Goal: Task Accomplishment & Management: Manage account settings

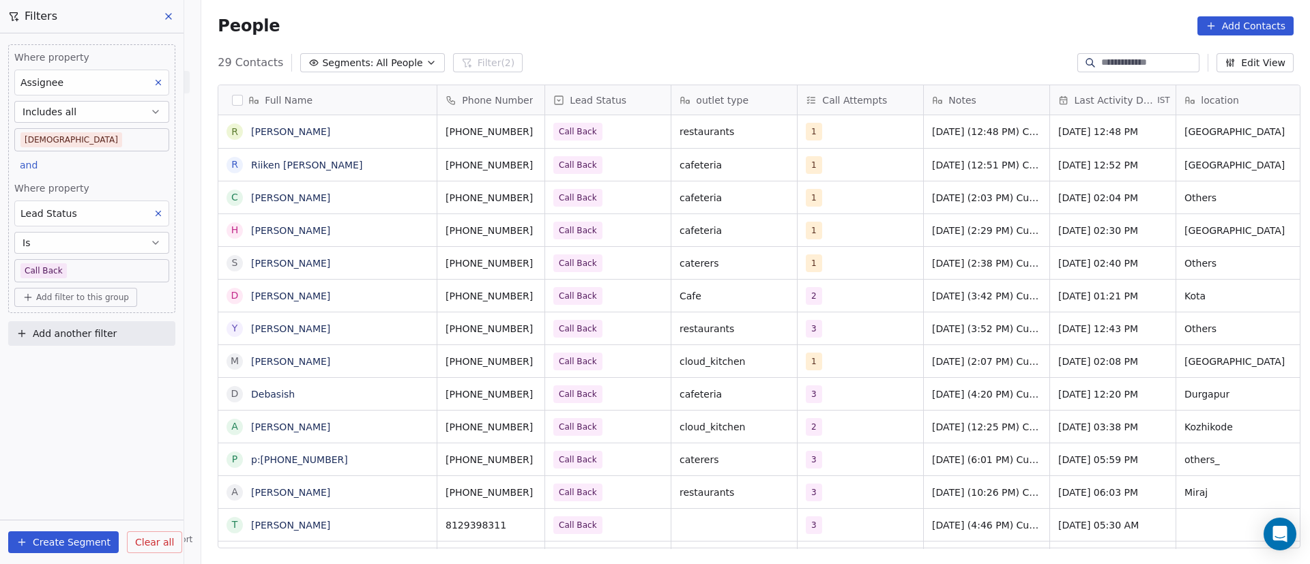
scroll to position [481, 1099]
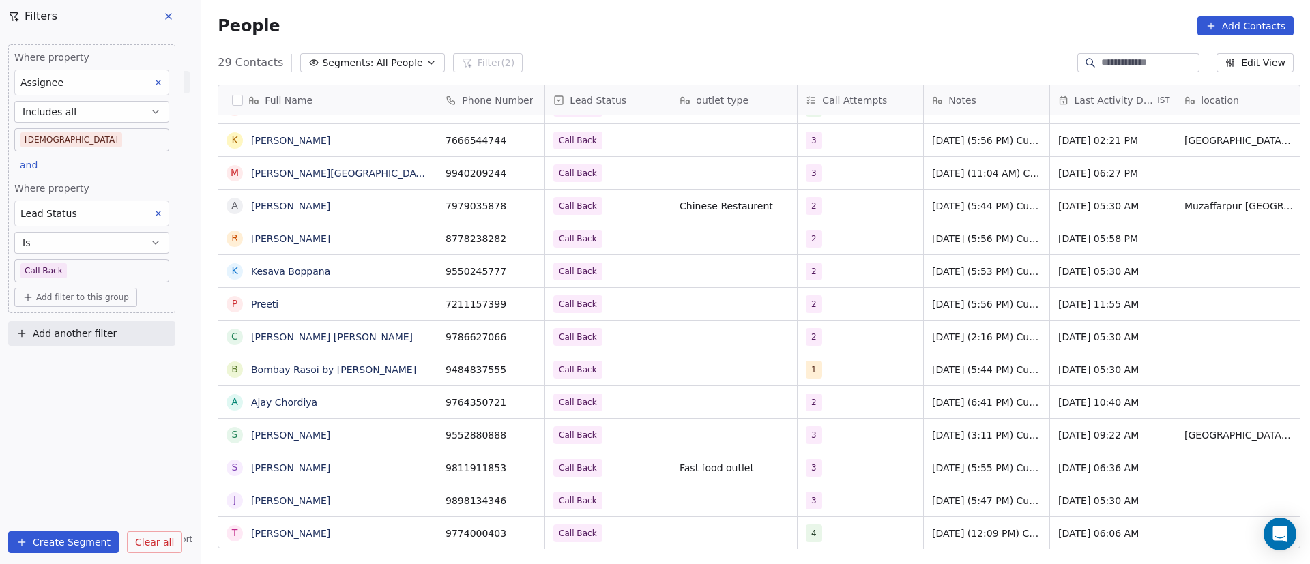
click at [102, 267] on body "On2Cook India Pvt. Ltd. Contacts People Marketing Workflows Campaigns Metrics &…" at bounding box center [655, 282] width 1310 height 564
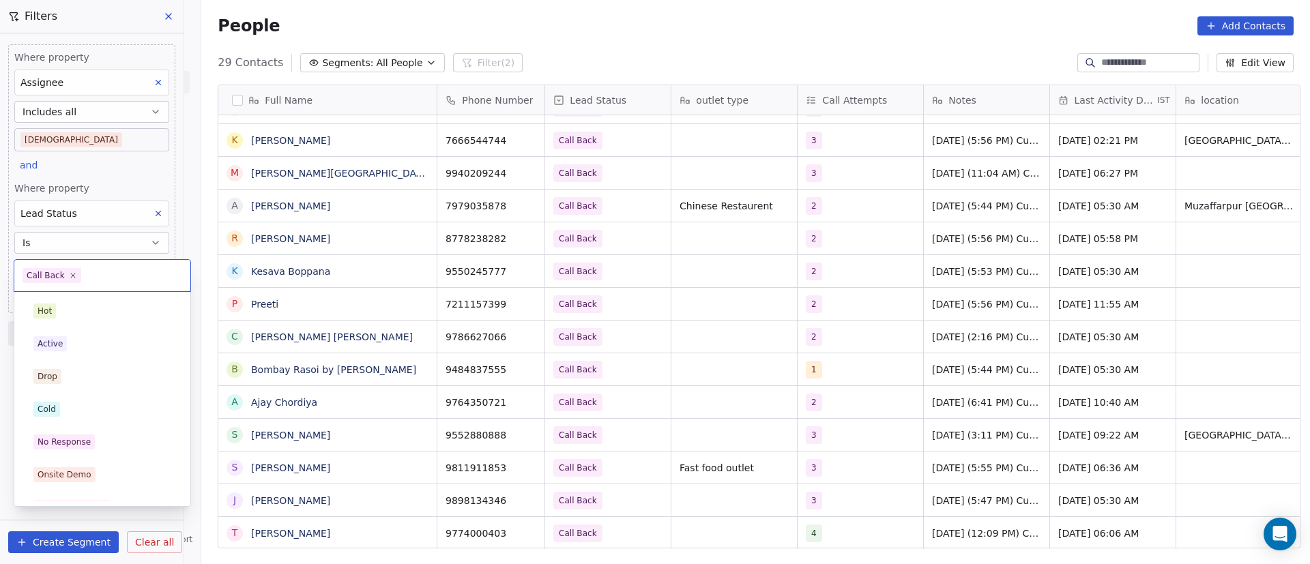
scroll to position [119, 0]
click at [72, 277] on icon at bounding box center [72, 275] width 9 height 9
click at [102, 350] on div "Active" at bounding box center [102, 343] width 138 height 15
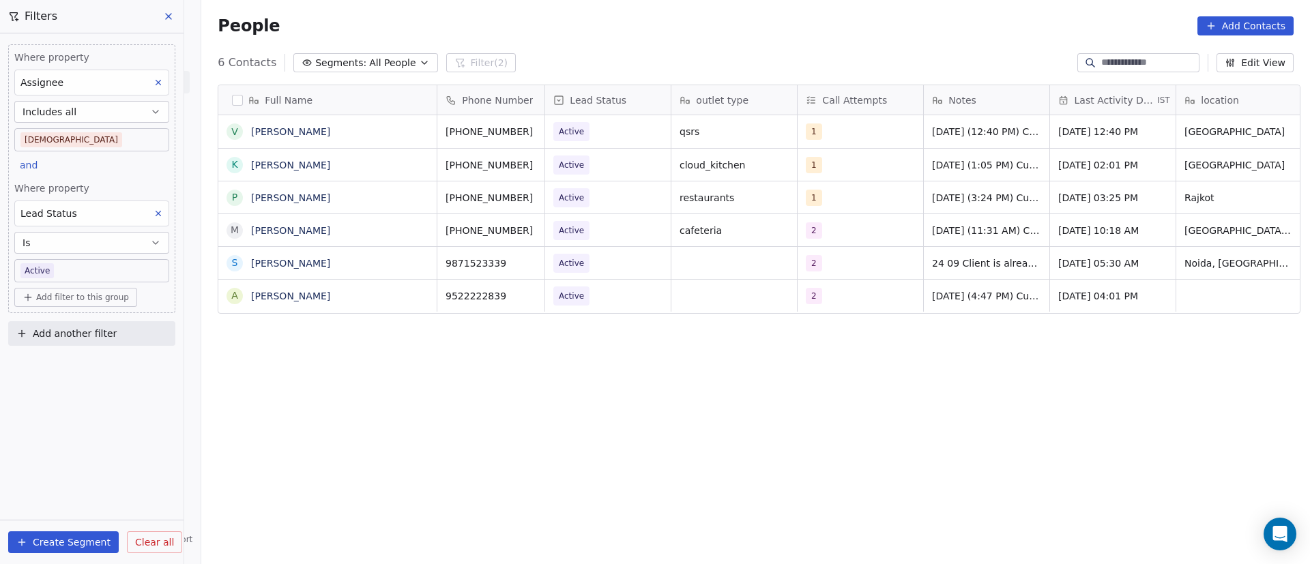
scroll to position [481, 1099]
click at [75, 274] on body "On2Cook India Pvt. Ltd. Contacts People Marketing Workflows Campaigns Metrics &…" at bounding box center [655, 282] width 1310 height 564
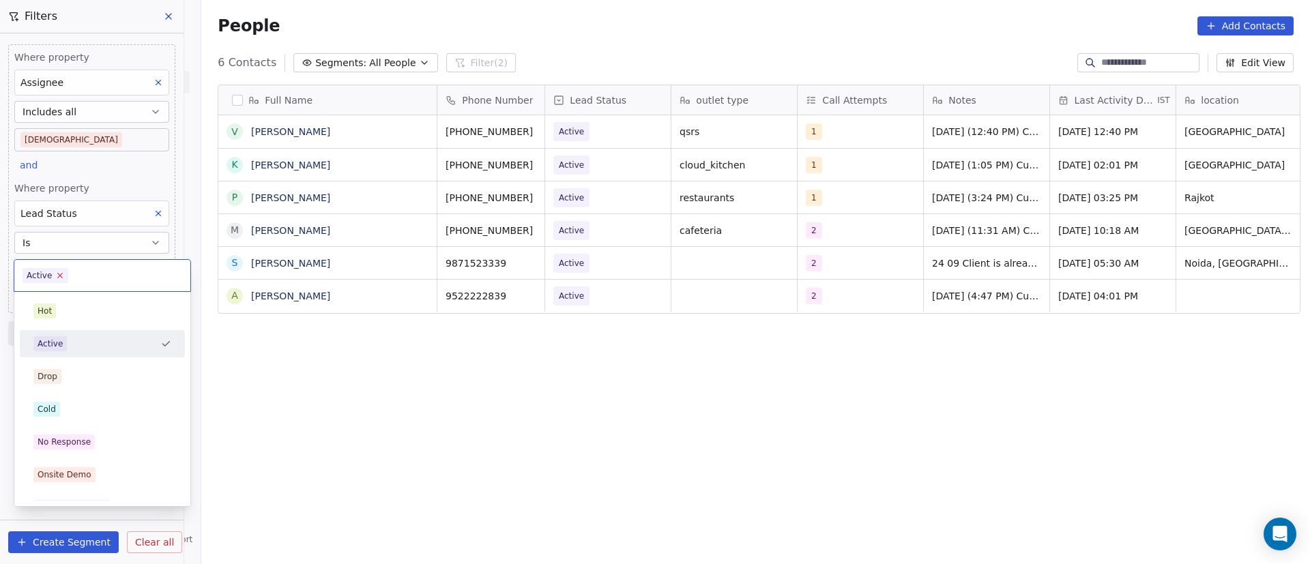
click at [59, 274] on icon at bounding box center [60, 275] width 9 height 9
click at [99, 332] on div "Active" at bounding box center [102, 343] width 165 height 27
click at [86, 272] on body "On2Cook India Pvt. Ltd. Contacts People Marketing Workflows Campaigns Metrics &…" at bounding box center [655, 282] width 1310 height 564
click at [104, 435] on div "No Response" at bounding box center [102, 442] width 138 height 15
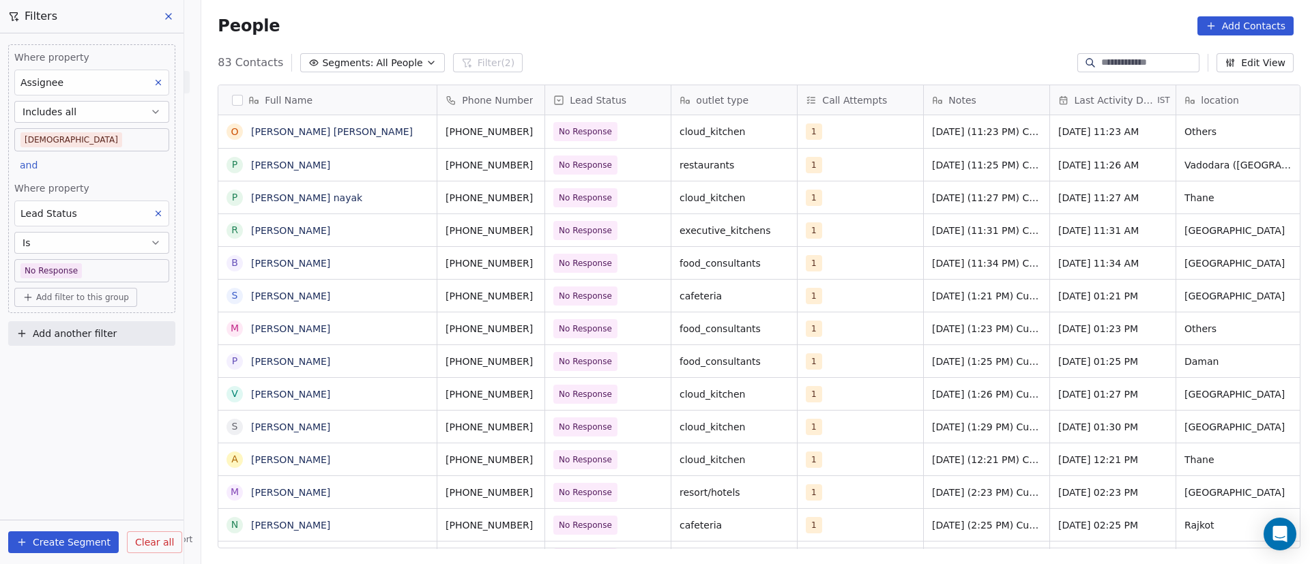
click at [106, 270] on body "On2Cook India Pvt. Ltd. Contacts People Marketing Workflows Campaigns Metrics &…" at bounding box center [655, 282] width 1310 height 564
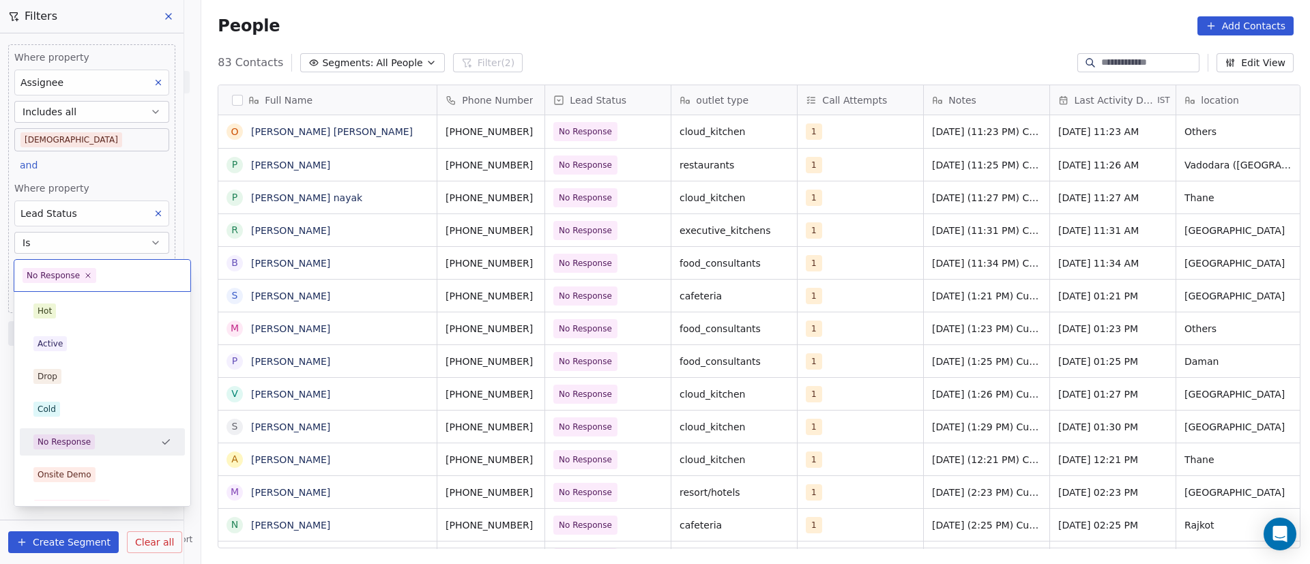
click at [1083, 13] on html "On2Cook India Pvt. Ltd. Contacts People Marketing Workflows Campaigns Metrics &…" at bounding box center [655, 282] width 1310 height 564
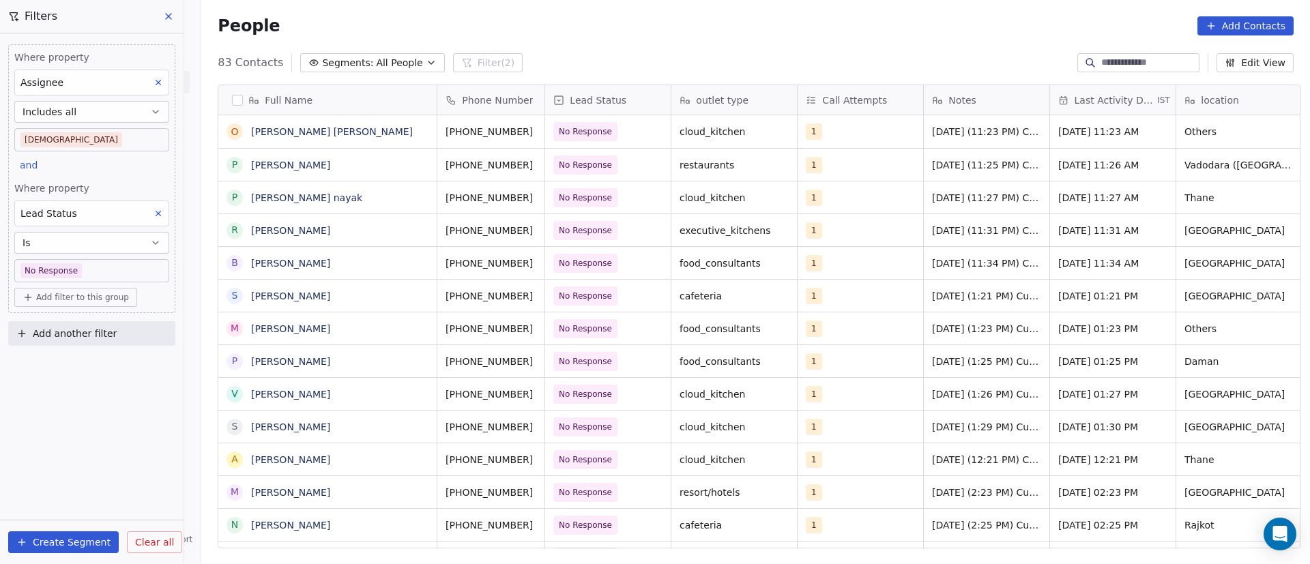
click at [1105, 48] on div "People Add Contacts" at bounding box center [755, 26] width 1109 height 52
click at [1108, 58] on input at bounding box center [1149, 63] width 96 height 14
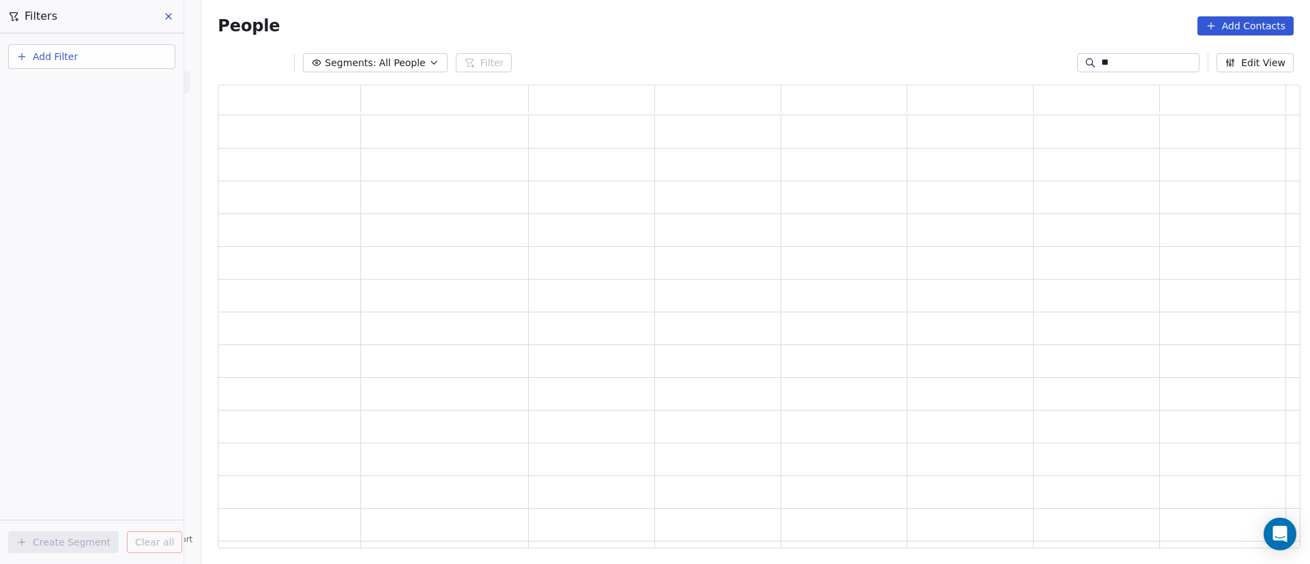
scroll to position [448, 1066]
type input "*"
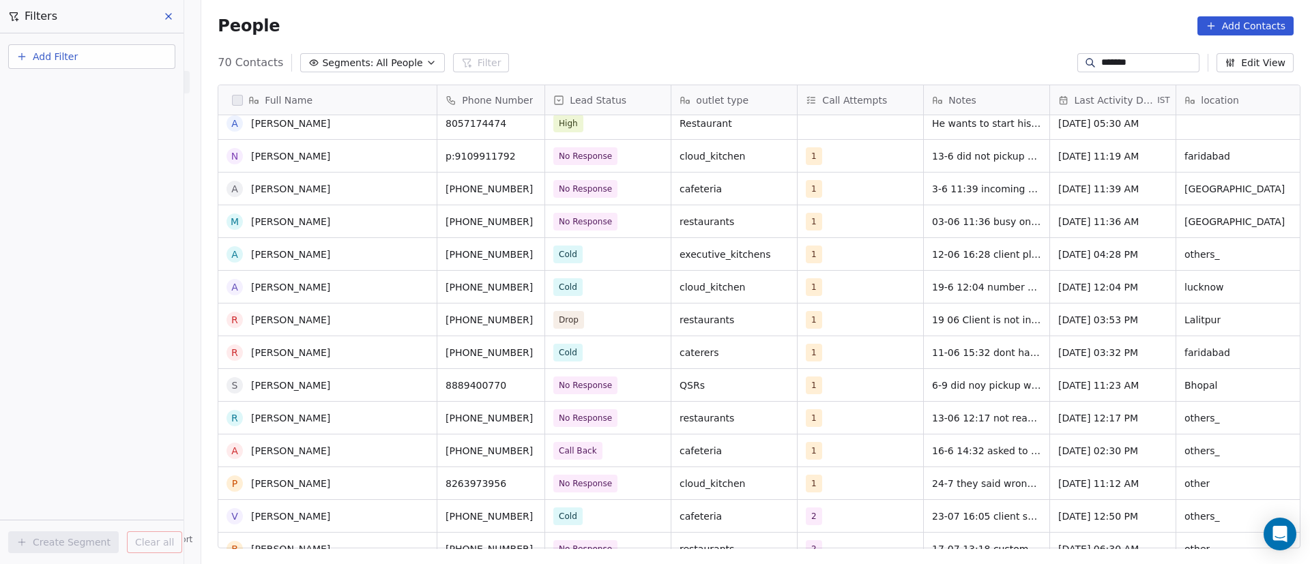
scroll to position [716, 0]
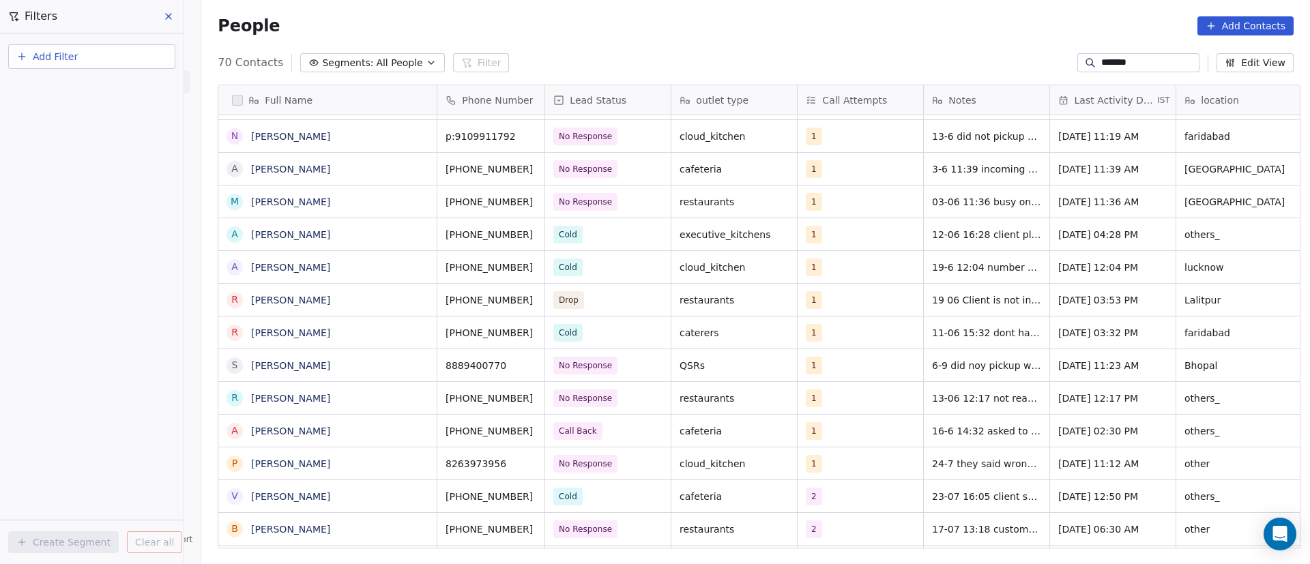
type input "*******"
click at [170, 15] on icon at bounding box center [168, 16] width 5 height 5
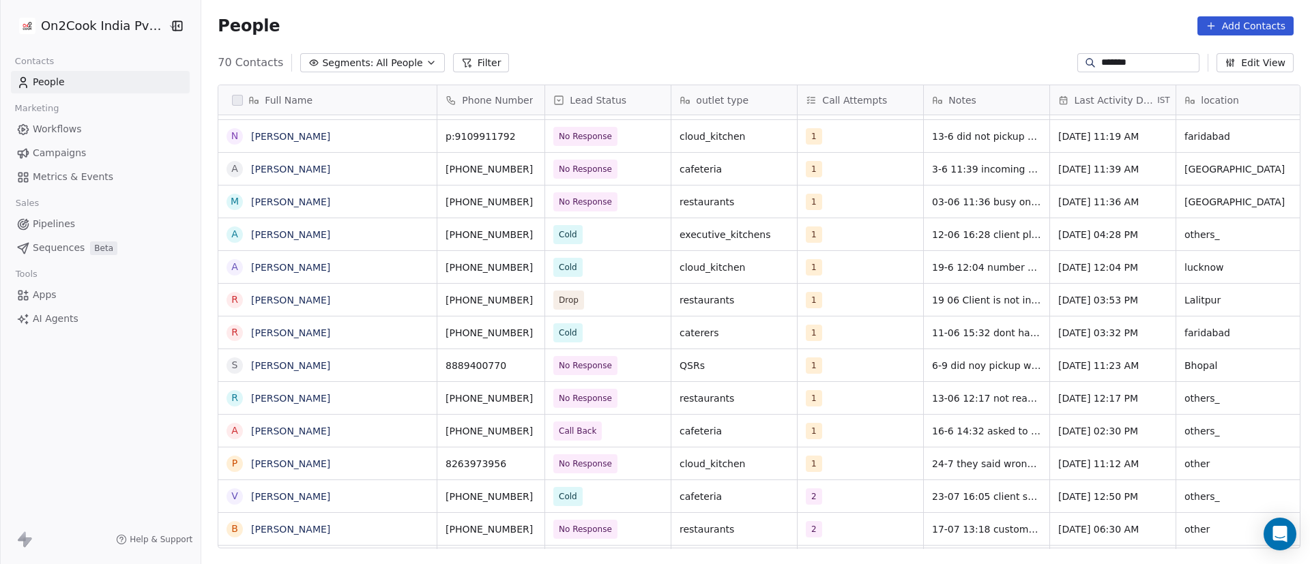
click at [463, 63] on button "Filter" at bounding box center [481, 62] width 57 height 19
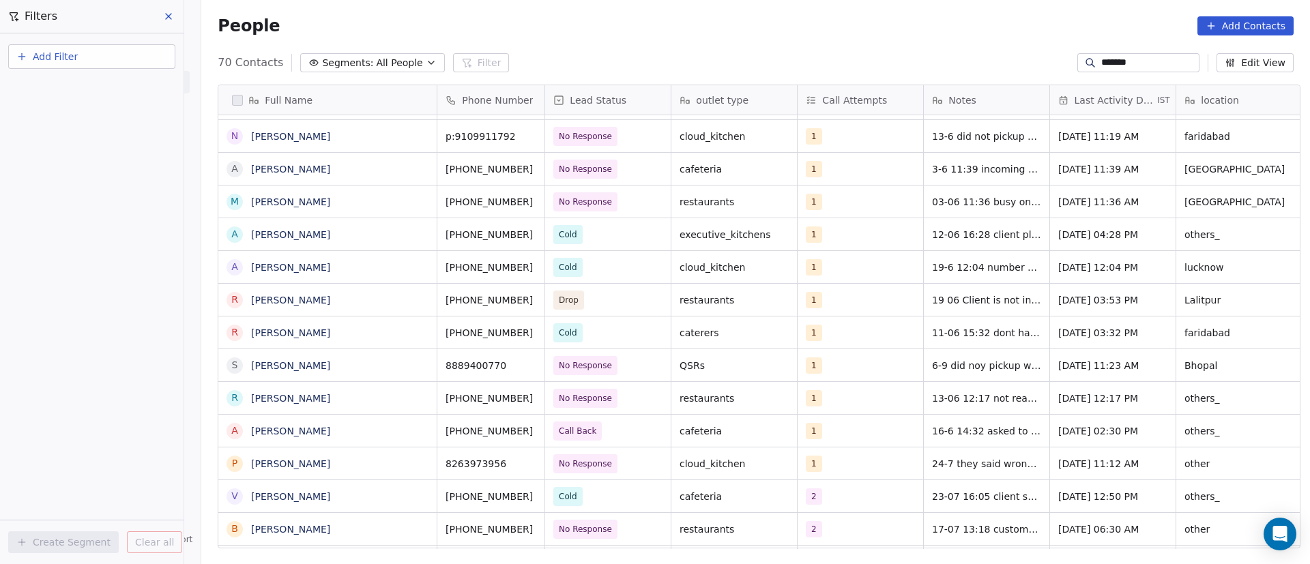
click at [93, 55] on button "Add Filter" at bounding box center [91, 56] width 167 height 25
click at [88, 112] on span "Contact activity" at bounding box center [61, 111] width 76 height 14
type input "***"
click at [31, 273] on html "On2Cook India Pvt. Ltd. Contacts People Marketing Workflows Campaigns Metrics &…" at bounding box center [655, 282] width 1310 height 564
click at [77, 232] on div "Add Filter Create Segment Clear all" at bounding box center [92, 298] width 184 height 531
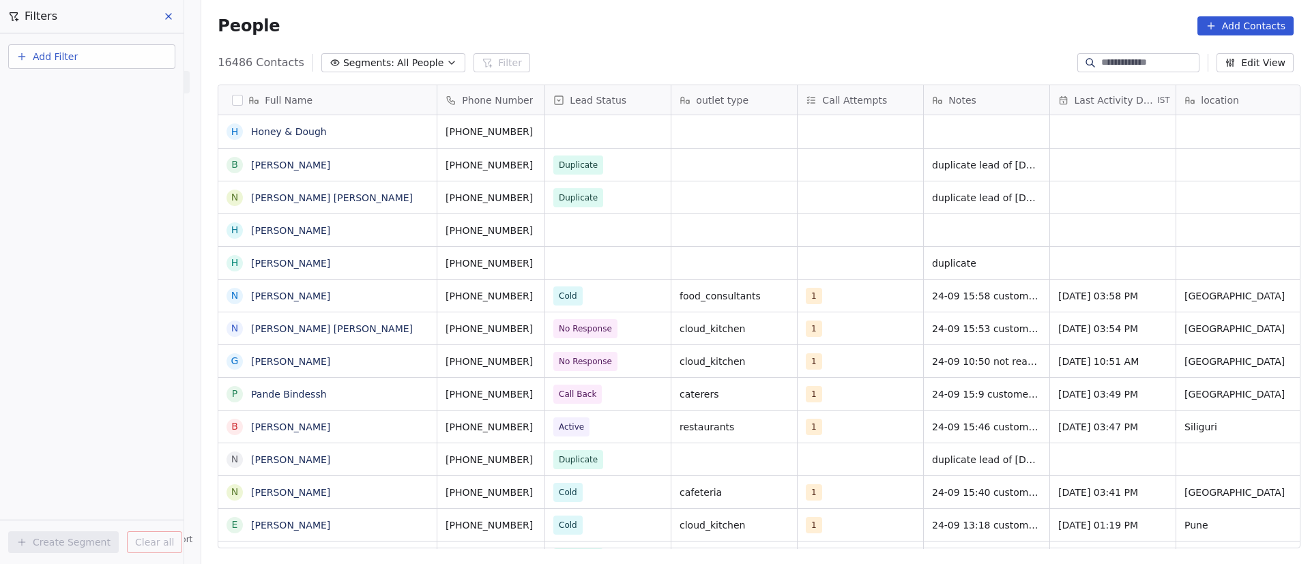
scroll to position [481, 1099]
click at [109, 62] on button "Add Filter" at bounding box center [91, 56] width 167 height 25
click at [104, 92] on div "Contact properties" at bounding box center [92, 89] width 139 height 14
type input "***"
click at [85, 140] on div "Assignee" at bounding box center [92, 138] width 139 height 14
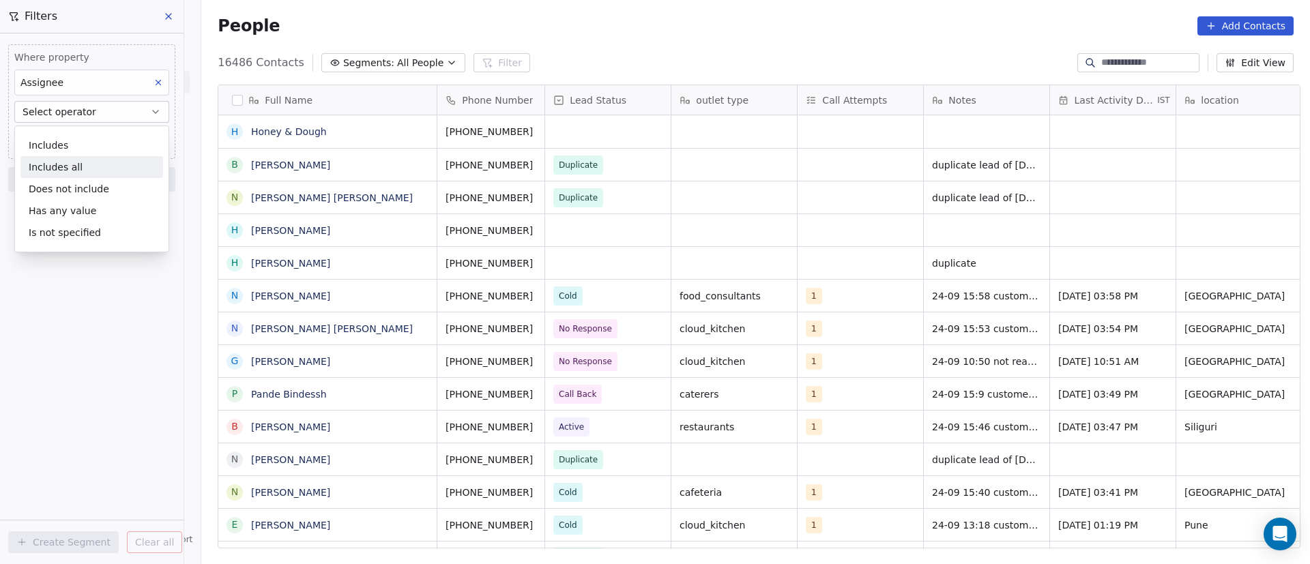
click at [93, 164] on div "Includes all" at bounding box center [91, 167] width 143 height 22
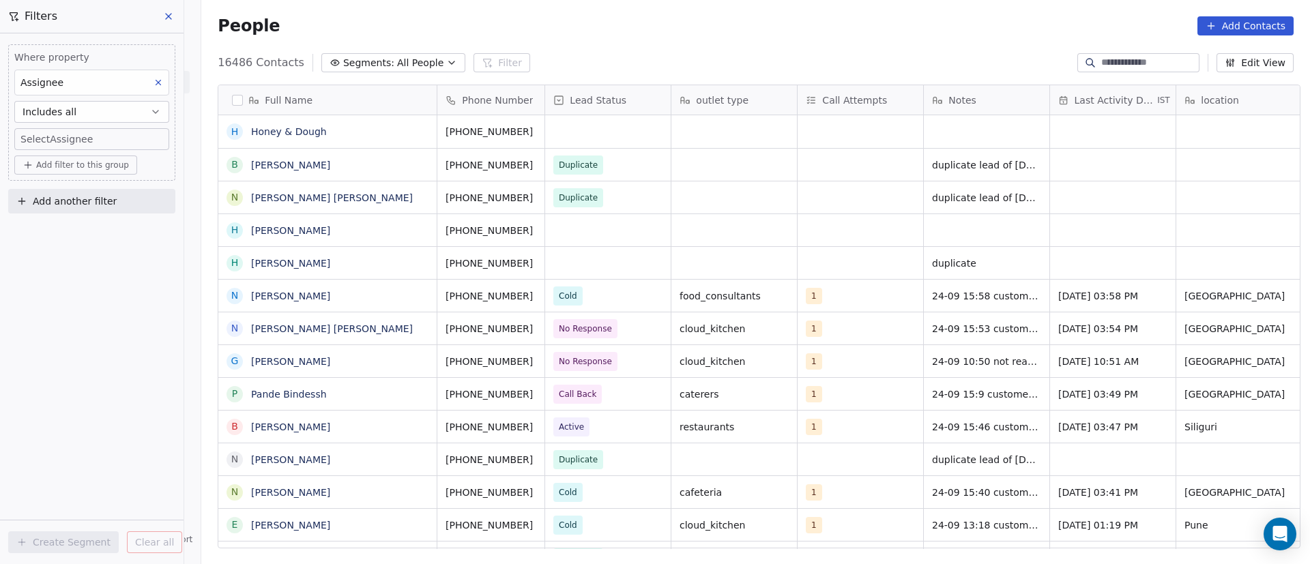
click at [96, 169] on span "Add filter to this group" at bounding box center [82, 165] width 93 height 11
click at [108, 202] on div "Contact properties" at bounding box center [91, 195] width 143 height 22
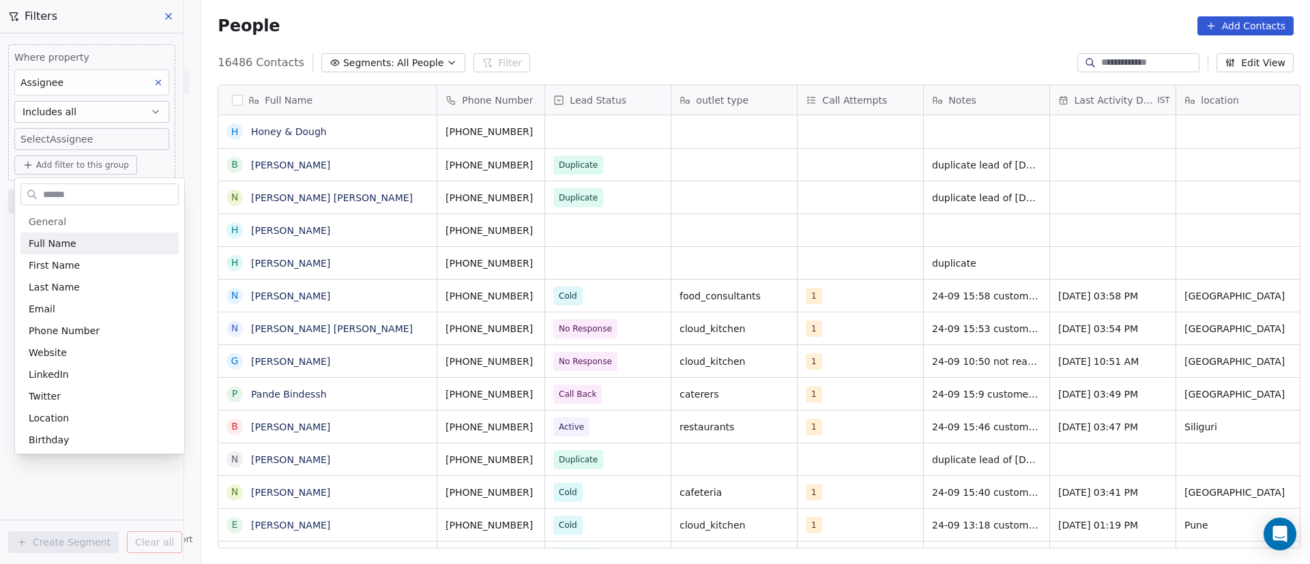
click at [117, 140] on html "On2Cook India Pvt. Ltd. Contacts People Marketing Workflows Campaigns Metrics &…" at bounding box center [655, 282] width 1310 height 564
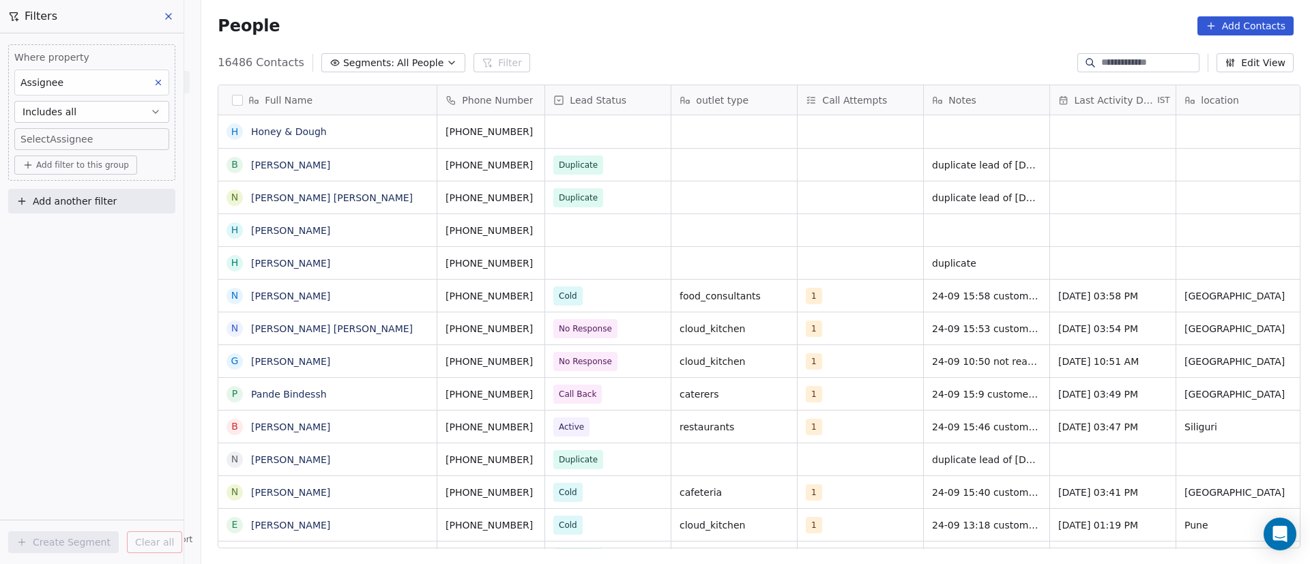
click at [99, 141] on body "On2Cook India Pvt. Ltd. Contacts People Marketing Workflows Campaigns Metrics &…" at bounding box center [655, 282] width 1310 height 564
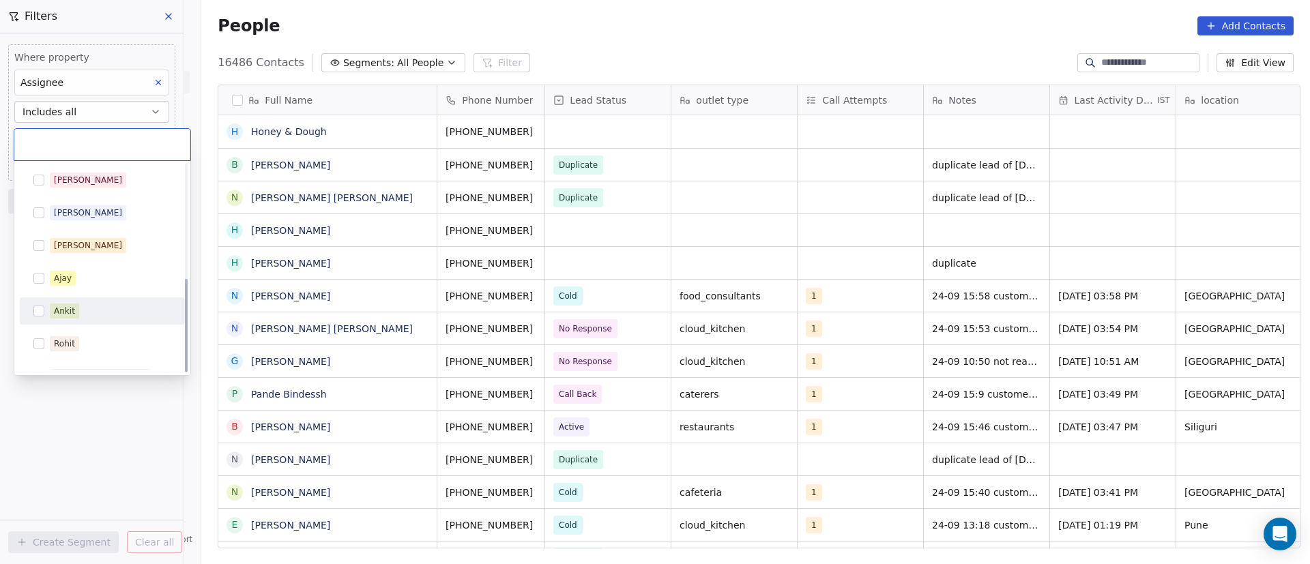
scroll to position [250, 0]
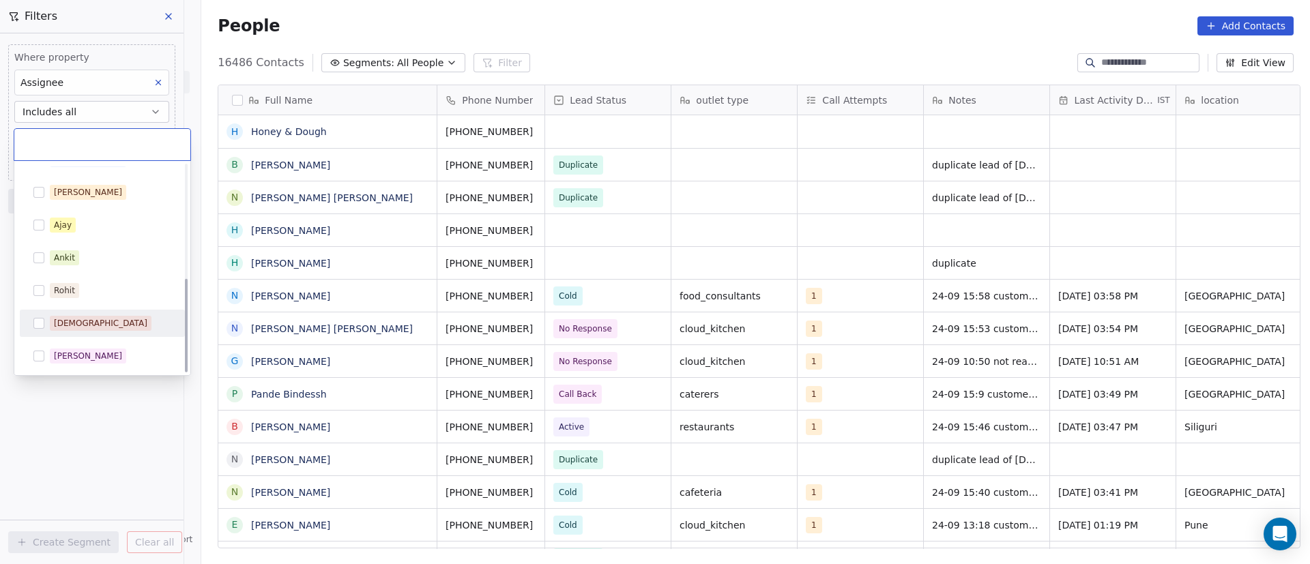
click at [84, 319] on span "[DEMOGRAPHIC_DATA]" at bounding box center [101, 323] width 102 height 15
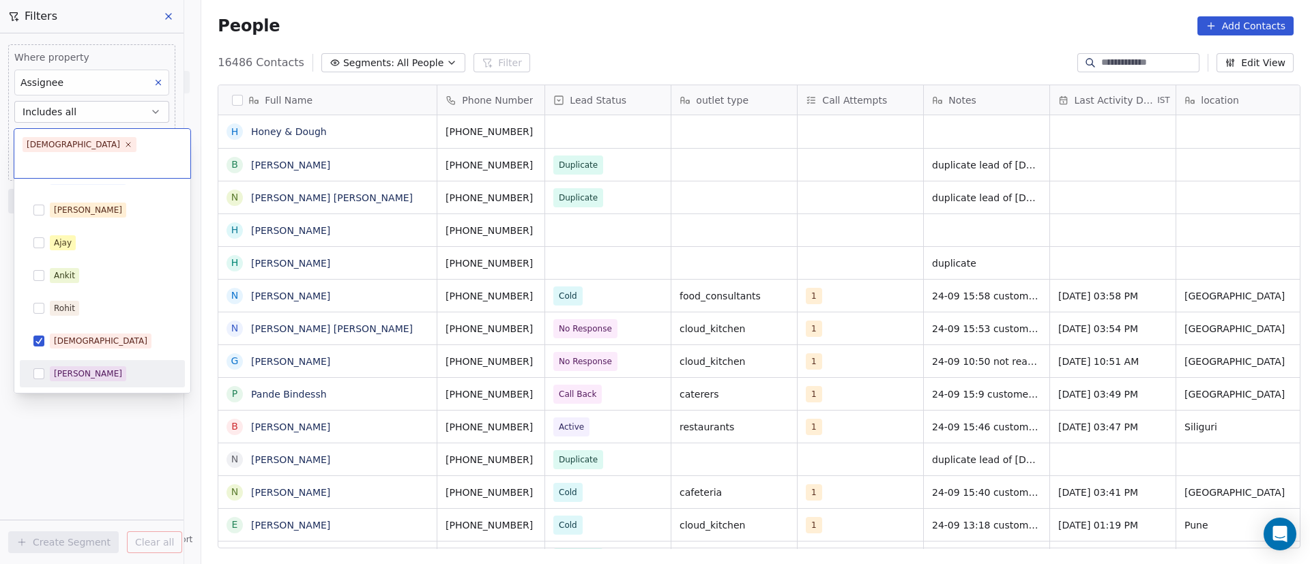
drag, startPoint x: 86, startPoint y: 437, endPoint x: 81, endPoint y: 425, distance: 12.8
click at [86, 437] on html "On2Cook India Pvt. Ltd. Contacts People Marketing Workflows Campaigns Metrics &…" at bounding box center [655, 282] width 1310 height 564
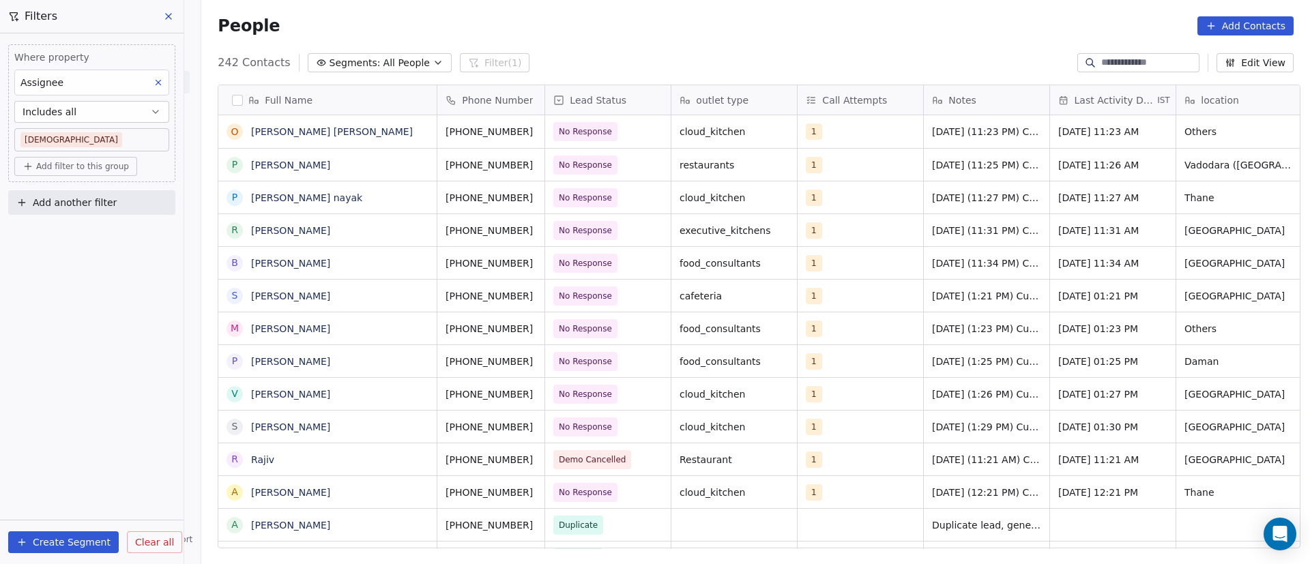
scroll to position [481, 1099]
click at [85, 172] on button "Add filter to this group" at bounding box center [75, 166] width 123 height 19
drag, startPoint x: 54, startPoint y: 351, endPoint x: 74, endPoint y: 285, distance: 68.6
click at [53, 347] on html "On2Cook India Pvt. Ltd. Contacts People Marketing Workflows Campaigns Metrics &…" at bounding box center [655, 282] width 1310 height 564
click at [115, 203] on button "Add another filter" at bounding box center [91, 202] width 167 height 25
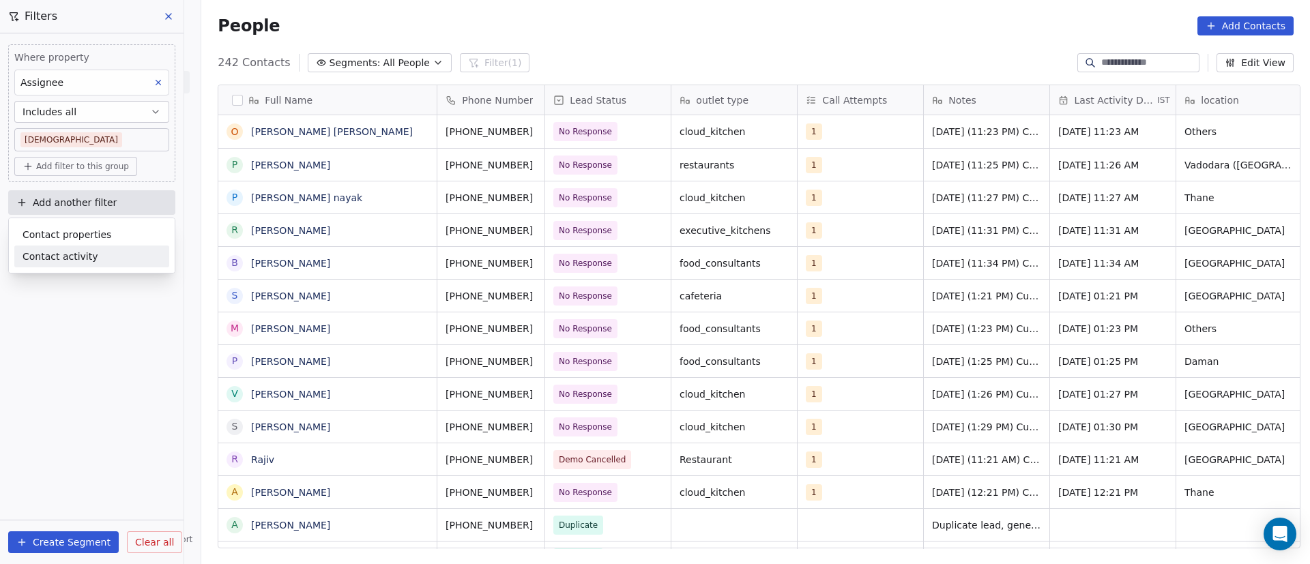
drag, startPoint x: 80, startPoint y: 325, endPoint x: 444, endPoint y: 164, distance: 398.6
click at [79, 325] on html "On2Cook India Pvt. Ltd. Contacts People Marketing Workflows Campaigns Metrics &…" at bounding box center [655, 282] width 1310 height 564
click at [74, 194] on button "Add another filter" at bounding box center [91, 202] width 167 height 25
click at [115, 162] on html "On2Cook India Pvt. Ltd. Contacts People Marketing Workflows Campaigns Metrics &…" at bounding box center [655, 282] width 1310 height 564
click at [115, 162] on span "Add filter to this group" at bounding box center [82, 166] width 93 height 11
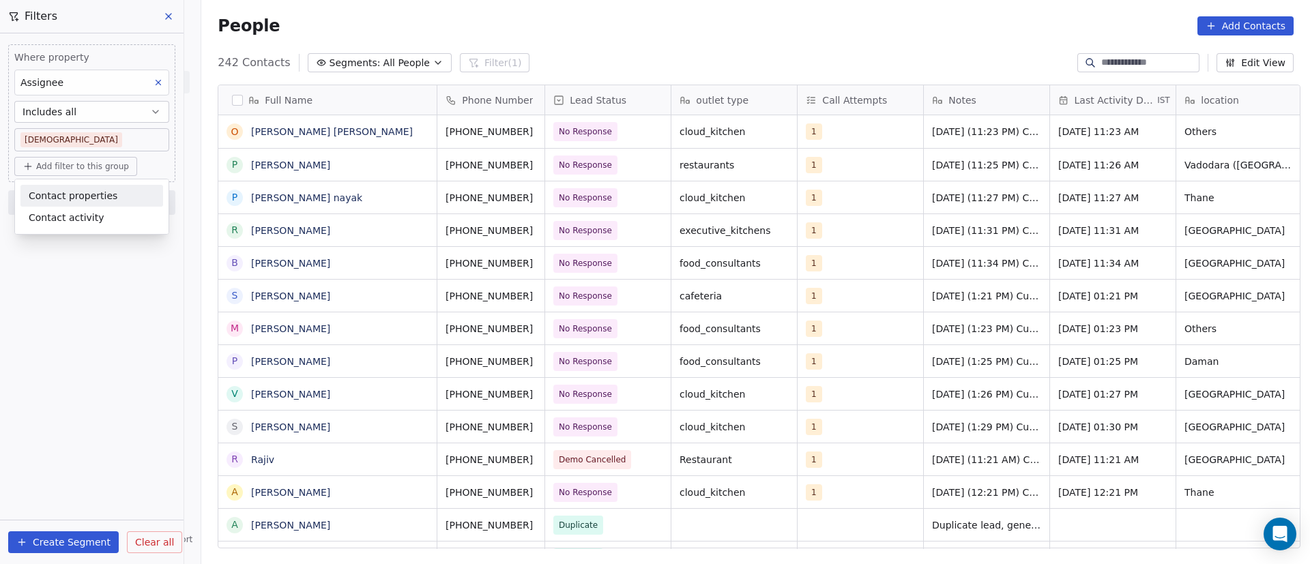
click at [106, 193] on span "Contact properties" at bounding box center [73, 196] width 89 height 14
type input "***"
click at [115, 293] on div "Lead Status" at bounding box center [92, 289] width 126 height 14
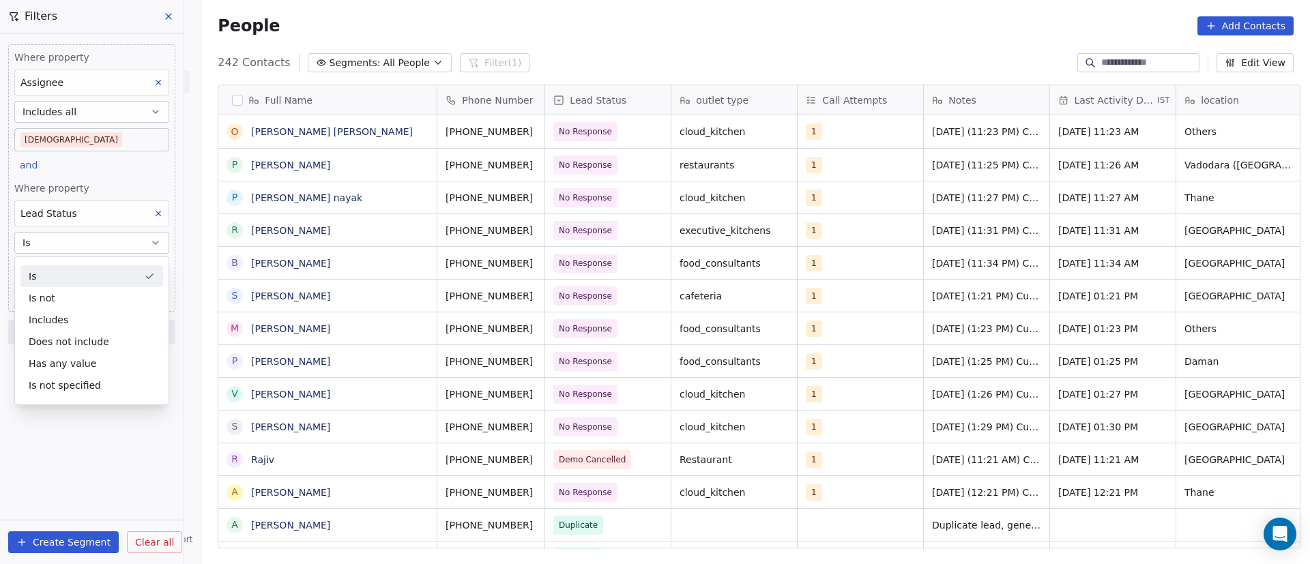
click at [115, 281] on div "Is" at bounding box center [91, 276] width 143 height 22
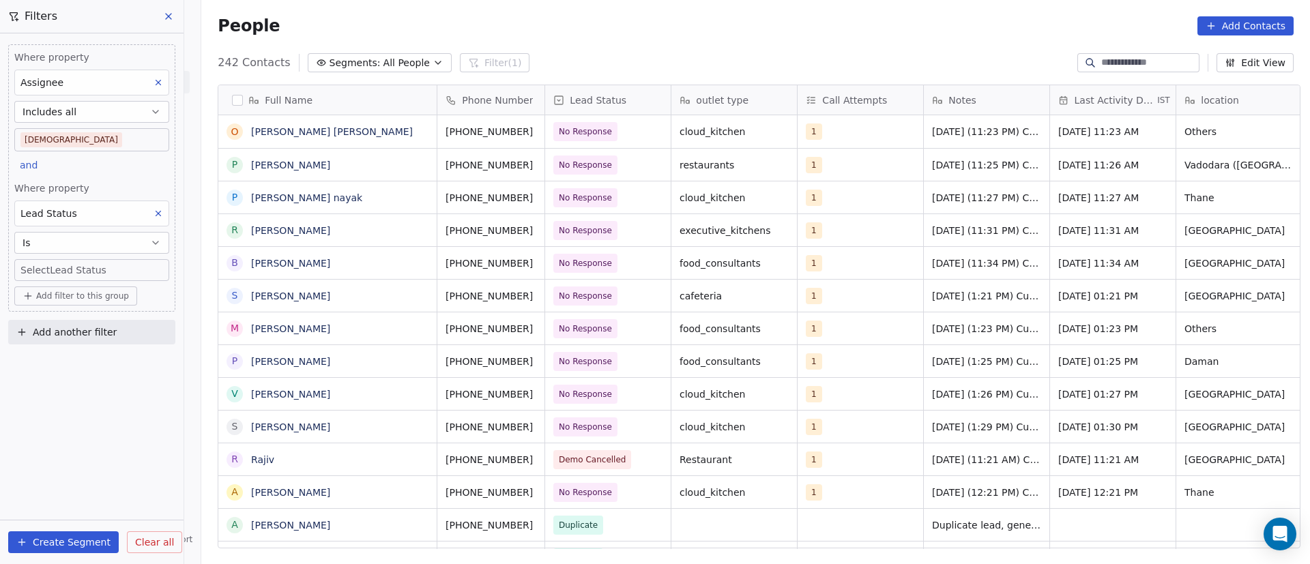
click at [110, 272] on body "On2Cook India Pvt. Ltd. Contacts People Marketing Workflows Campaigns Metrics &…" at bounding box center [655, 282] width 1310 height 564
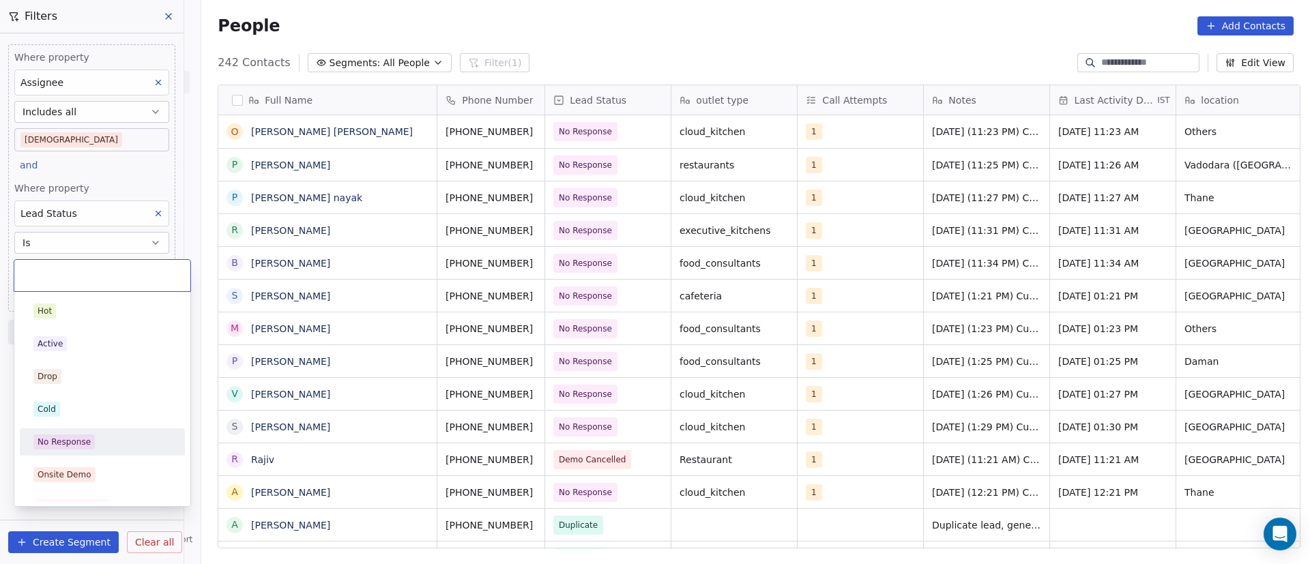
click at [101, 435] on div "No Response" at bounding box center [102, 442] width 138 height 15
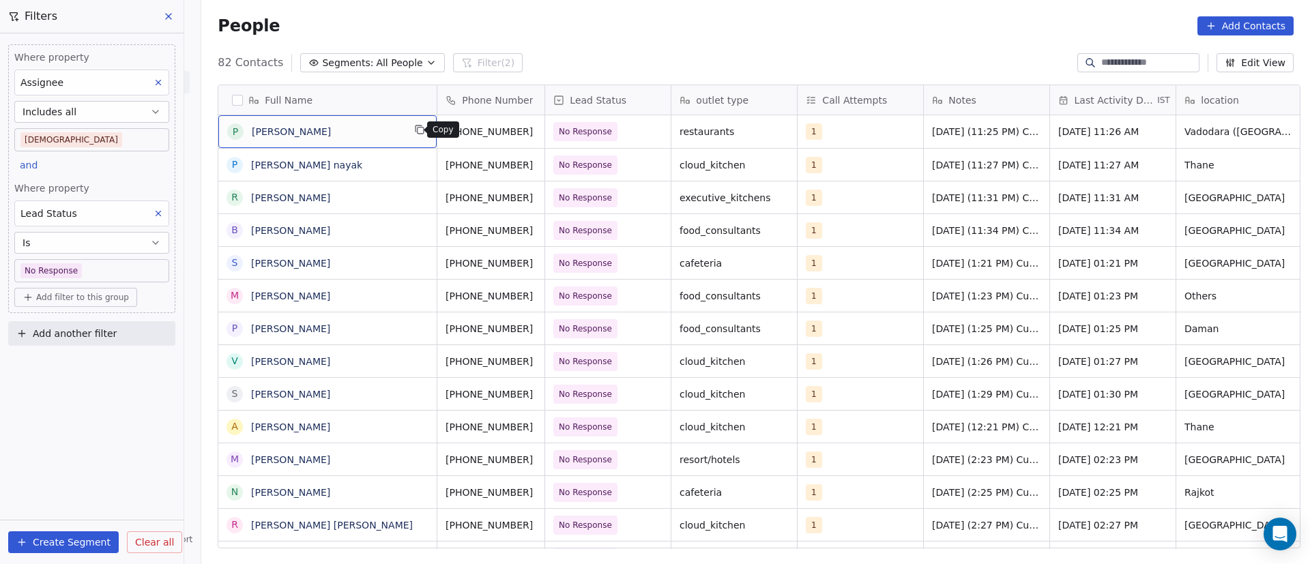
click at [414, 130] on icon "grid" at bounding box center [419, 129] width 11 height 11
click at [545, 127] on icon "grid" at bounding box center [550, 129] width 11 height 11
click at [839, 132] on div "1" at bounding box center [847, 131] width 83 height 16
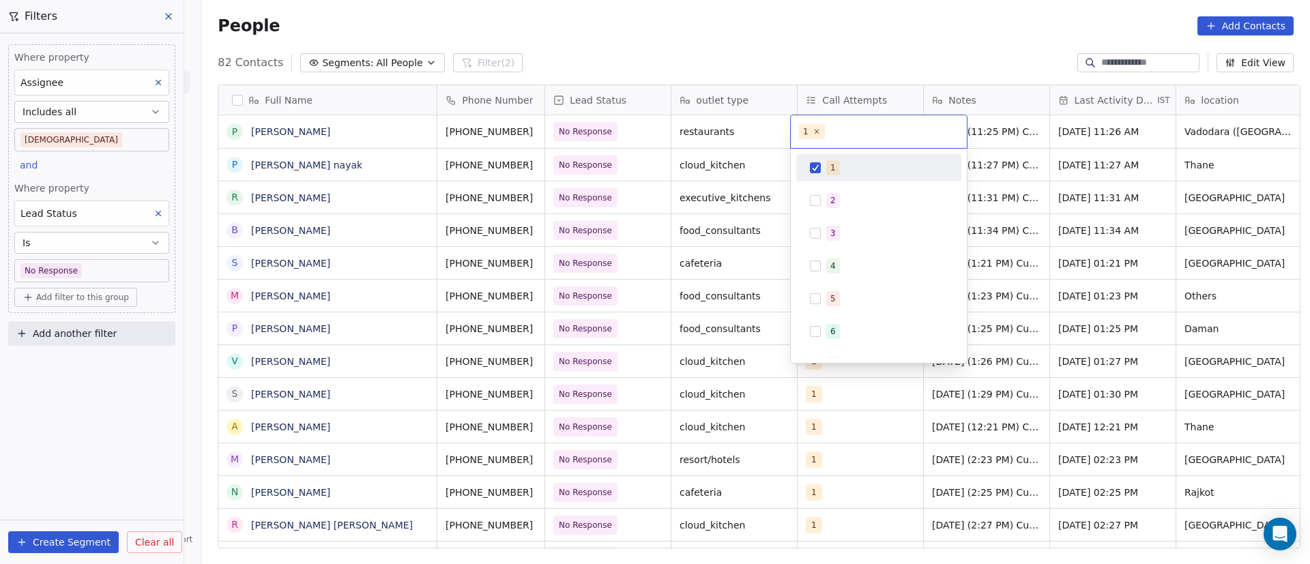
click at [816, 171] on button "Suggestions" at bounding box center [815, 167] width 11 height 11
click at [828, 193] on span "2" at bounding box center [833, 200] width 14 height 15
click at [1021, 168] on html "On2Cook India Pvt. Ltd. Contacts People Marketing Workflows Campaigns Metrics &…" at bounding box center [655, 282] width 1310 height 564
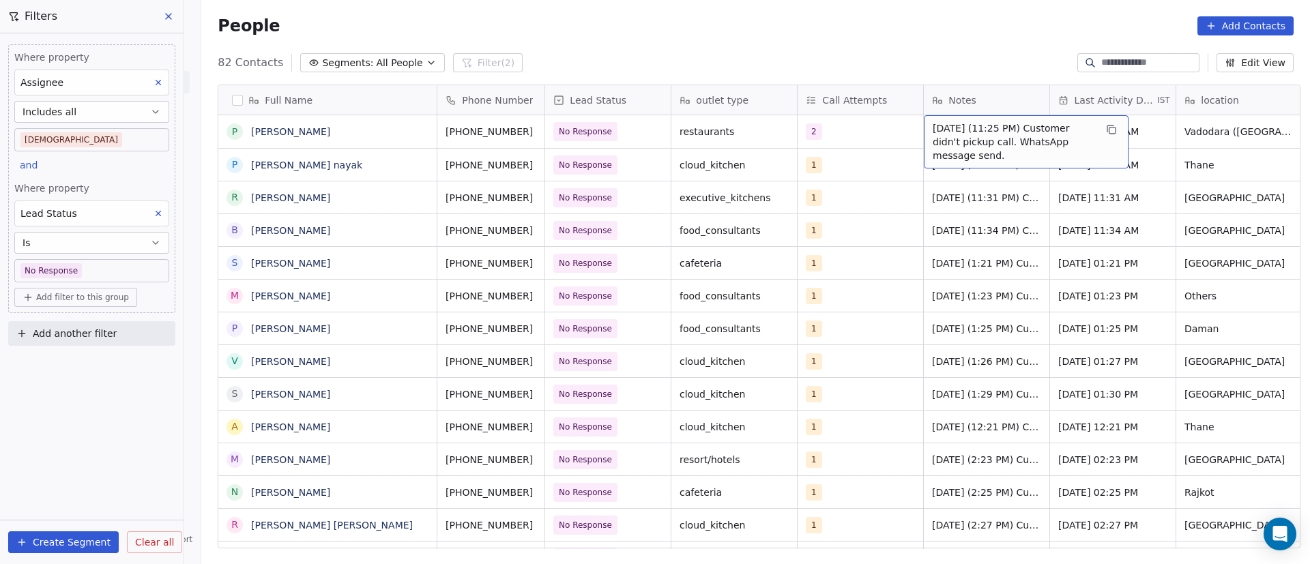
click at [939, 135] on span "23/9/2025 (11:25 PM) Customer didn't pickup call. WhatsApp message send." at bounding box center [1014, 141] width 162 height 41
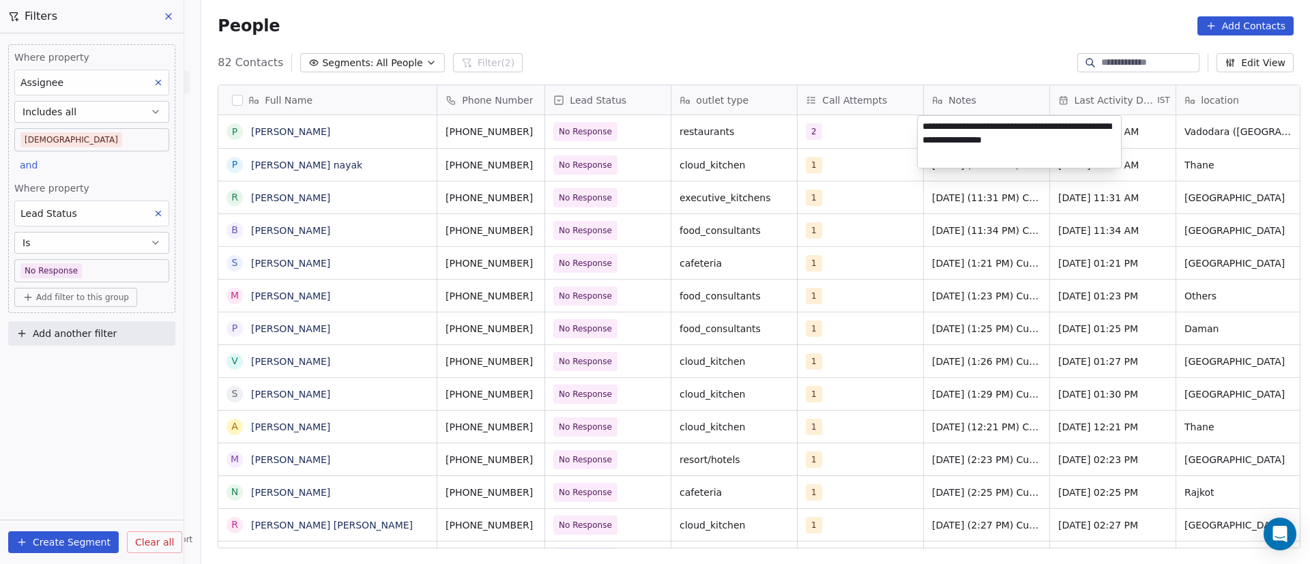
click at [925, 129] on textarea "**********" at bounding box center [1019, 142] width 203 height 52
paste textarea "**********"
type textarea "**********"
click at [1131, 208] on html "On2Cook India Pvt. Ltd. Contacts People Marketing Workflows Campaigns Metrics &…" at bounding box center [655, 282] width 1310 height 564
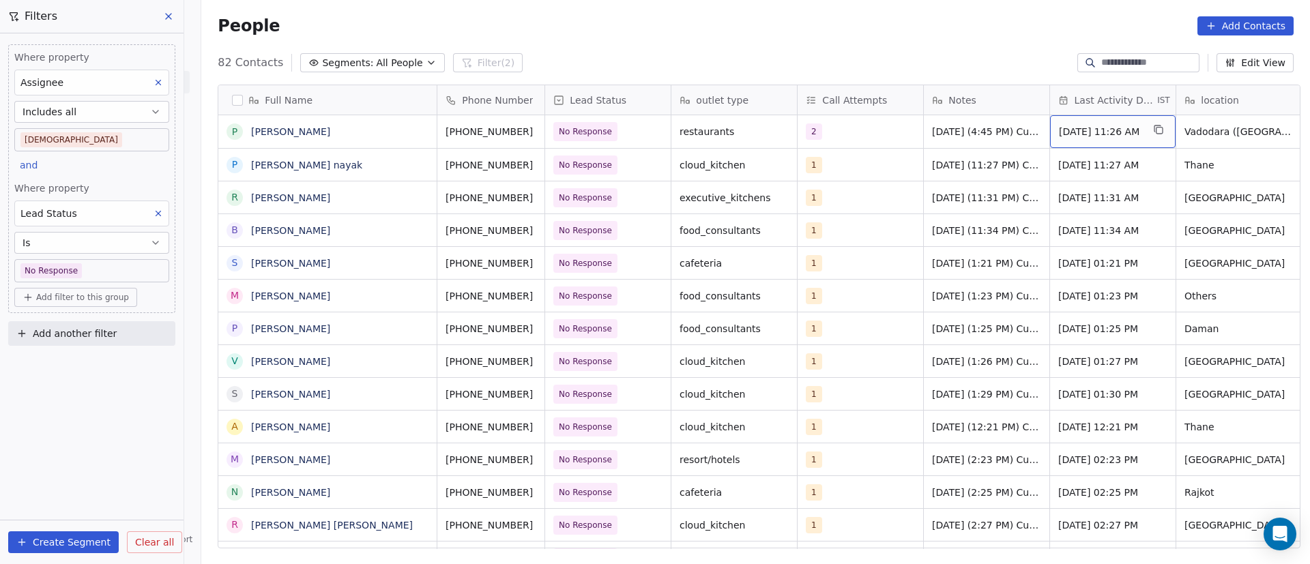
click at [1105, 132] on span "Sep 23, 2025 11:26 AM" at bounding box center [1100, 132] width 83 height 14
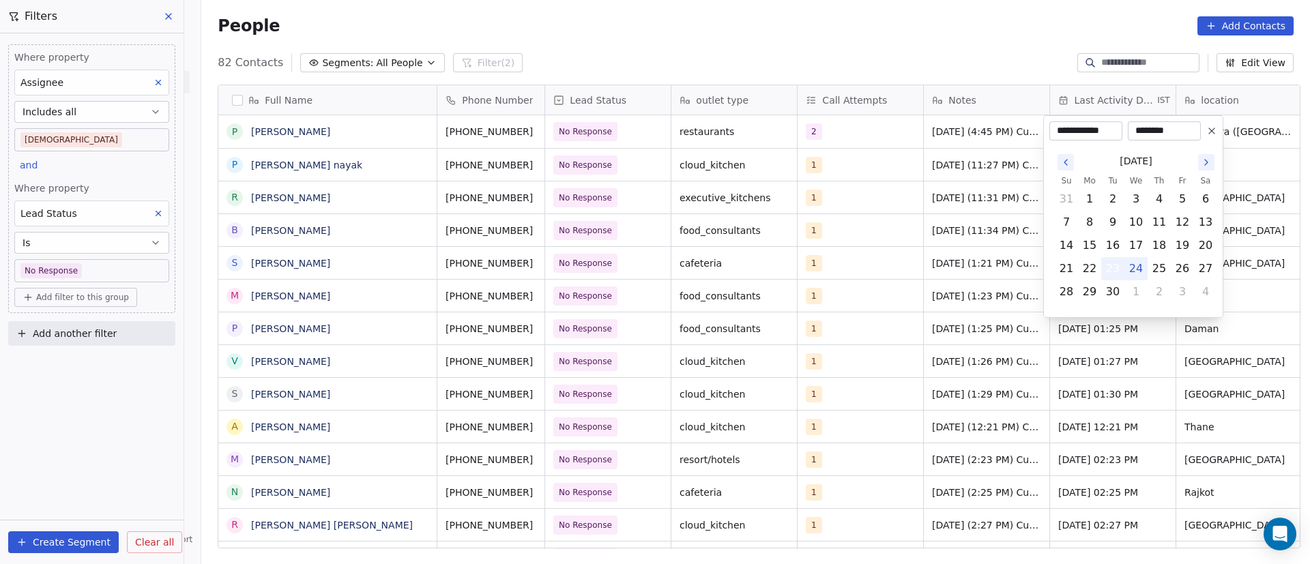
drag, startPoint x: 1144, startPoint y: 270, endPoint x: 1105, endPoint y: 265, distance: 39.8
click at [1142, 269] on button "24" at bounding box center [1136, 269] width 22 height 22
type input "**********"
click at [913, 248] on html "On2Cook India Pvt. Ltd. Contacts People Marketing Workflows Campaigns Metrics &…" at bounding box center [655, 282] width 1310 height 564
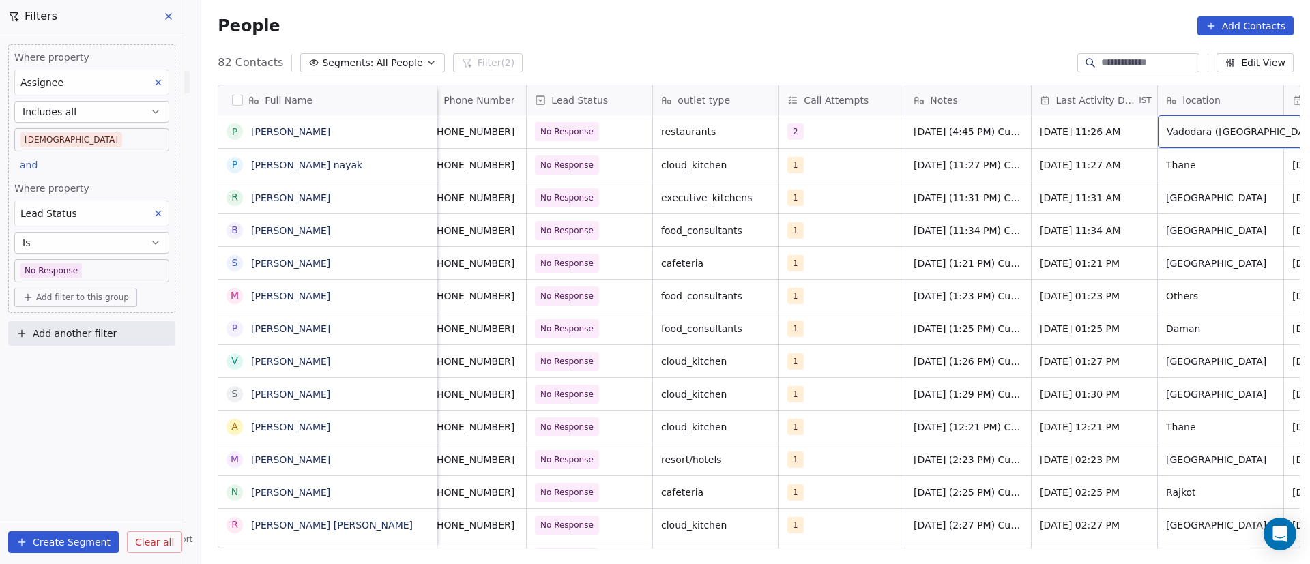
scroll to position [0, 145]
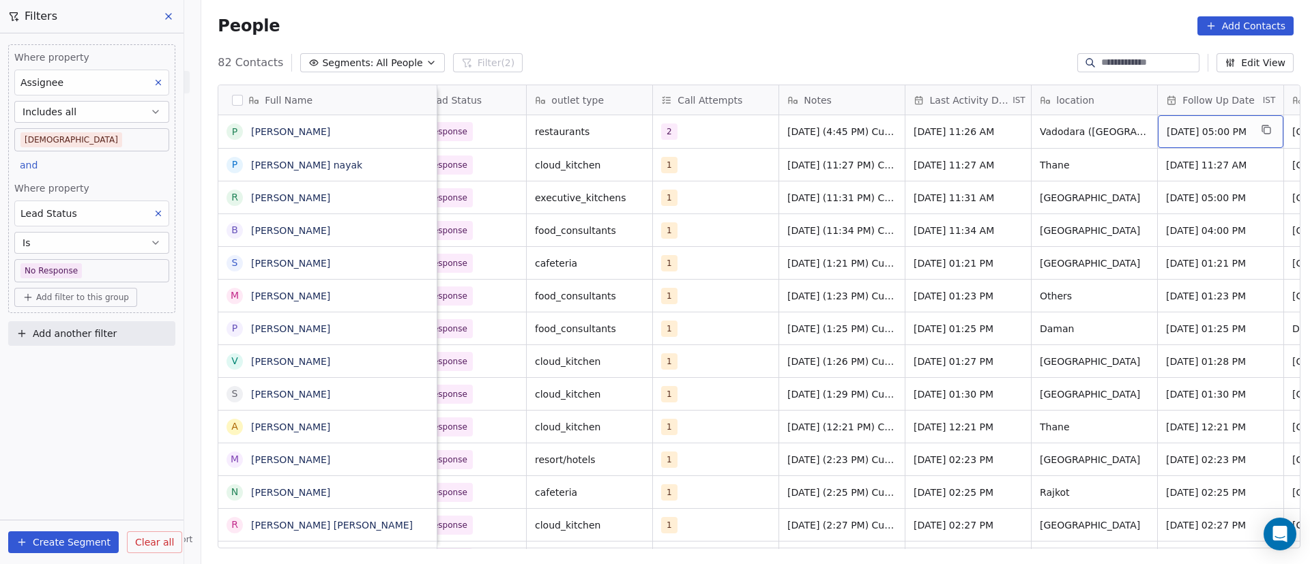
click at [1212, 133] on span "Sep 23, 2025 05:00 PM" at bounding box center [1208, 132] width 83 height 14
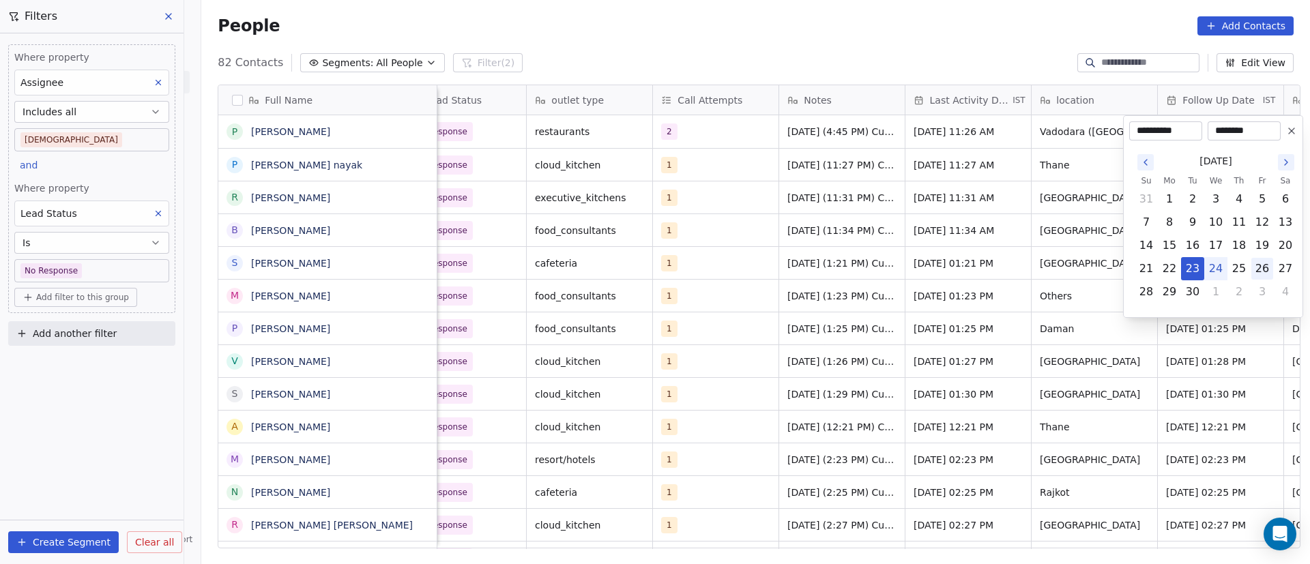
click at [1260, 272] on button "26" at bounding box center [1262, 269] width 22 height 22
type input "**********"
click at [936, 288] on html "On2Cook India Pvt. Ltd. Contacts People Marketing Workflows Campaigns Metrics &…" at bounding box center [655, 282] width 1310 height 564
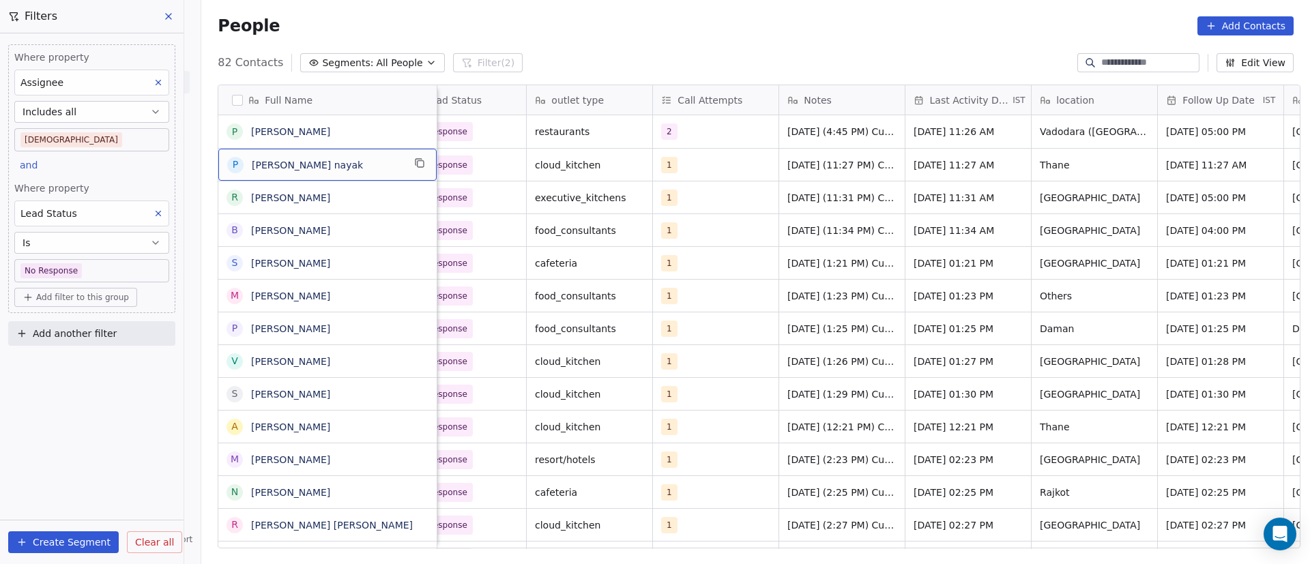
scroll to position [0, 0]
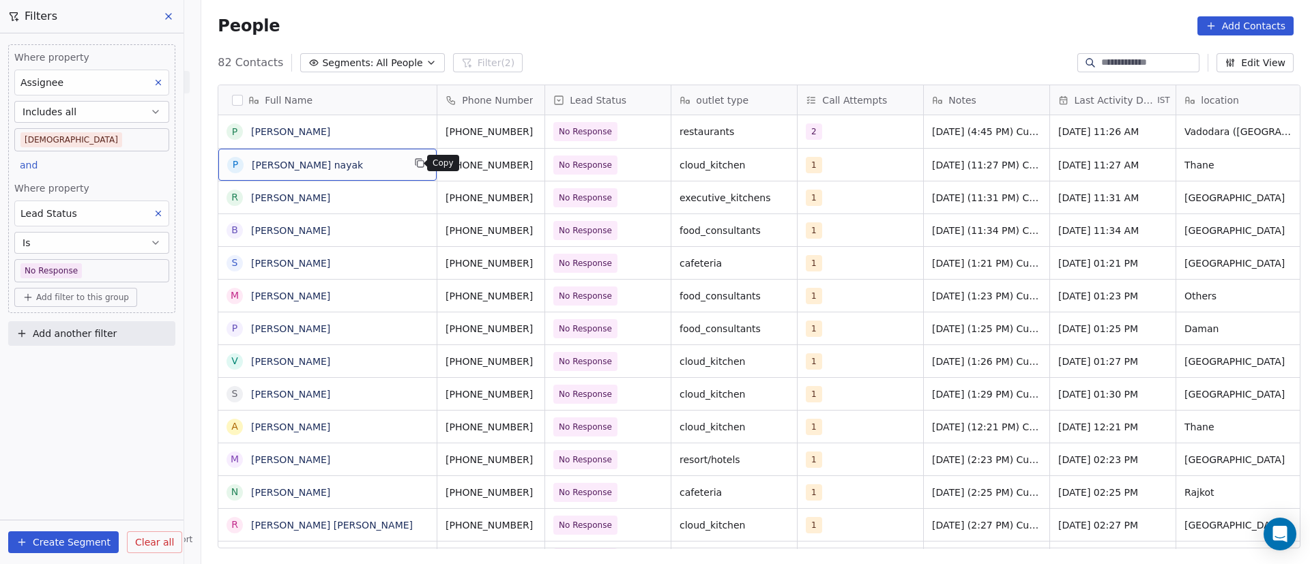
click at [414, 164] on icon "grid" at bounding box center [419, 163] width 11 height 11
click at [545, 164] on icon "grid" at bounding box center [550, 163] width 11 height 11
click at [832, 160] on div "1" at bounding box center [847, 165] width 83 height 16
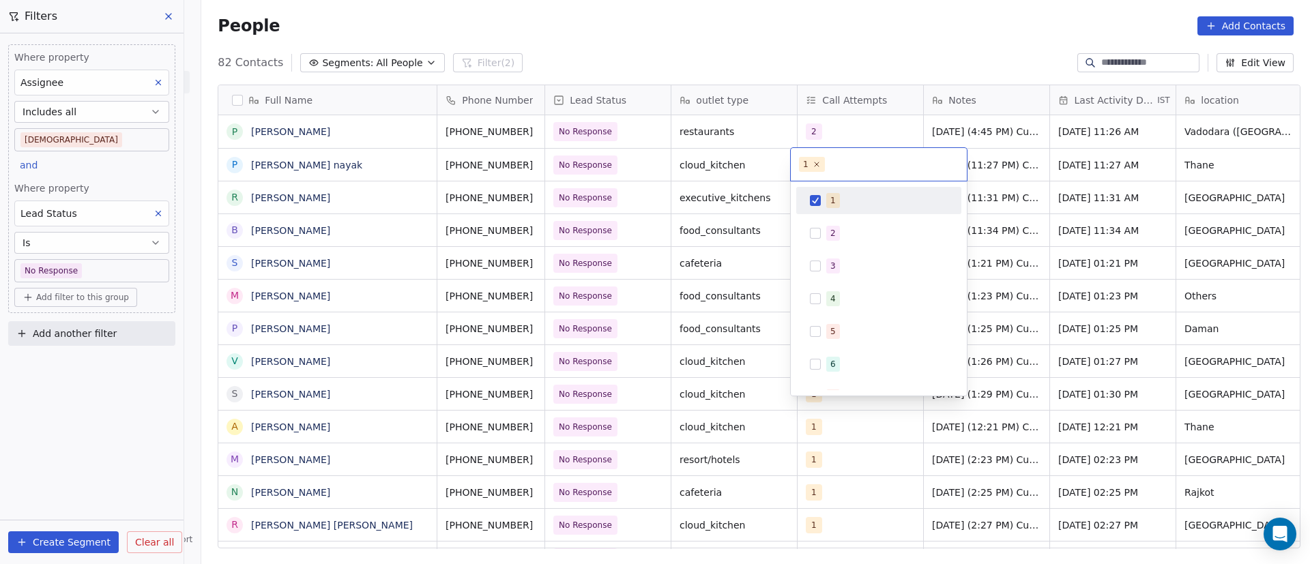
click at [814, 199] on button "Suggestions" at bounding box center [815, 200] width 11 height 11
click at [817, 224] on div "2" at bounding box center [879, 233] width 154 height 22
click at [1059, 211] on html "On2Cook India Pvt. Ltd. Contacts People Marketing Workflows Campaigns Metrics &…" at bounding box center [655, 282] width 1310 height 564
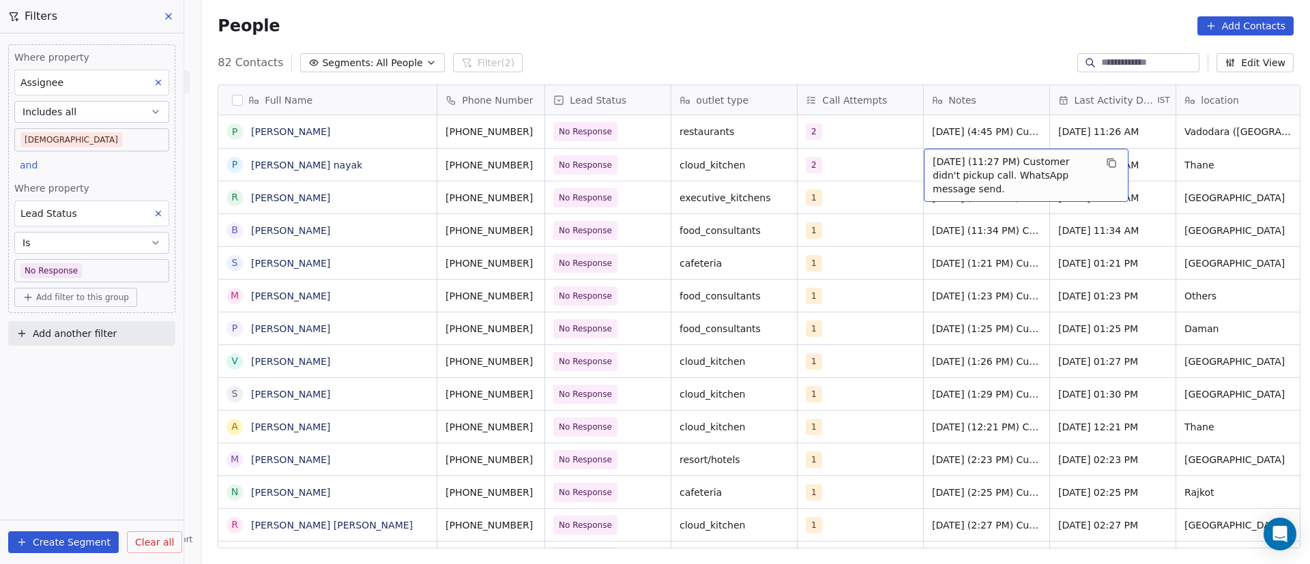
click at [936, 167] on span "23/9/2025 (11:27 PM) Customer didn't pickup call. WhatsApp message send." at bounding box center [1014, 175] width 162 height 41
click at [920, 162] on textarea "**********" at bounding box center [1019, 175] width 203 height 52
paste textarea "**********"
type textarea "**********"
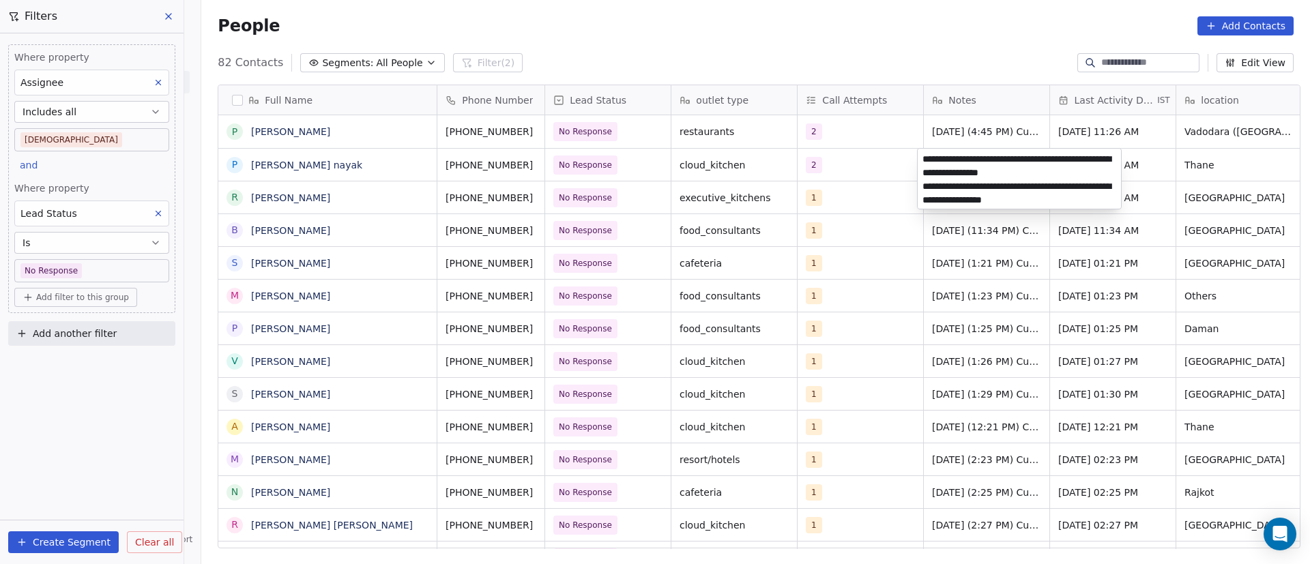
click at [940, 244] on html "On2Cook India Pvt. Ltd. Contacts People Marketing Workflows Campaigns Metrics &…" at bounding box center [655, 282] width 1310 height 564
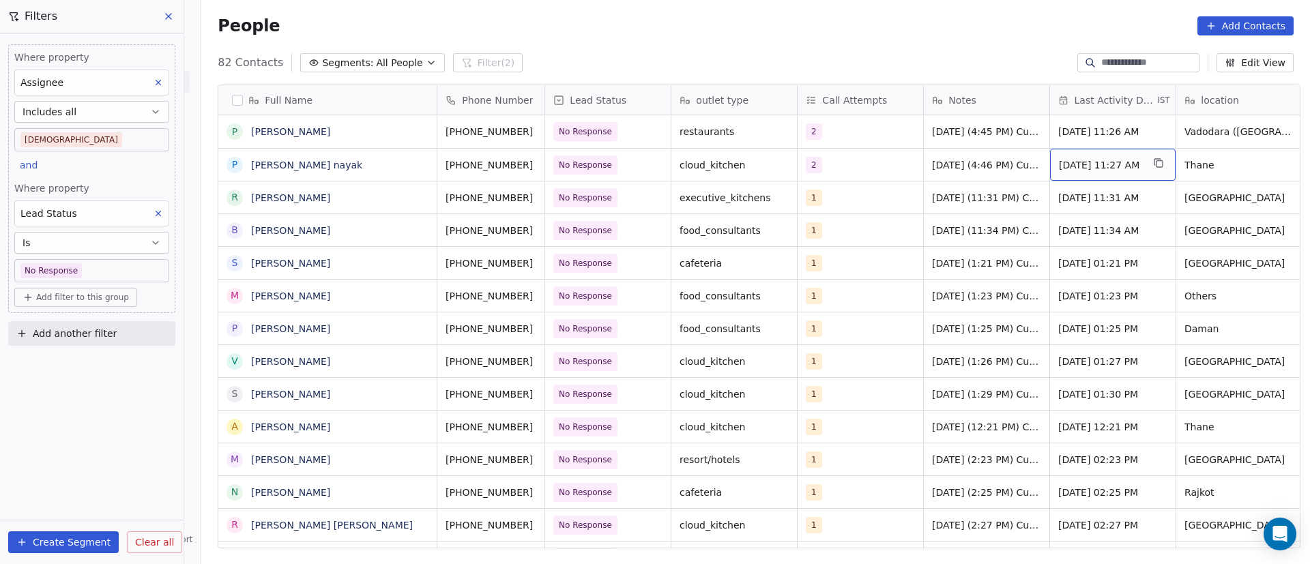
click at [1108, 152] on div "Sep 23, 2025 11:27 AM" at bounding box center [1113, 165] width 126 height 32
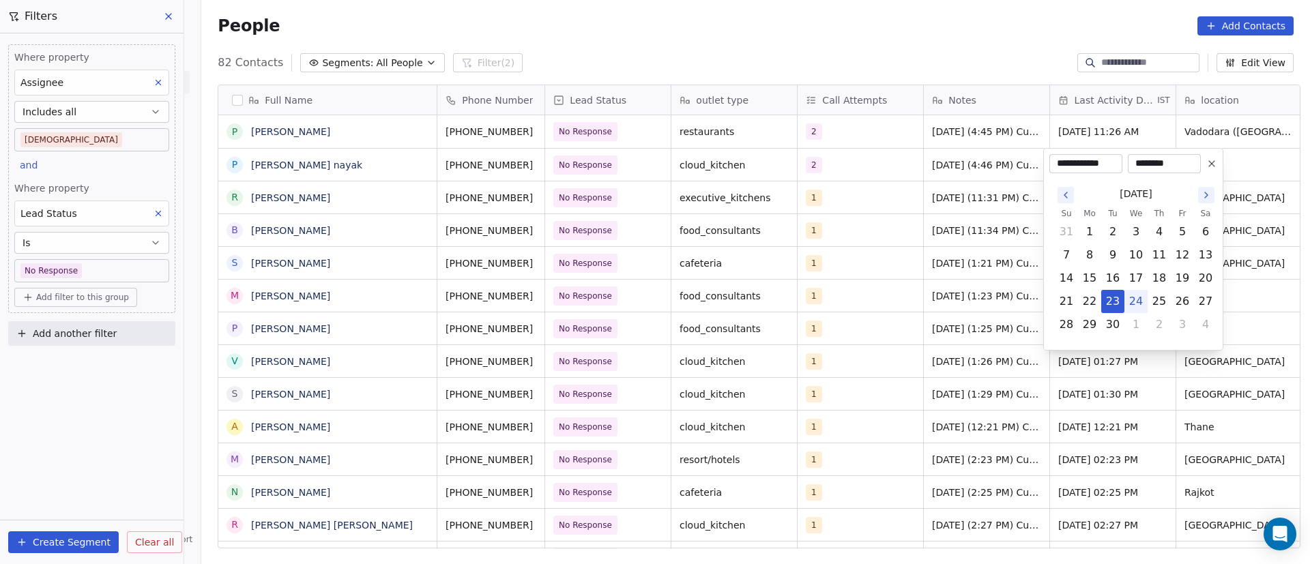
click at [1135, 303] on button "24" at bounding box center [1136, 302] width 22 height 22
type input "**********"
click at [940, 271] on html "On2Cook India Pvt. Ltd. Contacts People Marketing Workflows Campaigns Metrics &…" at bounding box center [655, 282] width 1310 height 564
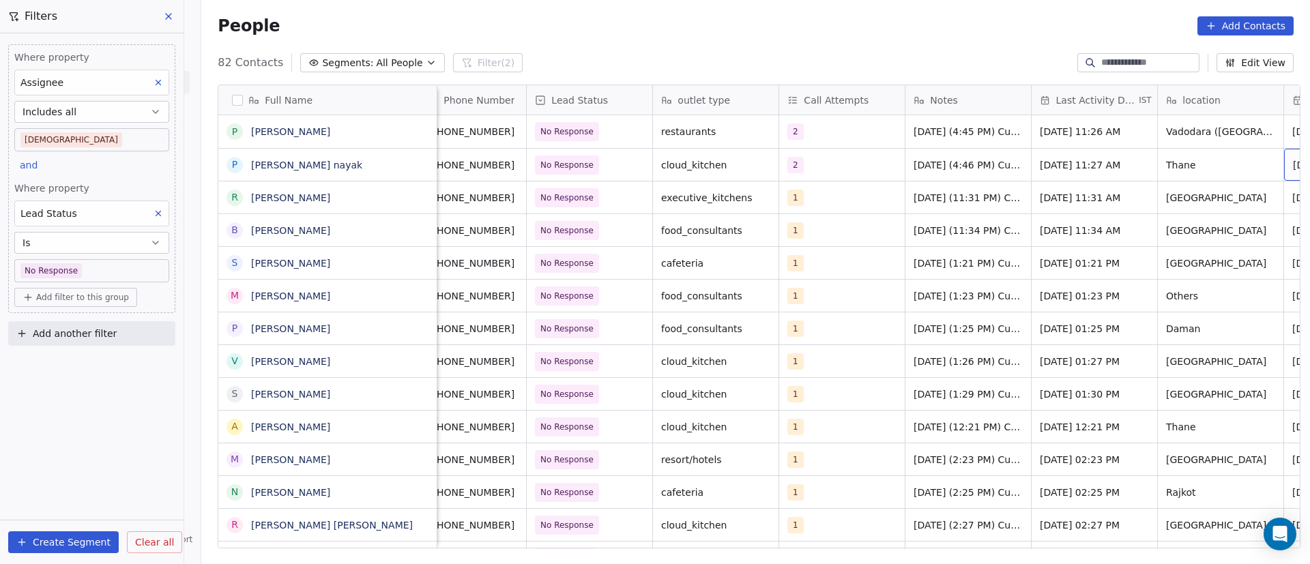
scroll to position [0, 145]
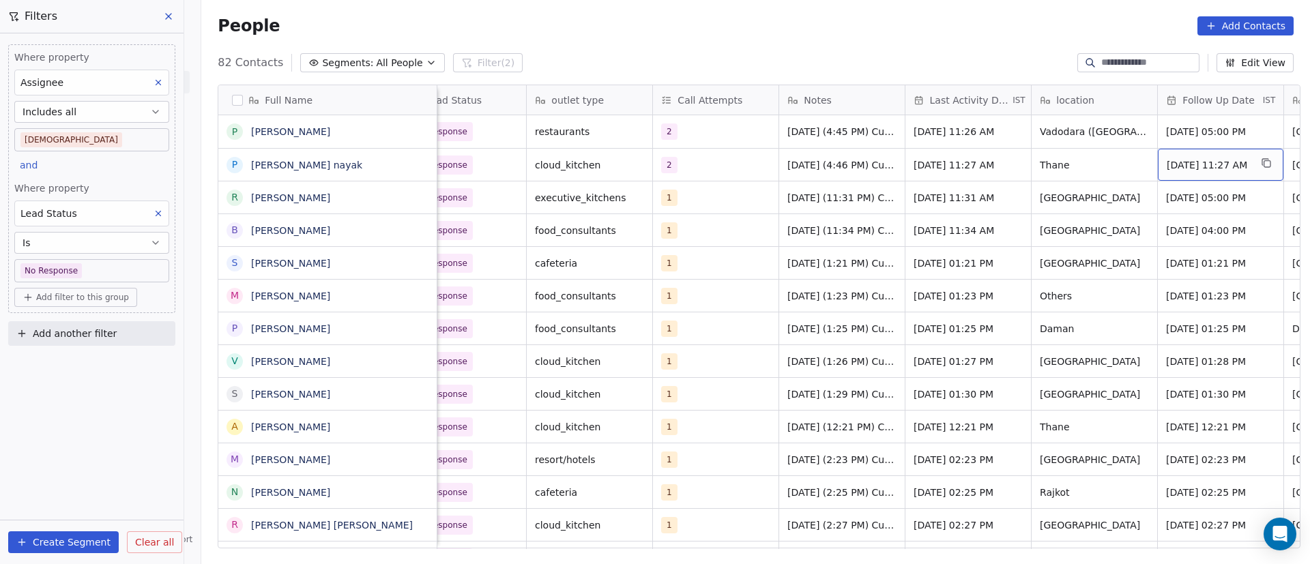
click at [1200, 159] on span "Sep 23, 2025 11:27 AM" at bounding box center [1208, 165] width 83 height 14
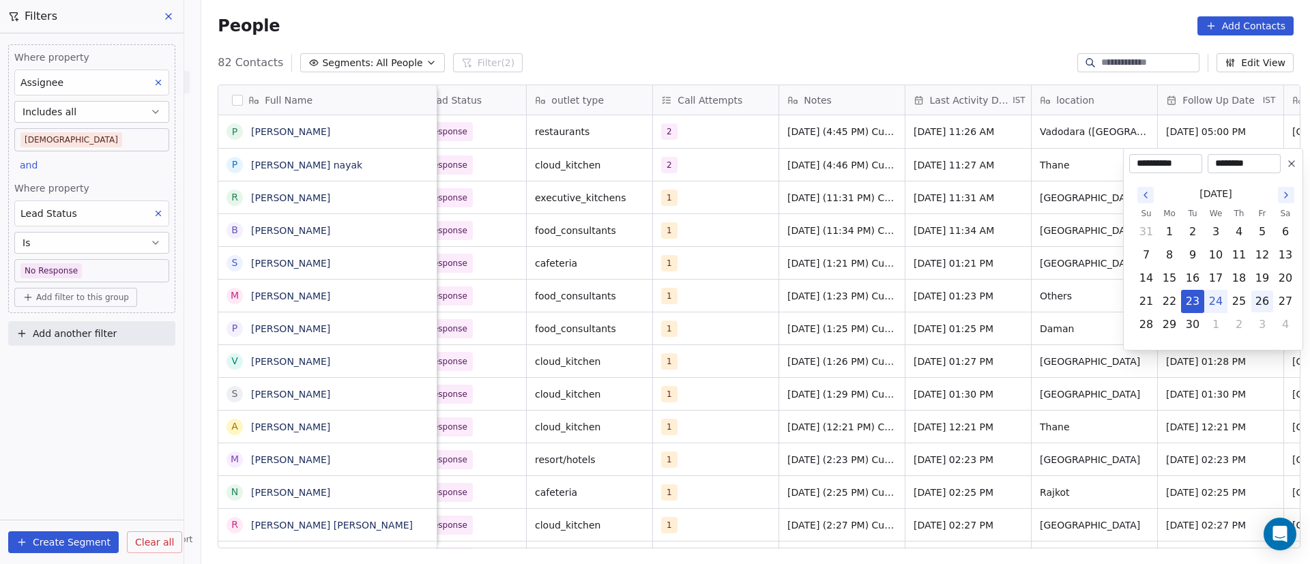
click at [1260, 304] on button "26" at bounding box center [1262, 302] width 22 height 22
type input "**********"
click at [994, 292] on html "On2Cook India Pvt. Ltd. Contacts People Marketing Workflows Campaigns Metrics &…" at bounding box center [655, 282] width 1310 height 564
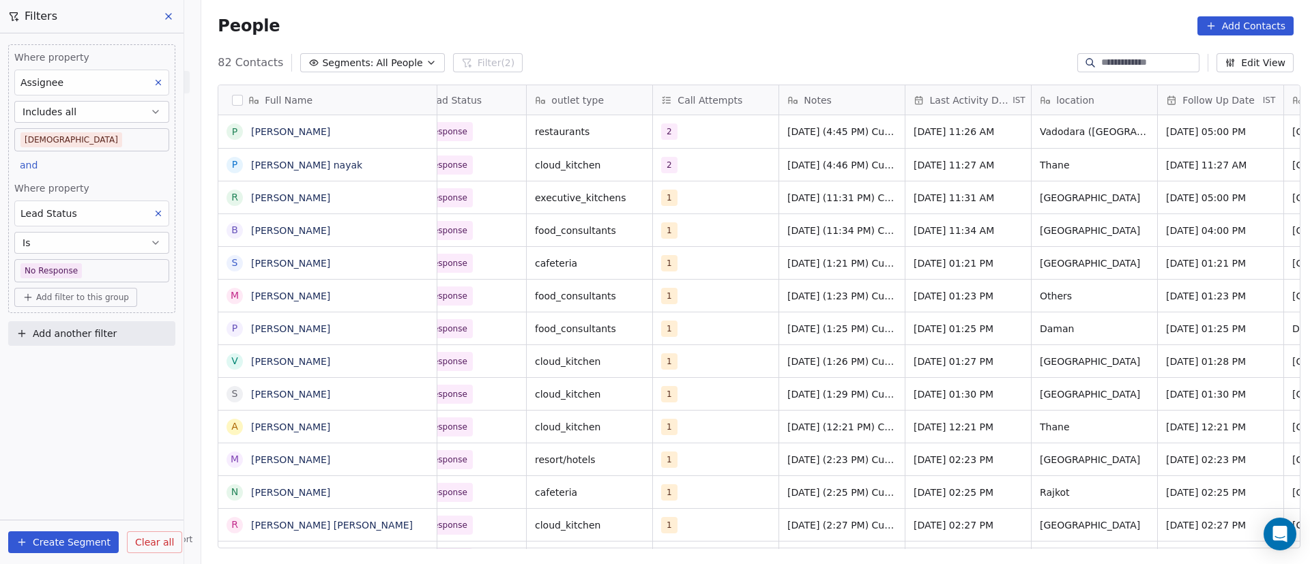
scroll to position [0, 0]
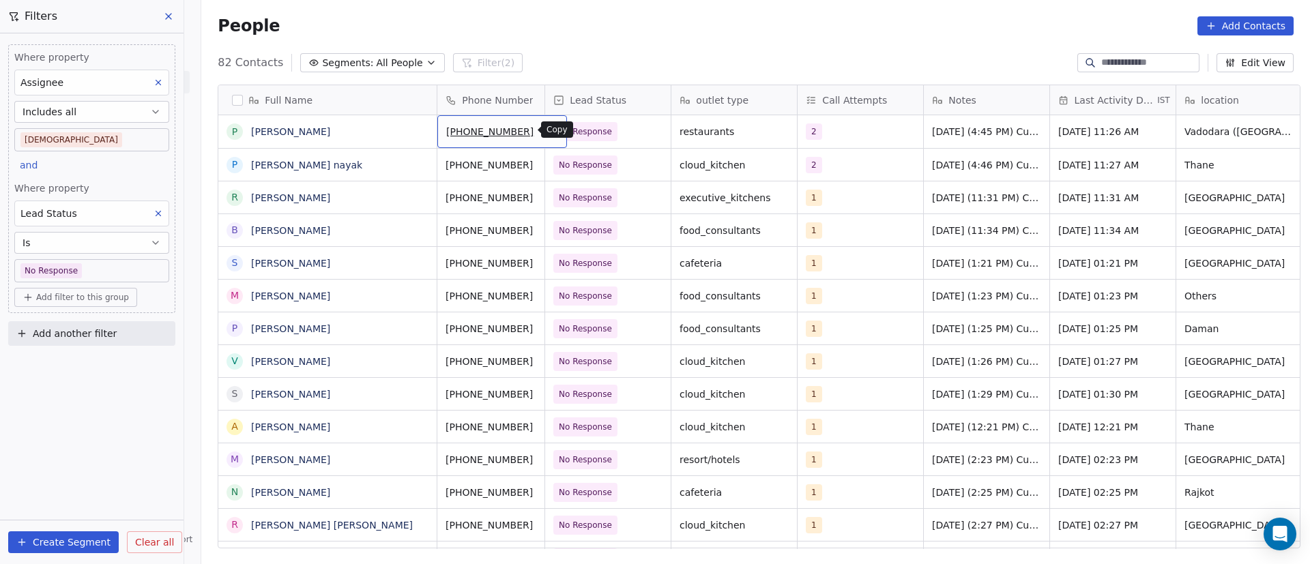
click at [545, 130] on icon "grid" at bounding box center [550, 129] width 11 height 11
click at [542, 164] on button "grid" at bounding box center [550, 163] width 16 height 16
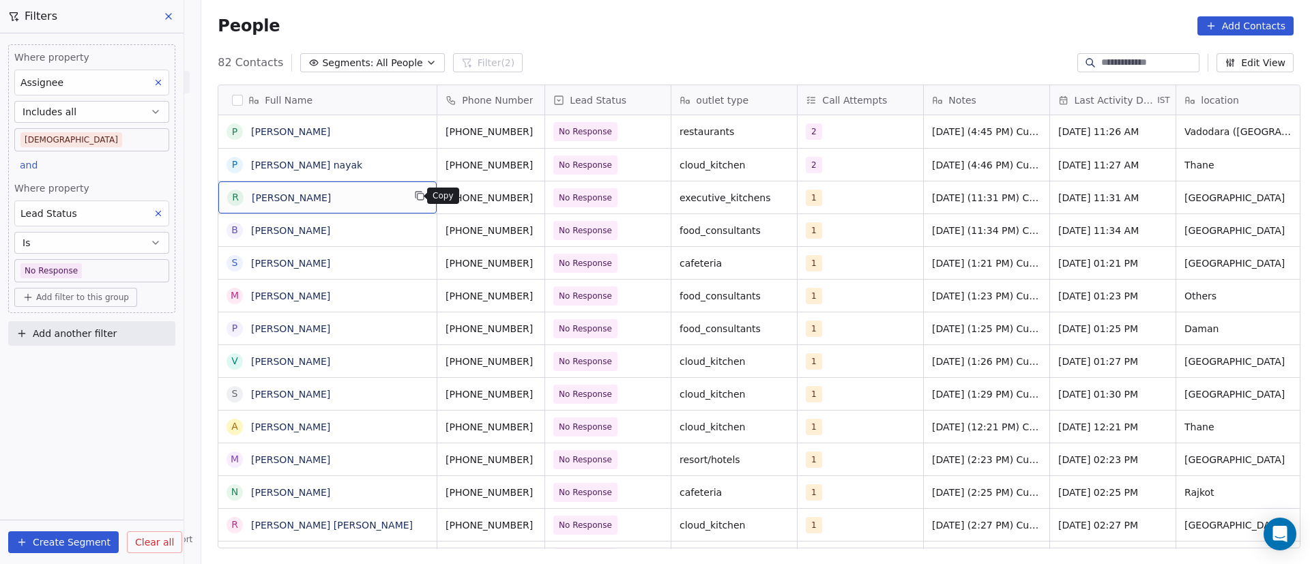
click at [414, 198] on icon "grid" at bounding box center [419, 195] width 11 height 11
click at [548, 199] on icon "grid" at bounding box center [551, 197] width 6 height 6
click at [545, 194] on icon "grid" at bounding box center [550, 195] width 11 height 11
click at [836, 197] on div "1" at bounding box center [847, 198] width 83 height 16
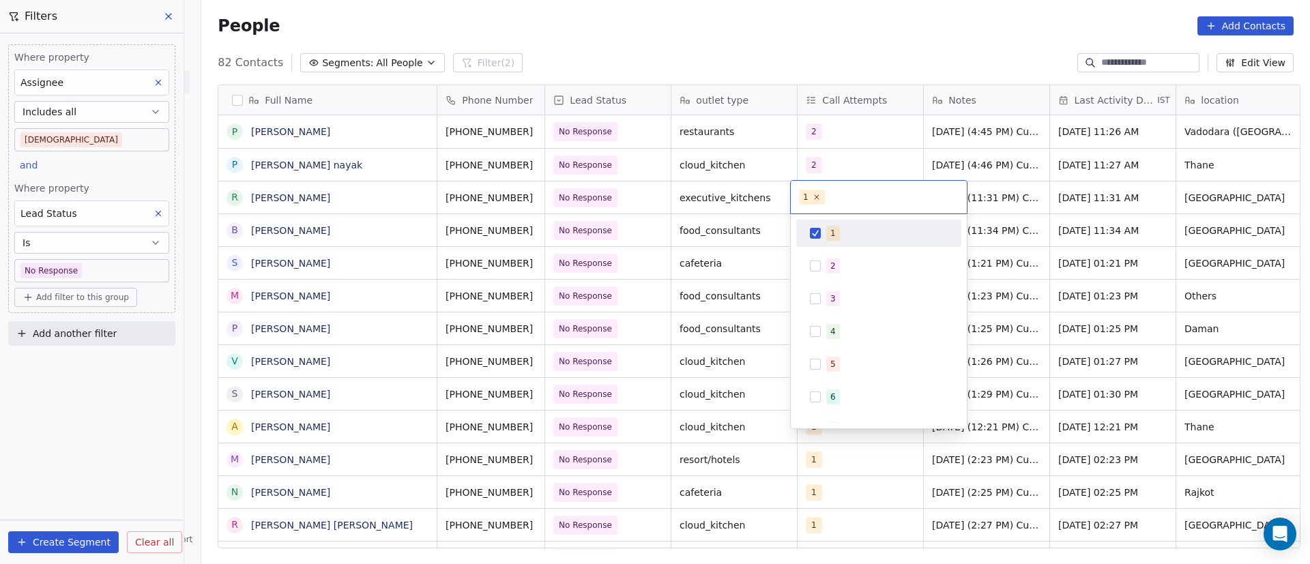
click at [817, 230] on button "Suggestions" at bounding box center [815, 233] width 11 height 11
click at [823, 255] on div "2" at bounding box center [879, 266] width 154 height 22
click at [1028, 261] on html "On2Cook India Pvt. Ltd. Contacts People Marketing Workflows Campaigns Metrics &…" at bounding box center [655, 282] width 1310 height 564
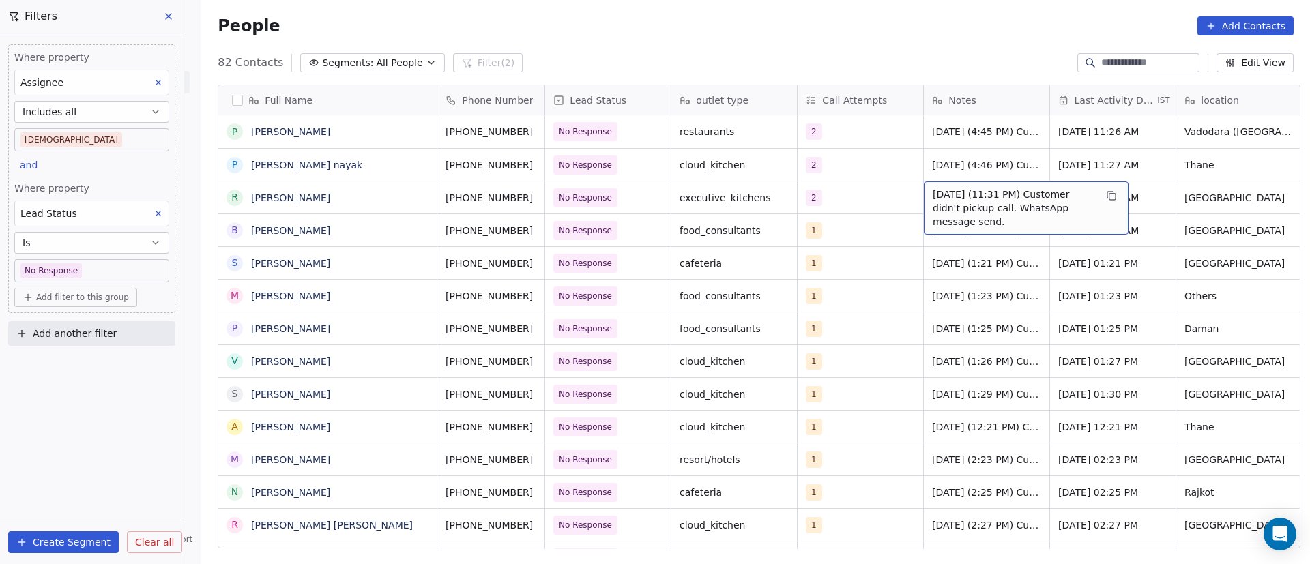
click at [952, 201] on span "23/9/2025 (11:31 PM) Customer didn't pickup call. WhatsApp message send." at bounding box center [1014, 208] width 162 height 41
click at [920, 193] on textarea "**********" at bounding box center [1019, 207] width 203 height 52
paste textarea "**********"
type textarea "**********"
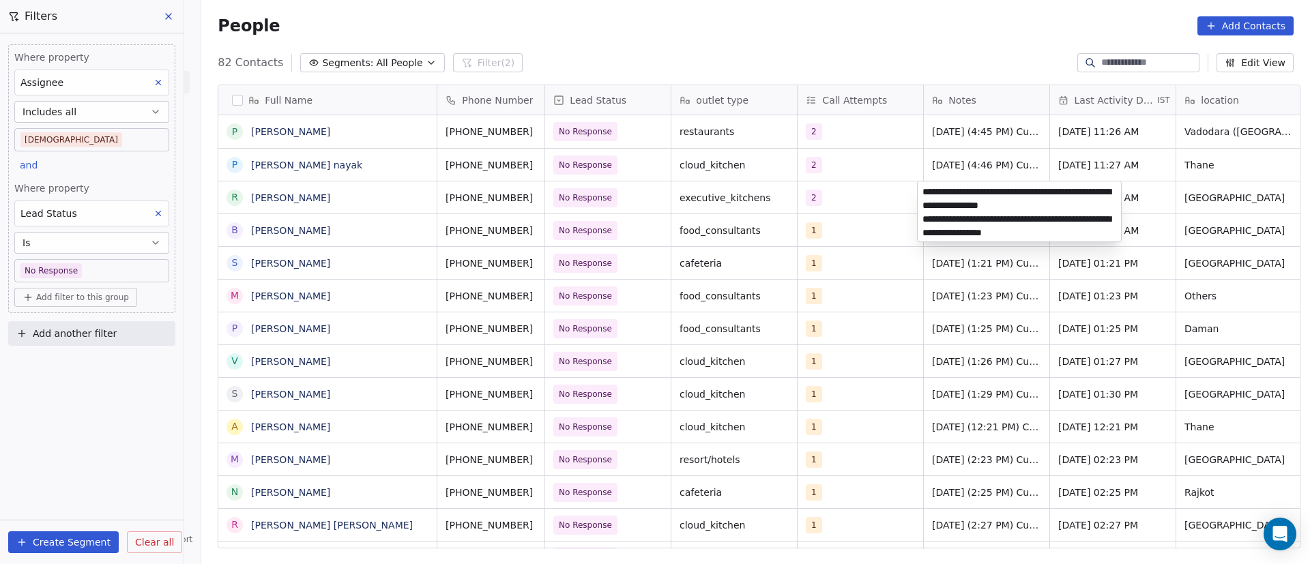
click at [841, 244] on html "On2Cook India Pvt. Ltd. Contacts People Marketing Workflows Campaigns Metrics &…" at bounding box center [655, 282] width 1310 height 564
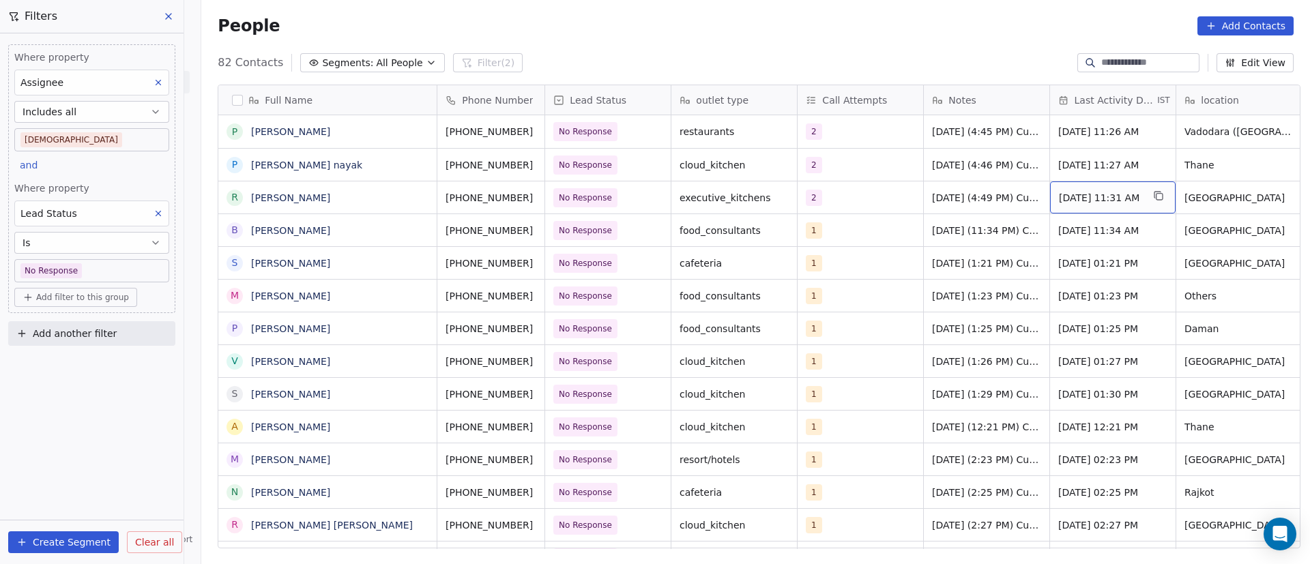
click at [1093, 197] on span "Sep 23, 2025 11:31 AM" at bounding box center [1100, 198] width 83 height 14
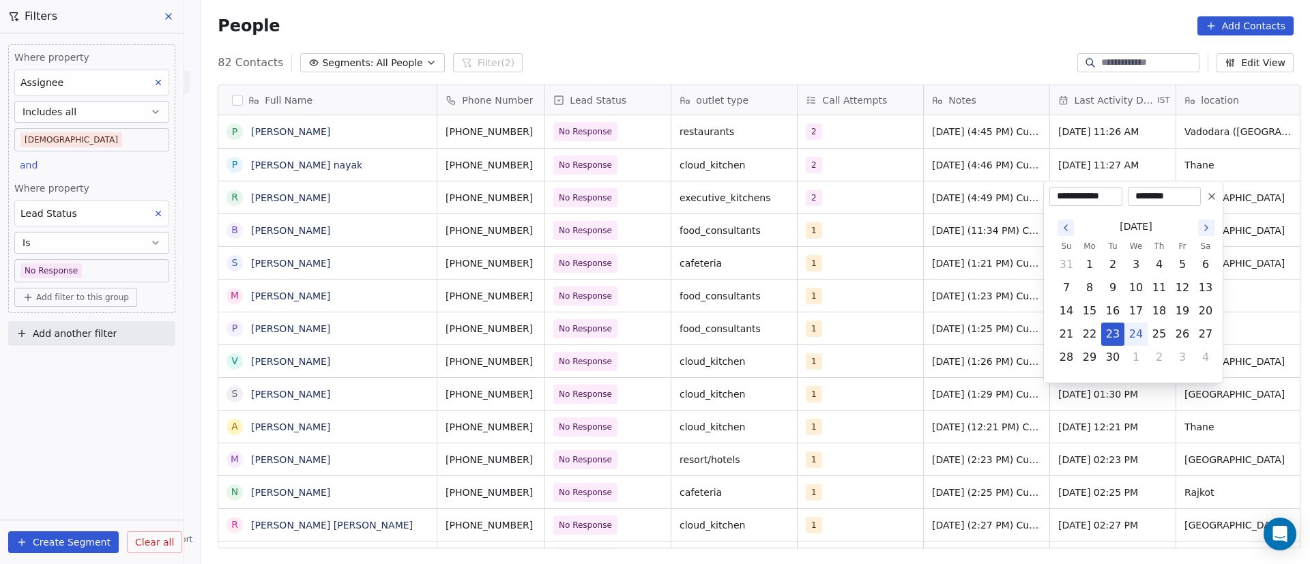
click at [1141, 336] on button "24" at bounding box center [1136, 334] width 22 height 22
type input "**********"
click at [949, 304] on html "On2Cook India Pvt. Ltd. Contacts People Marketing Workflows Campaigns Metrics &…" at bounding box center [655, 282] width 1310 height 564
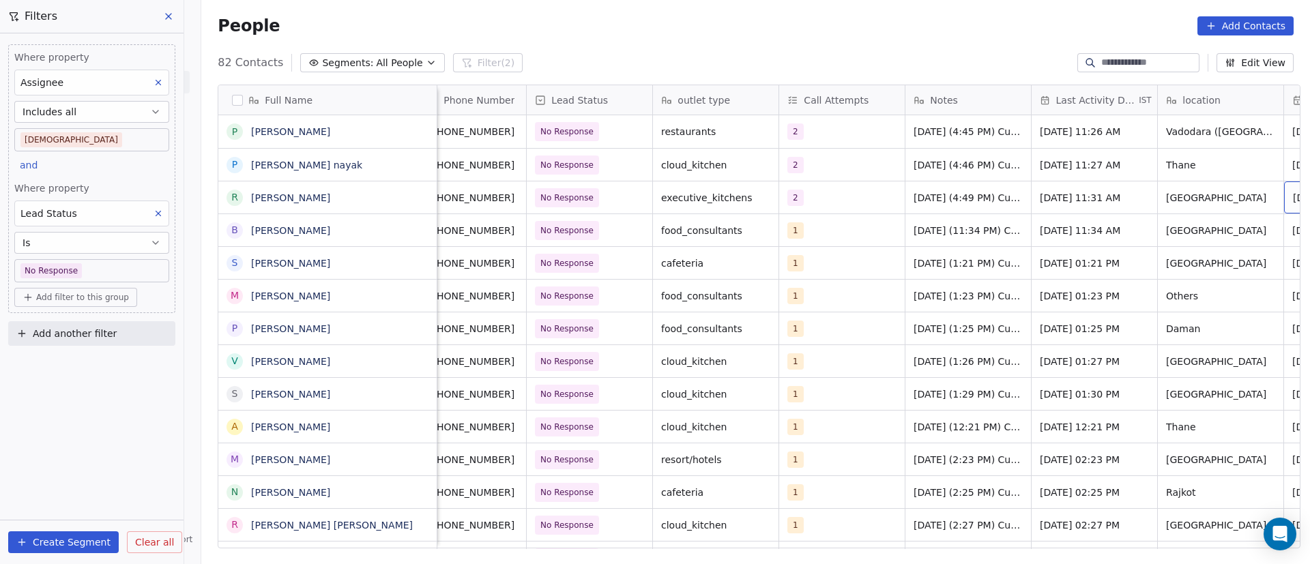
scroll to position [0, 145]
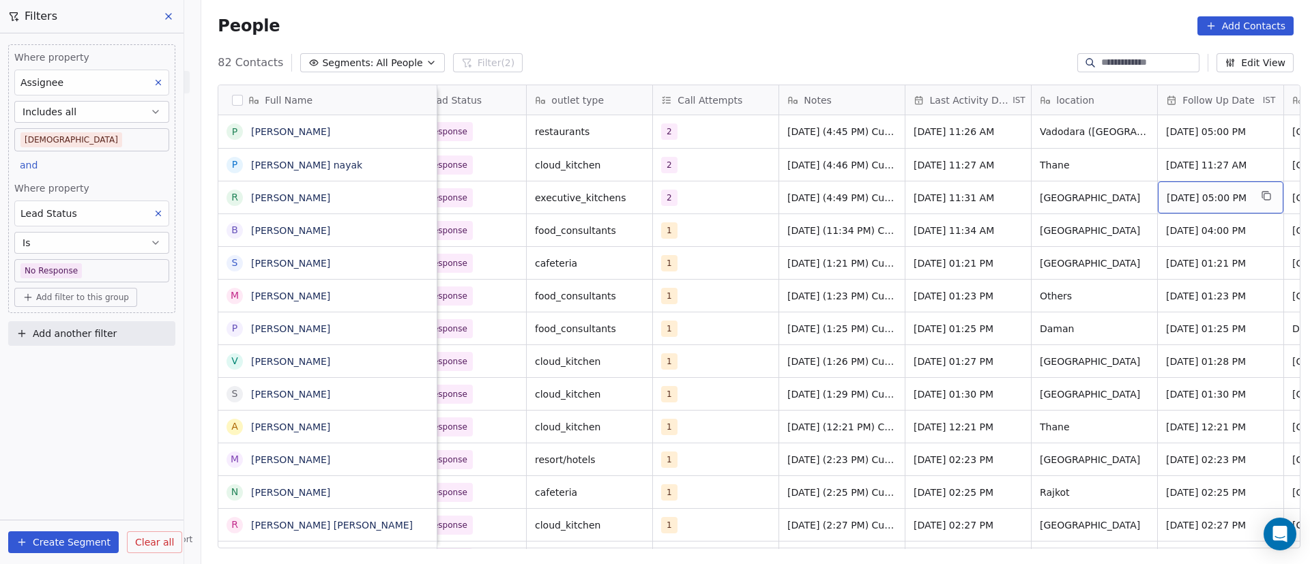
click at [1199, 201] on span "Sep 23, 2025 05:00 PM" at bounding box center [1208, 198] width 83 height 14
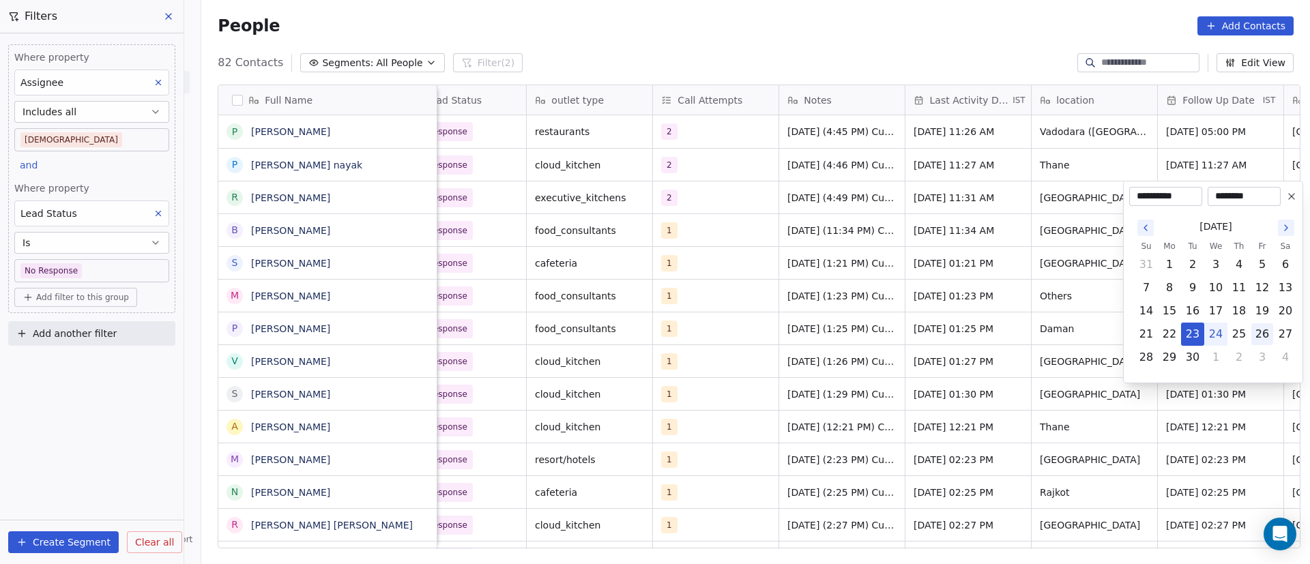
click at [1259, 335] on button "26" at bounding box center [1262, 334] width 22 height 22
type input "**********"
click at [1001, 293] on html "On2Cook India Pvt. Ltd. Contacts People Marketing Workflows Campaigns Metrics &…" at bounding box center [655, 282] width 1310 height 564
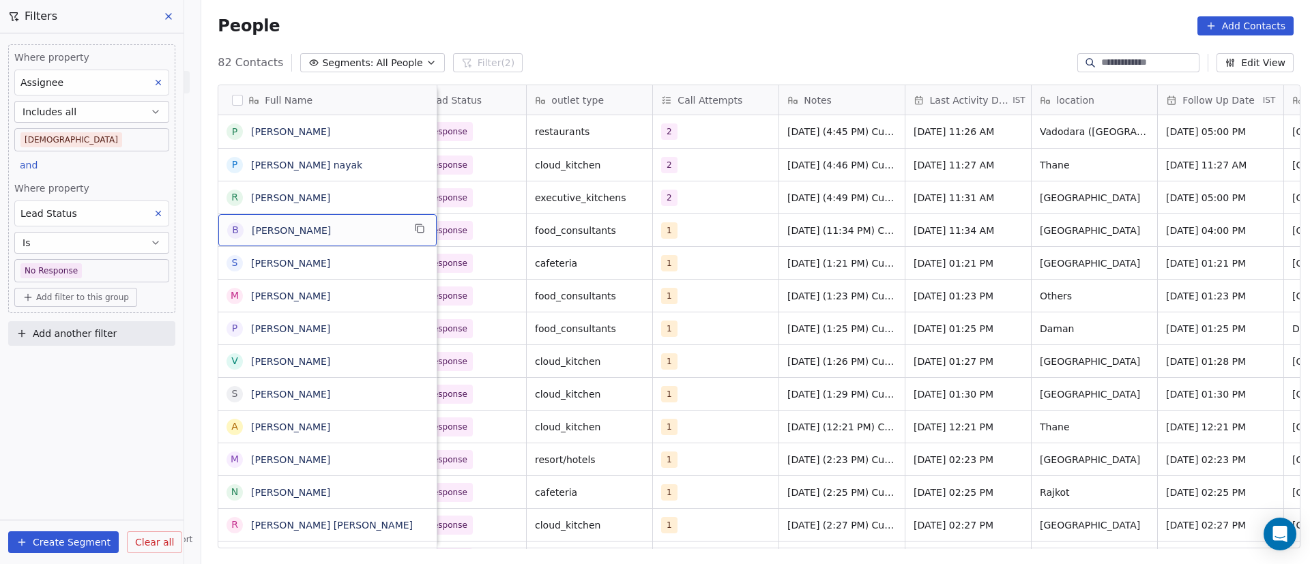
scroll to position [0, 0]
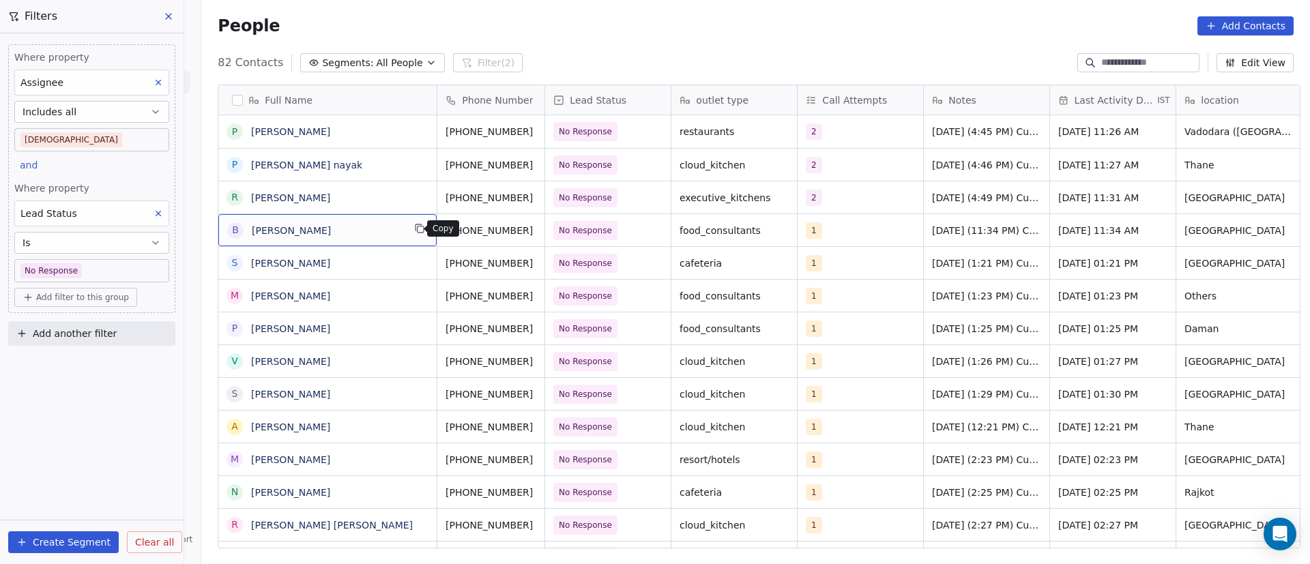
click at [411, 231] on button "grid" at bounding box center [419, 228] width 16 height 16
click at [548, 230] on icon "grid" at bounding box center [551, 230] width 6 height 6
click at [722, 238] on div "food_consultants" at bounding box center [734, 230] width 126 height 32
drag, startPoint x: 755, startPoint y: 228, endPoint x: 652, endPoint y: 224, distance: 102.4
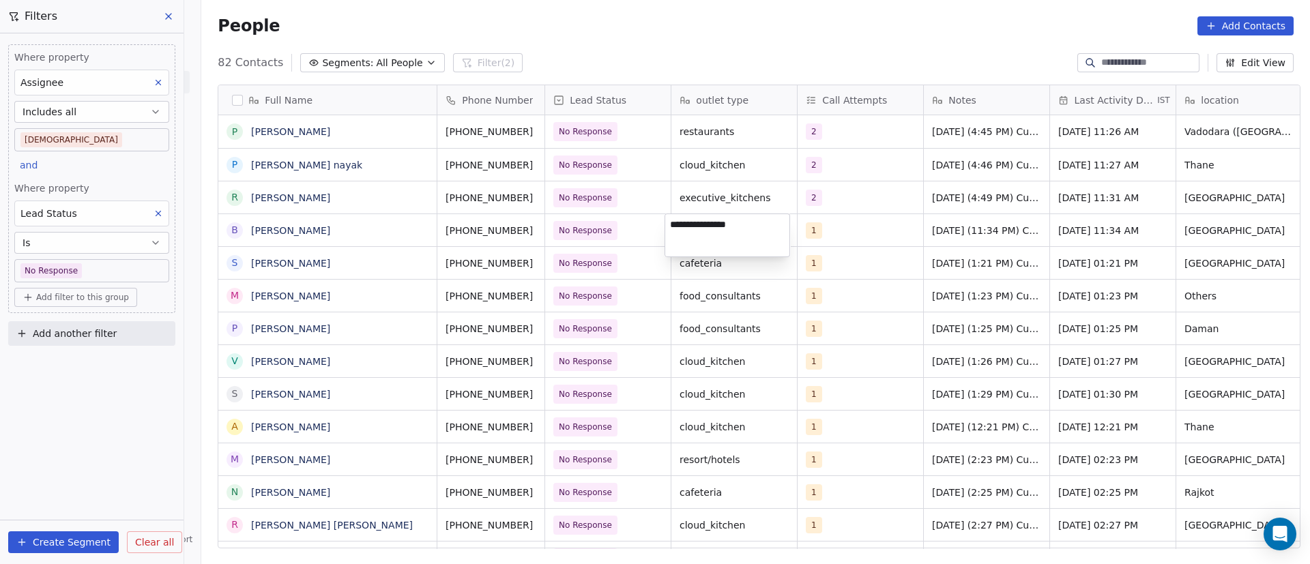
click at [653, 224] on html "On2Cook India Pvt. Ltd. Contacts People Marketing Workflows Campaigns Metrics &…" at bounding box center [655, 282] width 1310 height 564
click at [707, 220] on textarea "**********" at bounding box center [727, 235] width 124 height 42
type textarea "****"
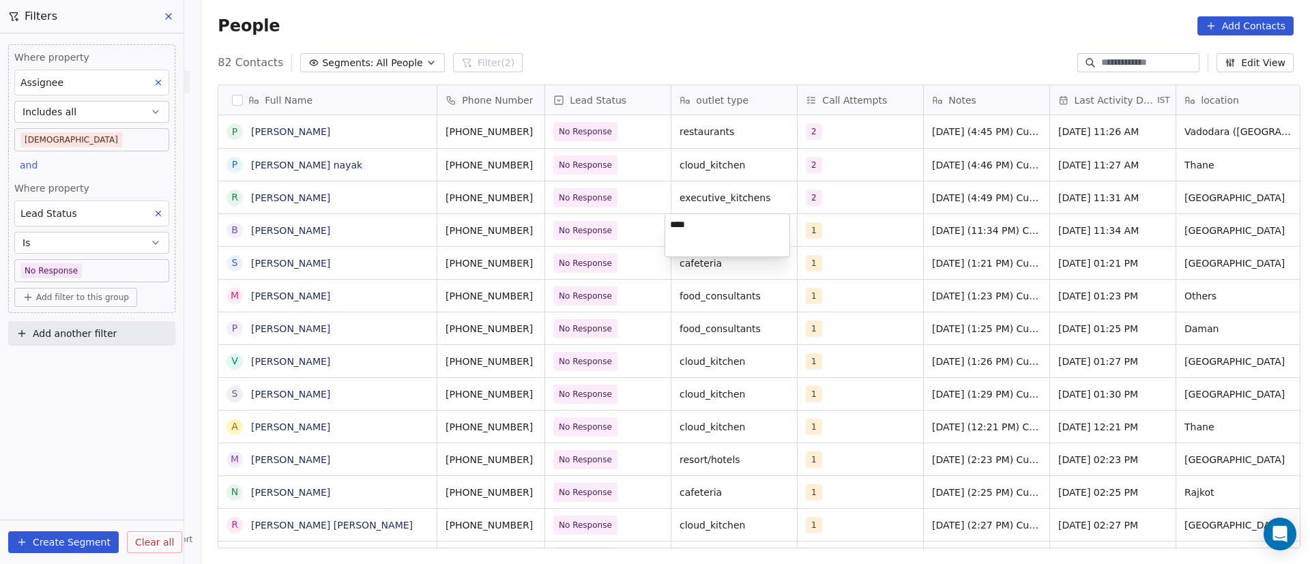
click at [464, 233] on html "On2Cook India Pvt. Ltd. Contacts People Marketing Workflows Campaigns Metrics &…" at bounding box center [655, 282] width 1310 height 564
click at [854, 229] on div "1" at bounding box center [847, 230] width 83 height 16
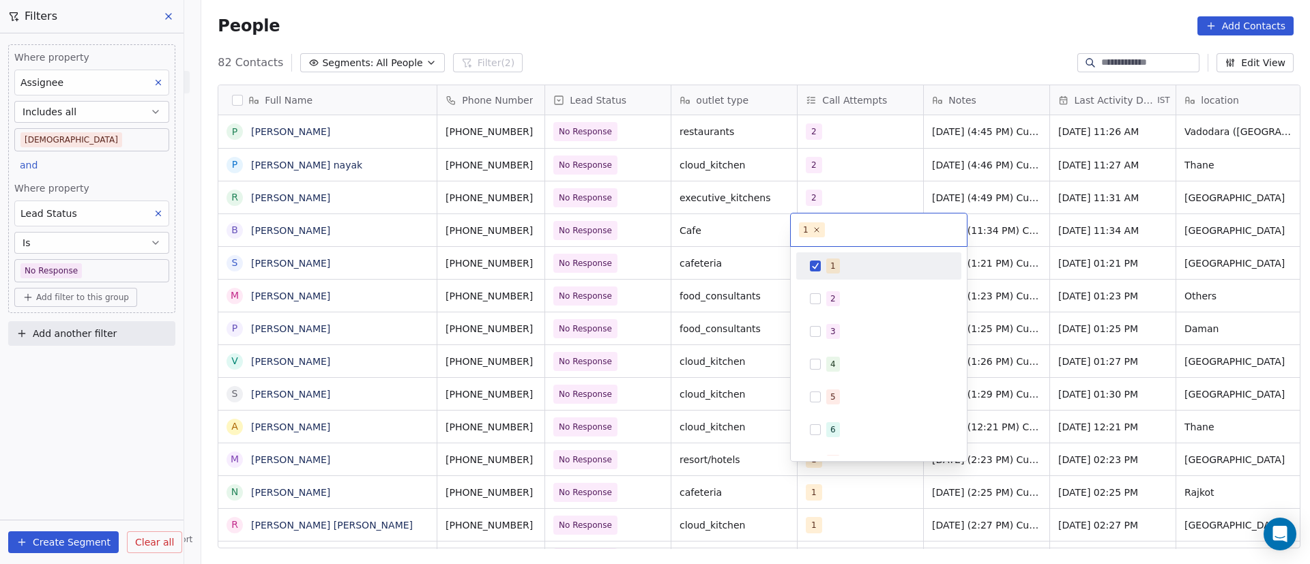
click at [822, 263] on div "1" at bounding box center [879, 266] width 154 height 22
click at [821, 296] on div "2" at bounding box center [879, 299] width 154 height 22
click at [1051, 282] on html "On2Cook India Pvt. Ltd. Contacts People Marketing Workflows Campaigns Metrics &…" at bounding box center [655, 282] width 1310 height 564
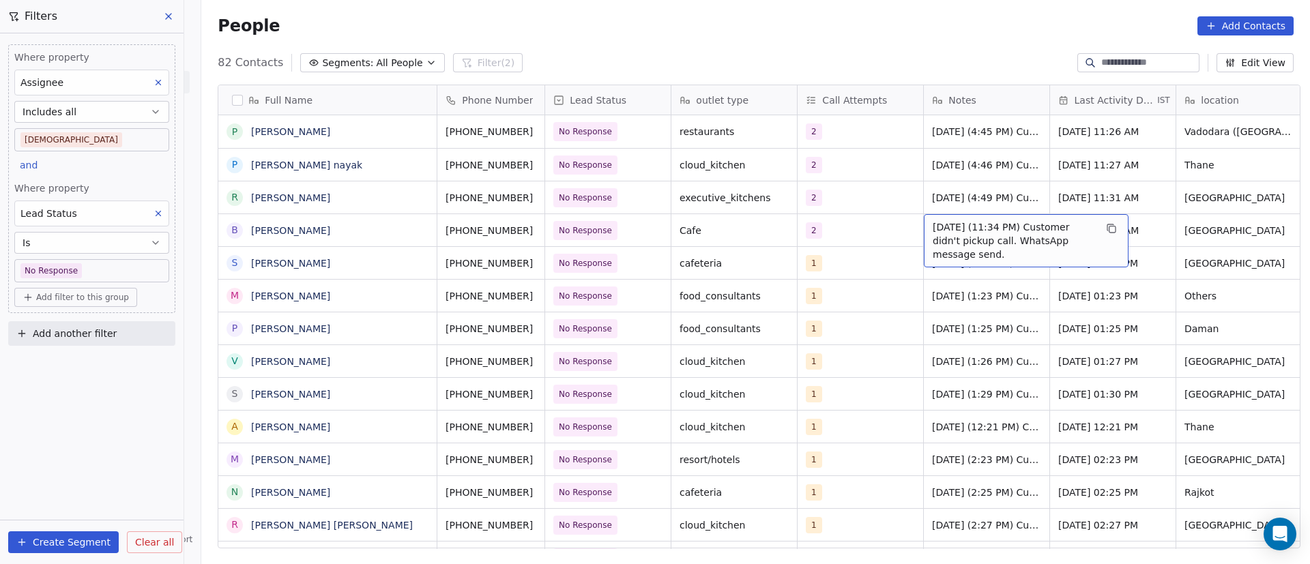
click at [967, 230] on span "23/9/2025 (11:34 PM) Customer didn't pickup call. WhatsApp message send." at bounding box center [1014, 240] width 162 height 41
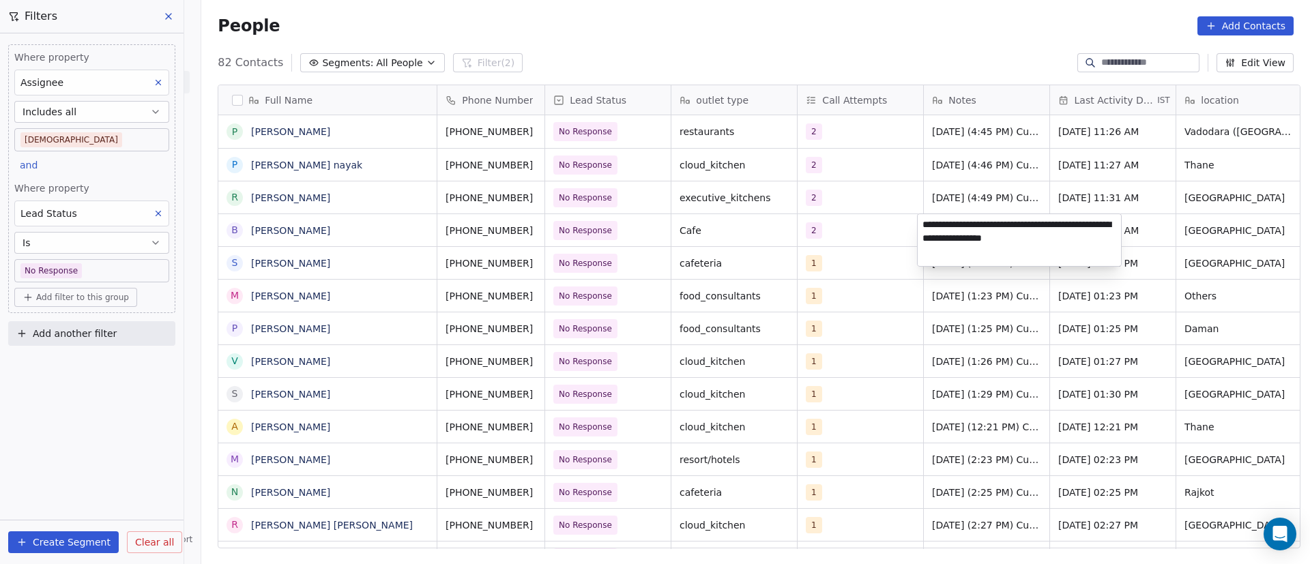
click at [924, 227] on textarea "**********" at bounding box center [1019, 240] width 203 height 52
paste textarea "**********"
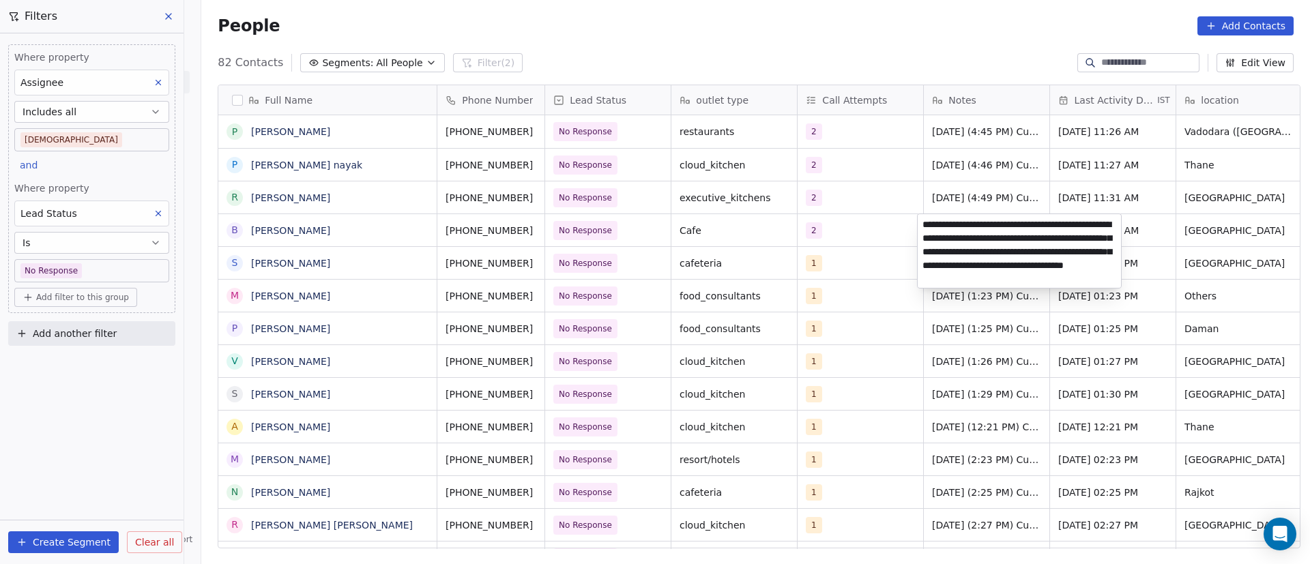
type textarea "**********"
click at [349, 228] on html "On2Cook India Pvt. Ltd. Contacts People Marketing Workflows Campaigns Metrics &…" at bounding box center [655, 282] width 1310 height 564
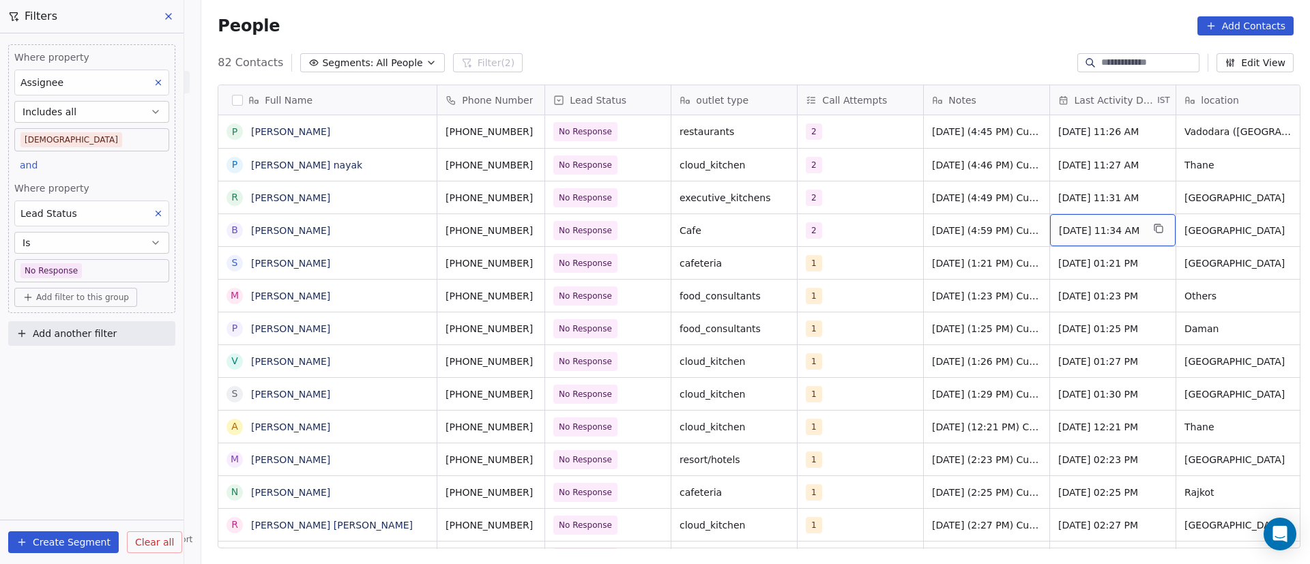
click at [1078, 232] on span "Sep 23, 2025 11:34 AM" at bounding box center [1100, 231] width 83 height 14
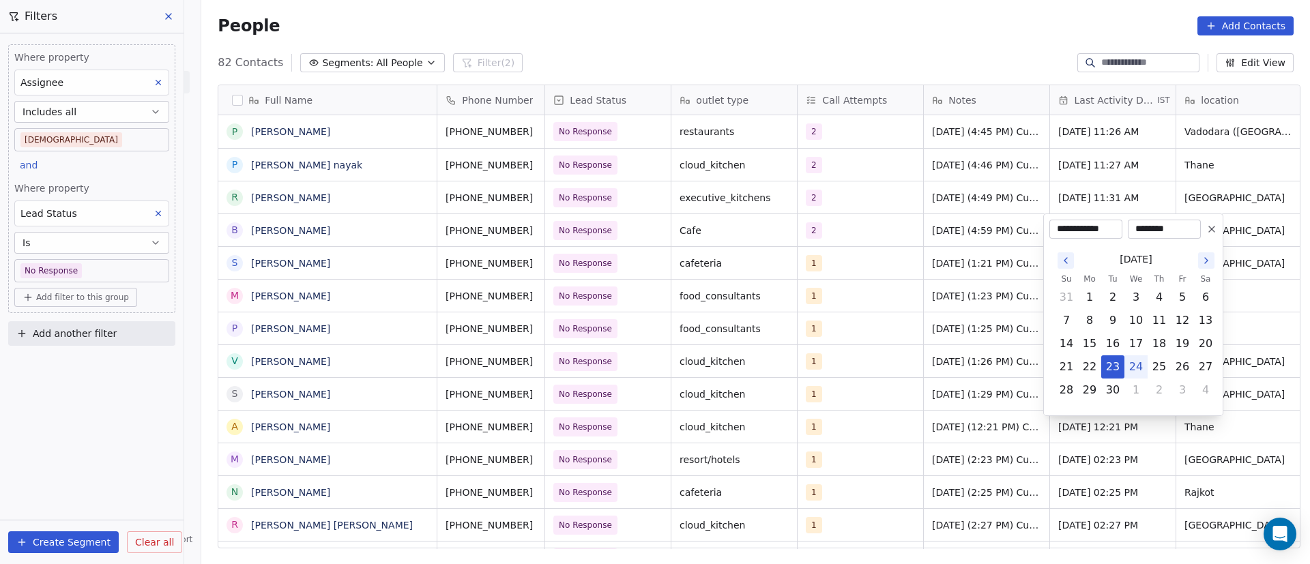
click at [1136, 373] on button "24" at bounding box center [1136, 367] width 22 height 22
type input "**********"
click at [970, 265] on html "On2Cook India Pvt. Ltd. Contacts People Marketing Workflows Campaigns Metrics &…" at bounding box center [655, 282] width 1310 height 564
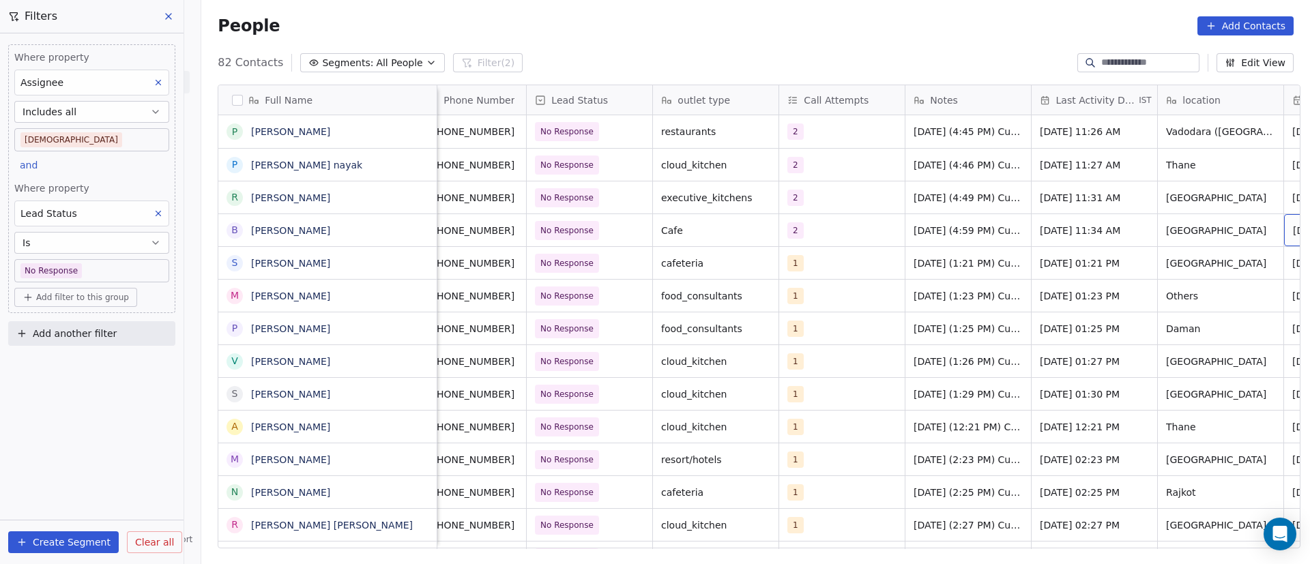
scroll to position [0, 145]
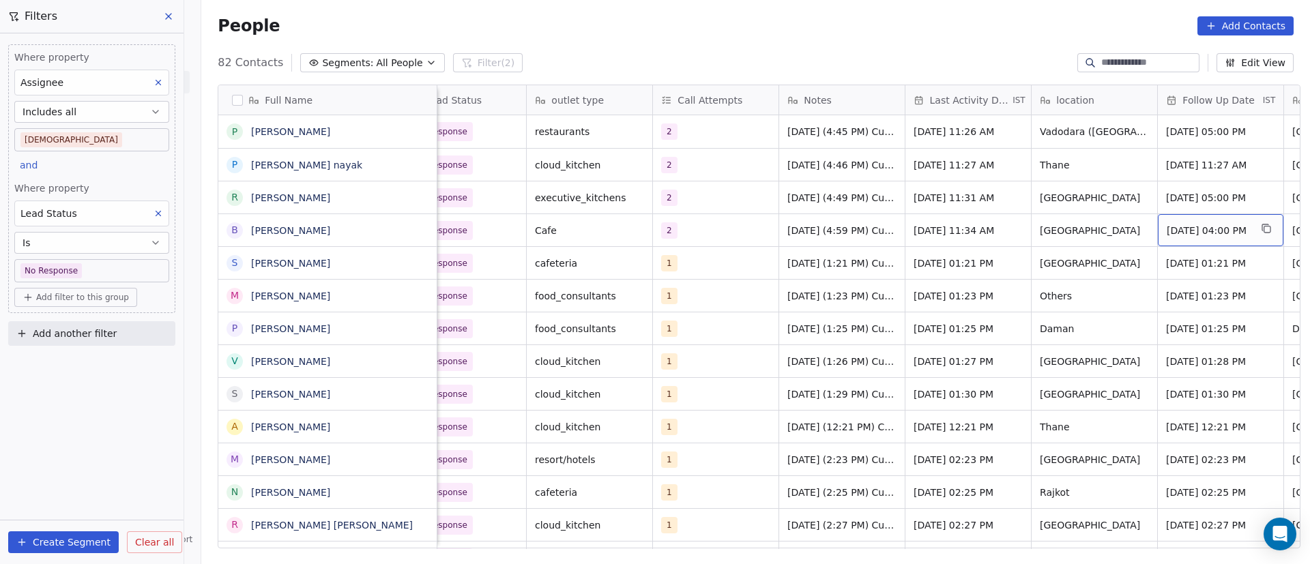
click at [1200, 229] on span "Sep 23, 2025 04:00 PM" at bounding box center [1208, 231] width 83 height 14
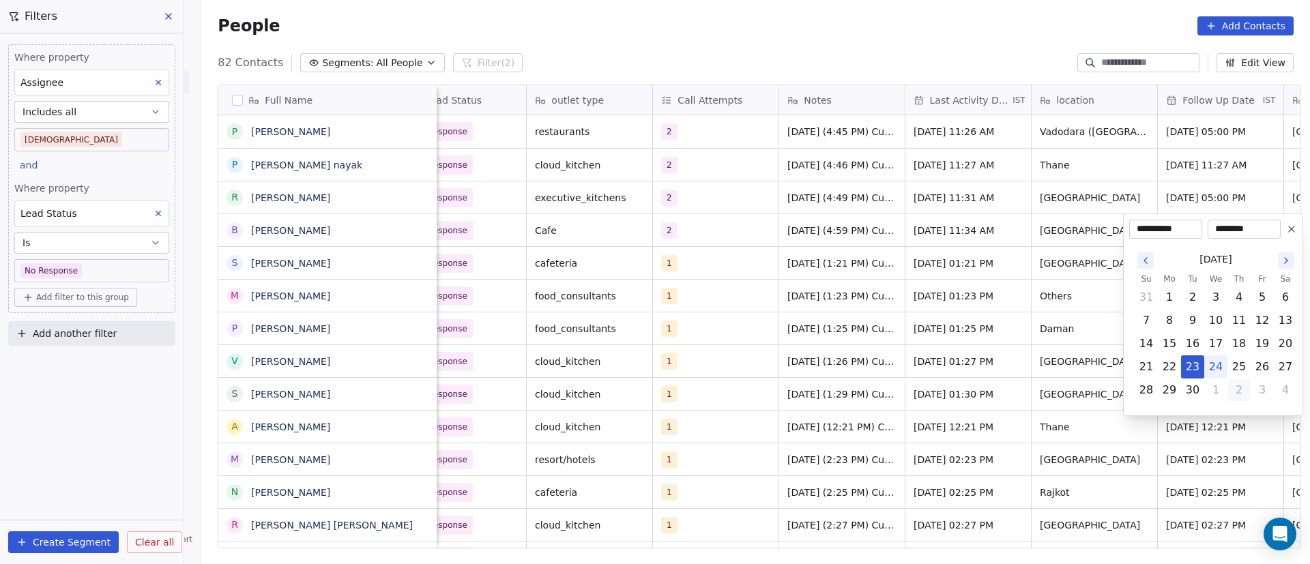
click at [1236, 394] on button "2" at bounding box center [1239, 390] width 22 height 22
type input "**********"
click at [991, 290] on html "On2Cook India Pvt. Ltd. Contacts People Marketing Workflows Campaigns Metrics &…" at bounding box center [655, 282] width 1310 height 564
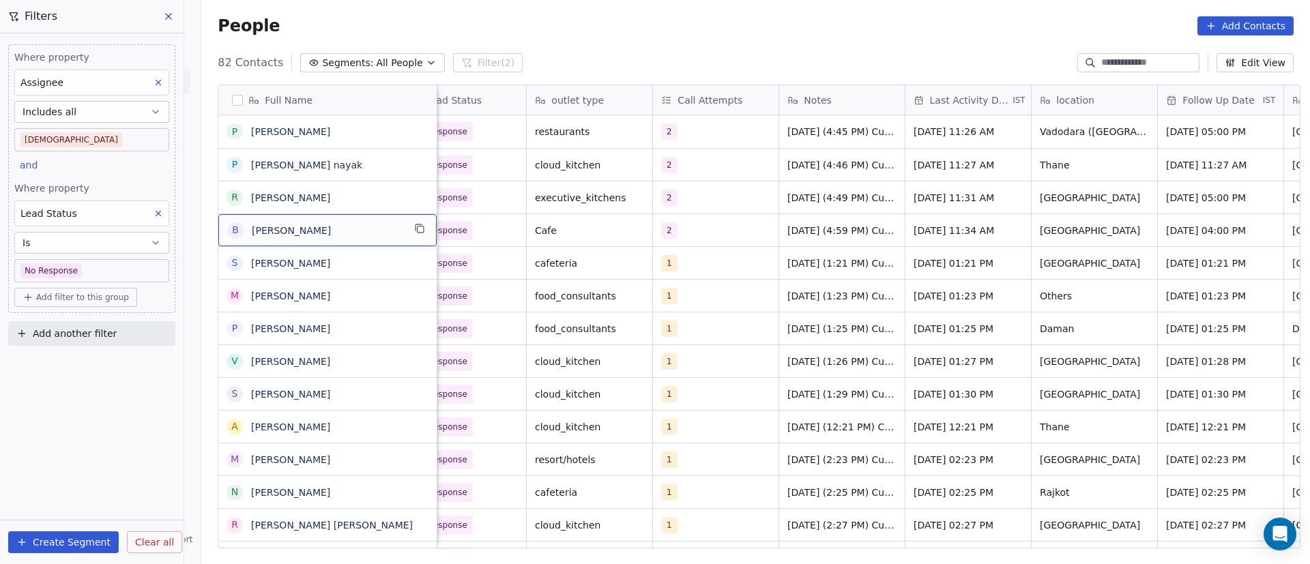
scroll to position [0, 0]
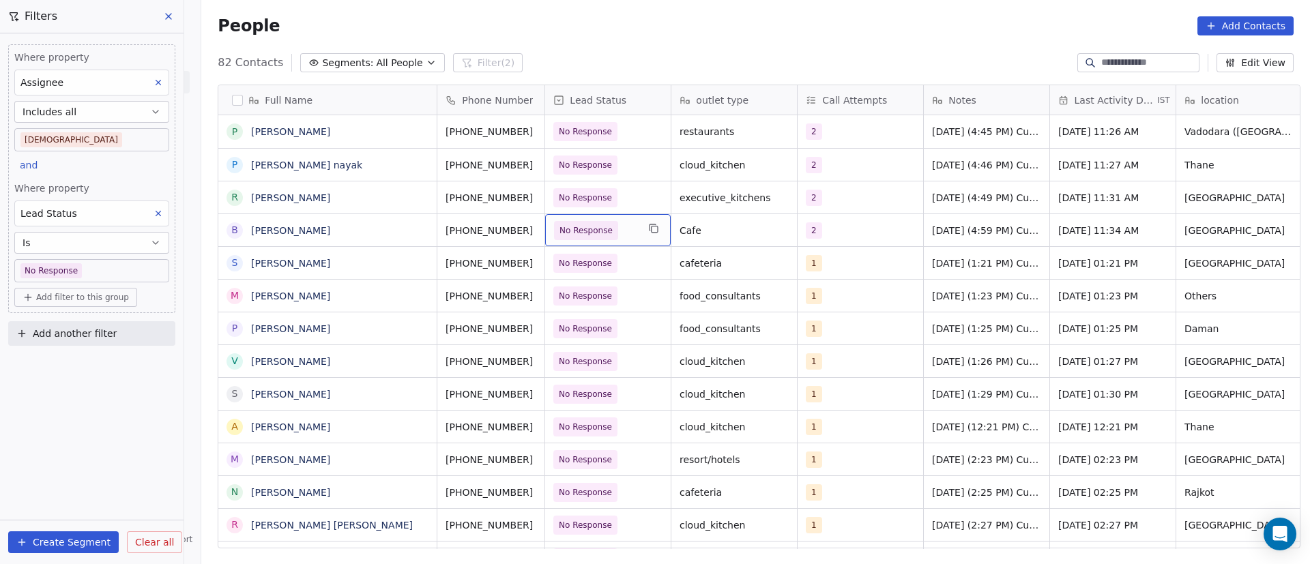
click at [628, 236] on span "No Response" at bounding box center [595, 230] width 83 height 19
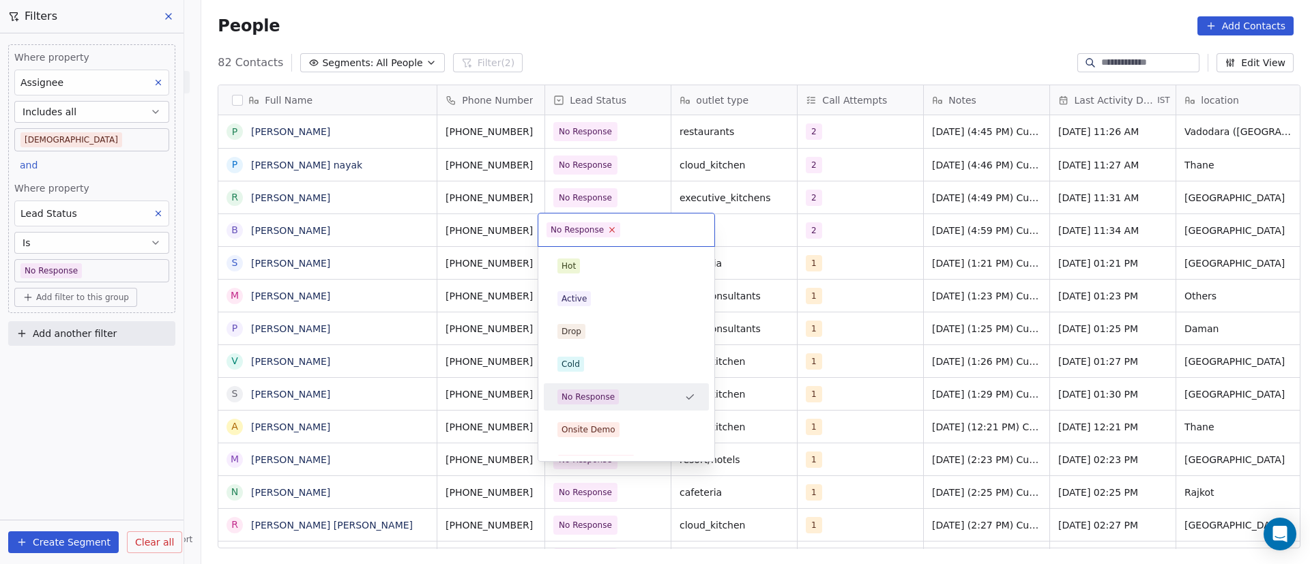
click at [611, 229] on icon at bounding box center [612, 229] width 9 height 9
click at [615, 297] on div "Active" at bounding box center [626, 298] width 138 height 15
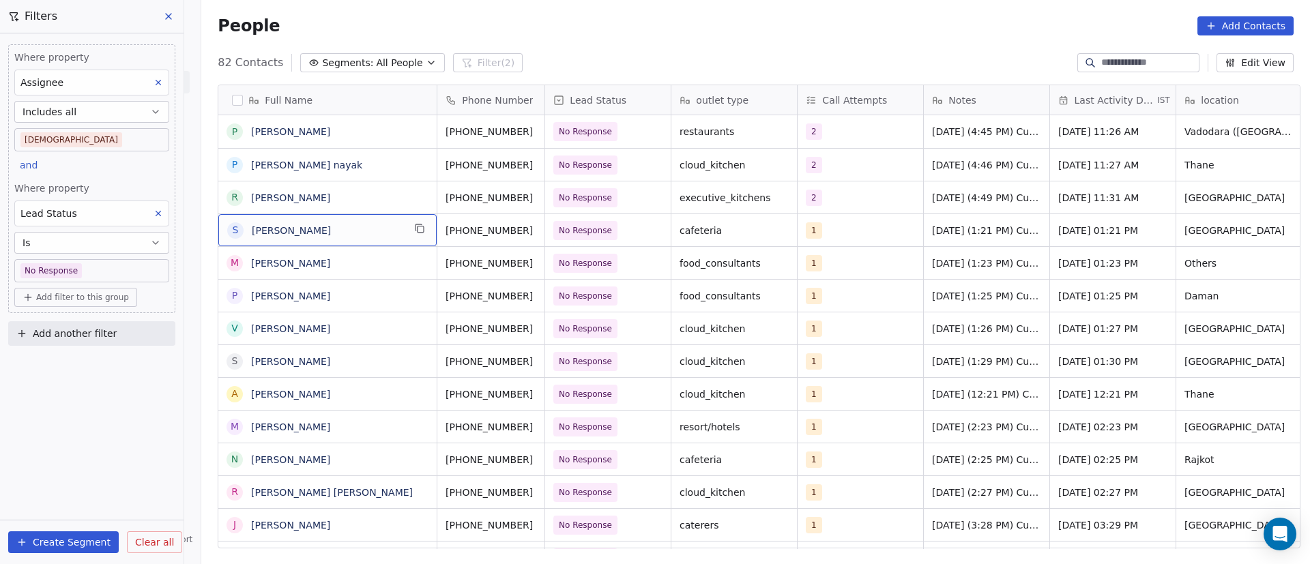
click at [420, 231] on button "grid" at bounding box center [419, 228] width 16 height 16
click at [548, 227] on icon "grid" at bounding box center [551, 230] width 6 height 6
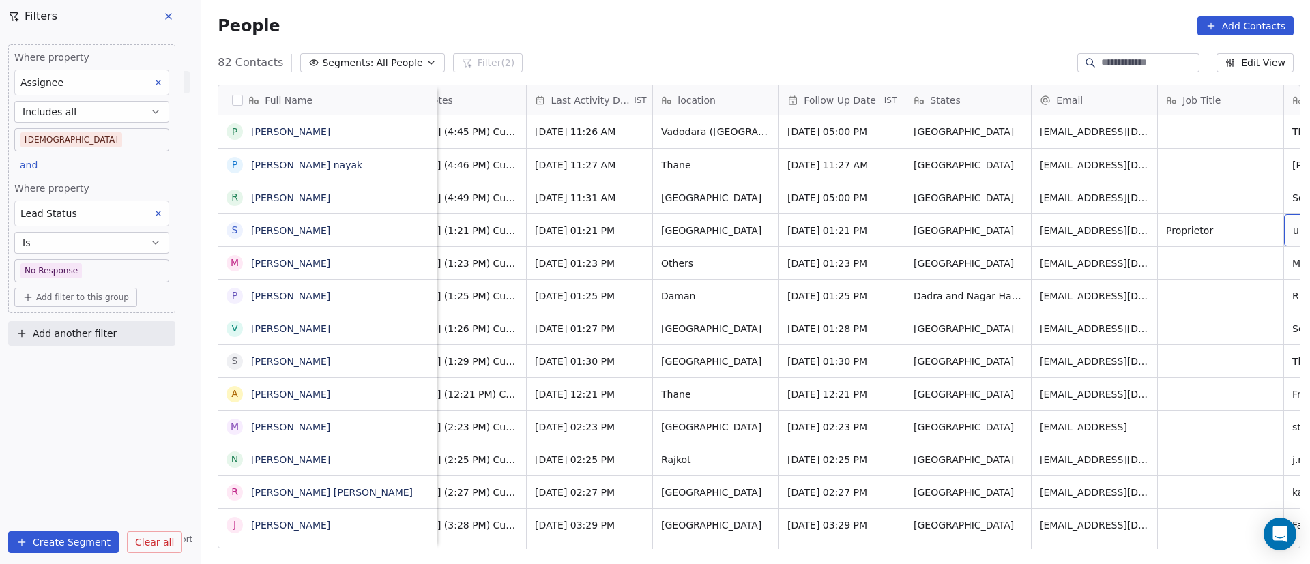
scroll to position [0, 650]
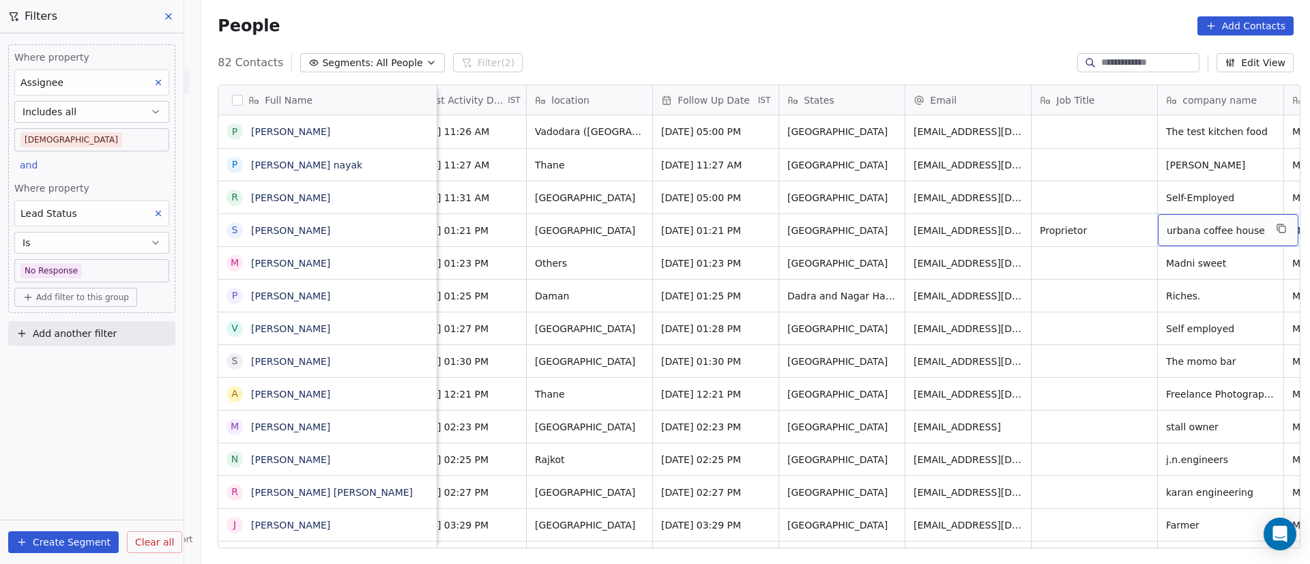
click at [1212, 232] on span "urbana coffee house" at bounding box center [1216, 231] width 98 height 14
drag, startPoint x: 1153, startPoint y: 235, endPoint x: 1111, endPoint y: 235, distance: 41.6
click at [1111, 235] on html "On2Cook India Pvt. Ltd. Contacts People Marketing Workflows Campaigns Metrics &…" at bounding box center [655, 282] width 1310 height 564
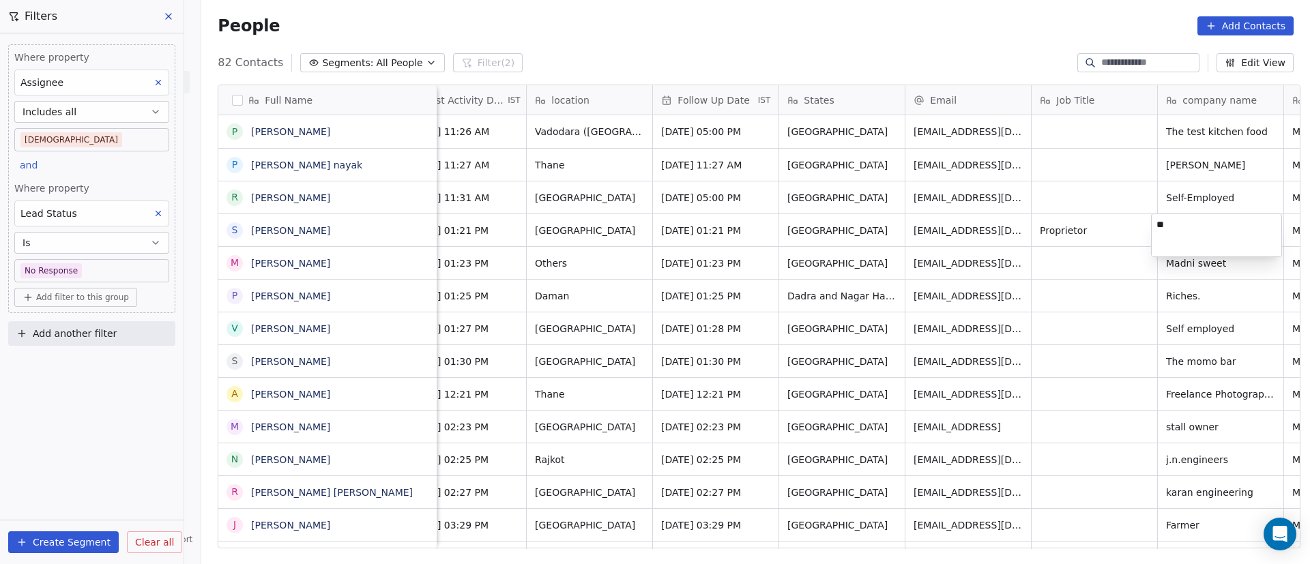
type textarea "*"
type textarea "**********"
click at [1094, 235] on html "On2Cook India Pvt. Ltd. Contacts People Marketing Workflows Campaigns Metrics &…" at bounding box center [655, 282] width 1310 height 564
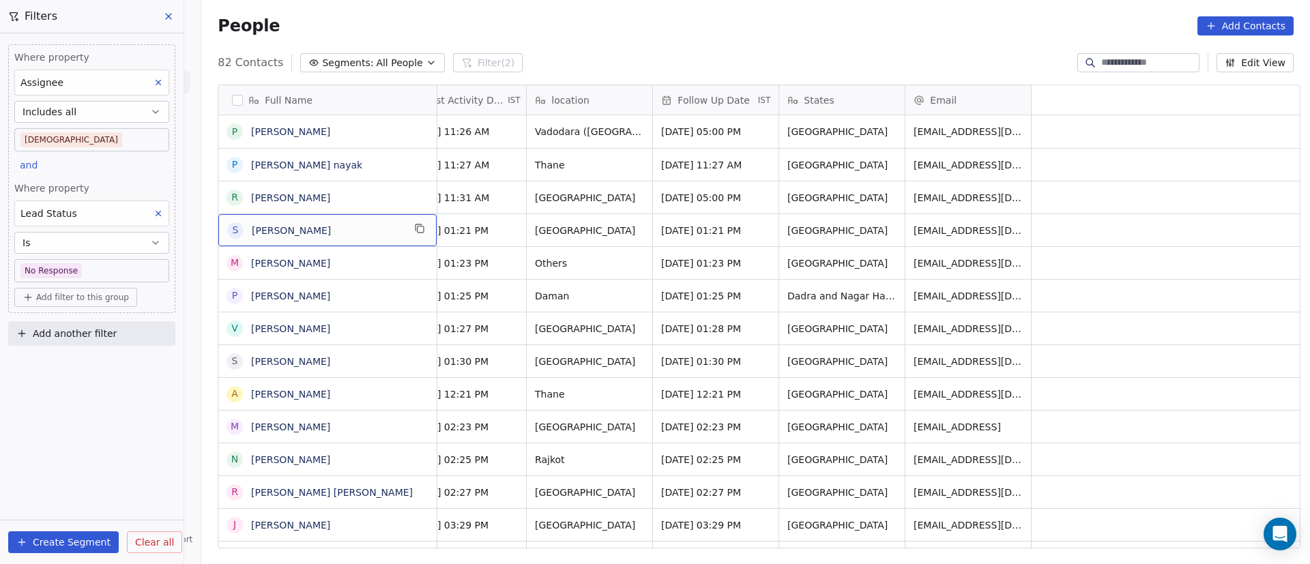
scroll to position [0, 0]
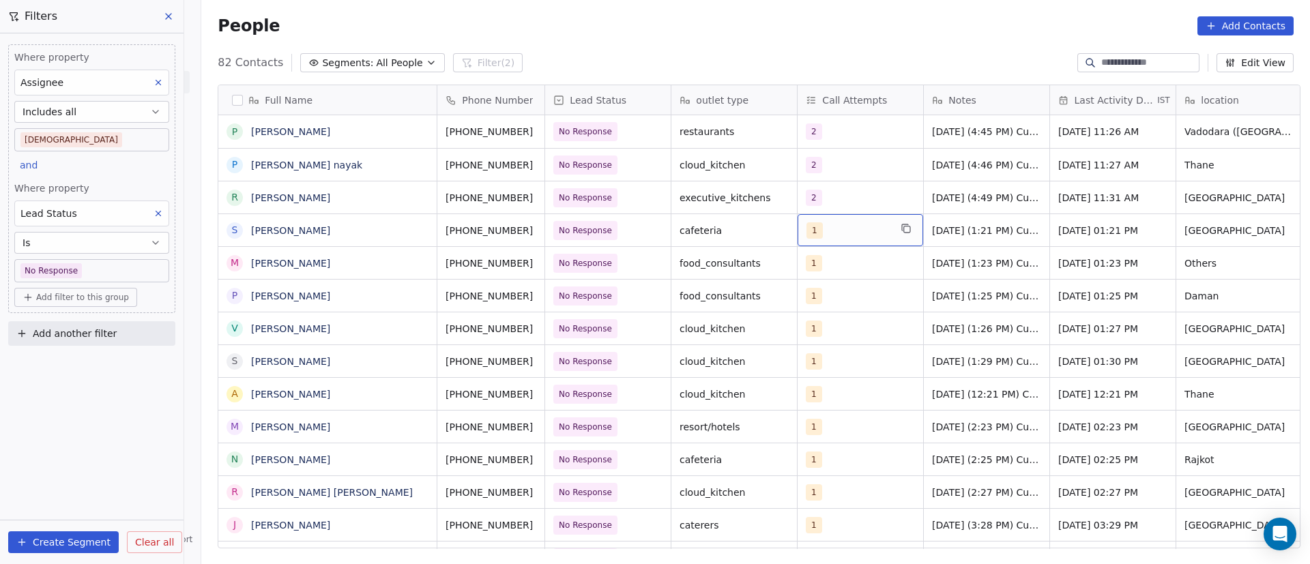
click at [848, 233] on div "1" at bounding box center [847, 230] width 83 height 16
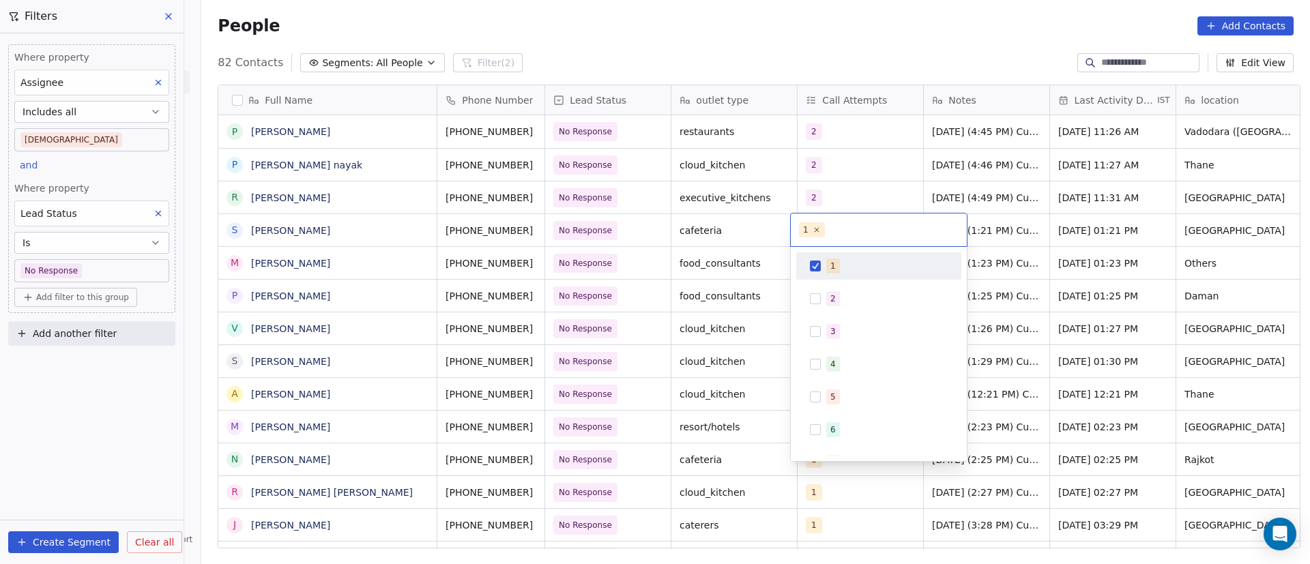
click at [841, 259] on div "1" at bounding box center [886, 266] width 121 height 15
click at [843, 293] on div "2" at bounding box center [886, 298] width 121 height 15
click at [1123, 276] on html "On2Cook India Pvt. Ltd. Contacts People Marketing Workflows Campaigns Metrics &…" at bounding box center [655, 282] width 1310 height 564
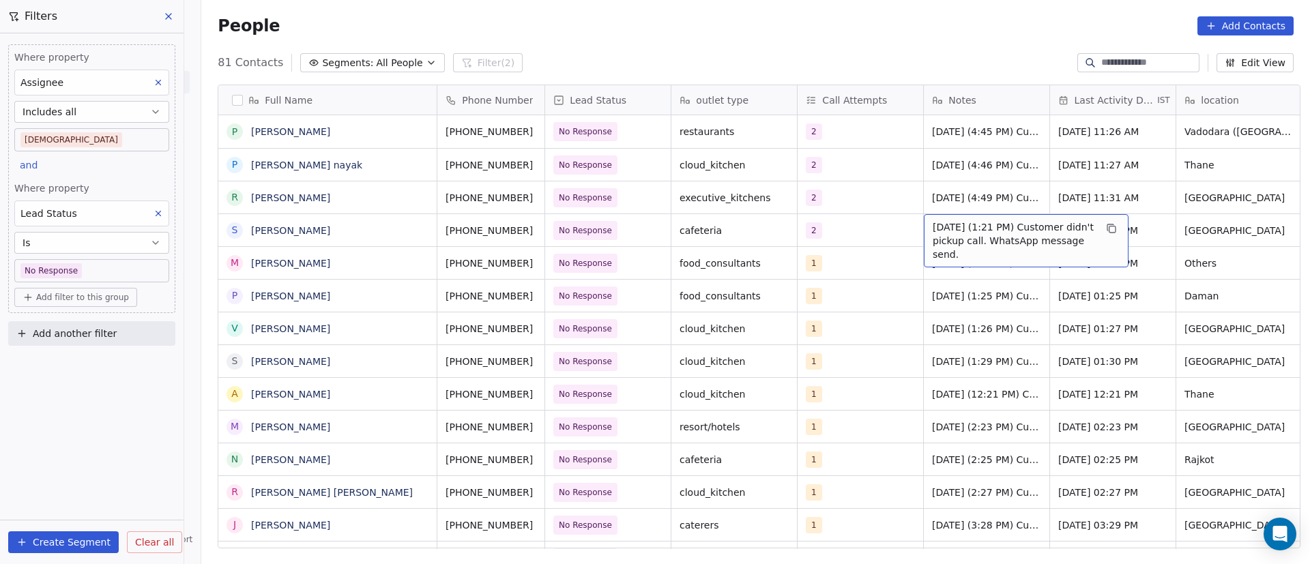
click at [933, 231] on span "23/9/2025 (1:21 PM) Customer didn't pickup call. WhatsApp message send." at bounding box center [1014, 240] width 162 height 41
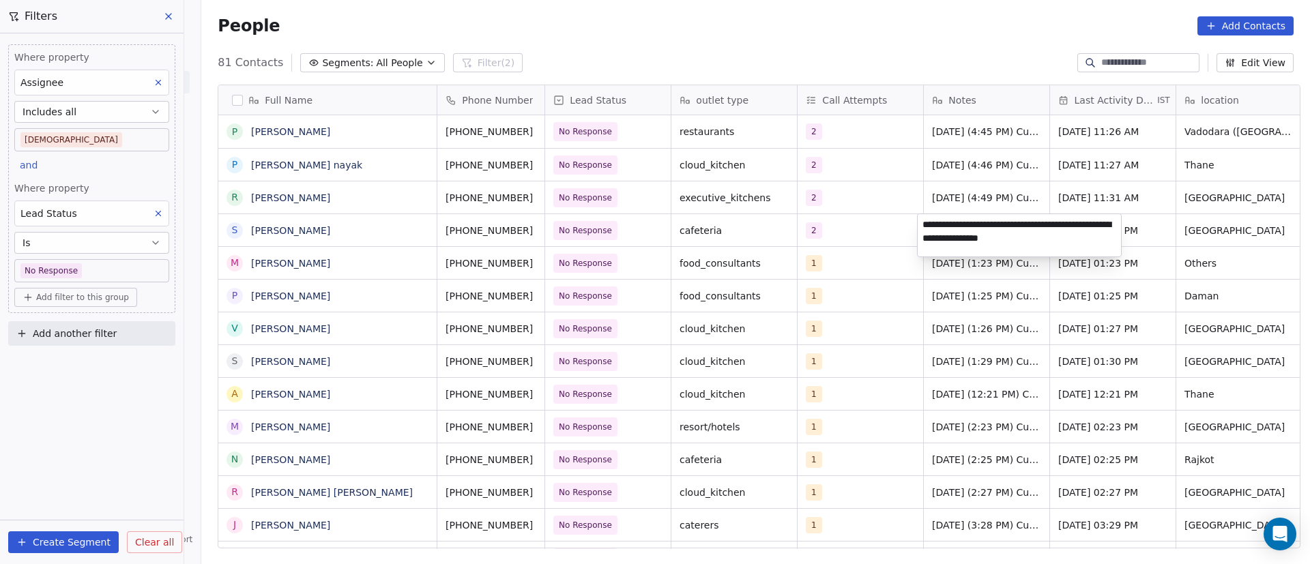
click at [925, 227] on textarea "**********" at bounding box center [1019, 235] width 203 height 42
paste textarea "**********"
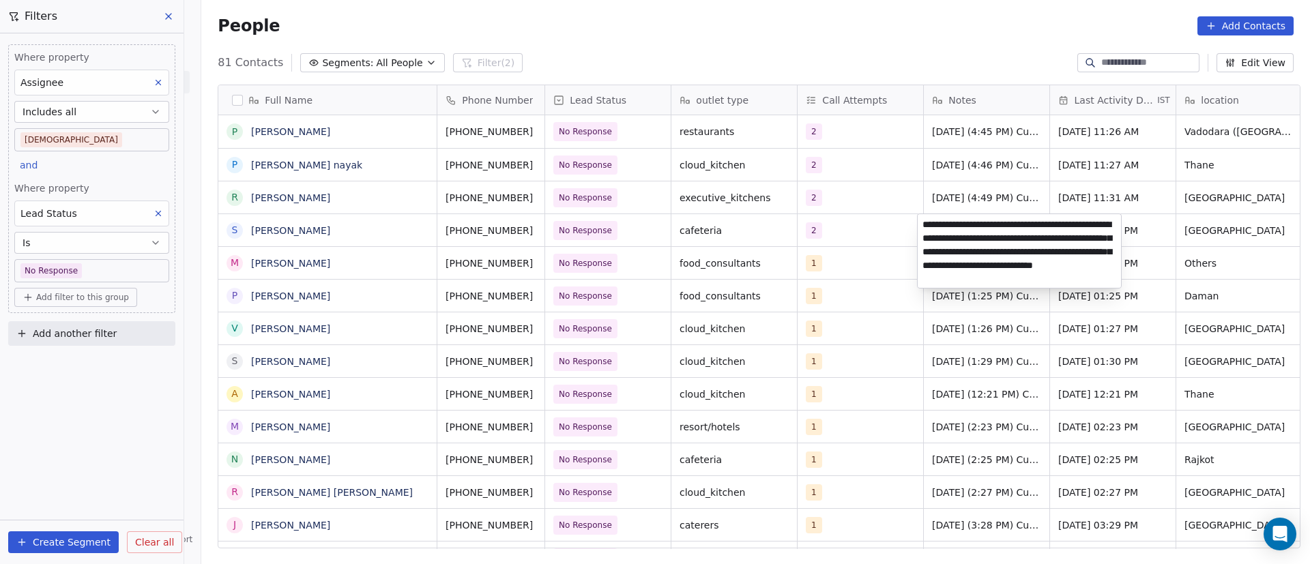
type textarea "**********"
drag, startPoint x: 860, startPoint y: 304, endPoint x: 860, endPoint y: 257, distance: 47.8
click at [860, 303] on html "On2Cook India Pvt. Ltd. Contacts People Marketing Workflows Campaigns Metrics &…" at bounding box center [655, 282] width 1310 height 564
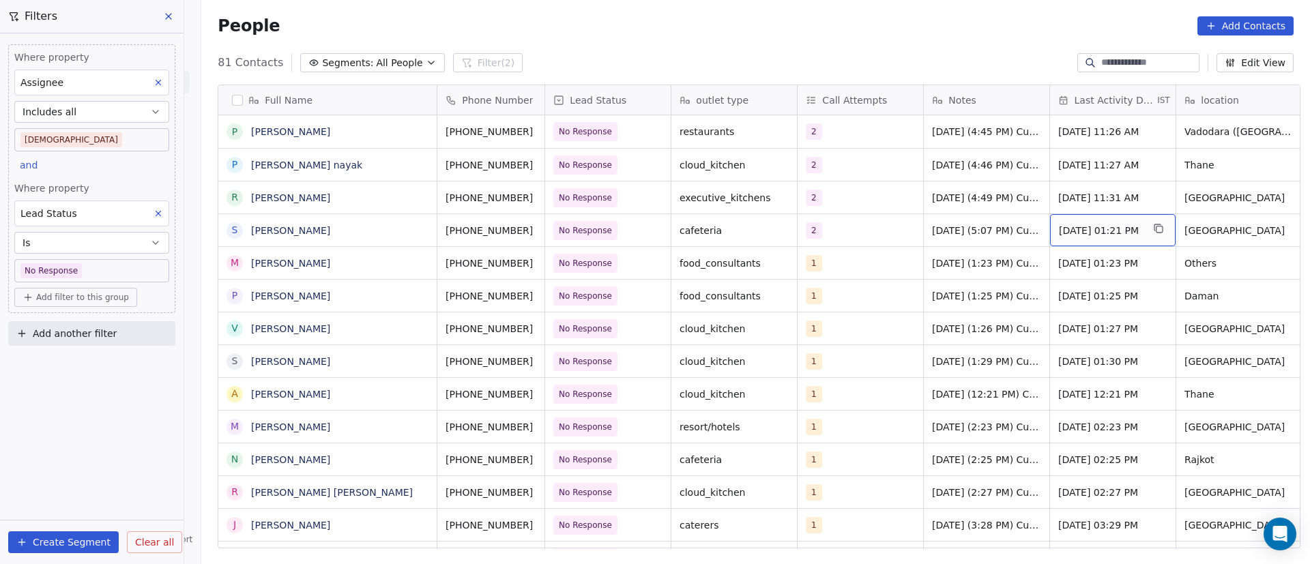
click at [1123, 235] on span "Sep 23, 2025 01:21 PM" at bounding box center [1100, 231] width 83 height 14
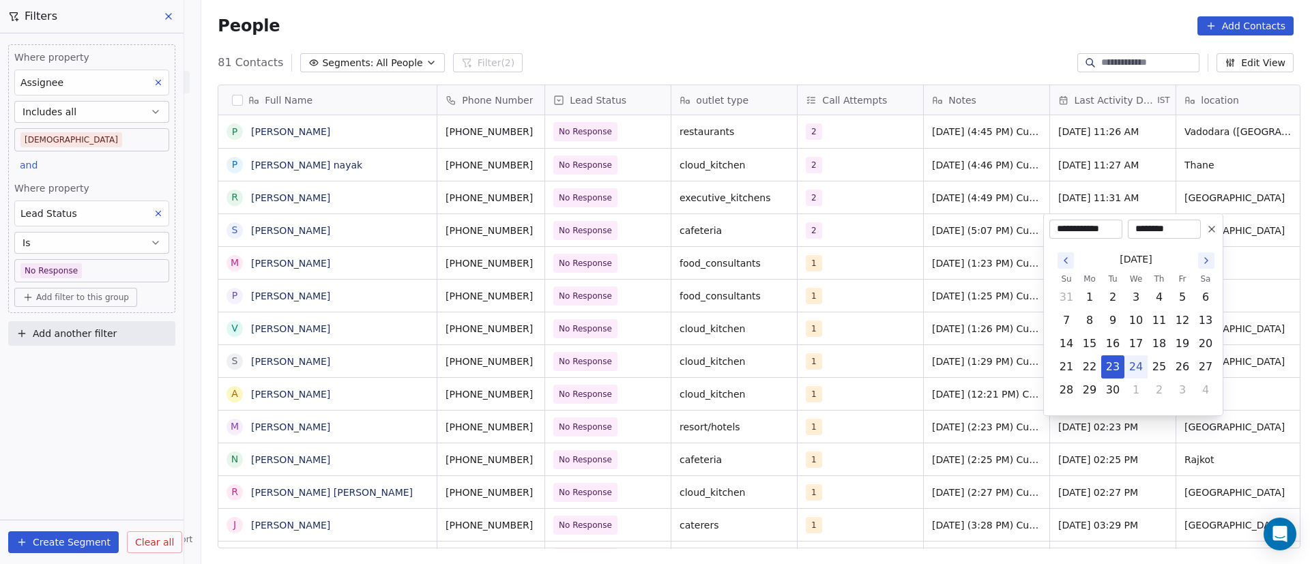
click at [1139, 369] on button "24" at bounding box center [1136, 367] width 22 height 22
type input "**********"
click at [903, 346] on html "On2Cook India Pvt. Ltd. Contacts People Marketing Workflows Campaigns Metrics &…" at bounding box center [655, 282] width 1310 height 564
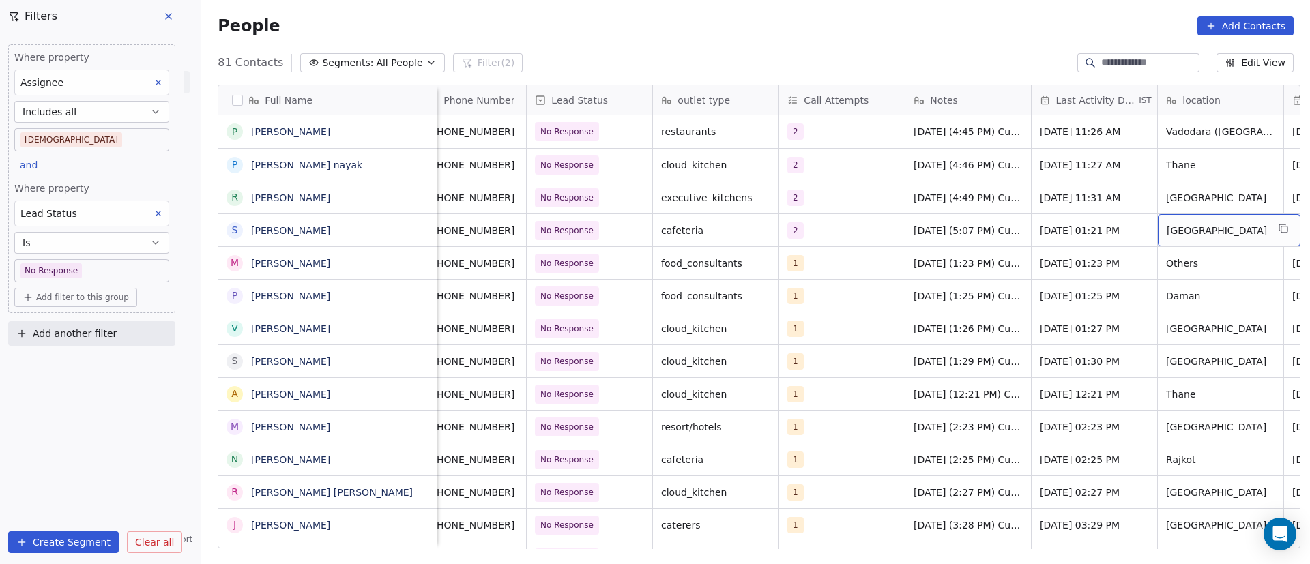
scroll to position [0, 145]
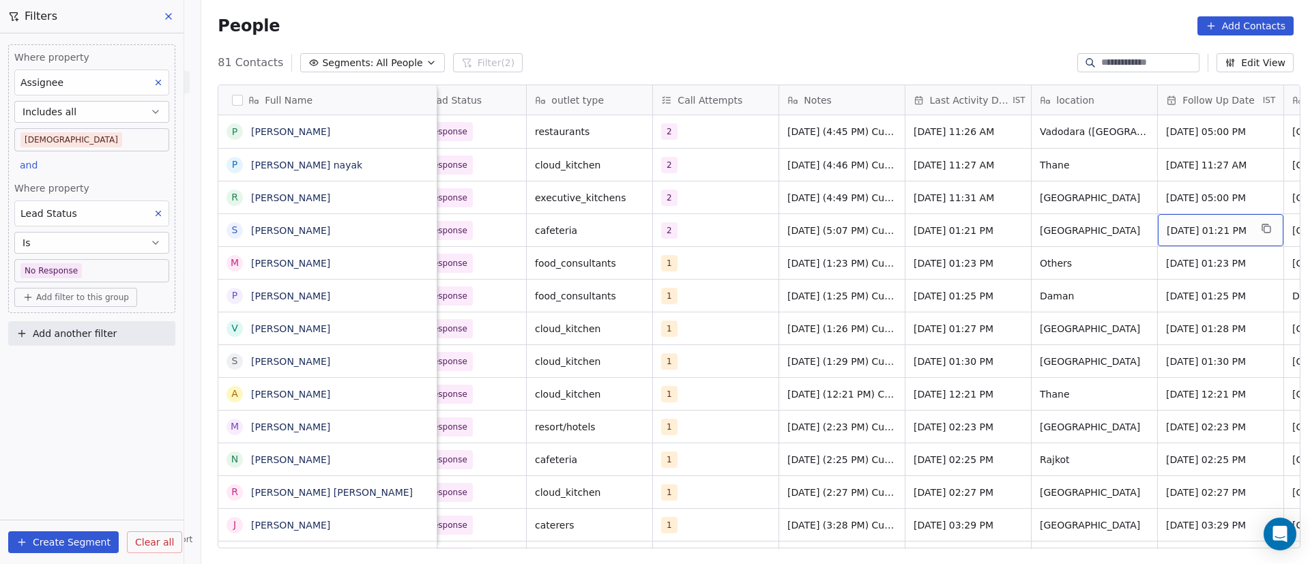
click at [1198, 232] on span "Sep 25, 2025 01:21 PM" at bounding box center [1208, 231] width 83 height 14
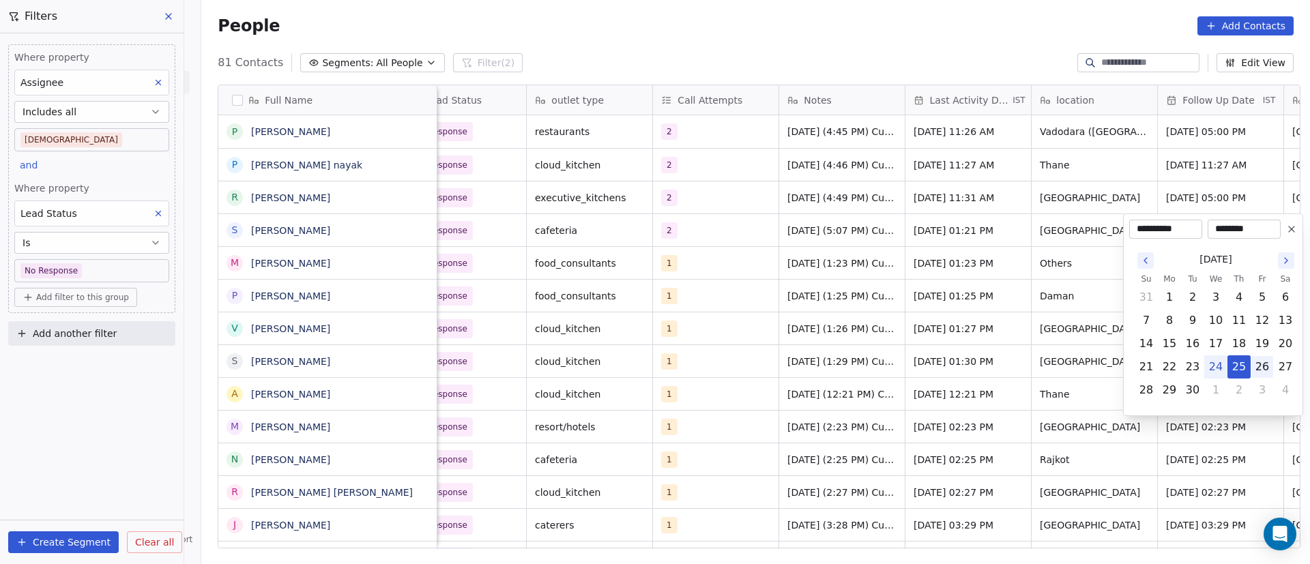
click at [1264, 365] on button "26" at bounding box center [1262, 367] width 22 height 22
type input "**********"
click at [1003, 356] on html "On2Cook India Pvt. Ltd. Contacts People Marketing Workflows Campaigns Metrics &…" at bounding box center [655, 282] width 1310 height 564
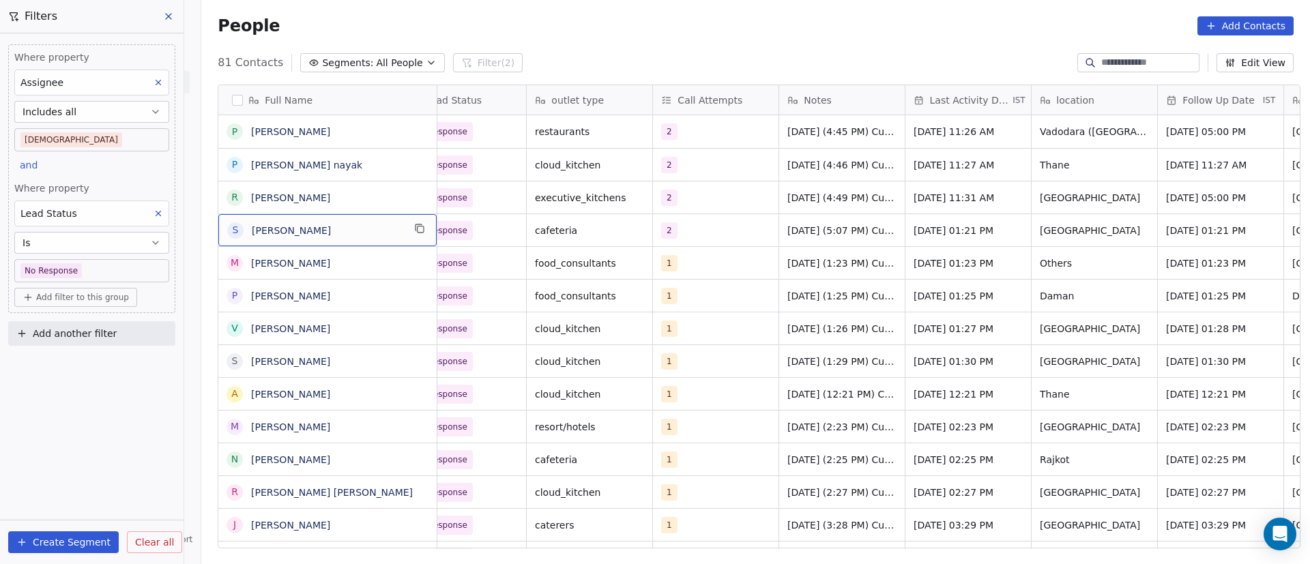
scroll to position [0, 0]
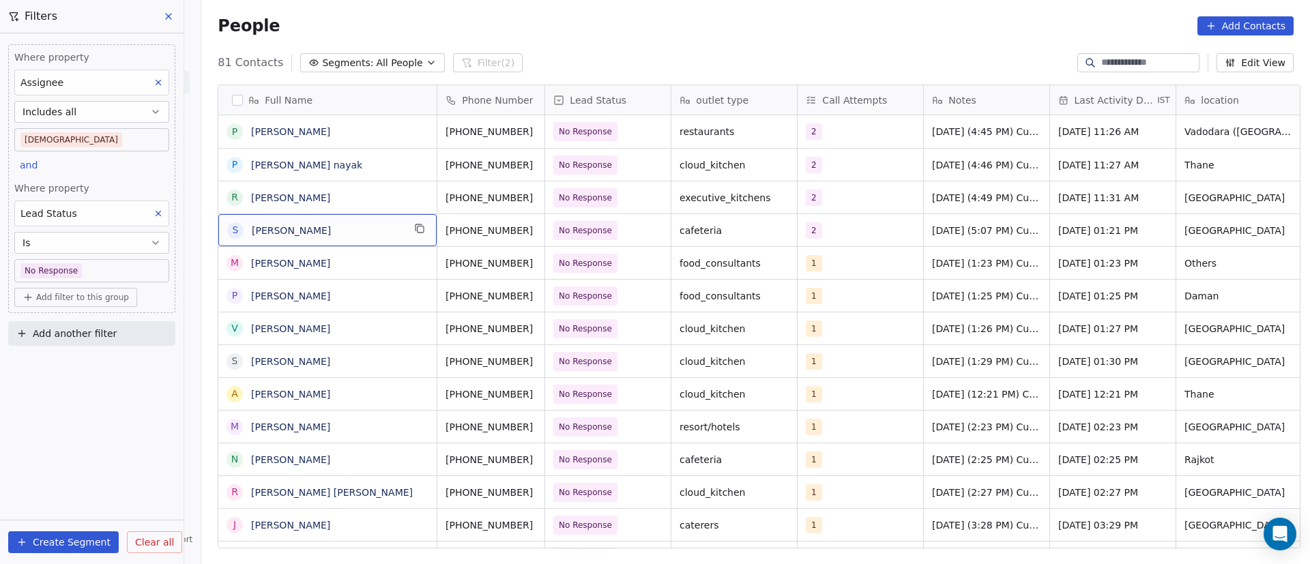
click at [302, 231] on span "[PERSON_NAME]" at bounding box center [327, 231] width 151 height 14
click at [325, 234] on span "[PERSON_NAME]" at bounding box center [327, 231] width 151 height 14
drag, startPoint x: 522, startPoint y: 227, endPoint x: 516, endPoint y: 231, distance: 7.0
click at [545, 227] on icon "grid" at bounding box center [550, 228] width 11 height 11
click at [621, 232] on span "No Response" at bounding box center [595, 230] width 83 height 19
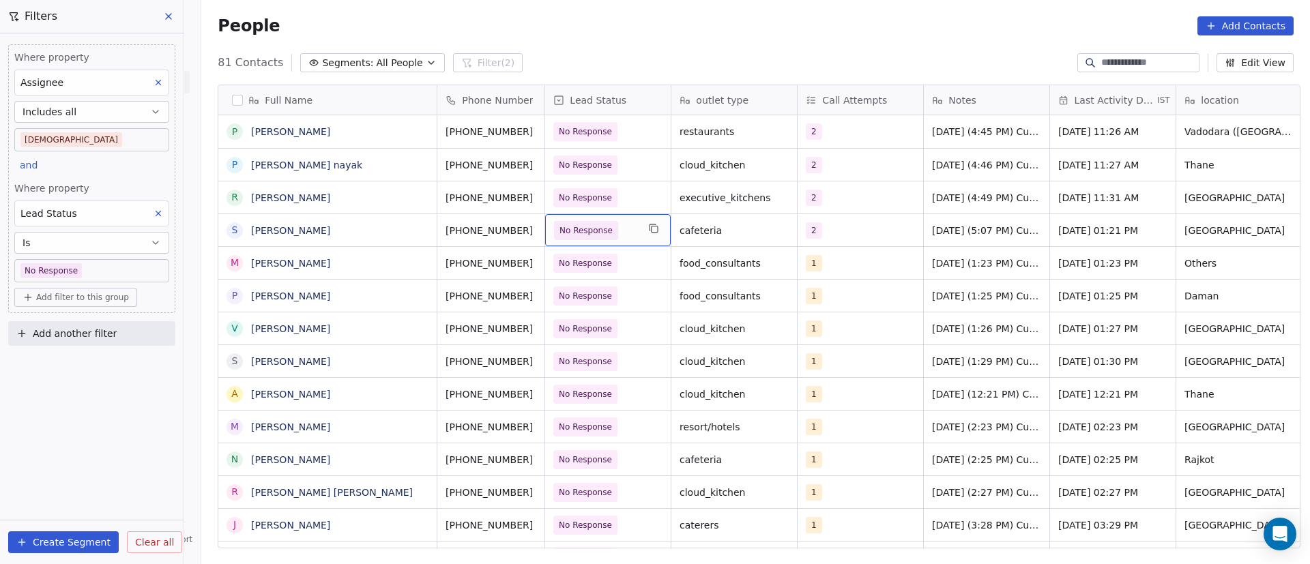
click at [621, 232] on span "No Response" at bounding box center [595, 230] width 83 height 19
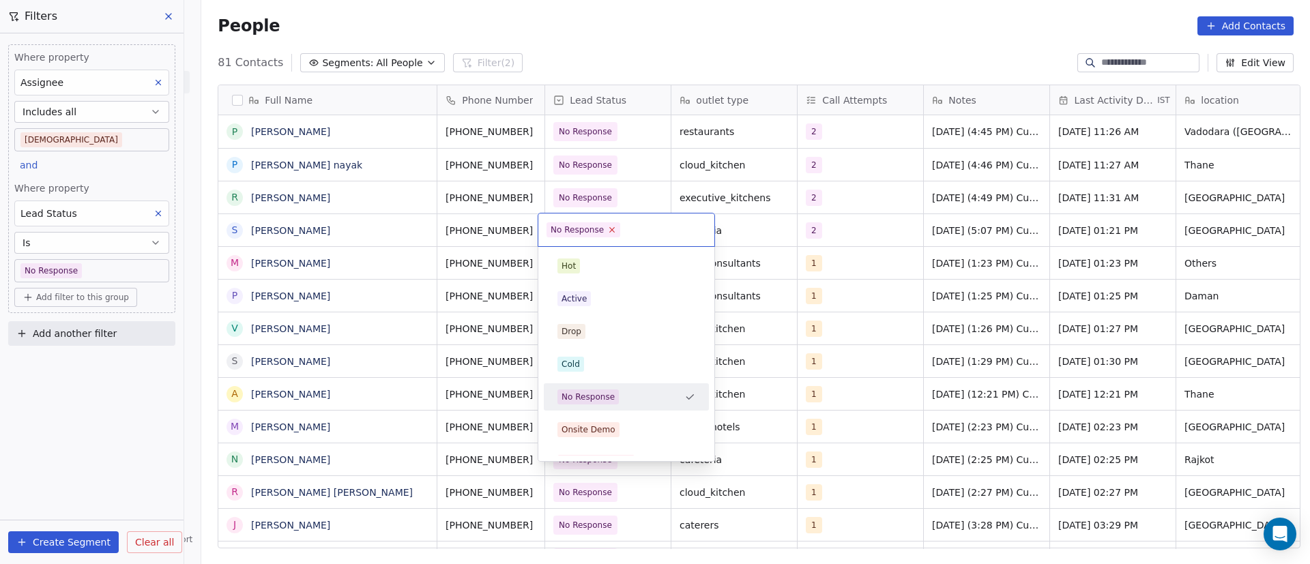
click at [611, 227] on icon at bounding box center [612, 229] width 9 height 9
click at [594, 292] on div "Active" at bounding box center [626, 298] width 138 height 15
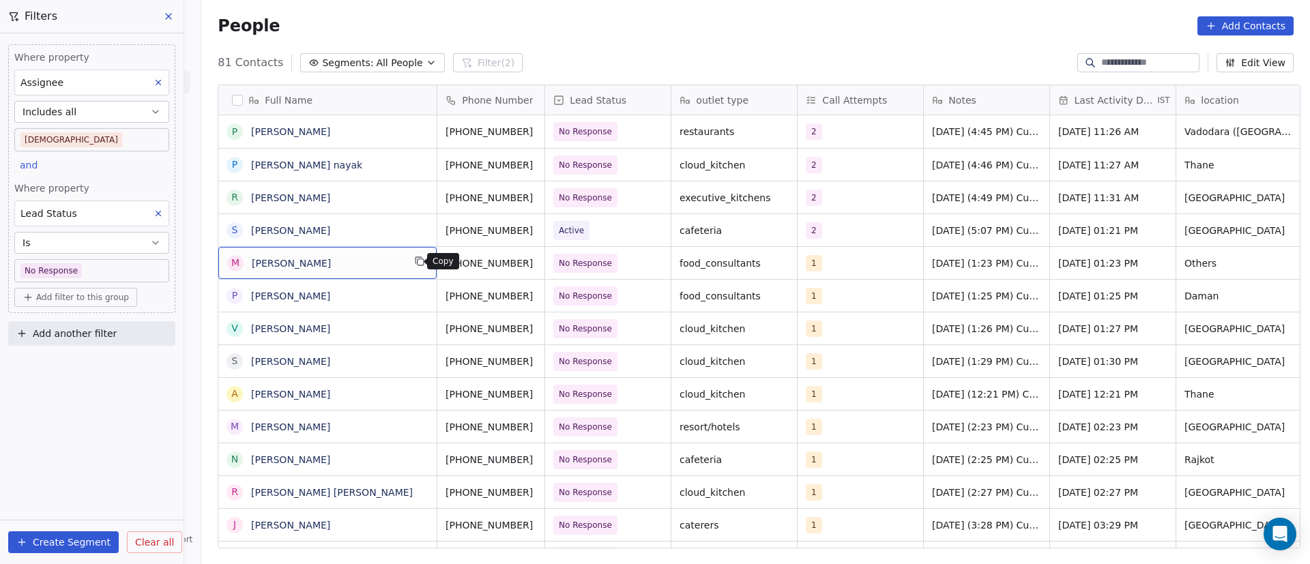
click at [420, 263] on button "grid" at bounding box center [419, 261] width 16 height 16
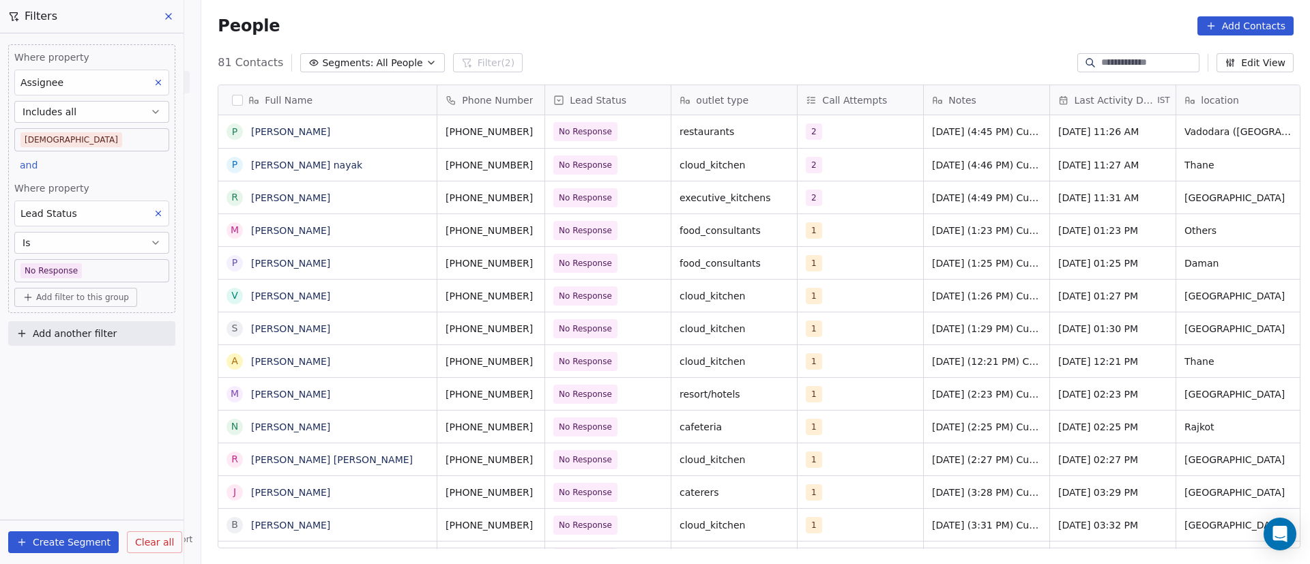
click at [375, 246] on div "P Paresh Mehta" at bounding box center [327, 262] width 219 height 33
click at [415, 231] on icon "grid" at bounding box center [419, 228] width 11 height 11
click at [545, 230] on icon "grid" at bounding box center [550, 228] width 11 height 11
click at [618, 231] on span "No Response" at bounding box center [595, 230] width 83 height 19
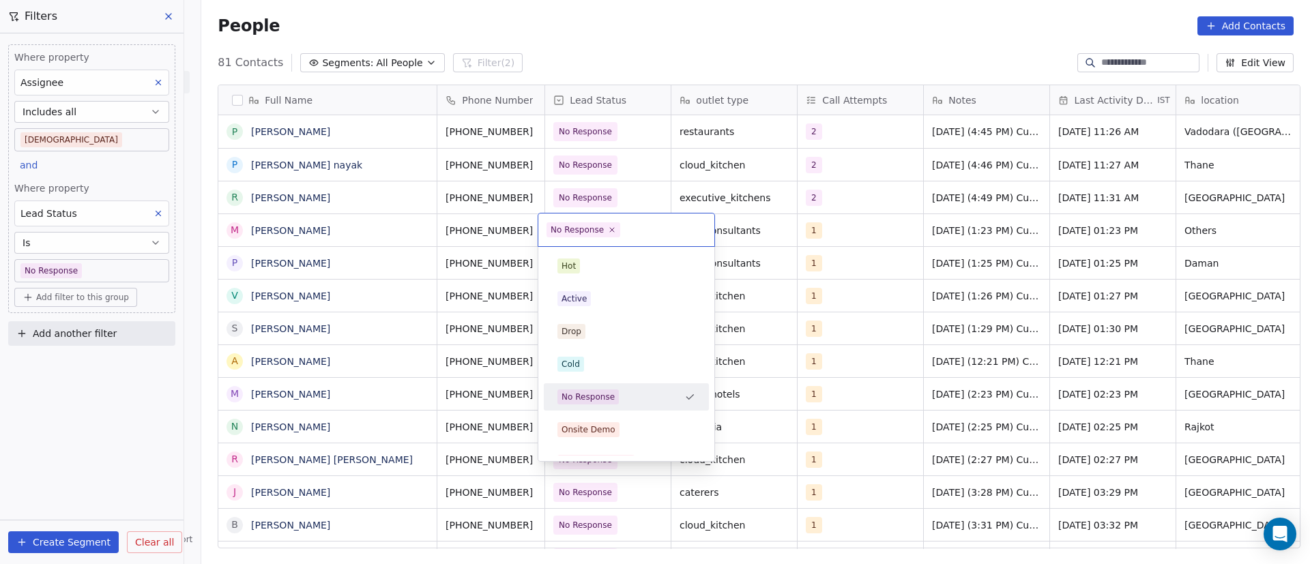
click at [783, 243] on html "On2Cook India Pvt. Ltd. Contacts People Marketing Workflows Campaigns Metrics &…" at bounding box center [655, 282] width 1310 height 564
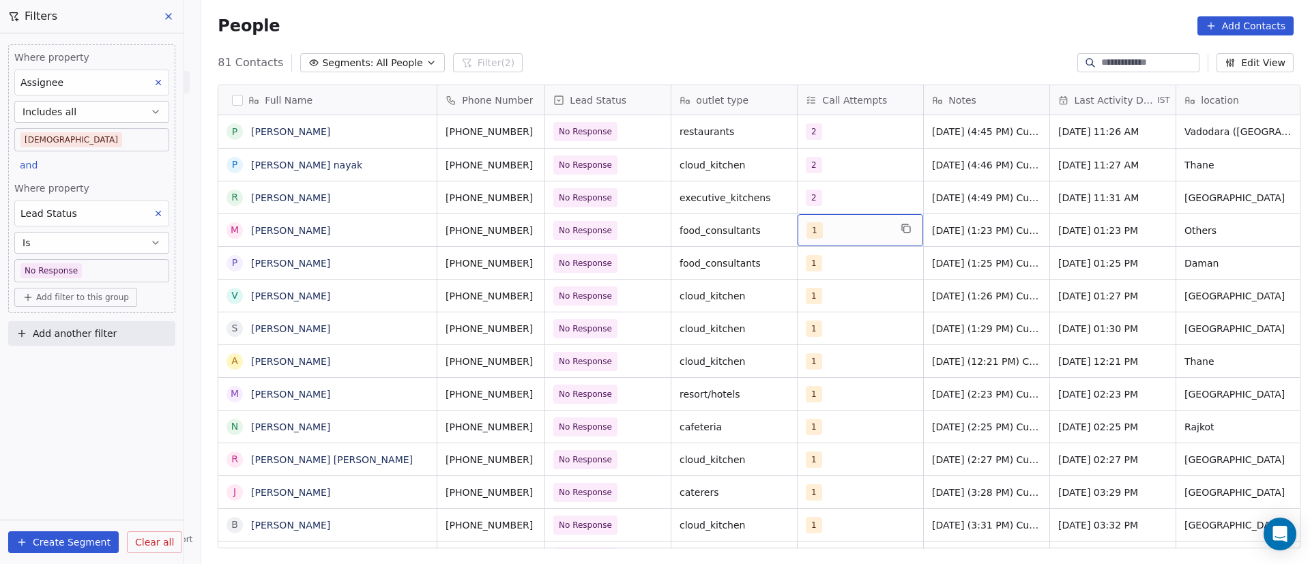
click at [836, 234] on div "1" at bounding box center [847, 230] width 83 height 16
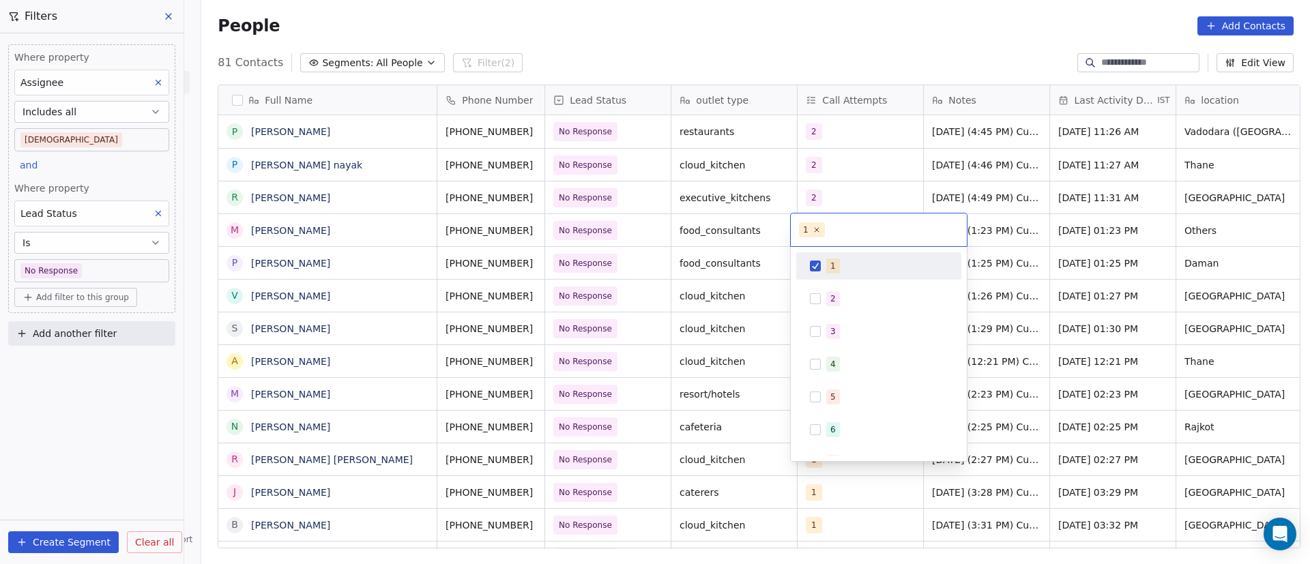
click at [828, 265] on span "1" at bounding box center [833, 266] width 14 height 15
click at [828, 297] on span "2" at bounding box center [833, 298] width 14 height 15
click at [1034, 288] on html "On2Cook India Pvt. Ltd. Contacts People Marketing Workflows Campaigns Metrics &…" at bounding box center [655, 282] width 1310 height 564
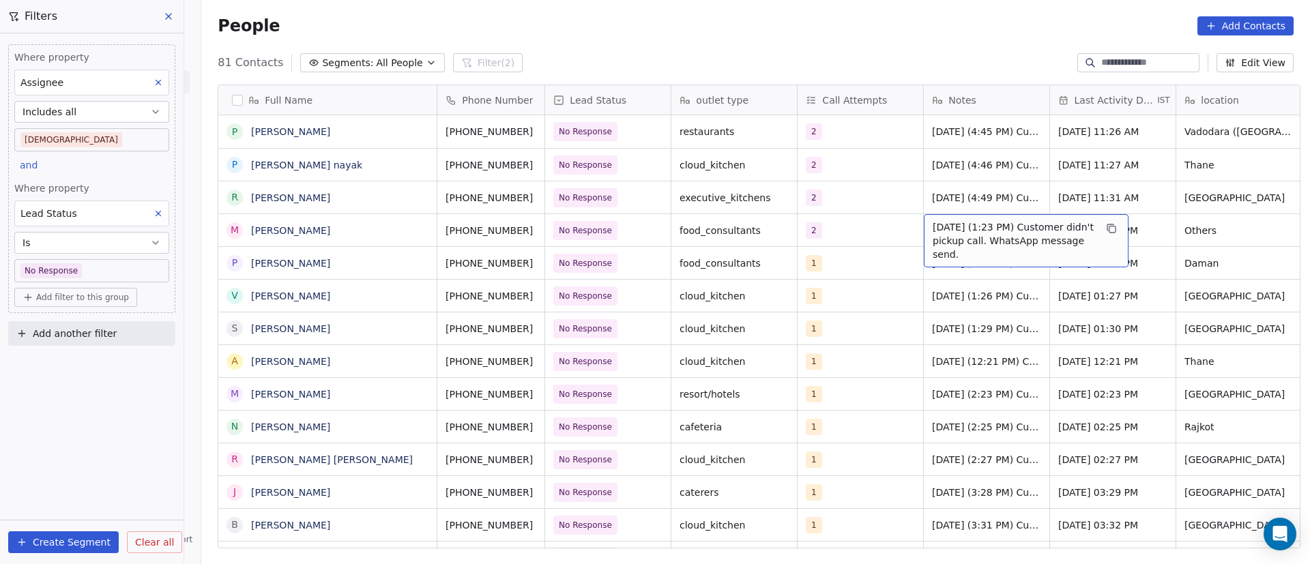
click at [944, 236] on span "23/9/2025 (1:23 PM) Customer didn't pickup call. WhatsApp message send." at bounding box center [1014, 240] width 162 height 41
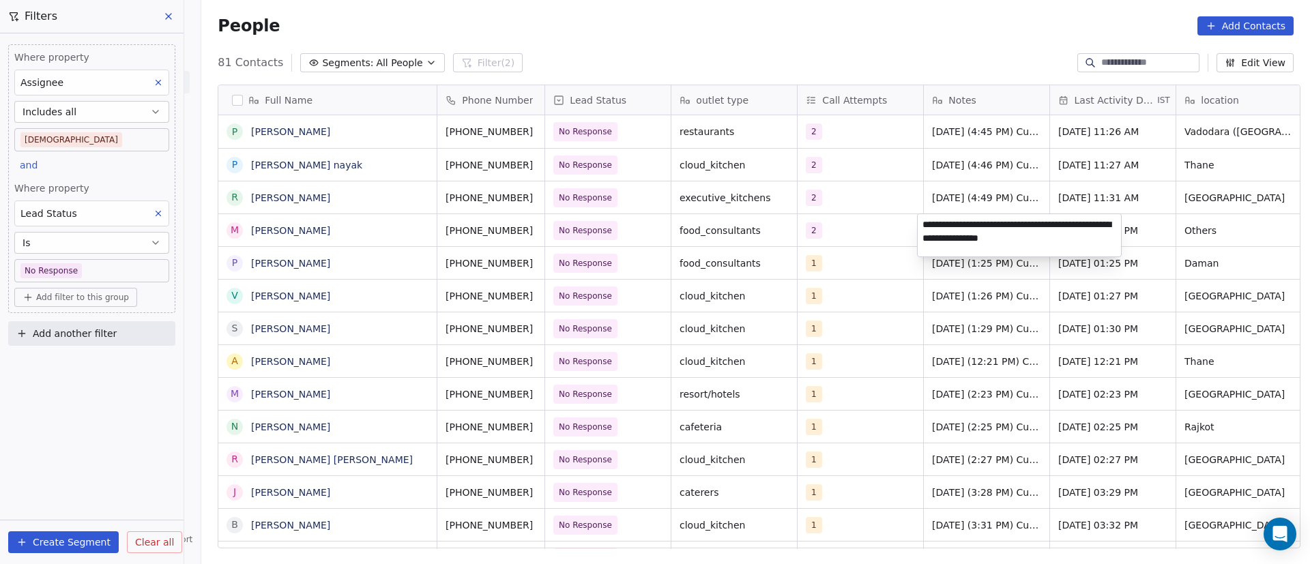
click at [922, 227] on textarea "**********" at bounding box center [1019, 235] width 203 height 42
paste textarea "**********"
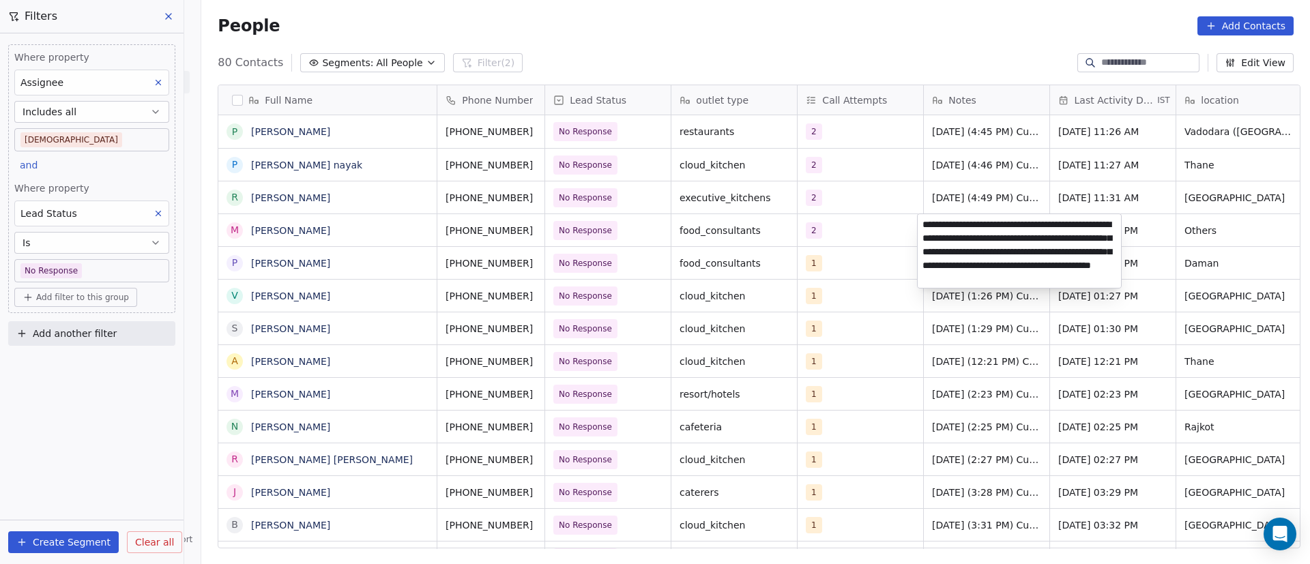
type textarea "**********"
click at [888, 242] on html "On2Cook India Pvt. Ltd. Contacts People Marketing Workflows Campaigns Metrics &…" at bounding box center [655, 282] width 1310 height 564
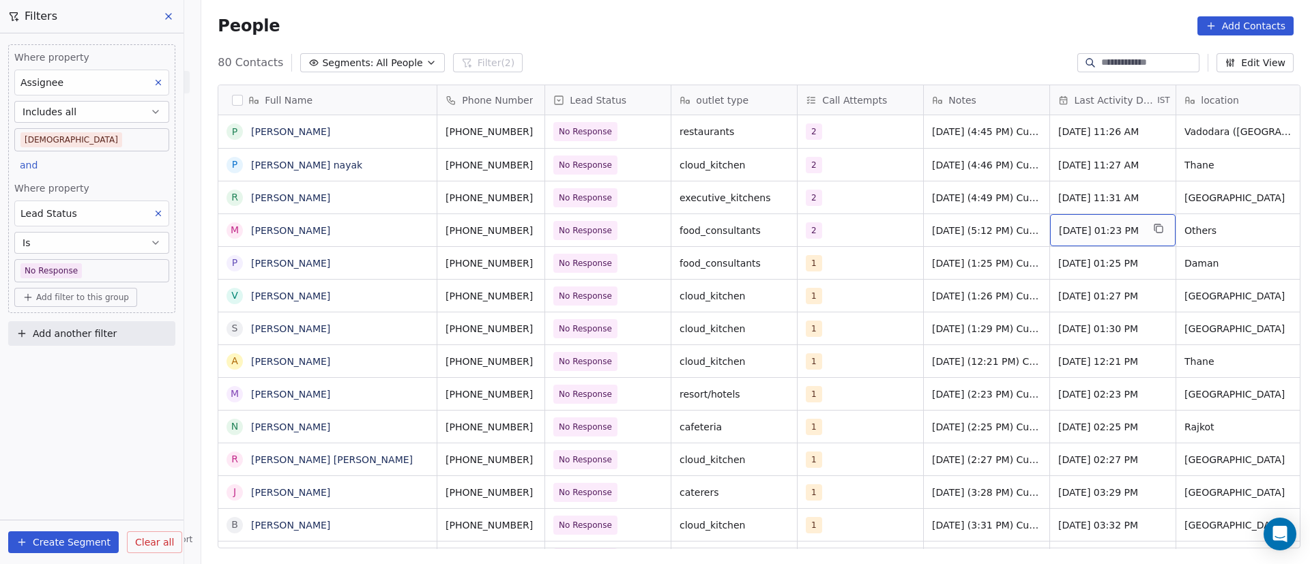
click at [1077, 227] on span "Sep 23, 2025 01:23 PM" at bounding box center [1100, 231] width 83 height 14
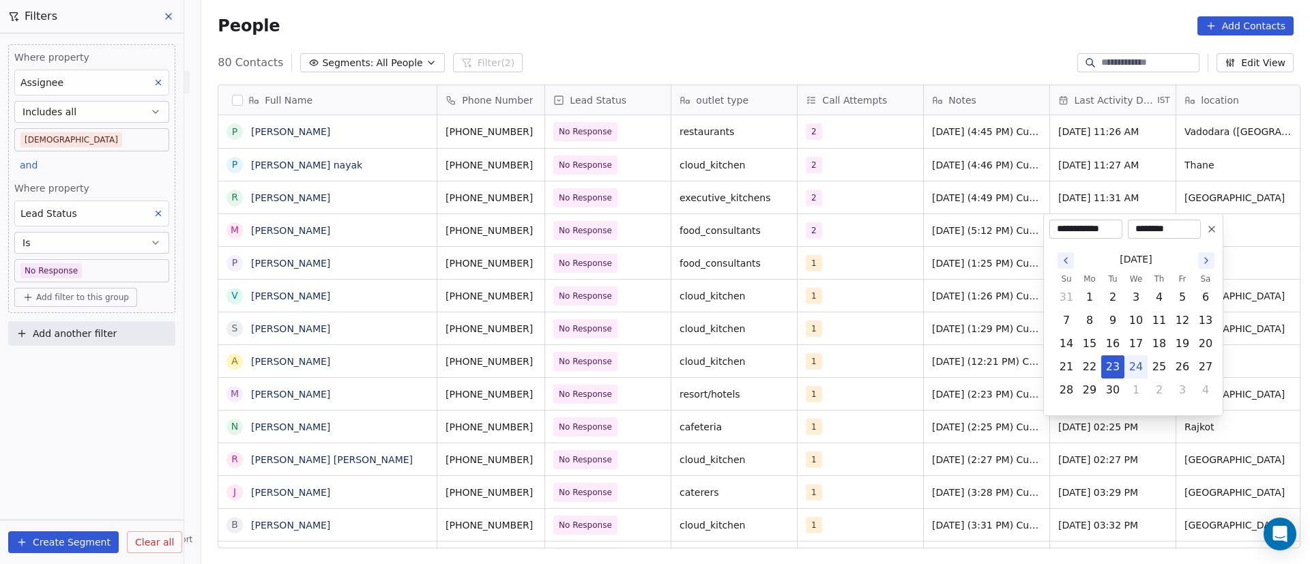
click at [1133, 368] on button "24" at bounding box center [1136, 367] width 22 height 22
type input "**********"
click at [950, 284] on html "On2Cook India Pvt. Ltd. Contacts People Marketing Workflows Campaigns Metrics &…" at bounding box center [655, 282] width 1310 height 564
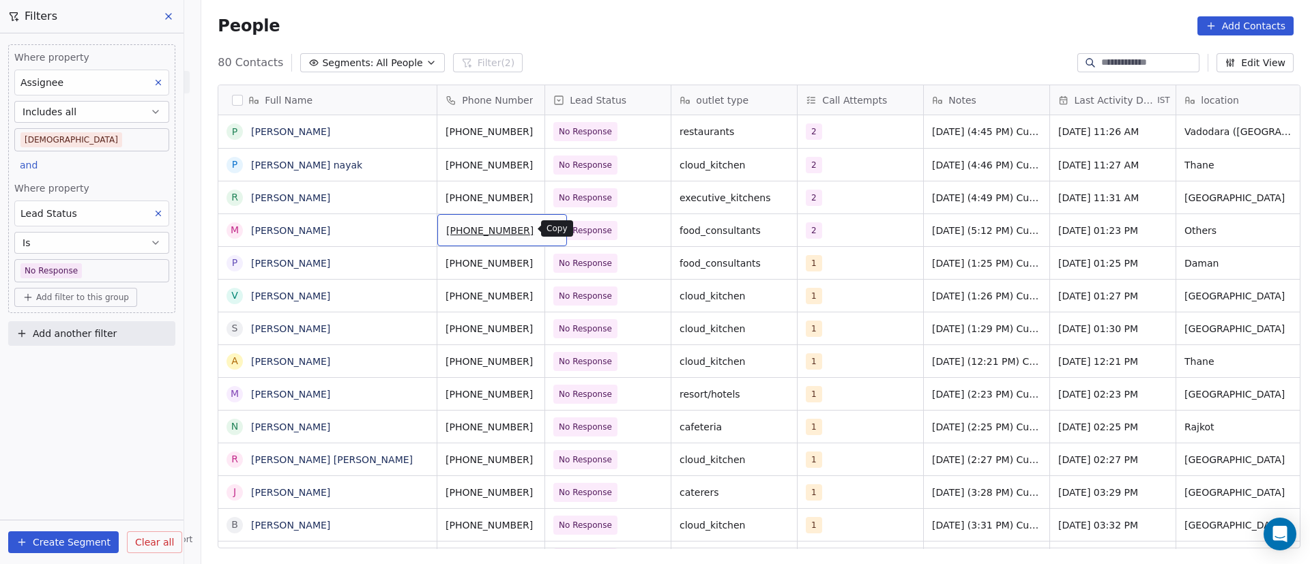
click at [545, 233] on icon "grid" at bounding box center [550, 228] width 11 height 11
click at [626, 257] on span "No Response" at bounding box center [595, 263] width 83 height 19
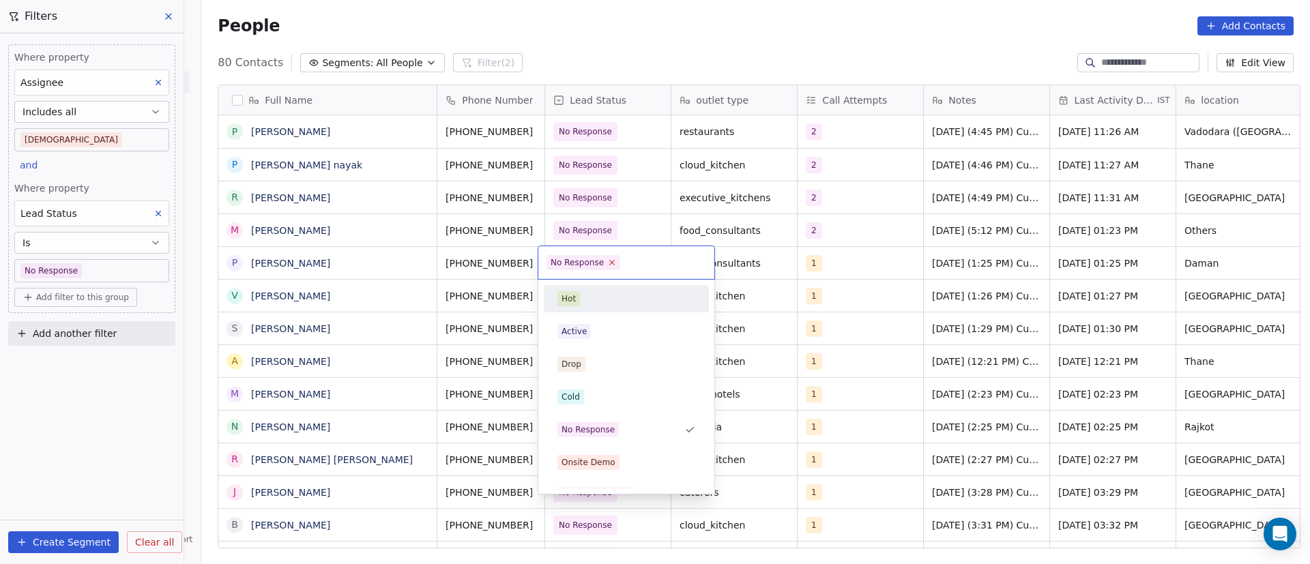
click at [611, 262] on icon at bounding box center [612, 262] width 9 height 9
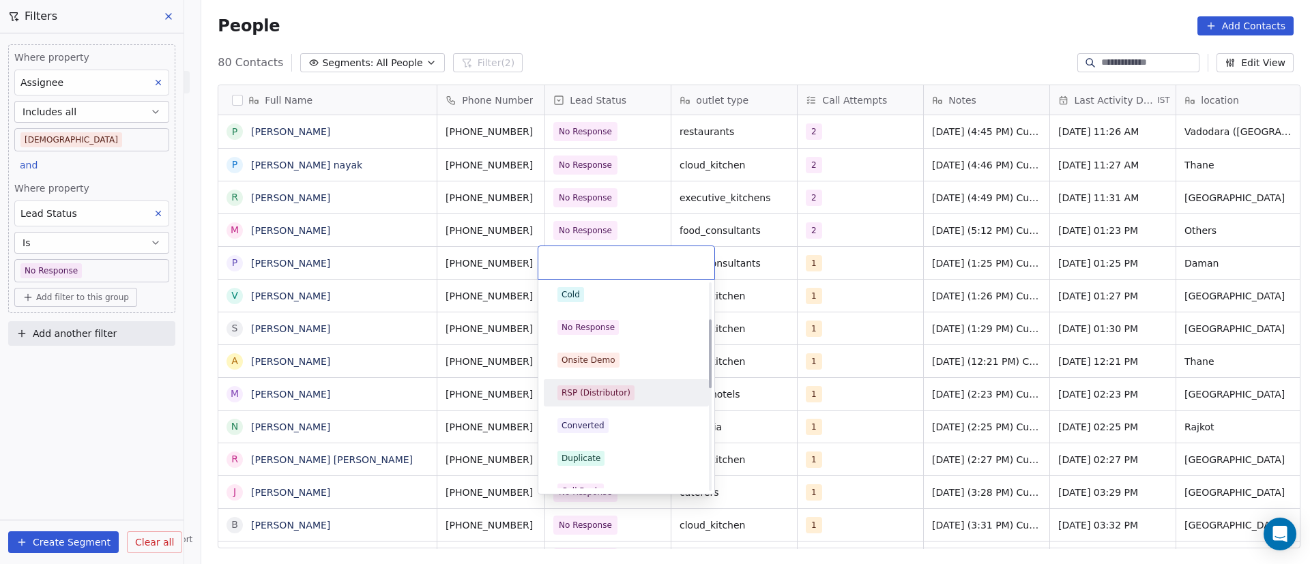
scroll to position [205, 0]
click at [629, 381] on div "Call Back" at bounding box center [626, 388] width 138 height 15
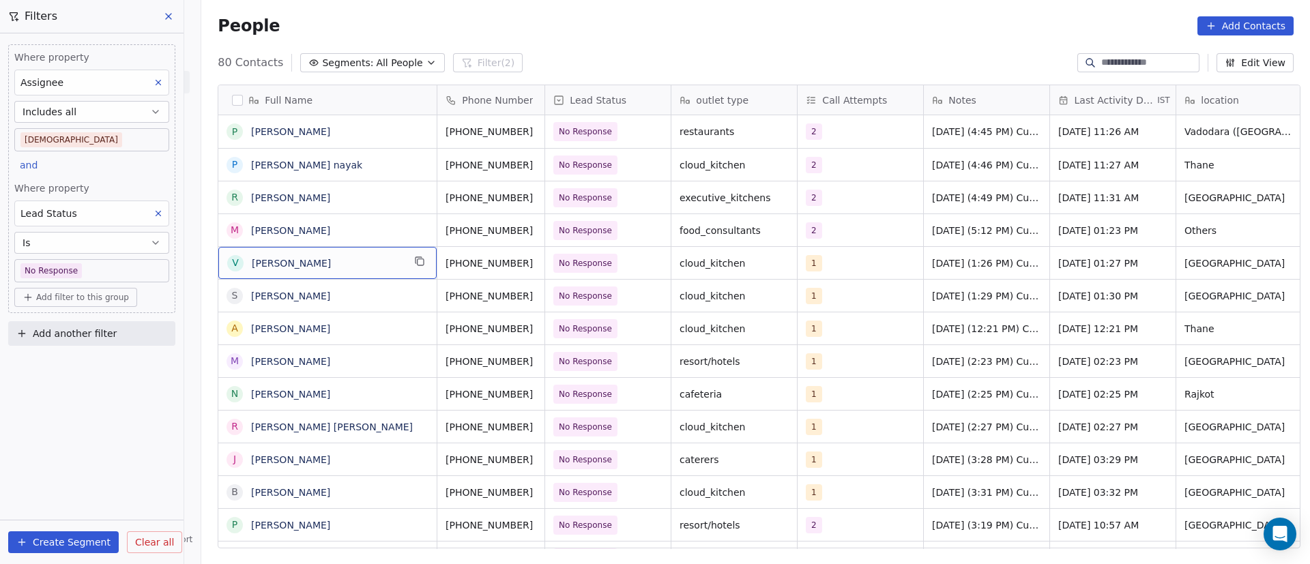
click at [347, 266] on span "[PERSON_NAME]" at bounding box center [327, 264] width 151 height 14
click at [418, 261] on icon "grid" at bounding box center [421, 262] width 6 height 6
click at [542, 263] on button "grid" at bounding box center [550, 261] width 16 height 16
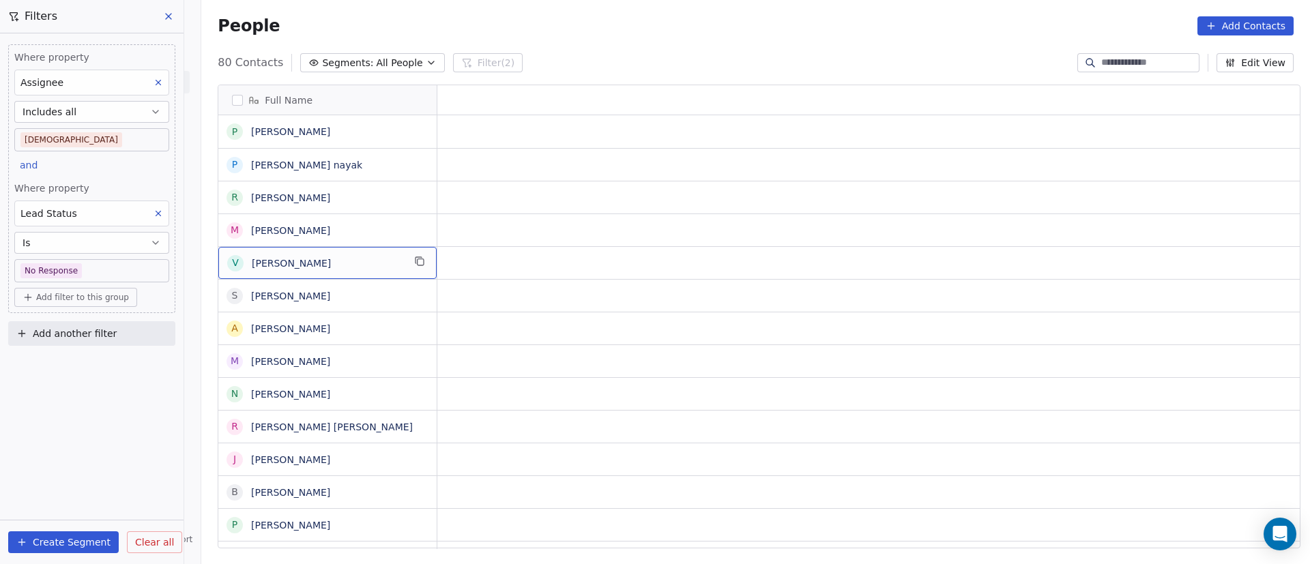
scroll to position [0, 0]
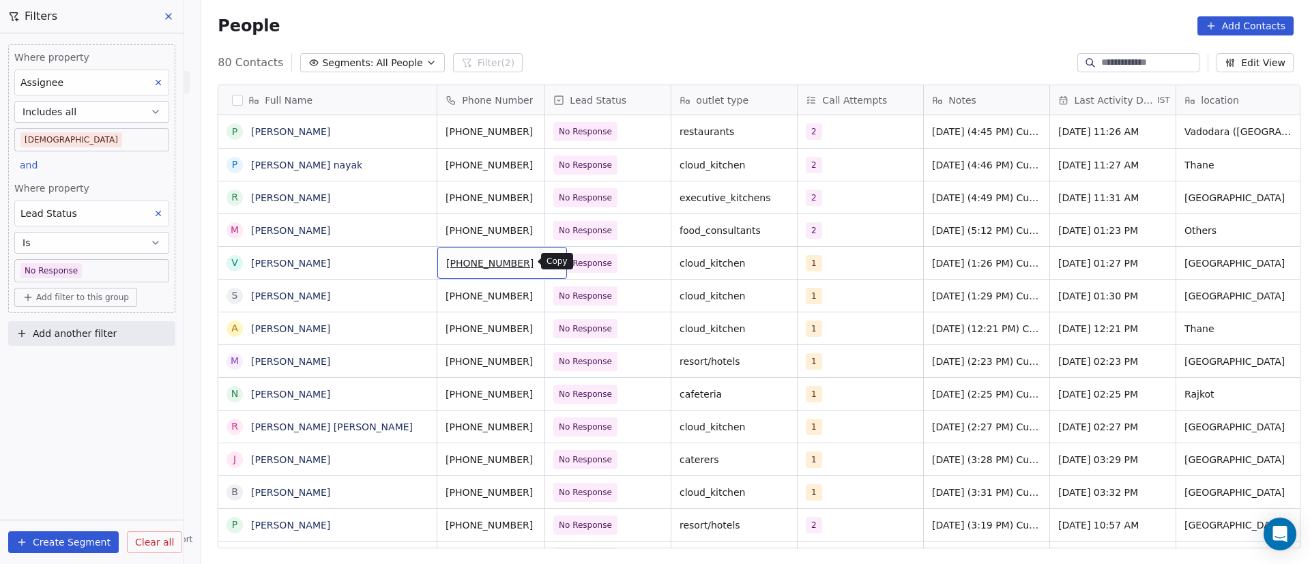
click at [548, 265] on icon "grid" at bounding box center [551, 262] width 6 height 6
click at [830, 265] on div "1" at bounding box center [847, 263] width 83 height 16
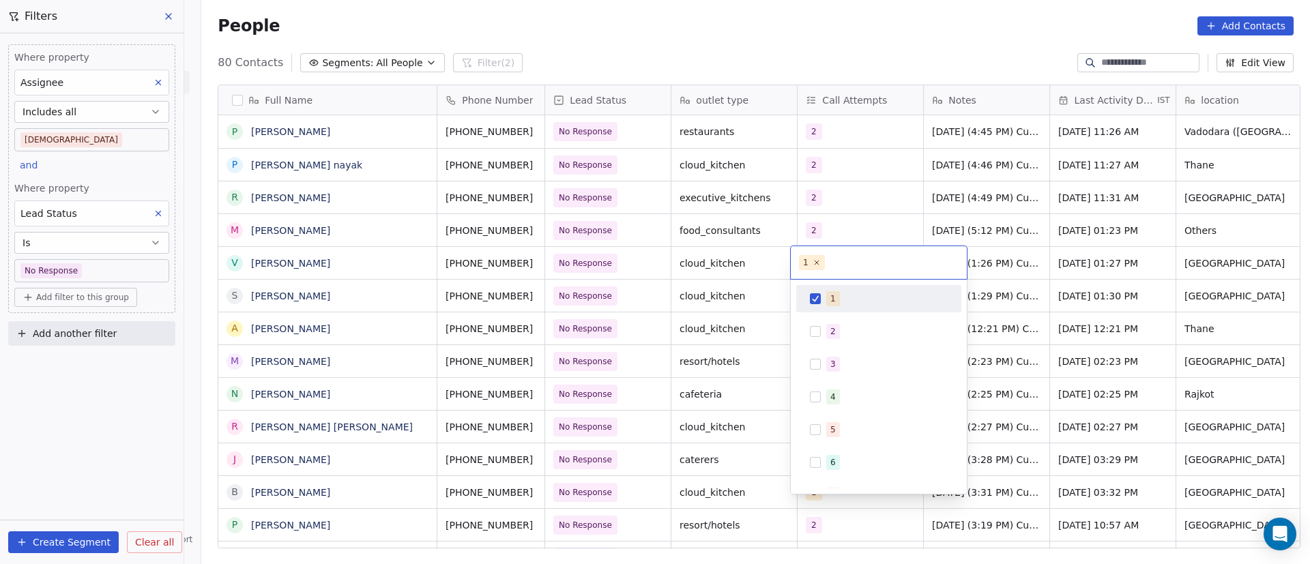
click at [833, 302] on div "1" at bounding box center [832, 299] width 5 height 12
click at [829, 333] on span "2" at bounding box center [833, 331] width 14 height 15
click at [1054, 293] on html "On2Cook India Pvt. Ltd. Contacts People Marketing Workflows Campaigns Metrics &…" at bounding box center [655, 282] width 1310 height 564
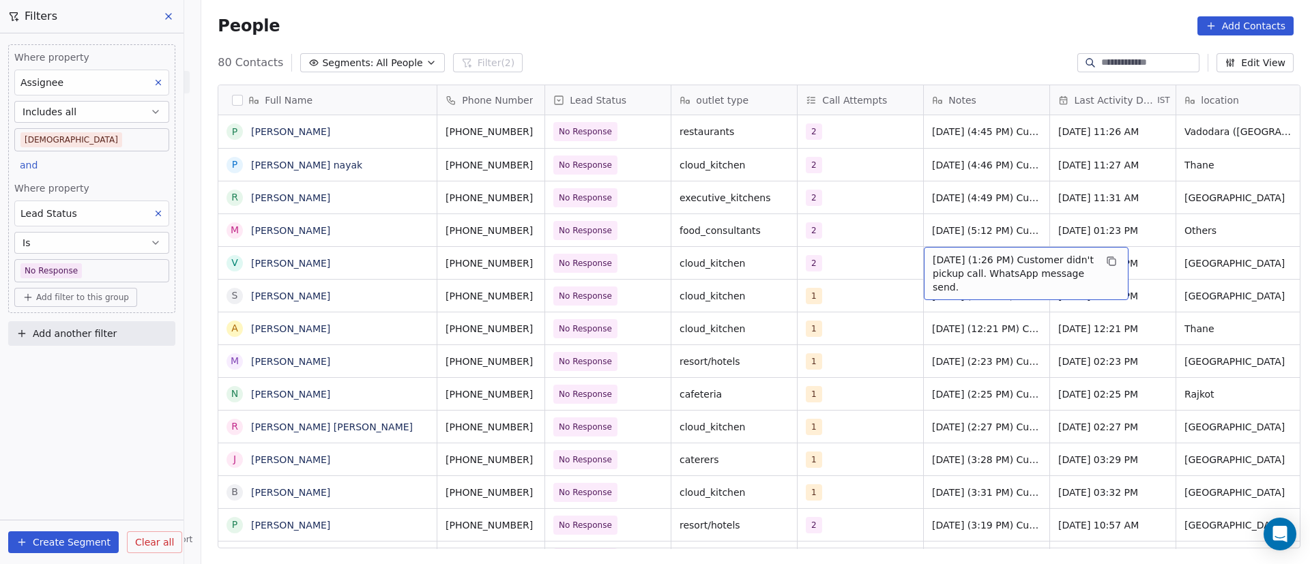
click at [933, 264] on span "23/9/2025 (1:26 PM) Customer didn't pickup call. WhatsApp message send." at bounding box center [1014, 273] width 162 height 41
click at [925, 261] on textarea "**********" at bounding box center [1019, 268] width 203 height 42
paste textarea "**********"
type textarea "**********"
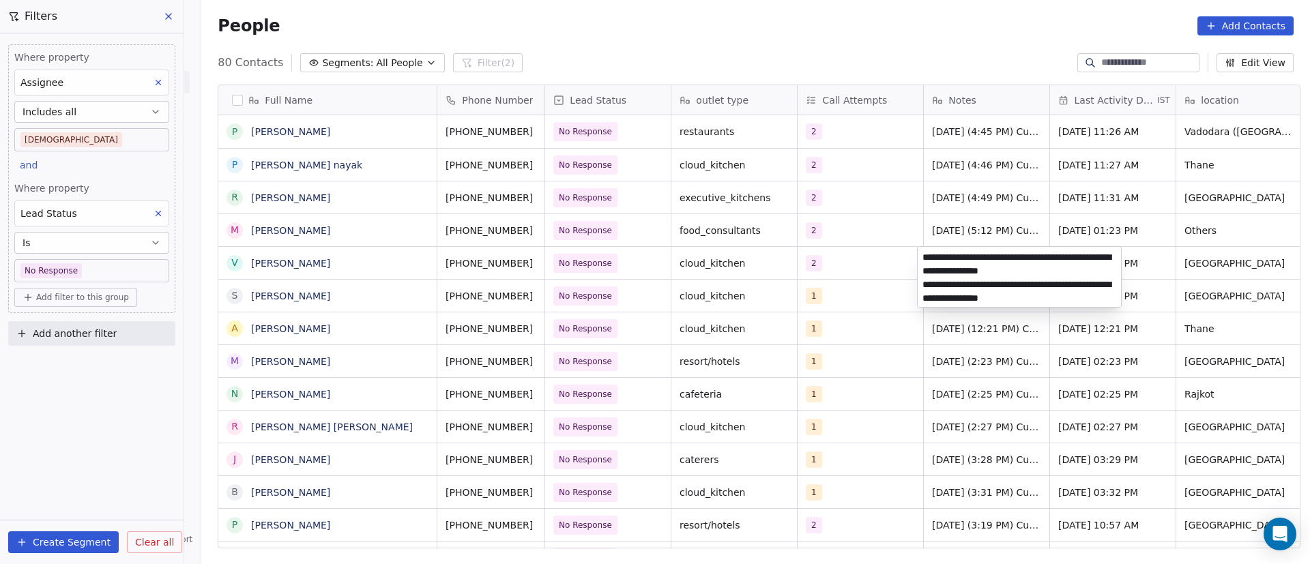
click at [881, 254] on html "On2Cook India Pvt. Ltd. Contacts People Marketing Workflows Campaigns Metrics &…" at bounding box center [655, 282] width 1310 height 564
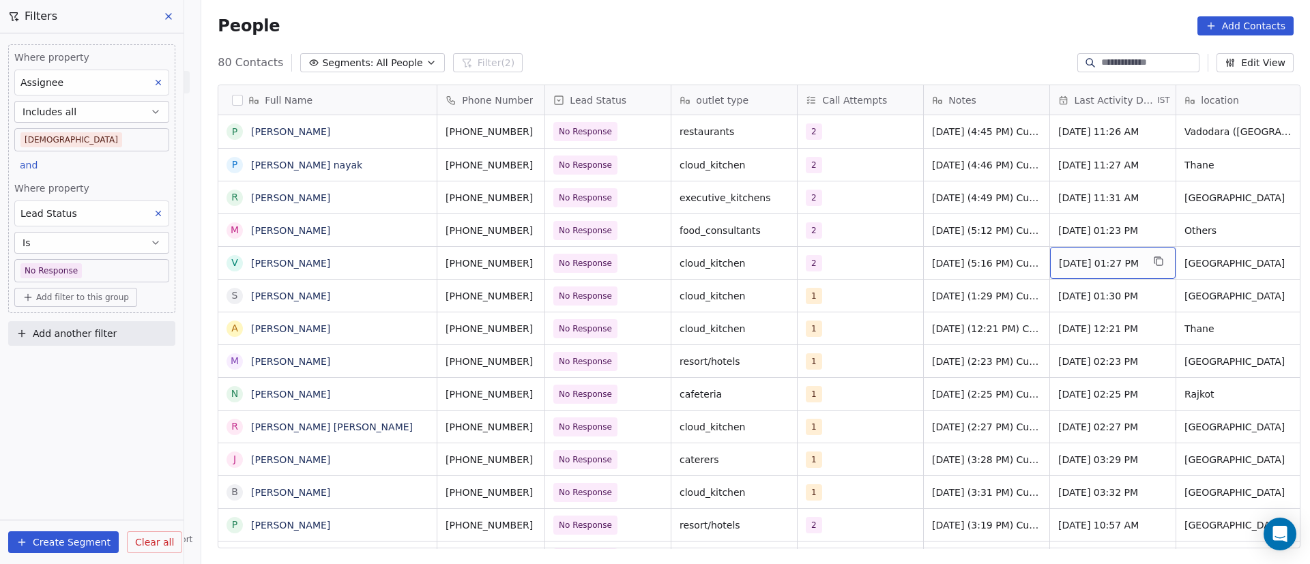
click at [1112, 264] on span "Sep 23, 2025 01:27 PM" at bounding box center [1100, 264] width 83 height 14
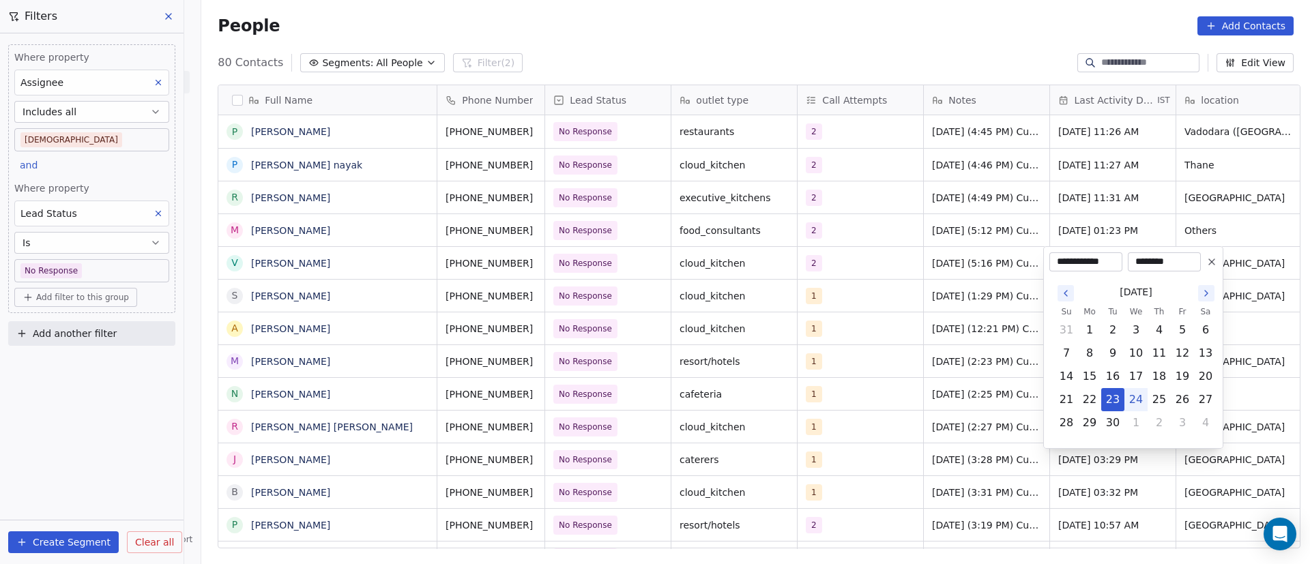
click at [1135, 392] on button "24" at bounding box center [1136, 400] width 22 height 22
type input "**********"
click at [922, 356] on html "On2Cook India Pvt. Ltd. Contacts People Marketing Workflows Campaigns Metrics &…" at bounding box center [655, 282] width 1310 height 564
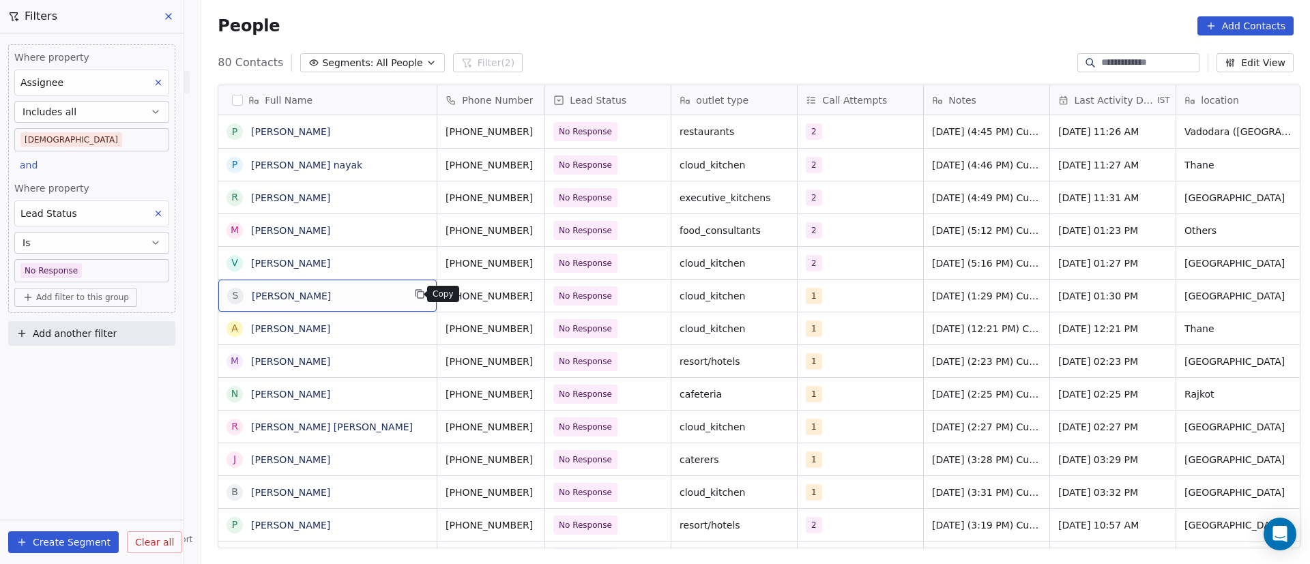
click at [414, 293] on icon "grid" at bounding box center [419, 294] width 11 height 11
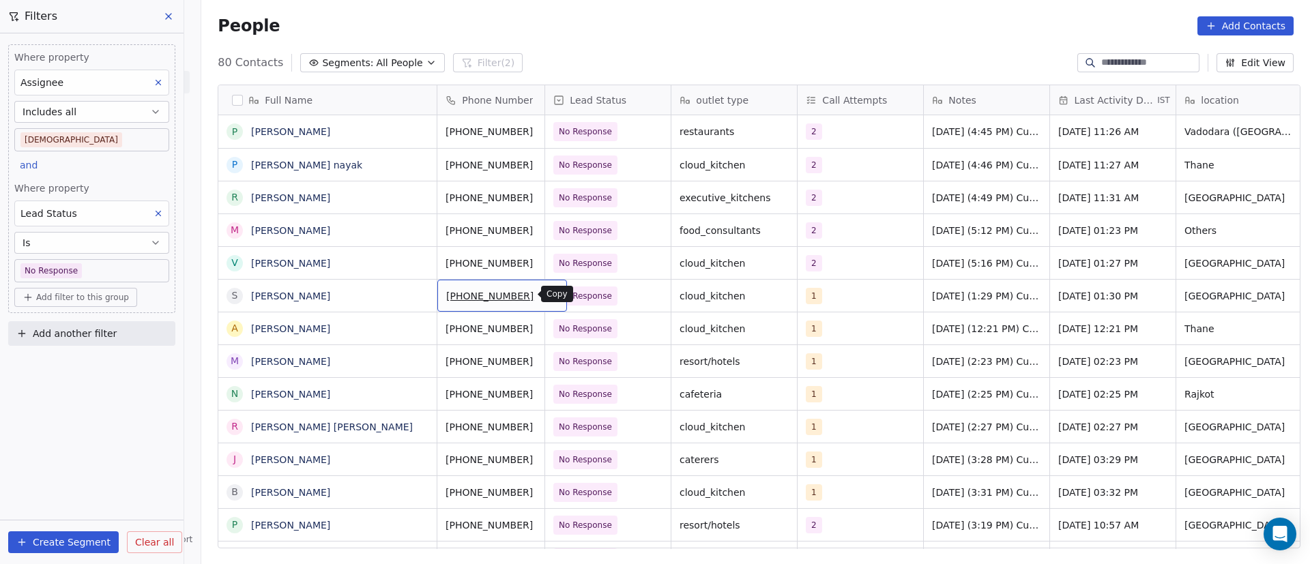
click at [545, 296] on icon "grid" at bounding box center [550, 294] width 11 height 11
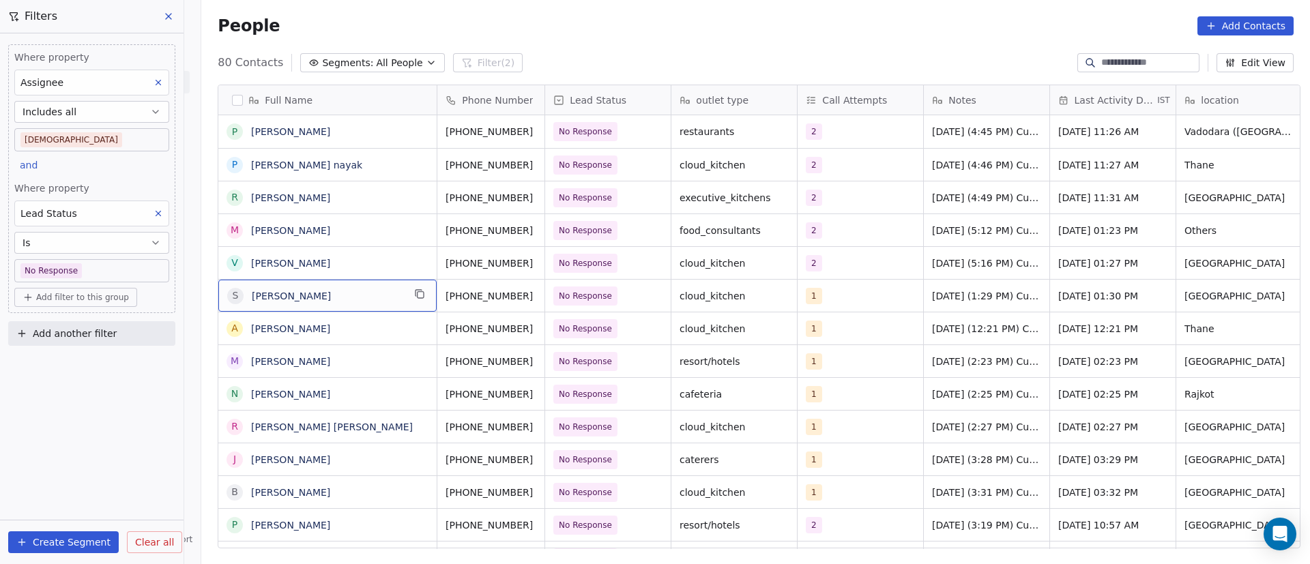
click at [330, 300] on span "[PERSON_NAME]" at bounding box center [327, 296] width 151 height 14
click at [612, 303] on span "No Response" at bounding box center [595, 296] width 83 height 19
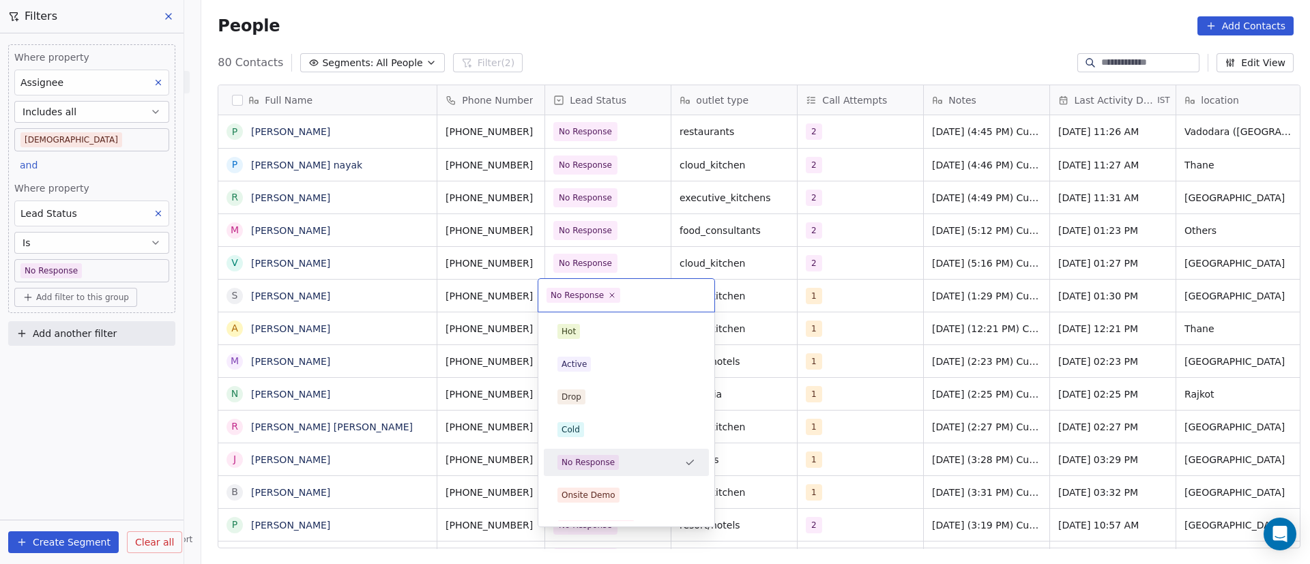
click at [748, 300] on html "On2Cook India Pvt. Ltd. Contacts People Marketing Workflows Campaigns Metrics &…" at bounding box center [655, 282] width 1310 height 564
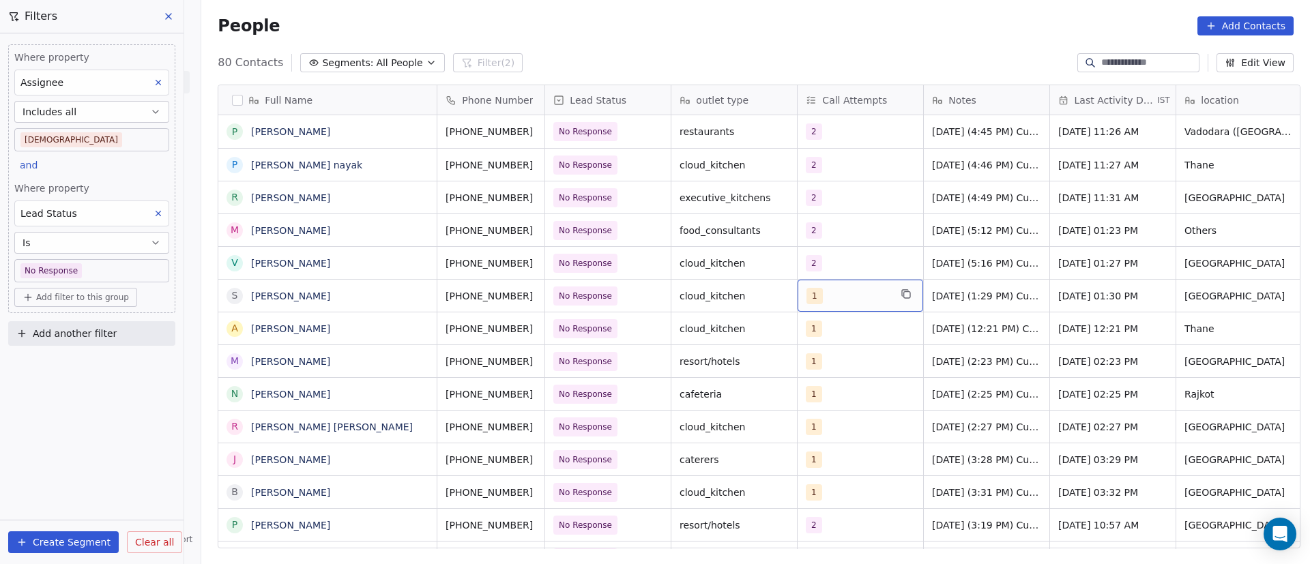
click at [858, 298] on div "1" at bounding box center [847, 296] width 83 height 16
click at [857, 298] on div "1" at bounding box center [847, 296] width 83 height 16
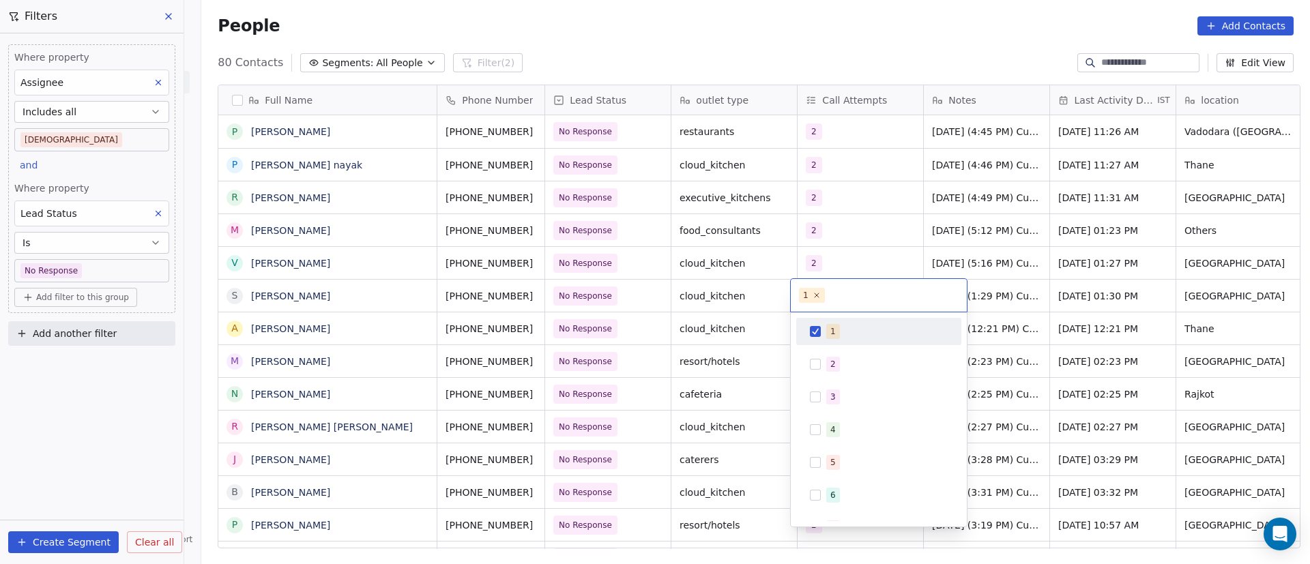
click at [832, 326] on div "1" at bounding box center [832, 331] width 5 height 12
click at [830, 358] on span "2" at bounding box center [833, 364] width 14 height 15
click at [1034, 331] on html "On2Cook India Pvt. Ltd. Contacts People Marketing Workflows Campaigns Metrics &…" at bounding box center [655, 282] width 1310 height 564
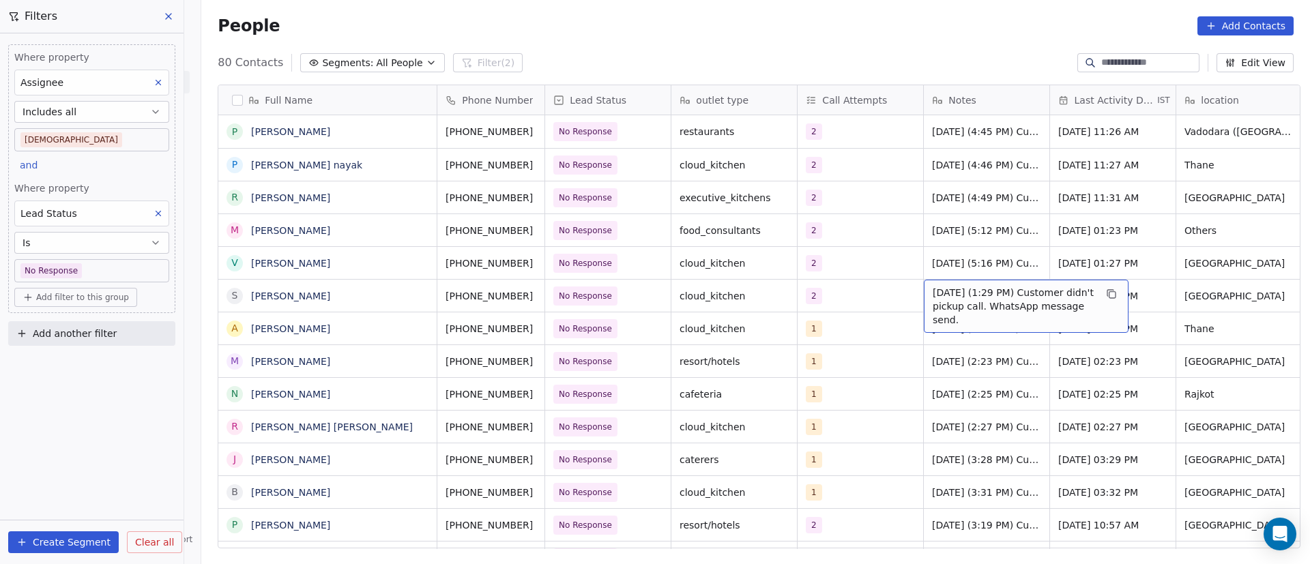
click at [947, 302] on span "23/9/2025 (1:29 PM) Customer didn't pickup call. WhatsApp message send." at bounding box center [1014, 306] width 162 height 41
click at [946, 302] on span "23/9/2025 (1:29 PM) Customer didn't pickup call. WhatsApp message send." at bounding box center [1014, 306] width 162 height 41
click at [937, 299] on span "23/9/2025 (1:29 PM) Customer didn't pickup call. WhatsApp message send." at bounding box center [1014, 306] width 162 height 41
click at [935, 299] on span "23/9/2025 (1:29 PM) Customer didn't pickup call. WhatsApp message send." at bounding box center [1014, 306] width 162 height 41
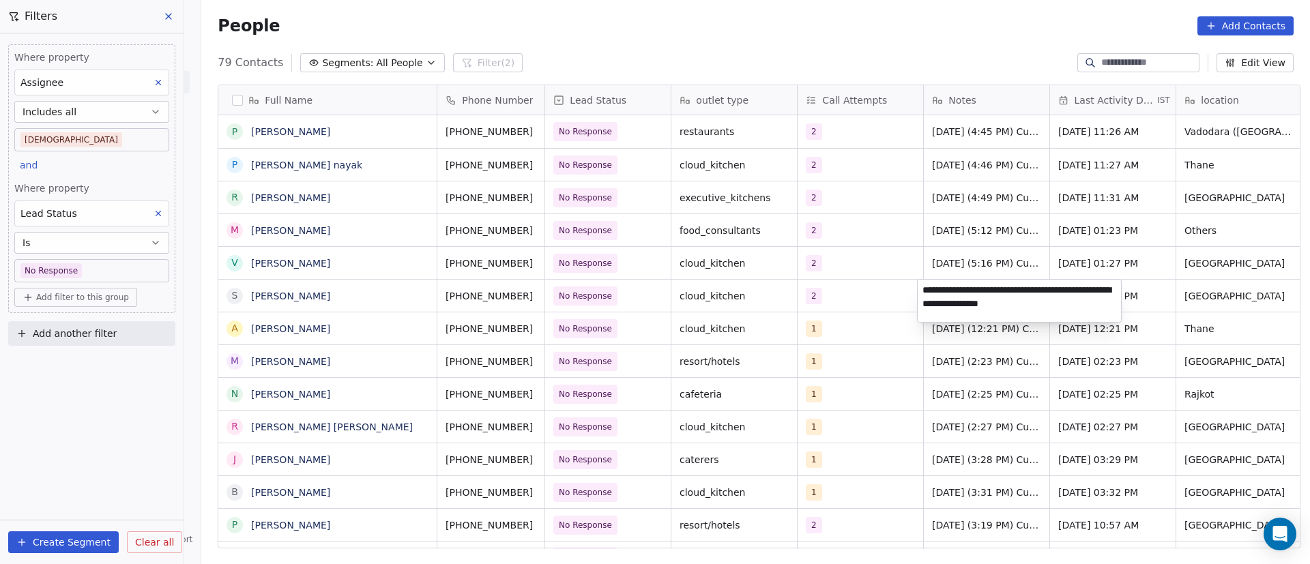
click at [918, 294] on textarea "**********" at bounding box center [1019, 301] width 203 height 42
paste textarea "**********"
type textarea "**********"
click at [873, 285] on html "On2Cook India Pvt. Ltd. Contacts People Marketing Workflows Campaigns Metrics &…" at bounding box center [655, 282] width 1310 height 564
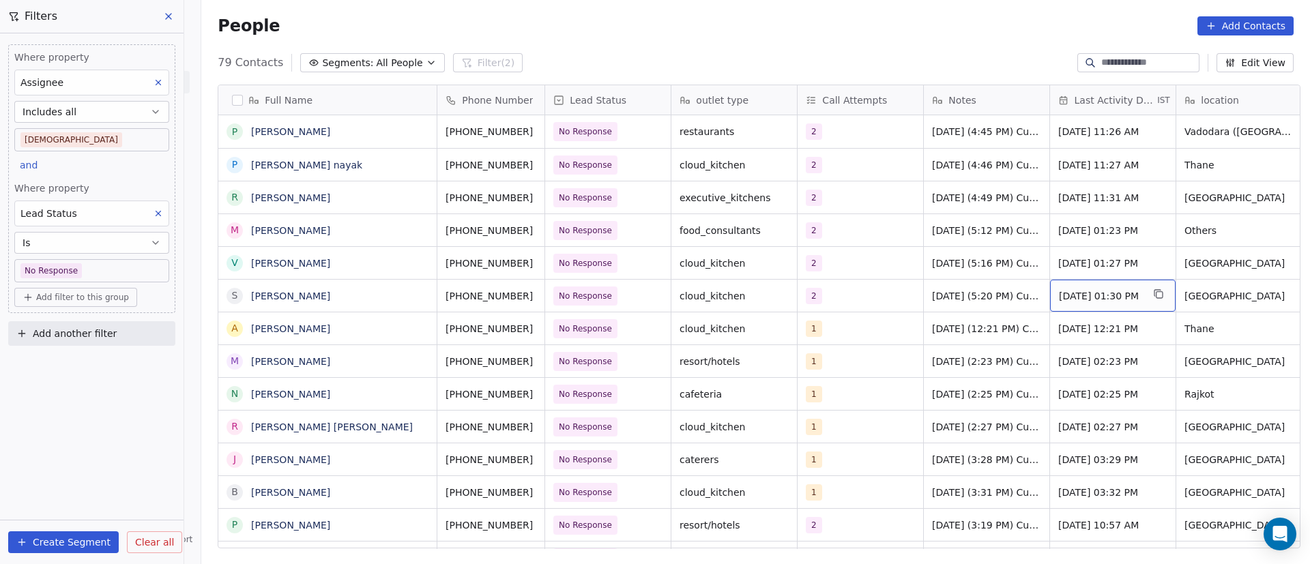
click at [1093, 300] on span "Sep 23, 2025 01:30 PM" at bounding box center [1100, 296] width 83 height 14
click at [1092, 300] on span "Sep 23, 2025 01:30 PM" at bounding box center [1100, 296] width 83 height 14
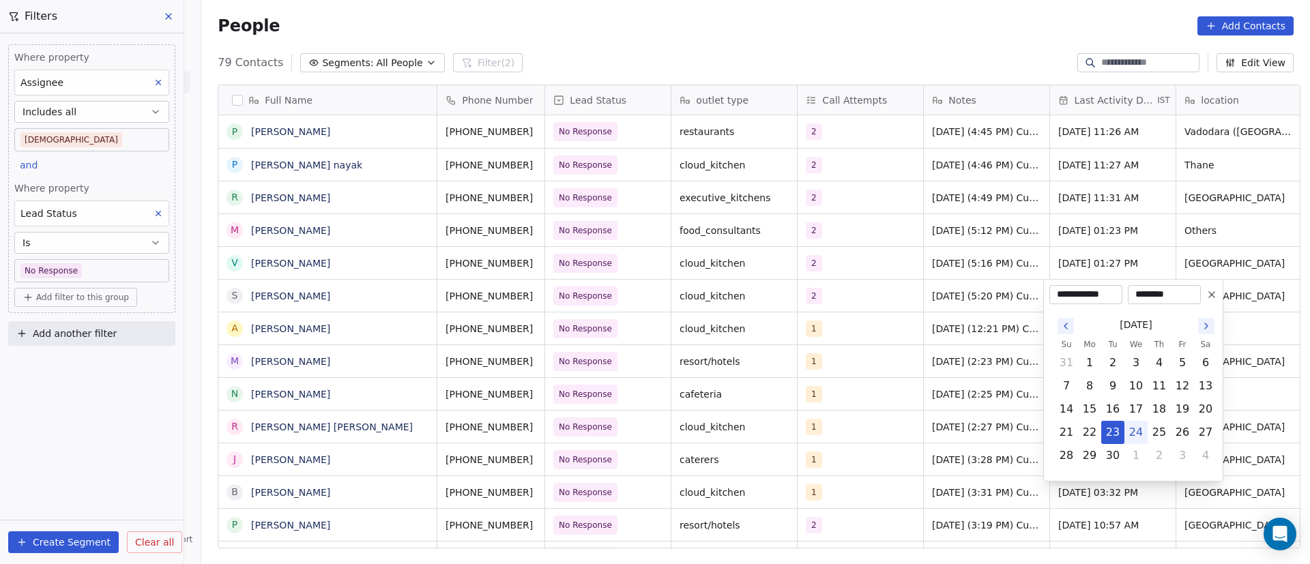
click at [1139, 435] on button "24" at bounding box center [1136, 433] width 22 height 22
type input "**********"
click at [973, 341] on html "On2Cook India Pvt. Ltd. Contacts People Marketing Workflows Campaigns Metrics &…" at bounding box center [655, 282] width 1310 height 564
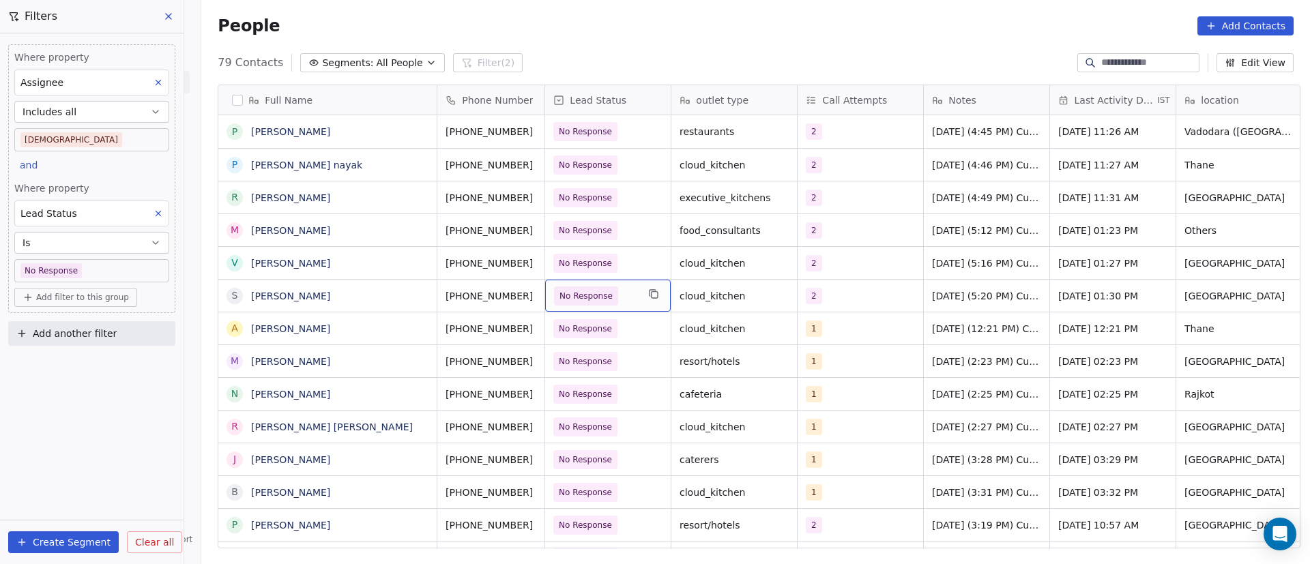
click at [615, 297] on span "No Response" at bounding box center [595, 296] width 83 height 19
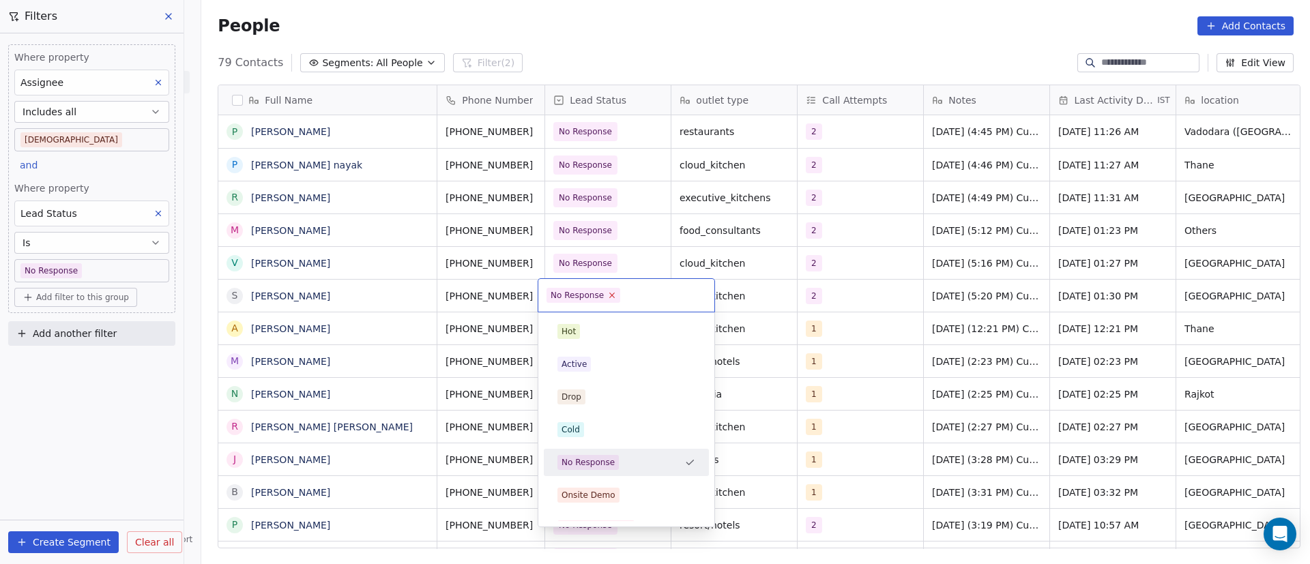
click at [611, 297] on icon at bounding box center [612, 295] width 5 height 5
click at [398, 291] on html "On2Cook India Pvt. Ltd. Contacts People Marketing Workflows Campaigns Metrics &…" at bounding box center [655, 282] width 1310 height 564
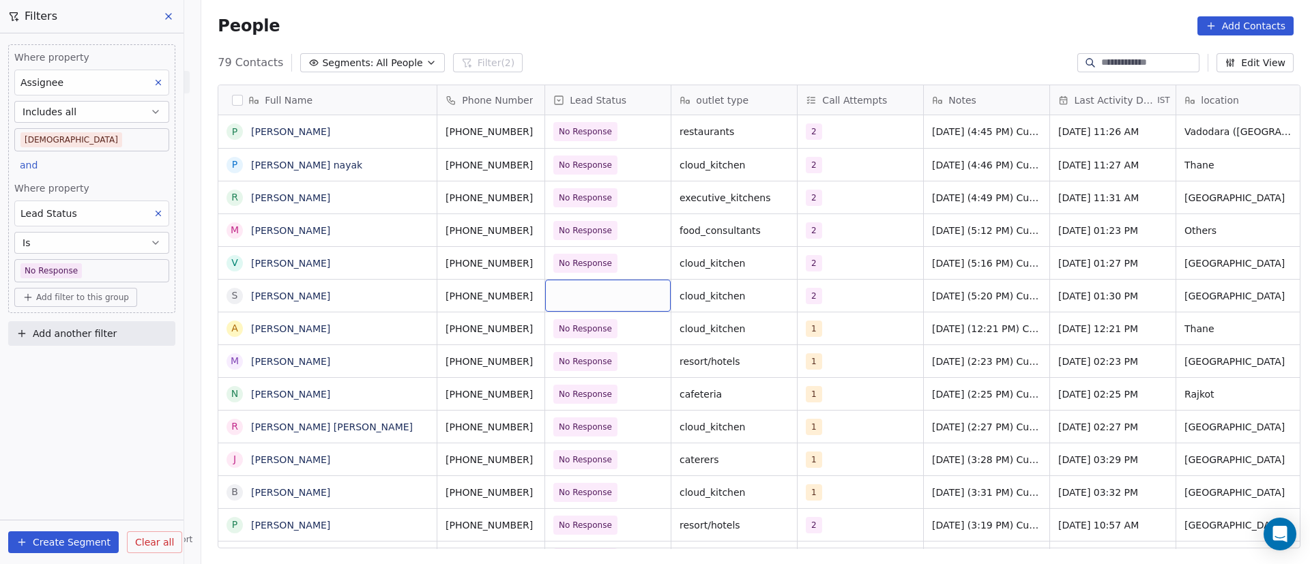
click at [594, 299] on div "grid" at bounding box center [608, 296] width 126 height 32
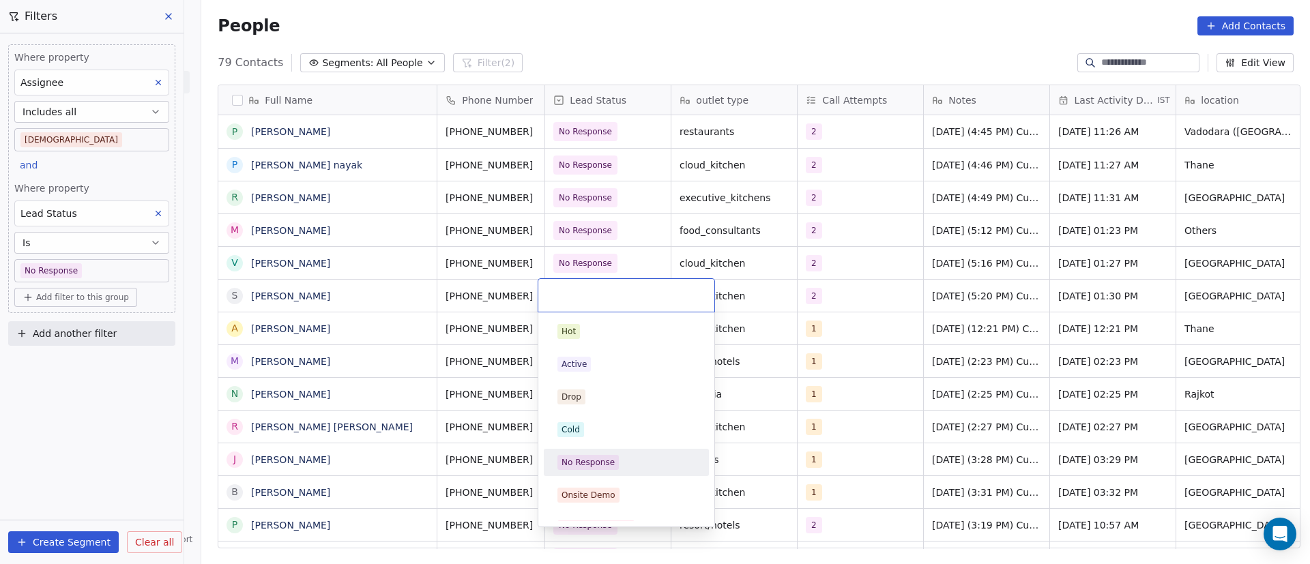
click at [602, 455] on span "No Response" at bounding box center [587, 462] width 61 height 15
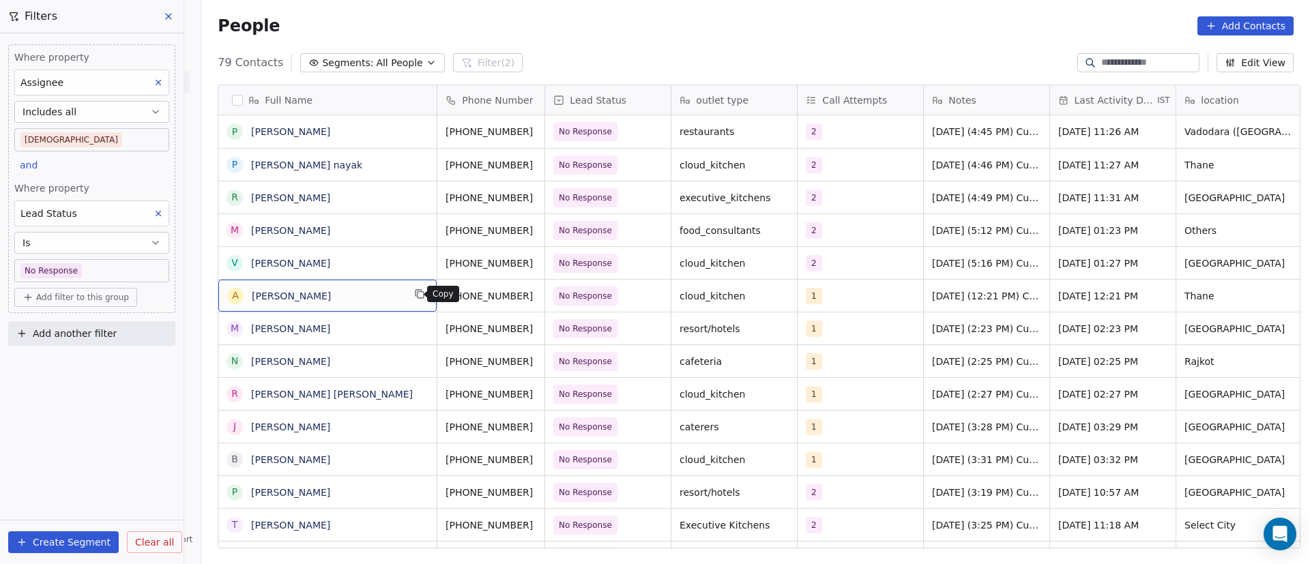
click at [414, 295] on icon "grid" at bounding box center [419, 294] width 11 height 11
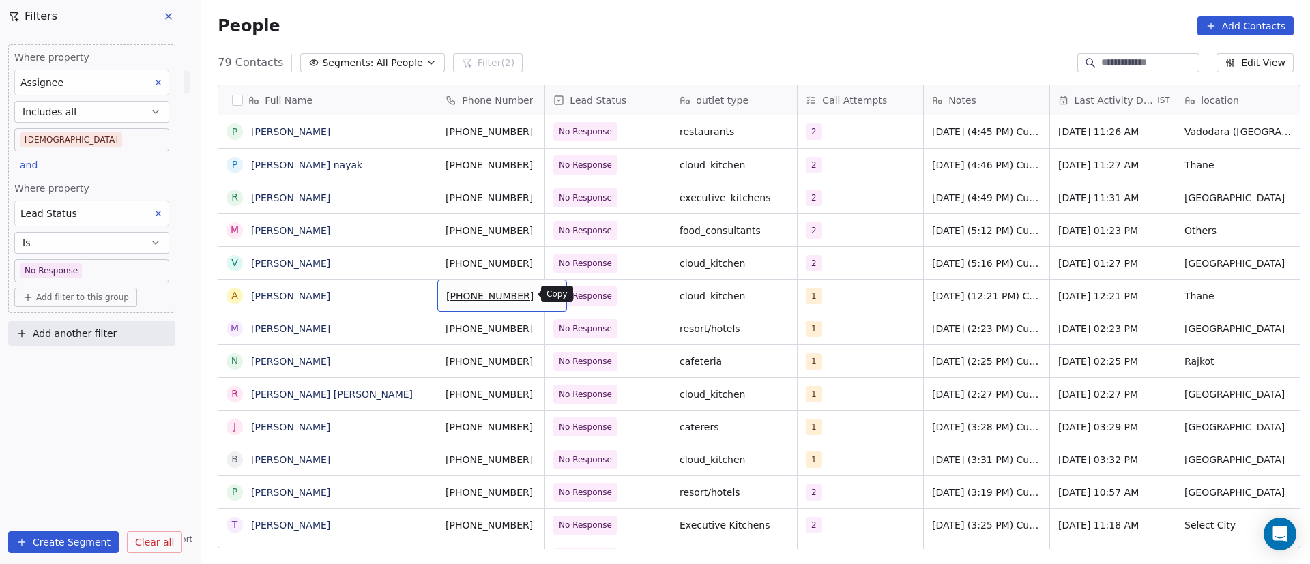
click at [545, 297] on icon "grid" at bounding box center [550, 294] width 11 height 11
click at [838, 294] on div "1" at bounding box center [847, 296] width 83 height 16
click at [841, 294] on div "1" at bounding box center [847, 296] width 83 height 16
click at [832, 294] on div "1" at bounding box center [847, 296] width 83 height 16
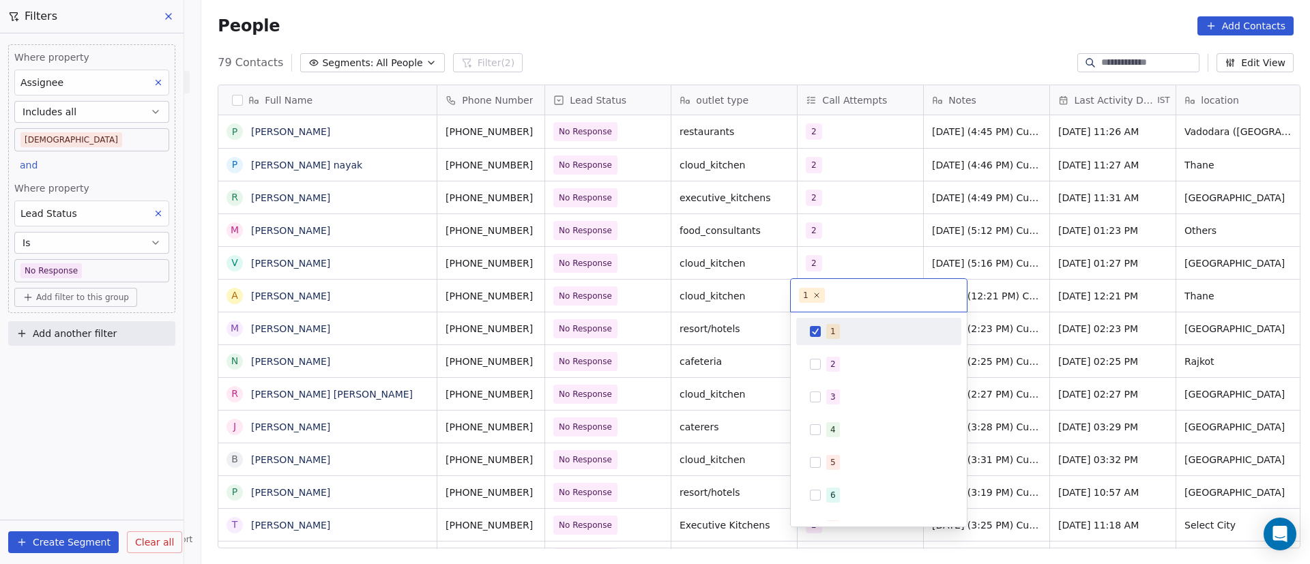
click at [826, 328] on span "1" at bounding box center [833, 331] width 14 height 15
click at [831, 363] on div "2" at bounding box center [832, 364] width 5 height 12
click at [1062, 315] on html "On2Cook India Pvt. Ltd. Contacts People Marketing Workflows Campaigns Metrics &…" at bounding box center [655, 282] width 1310 height 564
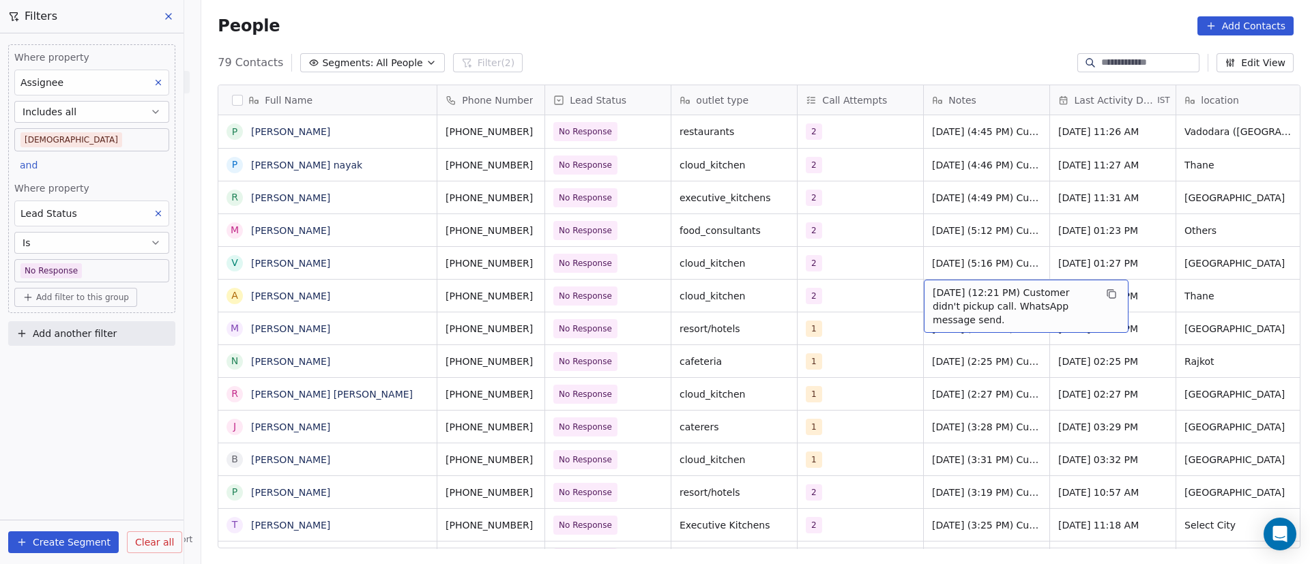
click at [963, 299] on span "22/9/2025 (12:21 PM) Customer didn't pickup call. WhatsApp message send." at bounding box center [1014, 306] width 162 height 41
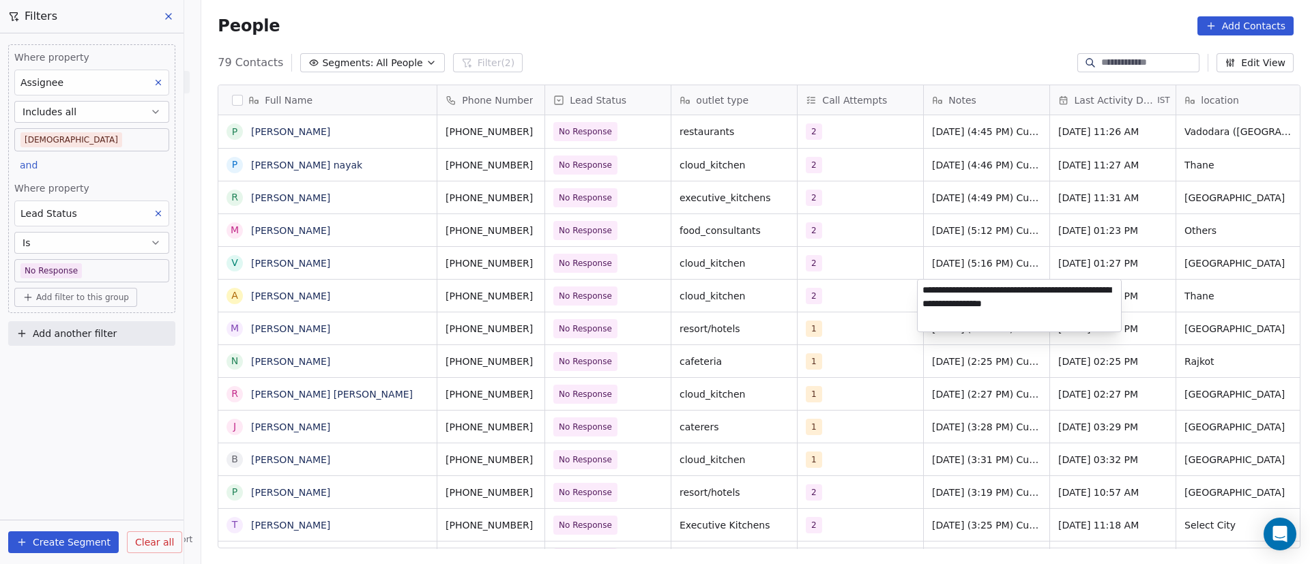
click at [922, 291] on textarea "**********" at bounding box center [1019, 306] width 203 height 52
paste textarea "**********"
type textarea "**********"
click at [855, 307] on html "On2Cook India Pvt. Ltd. Contacts People Marketing Workflows Campaigns Metrics &…" at bounding box center [655, 282] width 1310 height 564
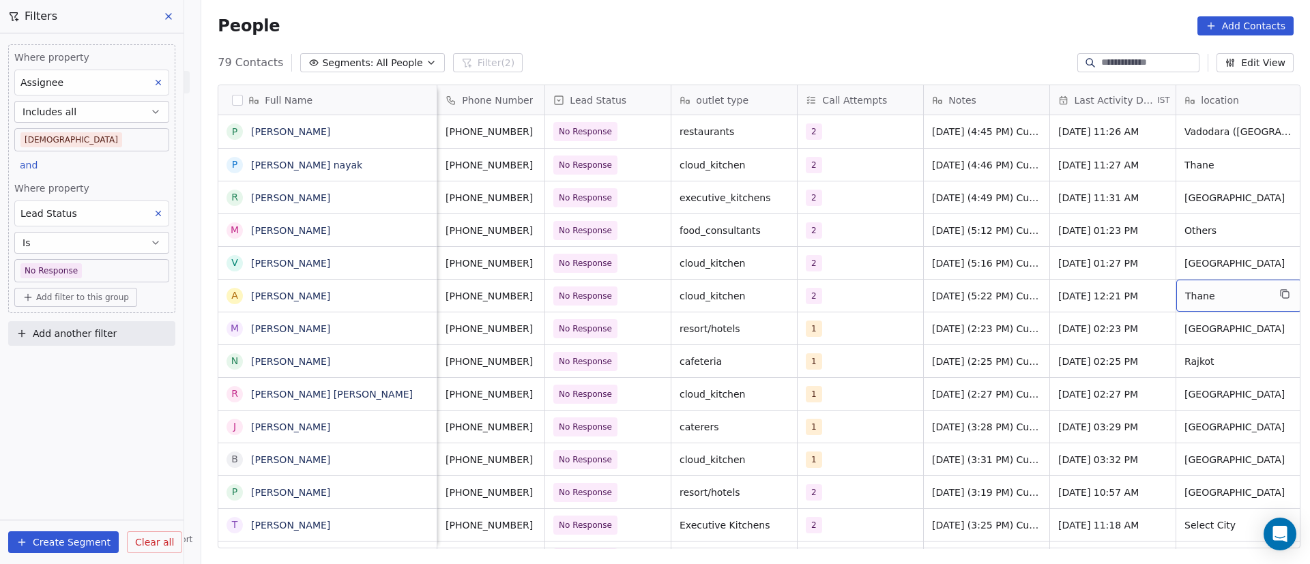
scroll to position [0, 18]
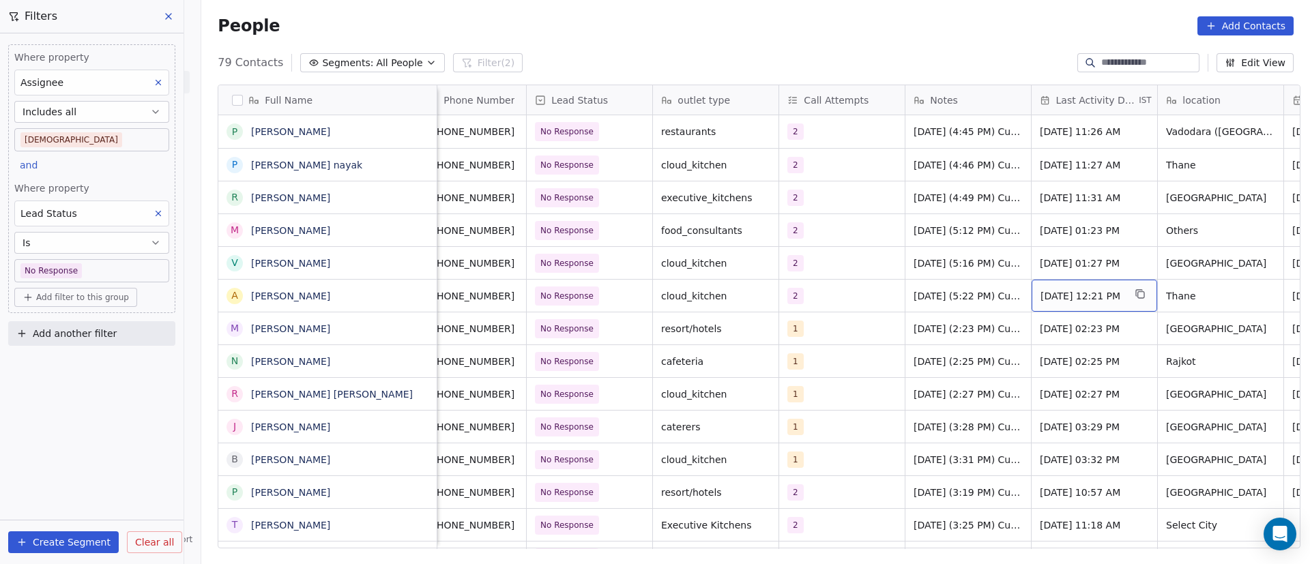
click at [1075, 291] on span "[DATE] 12:21 PM" at bounding box center [1082, 296] width 83 height 14
click at [1074, 291] on span "[DATE] 12:21 PM" at bounding box center [1082, 296] width 83 height 14
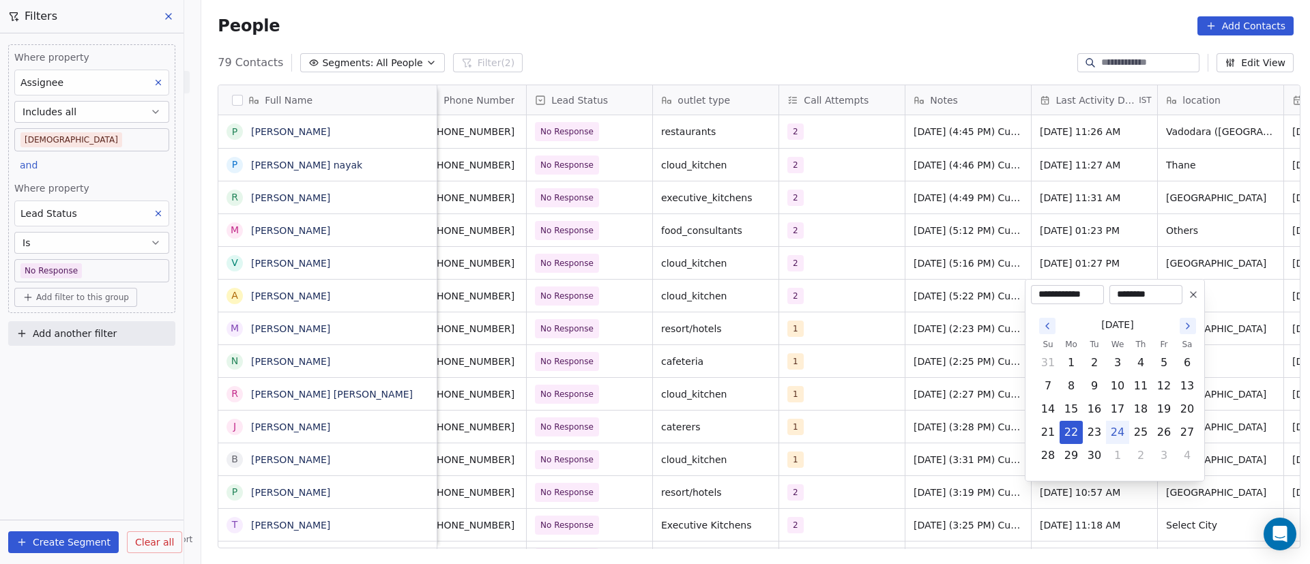
click at [1116, 431] on button "24" at bounding box center [1118, 433] width 22 height 22
type input "**********"
drag, startPoint x: 935, startPoint y: 358, endPoint x: 939, endPoint y: 307, distance: 50.6
click at [935, 353] on html "On2Cook India Pvt. Ltd. Contacts People Marketing Workflows Campaigns Metrics &…" at bounding box center [655, 282] width 1310 height 564
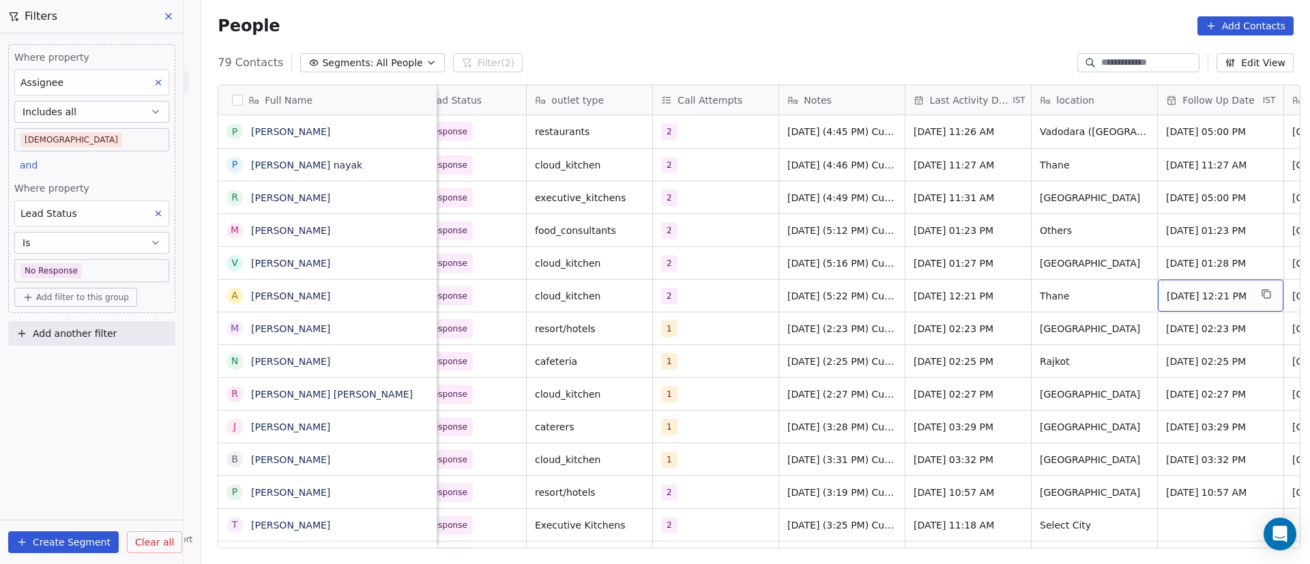
scroll to position [0, 271]
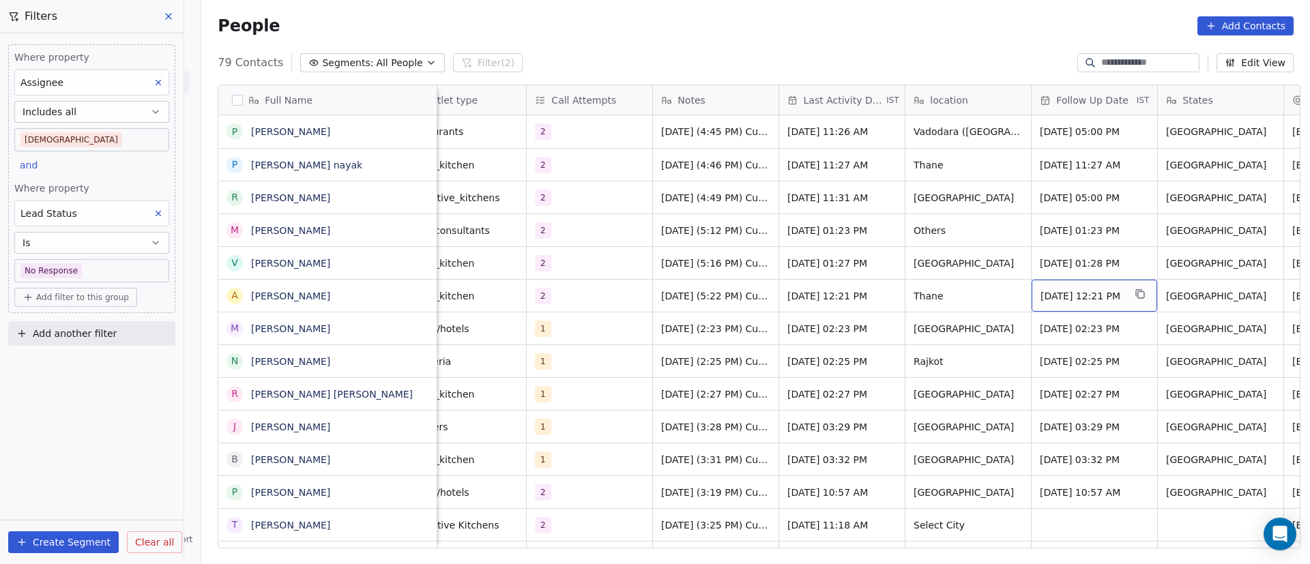
click at [1054, 294] on span "[DATE] 12:21 PM" at bounding box center [1082, 296] width 83 height 14
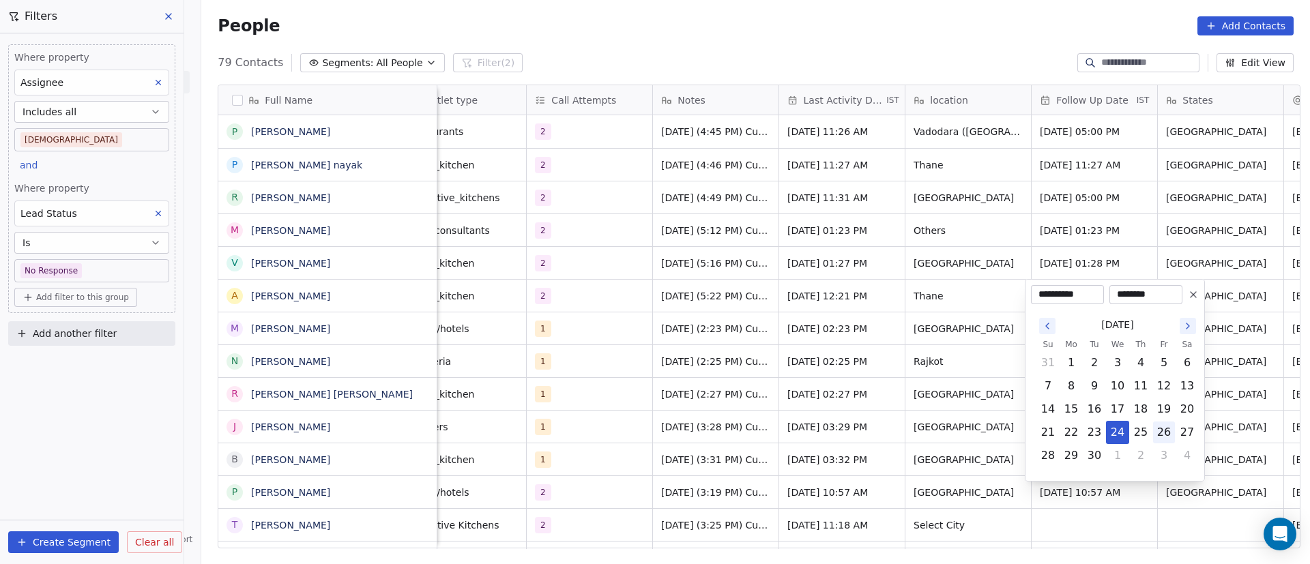
click at [1156, 431] on button "26" at bounding box center [1164, 433] width 22 height 22
type input "**********"
click at [987, 403] on html "On2Cook India Pvt. Ltd. Contacts People Marketing Workflows Campaigns Metrics &…" at bounding box center [655, 282] width 1310 height 564
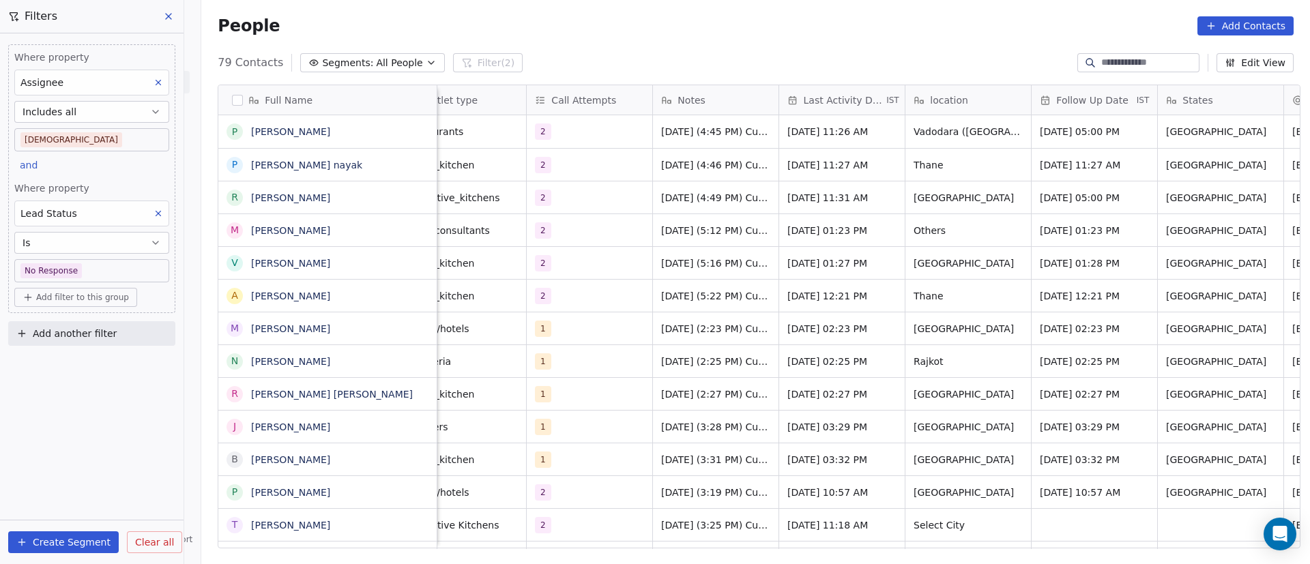
scroll to position [0, 0]
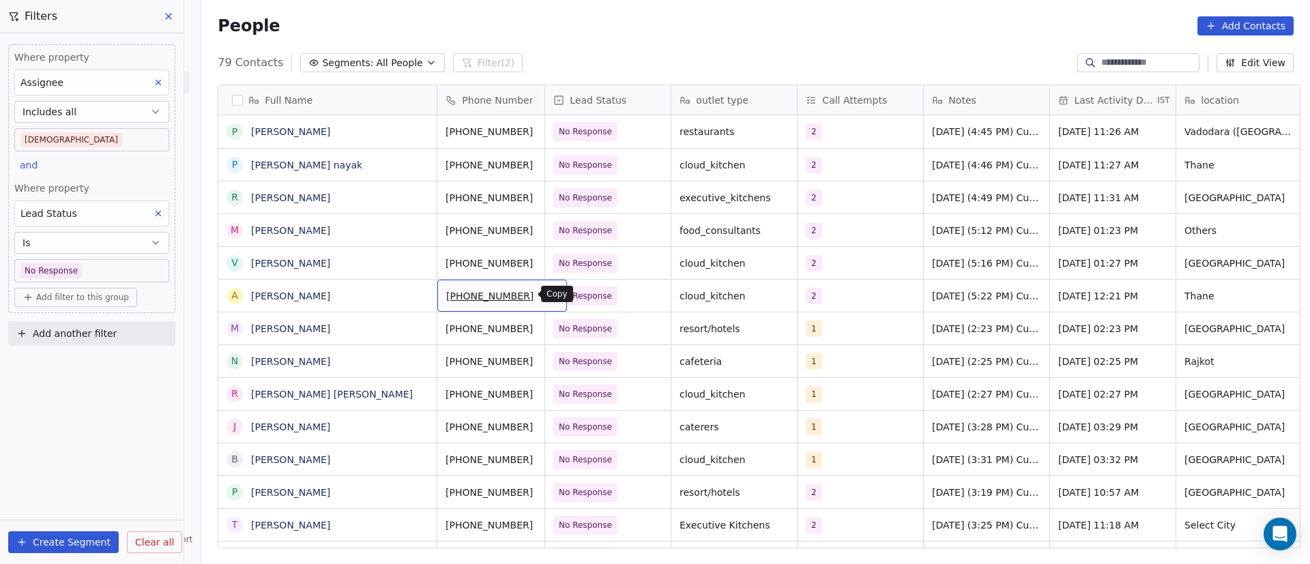
click at [545, 289] on icon "grid" at bounding box center [550, 294] width 11 height 11
click at [414, 325] on icon "grid" at bounding box center [419, 326] width 11 height 11
click at [545, 325] on icon "grid" at bounding box center [550, 326] width 11 height 11
click at [542, 332] on button "grid" at bounding box center [550, 327] width 16 height 16
click at [841, 333] on div "1" at bounding box center [847, 329] width 83 height 16
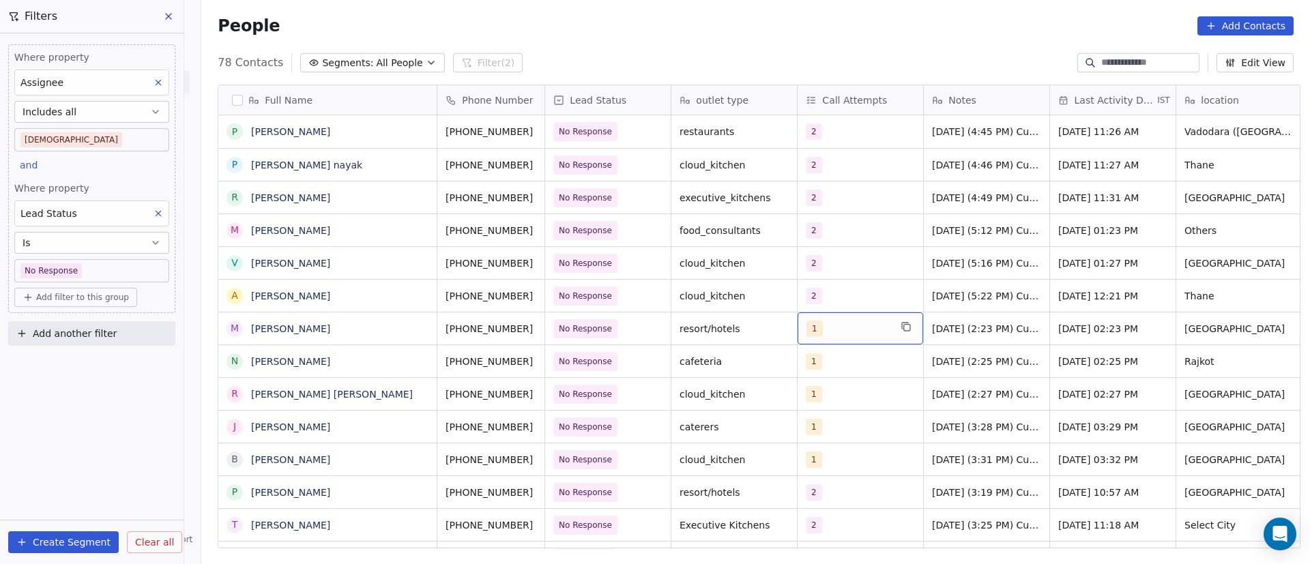
click at [841, 333] on div "1" at bounding box center [847, 329] width 83 height 16
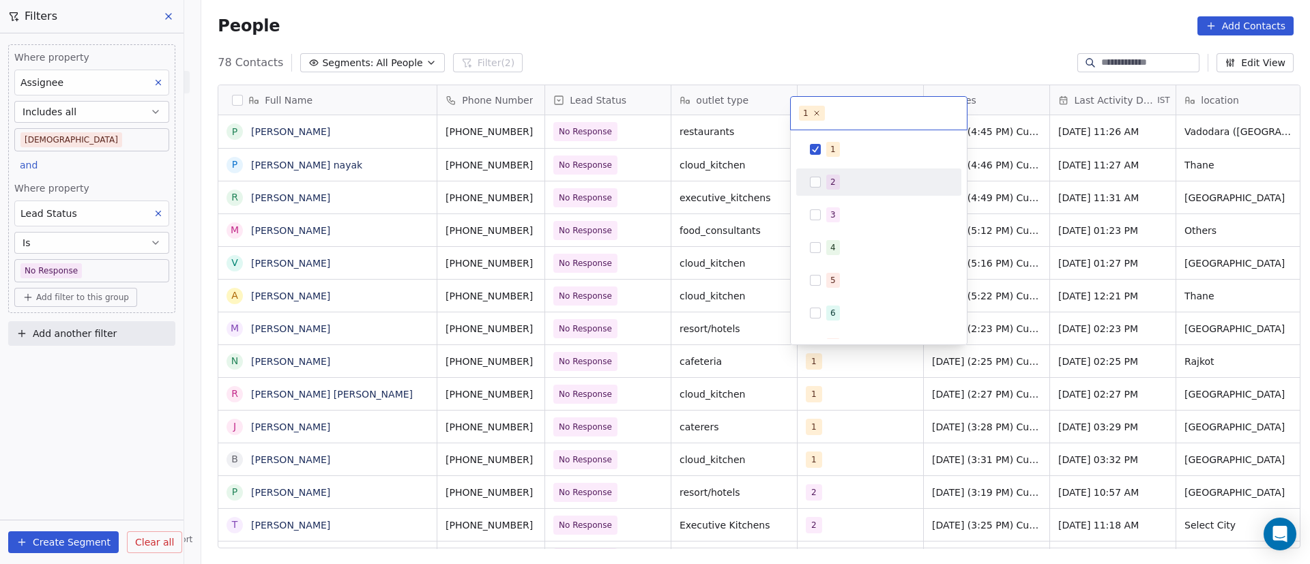
click at [830, 181] on div "2" at bounding box center [832, 182] width 5 height 12
click at [832, 149] on div "1" at bounding box center [832, 149] width 5 height 12
click at [713, 344] on html "On2Cook India Pvt. Ltd. Contacts People Marketing Workflows Campaigns Metrics &…" at bounding box center [655, 282] width 1310 height 564
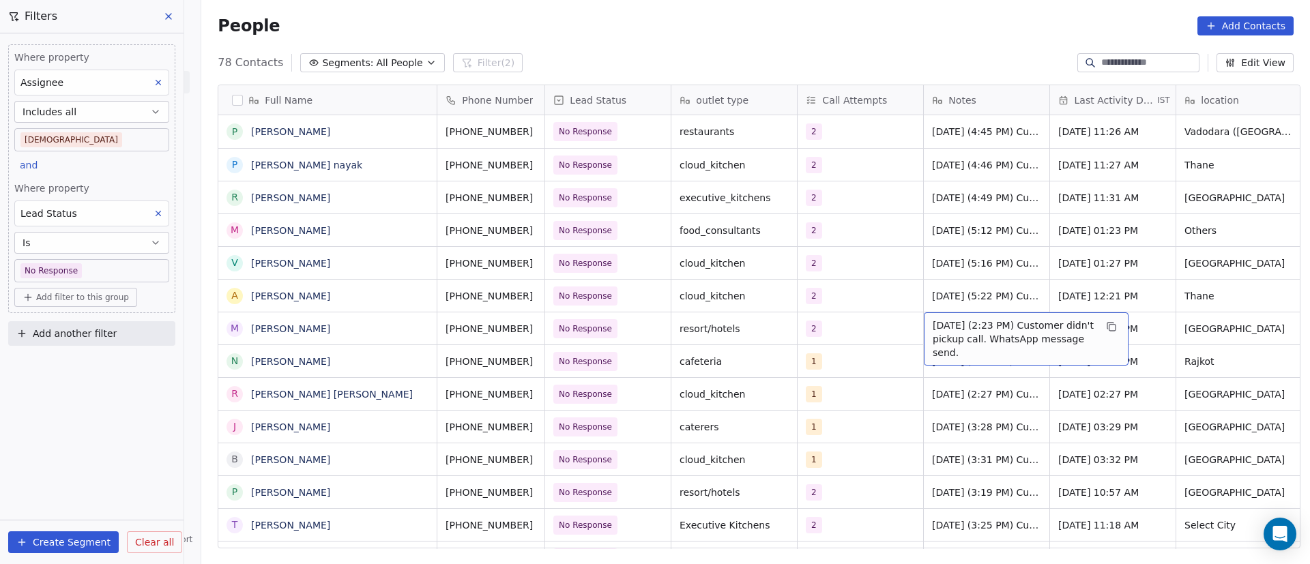
click at [983, 332] on span "22/9/2025 (2:23 PM) Customer didn't pickup call. WhatsApp message send." at bounding box center [1014, 339] width 162 height 41
click at [924, 324] on textarea "**********" at bounding box center [1019, 333] width 203 height 42
paste textarea "**********"
type textarea "**********"
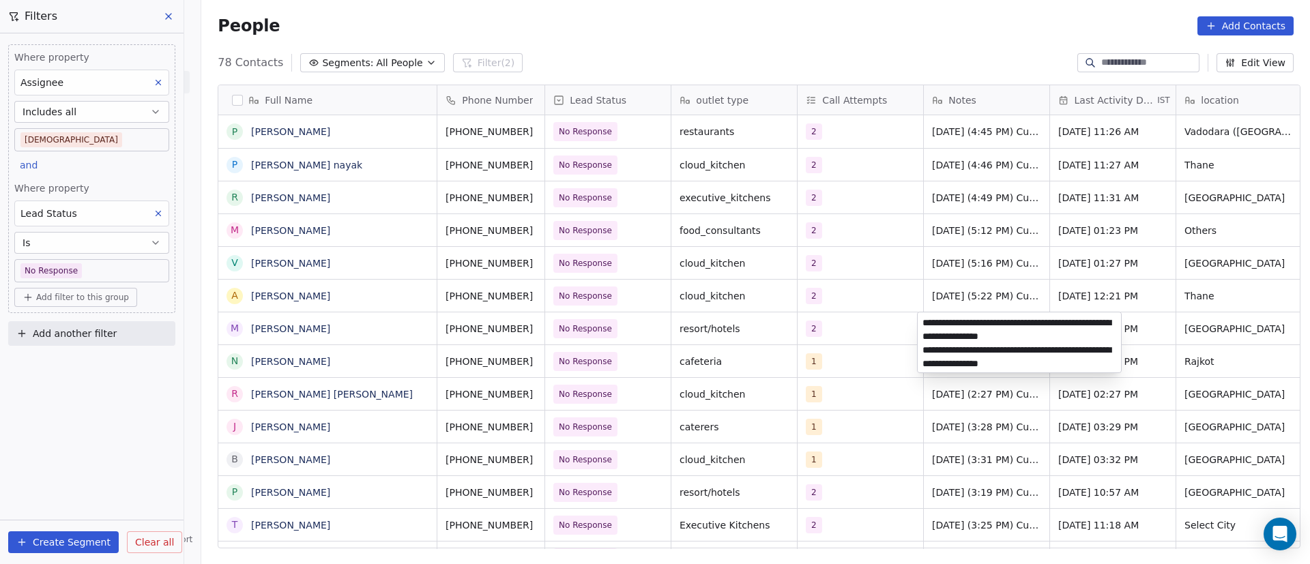
click at [894, 347] on html "On2Cook India Pvt. Ltd. Contacts People Marketing Workflows Campaigns Metrics &…" at bounding box center [655, 282] width 1310 height 564
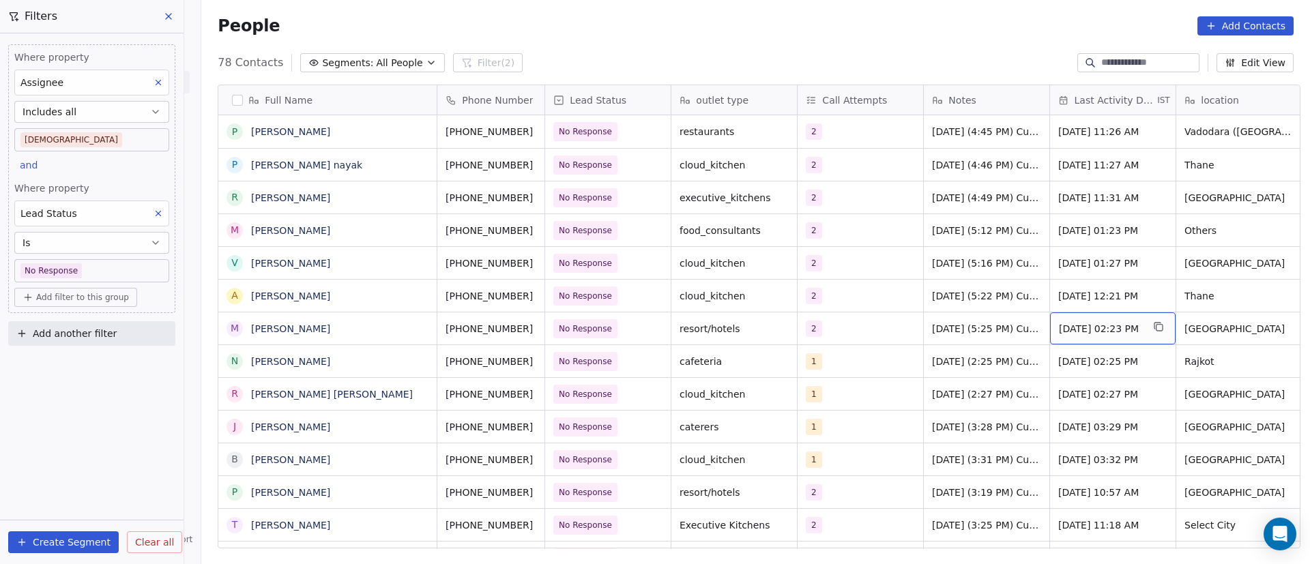
click at [1066, 334] on span "Sep 22, 2025 02:23 PM" at bounding box center [1100, 329] width 83 height 14
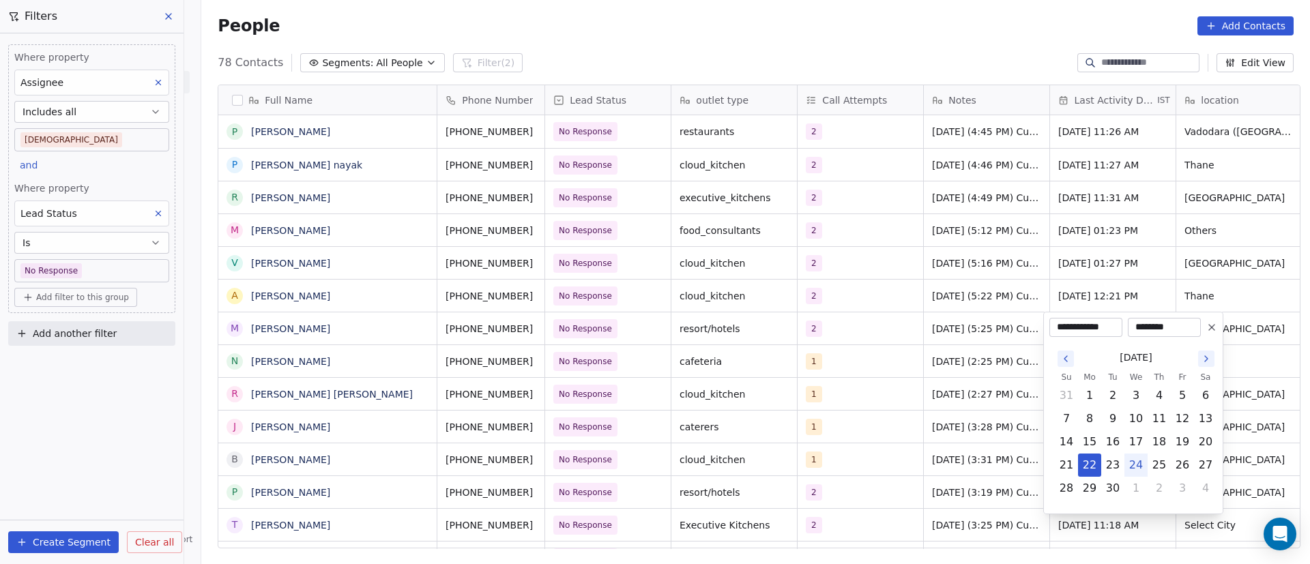
click at [1133, 468] on button "24" at bounding box center [1136, 465] width 22 height 22
type input "**********"
click at [995, 409] on html "On2Cook India Pvt. Ltd. Contacts People Marketing Workflows Campaigns Metrics &…" at bounding box center [655, 282] width 1310 height 564
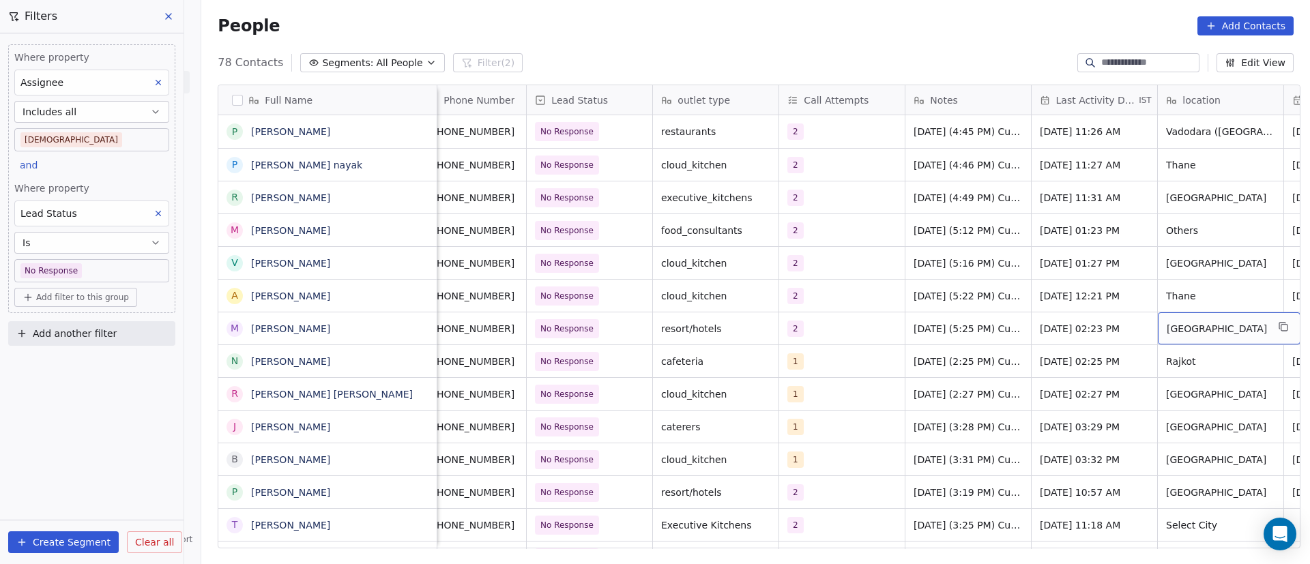
scroll to position [0, 145]
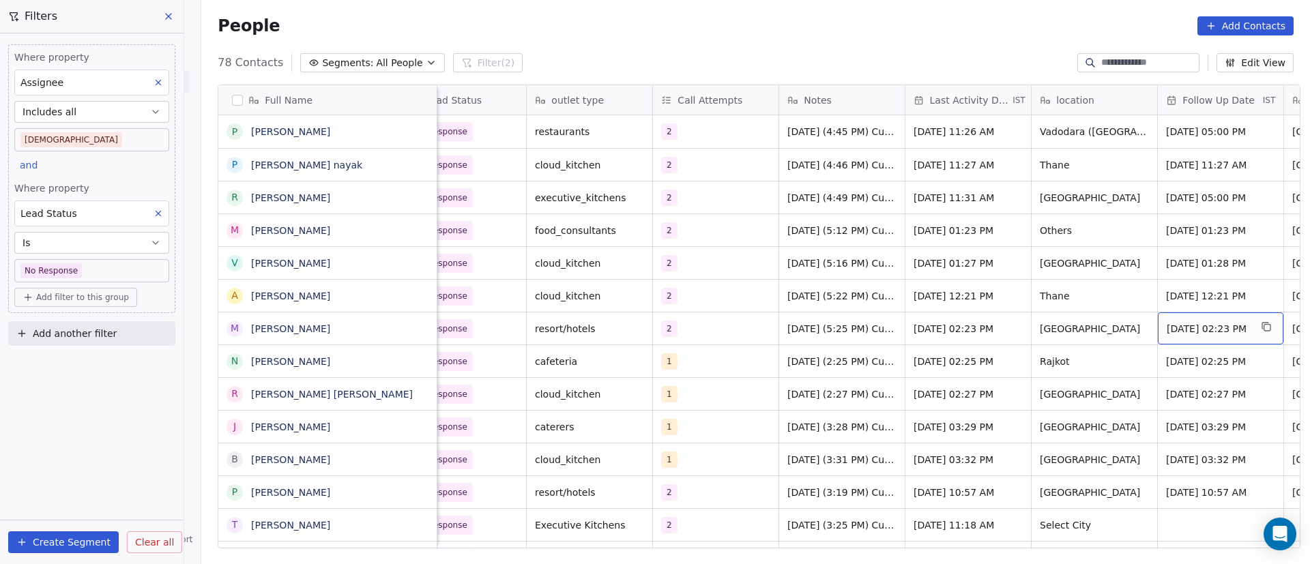
click at [1214, 337] on div "[DATE] 02:23 PM" at bounding box center [1221, 328] width 126 height 32
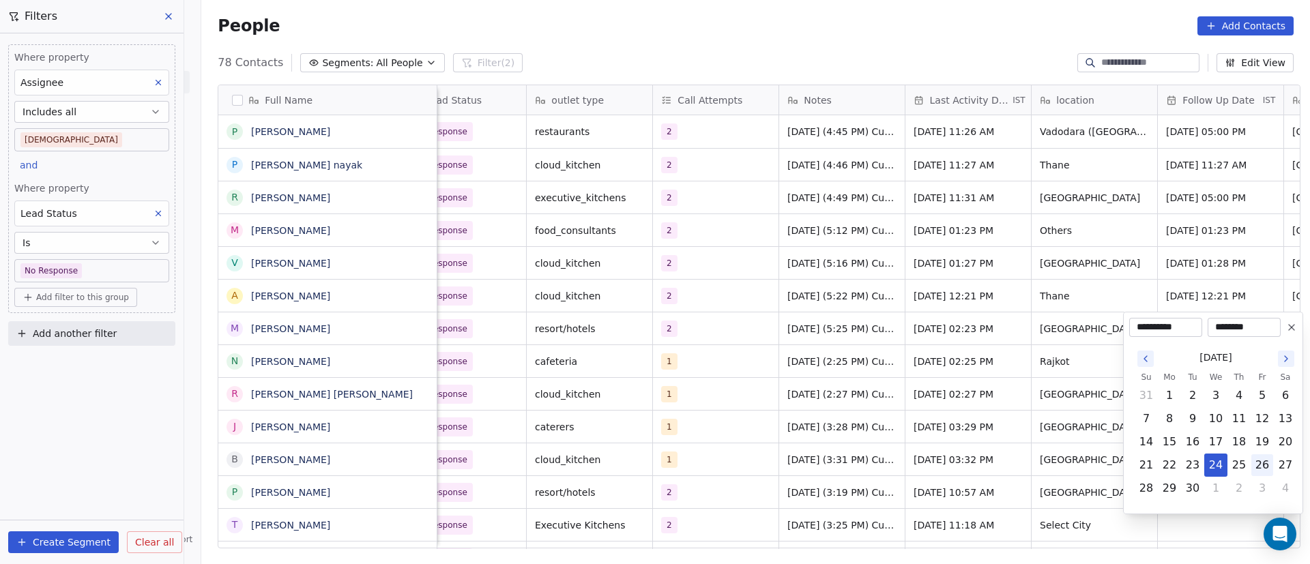
click at [1261, 467] on button "26" at bounding box center [1262, 465] width 22 height 22
type input "**********"
click at [975, 400] on html "On2Cook India Pvt. Ltd. Contacts People Marketing Workflows Campaigns Metrics &…" at bounding box center [655, 282] width 1310 height 564
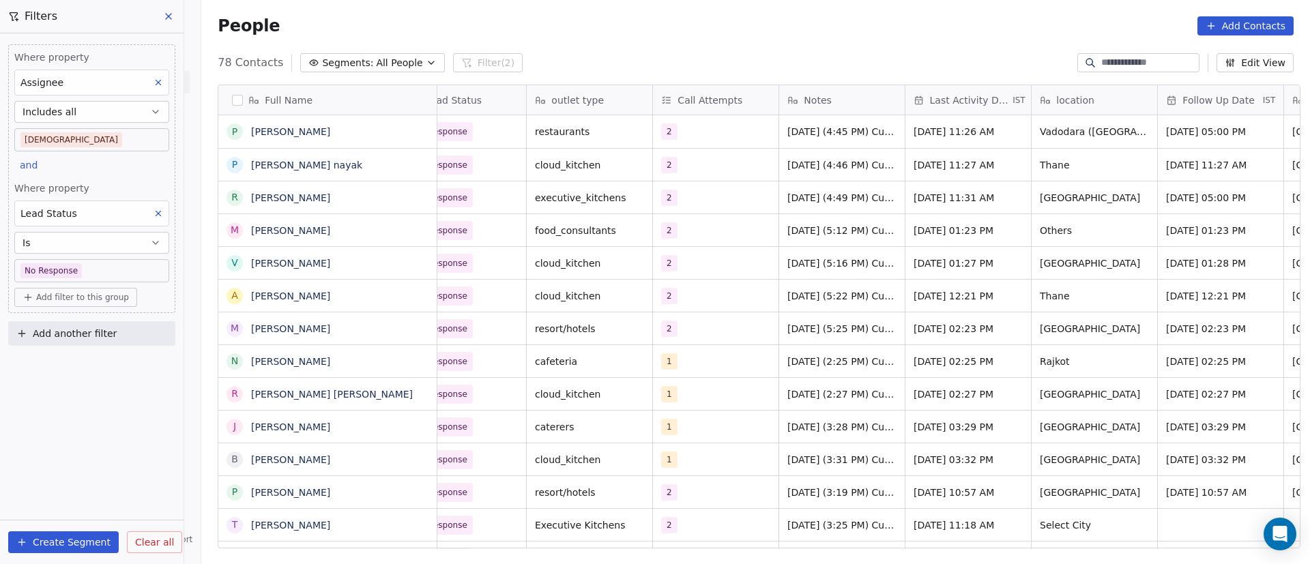
scroll to position [0, 0]
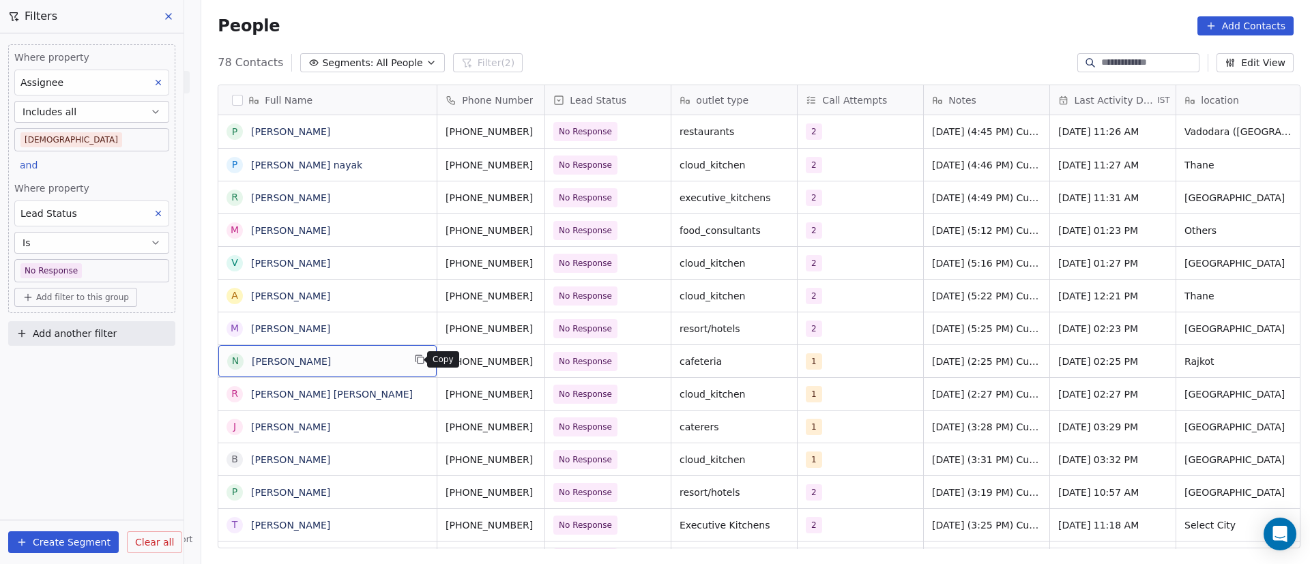
click at [418, 361] on icon "grid" at bounding box center [419, 359] width 11 height 11
click at [545, 362] on icon "grid" at bounding box center [550, 359] width 11 height 11
drag, startPoint x: 524, startPoint y: 361, endPoint x: 511, endPoint y: 364, distance: 13.2
click at [545, 362] on icon "grid" at bounding box center [550, 359] width 11 height 11
click at [839, 360] on div "1" at bounding box center [847, 361] width 83 height 16
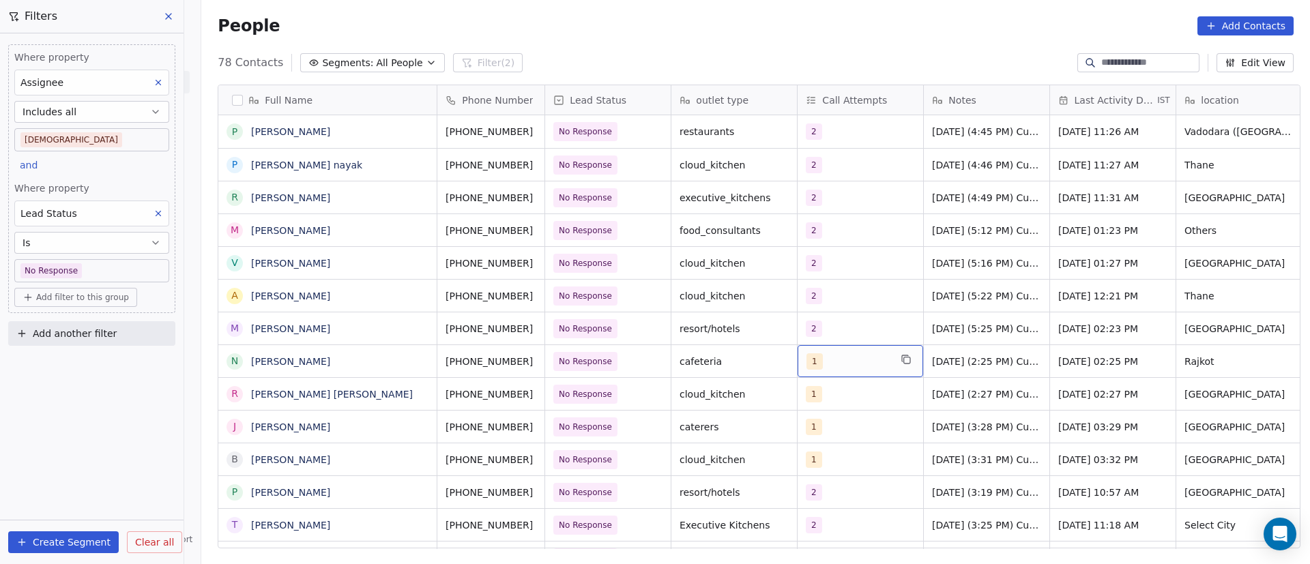
click at [839, 360] on div "1" at bounding box center [847, 361] width 83 height 16
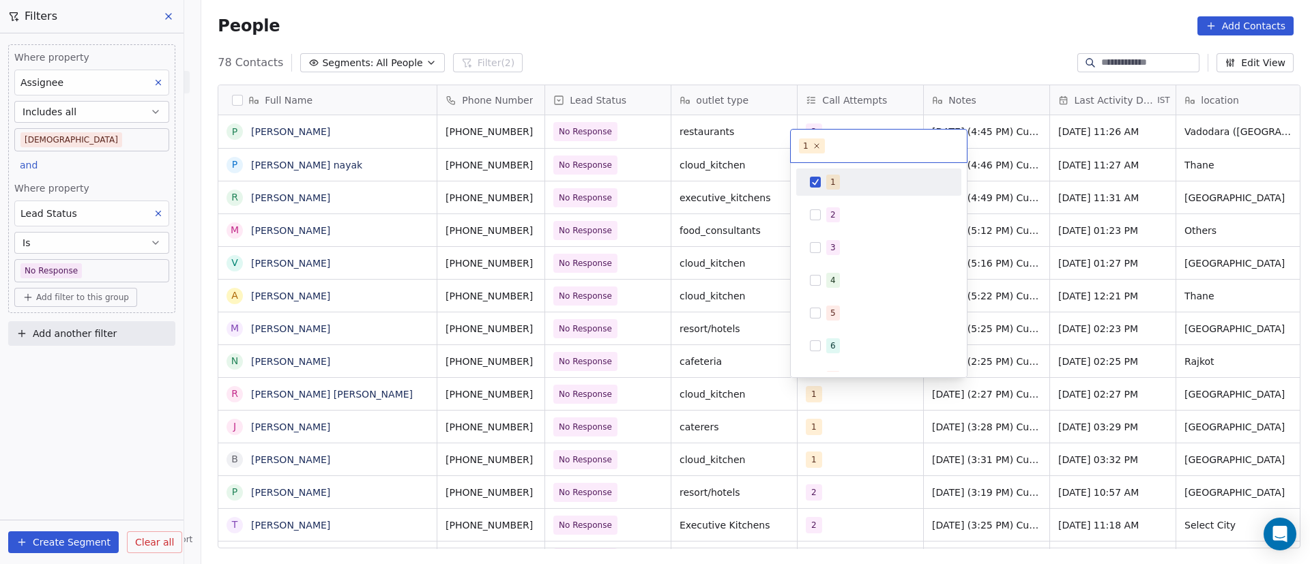
click at [821, 179] on div "1" at bounding box center [879, 182] width 154 height 22
click at [823, 216] on div "2" at bounding box center [879, 215] width 154 height 22
click at [1099, 403] on html "On2Cook India Pvt. Ltd. Contacts People Marketing Workflows Campaigns Metrics &…" at bounding box center [655, 282] width 1310 height 564
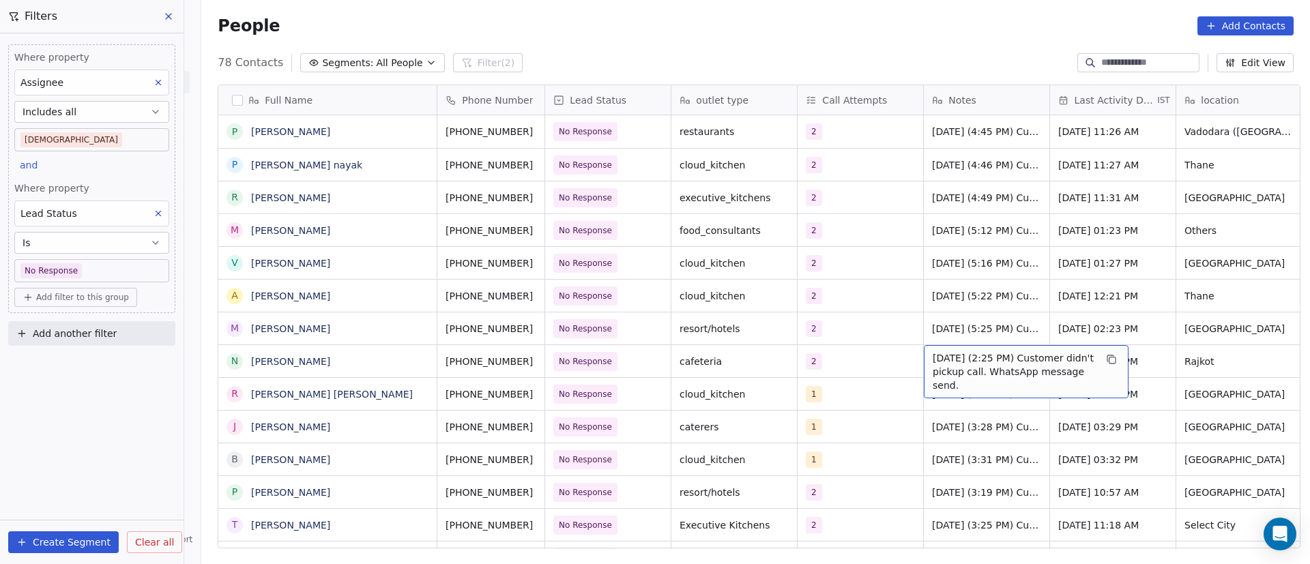
click at [969, 363] on span "22/9/2025 (2:25 PM) Customer didn't pickup call. WhatsApp message send." at bounding box center [1014, 371] width 162 height 41
click at [925, 359] on textarea "**********" at bounding box center [1019, 366] width 203 height 42
paste textarea "**********"
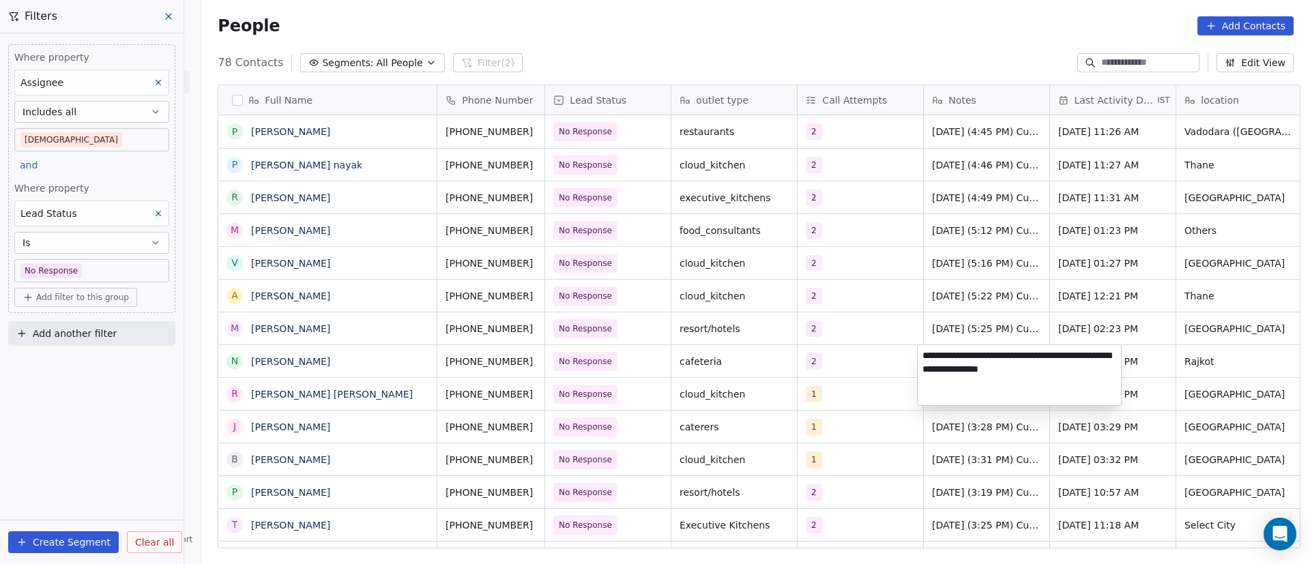
type textarea "**********"
click at [897, 409] on html "On2Cook India Pvt. Ltd. Contacts People Marketing Workflows Campaigns Metrics &…" at bounding box center [655, 282] width 1310 height 564
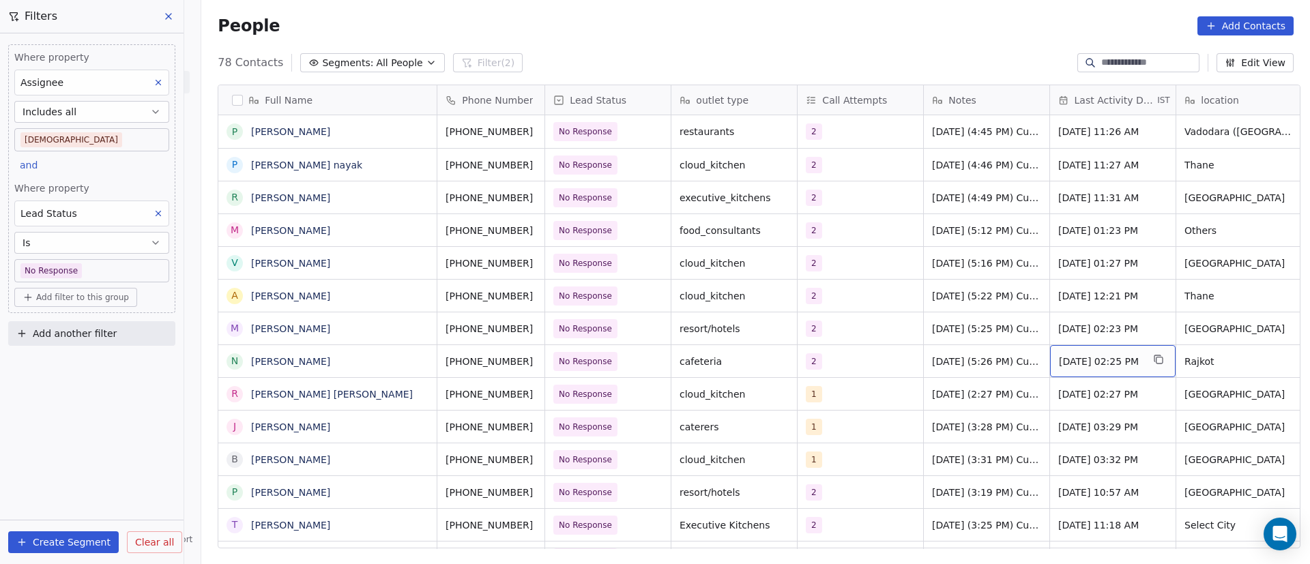
click at [1097, 358] on span "Sep 22, 2025 02:25 PM" at bounding box center [1100, 362] width 83 height 14
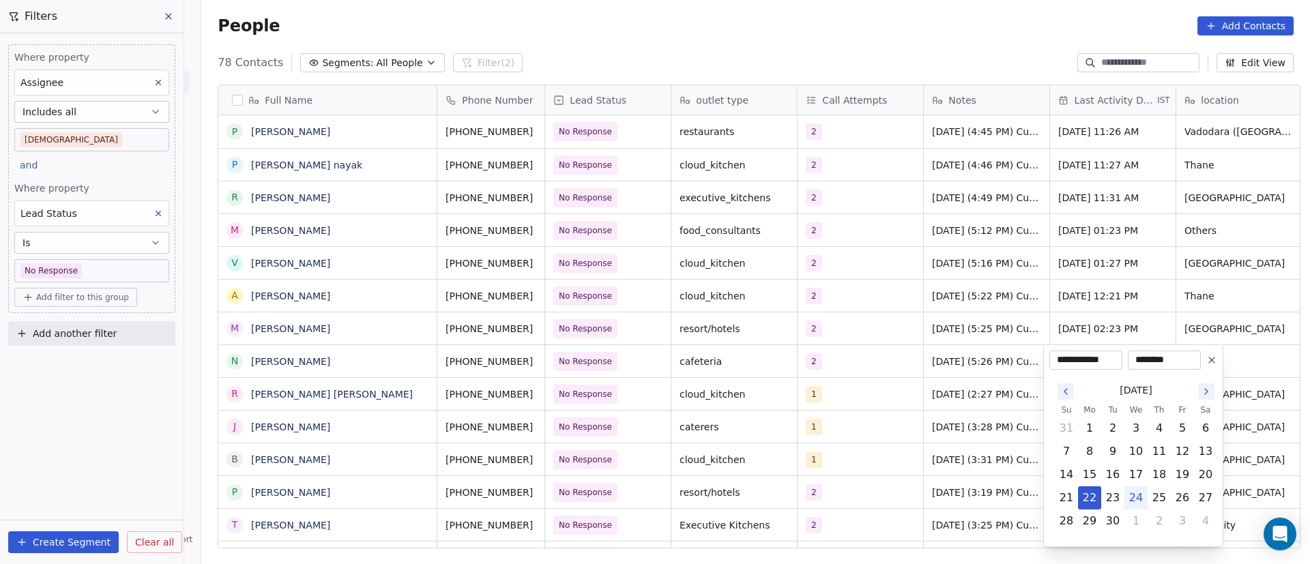
click at [1138, 500] on button "24" at bounding box center [1136, 498] width 22 height 22
type input "**********"
click at [1001, 422] on html "On2Cook India Pvt. Ltd. Contacts People Marketing Workflows Campaigns Metrics &…" at bounding box center [655, 282] width 1310 height 564
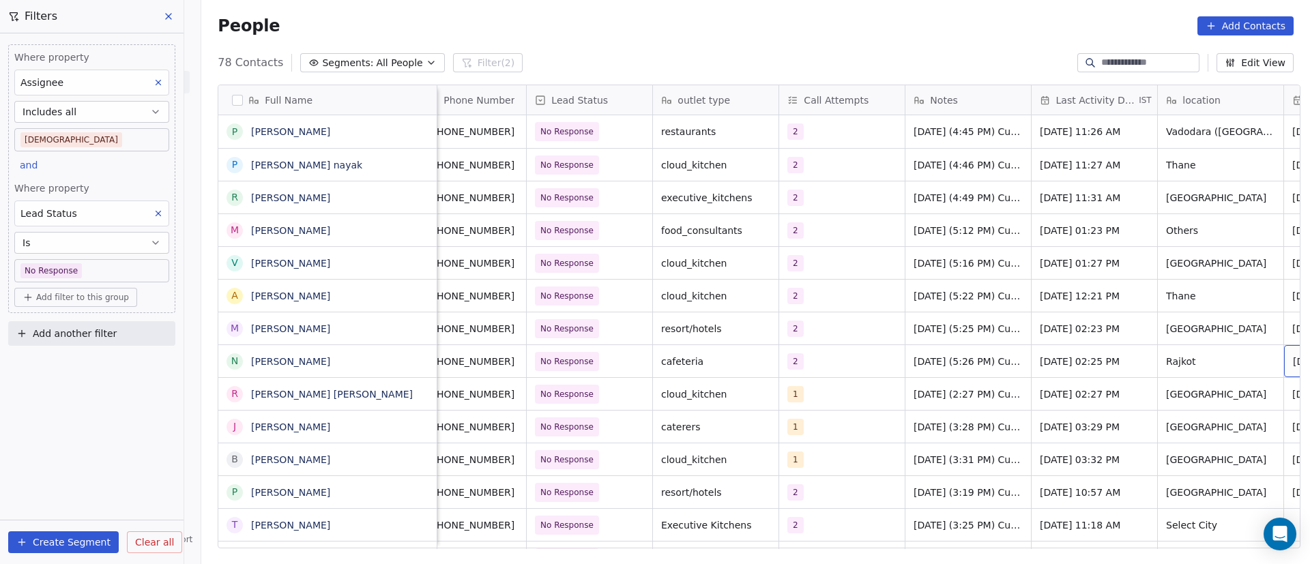
scroll to position [0, 145]
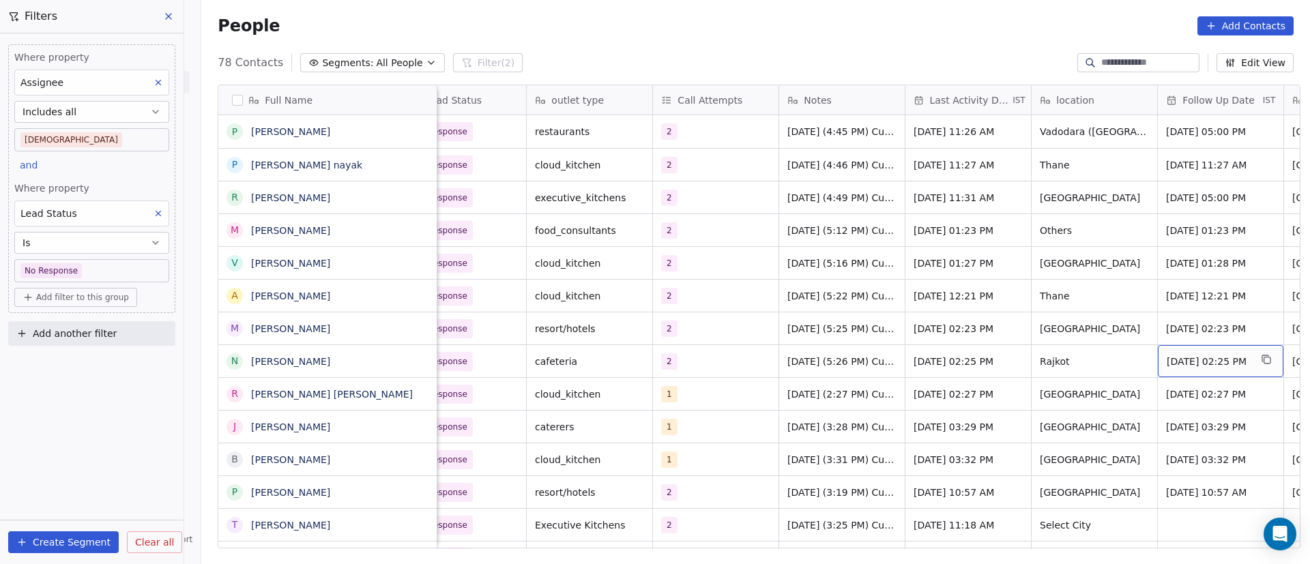
click at [1226, 365] on span "[DATE] 02:25 PM" at bounding box center [1208, 362] width 83 height 14
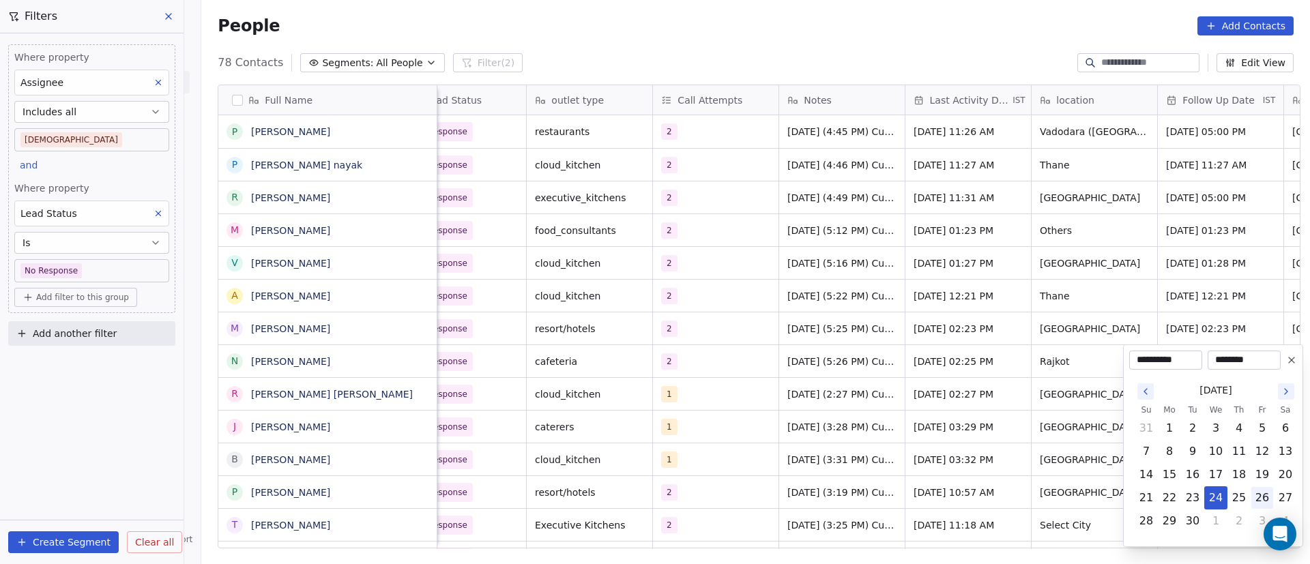
click at [1259, 500] on button "26" at bounding box center [1262, 498] width 22 height 22
type input "**********"
click at [938, 413] on html "On2Cook India Pvt. Ltd. Contacts People Marketing Workflows Campaigns Metrics &…" at bounding box center [655, 282] width 1310 height 564
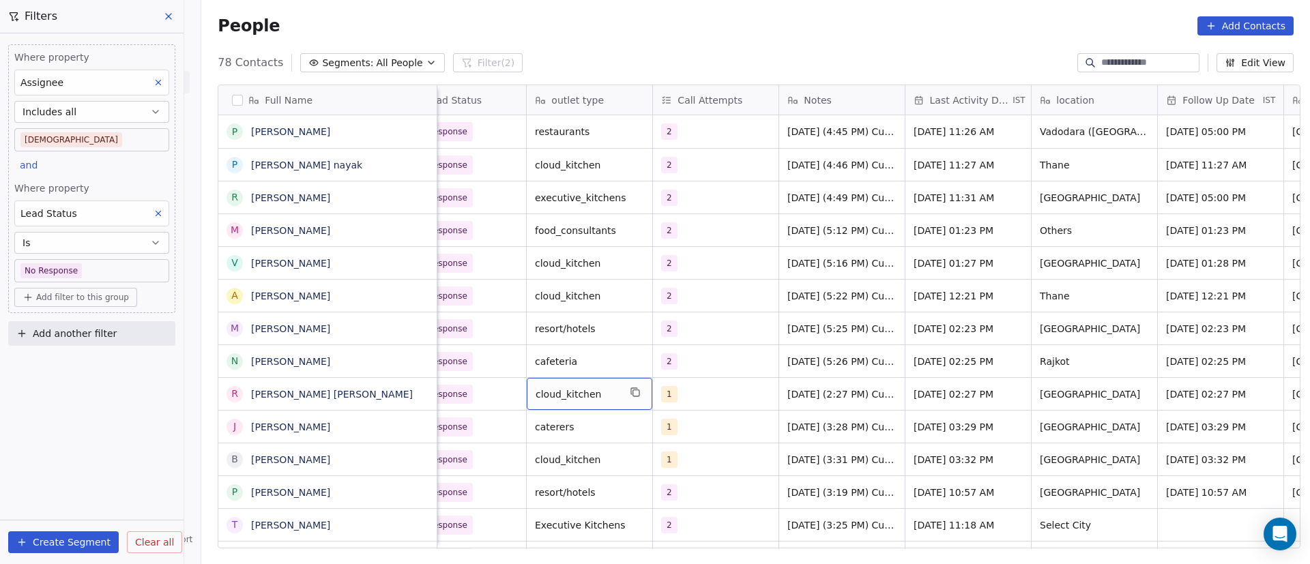
scroll to position [0, 0]
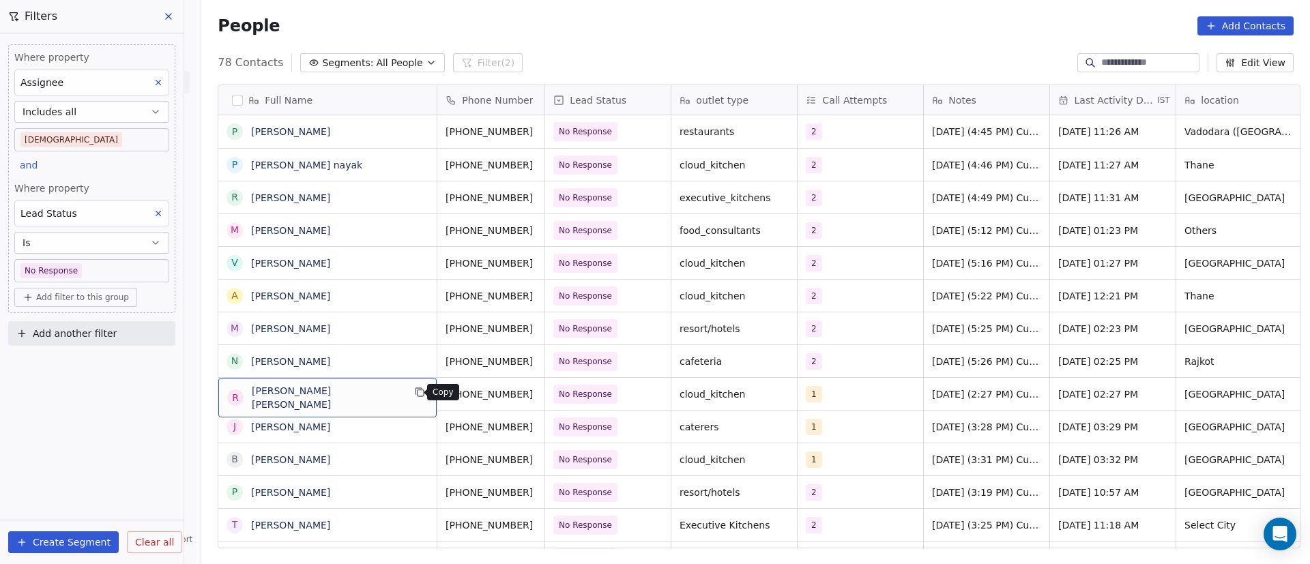
click at [414, 387] on icon "grid" at bounding box center [419, 392] width 11 height 11
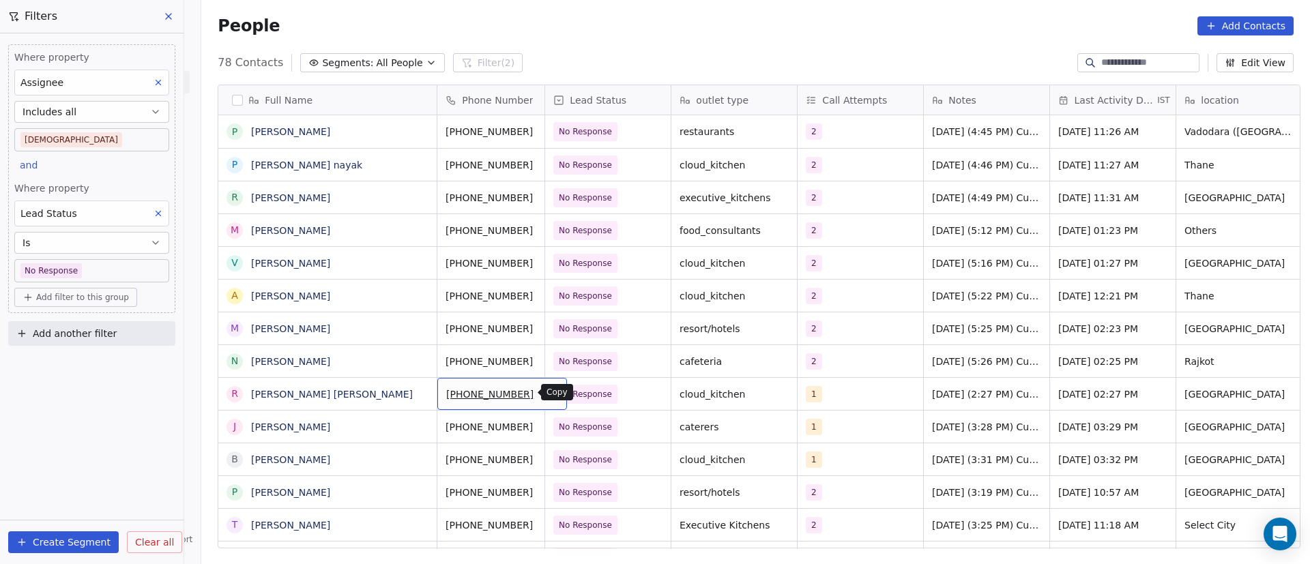
click at [545, 392] on icon "grid" at bounding box center [550, 392] width 11 height 11
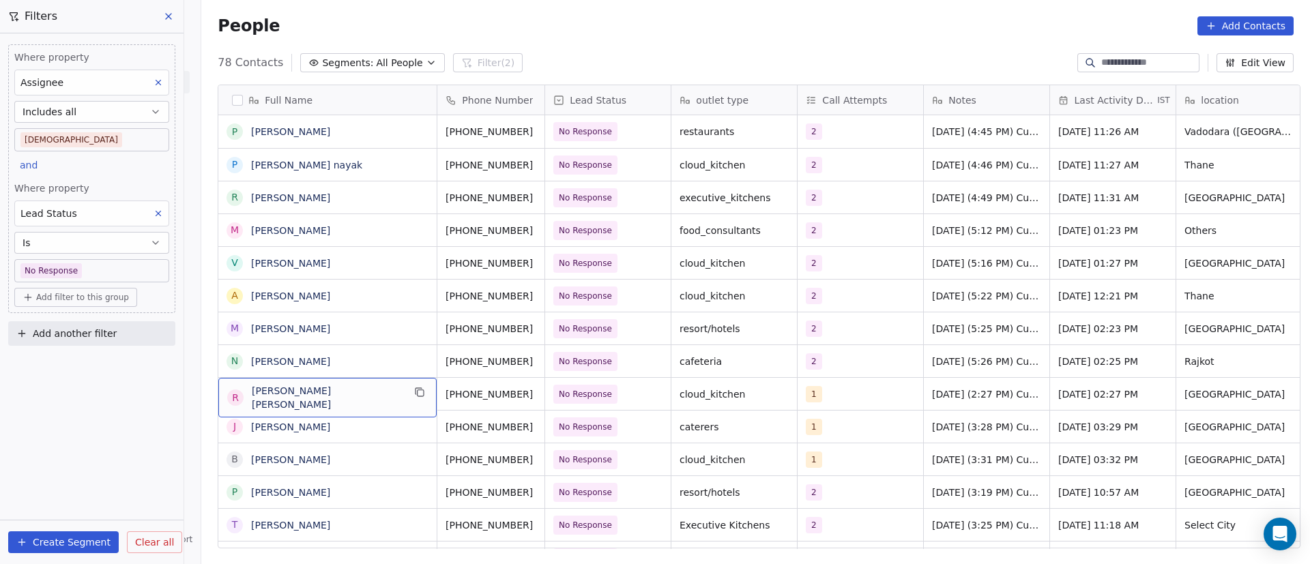
click at [376, 394] on span "[PERSON_NAME] [PERSON_NAME]" at bounding box center [327, 397] width 151 height 27
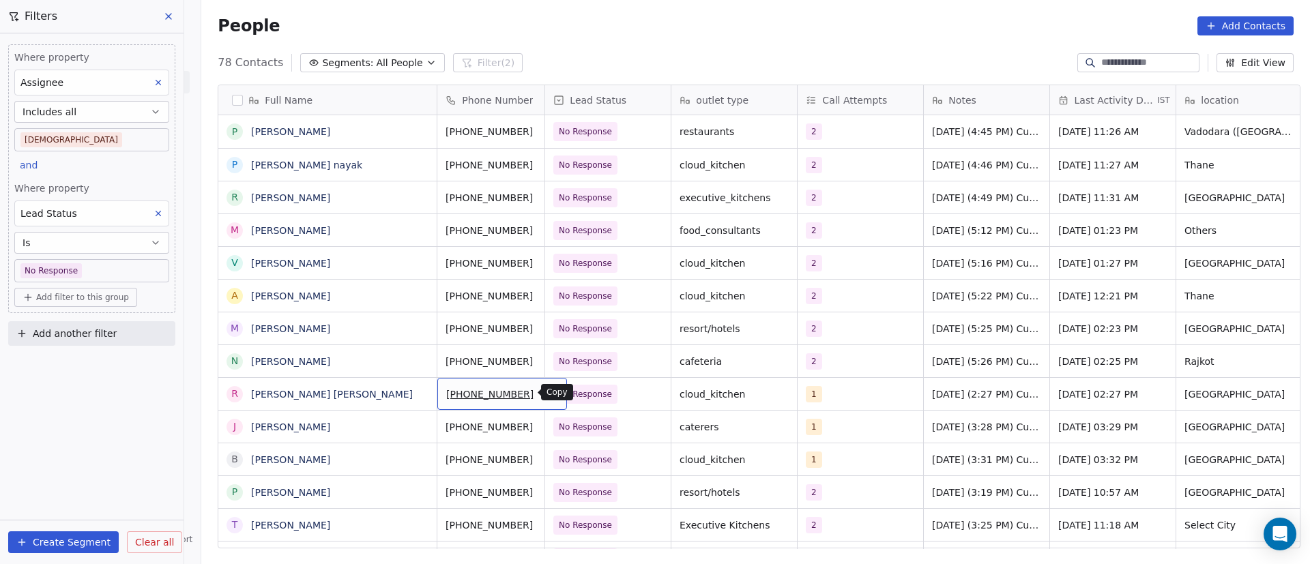
click at [542, 392] on button "grid" at bounding box center [550, 392] width 16 height 16
click at [851, 398] on div "1" at bounding box center [847, 394] width 83 height 16
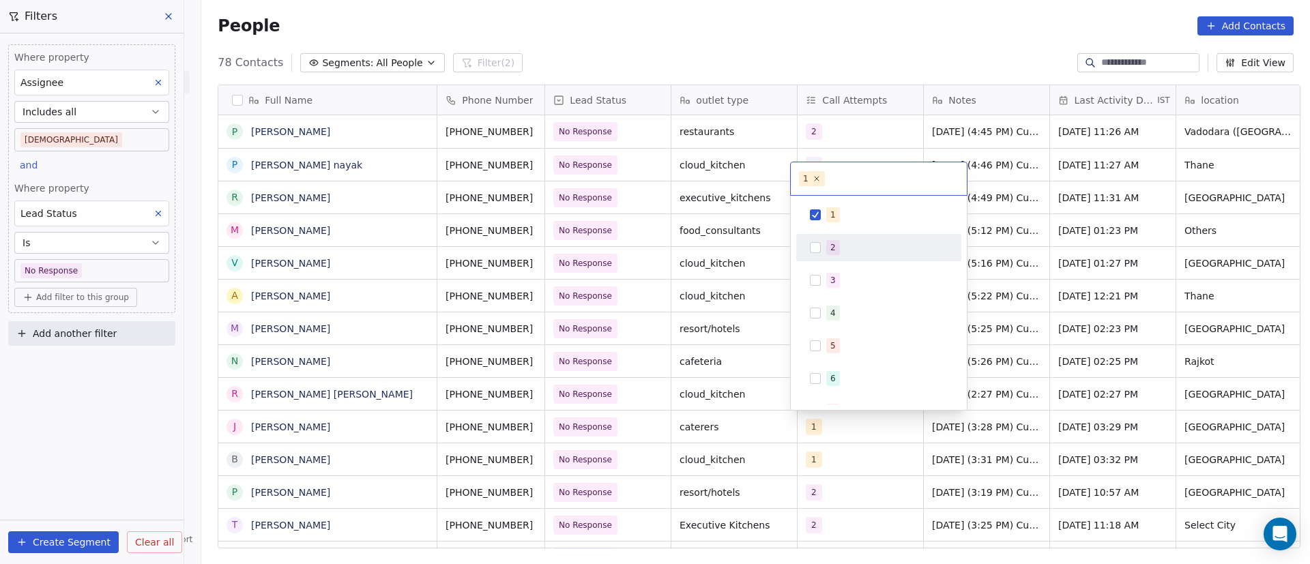
click at [839, 249] on div "2" at bounding box center [886, 247] width 121 height 15
click at [840, 220] on div "1" at bounding box center [886, 214] width 121 height 15
click at [1134, 375] on html "On2Cook India Pvt. Ltd. Contacts People Marketing Workflows Campaigns Metrics &…" at bounding box center [655, 282] width 1310 height 564
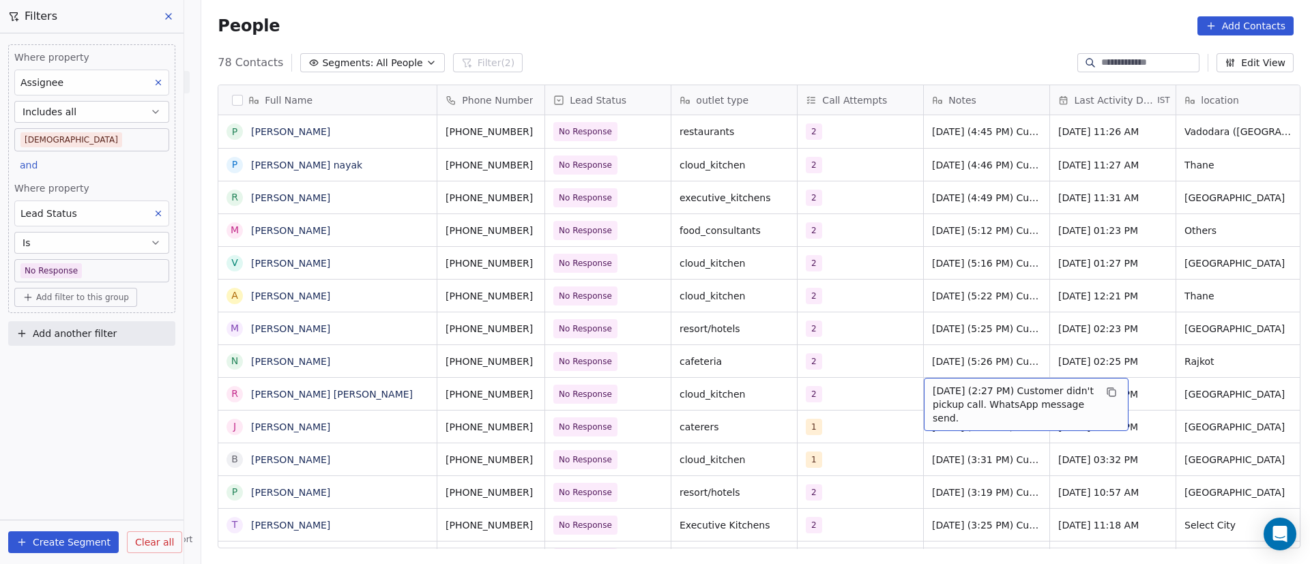
click at [961, 395] on span "22/9/2025 (2:27 PM) Customer didn't pickup call. WhatsApp message send." at bounding box center [1014, 404] width 162 height 41
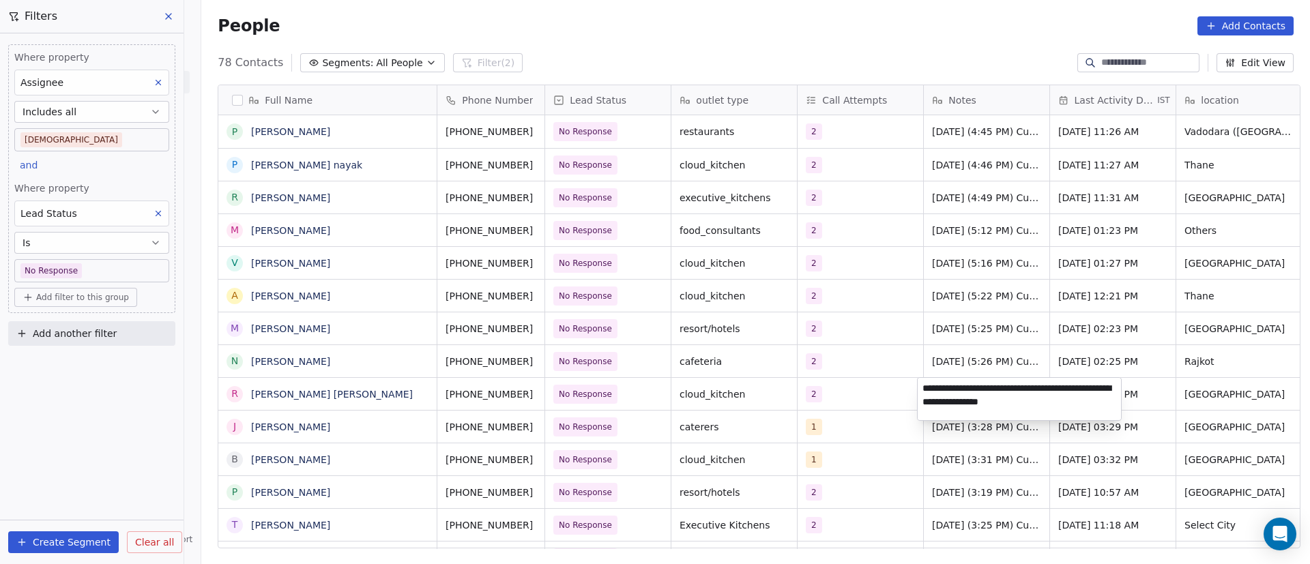
click at [923, 386] on textarea "**********" at bounding box center [1019, 399] width 203 height 42
paste textarea "**********"
type textarea "**********"
click at [912, 454] on html "On2Cook India Pvt. Ltd. Contacts People Marketing Workflows Campaigns Metrics &…" at bounding box center [655, 282] width 1310 height 564
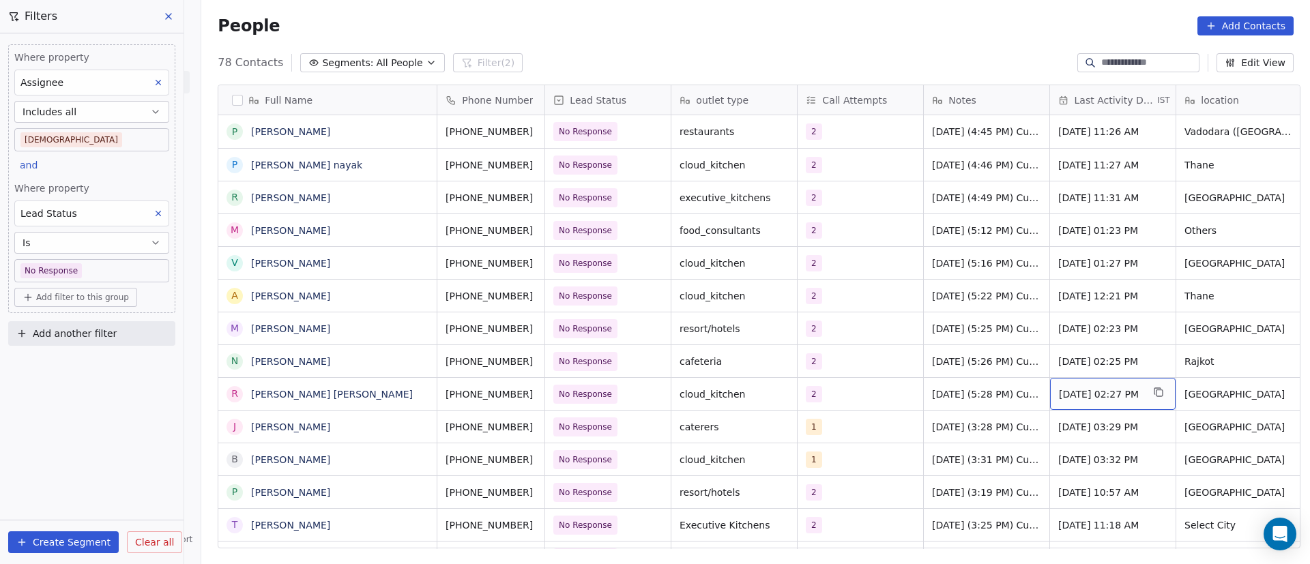
click at [1059, 394] on span "Sep 22, 2025 02:27 PM" at bounding box center [1100, 395] width 83 height 14
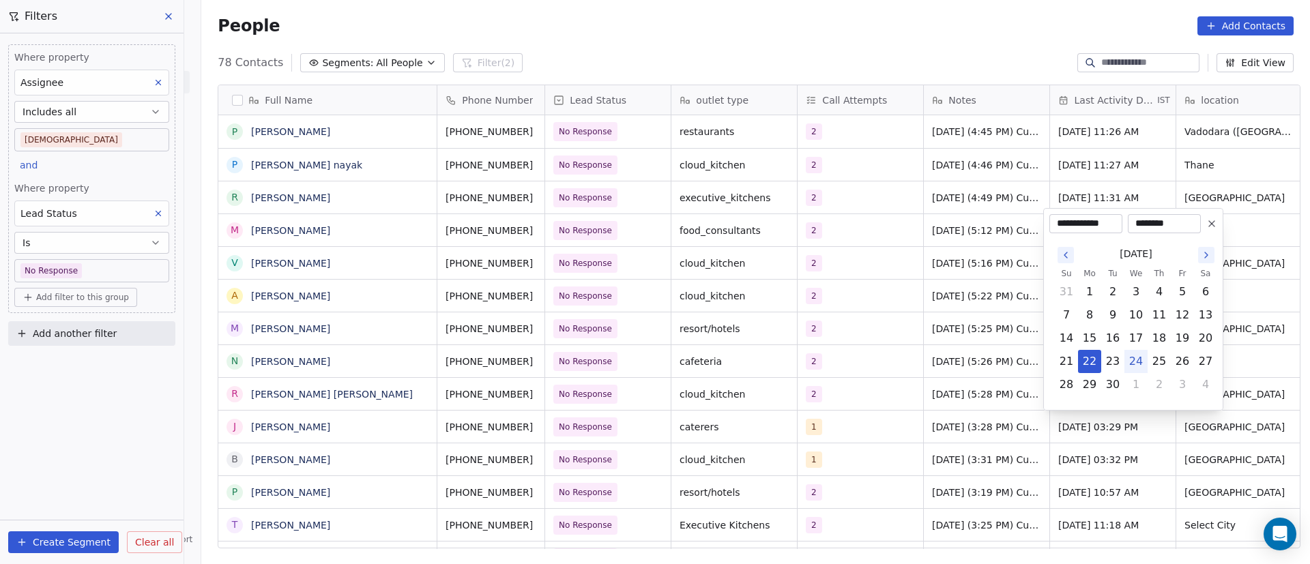
click at [1137, 362] on button "24" at bounding box center [1136, 362] width 22 height 22
type input "**********"
click at [1011, 459] on html "On2Cook India Pvt. Ltd. Contacts People Marketing Workflows Campaigns Metrics &…" at bounding box center [655, 282] width 1310 height 564
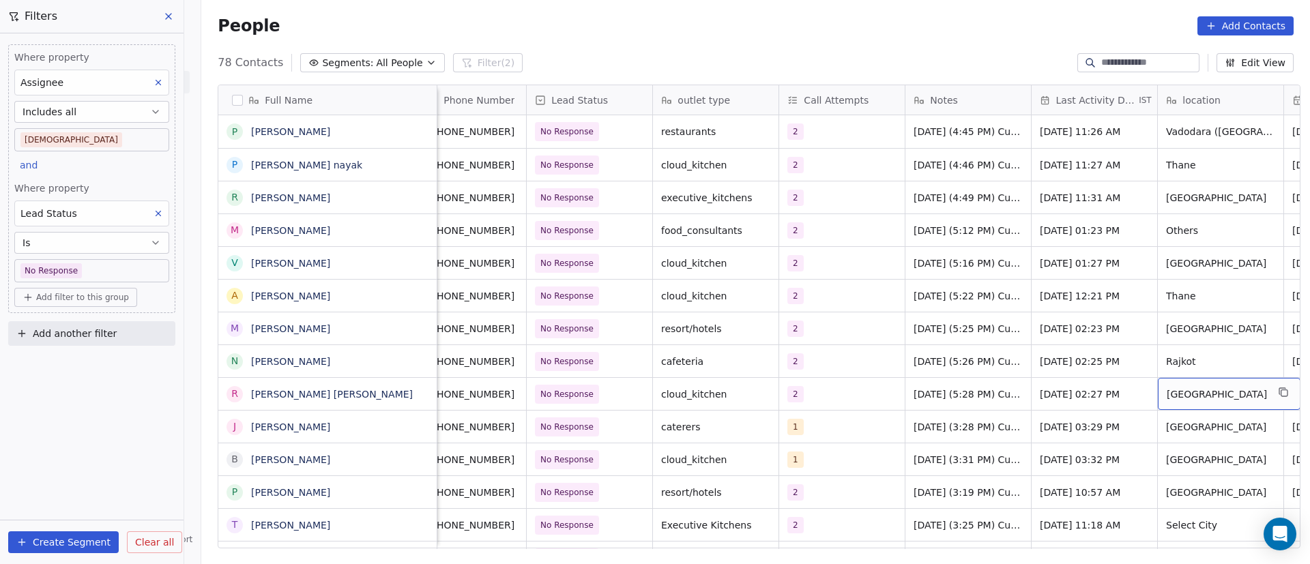
scroll to position [0, 145]
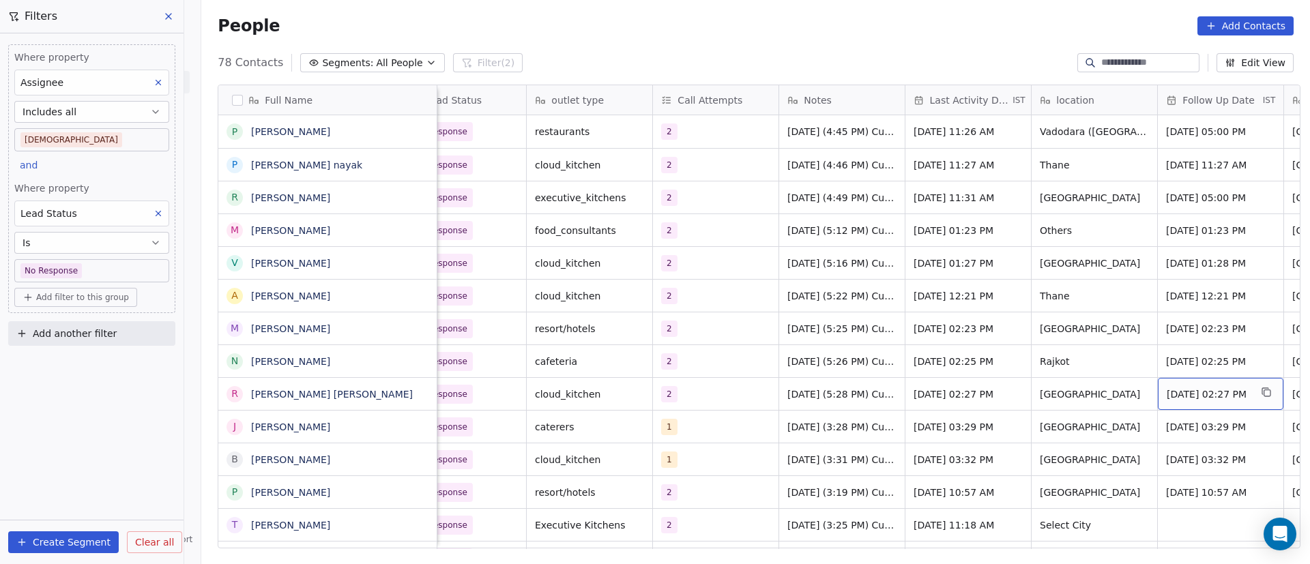
click at [1194, 398] on span "[DATE] 02:27 PM" at bounding box center [1208, 395] width 83 height 14
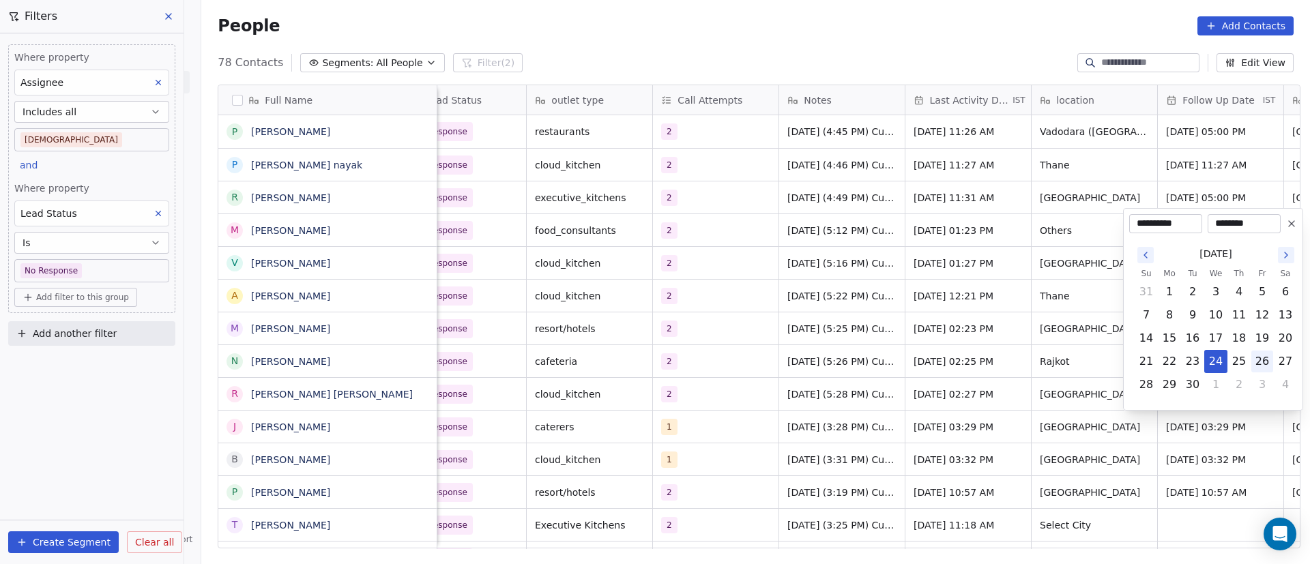
click at [1255, 367] on button "26" at bounding box center [1262, 362] width 22 height 22
type input "**********"
click at [954, 417] on html "On2Cook India Pvt. Ltd. Contacts People Marketing Workflows Campaigns Metrics &…" at bounding box center [655, 282] width 1310 height 564
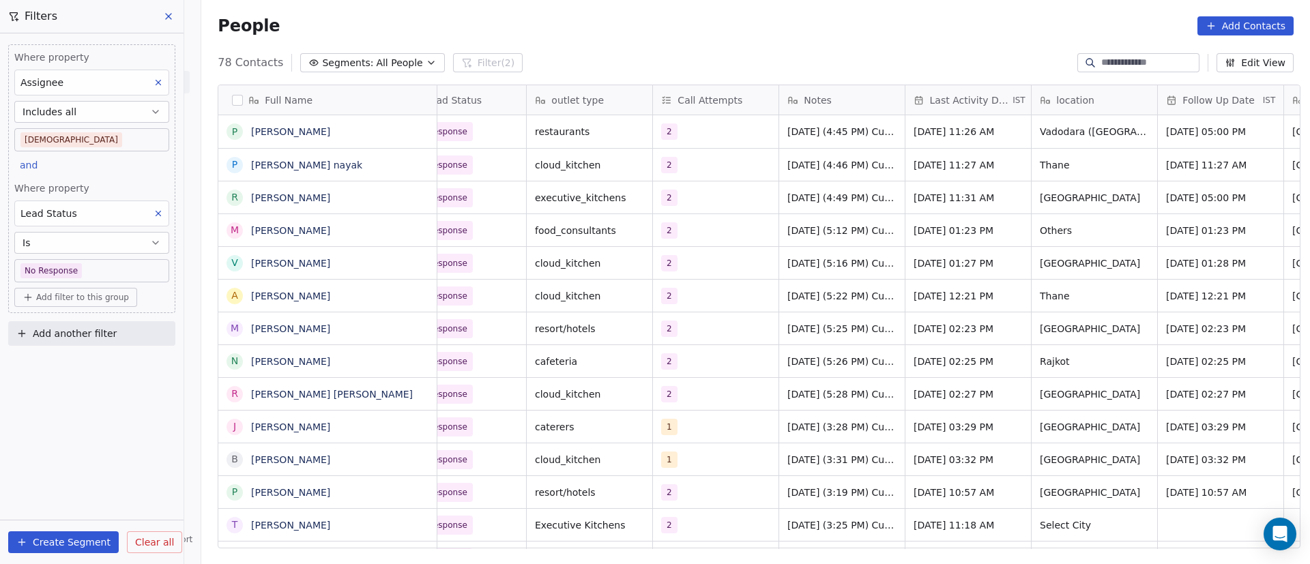
scroll to position [0, 0]
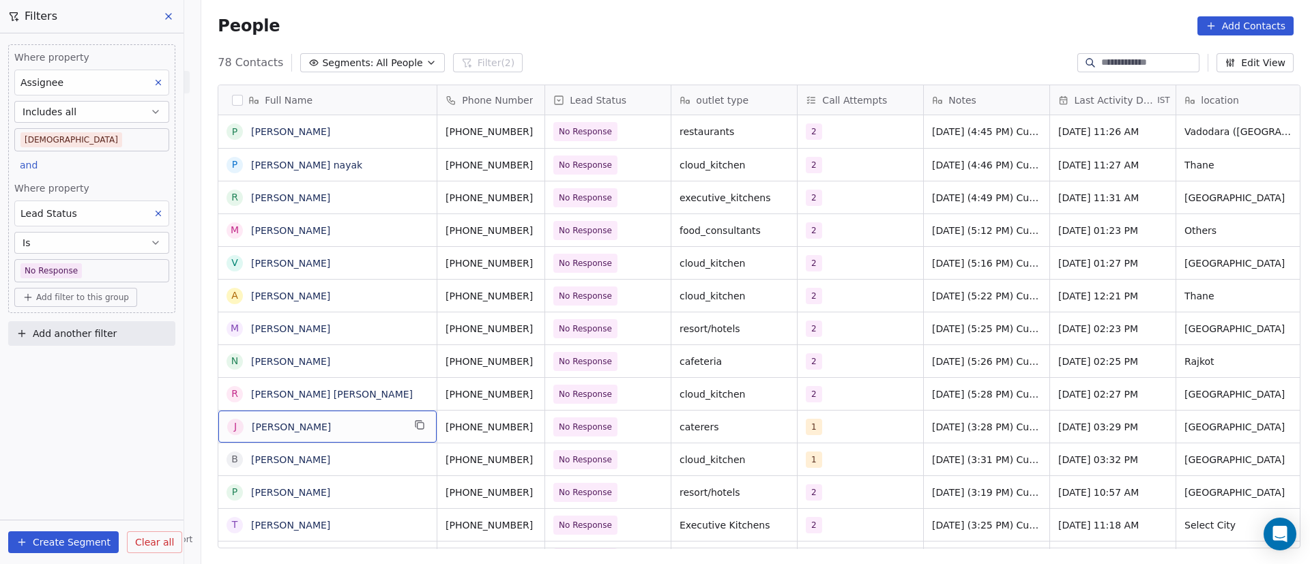
click at [421, 422] on div "J Jacky Mahida" at bounding box center [327, 427] width 218 height 32
click at [414, 426] on icon "grid" at bounding box center [419, 425] width 11 height 11
click at [545, 427] on icon "grid" at bounding box center [550, 425] width 11 height 11
click at [832, 430] on div "1" at bounding box center [847, 427] width 83 height 16
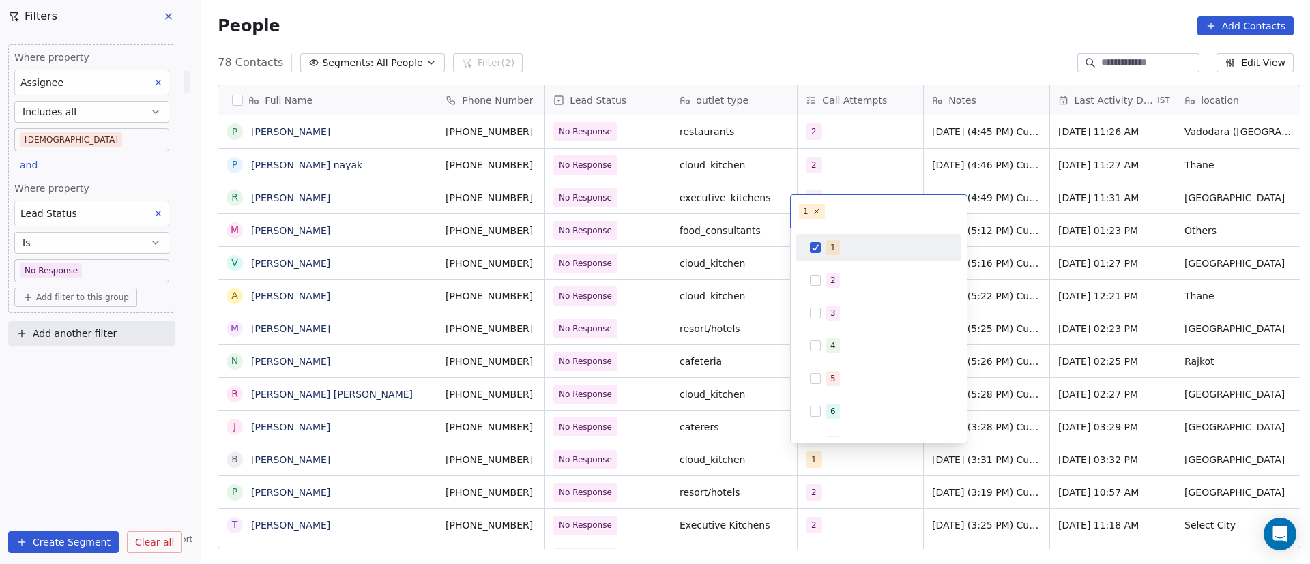
click at [840, 242] on div "1" at bounding box center [886, 247] width 121 height 15
click at [832, 267] on div "2" at bounding box center [878, 280] width 165 height 27
click at [733, 398] on html "On2Cook India Pvt. Ltd. Contacts People Marketing Workflows Campaigns Metrics &…" at bounding box center [655, 282] width 1310 height 564
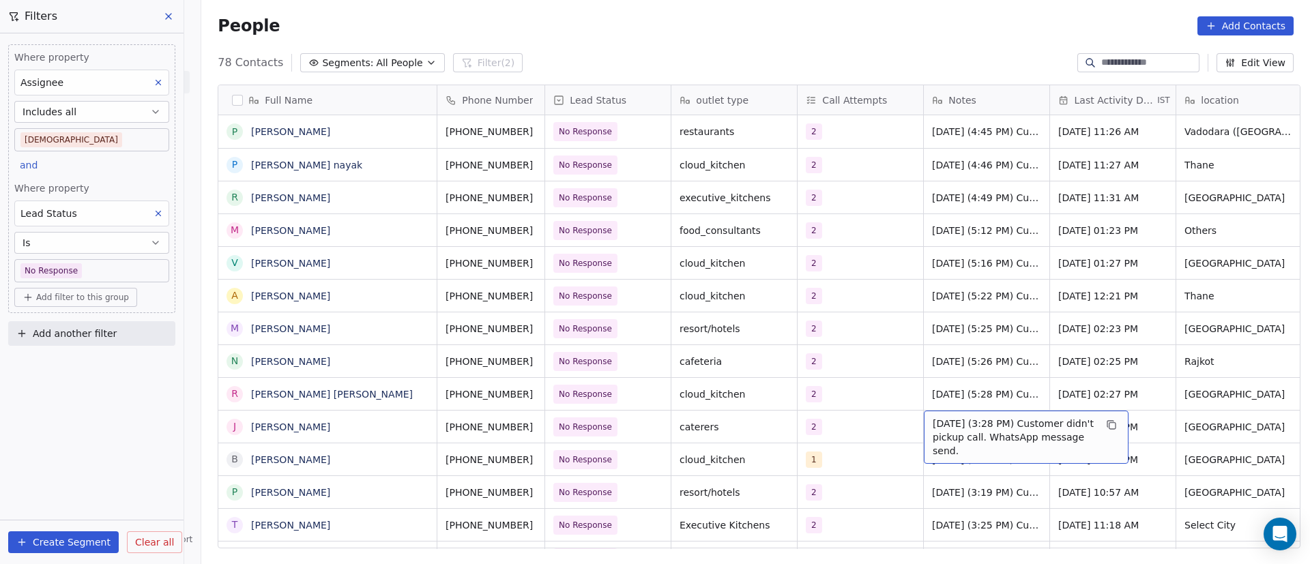
click at [995, 431] on span "22/9/2025 (3:28 PM) Customer didn't pickup call. WhatsApp message send." at bounding box center [1014, 437] width 162 height 41
click at [920, 420] on textarea "**********" at bounding box center [1019, 432] width 203 height 42
paste textarea "**********"
type textarea "**********"
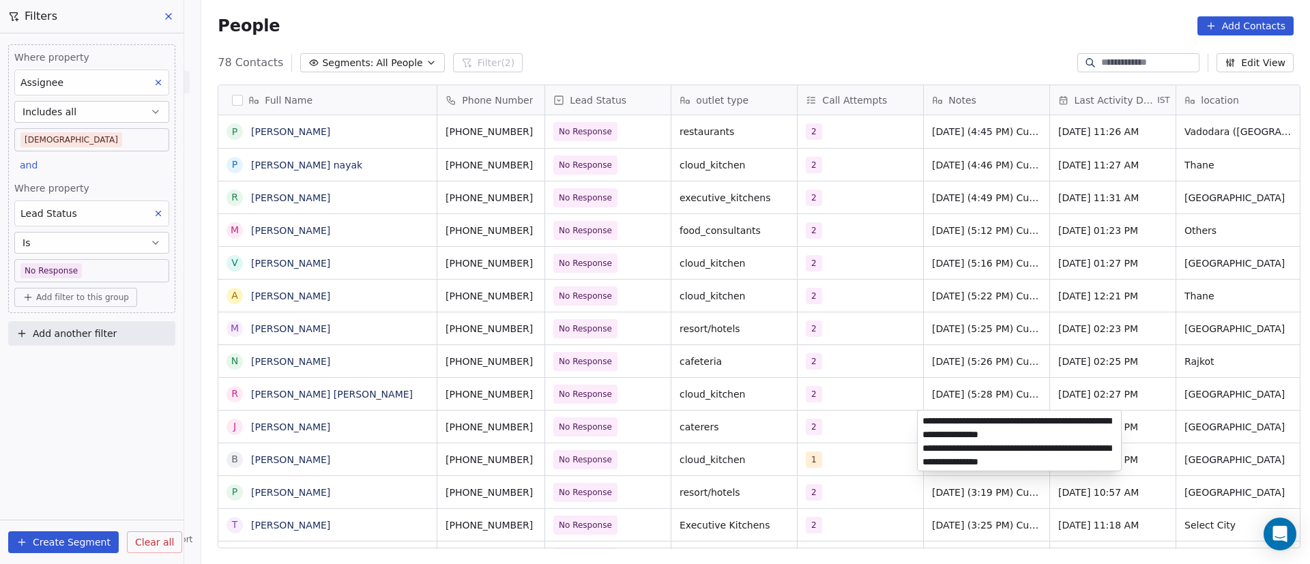
click at [901, 435] on html "On2Cook India Pvt. Ltd. Contacts People Marketing Workflows Campaigns Metrics &…" at bounding box center [655, 282] width 1310 height 564
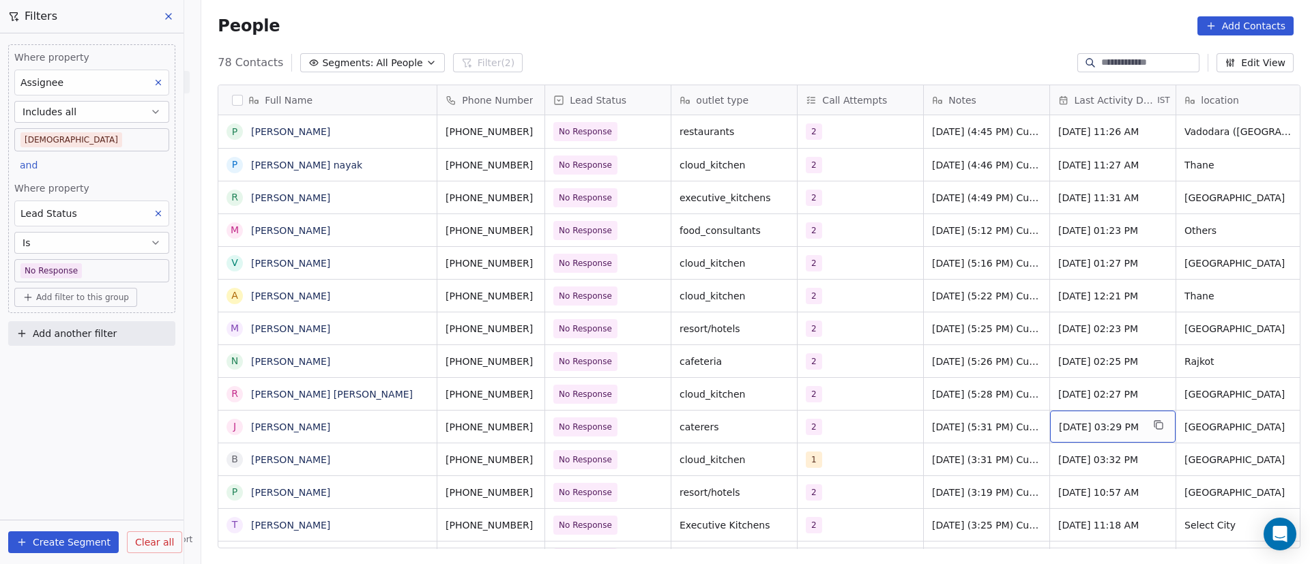
click at [1108, 430] on span "Sep 22, 2025 03:29 PM" at bounding box center [1100, 427] width 83 height 14
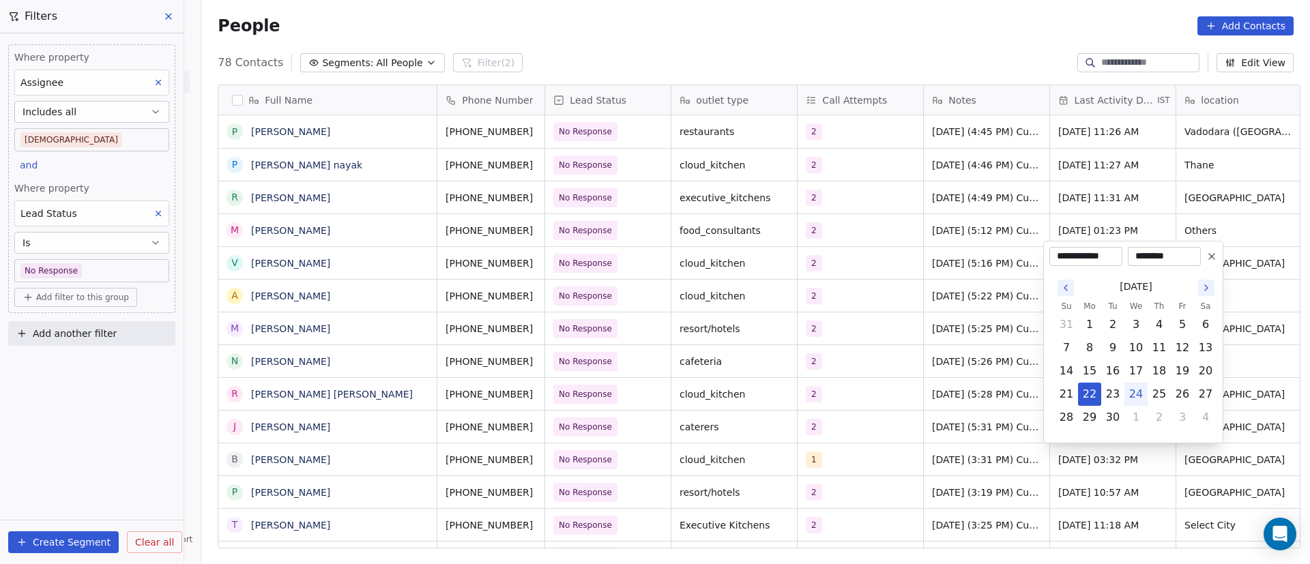
click at [1134, 398] on button "24" at bounding box center [1136, 394] width 22 height 22
type input "**********"
click at [1002, 474] on html "On2Cook India Pvt. Ltd. Contacts People Marketing Workflows Campaigns Metrics &…" at bounding box center [655, 282] width 1310 height 564
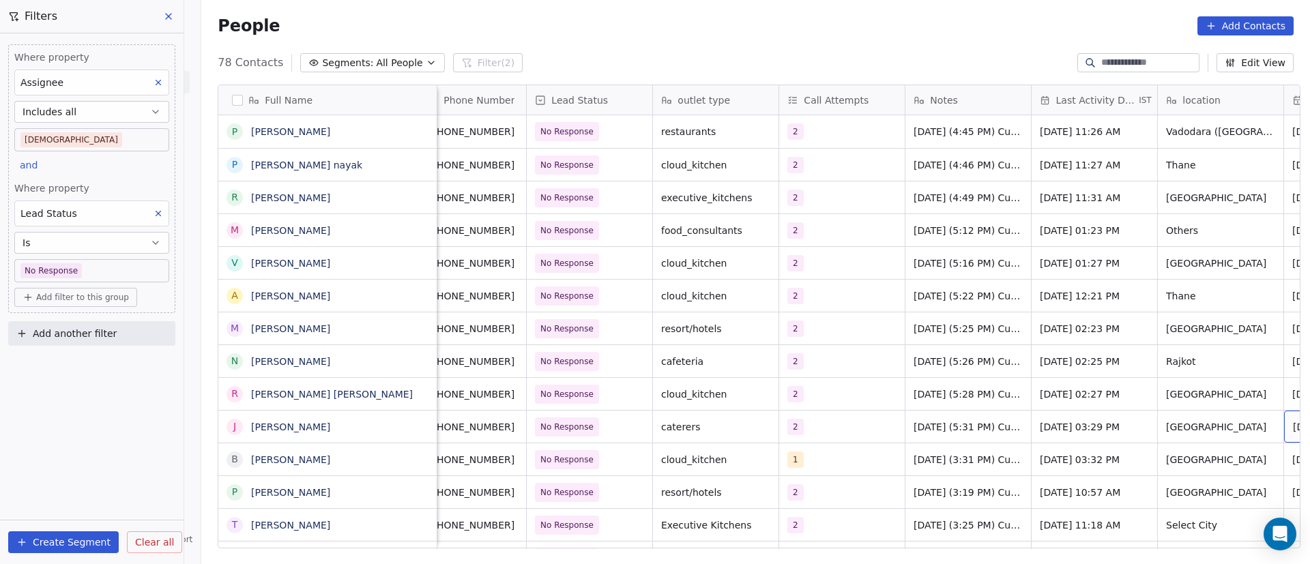
scroll to position [0, 145]
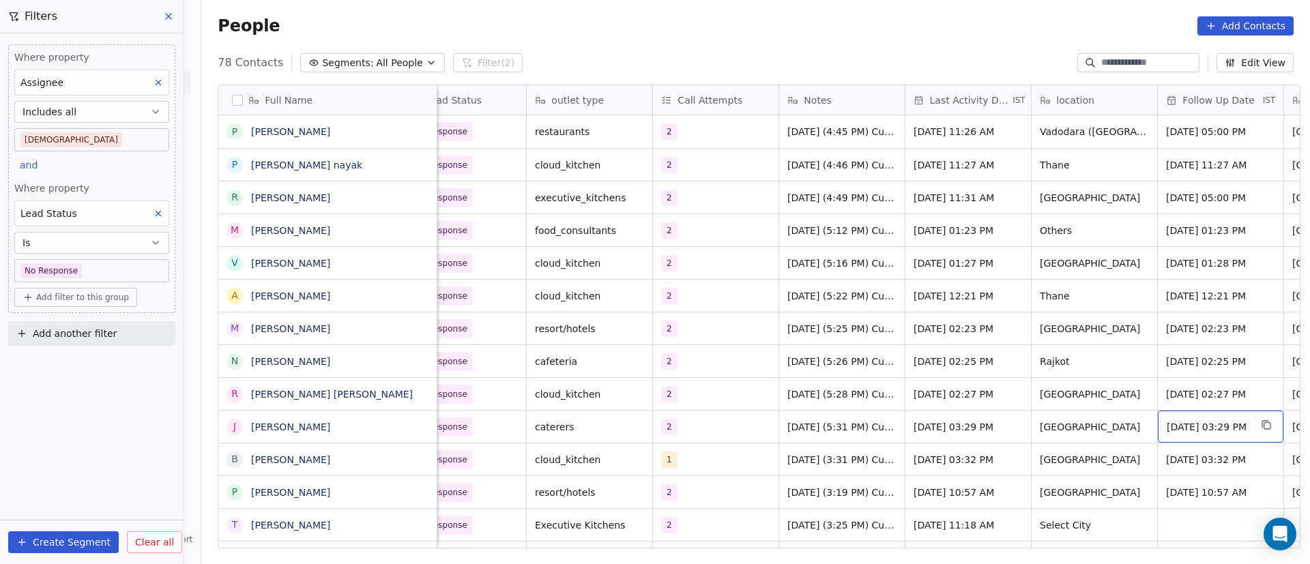
click at [1220, 426] on span "[DATE] 03:29 PM" at bounding box center [1208, 427] width 83 height 14
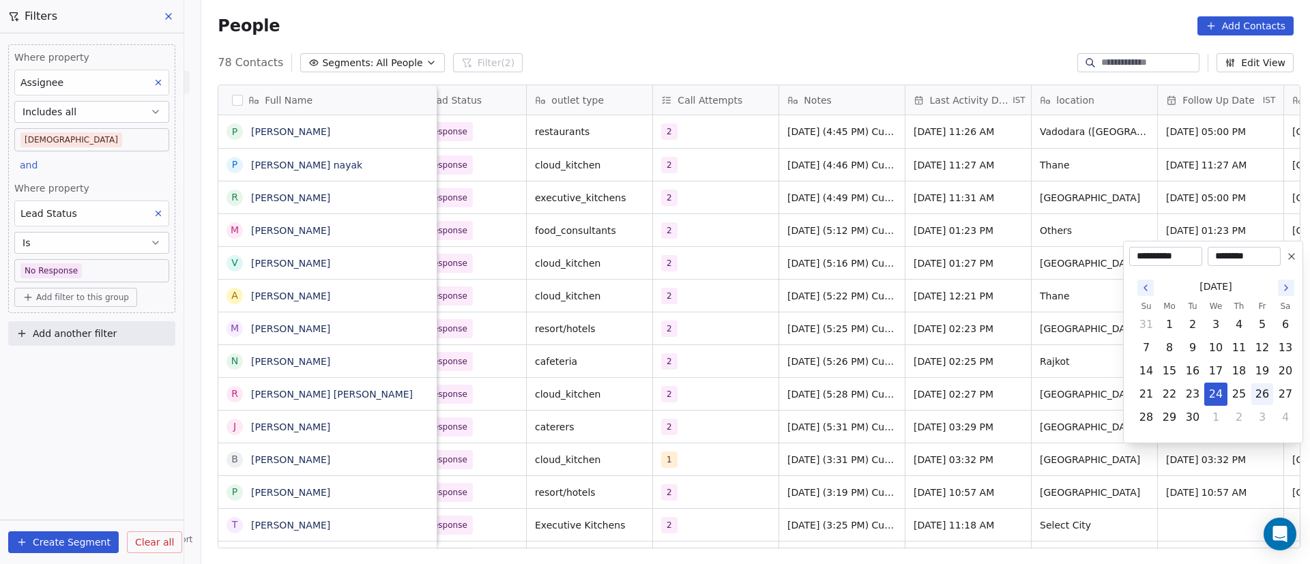
click at [1264, 394] on button "26" at bounding box center [1262, 394] width 22 height 22
type input "**********"
click at [1006, 456] on html "On2Cook India Pvt. Ltd. Contacts People Marketing Workflows Campaigns Metrics &…" at bounding box center [655, 282] width 1310 height 564
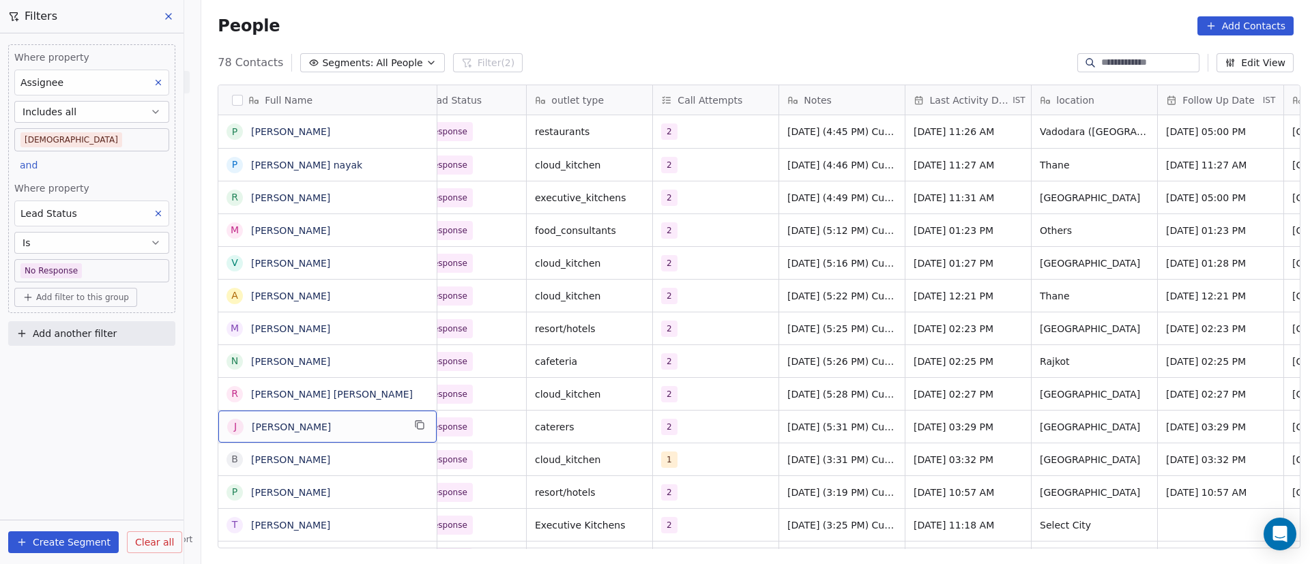
scroll to position [0, 0]
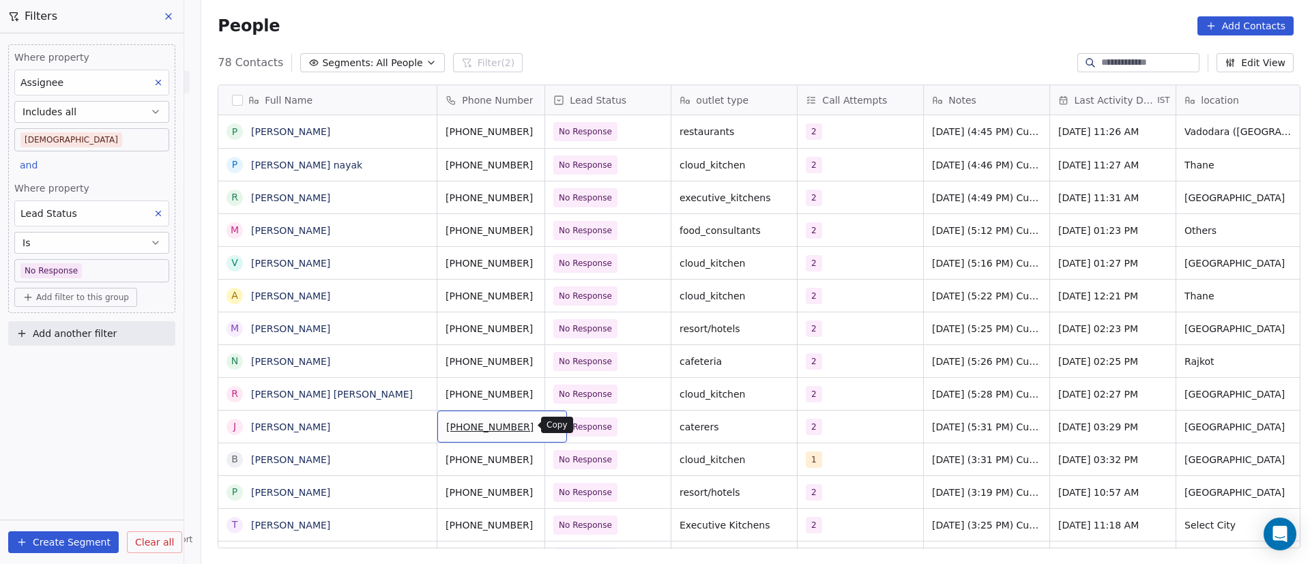
click at [545, 425] on icon "grid" at bounding box center [550, 425] width 11 height 11
click at [620, 426] on span "No Response" at bounding box center [595, 427] width 83 height 19
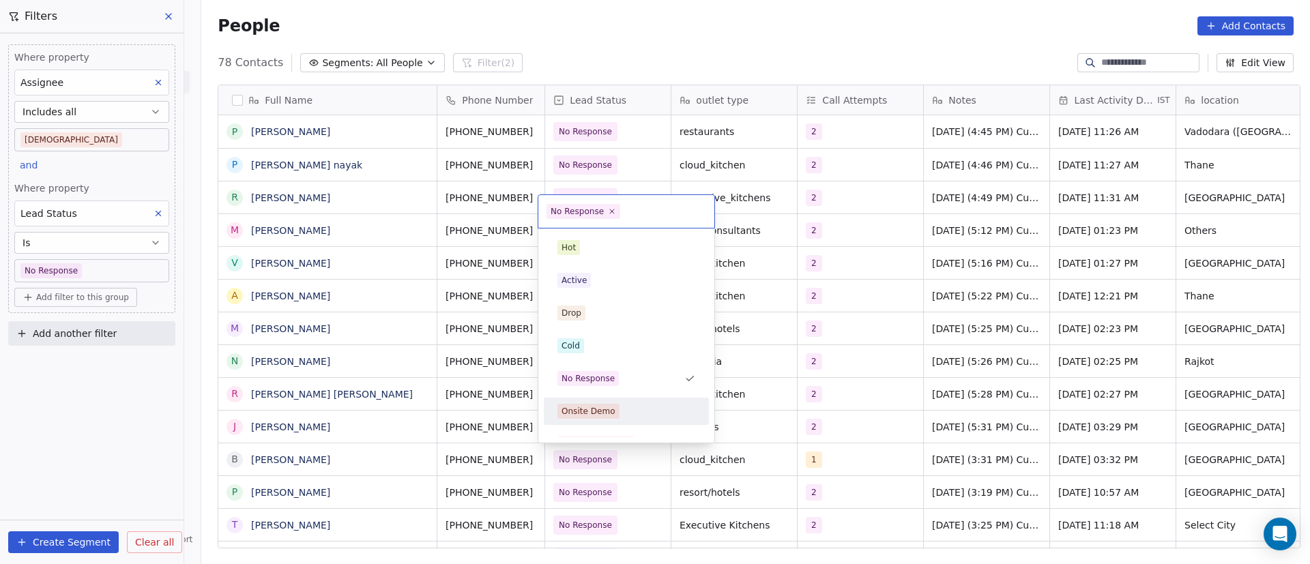
click at [583, 498] on html "On2Cook India Pvt. Ltd. Contacts People Marketing Workflows Campaigns Metrics &…" at bounding box center [655, 282] width 1310 height 564
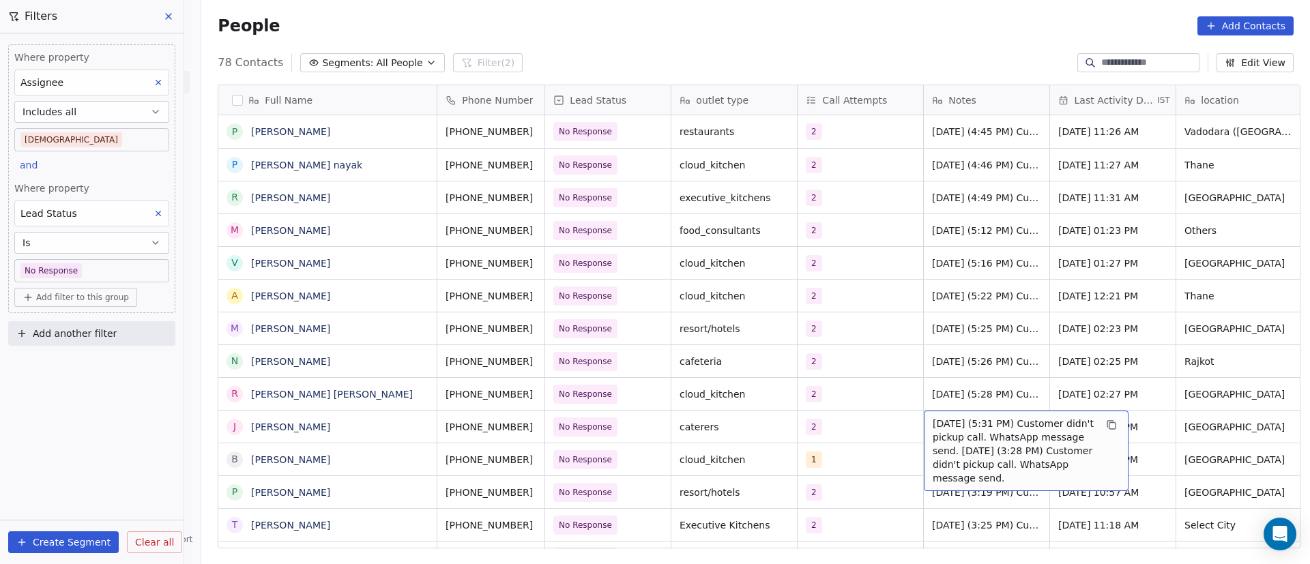
click at [957, 422] on span "24/9/2025 (5:31 PM) Customer didn't pickup call. WhatsApp message send. 22/9/20…" at bounding box center [1014, 451] width 162 height 68
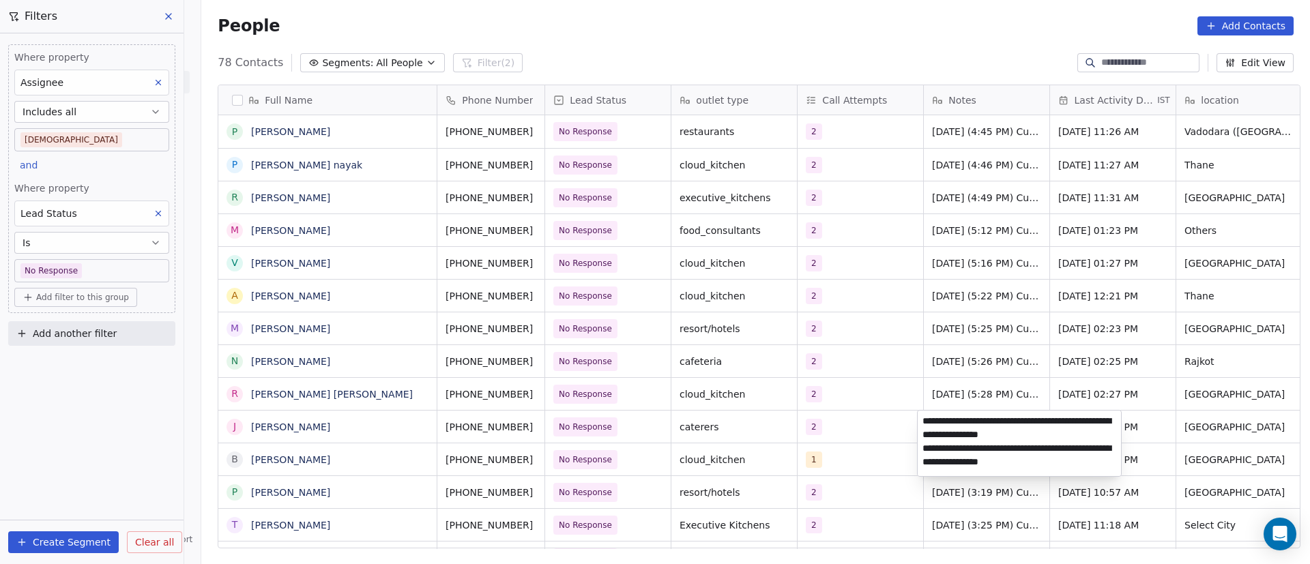
drag, startPoint x: 1061, startPoint y: 423, endPoint x: 938, endPoint y: 435, distance: 123.4
click at [938, 435] on textarea "**********" at bounding box center [1019, 444] width 203 height 66
type textarea "**********"
click at [985, 457] on textarea "**********" at bounding box center [1019, 448] width 203 height 74
click at [789, 437] on html "On2Cook India Pvt. Ltd. Contacts People Marketing Workflows Campaigns Metrics &…" at bounding box center [655, 282] width 1310 height 564
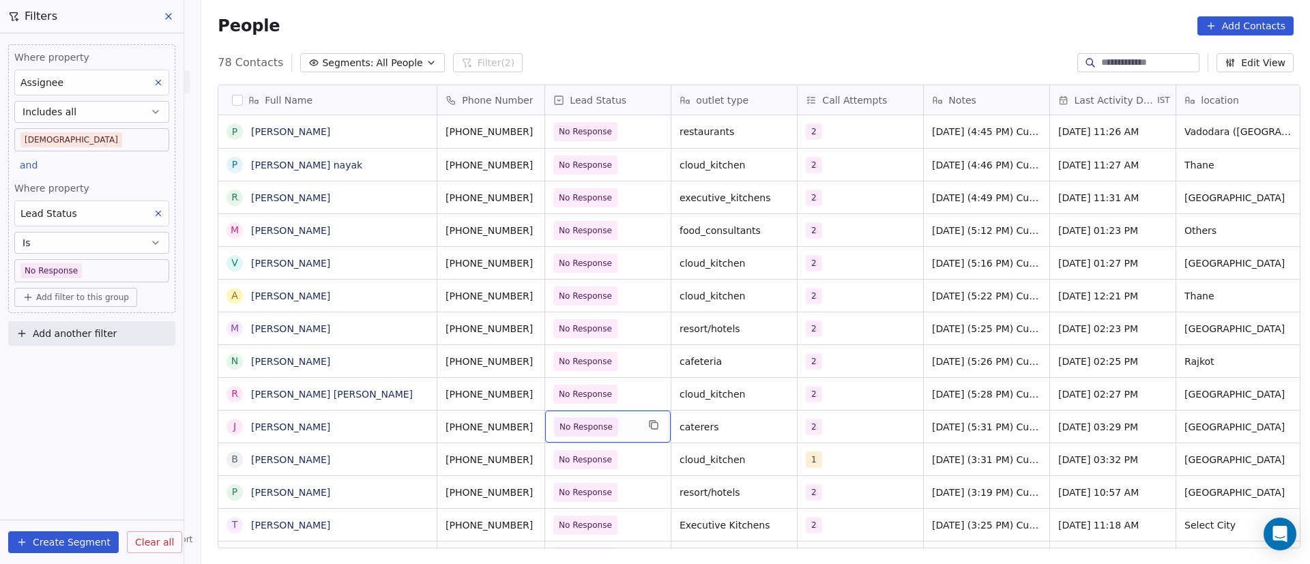
click at [629, 430] on span "No Response" at bounding box center [595, 427] width 83 height 19
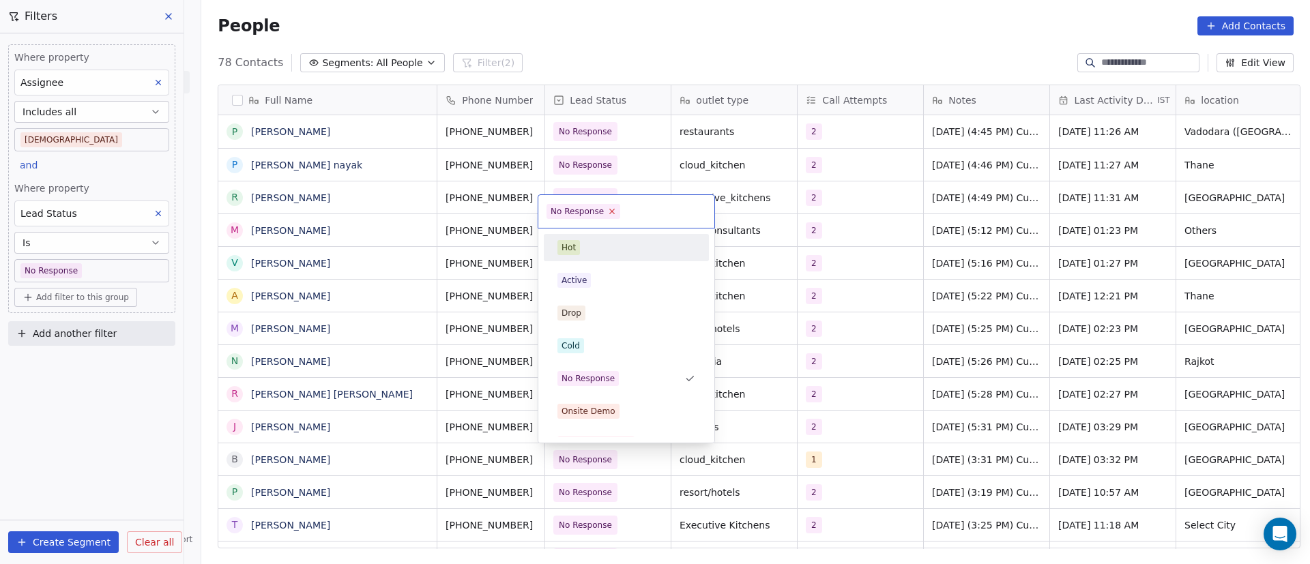
click at [610, 208] on icon at bounding box center [612, 211] width 9 height 9
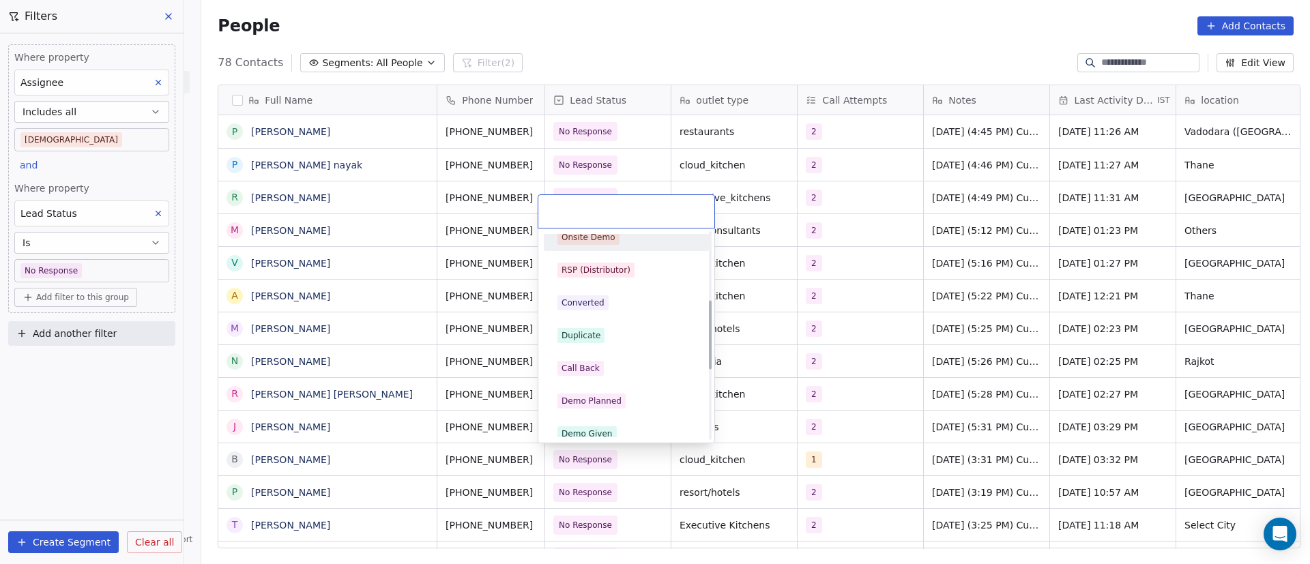
scroll to position [205, 0]
click at [611, 338] on div "Call Back" at bounding box center [626, 337] width 138 height 15
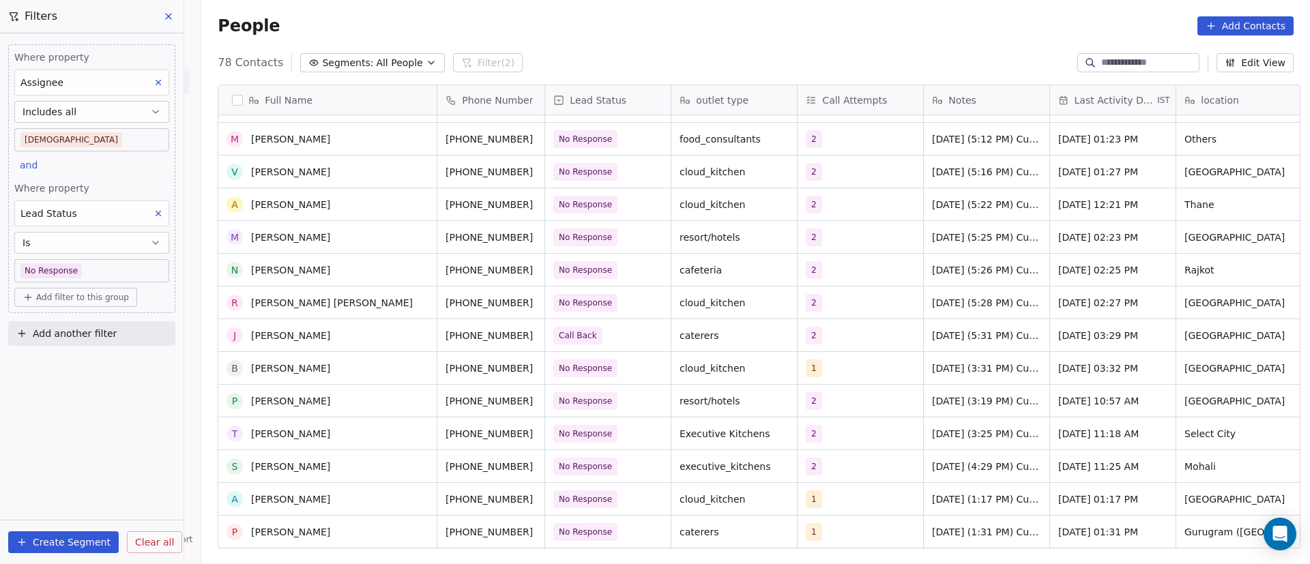
scroll to position [102, 0]
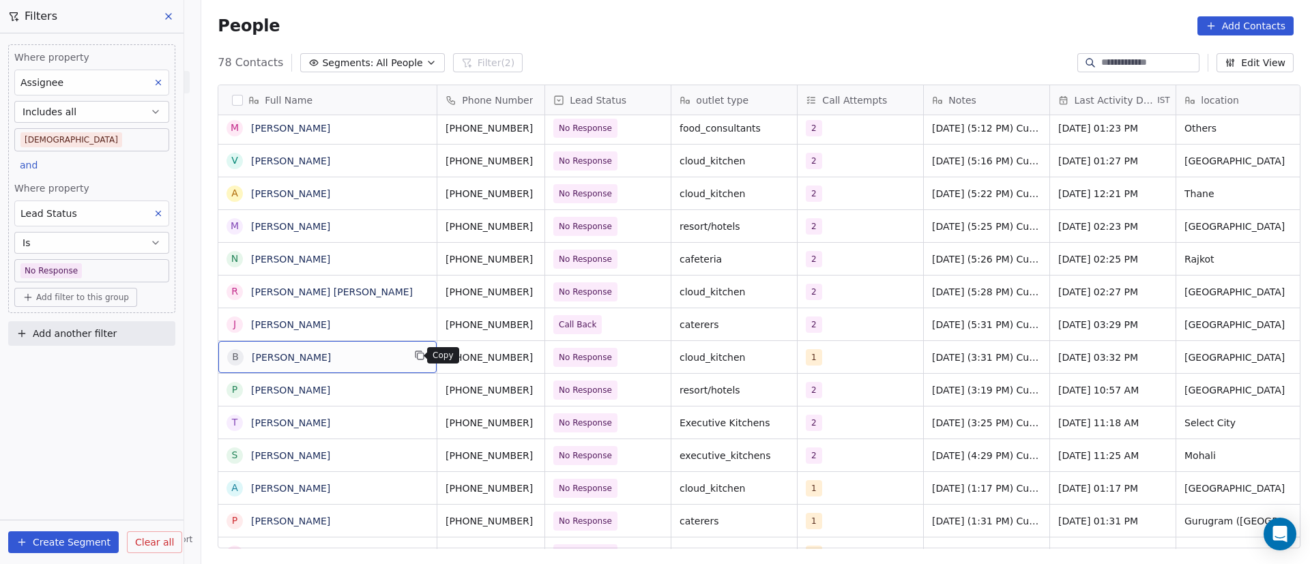
click at [414, 358] on icon "grid" at bounding box center [419, 355] width 11 height 11
click at [414, 355] on icon "grid" at bounding box center [419, 355] width 11 height 11
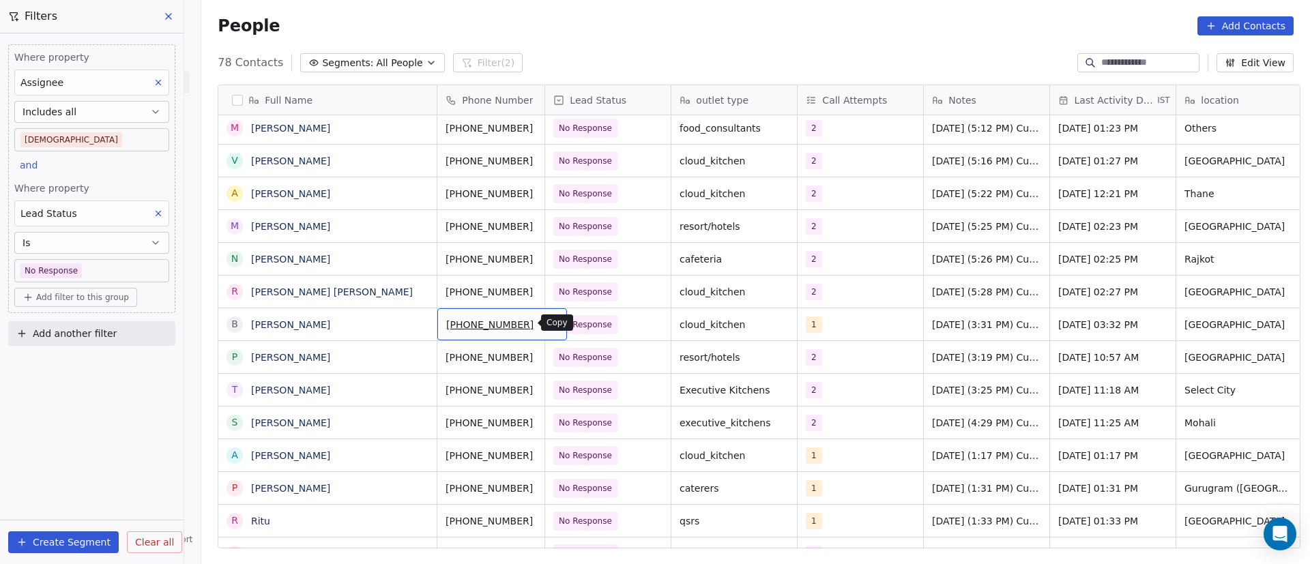
click at [545, 321] on icon "grid" at bounding box center [550, 322] width 11 height 11
click at [837, 326] on div "1" at bounding box center [847, 325] width 83 height 16
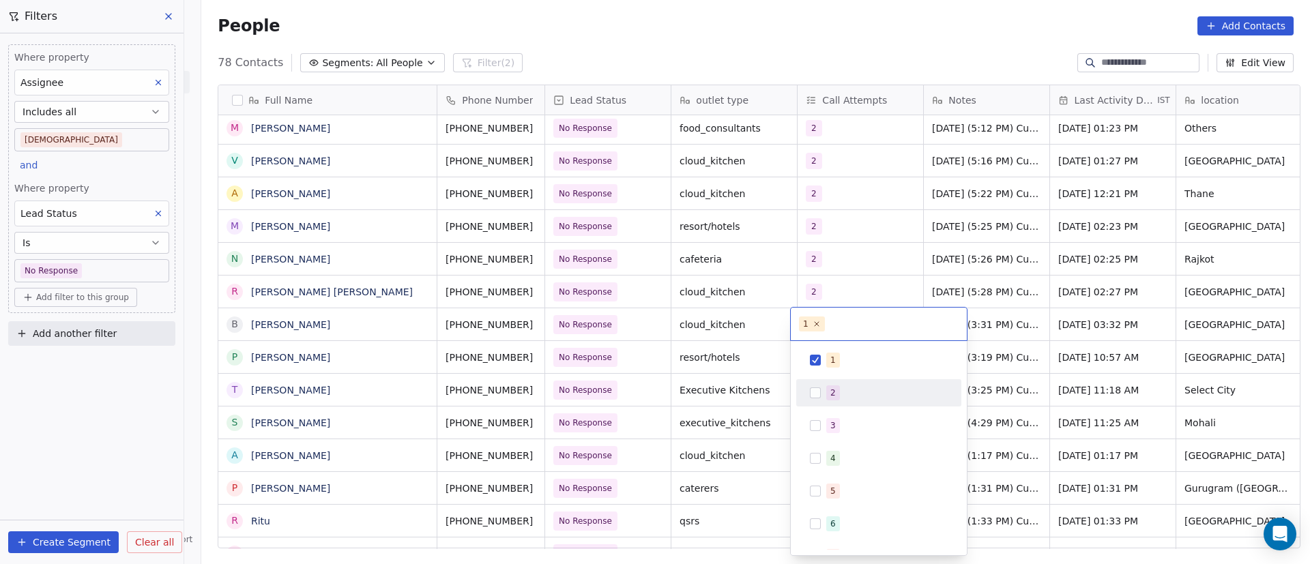
click at [839, 391] on div "2" at bounding box center [886, 392] width 121 height 15
click at [836, 364] on span "1" at bounding box center [833, 360] width 14 height 15
click at [997, 300] on html "On2Cook India Pvt. Ltd. Contacts People Marketing Workflows Campaigns Metrics &…" at bounding box center [655, 282] width 1310 height 564
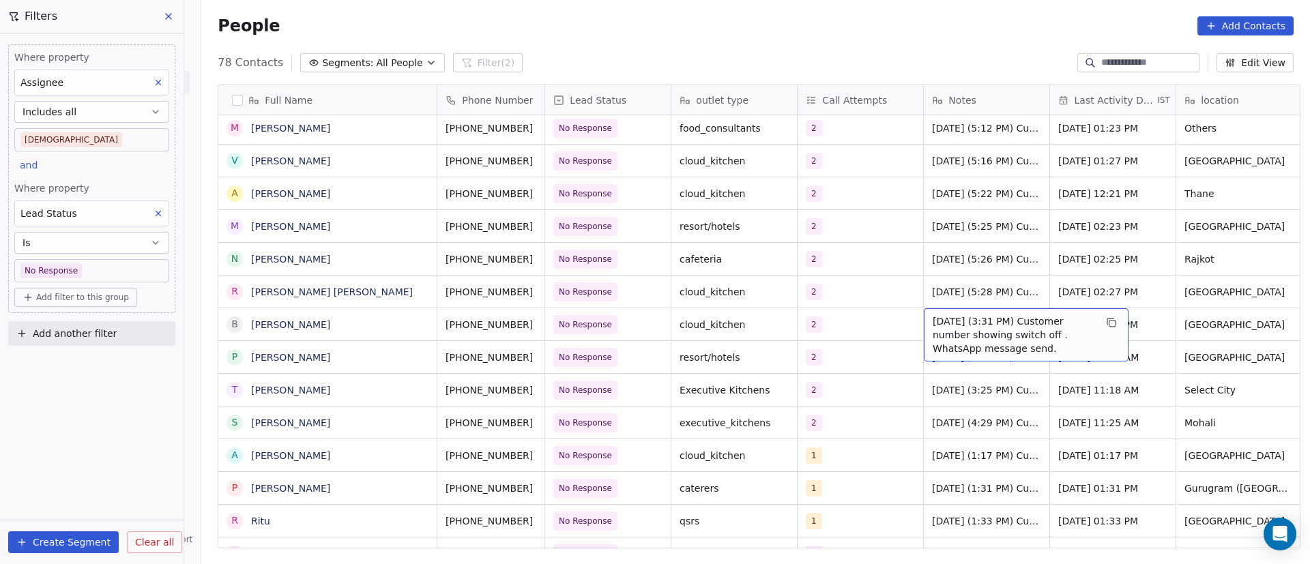
click at [955, 322] on span "22/9/2025 (3:31 PM) Customer number showing switch off . WhatsApp message send." at bounding box center [1014, 335] width 162 height 41
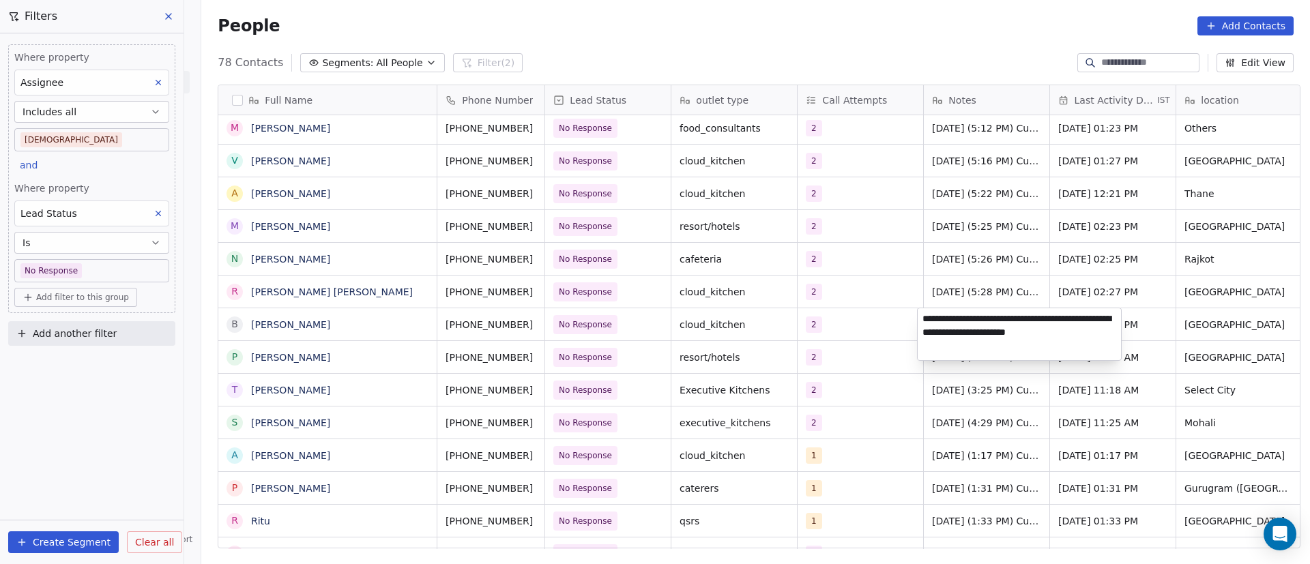
click at [923, 321] on textarea "**********" at bounding box center [1019, 334] width 203 height 52
paste textarea "**********"
type textarea "**********"
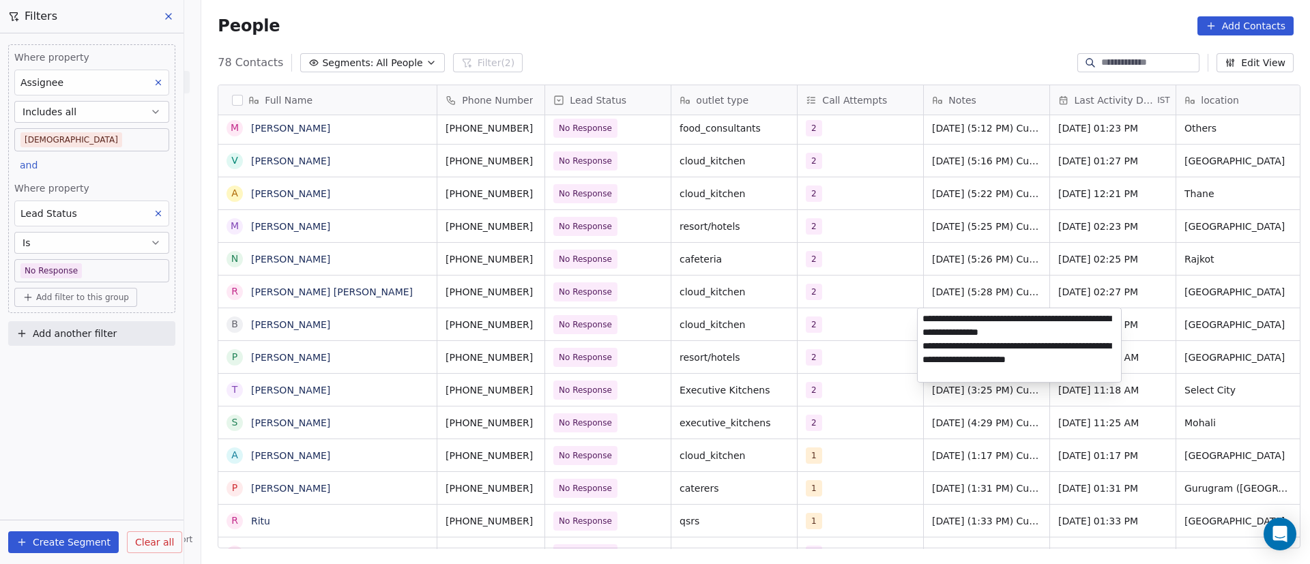
click at [811, 341] on html "On2Cook India Pvt. Ltd. Contacts People Marketing Workflows Campaigns Metrics &…" at bounding box center [655, 282] width 1310 height 564
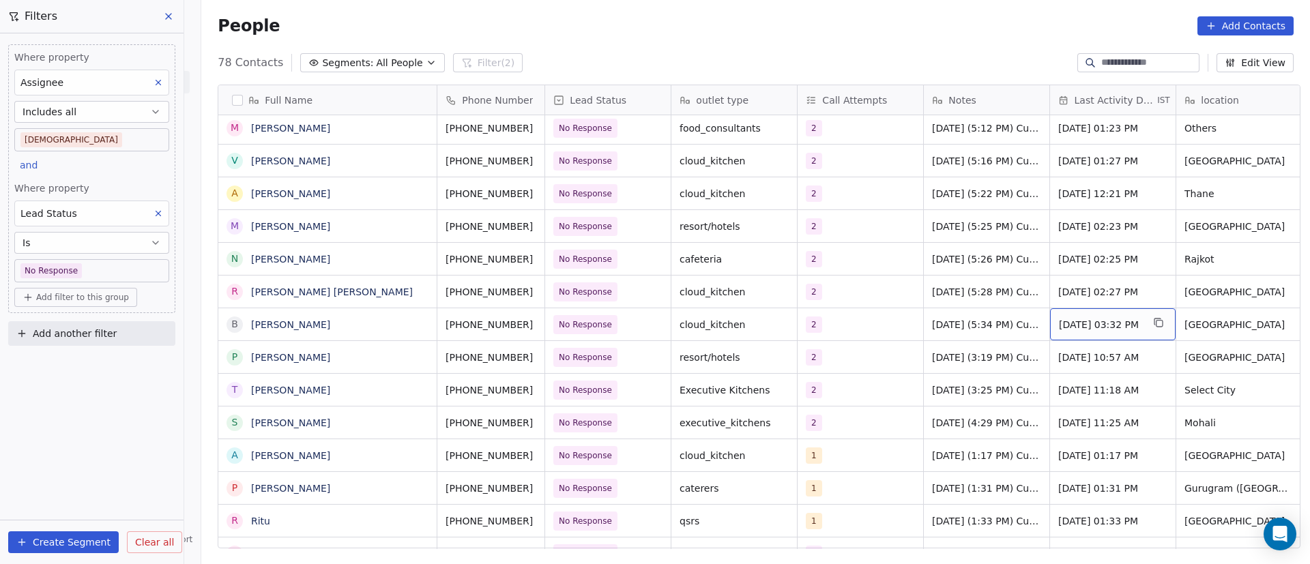
click at [1085, 321] on span "[DATE] 03:32 PM" at bounding box center [1100, 325] width 83 height 14
click at [1079, 321] on span "[DATE] 03:32 PM" at bounding box center [1100, 325] width 83 height 14
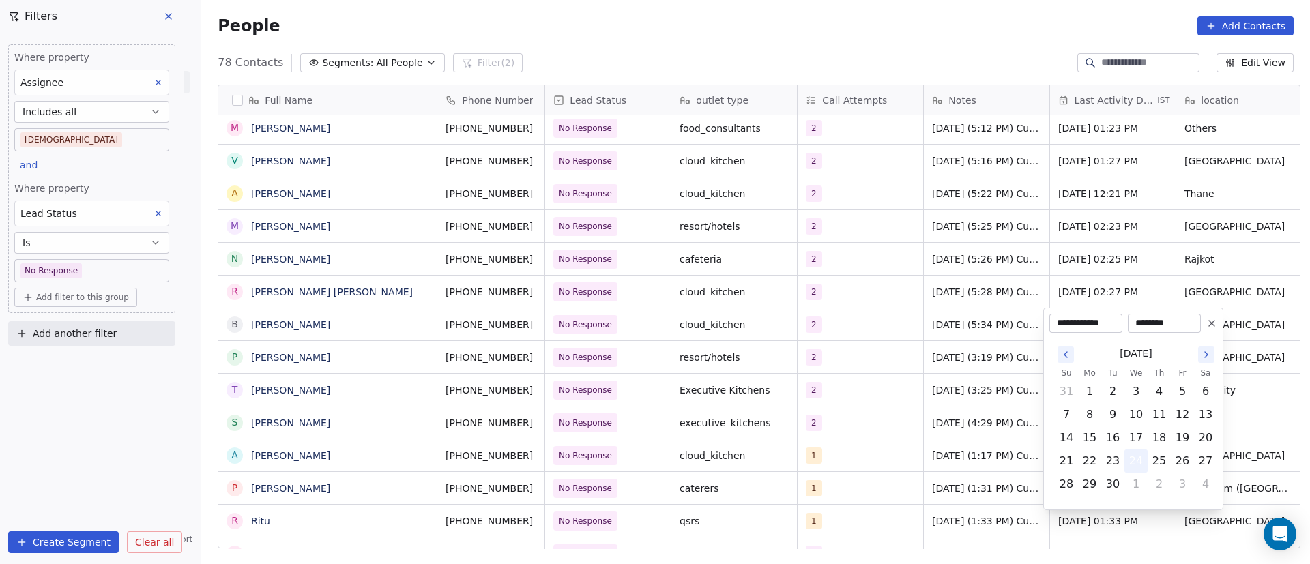
click at [1135, 461] on button "24" at bounding box center [1136, 461] width 22 height 22
click at [953, 369] on html "On2Cook India Pvt. Ltd. Contacts People Marketing Workflows Campaigns Metrics &…" at bounding box center [655, 282] width 1310 height 564
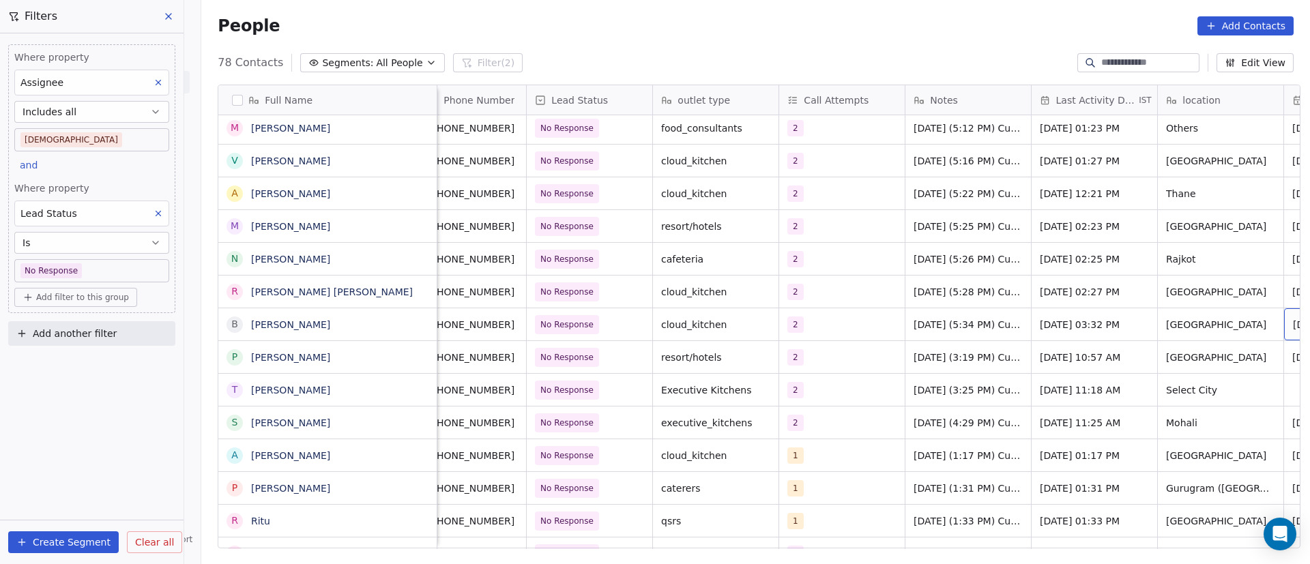
scroll to position [0, 145]
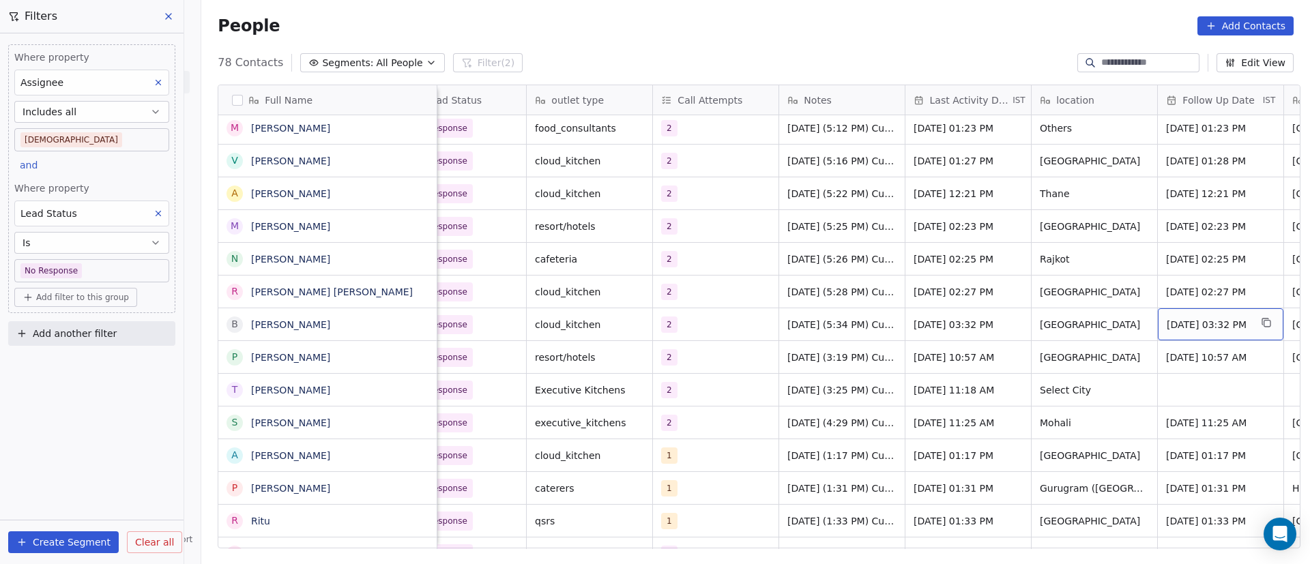
click at [1225, 327] on span "Sep 23, 2025 03:32 PM" at bounding box center [1208, 325] width 83 height 14
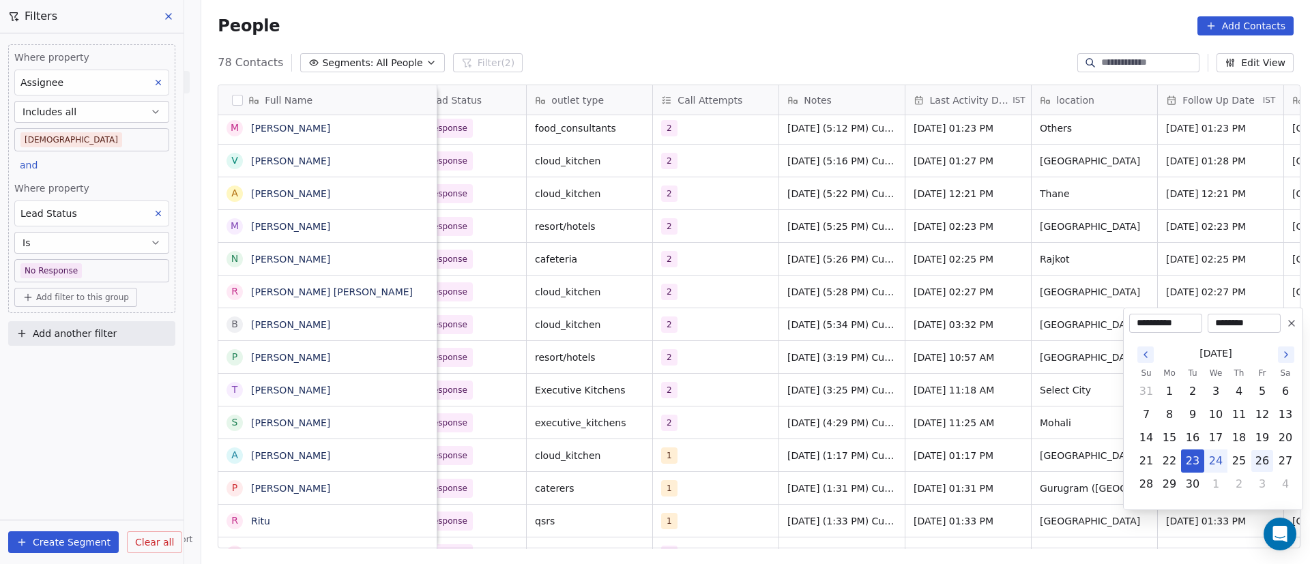
click at [1267, 461] on button "26" at bounding box center [1262, 461] width 22 height 22
type input "**********"
click at [979, 408] on html "On2Cook India Pvt. Ltd. Contacts People Marketing Workflows Campaigns Metrics &…" at bounding box center [655, 282] width 1310 height 564
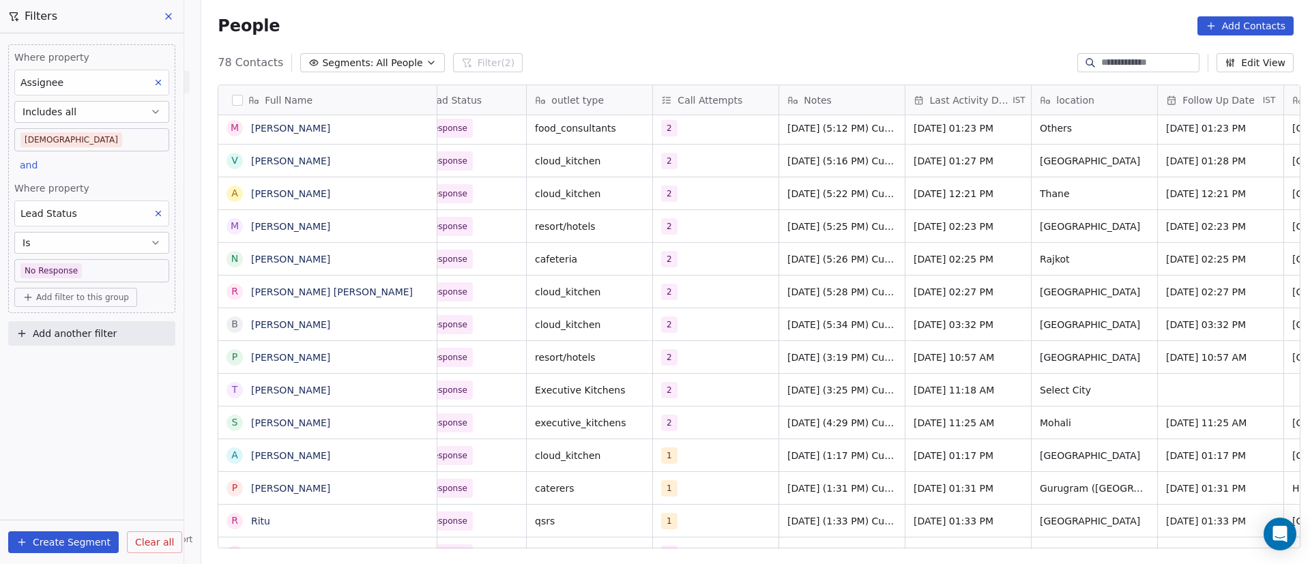
scroll to position [0, 0]
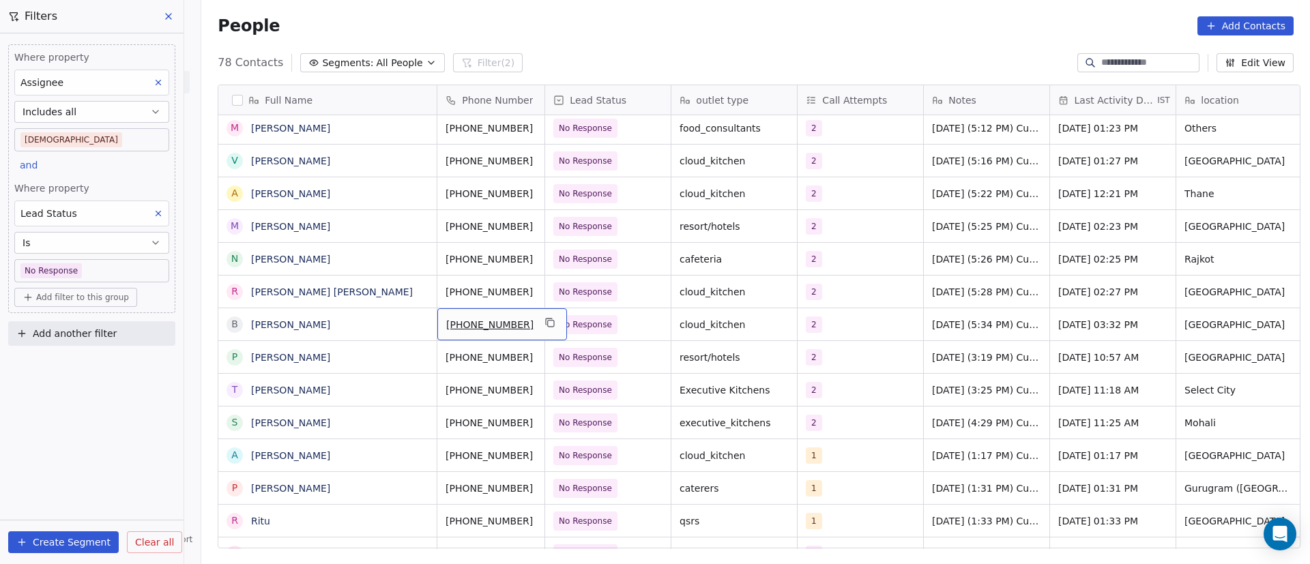
click at [536, 323] on div "[PHONE_NUMBER]" at bounding box center [502, 324] width 130 height 32
click at [548, 323] on icon "grid" at bounding box center [551, 324] width 6 height 6
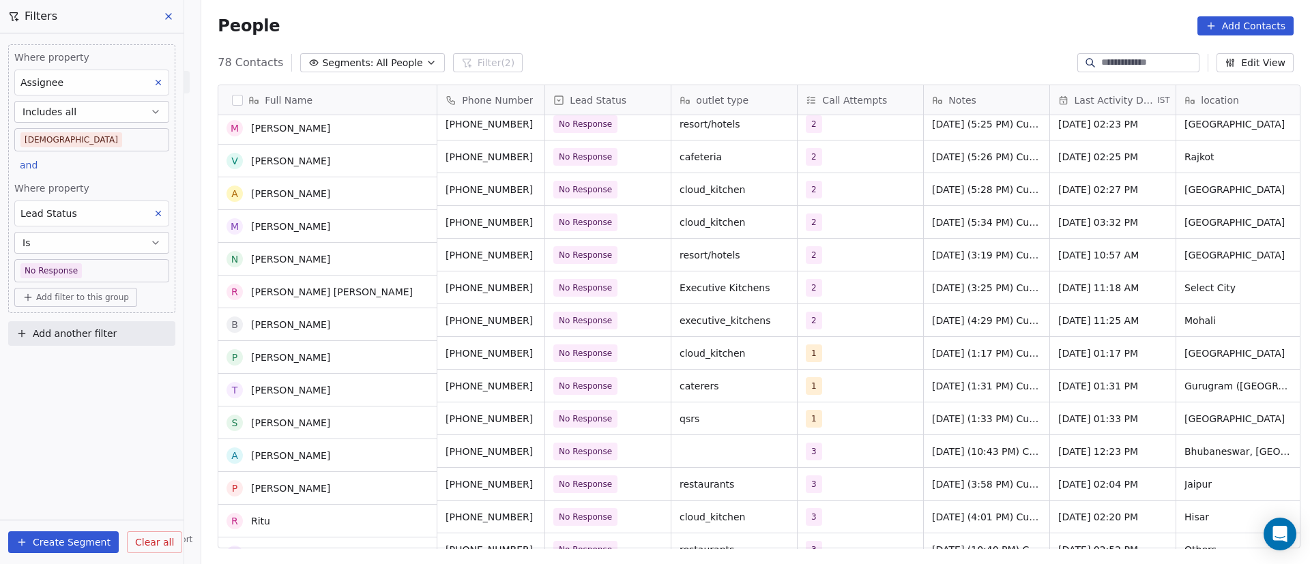
scroll to position [205, 0]
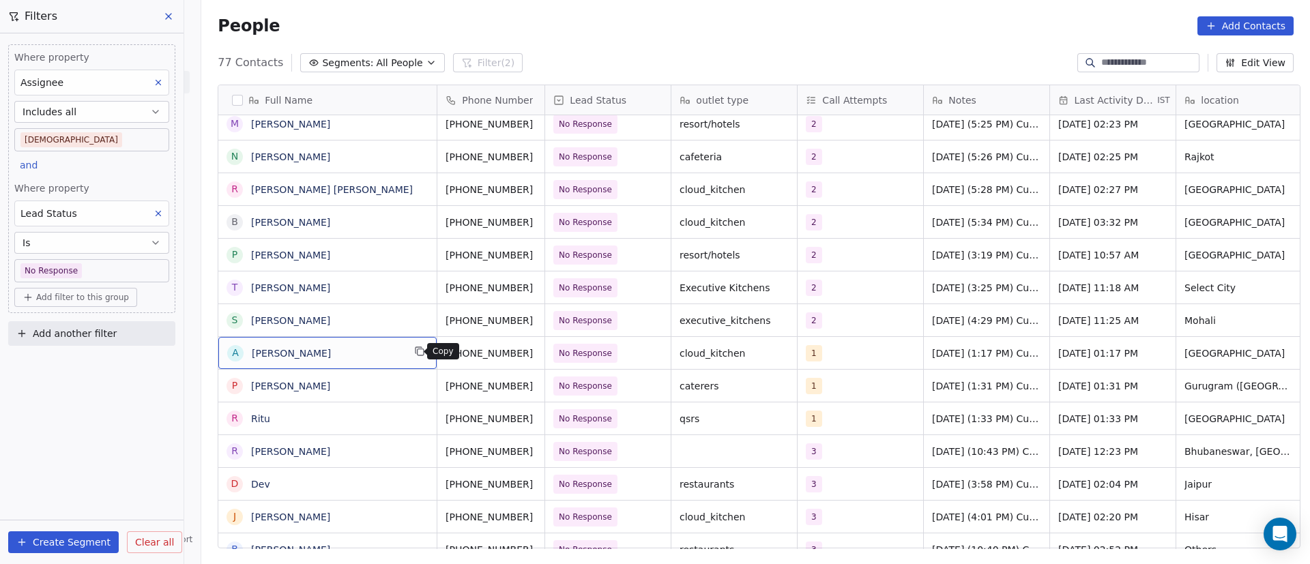
click at [416, 348] on icon "grid" at bounding box center [419, 351] width 11 height 11
click at [545, 356] on icon "grid" at bounding box center [550, 351] width 11 height 11
click at [545, 352] on icon "grid" at bounding box center [550, 351] width 11 height 11
click at [855, 358] on div "1" at bounding box center [847, 353] width 83 height 16
click at [854, 361] on div "1" at bounding box center [861, 353] width 126 height 32
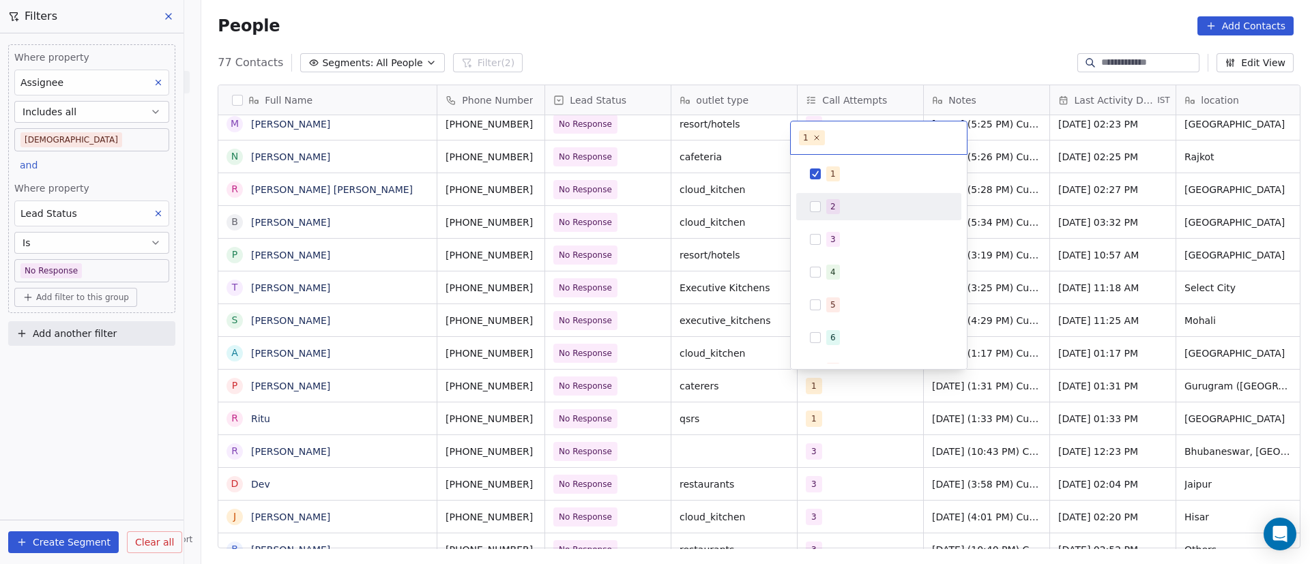
click at [819, 209] on button "Suggestions" at bounding box center [815, 206] width 11 height 11
click at [825, 177] on div "1" at bounding box center [879, 174] width 154 height 22
click at [1142, 201] on html "On2Cook India Pvt. Ltd. Contacts People Marketing Workflows Campaigns Metrics &…" at bounding box center [655, 282] width 1310 height 564
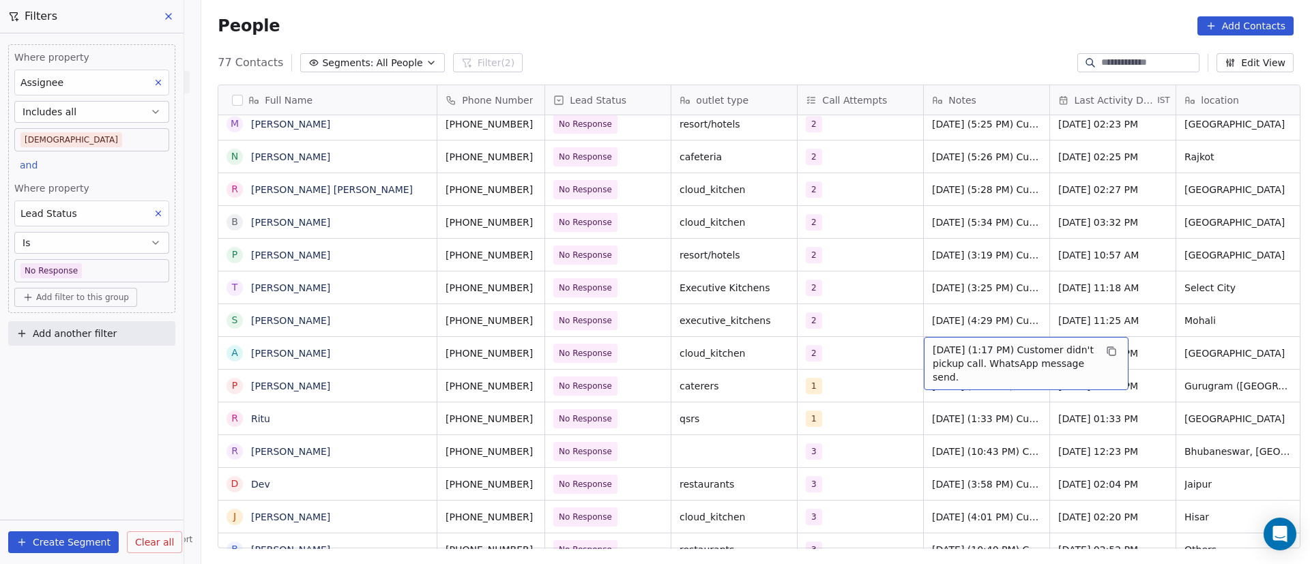
click at [977, 350] on span "17/9/2025 (1:17 PM) Customer didn't pickup call. WhatsApp message send." at bounding box center [1014, 363] width 162 height 41
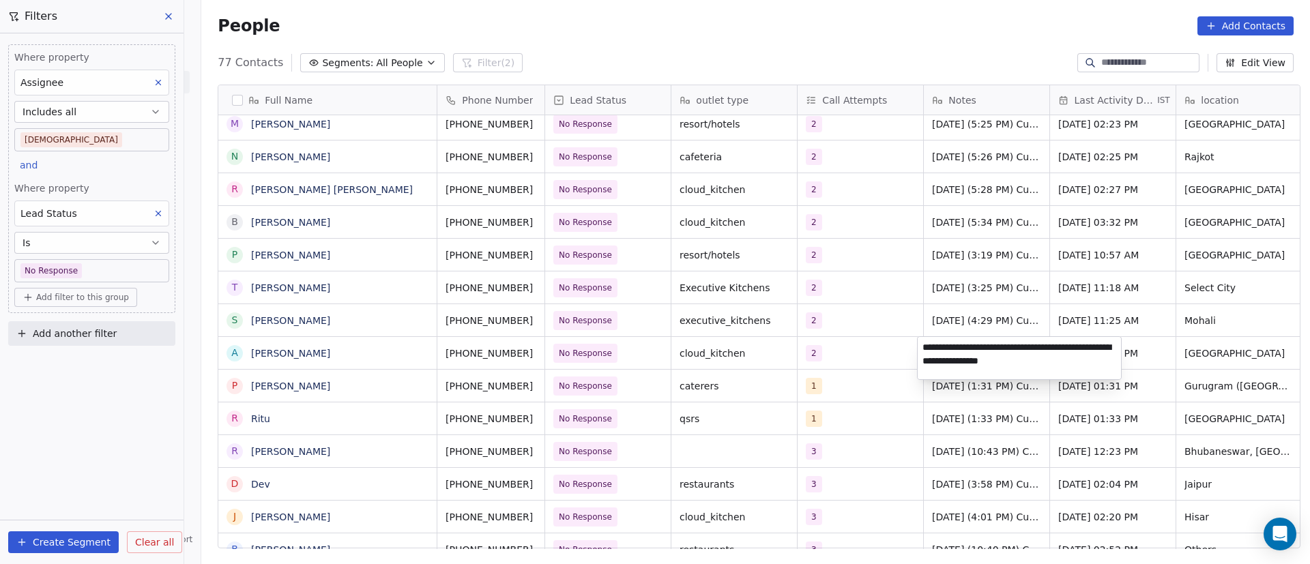
click at [925, 348] on textarea "**********" at bounding box center [1019, 358] width 203 height 42
paste textarea "**********"
type textarea "**********"
click at [892, 426] on html "On2Cook India Pvt. Ltd. Contacts People Marketing Workflows Campaigns Metrics &…" at bounding box center [655, 282] width 1310 height 564
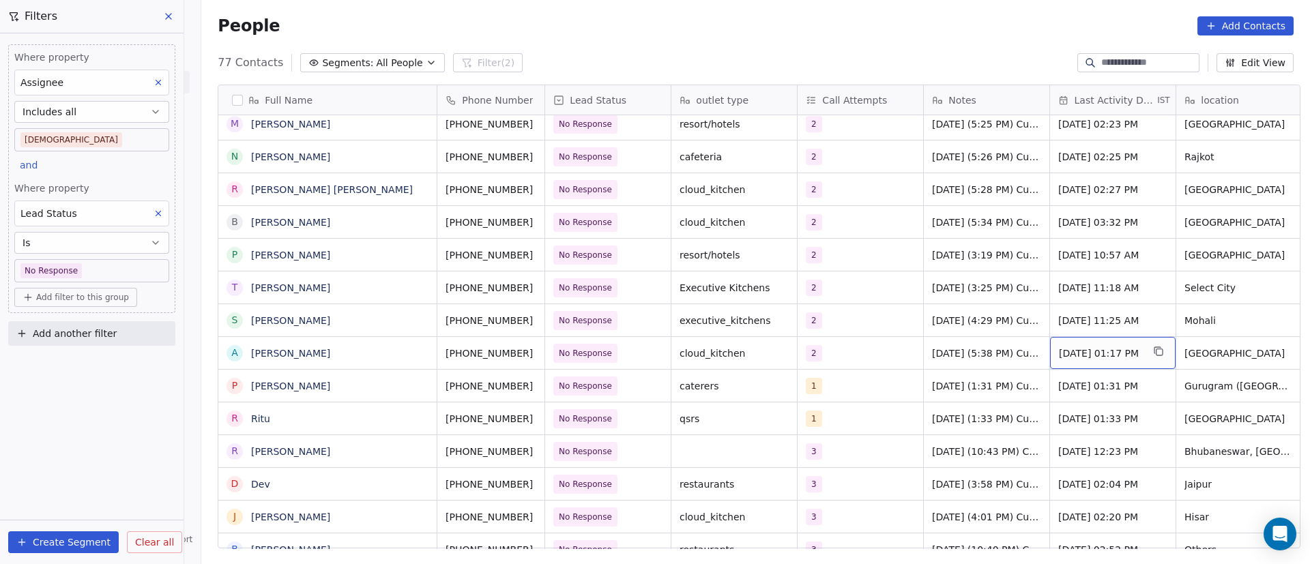
click at [1094, 355] on span "Sep 17, 2025 01:17 PM" at bounding box center [1100, 354] width 83 height 14
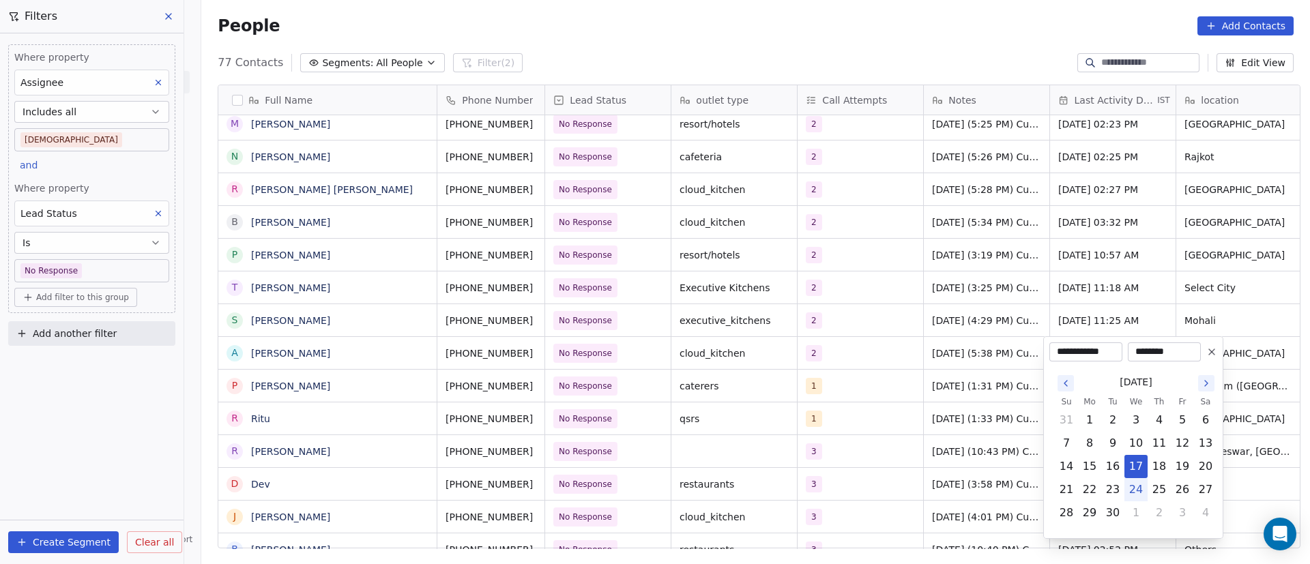
click at [1140, 491] on button "24" at bounding box center [1136, 490] width 22 height 22
type input "**********"
click at [948, 421] on html "On2Cook India Pvt. Ltd. Contacts People Marketing Workflows Campaigns Metrics &…" at bounding box center [655, 282] width 1310 height 564
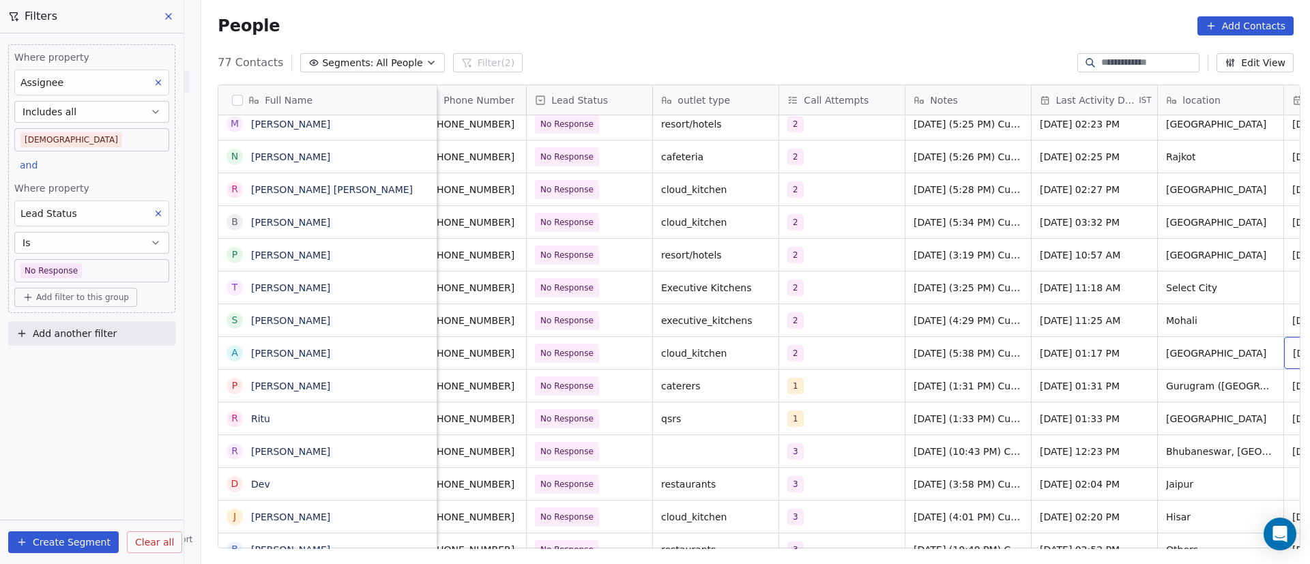
scroll to position [0, 145]
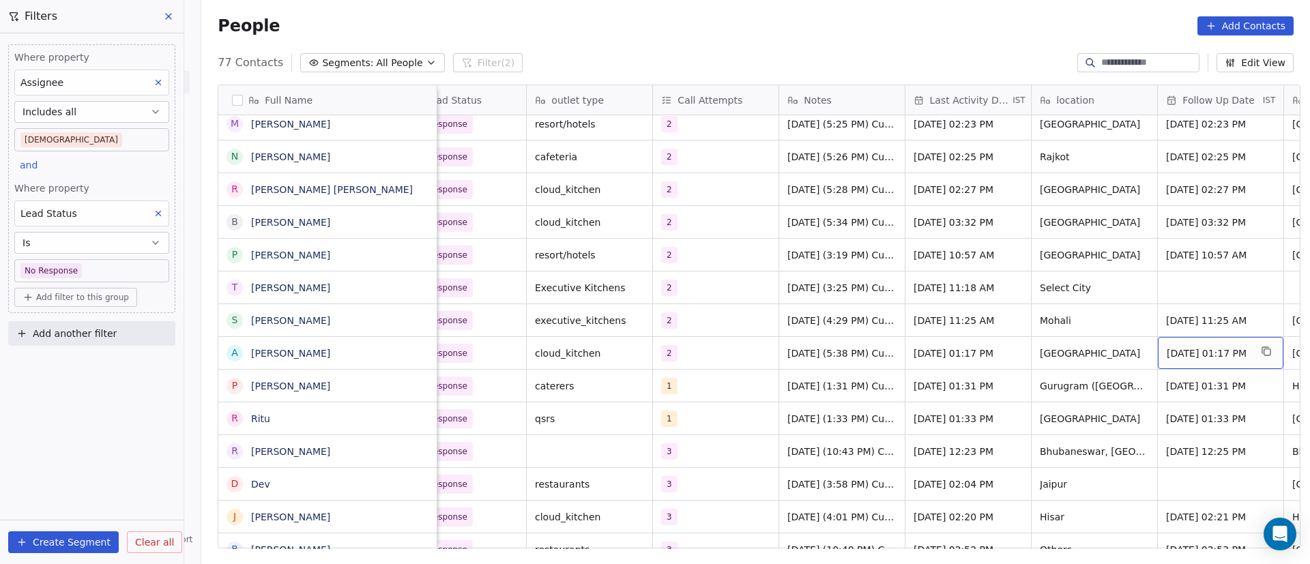
click at [1228, 351] on span "Sep 19, 2025 01:17 PM" at bounding box center [1208, 354] width 83 height 14
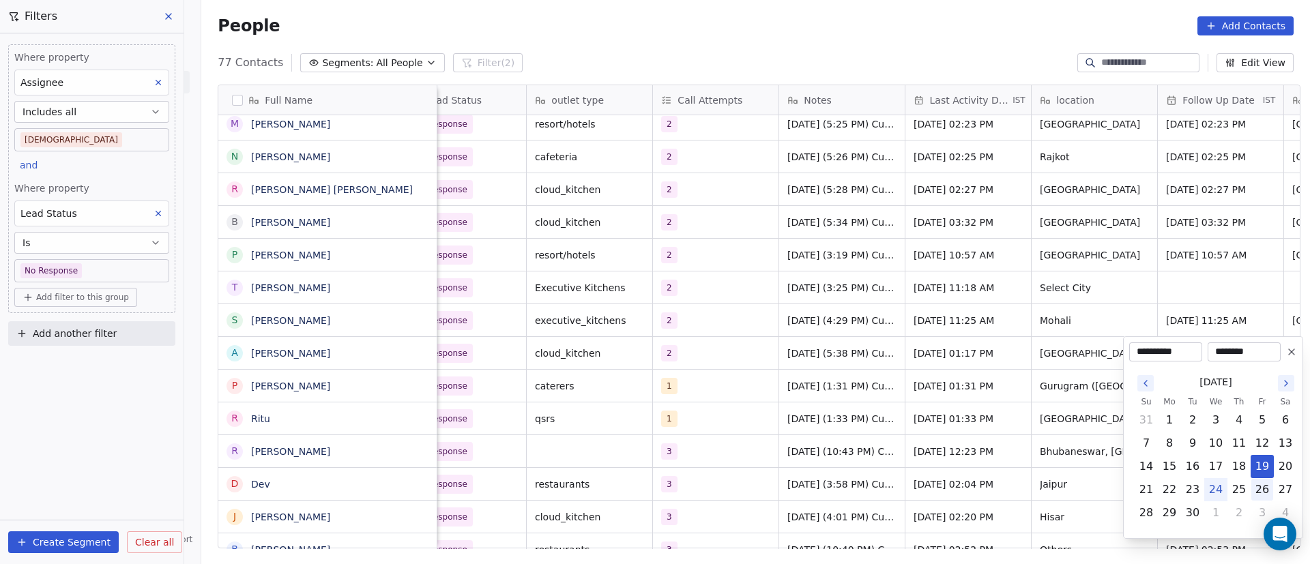
click at [1268, 490] on button "26" at bounding box center [1262, 490] width 22 height 22
type input "**********"
click at [980, 402] on html "On2Cook India Pvt. Ltd. Contacts People Marketing Workflows Campaigns Metrics &…" at bounding box center [655, 282] width 1310 height 564
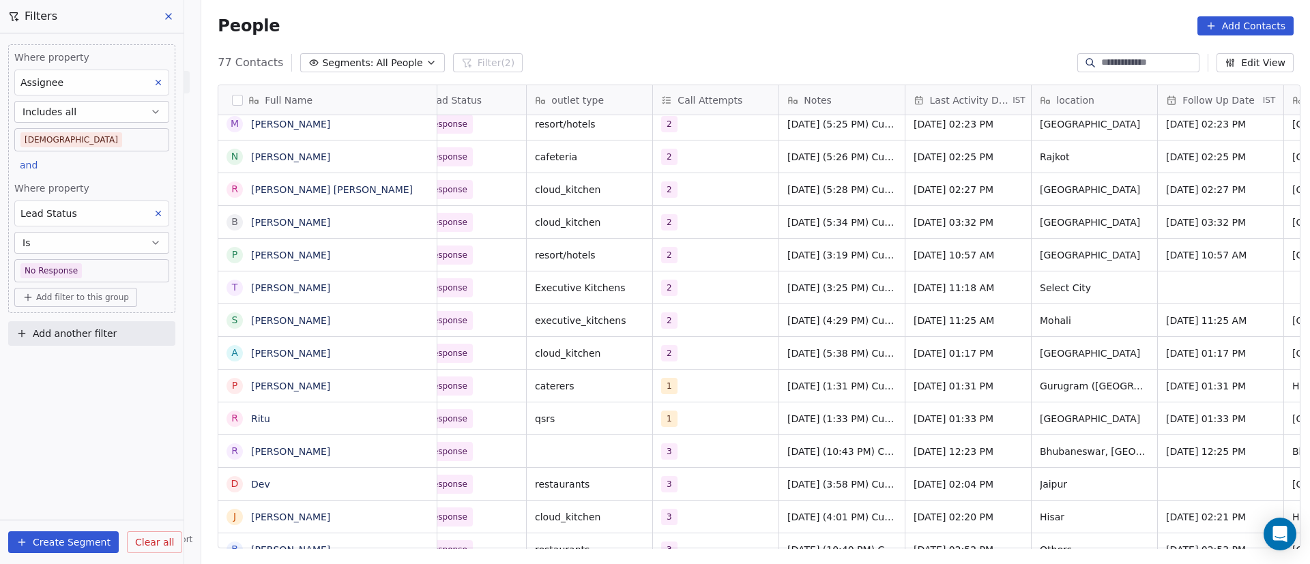
scroll to position [0, 0]
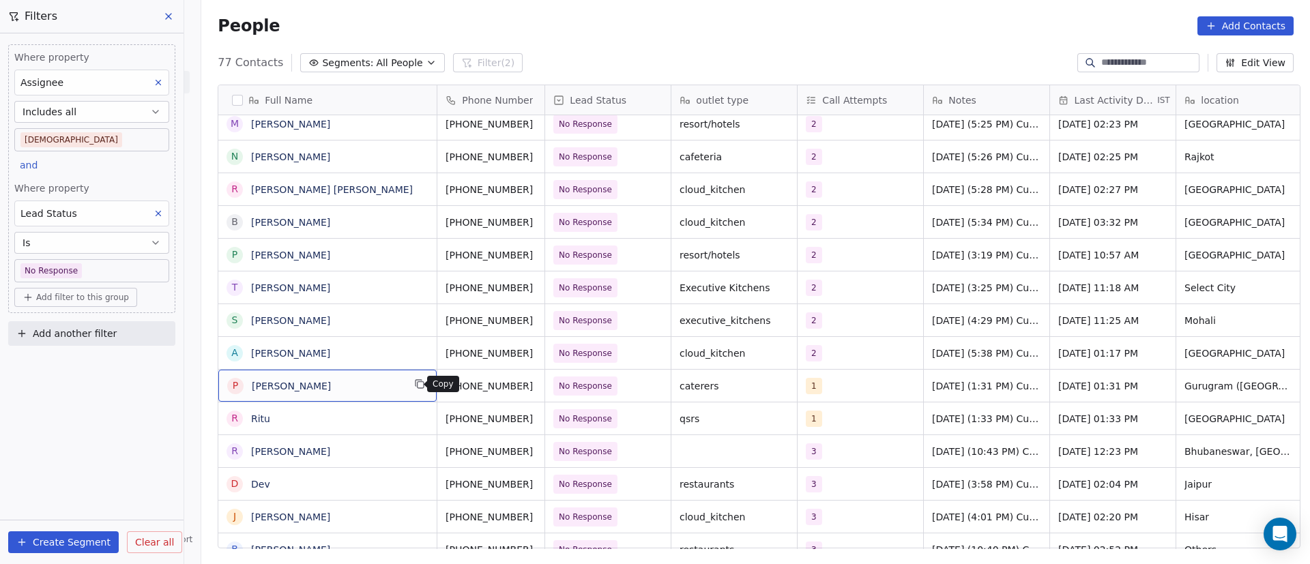
click at [414, 384] on icon "grid" at bounding box center [419, 384] width 11 height 11
click at [547, 384] on icon "grid" at bounding box center [550, 383] width 6 height 6
click at [545, 355] on icon "grid" at bounding box center [550, 351] width 11 height 11
click at [824, 386] on div "1" at bounding box center [847, 386] width 83 height 16
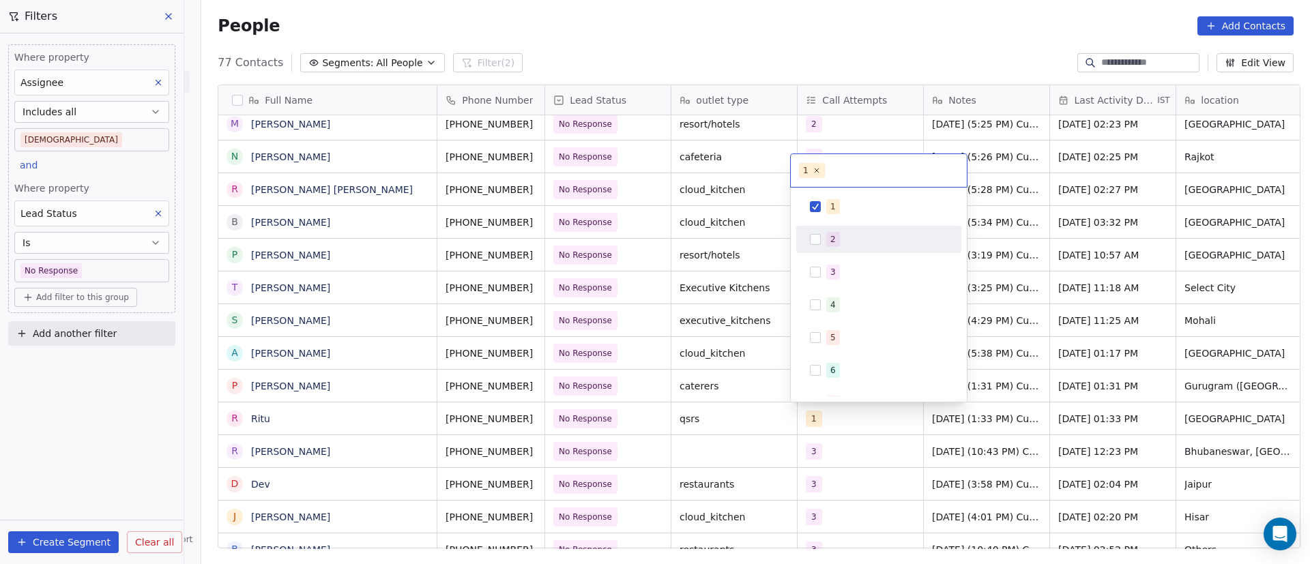
click at [824, 242] on div "2" at bounding box center [879, 240] width 154 height 22
click at [819, 205] on button "Suggestions" at bounding box center [815, 206] width 11 height 11
click at [1061, 343] on html "On2Cook India Pvt. Ltd. Contacts People Marketing Workflows Campaigns Metrics &…" at bounding box center [655, 282] width 1310 height 564
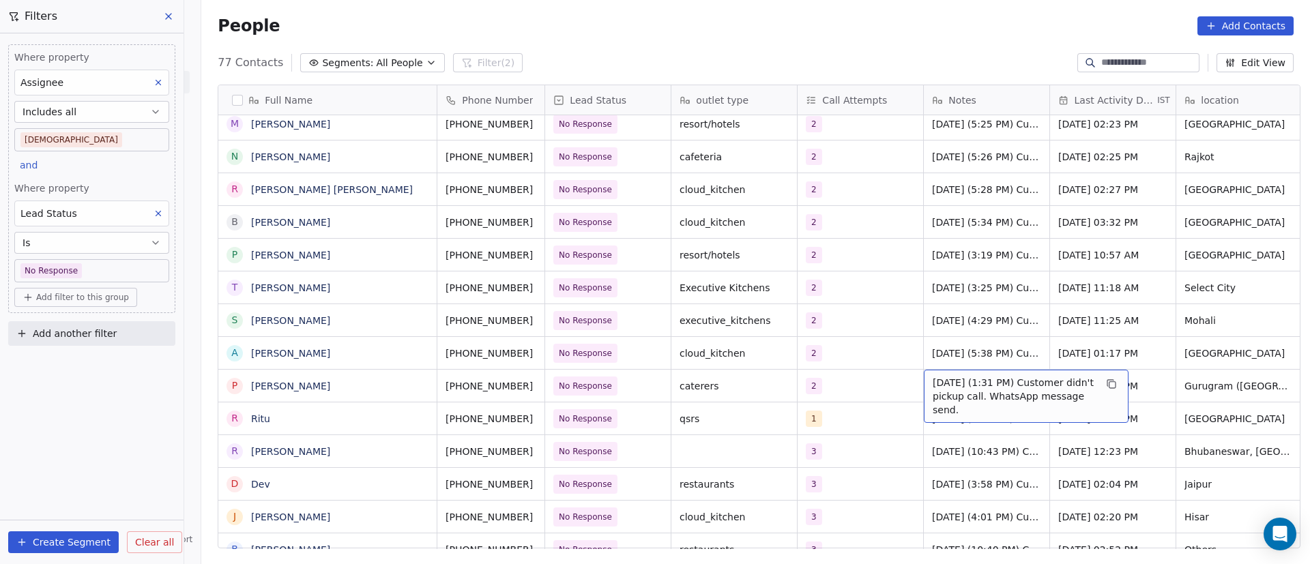
click at [958, 383] on span "17/9/2025 (1:31 PM) Customer didn't pickup call. WhatsApp message send." at bounding box center [1014, 396] width 162 height 41
click at [920, 381] on textarea "**********" at bounding box center [1019, 391] width 203 height 42
paste textarea "**********"
type textarea "**********"
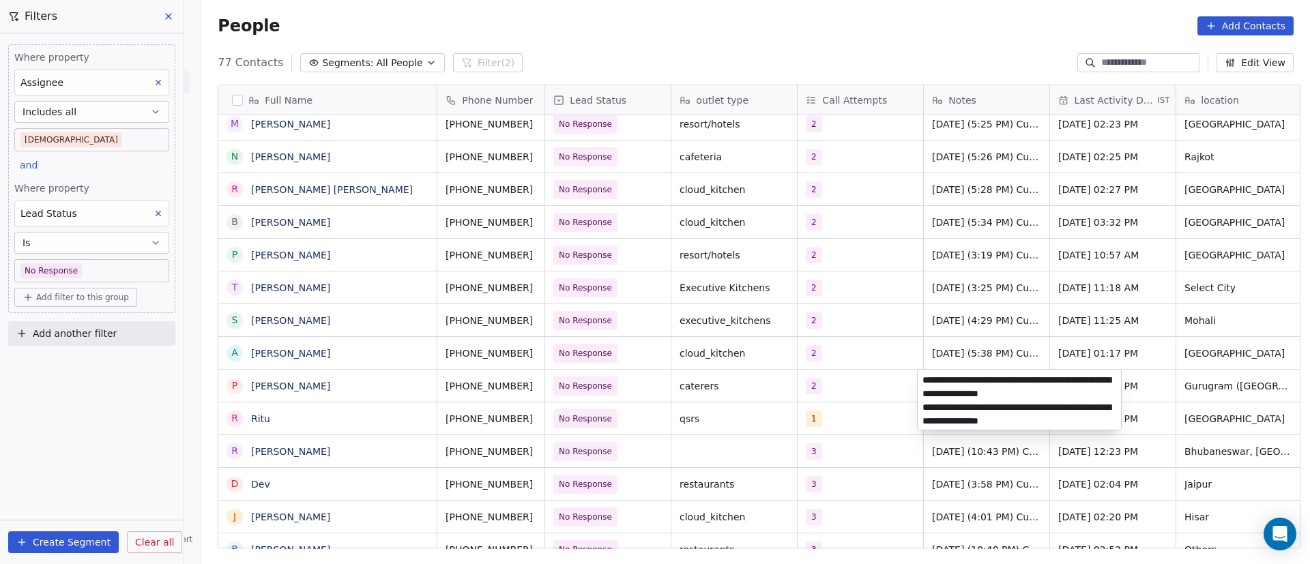
click at [869, 433] on html "On2Cook India Pvt. Ltd. Contacts People Marketing Workflows Campaigns Metrics &…" at bounding box center [655, 282] width 1310 height 564
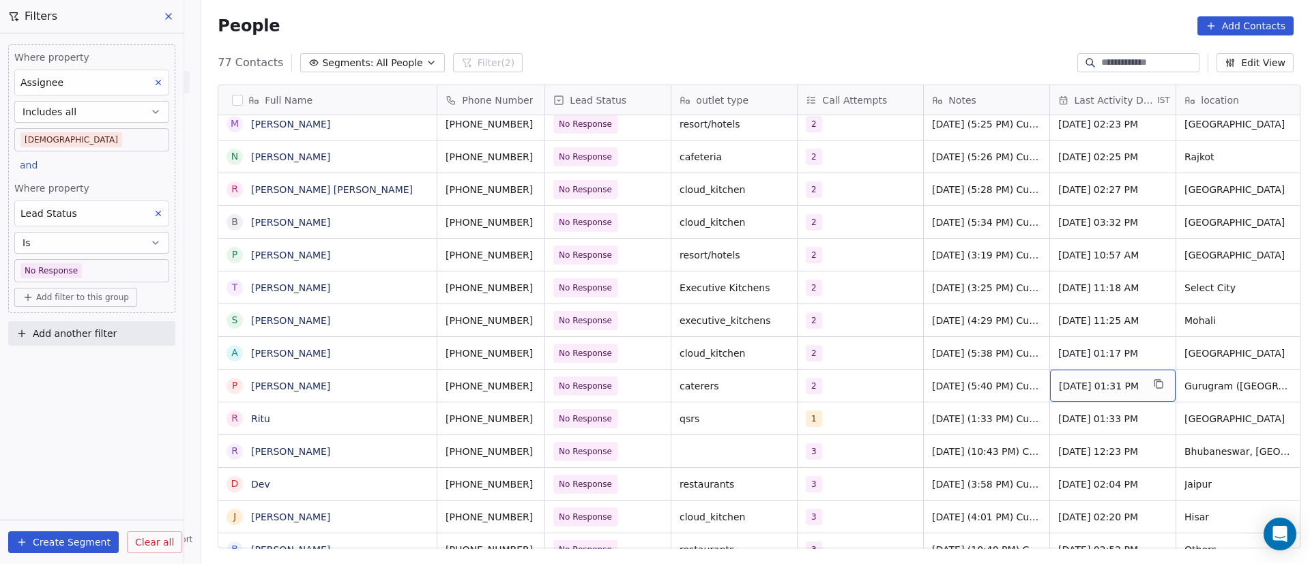
click at [1090, 390] on span "Sep 17, 2025 01:31 PM" at bounding box center [1100, 386] width 83 height 14
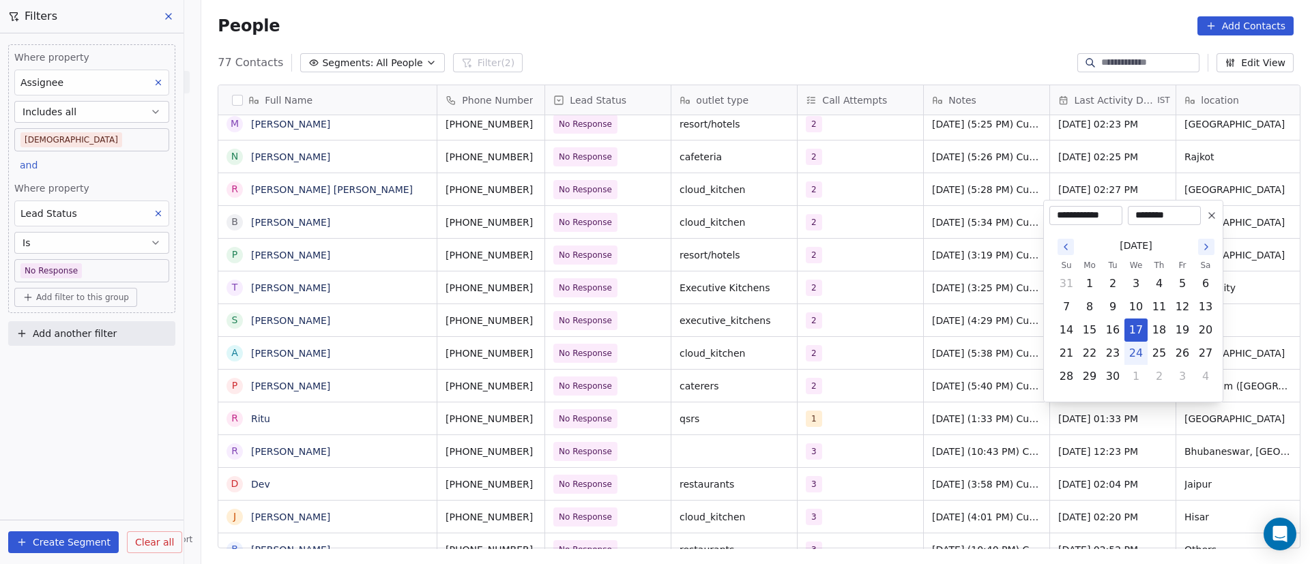
click at [1139, 352] on button "24" at bounding box center [1136, 354] width 22 height 22
type input "**********"
click at [977, 447] on html "On2Cook India Pvt. Ltd. Contacts People Marketing Workflows Campaigns Metrics &…" at bounding box center [655, 282] width 1310 height 564
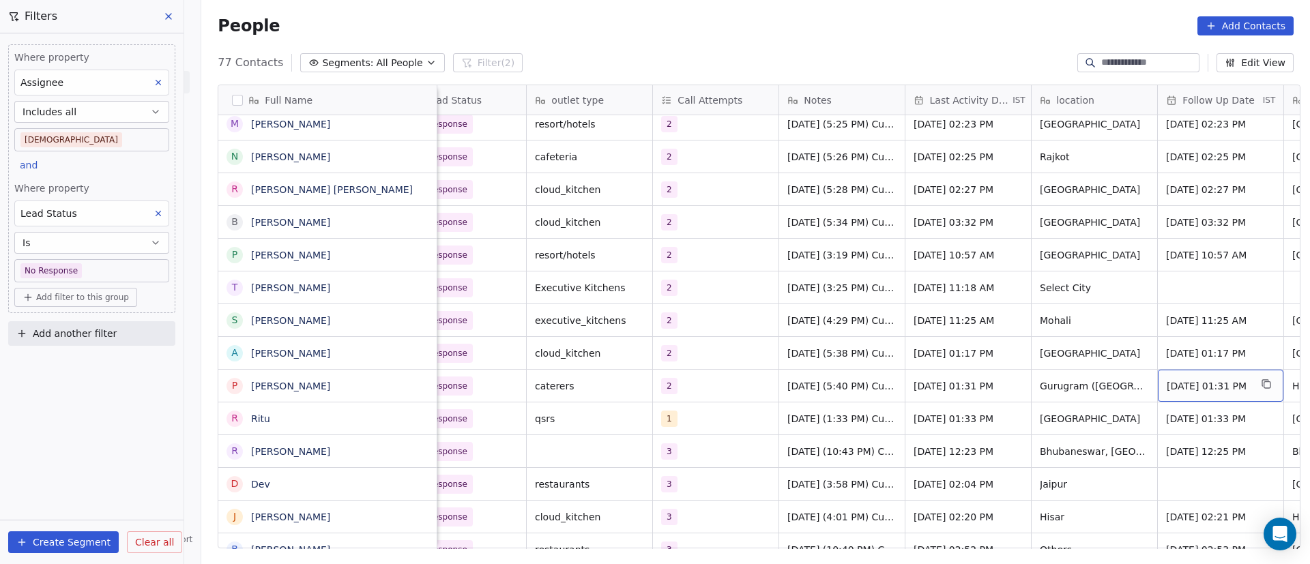
scroll to position [0, 271]
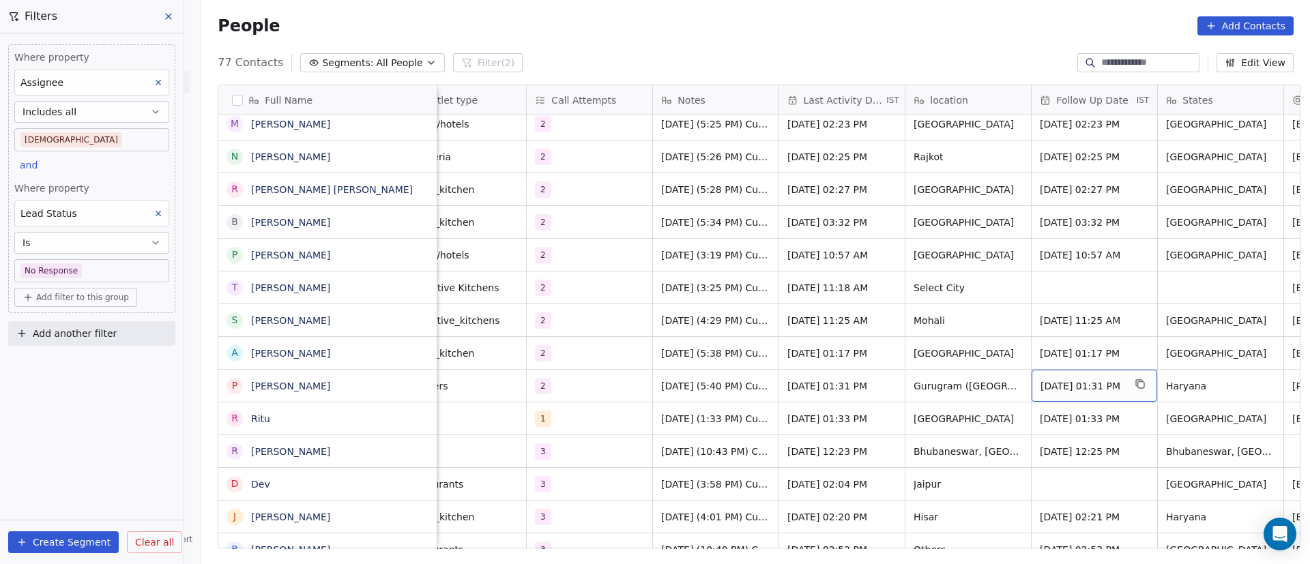
click at [1069, 385] on span "Sep 19, 2025 01:31 PM" at bounding box center [1082, 386] width 83 height 14
click at [1068, 385] on span "Sep 19, 2025 01:31 PM" at bounding box center [1082, 386] width 83 height 14
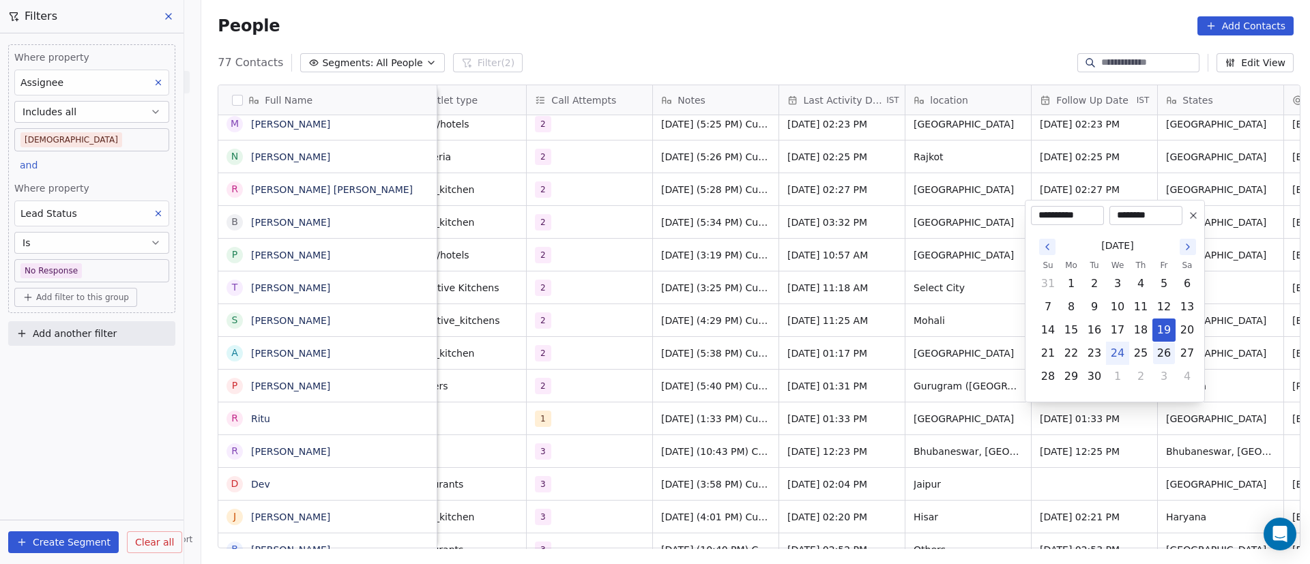
click at [1166, 359] on button "26" at bounding box center [1164, 354] width 22 height 22
type input "**********"
click at [942, 424] on html "On2Cook India Pvt. Ltd. Contacts People Marketing Workflows Campaigns Metrics &…" at bounding box center [655, 282] width 1310 height 564
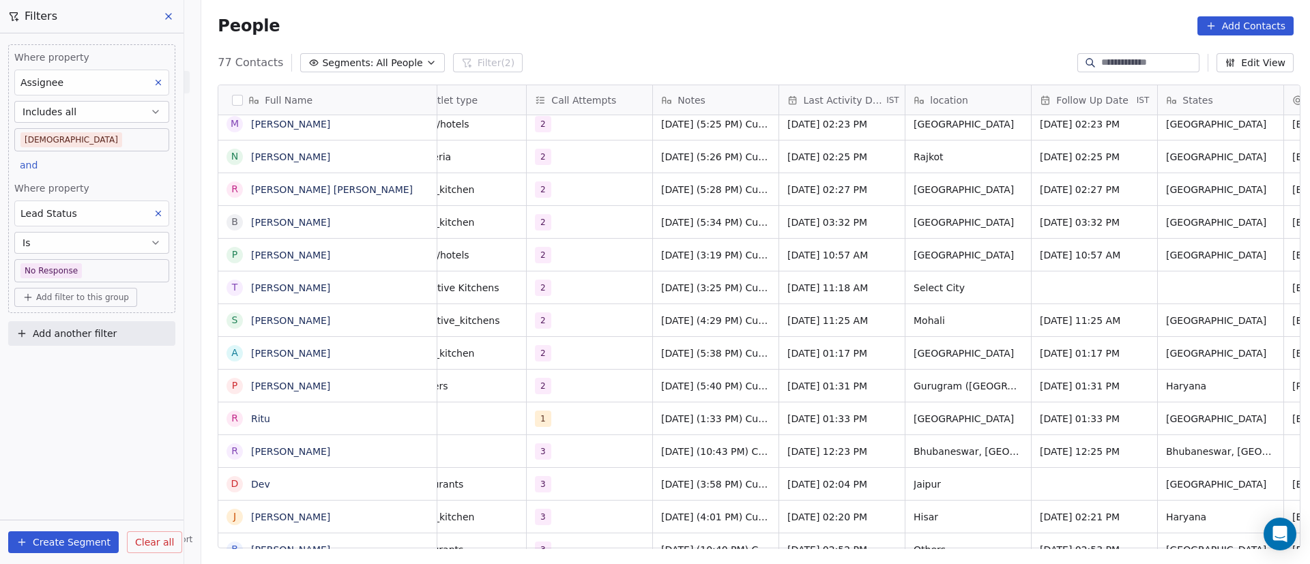
scroll to position [0, 0]
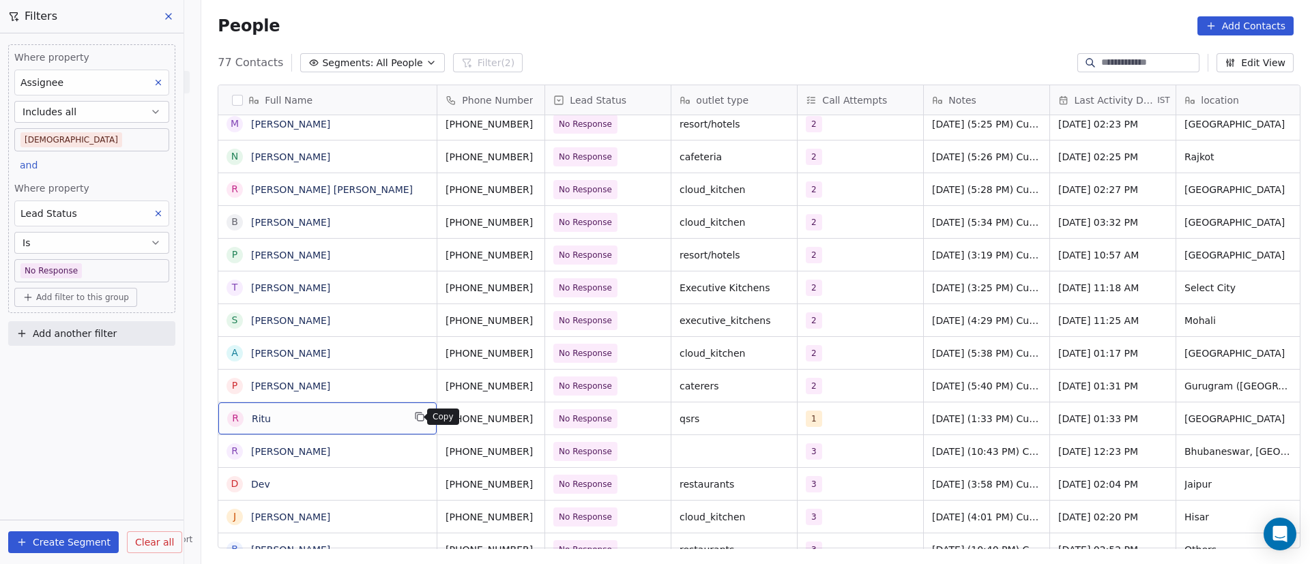
click at [418, 419] on icon "grid" at bounding box center [421, 418] width 6 height 6
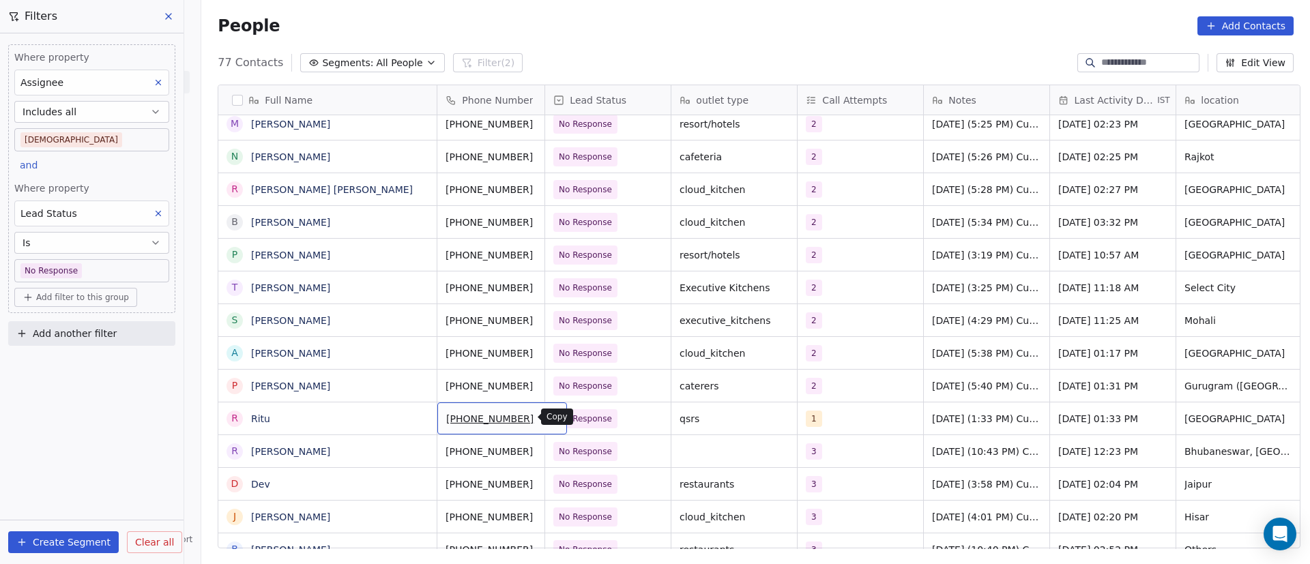
click at [548, 420] on icon "grid" at bounding box center [551, 418] width 6 height 6
click at [627, 421] on span "No Response" at bounding box center [595, 418] width 83 height 19
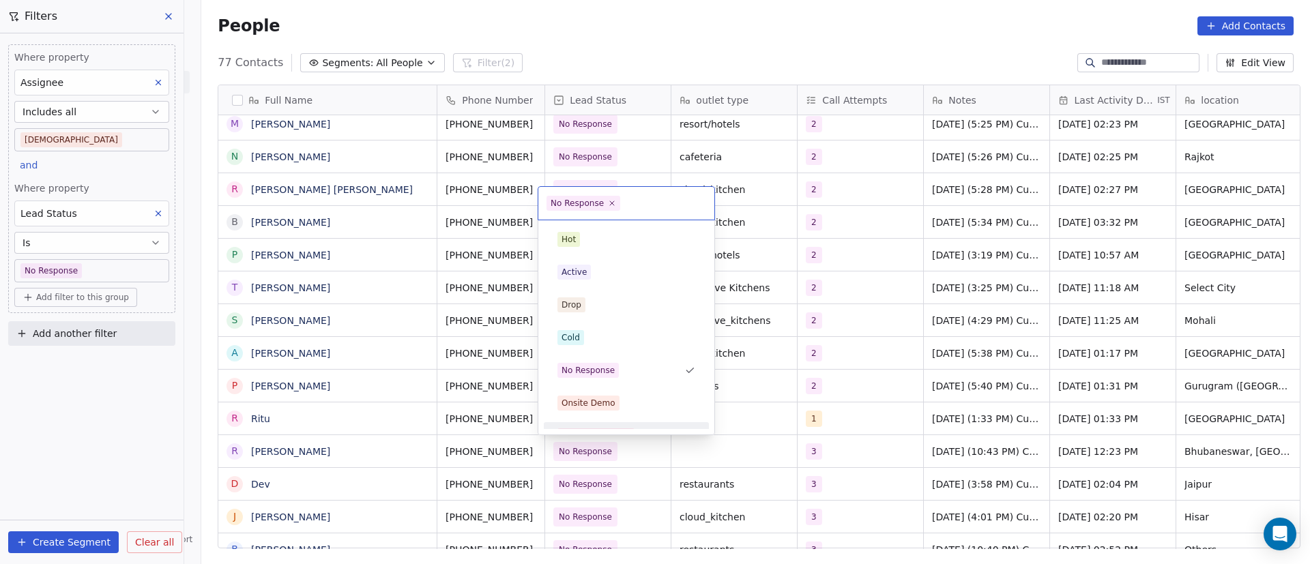
click at [776, 438] on html "On2Cook India Pvt. Ltd. Contacts People Marketing Workflows Campaigns Metrics &…" at bounding box center [655, 282] width 1310 height 564
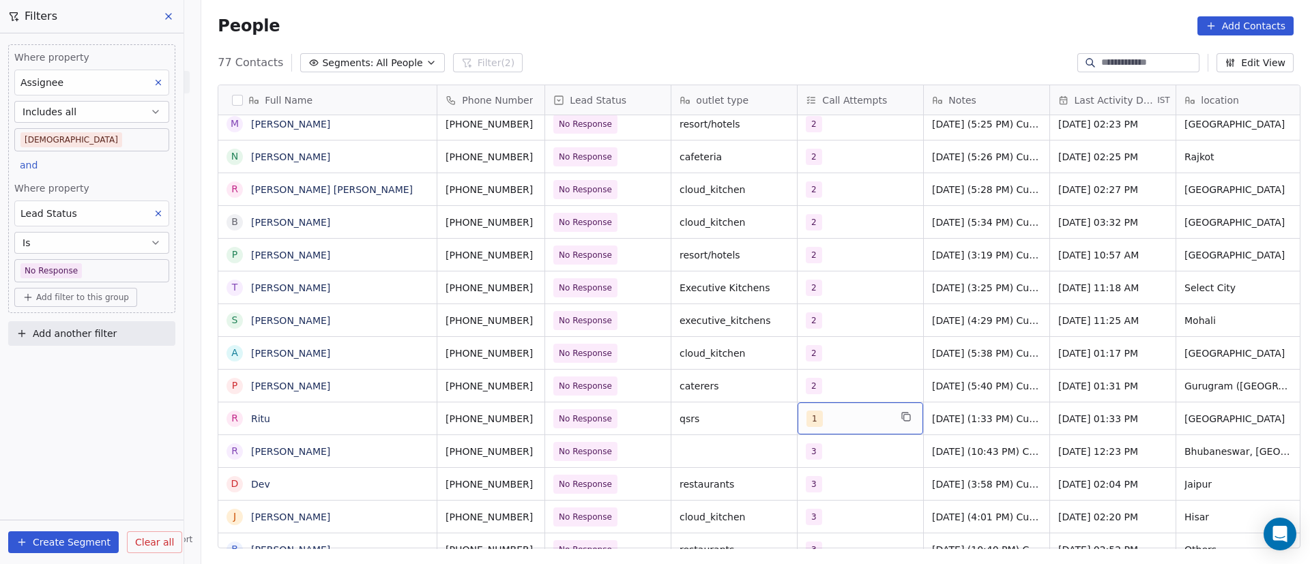
click at [841, 411] on div "1" at bounding box center [847, 419] width 83 height 16
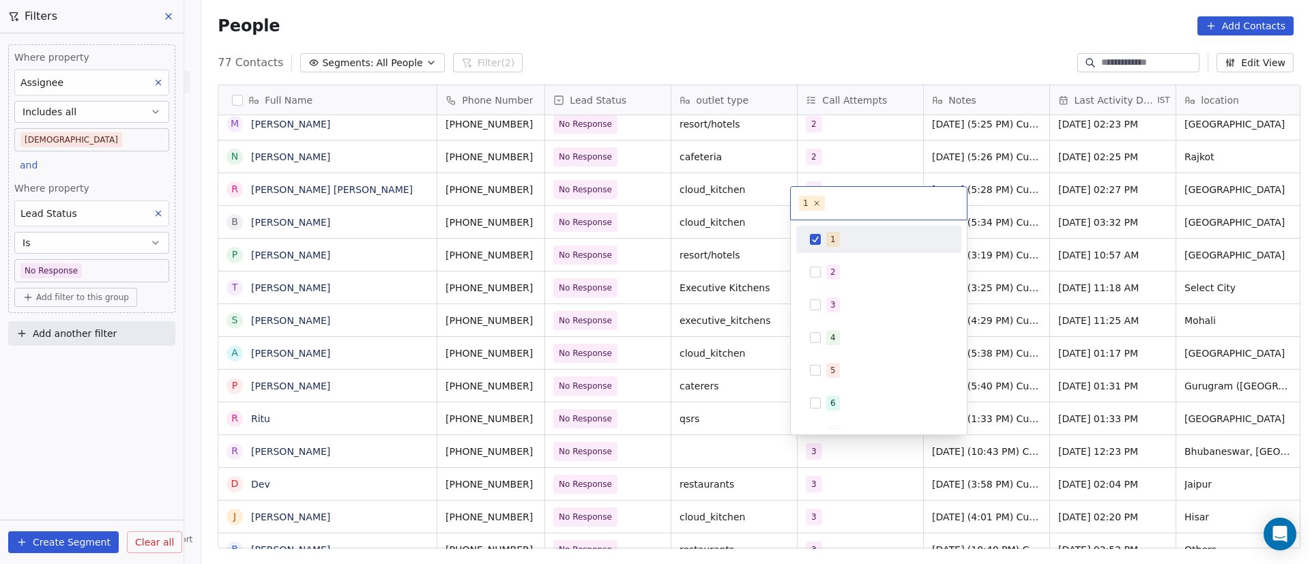
click at [839, 246] on div "1" at bounding box center [886, 239] width 121 height 15
click at [830, 268] on span "2" at bounding box center [833, 272] width 14 height 15
click at [770, 497] on html "On2Cook India Pvt. Ltd. Contacts People Marketing Workflows Campaigns Metrics &…" at bounding box center [655, 282] width 1310 height 564
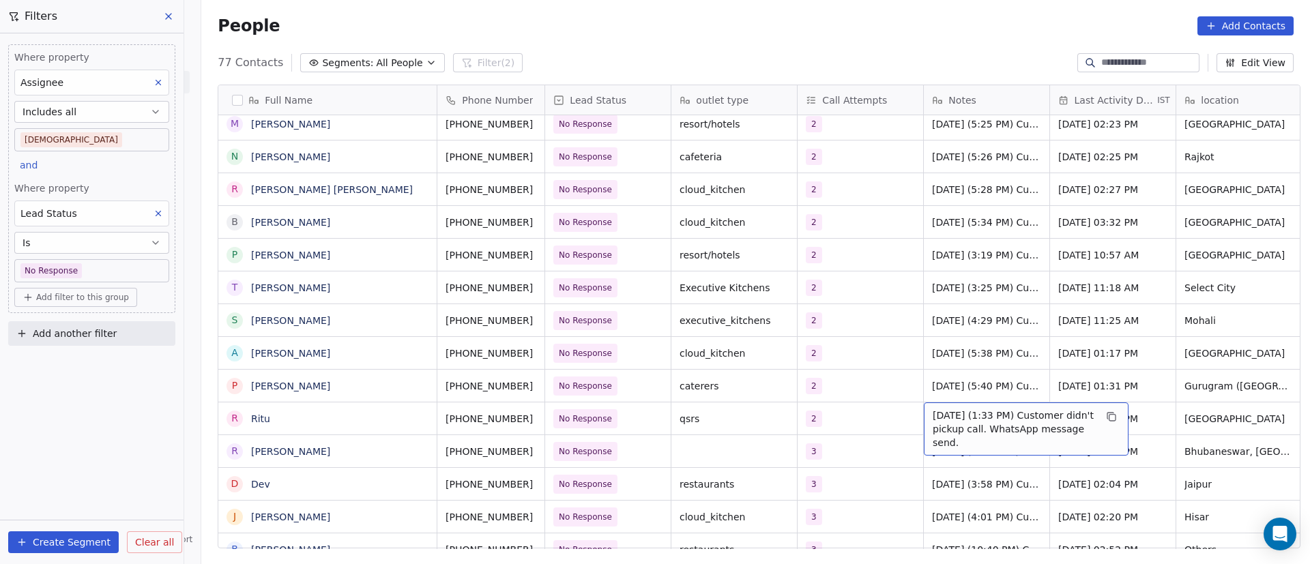
click at [933, 416] on span "17/9/2025 (1:33 PM) Customer didn't pickup call. WhatsApp message send." at bounding box center [1014, 429] width 162 height 41
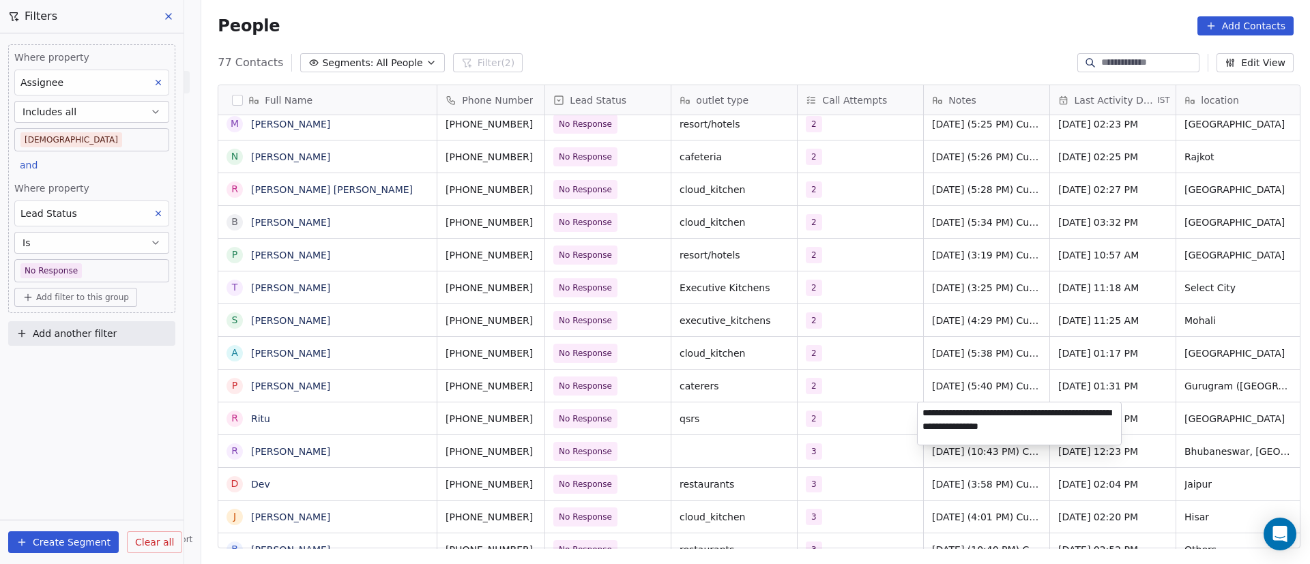
click at [924, 413] on textarea "**********" at bounding box center [1019, 424] width 203 height 42
paste textarea "**********"
type textarea "**********"
click at [308, 412] on html "On2Cook India Pvt. Ltd. Contacts People Marketing Workflows Campaigns Metrics &…" at bounding box center [655, 282] width 1310 height 564
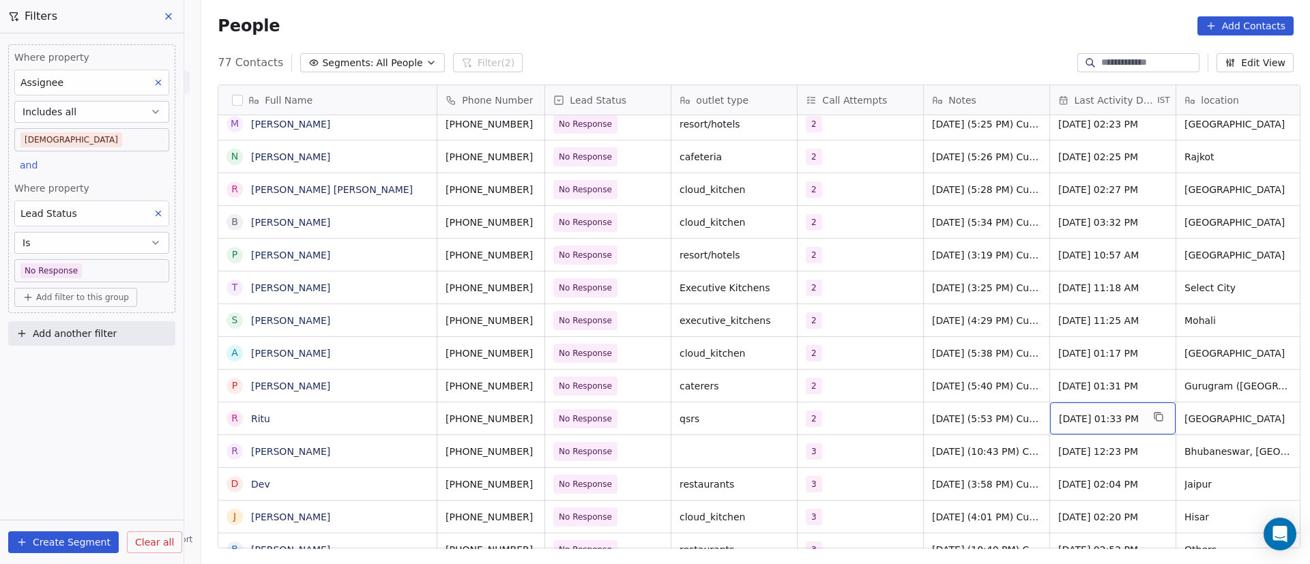
click at [1115, 418] on span "Sep 17, 2025 01:33 PM" at bounding box center [1100, 419] width 83 height 14
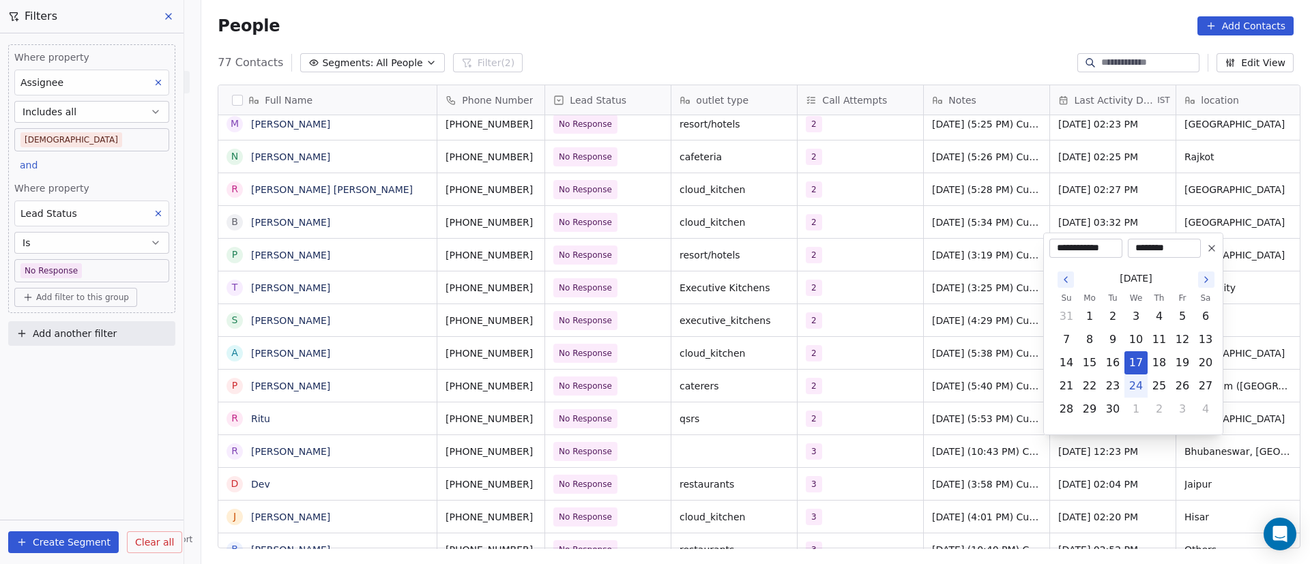
click at [1135, 390] on button "24" at bounding box center [1136, 386] width 22 height 22
type input "**********"
click at [946, 469] on html "On2Cook India Pvt. Ltd. Contacts People Marketing Workflows Campaigns Metrics &…" at bounding box center [655, 282] width 1310 height 564
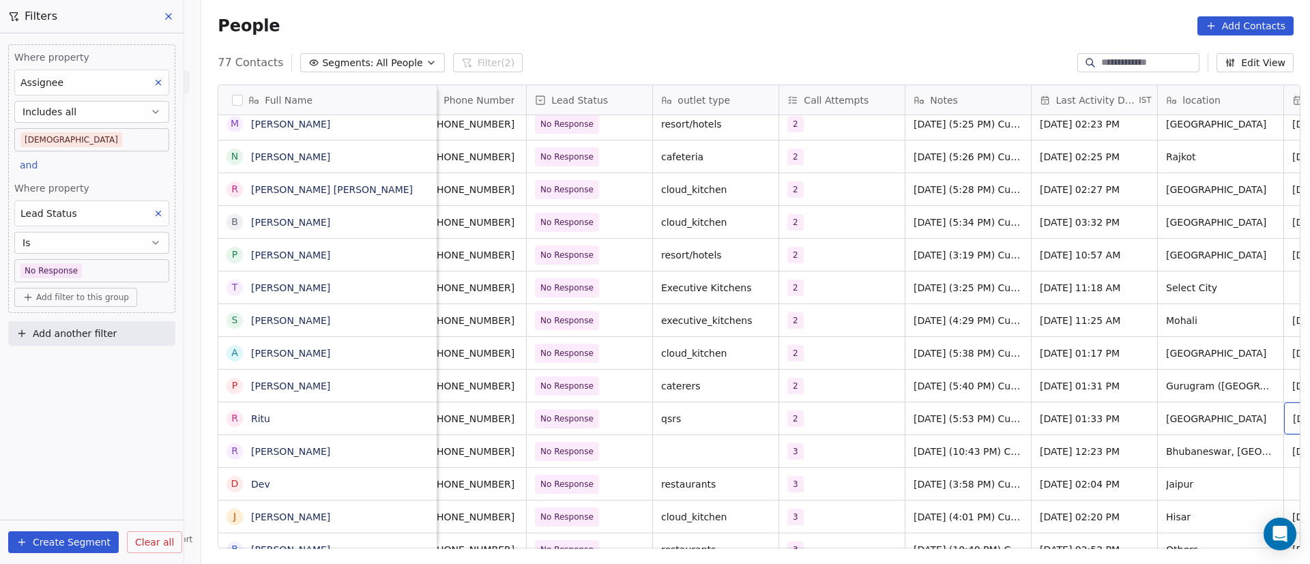
scroll to position [0, 145]
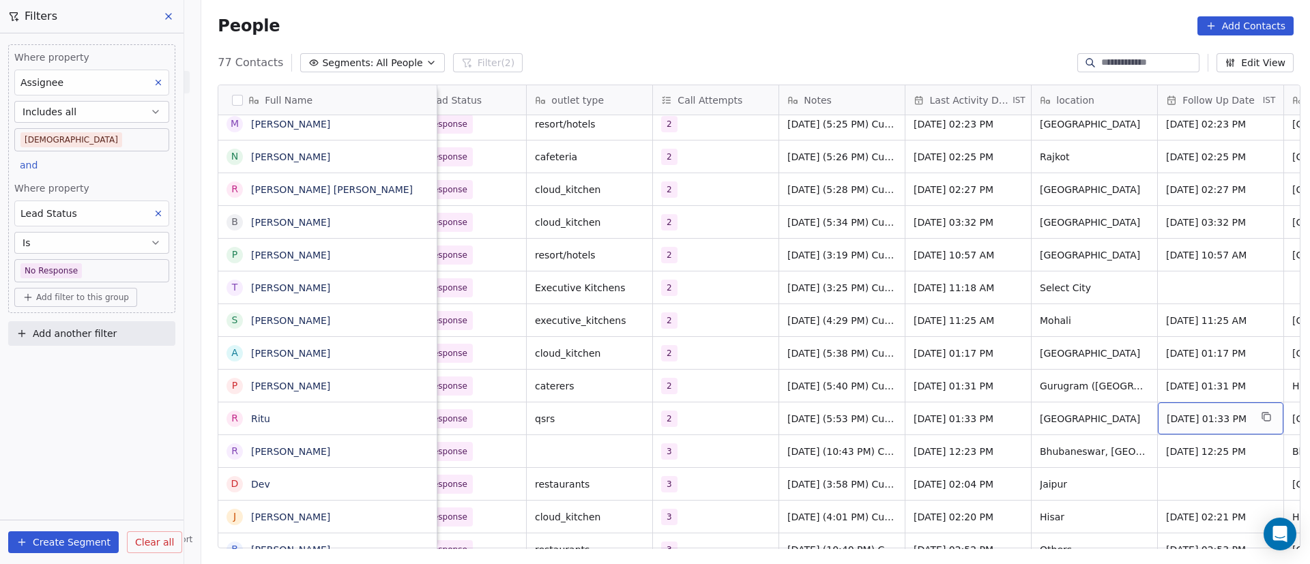
click at [1231, 413] on span "Sep 19, 2025 01:33 PM" at bounding box center [1208, 419] width 83 height 14
click at [1228, 414] on span "Sep 19, 2025 01:33 PM" at bounding box center [1208, 419] width 83 height 14
click at [1193, 421] on span "Sep 19, 2025 01:33 PM" at bounding box center [1208, 419] width 83 height 14
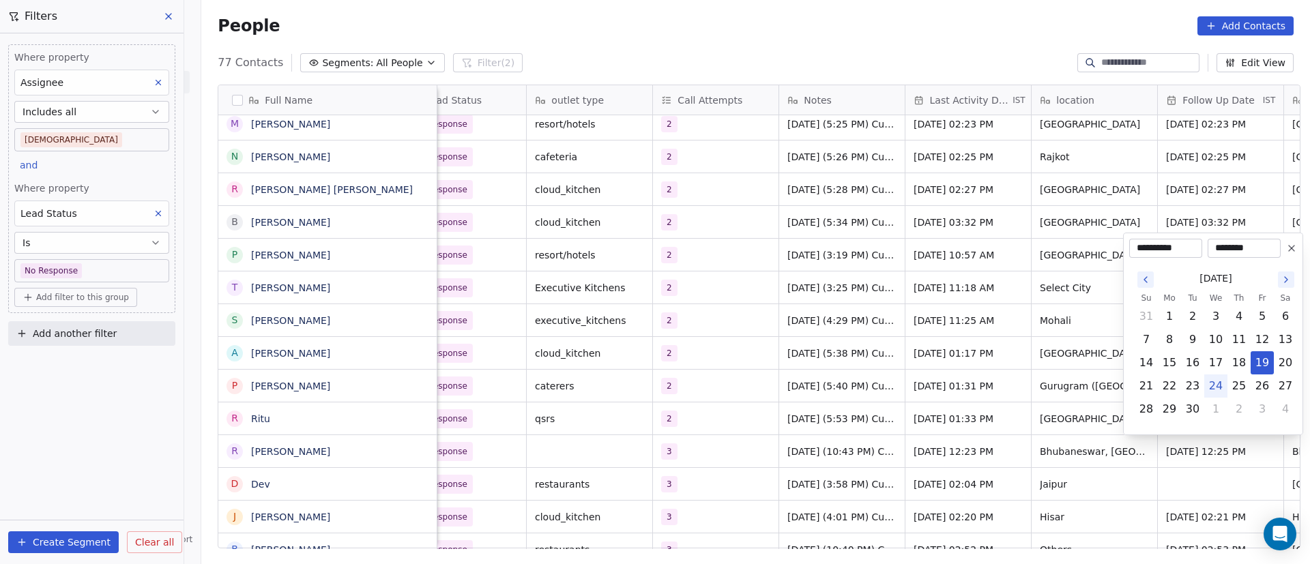
click at [712, 420] on html "On2Cook India Pvt. Ltd. Contacts People Marketing Workflows Campaigns Metrics &…" at bounding box center [655, 282] width 1310 height 564
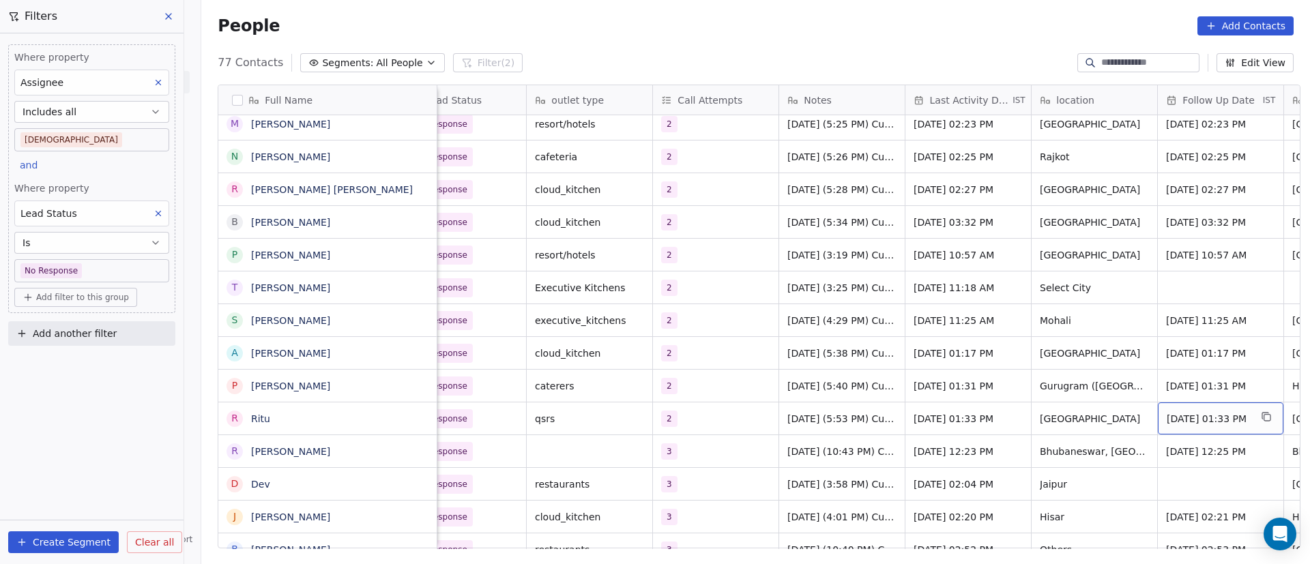
click at [1219, 426] on div "Sep 19, 2025 01:33 PM" at bounding box center [1221, 419] width 126 height 32
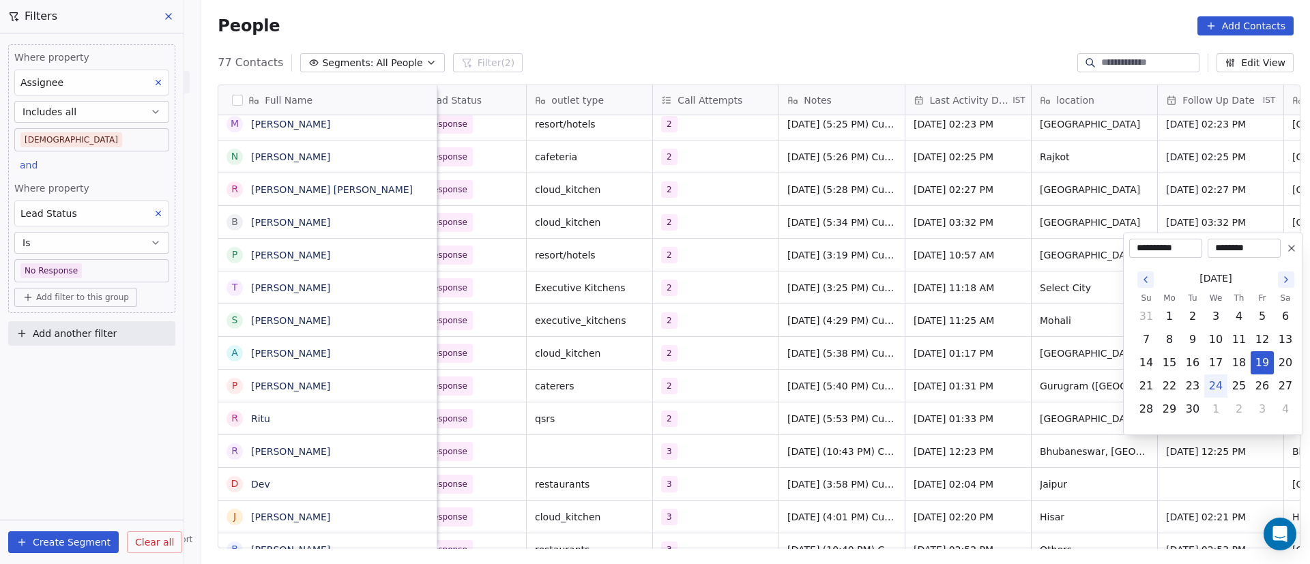
click at [1293, 248] on icon at bounding box center [1291, 248] width 11 height 11
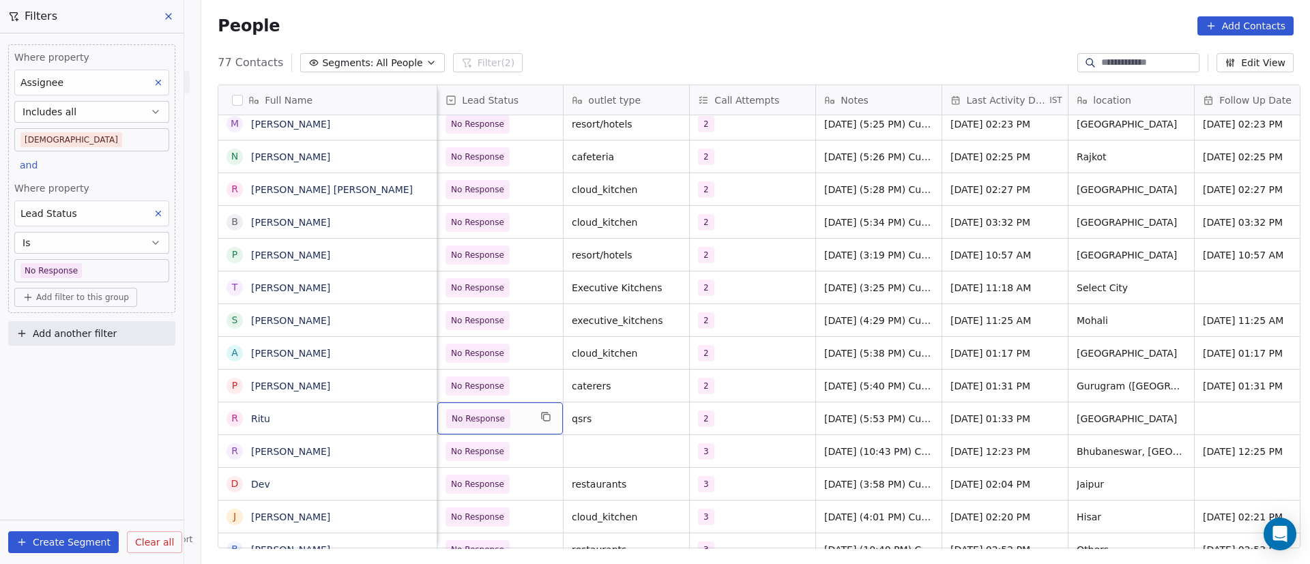
scroll to position [0, 0]
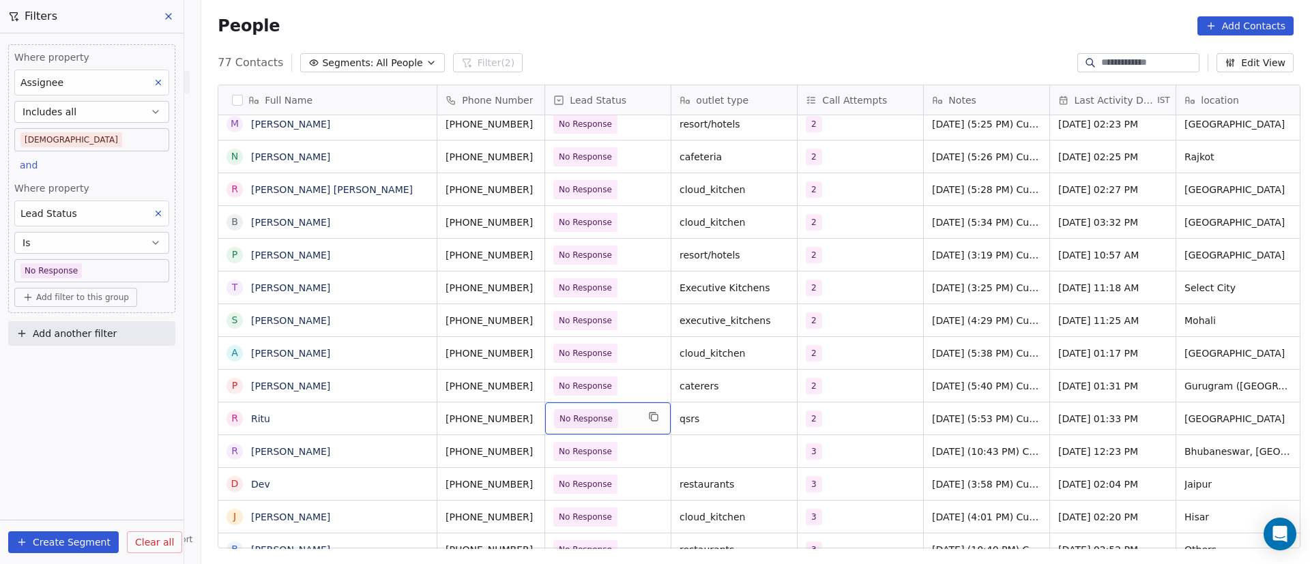
click at [379, 435] on div "R Rabi Das" at bounding box center [327, 451] width 219 height 33
click at [545, 416] on icon "grid" at bounding box center [550, 416] width 11 height 11
click at [346, 416] on span "Ritu" at bounding box center [327, 419] width 151 height 14
click at [341, 416] on span "Ritu" at bounding box center [327, 419] width 151 height 14
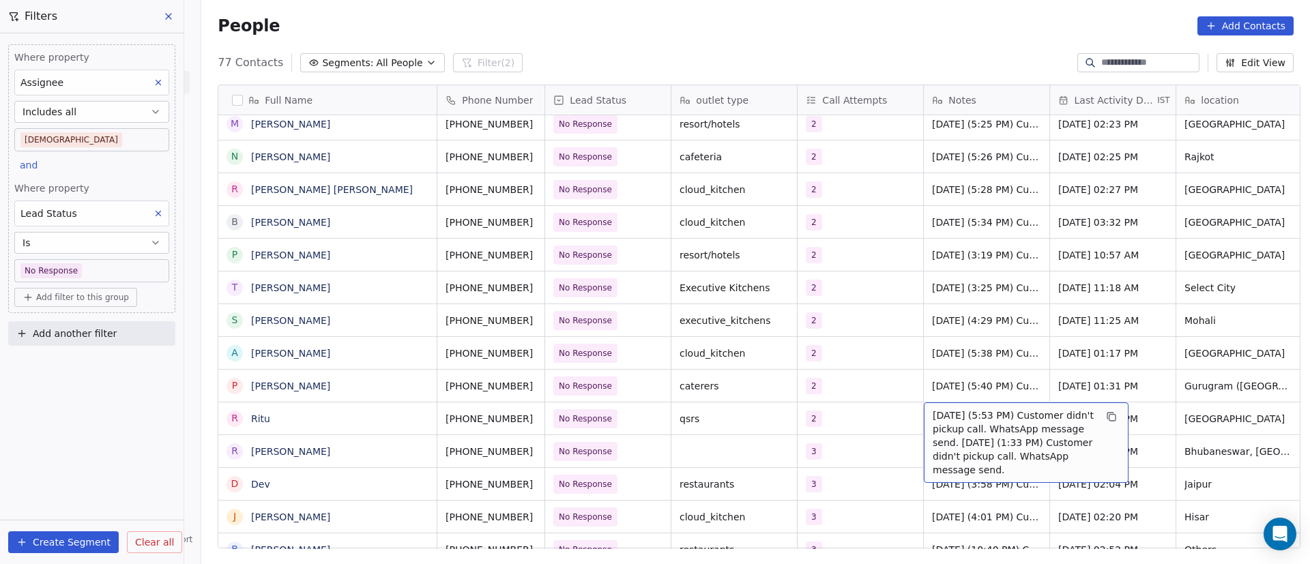
click at [925, 416] on div "24/9/2025 (5:53 PM) Customer didn't pickup call. WhatsApp message send. 17/9/20…" at bounding box center [1026, 443] width 205 height 81
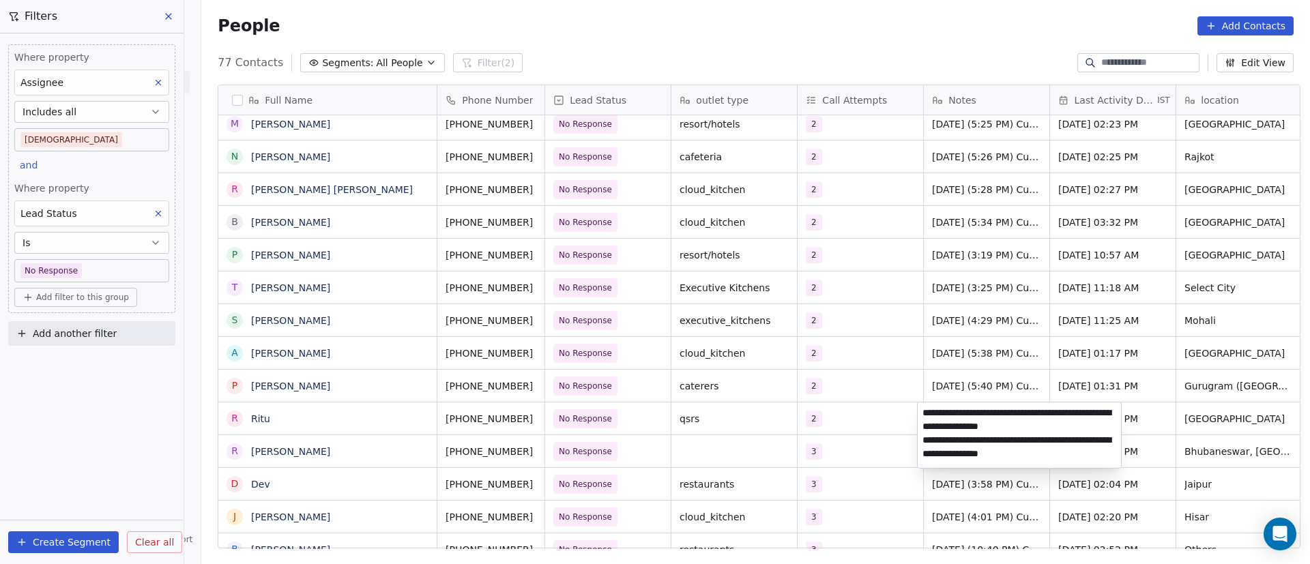
drag, startPoint x: 1059, startPoint y: 412, endPoint x: 939, endPoint y: 427, distance: 121.0
click at [939, 427] on textarea "**********" at bounding box center [1019, 436] width 203 height 66
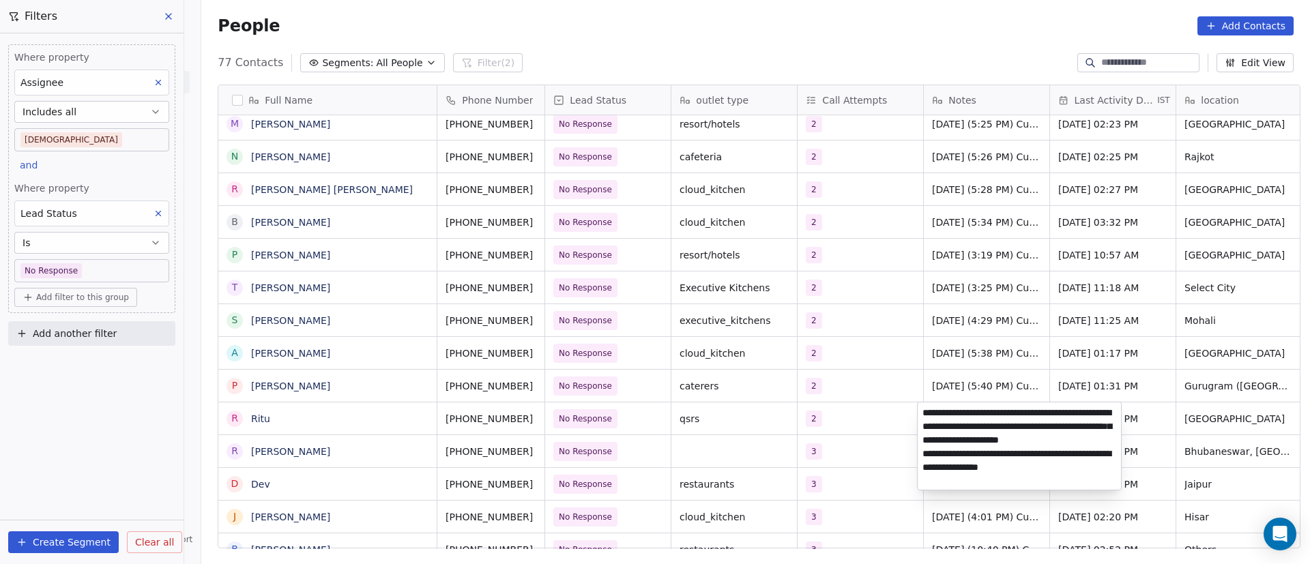
type textarea "**********"
click at [347, 416] on html "On2Cook India Pvt. Ltd. Contacts People Marketing Workflows Campaigns Metrics &…" at bounding box center [655, 282] width 1310 height 564
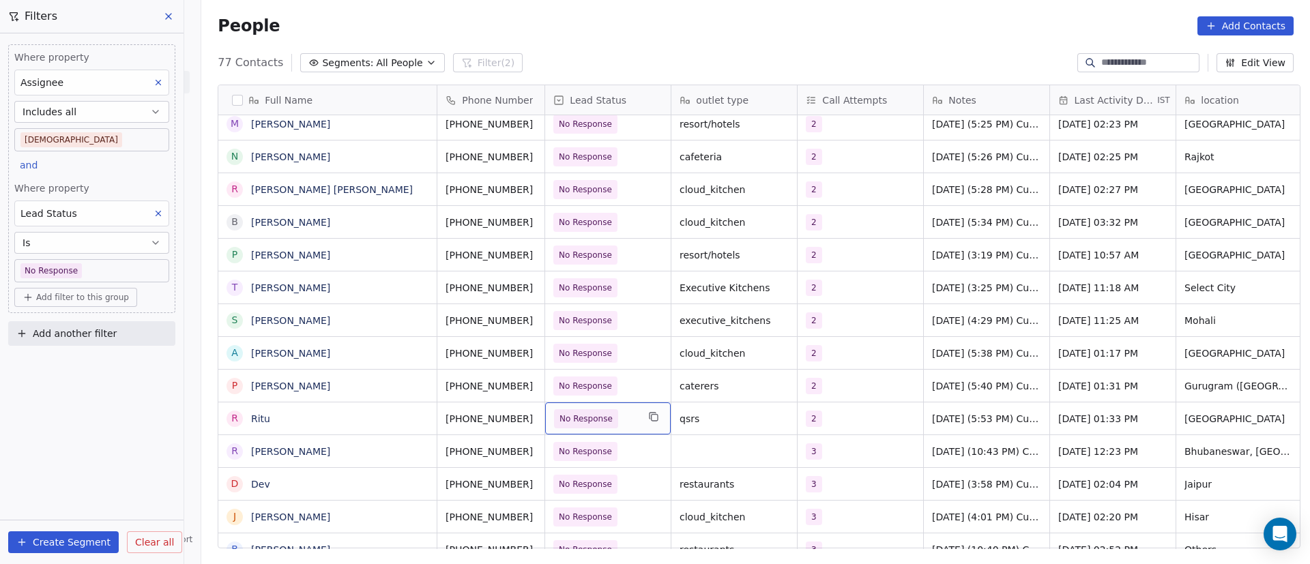
click at [617, 422] on span "No Response" at bounding box center [595, 418] width 83 height 19
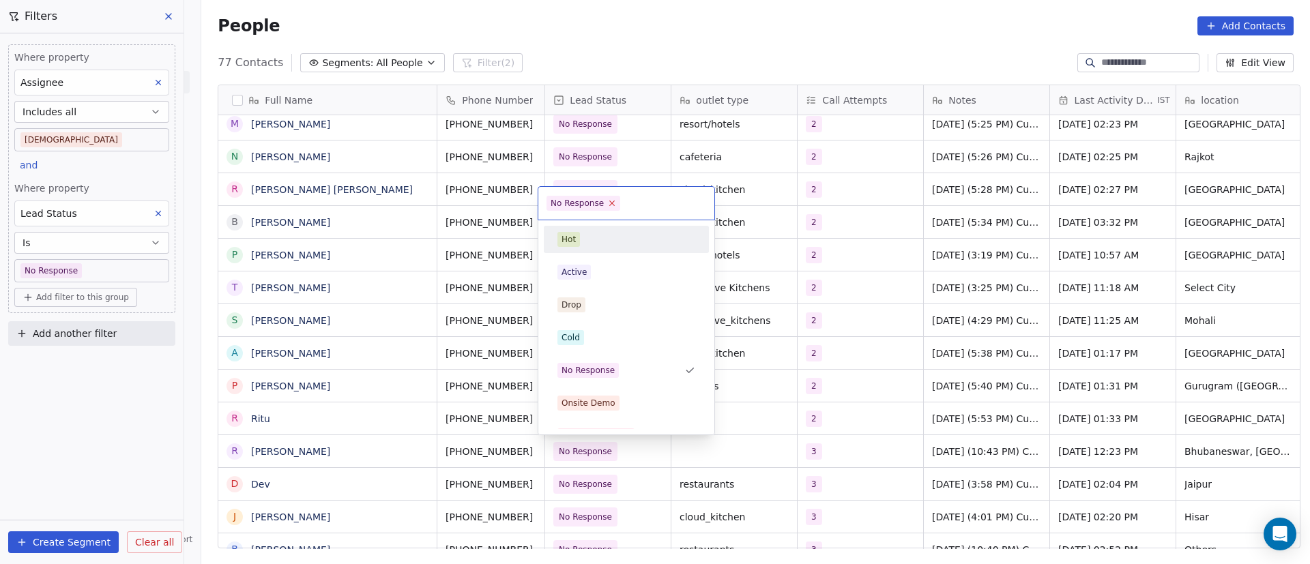
click at [613, 202] on icon at bounding box center [612, 203] width 9 height 9
click at [589, 340] on div "Cold" at bounding box center [626, 337] width 138 height 15
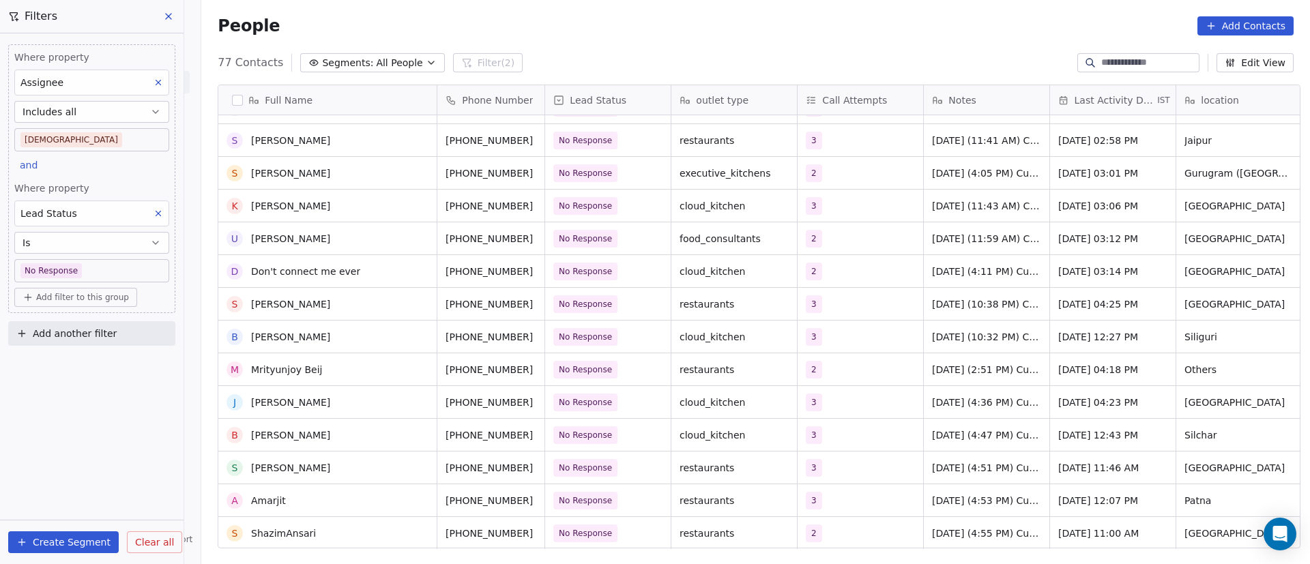
scroll to position [614, 0]
click at [559, 44] on div "People Add Contacts" at bounding box center [755, 26] width 1109 height 52
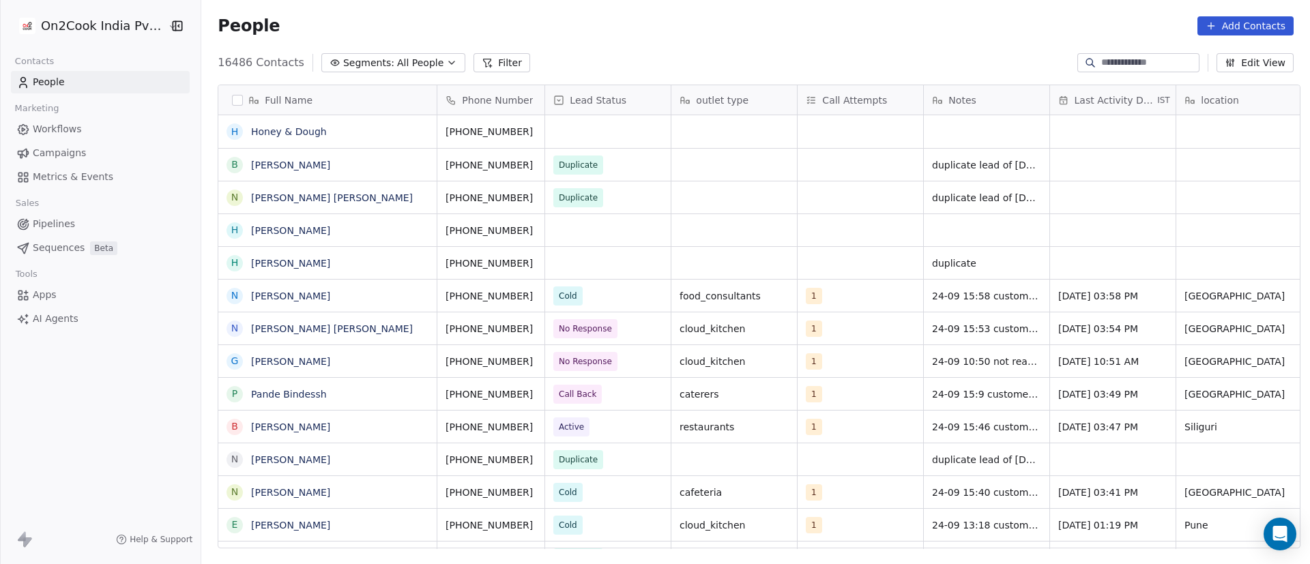
scroll to position [481, 1099]
click at [475, 68] on button "Filter" at bounding box center [502, 62] width 57 height 19
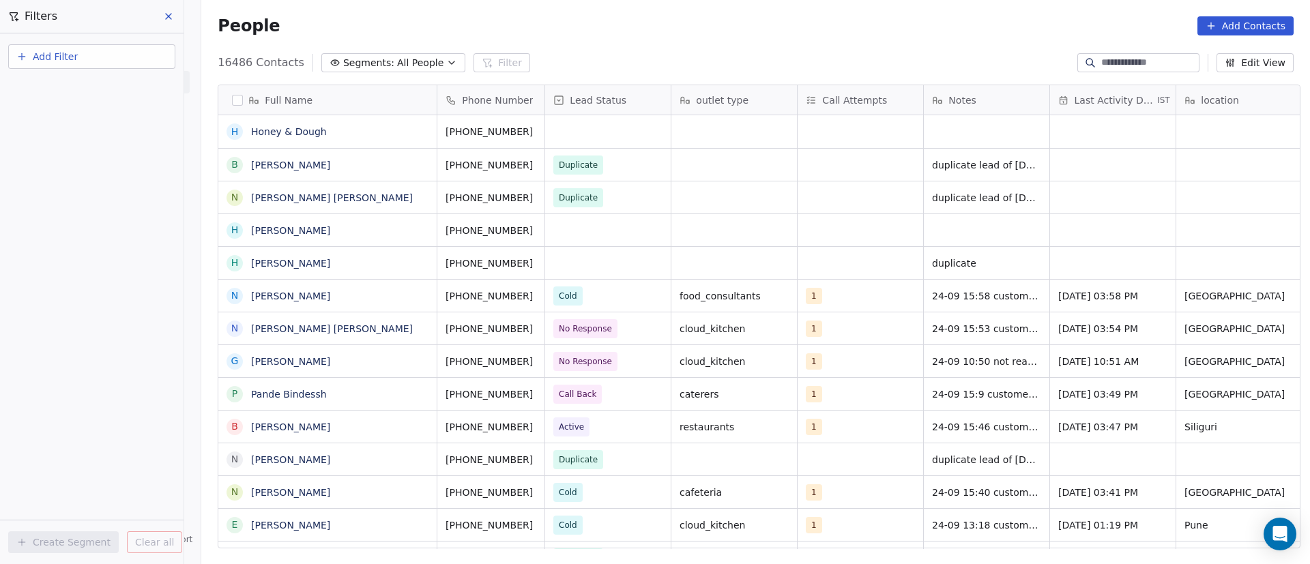
click at [113, 60] on button "Add Filter" at bounding box center [91, 56] width 167 height 25
click at [94, 85] on span "Contact properties" at bounding box center [67, 89] width 89 height 14
type input "***"
click at [84, 136] on div "Assignee" at bounding box center [92, 138] width 139 height 14
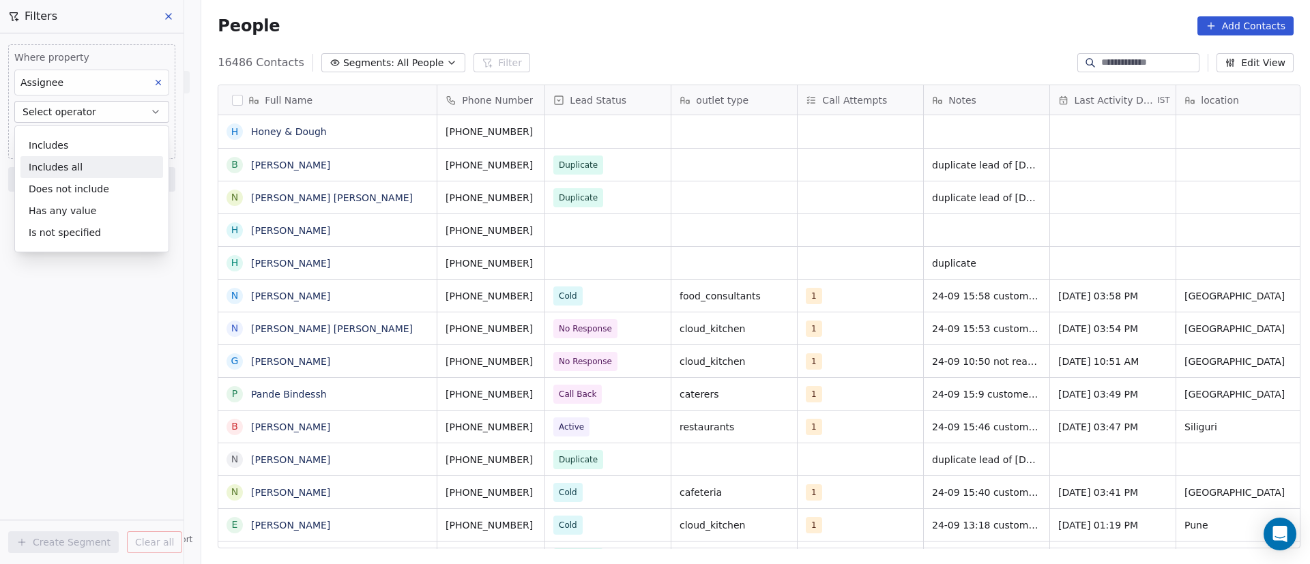
click at [87, 160] on div "Includes all" at bounding box center [91, 167] width 143 height 22
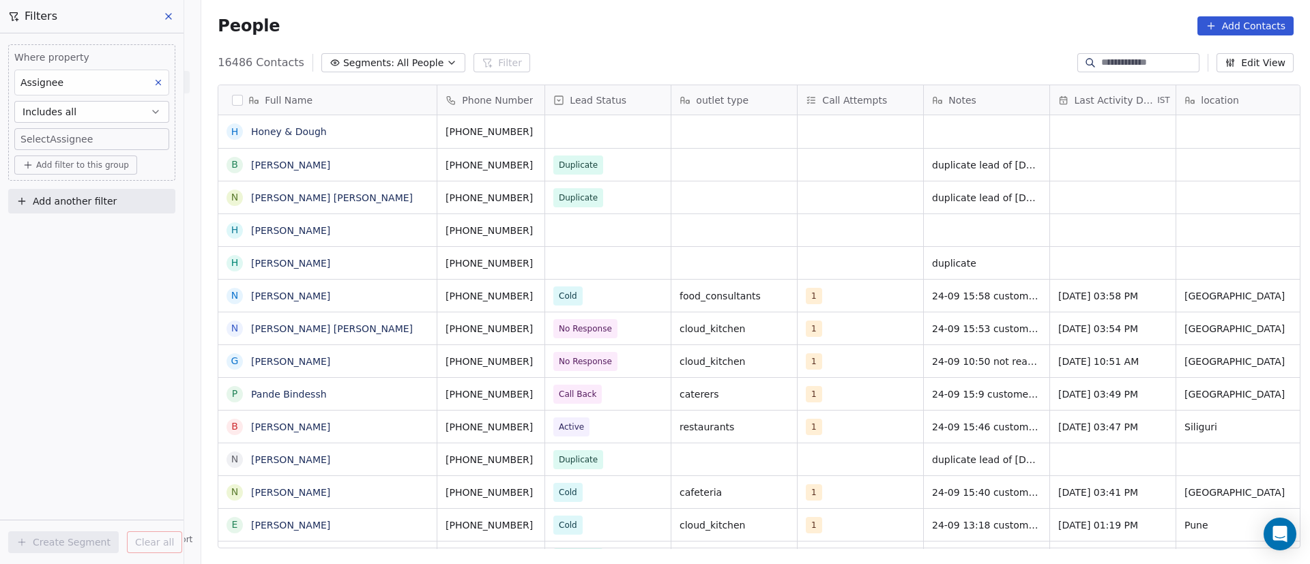
click at [108, 144] on body "On2Cook India Pvt. Ltd. Contacts People Marketing Workflows Campaigns Metrics &…" at bounding box center [655, 282] width 1310 height 564
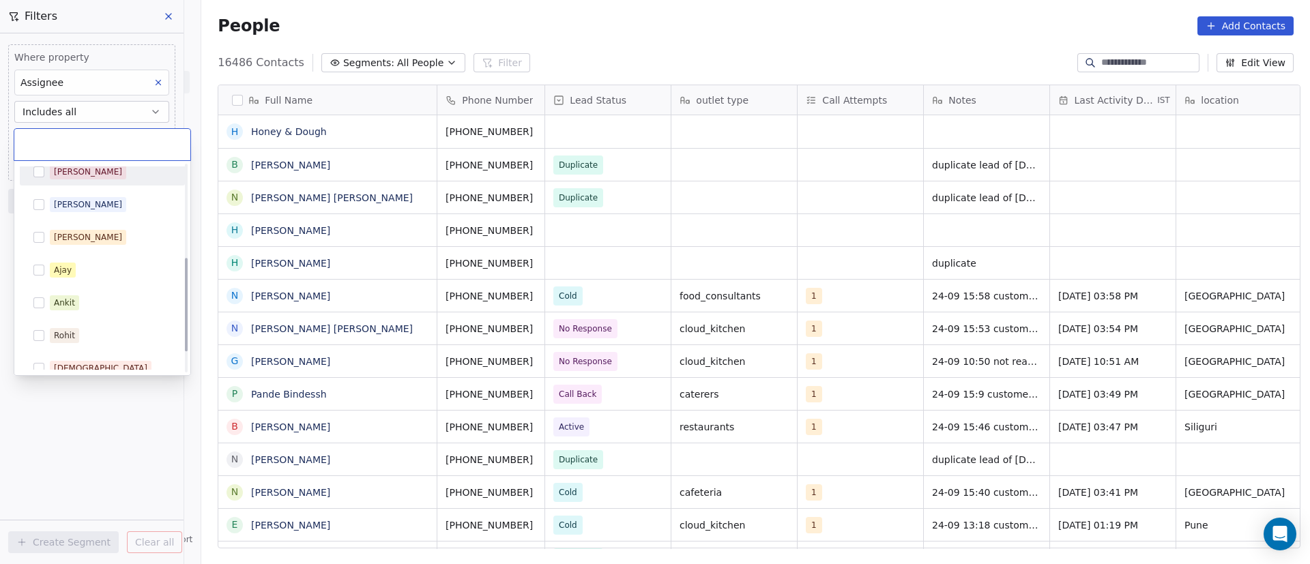
scroll to position [250, 0]
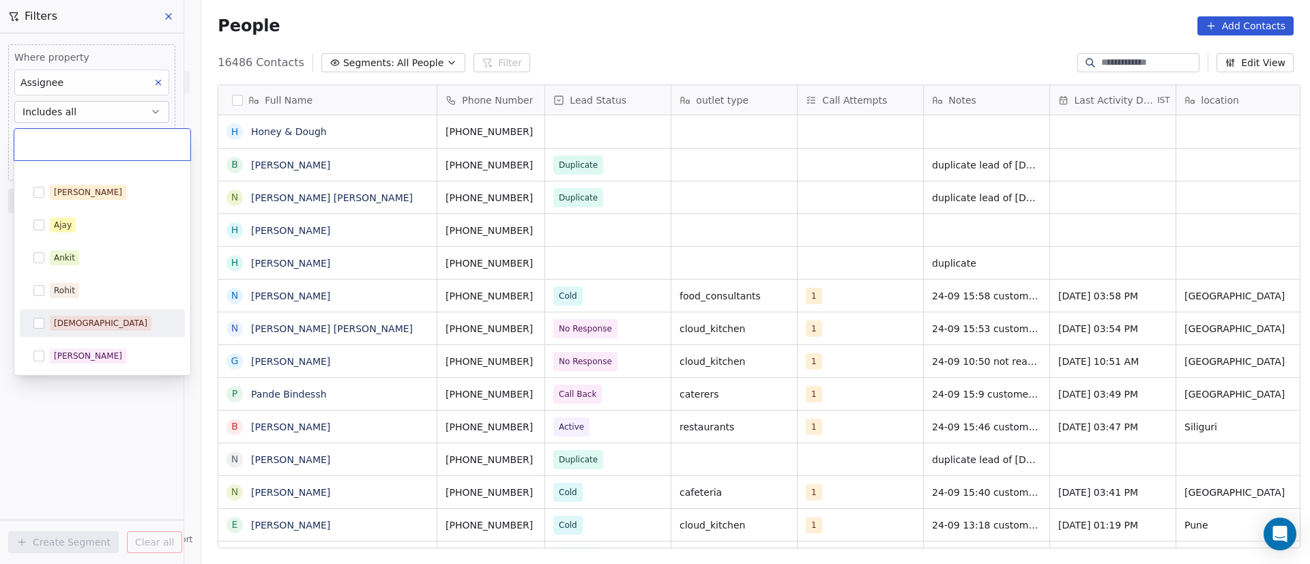
click at [89, 315] on div "[DEMOGRAPHIC_DATA]" at bounding box center [102, 323] width 154 height 22
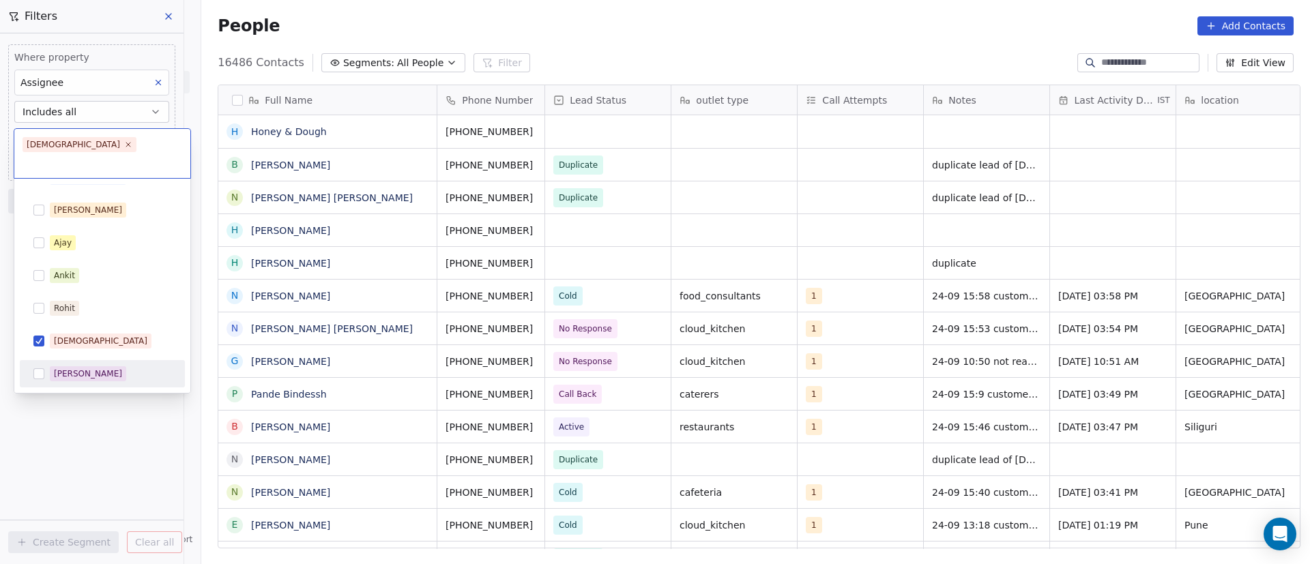
click at [79, 422] on html "On2Cook India Pvt. Ltd. Contacts People Marketing Workflows Campaigns Metrics &…" at bounding box center [655, 282] width 1310 height 564
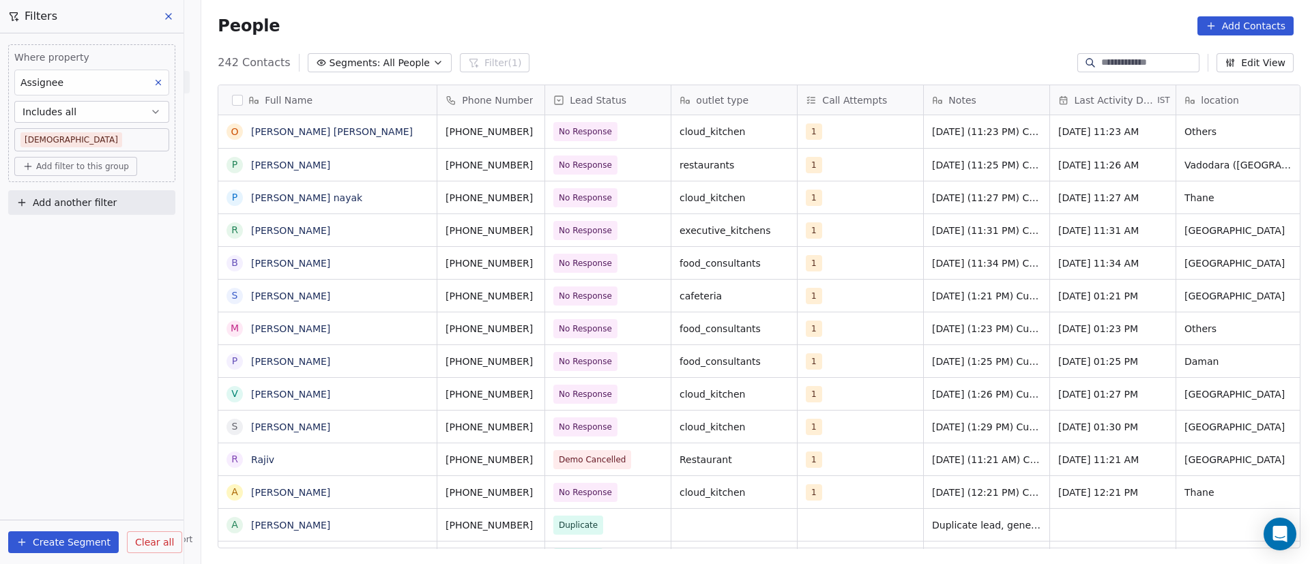
scroll to position [481, 1099]
click at [413, 136] on button "grid" at bounding box center [419, 129] width 16 height 16
click at [542, 130] on button "grid" at bounding box center [550, 129] width 16 height 16
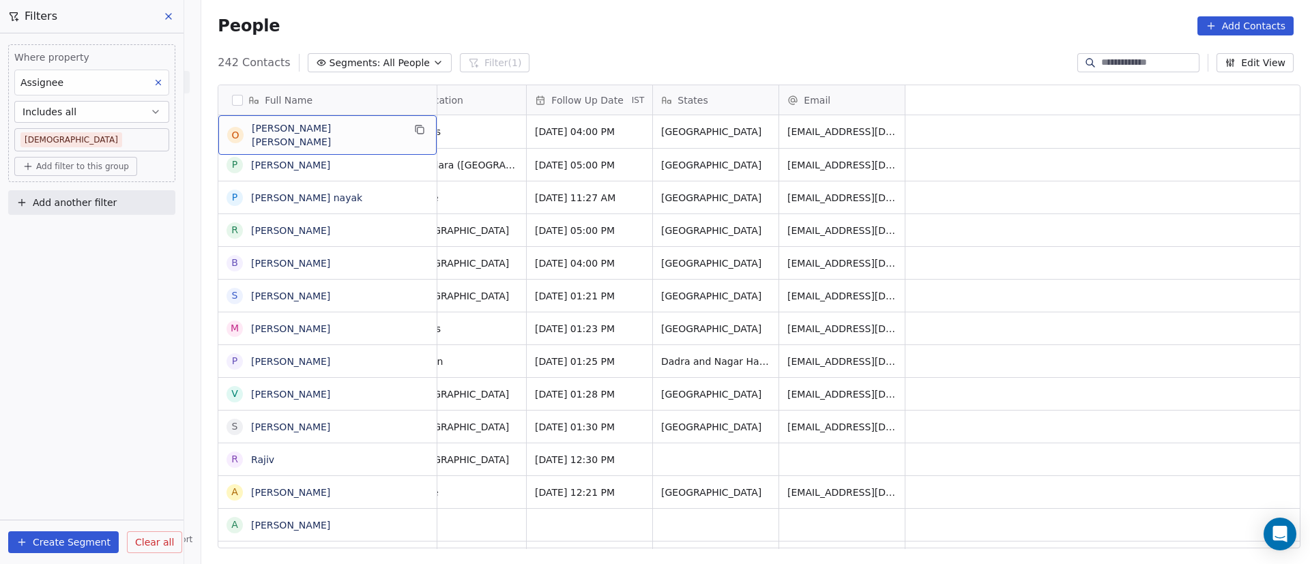
scroll to position [0, 0]
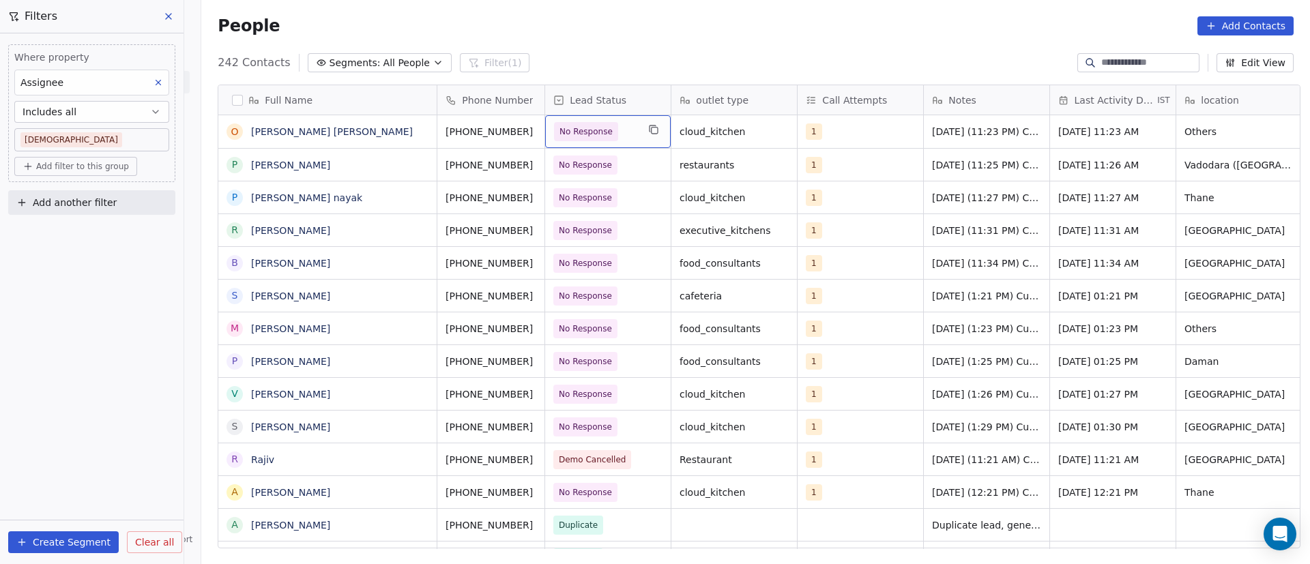
click at [621, 130] on span "No Response" at bounding box center [595, 131] width 83 height 19
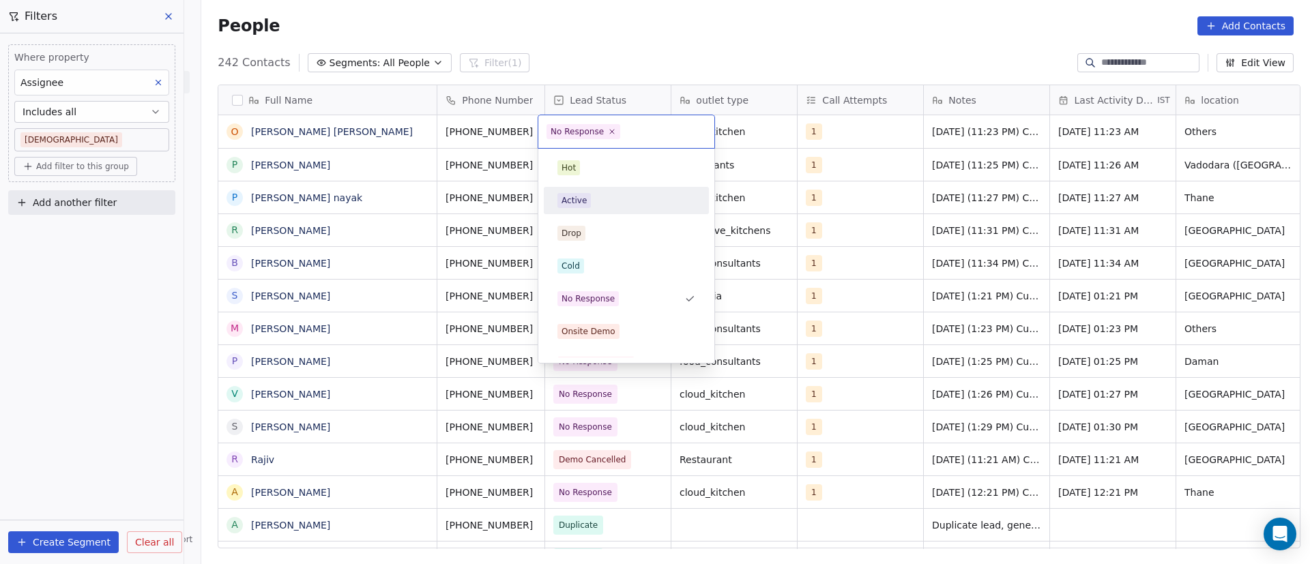
click at [594, 190] on div "Active" at bounding box center [626, 201] width 154 height 22
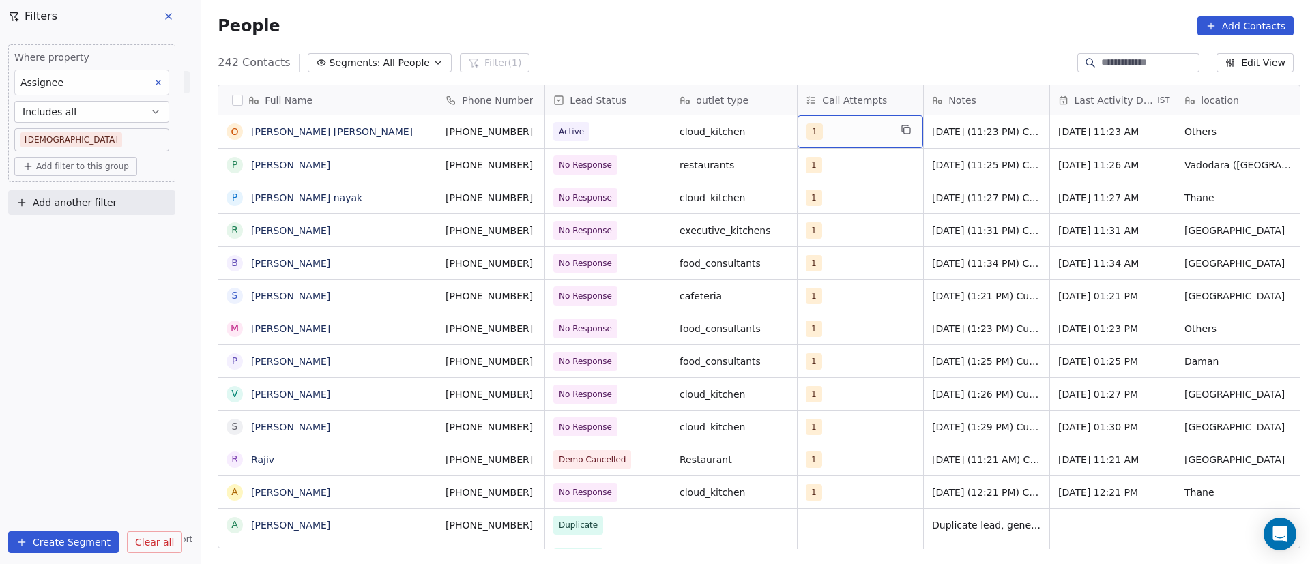
click at [831, 134] on div "1" at bounding box center [847, 131] width 83 height 16
click at [830, 134] on div "1" at bounding box center [847, 131] width 83 height 16
click at [832, 133] on div "1" at bounding box center [847, 131] width 83 height 16
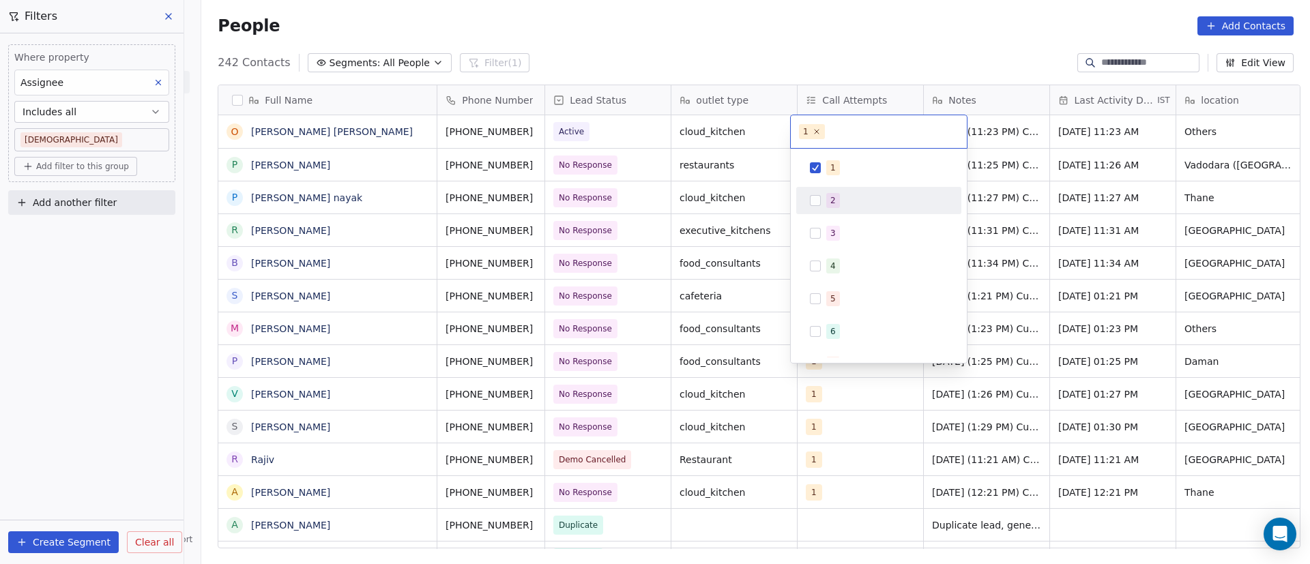
click at [824, 204] on div "2" at bounding box center [879, 201] width 154 height 22
click at [816, 130] on icon at bounding box center [816, 132] width 5 height 5
click at [765, 135] on html "On2Cook India Pvt. Ltd. Contacts People Marketing Workflows Campaigns Metrics &…" at bounding box center [655, 282] width 1310 height 564
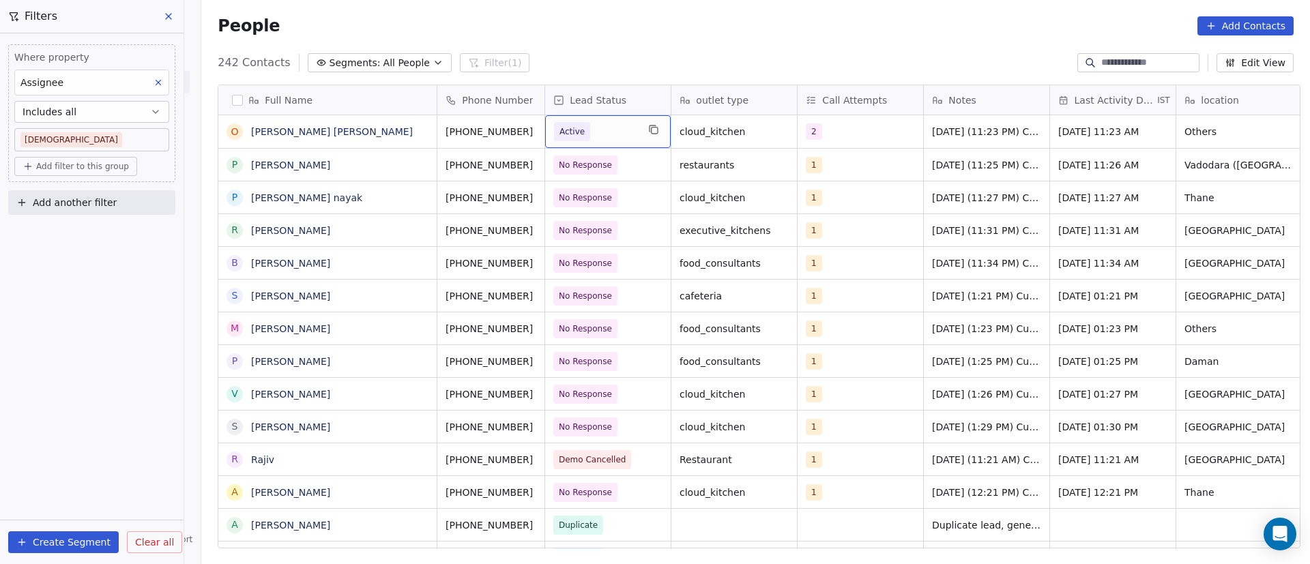
click at [604, 133] on span "Active" at bounding box center [595, 131] width 83 height 19
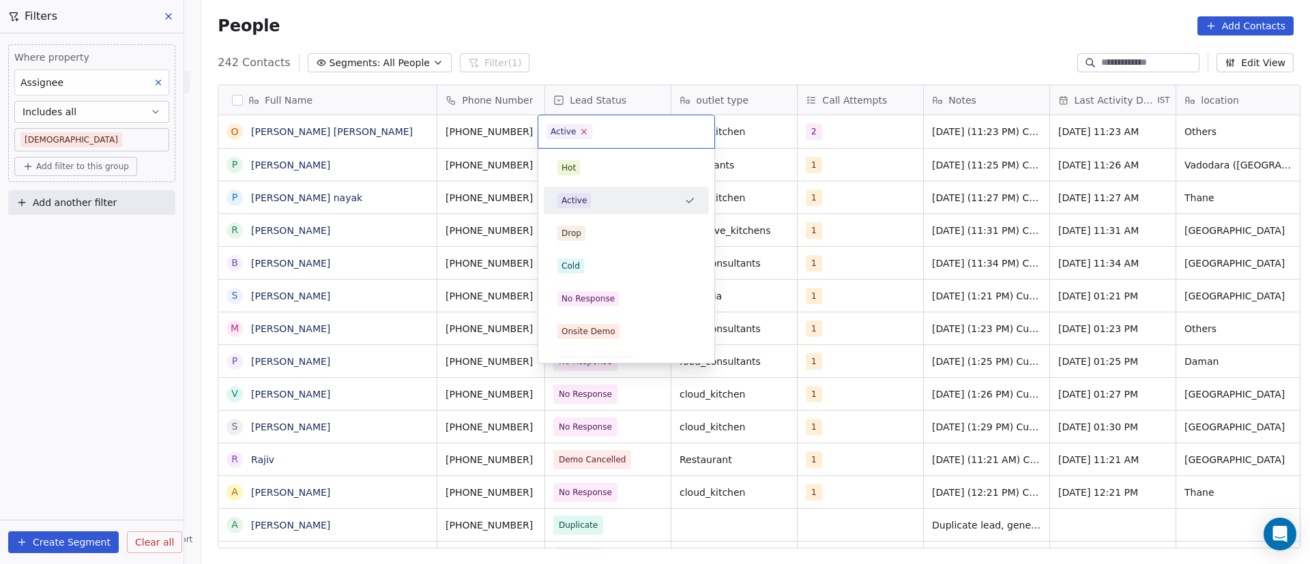
click at [583, 132] on icon at bounding box center [584, 132] width 5 height 5
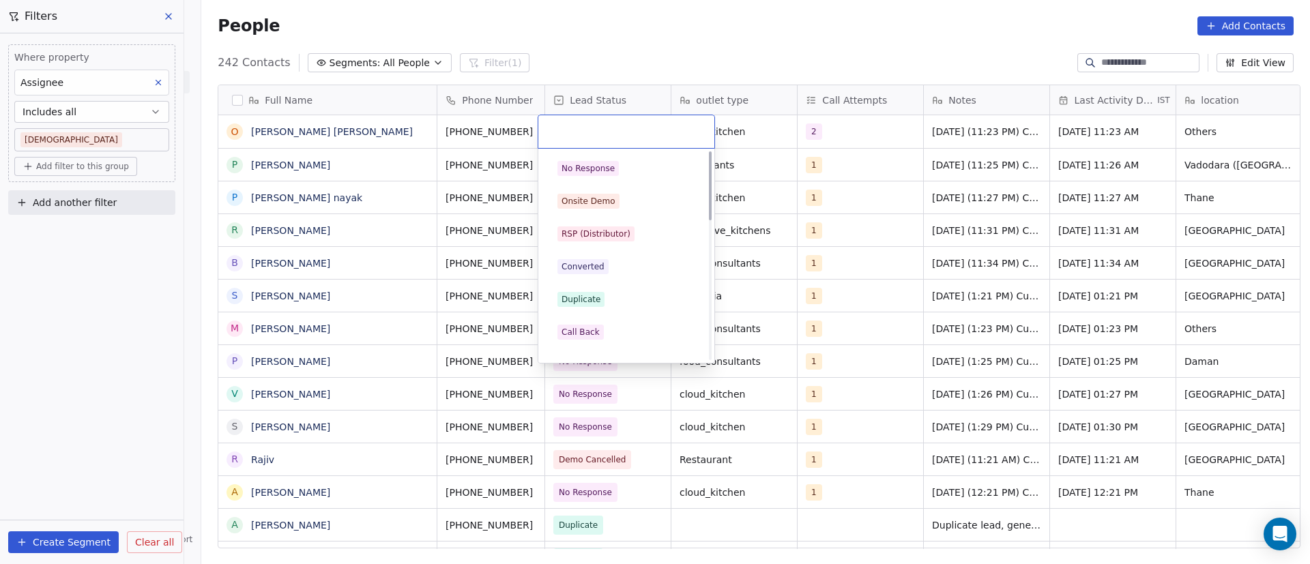
scroll to position [205, 0]
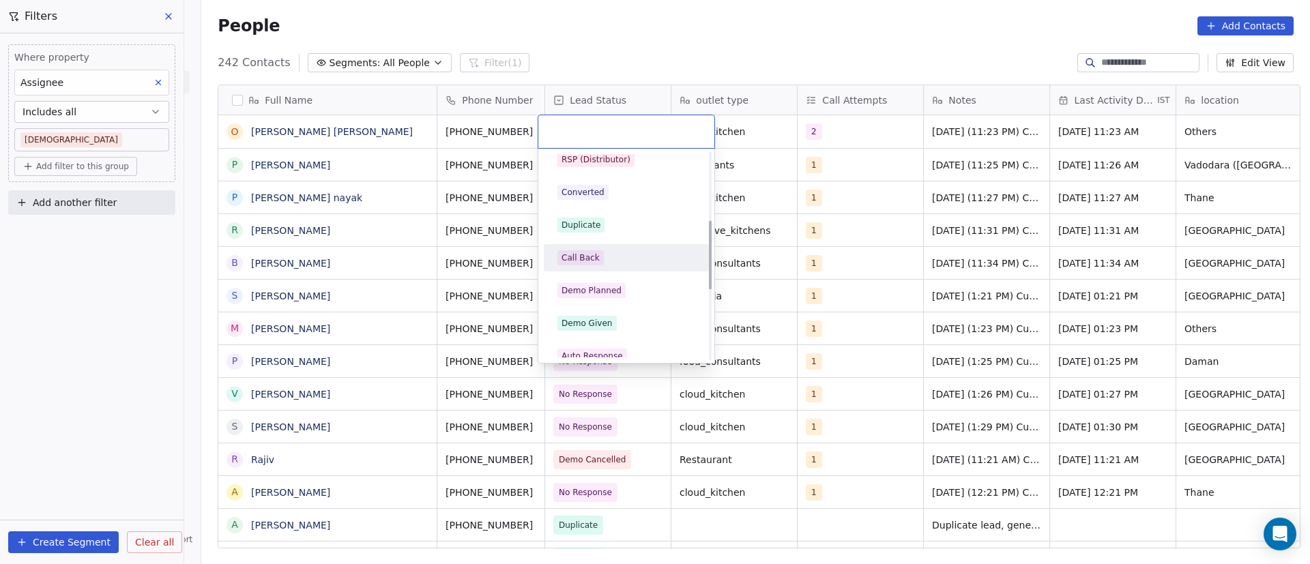
click at [609, 252] on div "Call Back" at bounding box center [626, 257] width 138 height 15
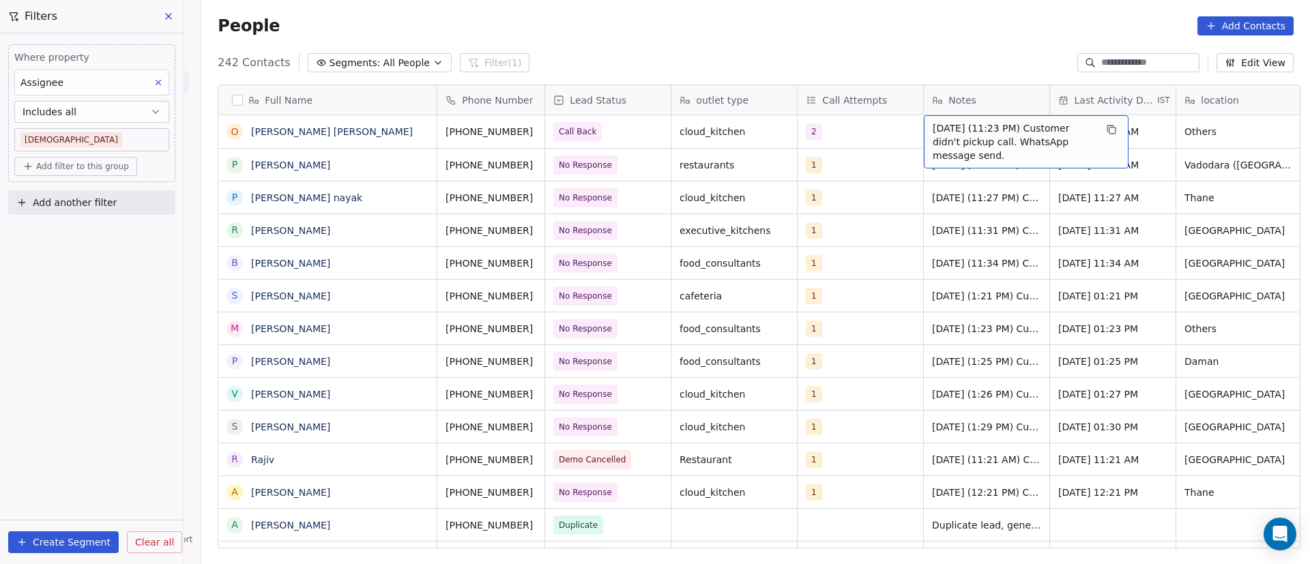
click at [985, 128] on span "23/9/2025 (11:23 PM) Customer didn't pickup call. WhatsApp message send." at bounding box center [1014, 141] width 162 height 41
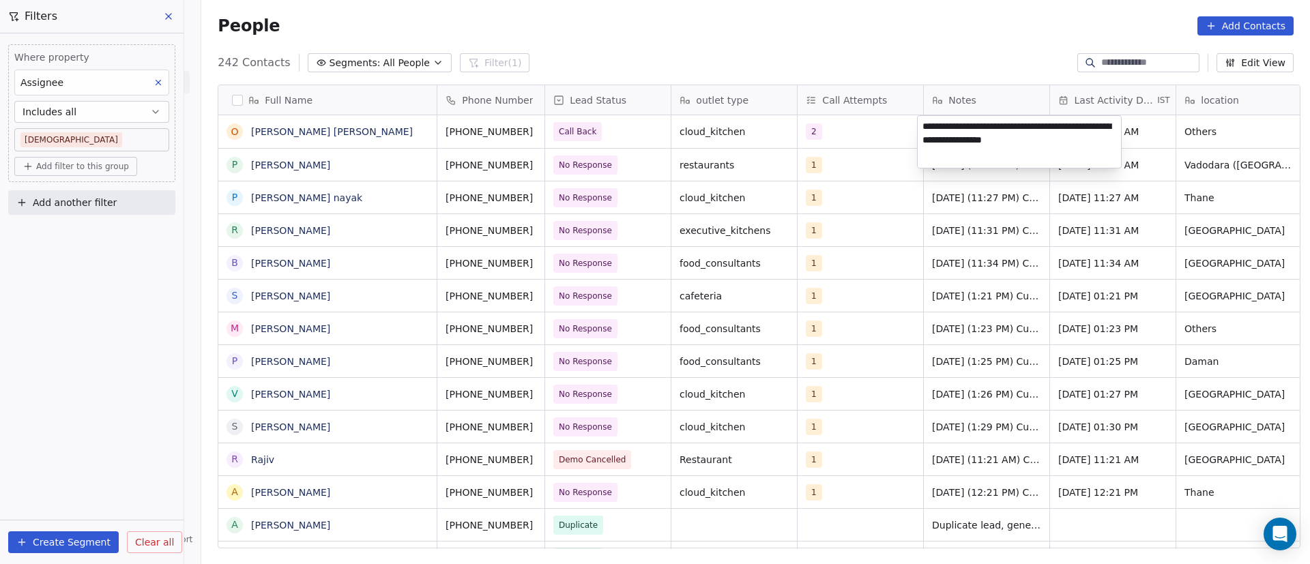
click at [920, 128] on textarea "**********" at bounding box center [1019, 142] width 203 height 52
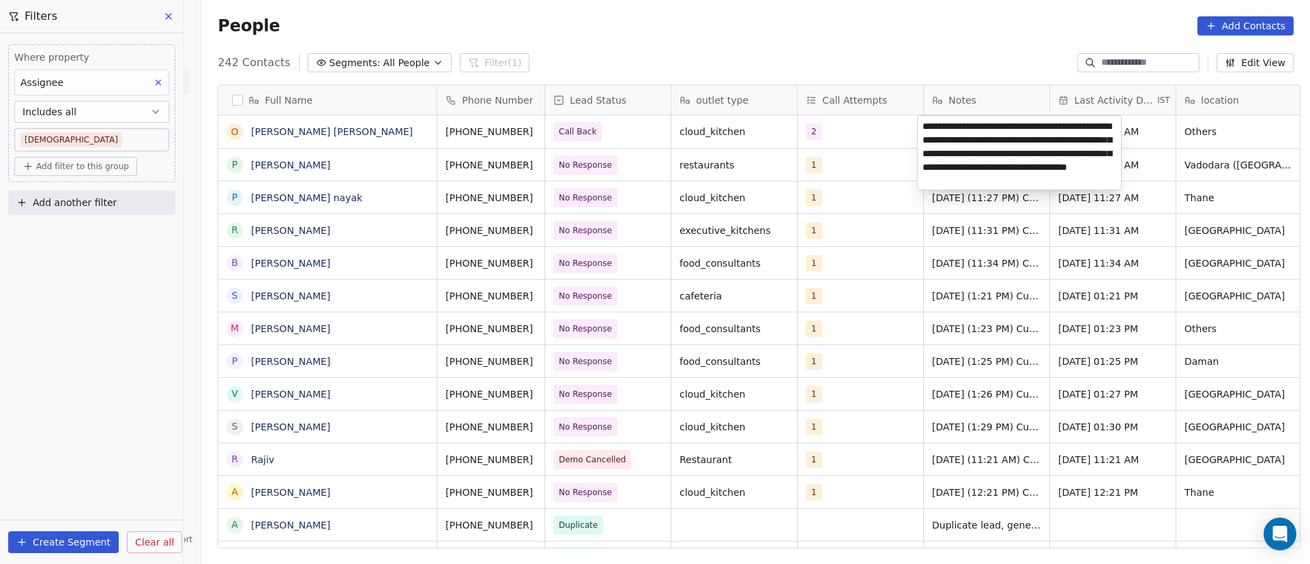
type textarea "**********"
click at [852, 184] on html "On2Cook India Pvt. Ltd. Contacts People Marketing Workflows Campaigns Metrics &…" at bounding box center [655, 282] width 1310 height 564
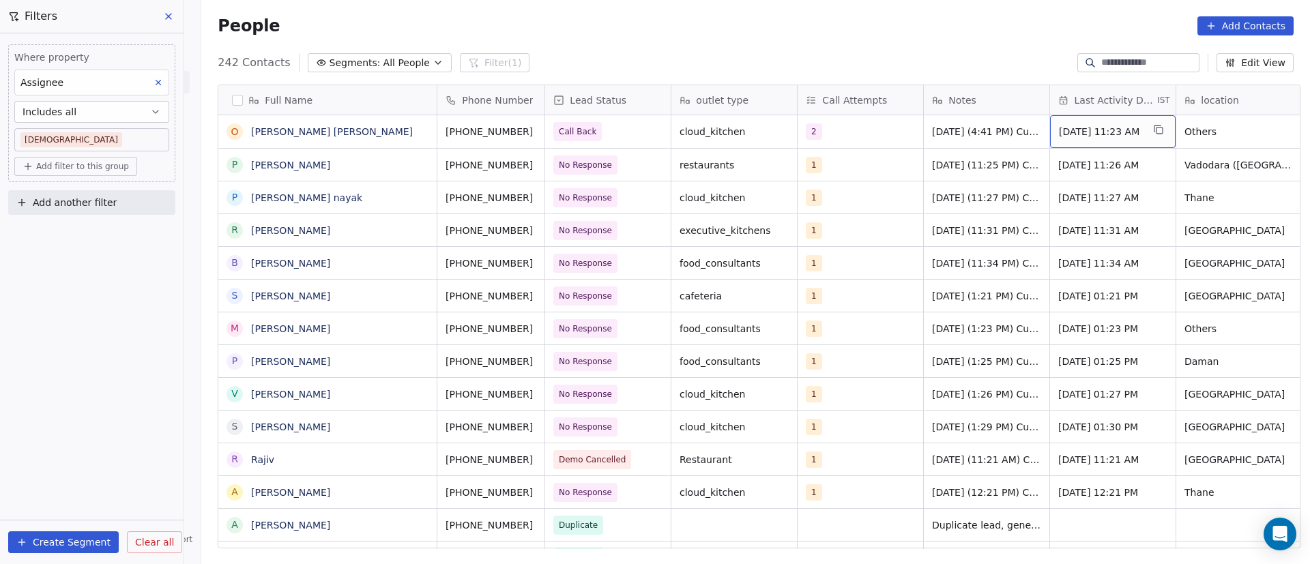
click at [1081, 132] on span "Sep 23, 2025 11:23 AM" at bounding box center [1100, 132] width 83 height 14
click at [1080, 131] on span "Sep 23, 2025 11:23 AM" at bounding box center [1100, 132] width 83 height 14
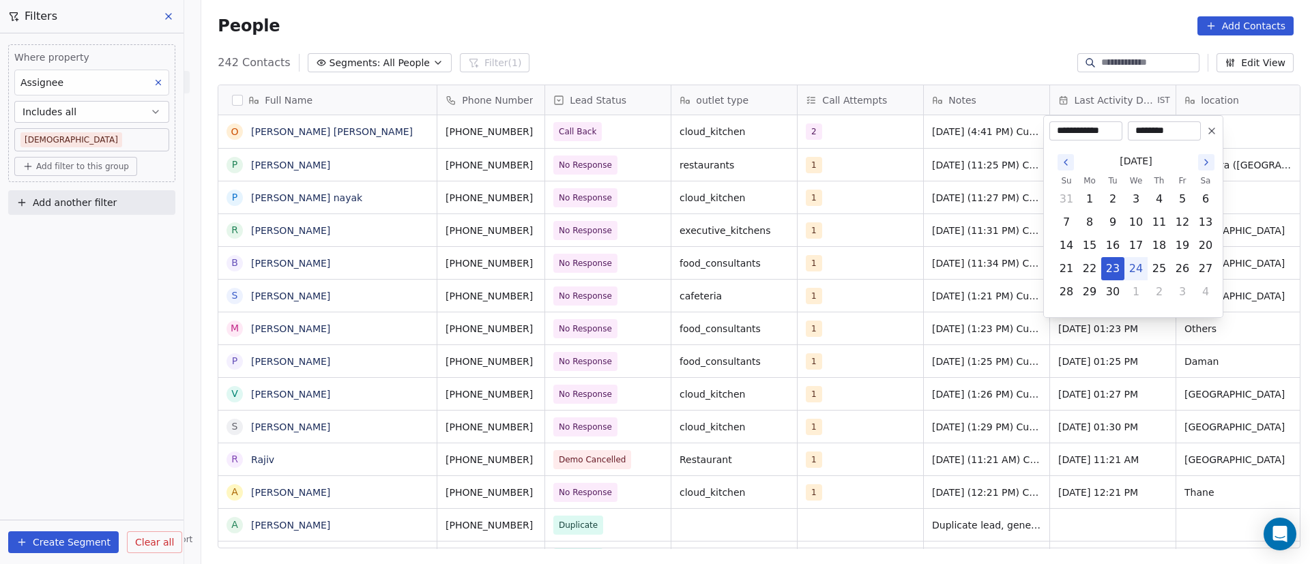
click at [1137, 267] on button "24" at bounding box center [1136, 269] width 22 height 22
type input "**********"
click at [882, 202] on html "On2Cook India Pvt. Ltd. Contacts People Marketing Workflows Campaigns Metrics &…" at bounding box center [655, 282] width 1310 height 564
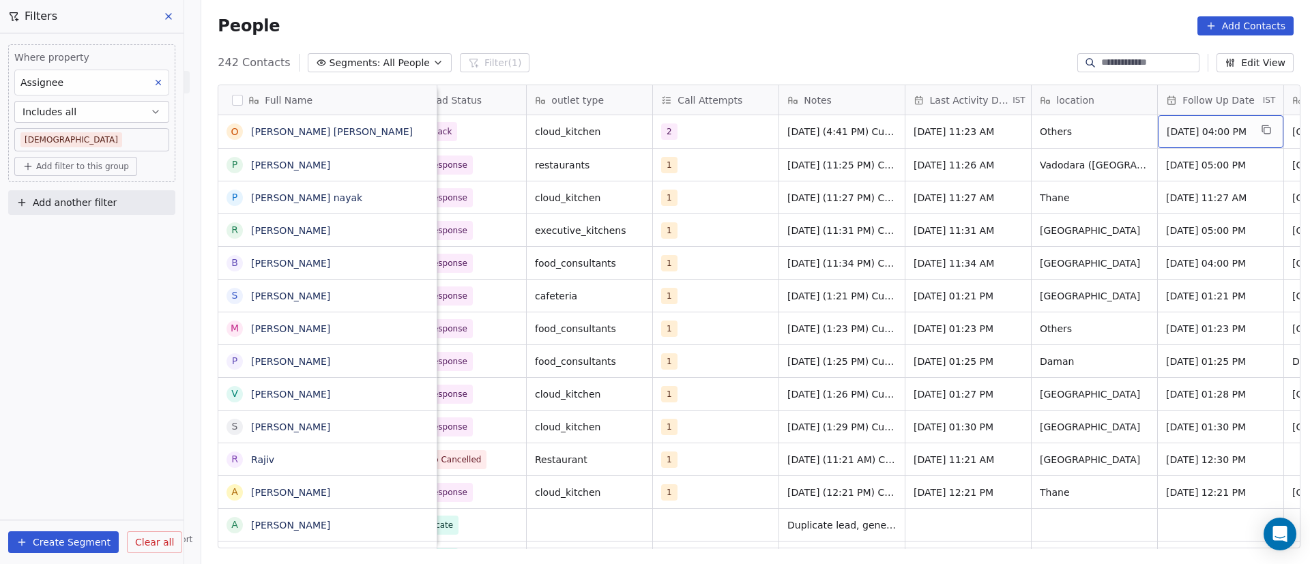
scroll to position [0, 271]
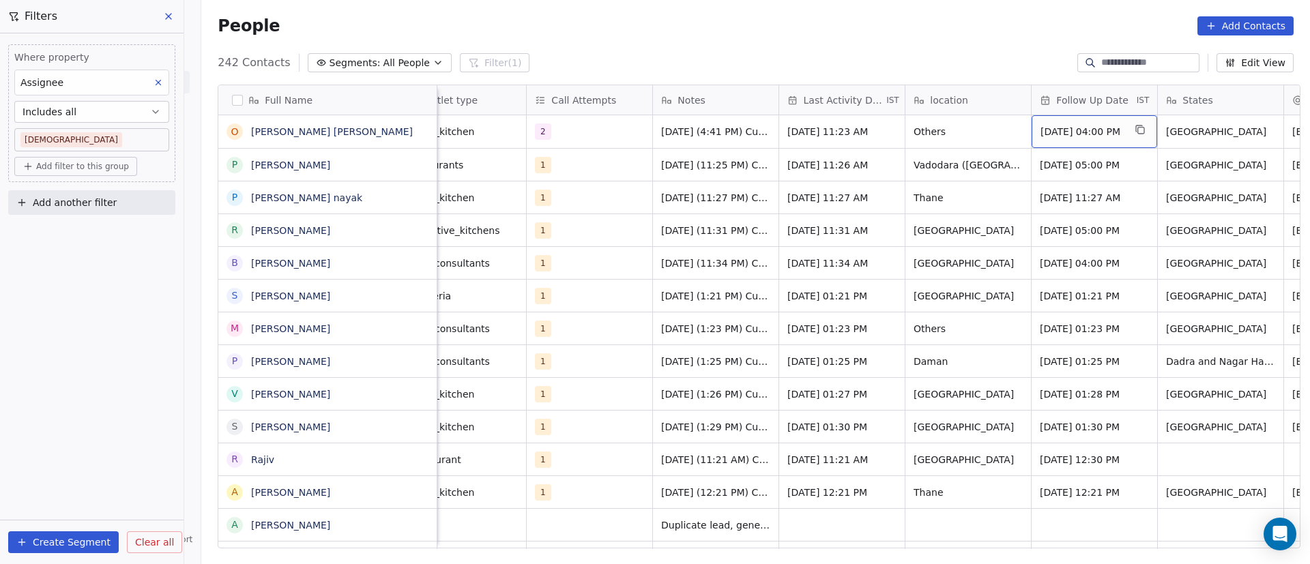
click at [1041, 131] on span "Sep 23, 2025 04:00 PM" at bounding box center [1082, 132] width 83 height 14
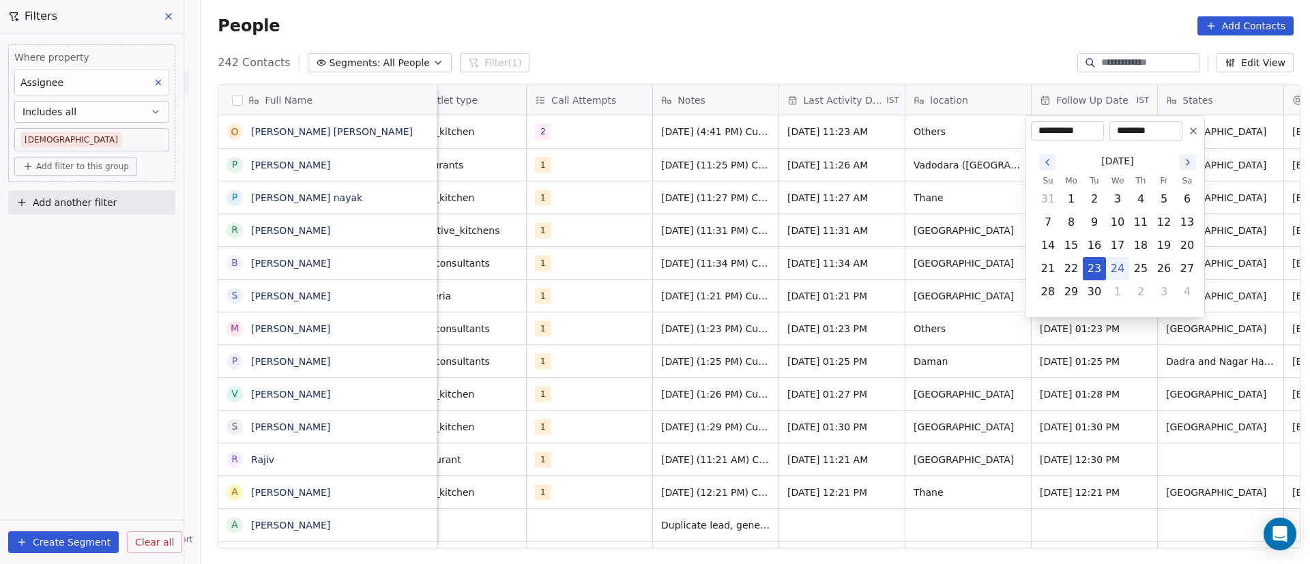
click at [1117, 271] on button "24" at bounding box center [1118, 269] width 22 height 22
type input "**********"
click at [1129, 130] on input "********" at bounding box center [1146, 131] width 68 height 14
type input "********"
click at [887, 212] on html "On2Cook India Pvt. Ltd. Contacts People Marketing Workflows Campaigns Metrics &…" at bounding box center [655, 282] width 1310 height 564
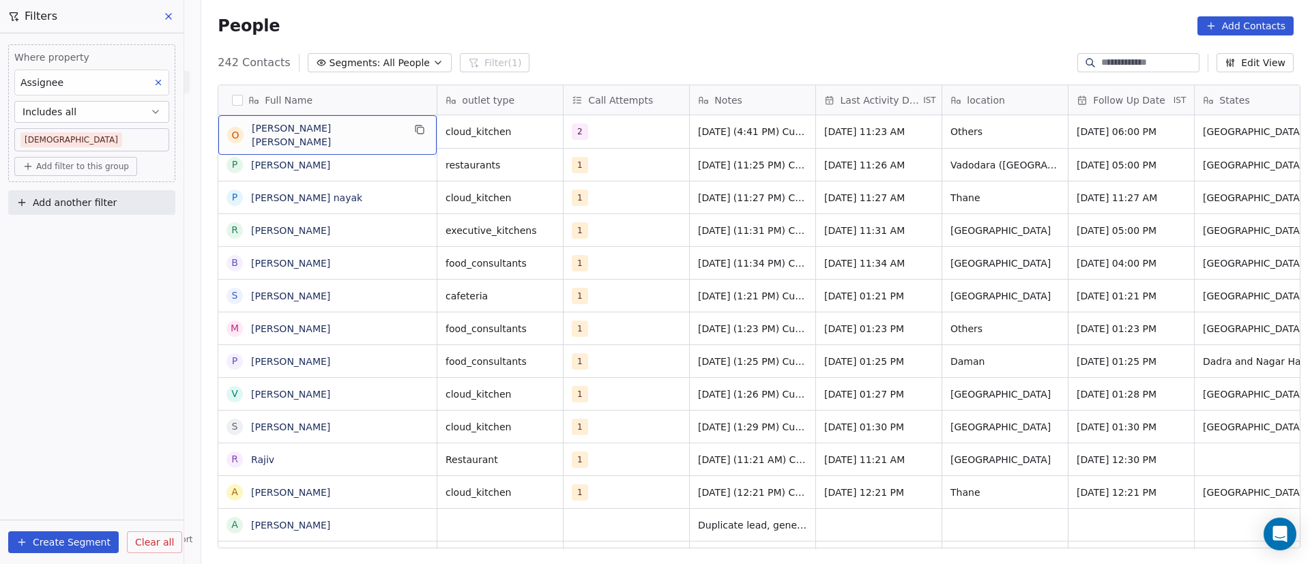
scroll to position [0, 0]
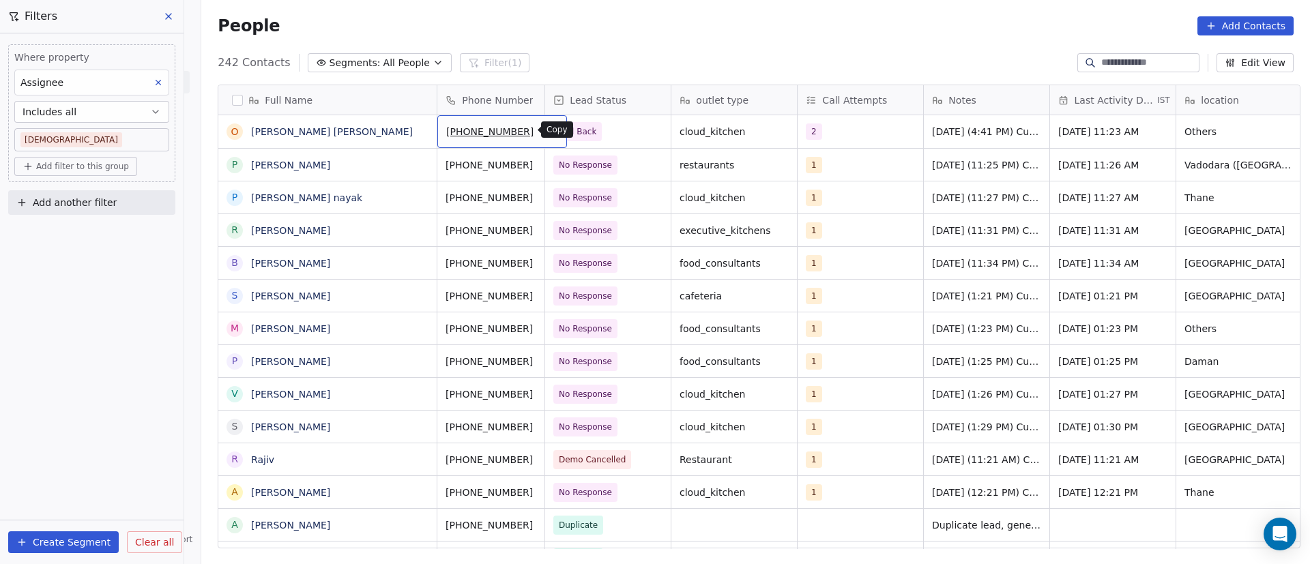
click at [545, 125] on icon "grid" at bounding box center [550, 129] width 11 height 11
click at [1113, 66] on input at bounding box center [1149, 63] width 96 height 14
paste input "**********"
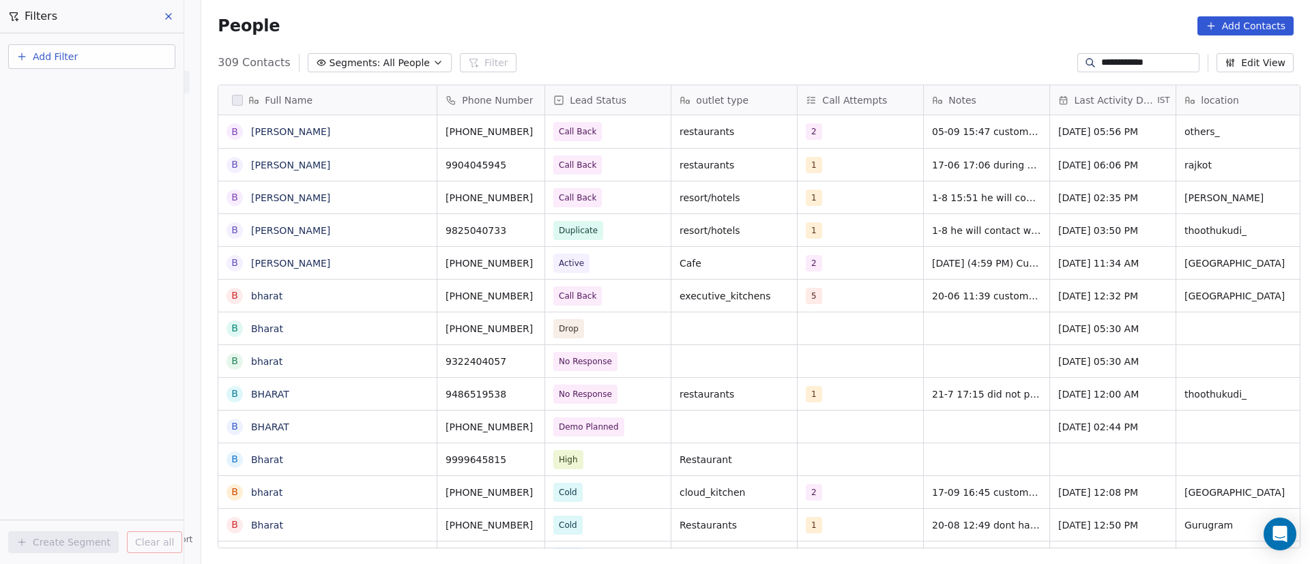
scroll to position [481, 1099]
click at [545, 266] on icon "grid" at bounding box center [550, 261] width 11 height 11
click at [1106, 66] on input "**********" at bounding box center [1149, 63] width 96 height 14
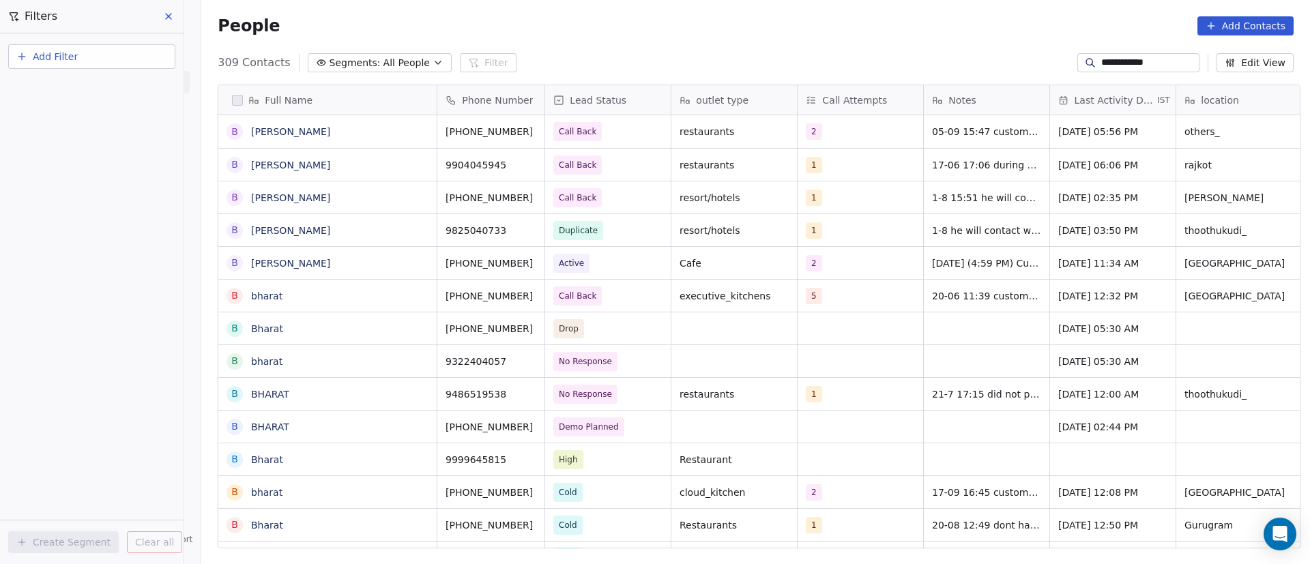
paste input "****"
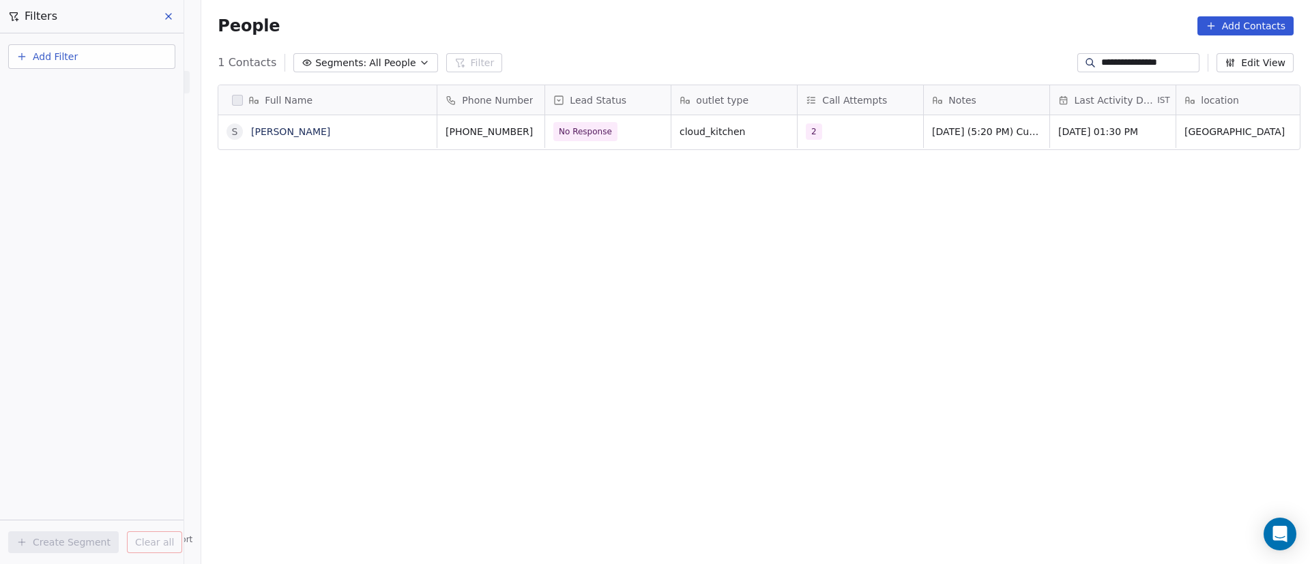
type input "**********"
click at [961, 128] on span "24/9/2025 (5:20 PM) Customer didn't pickup call. WhatsApp message send. 23/9/20…" at bounding box center [1014, 155] width 162 height 68
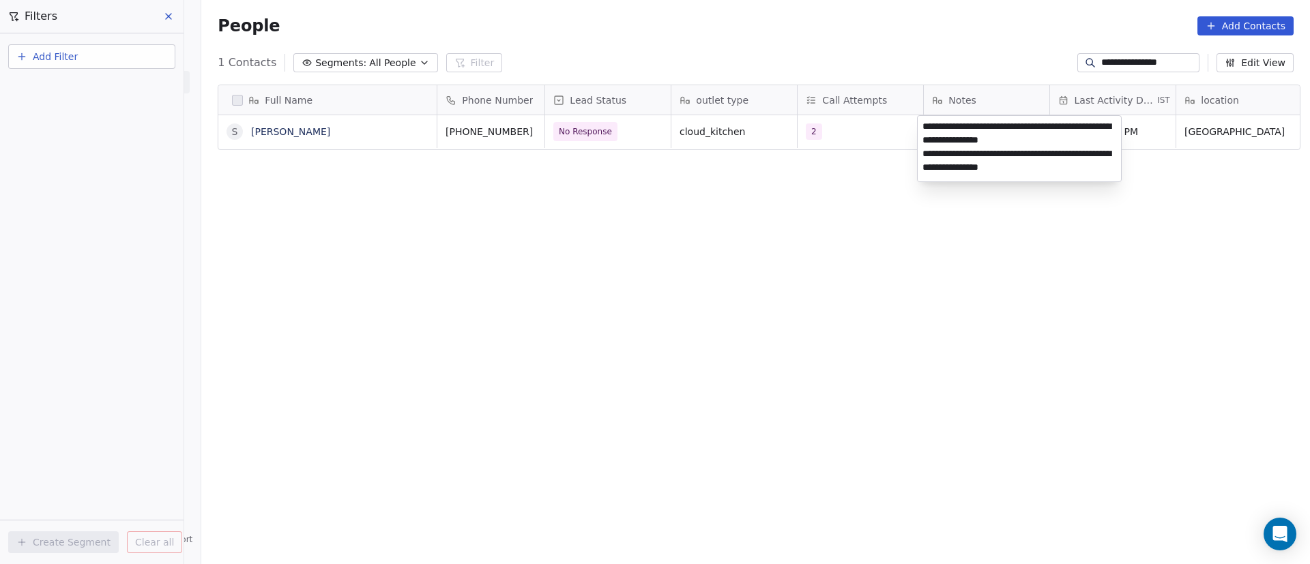
drag, startPoint x: 1059, startPoint y: 128, endPoint x: 940, endPoint y: 141, distance: 120.2
click at [940, 141] on textarea "**********" at bounding box center [1019, 149] width 203 height 66
type textarea "**********"
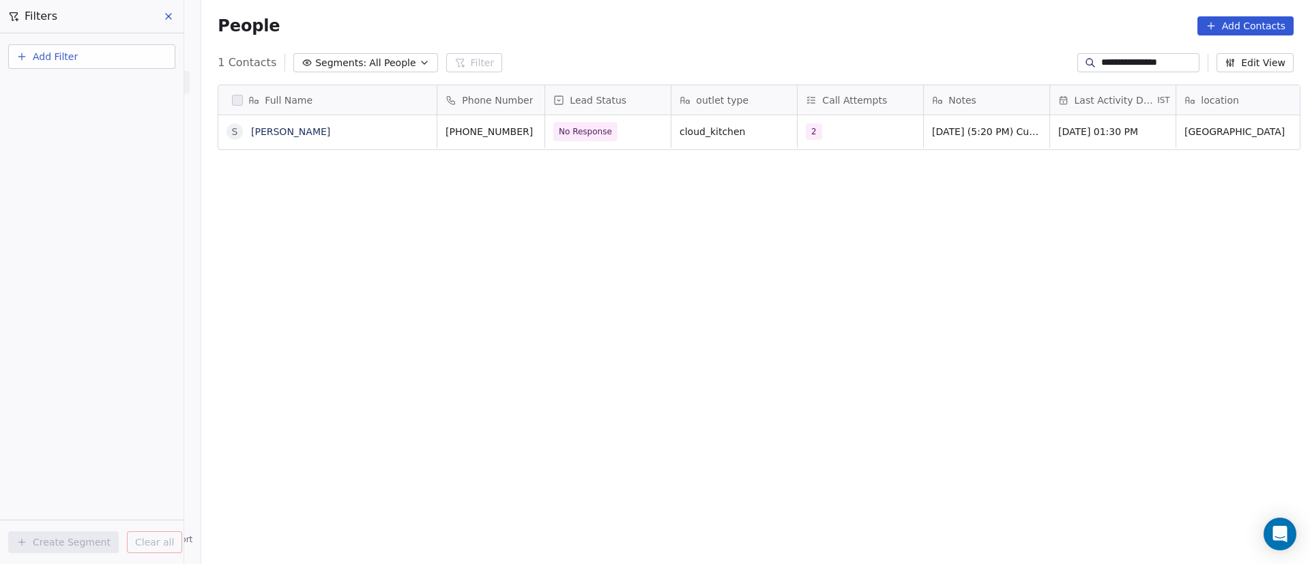
click at [797, 212] on html "**********" at bounding box center [655, 282] width 1310 height 564
click at [624, 132] on span "No Response" at bounding box center [595, 131] width 83 height 19
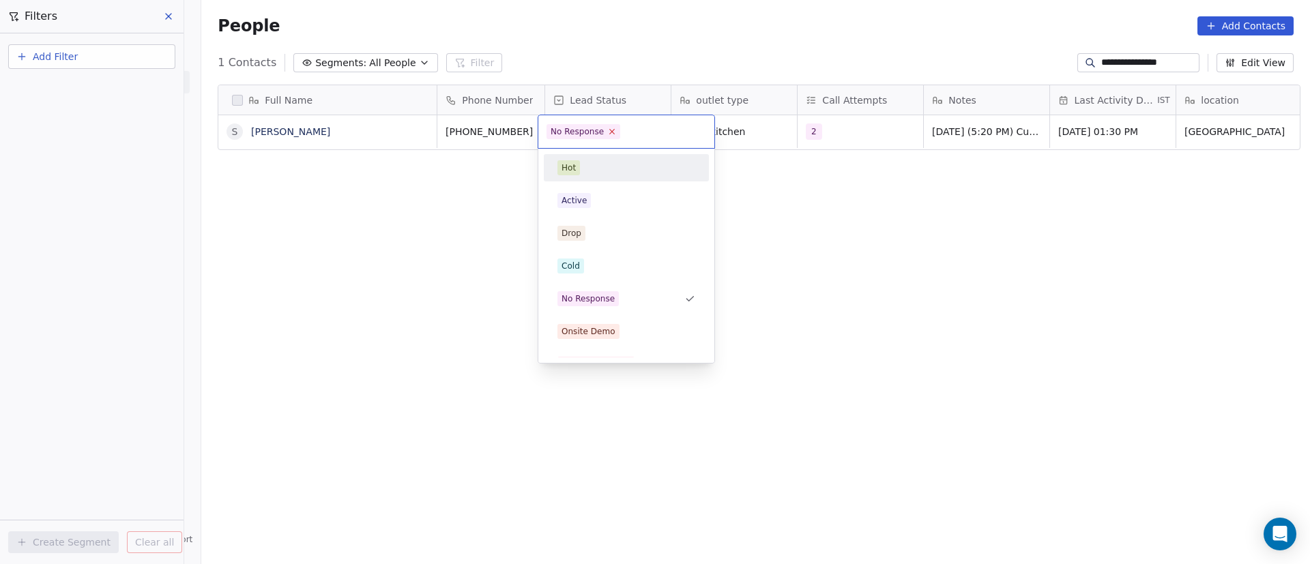
click at [608, 132] on icon at bounding box center [612, 131] width 9 height 9
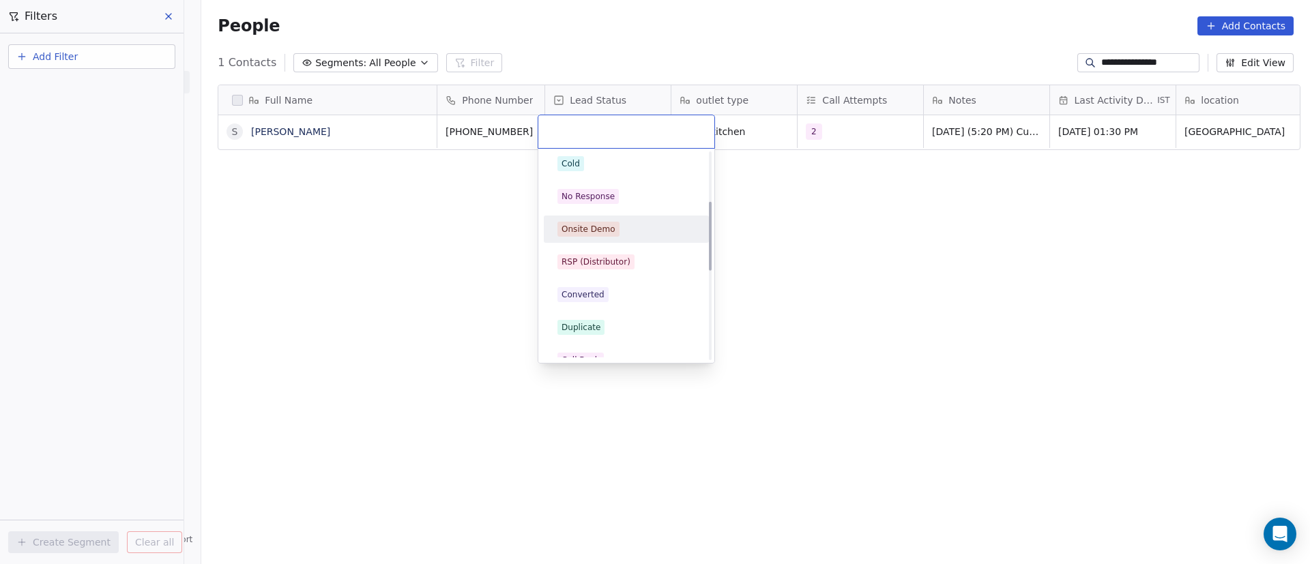
scroll to position [205, 0]
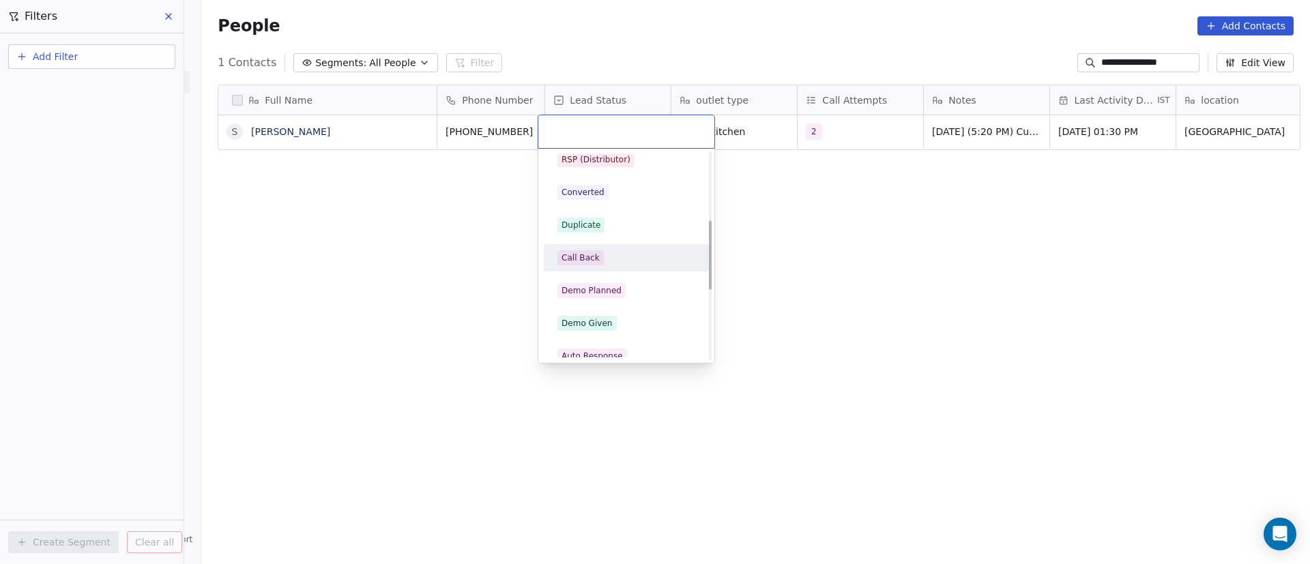
click at [632, 249] on div "Call Back" at bounding box center [626, 258] width 154 height 22
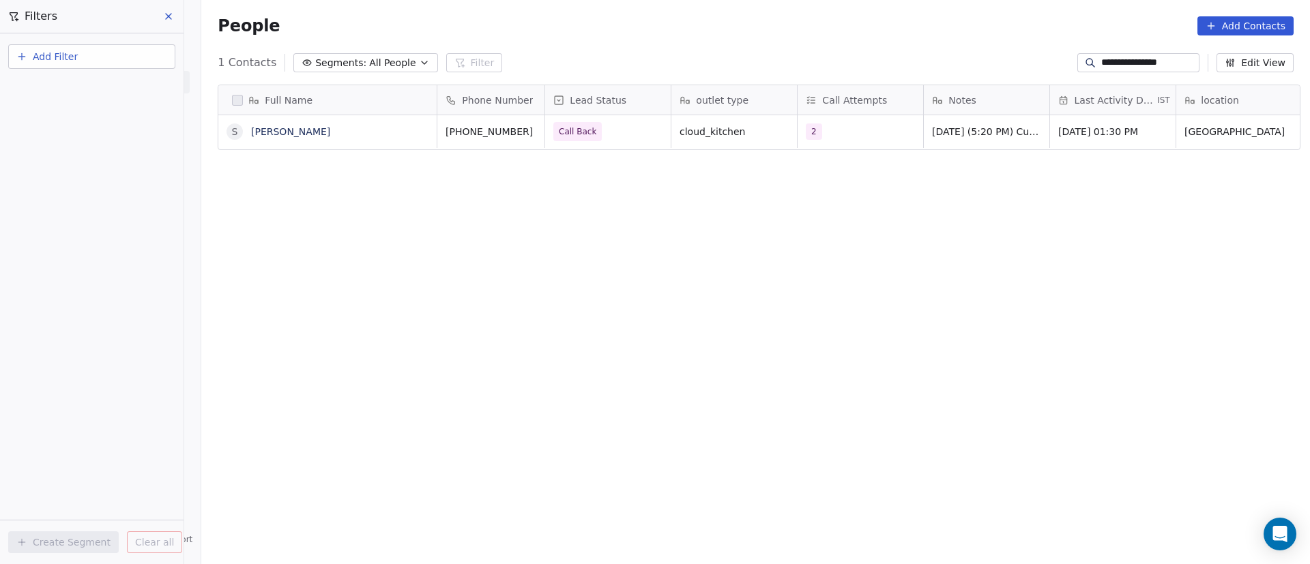
click at [781, 210] on div "Full Name s shridevi Rangari Phone Number Lead Status outlet type Call Attempts…" at bounding box center [755, 322] width 1109 height 497
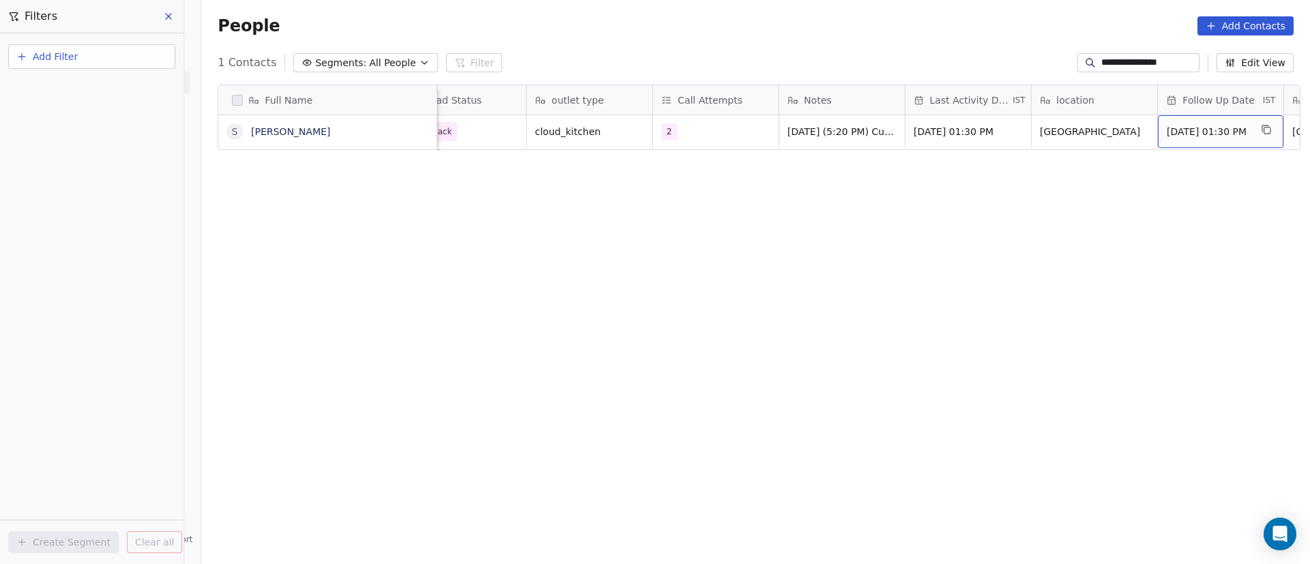
scroll to position [0, 271]
click at [665, 220] on div "Full Name s shridevi Rangari Phone Number Lead Status outlet type Call Attempts…" at bounding box center [755, 322] width 1109 height 497
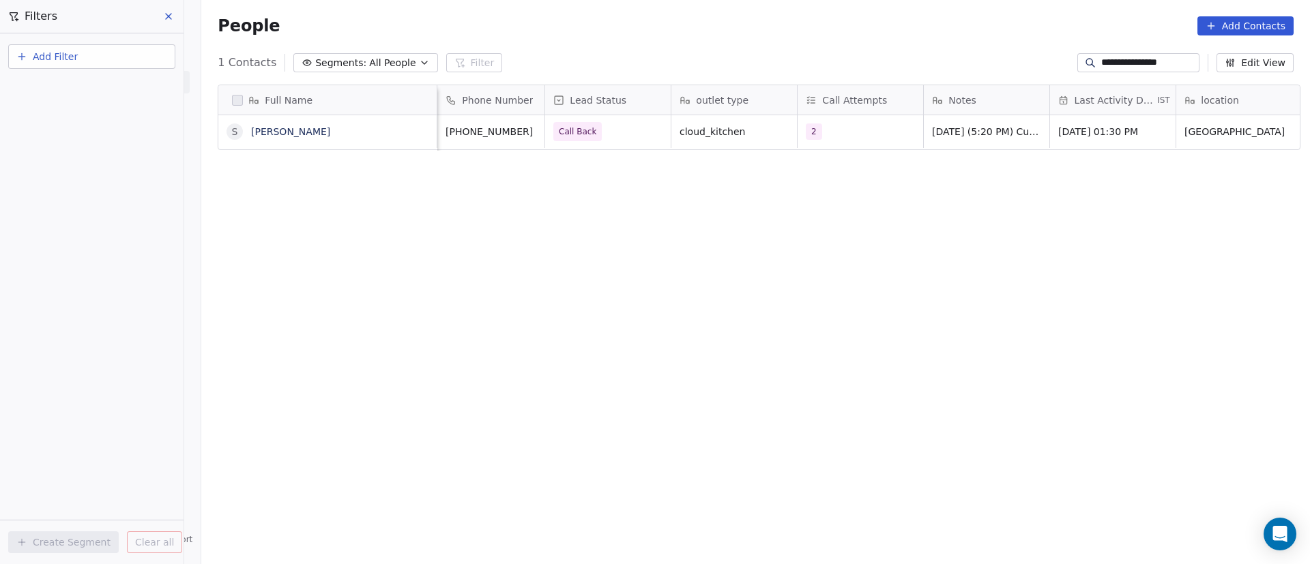
scroll to position [481, 1099]
click at [1118, 63] on input "**********" at bounding box center [1149, 63] width 96 height 14
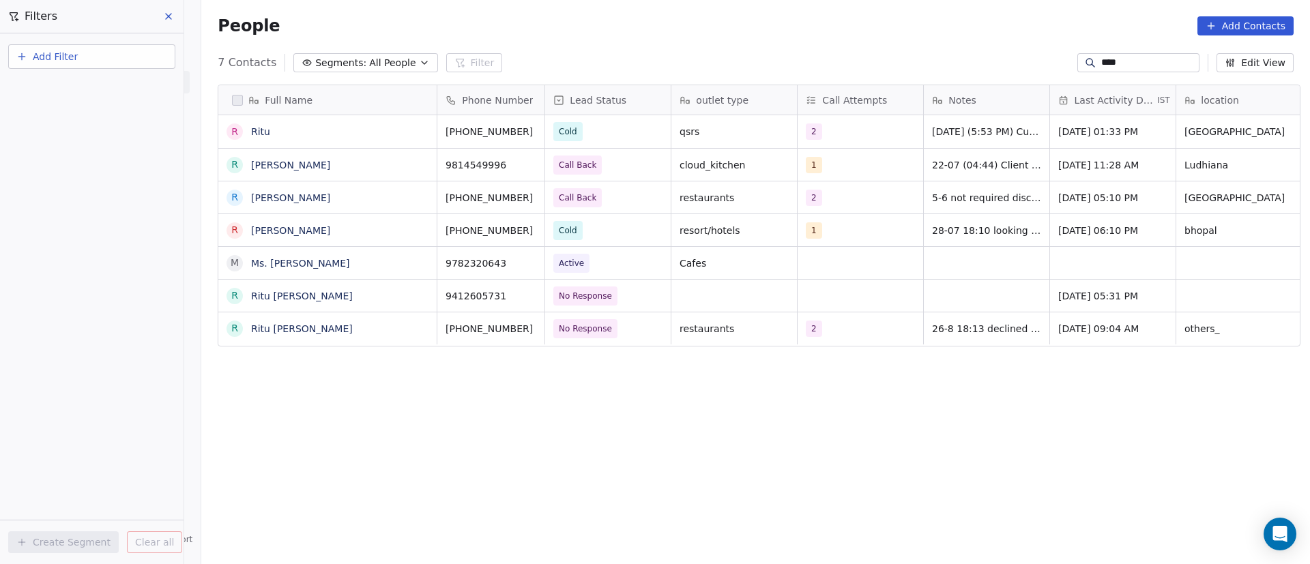
type input "****"
click at [707, 135] on span "qsrs" at bounding box center [721, 132] width 83 height 14
drag, startPoint x: 714, startPoint y: 129, endPoint x: 643, endPoint y: 127, distance: 71.0
click at [643, 127] on html "On2Cook India Pvt. Ltd. Contacts People Marketing Workflows Campaigns Metrics &…" at bounding box center [655, 282] width 1310 height 564
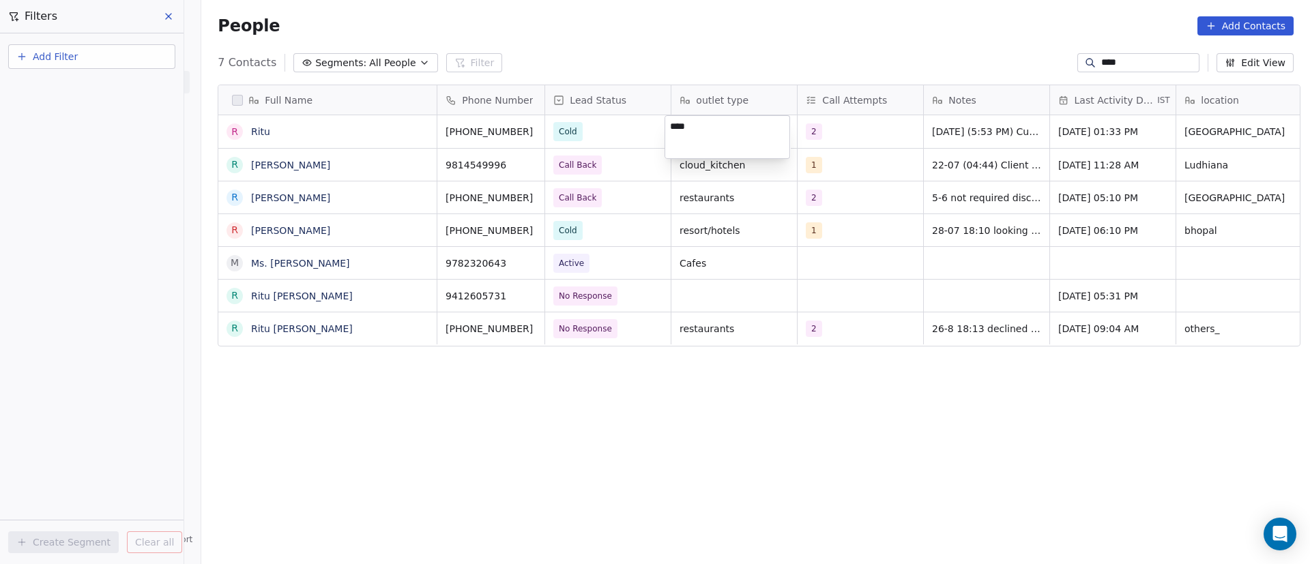
click at [675, 128] on textarea "****" at bounding box center [727, 137] width 124 height 42
type textarea "**********"
click at [715, 394] on html "On2Cook India Pvt. Ltd. Contacts People Marketing Workflows Campaigns Metrics &…" at bounding box center [655, 282] width 1310 height 564
click at [553, 45] on div "People Add Contacts" at bounding box center [755, 26] width 1109 height 52
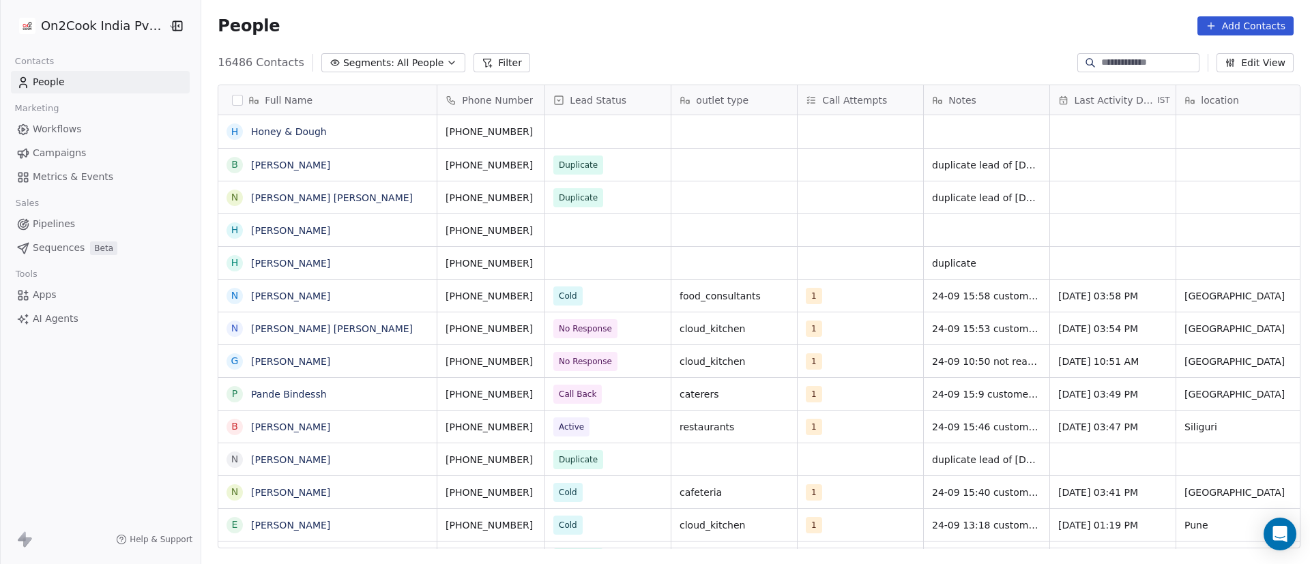
scroll to position [481, 1099]
click at [492, 59] on button "Filter" at bounding box center [502, 62] width 57 height 19
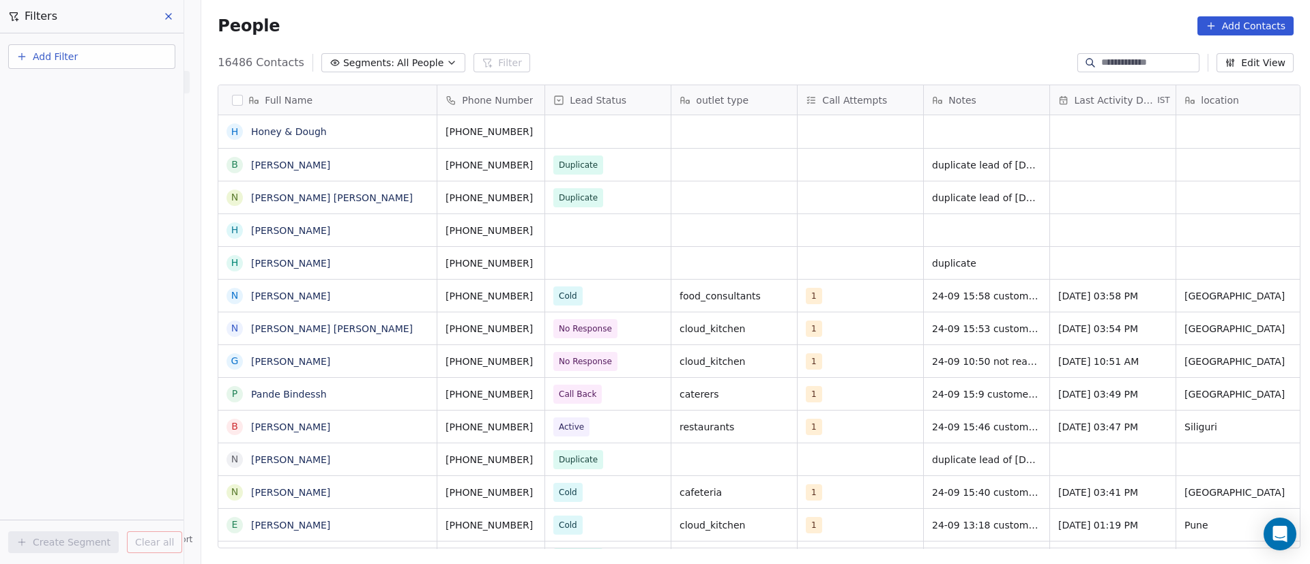
click at [100, 60] on button "Add Filter" at bounding box center [91, 56] width 167 height 25
click at [108, 87] on div "Contact properties" at bounding box center [92, 89] width 139 height 14
type input "***"
click at [88, 146] on div "Assignee" at bounding box center [91, 138] width 155 height 22
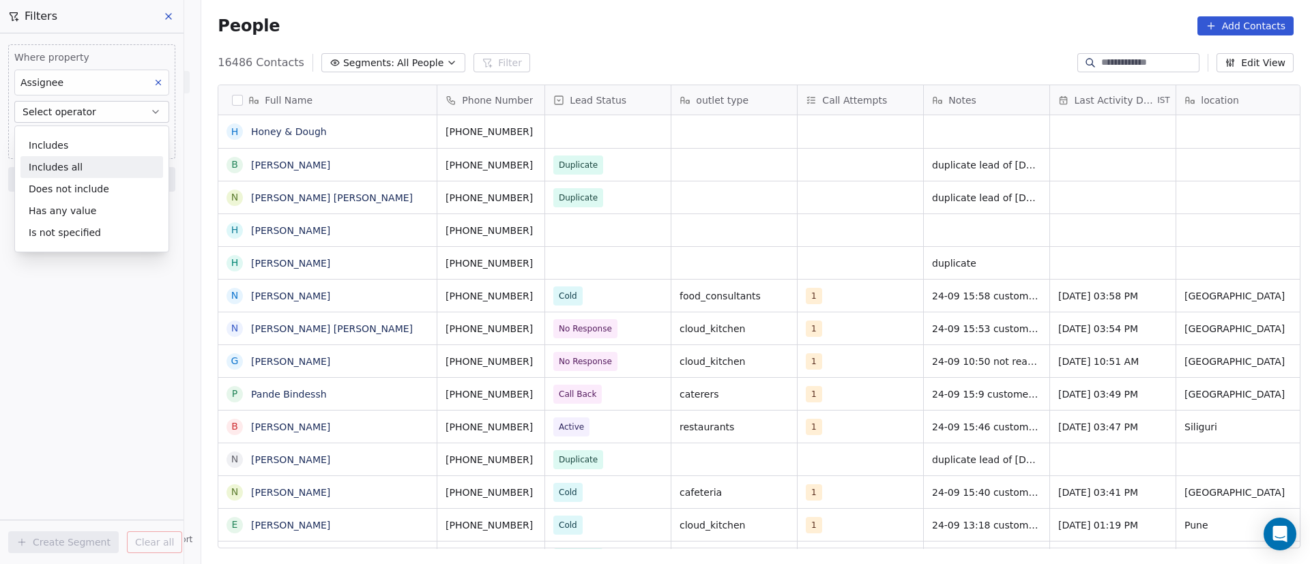
click at [96, 164] on div "Includes all" at bounding box center [91, 167] width 143 height 22
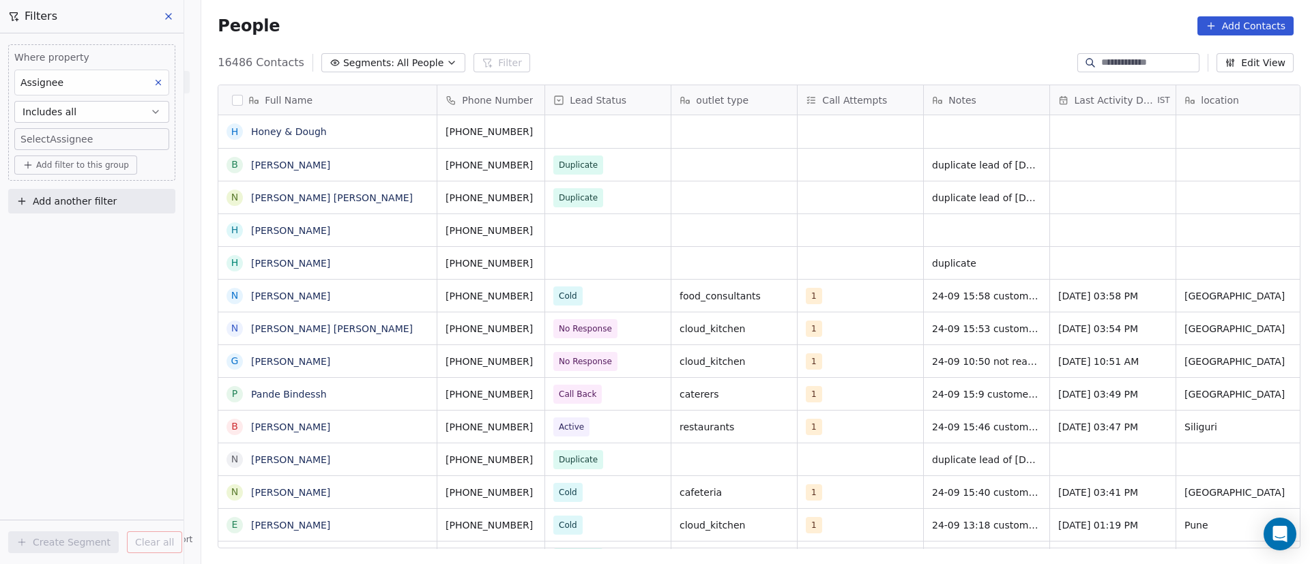
click at [99, 129] on body "On2Cook India Pvt. Ltd. Contacts People Marketing Workflows Campaigns Metrics &…" at bounding box center [655, 282] width 1310 height 564
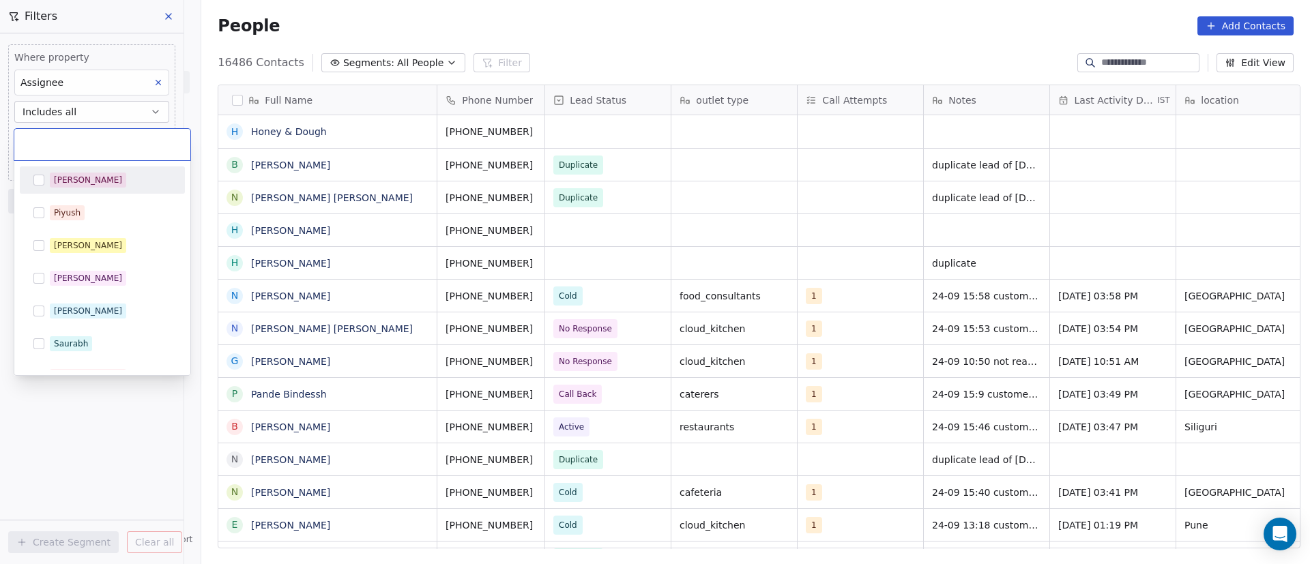
click at [94, 141] on input "text" at bounding box center [103, 144] width 160 height 15
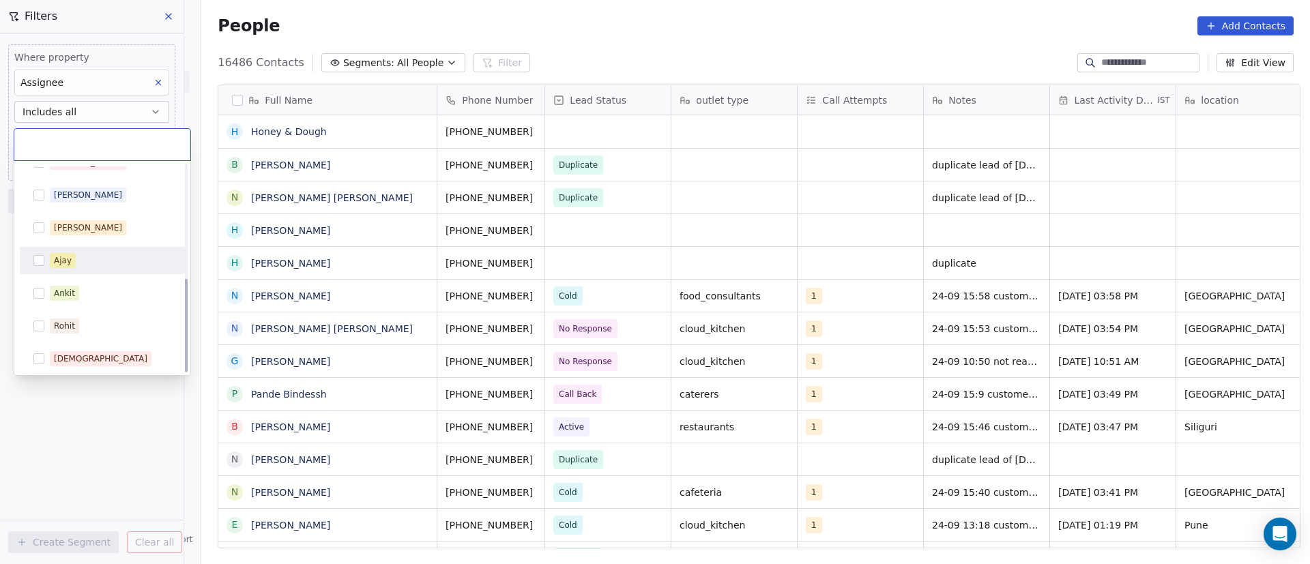
scroll to position [250, 0]
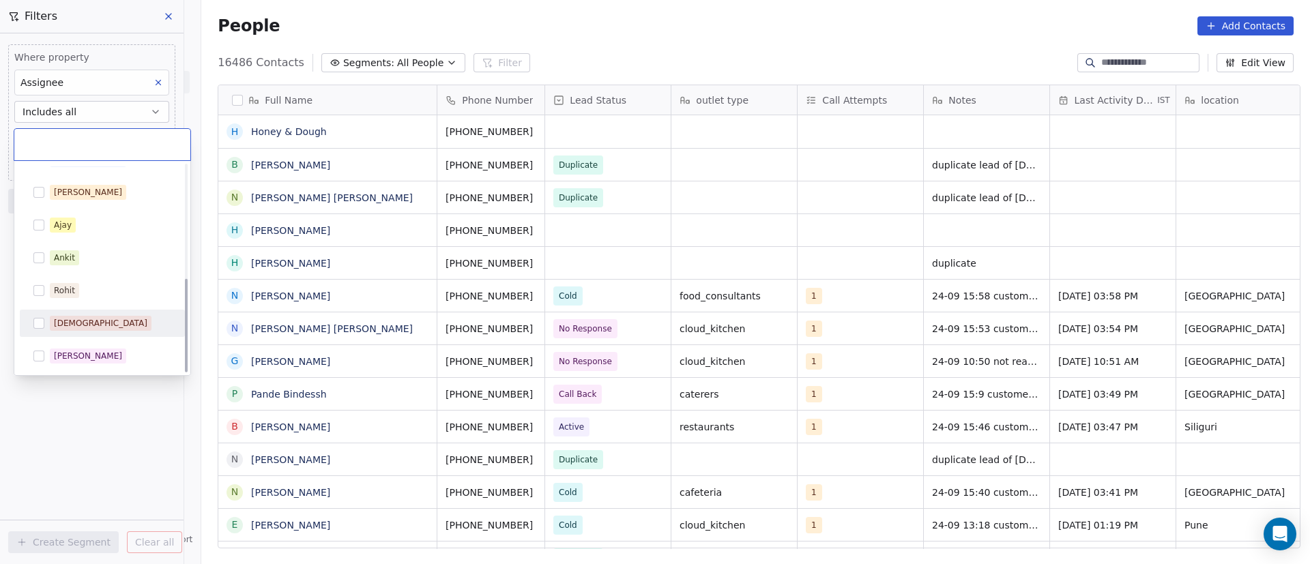
click at [104, 312] on div "[DEMOGRAPHIC_DATA]" at bounding box center [102, 323] width 154 height 22
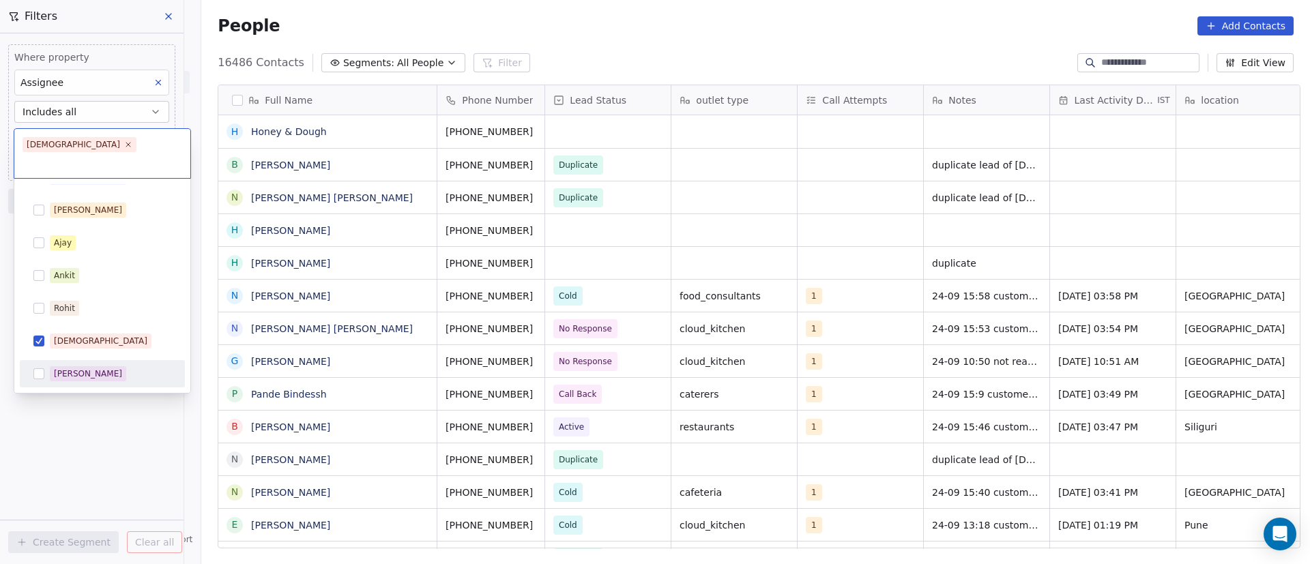
click at [88, 428] on html "On2Cook India Pvt. Ltd. Contacts People Marketing Workflows Campaigns Metrics &…" at bounding box center [655, 282] width 1310 height 564
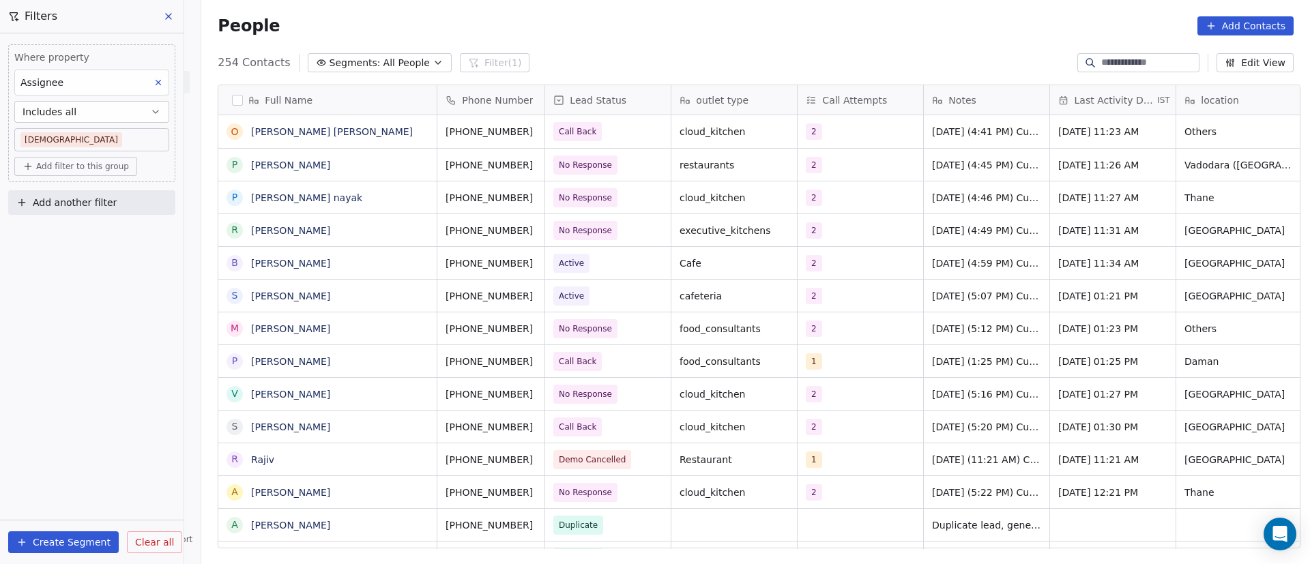
scroll to position [481, 1099]
click at [1124, 57] on input at bounding box center [1149, 63] width 96 height 14
paste input "**********"
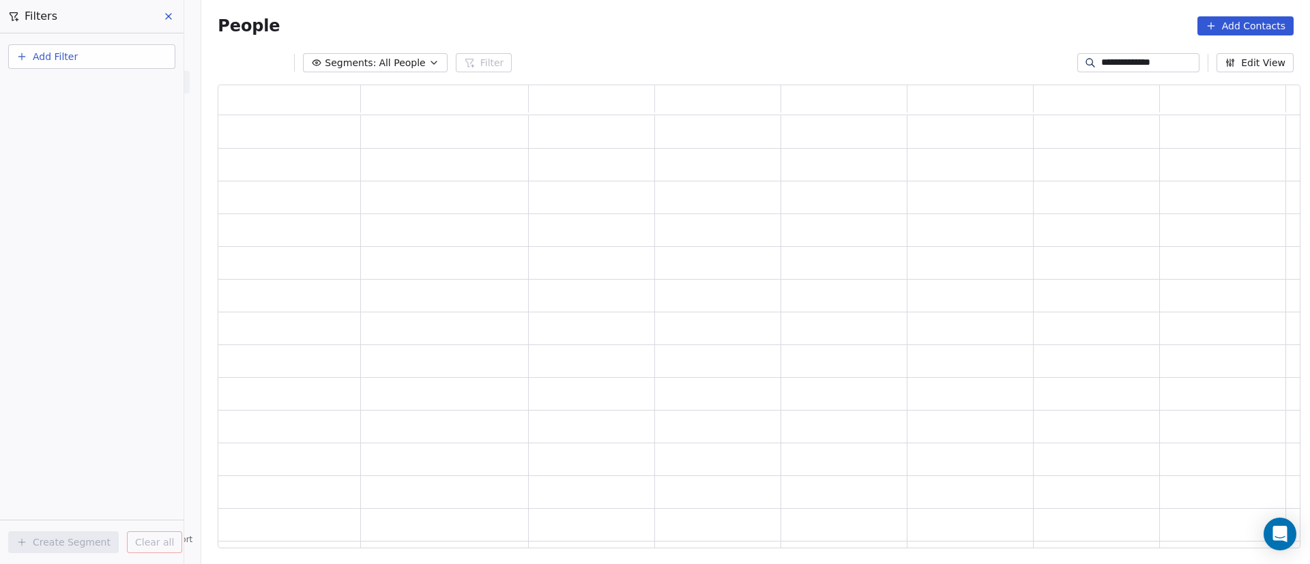
scroll to position [448, 1066]
type input "**********"
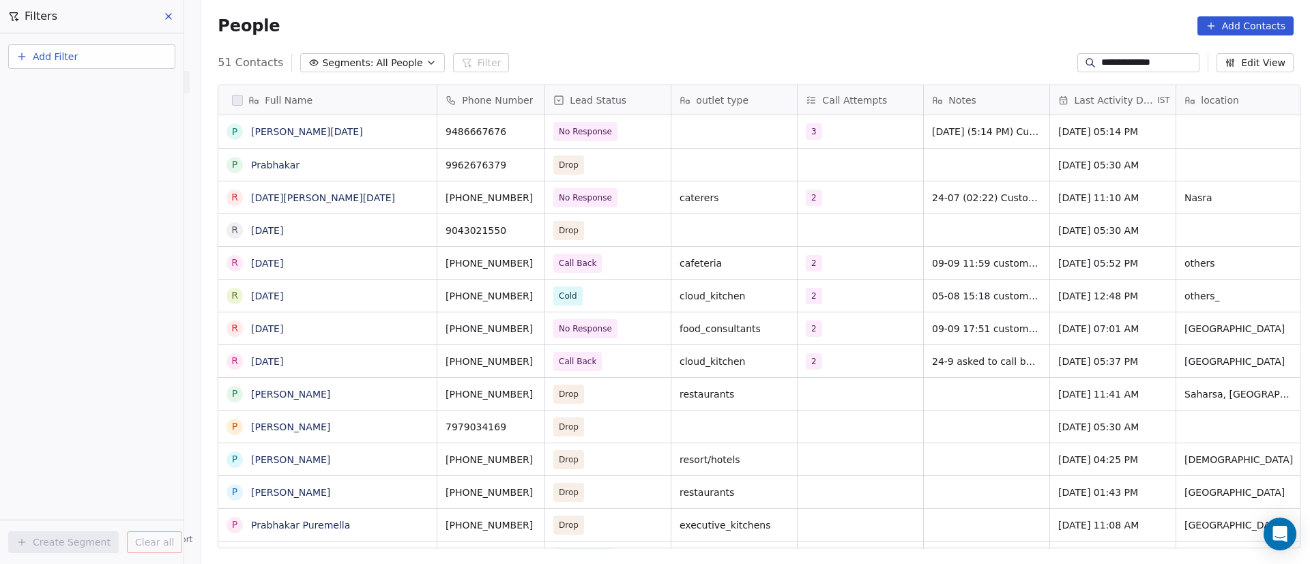
scroll to position [481, 1099]
click at [843, 132] on div "3" at bounding box center [847, 131] width 83 height 16
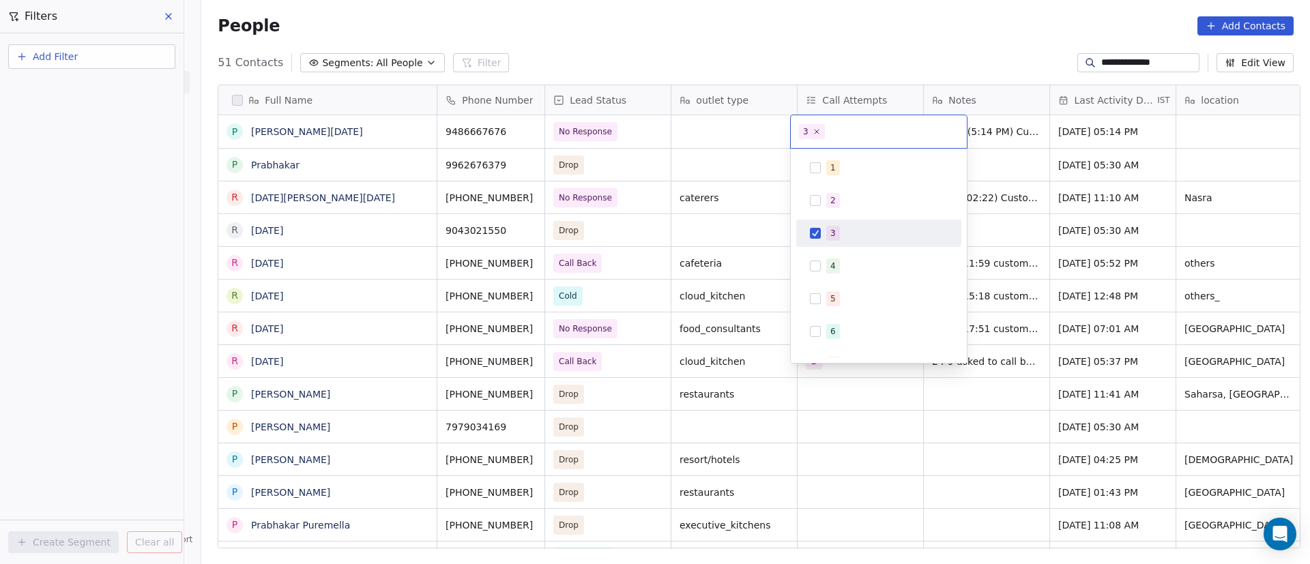
click at [822, 237] on div "3" at bounding box center [879, 233] width 154 height 22
click at [827, 264] on span "4" at bounding box center [833, 266] width 14 height 15
click at [737, 222] on html "**********" at bounding box center [655, 282] width 1310 height 564
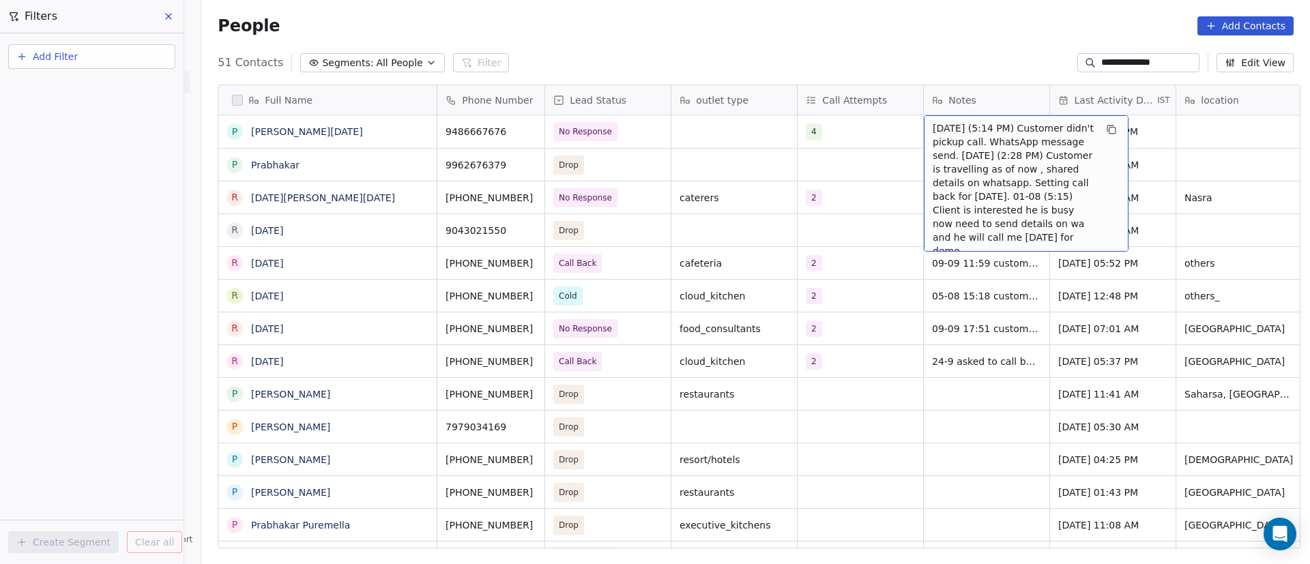
click at [993, 146] on span "[DATE] (5:14 PM) Customer didn't pickup call. WhatsApp message send. [DATE] (2:…" at bounding box center [1014, 189] width 162 height 136
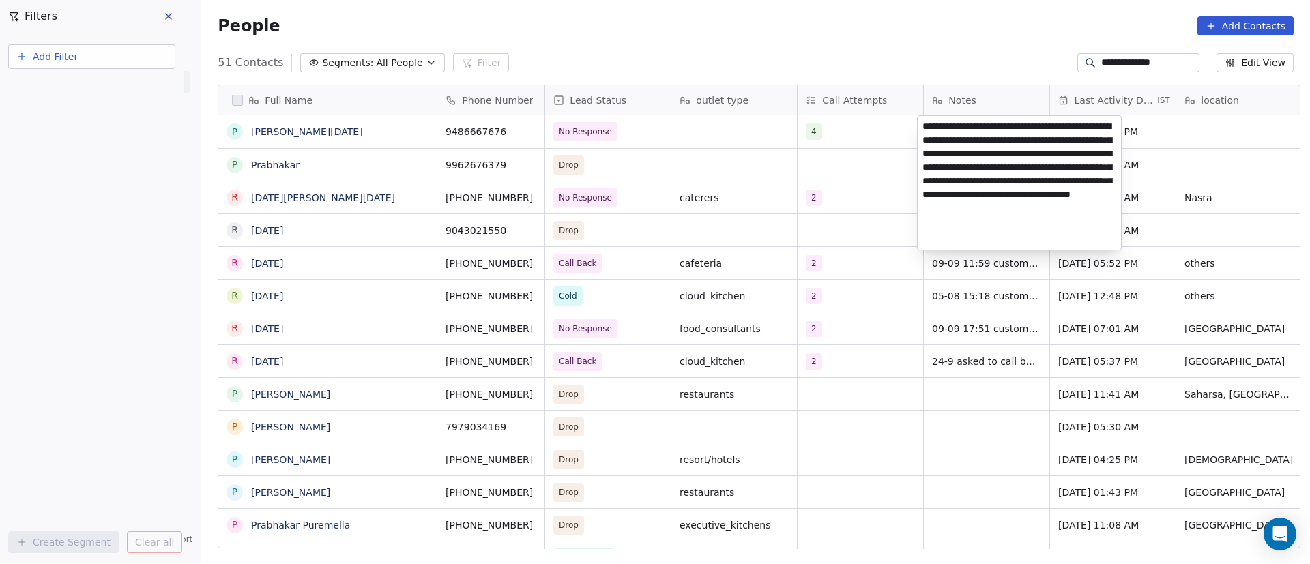
click at [922, 127] on textarea "**********" at bounding box center [1019, 183] width 203 height 134
paste textarea "**********"
type textarea "**********"
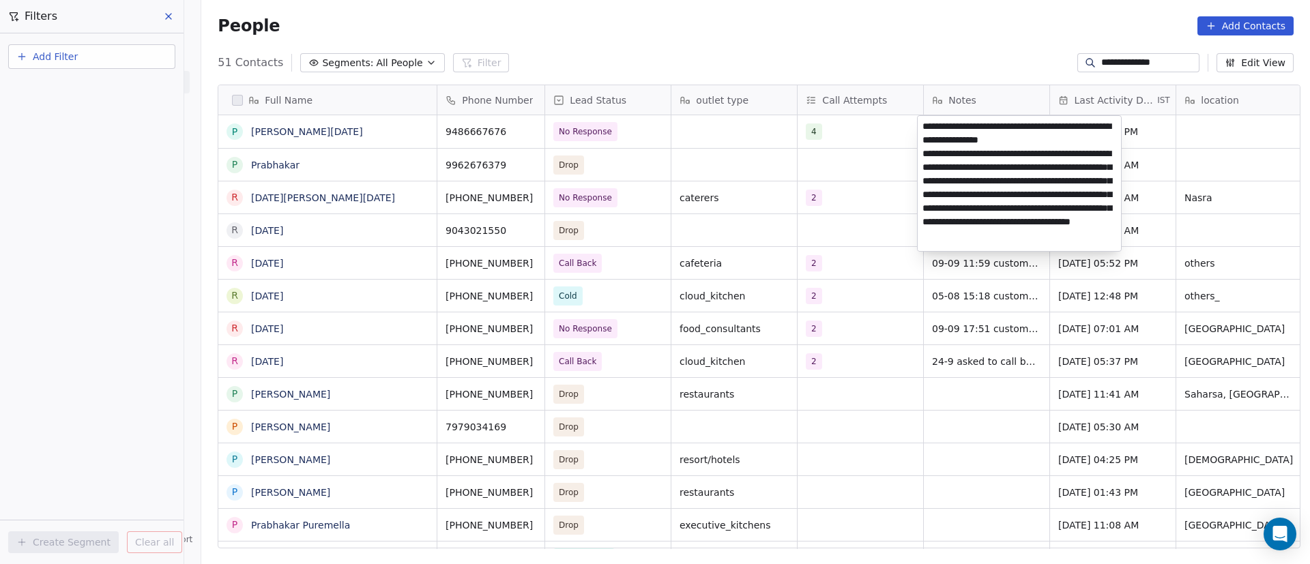
click at [883, 128] on html "**********" at bounding box center [655, 282] width 1310 height 564
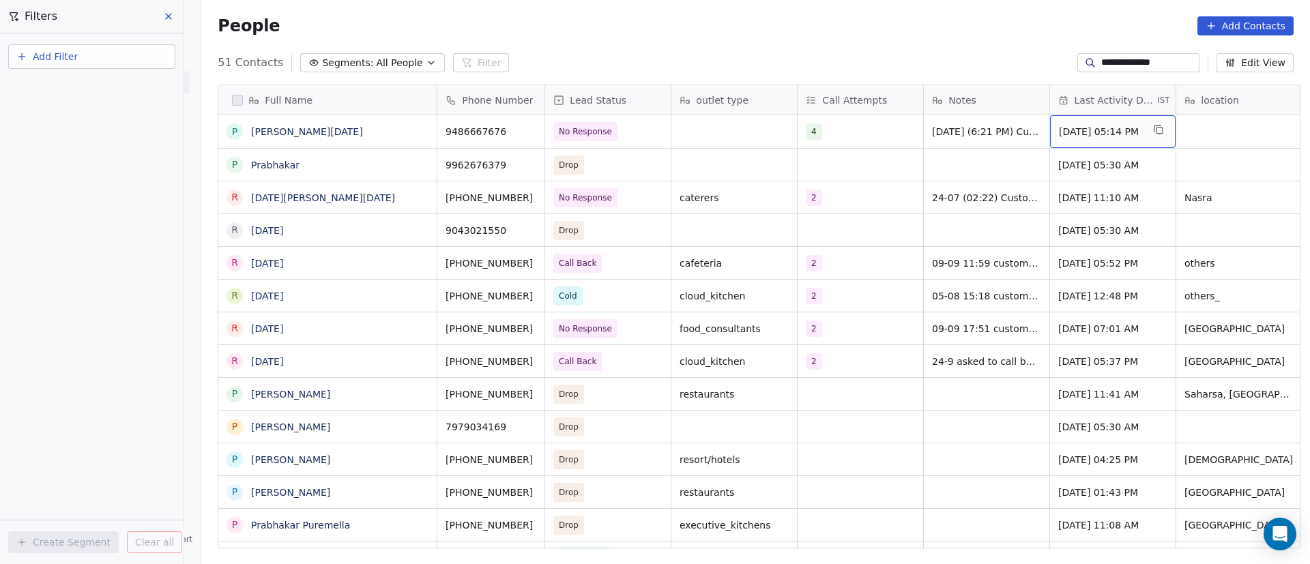
click at [1085, 130] on span "[DATE] 05:14 PM" at bounding box center [1100, 132] width 83 height 14
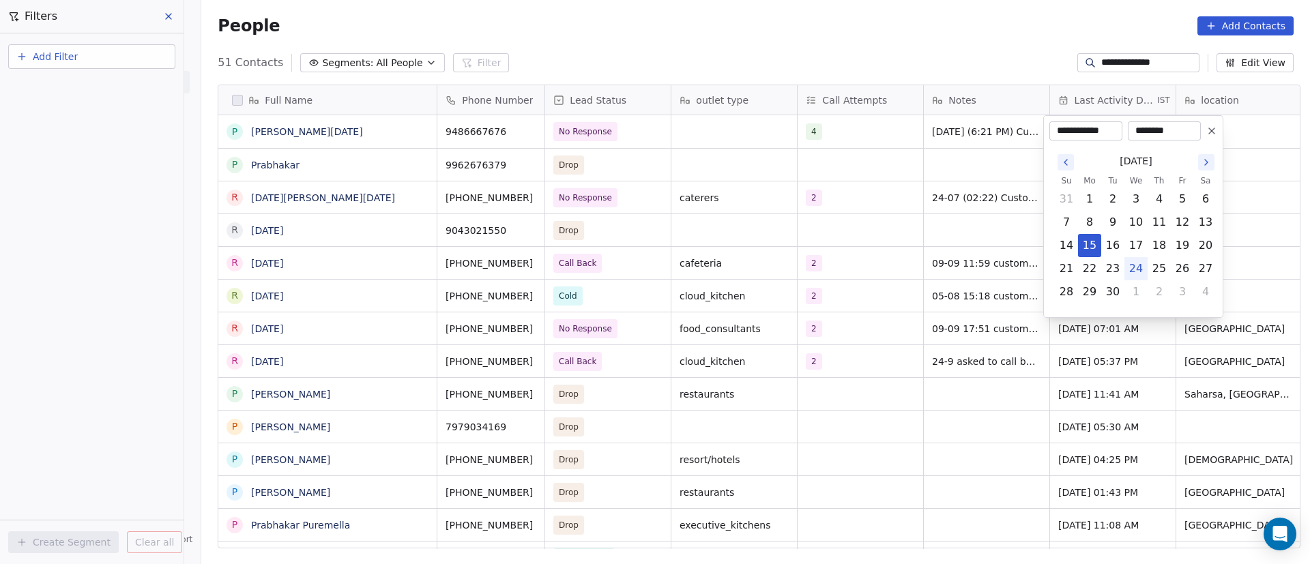
click at [1137, 269] on button "24" at bounding box center [1136, 269] width 22 height 22
type input "**********"
click at [918, 190] on html "**********" at bounding box center [655, 282] width 1310 height 564
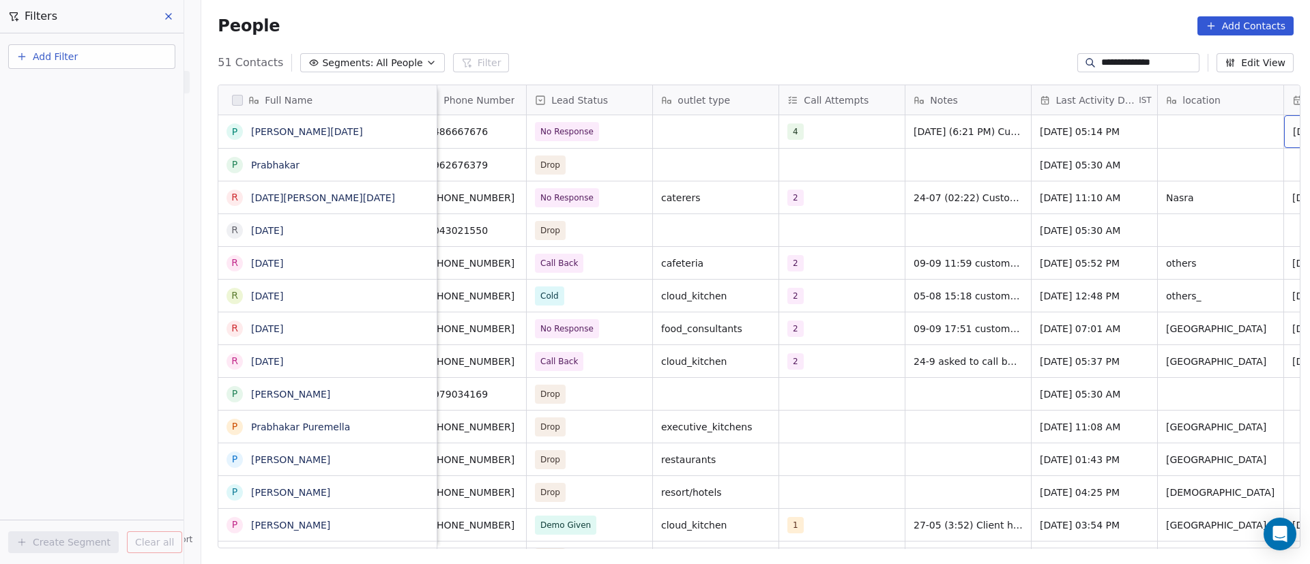
scroll to position [0, 145]
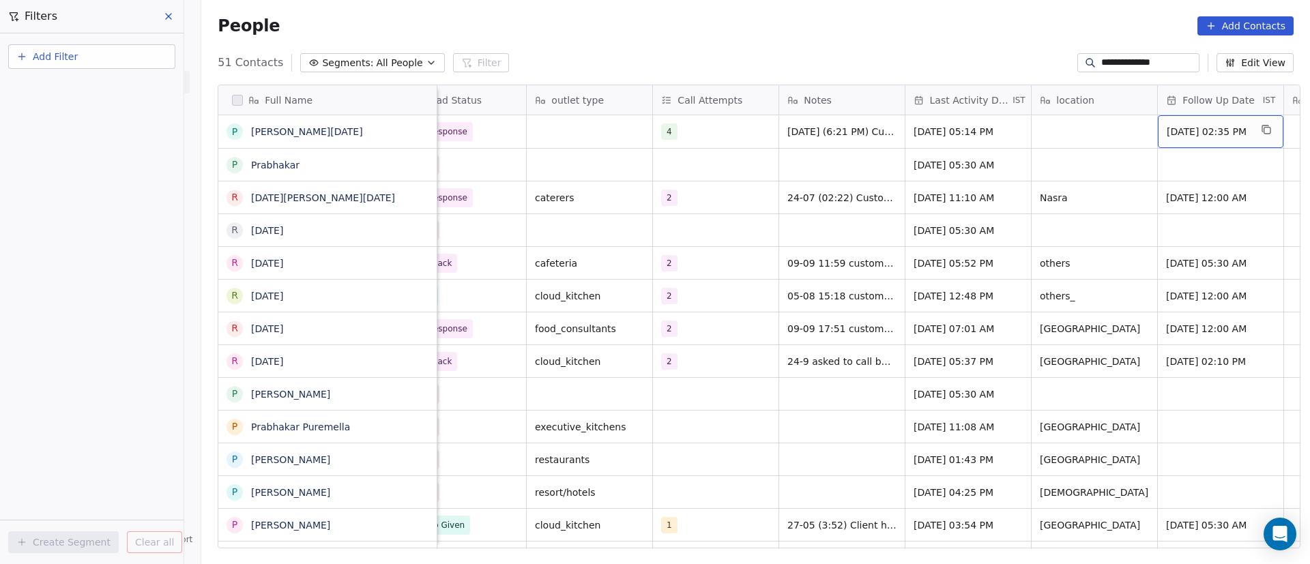
click at [1184, 139] on div "[DATE] 02:35 PM" at bounding box center [1221, 131] width 126 height 33
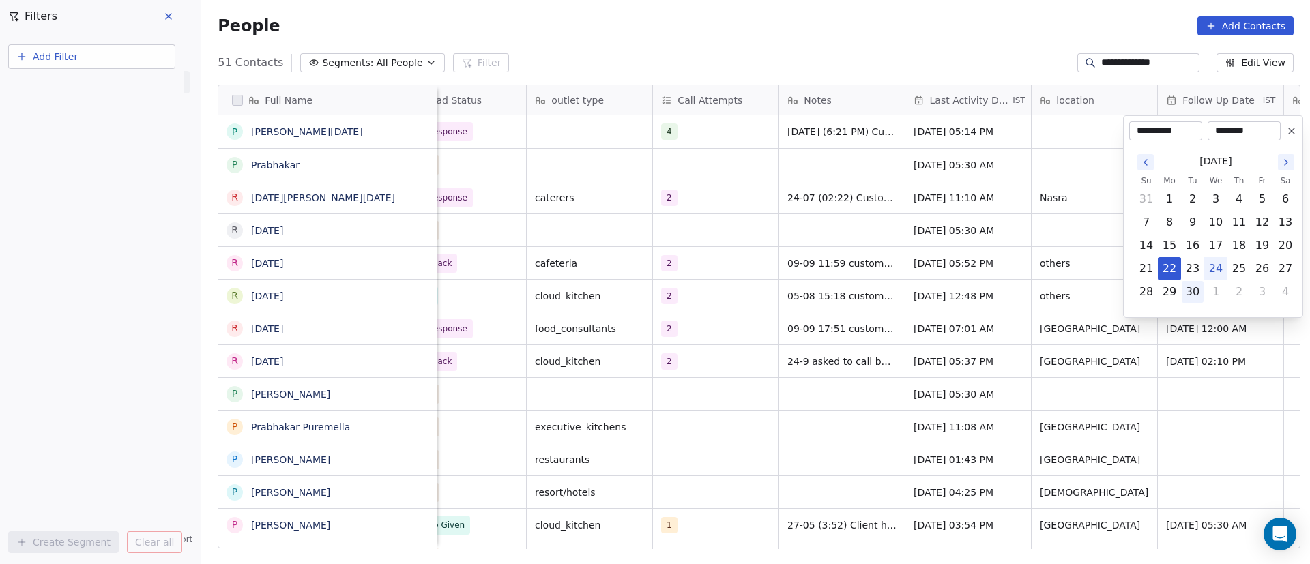
click at [1202, 286] on button "30" at bounding box center [1193, 292] width 22 height 22
type input "**********"
click at [995, 285] on html "**********" at bounding box center [655, 282] width 1310 height 564
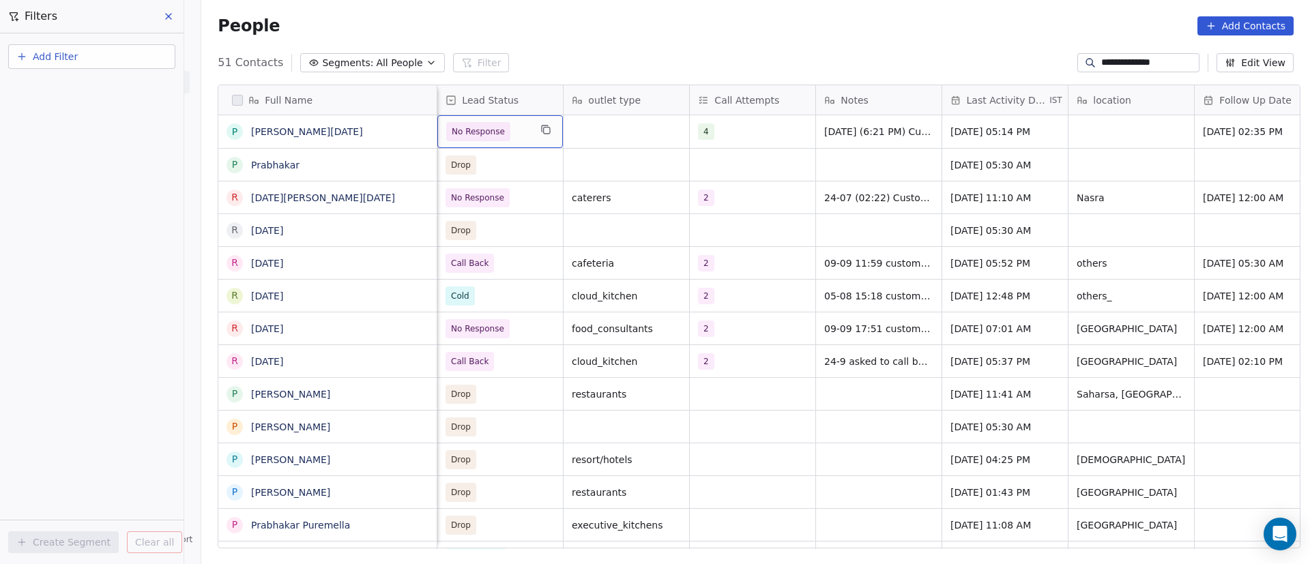
scroll to position [0, 0]
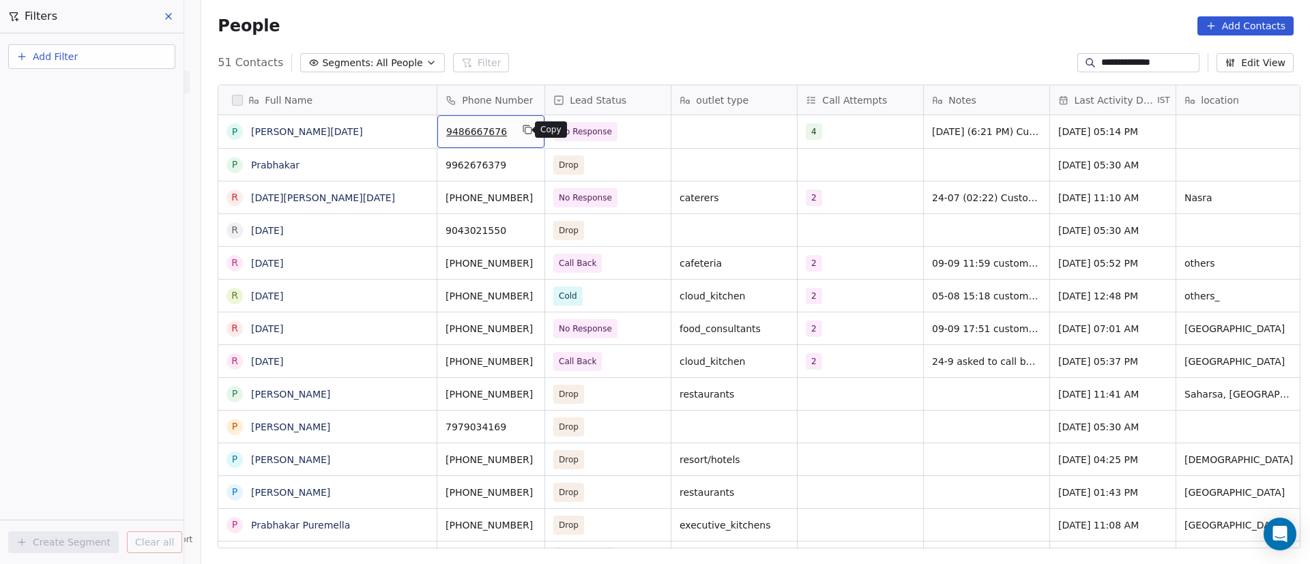
click at [524, 131] on icon "grid" at bounding box center [527, 129] width 11 height 11
click at [614, 133] on span "No Response" at bounding box center [595, 131] width 83 height 19
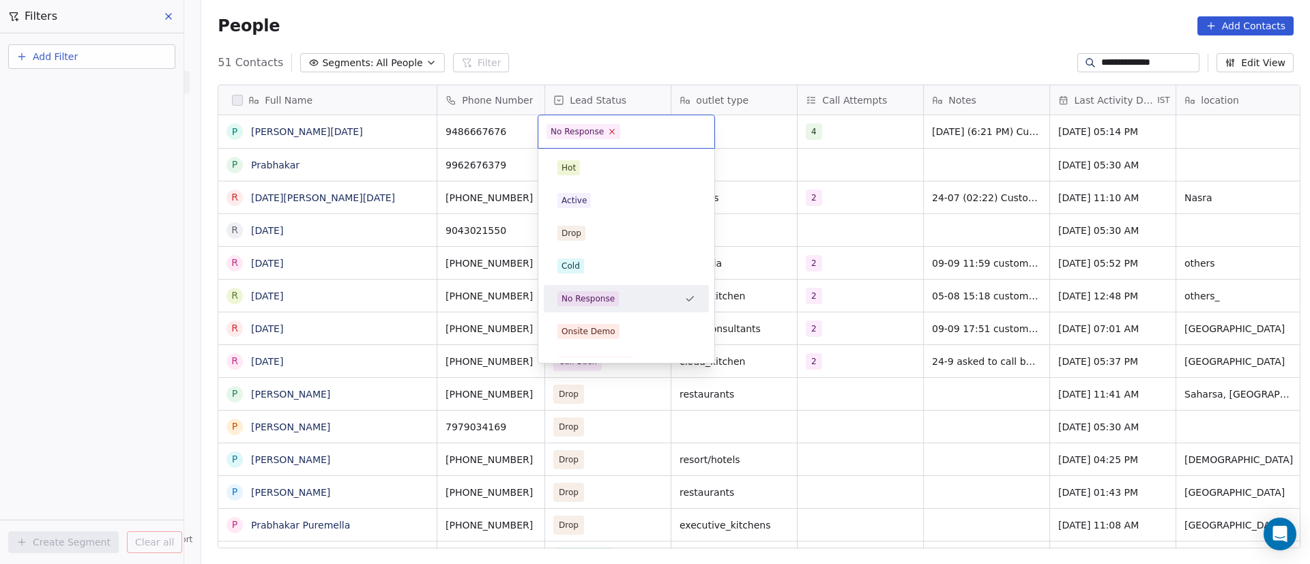
click at [611, 130] on icon at bounding box center [612, 132] width 5 height 5
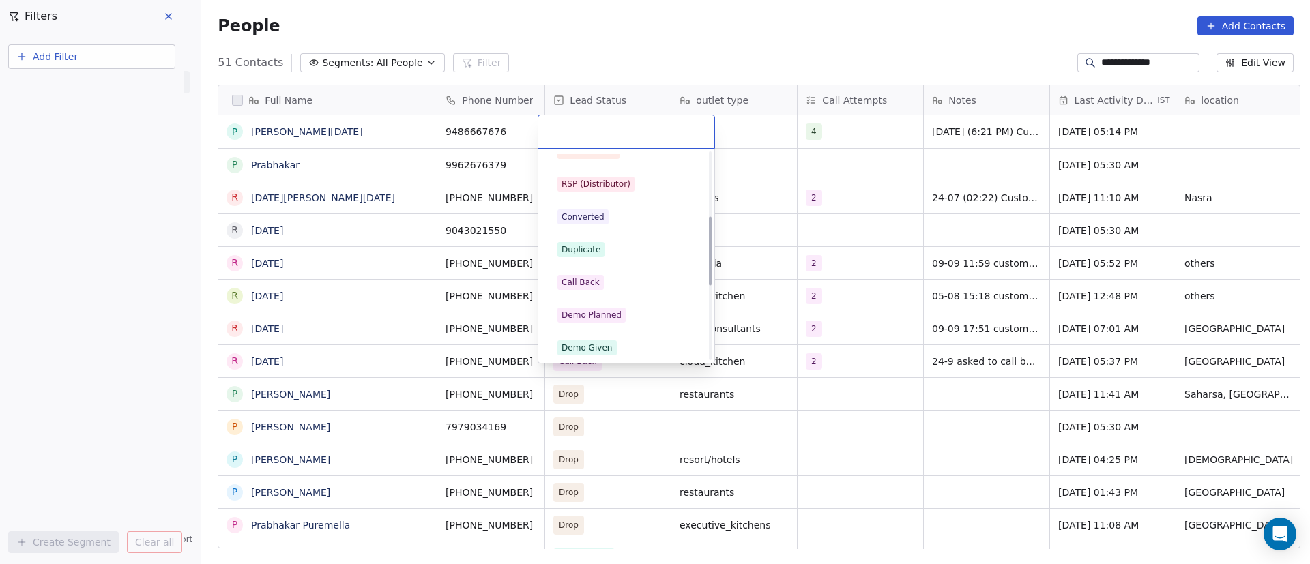
scroll to position [205, 0]
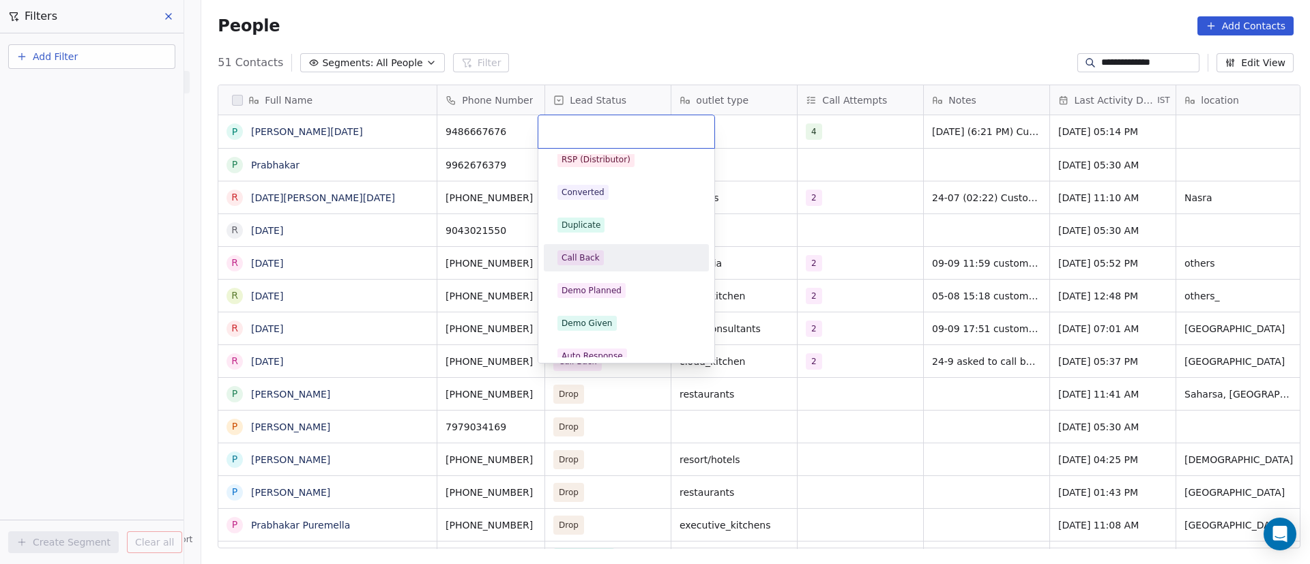
click at [604, 260] on div "Call Back" at bounding box center [626, 257] width 138 height 15
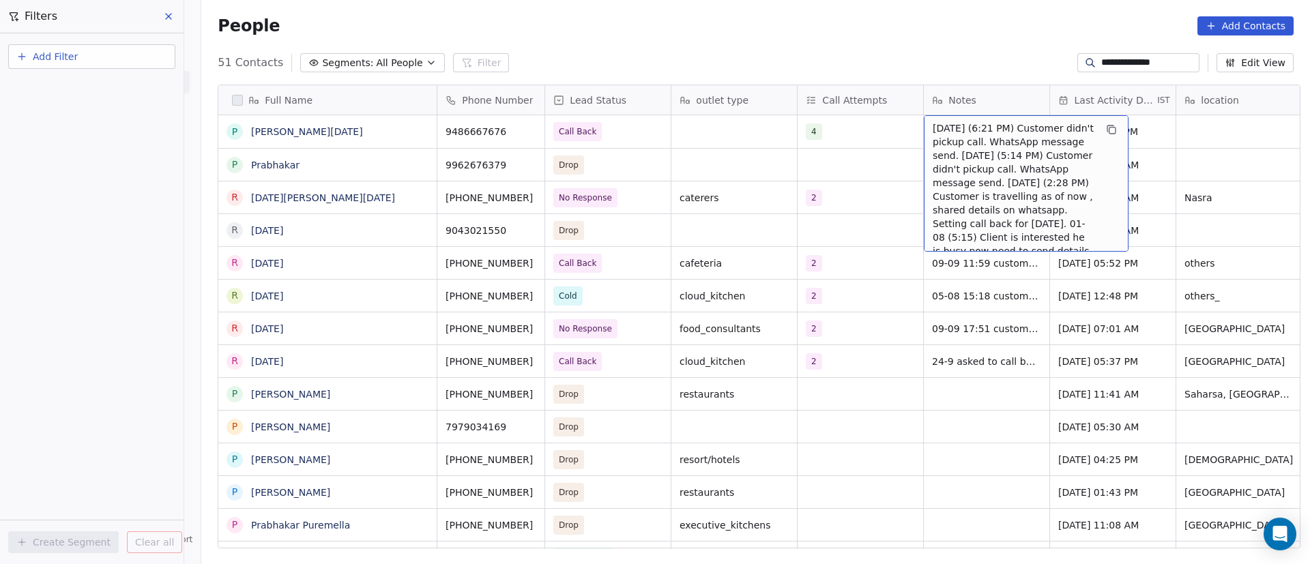
click at [955, 137] on span "[DATE] (6:21 PM) Customer didn't pickup call. WhatsApp message send. [DATE] (5:…" at bounding box center [1014, 203] width 162 height 164
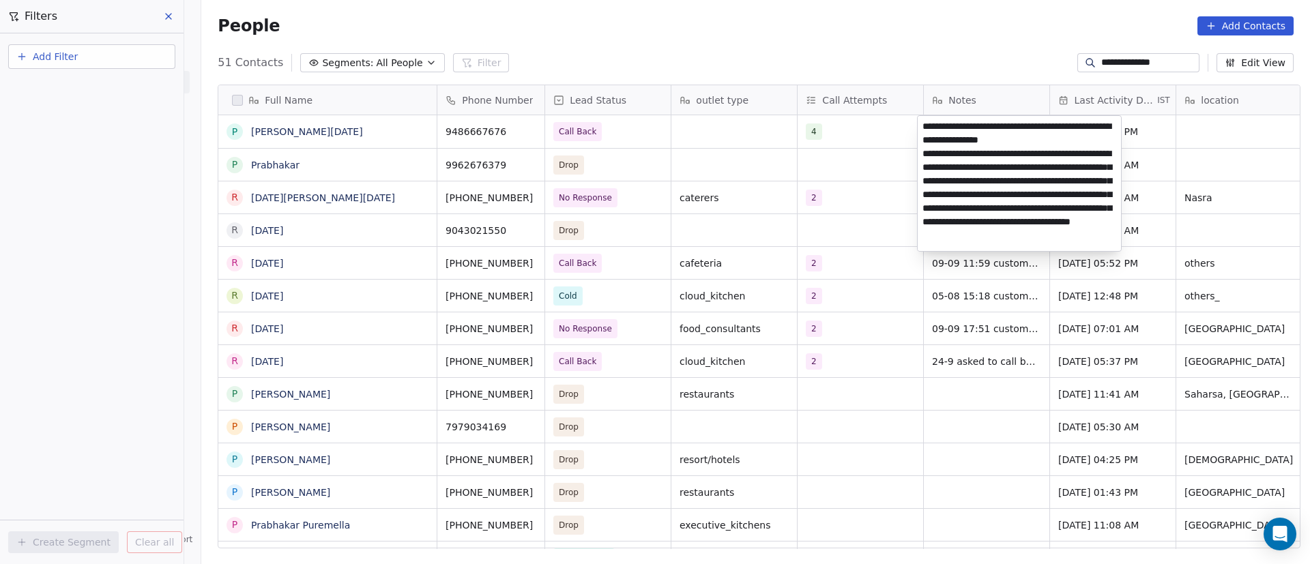
scroll to position [0, 0]
drag, startPoint x: 1057, startPoint y: 129, endPoint x: 967, endPoint y: 141, distance: 90.2
click at [967, 141] on textarea "**********" at bounding box center [1019, 183] width 203 height 135
type textarea "**********"
click at [791, 156] on html "**********" at bounding box center [655, 282] width 1310 height 564
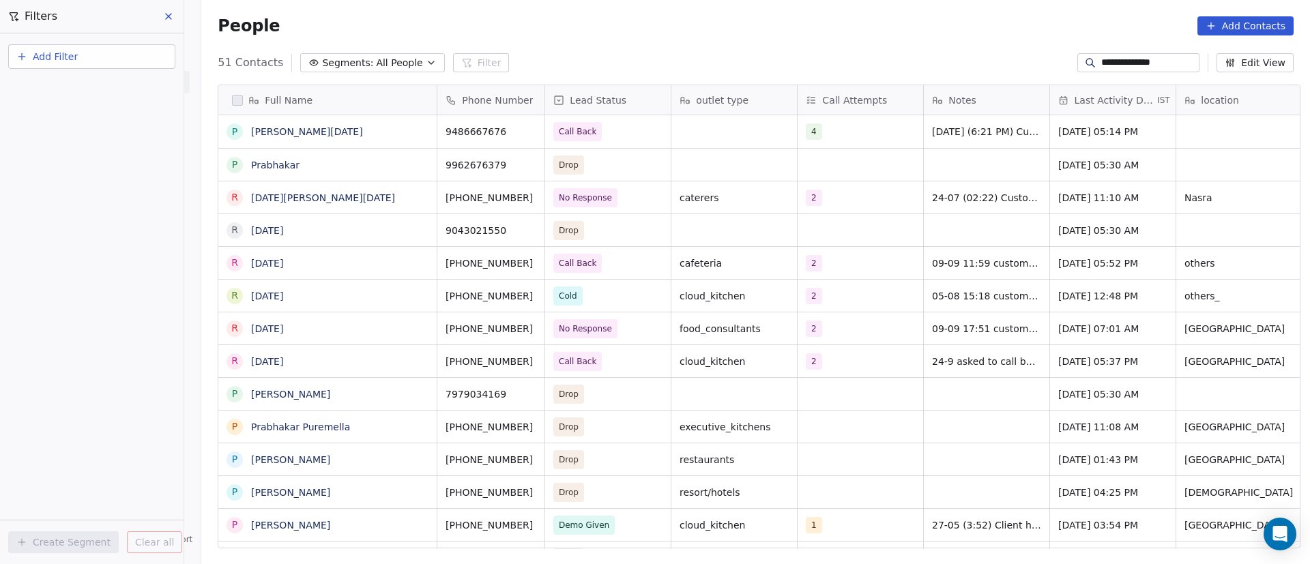
click at [1111, 63] on input "**********" at bounding box center [1149, 63] width 96 height 14
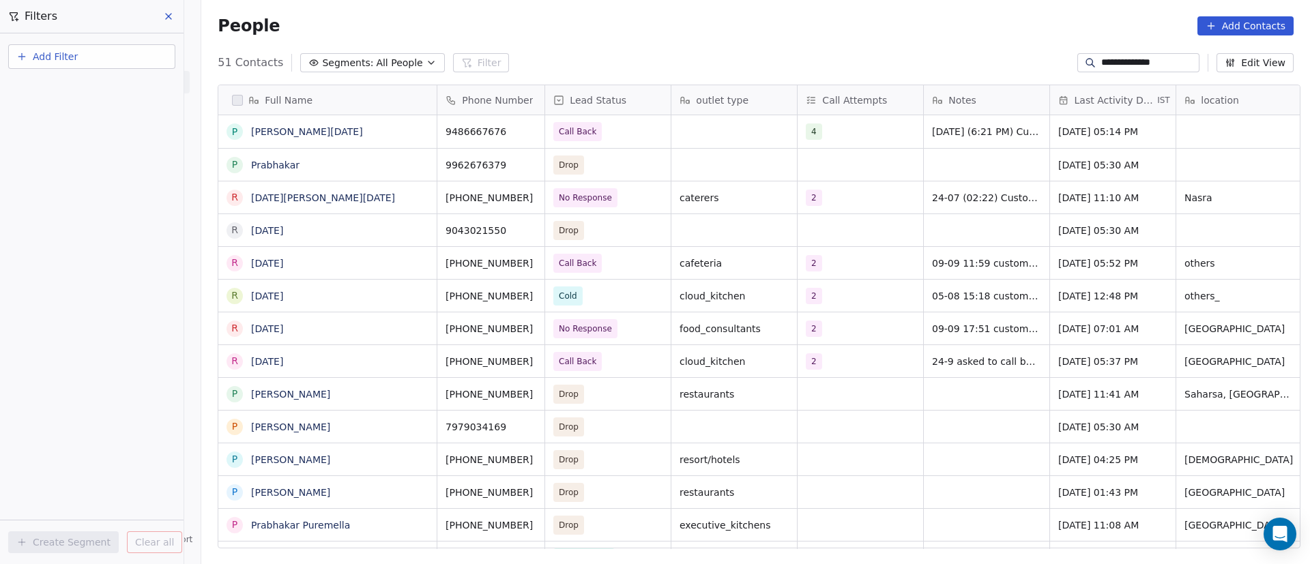
paste input
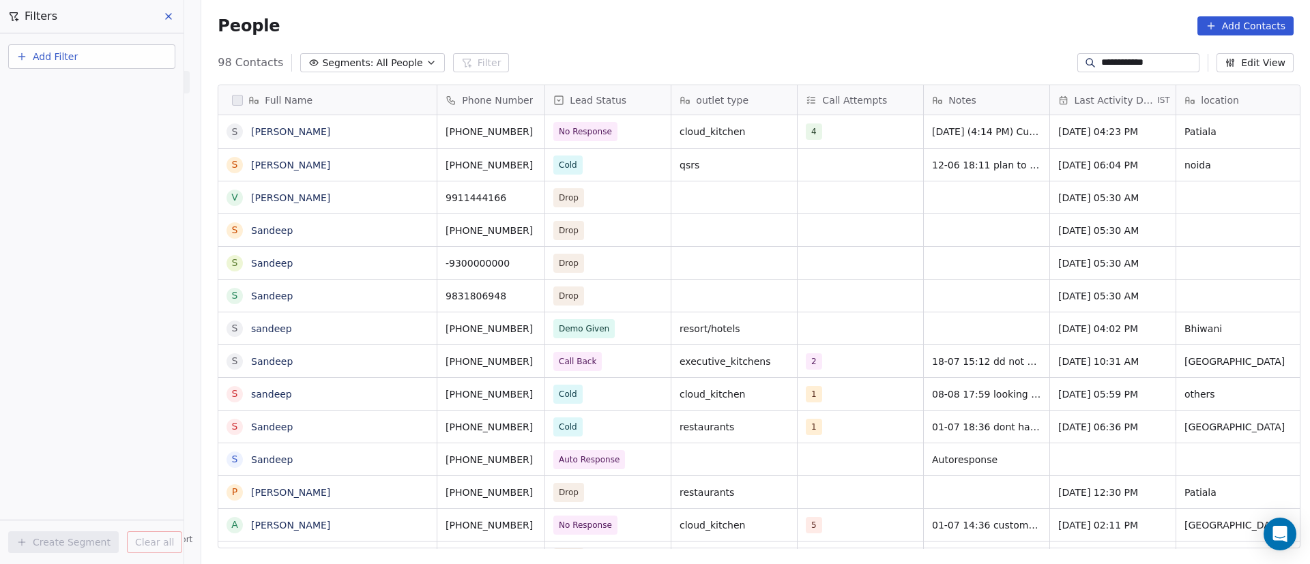
scroll to position [481, 1099]
type input "**********"
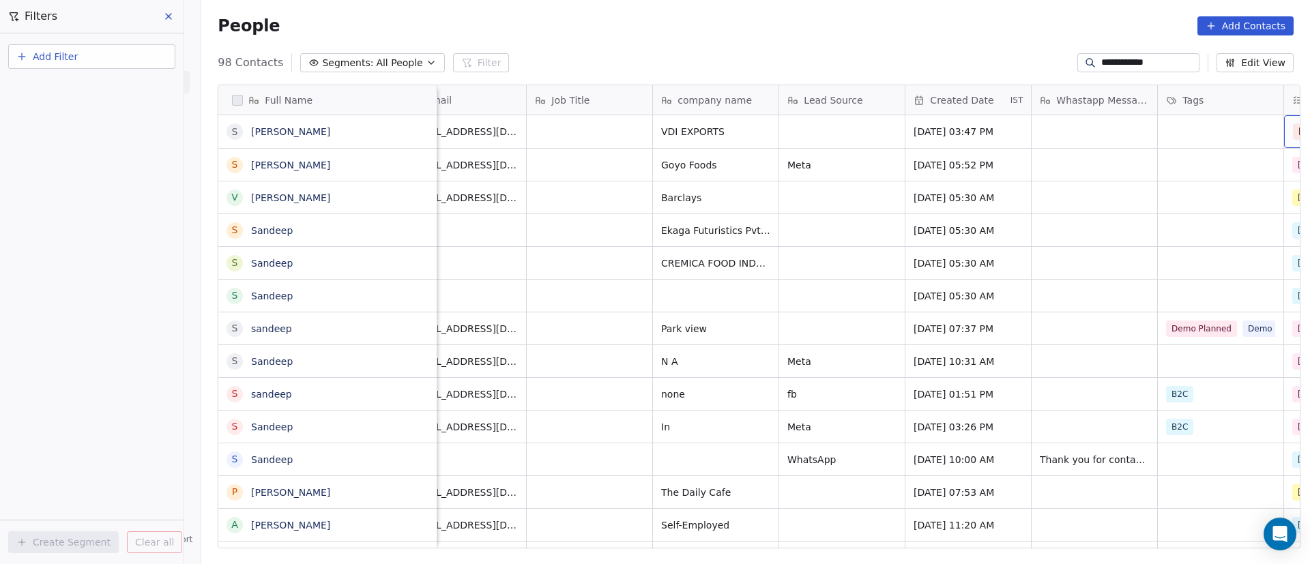
scroll to position [0, 1281]
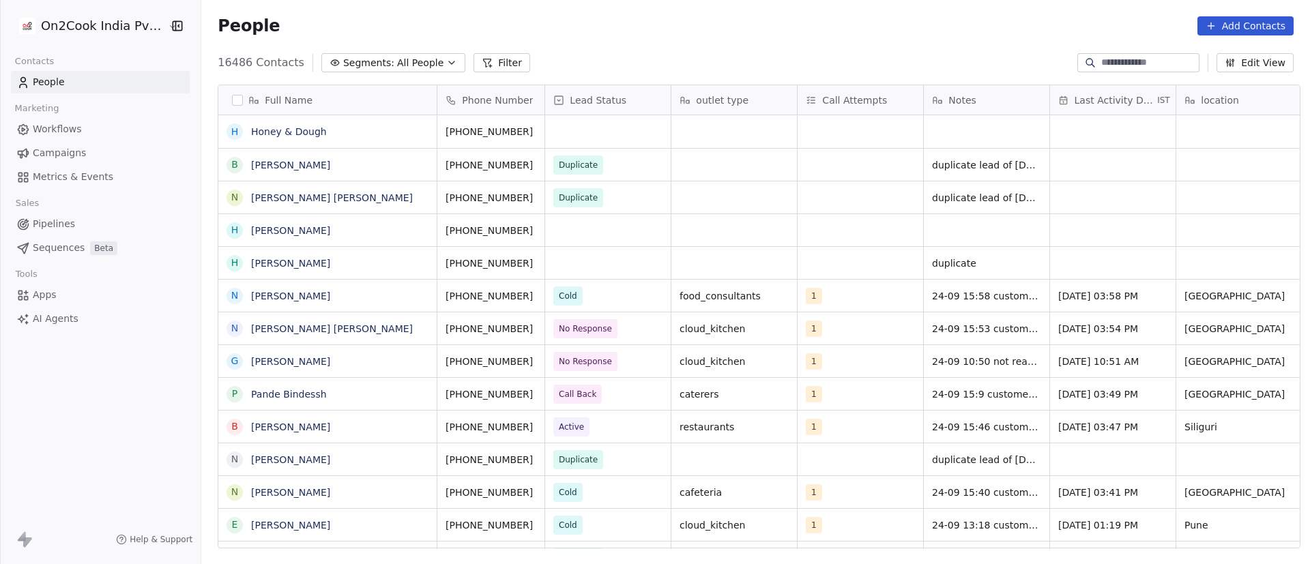
scroll to position [481, 1099]
click at [499, 60] on button "Filter" at bounding box center [502, 62] width 57 height 19
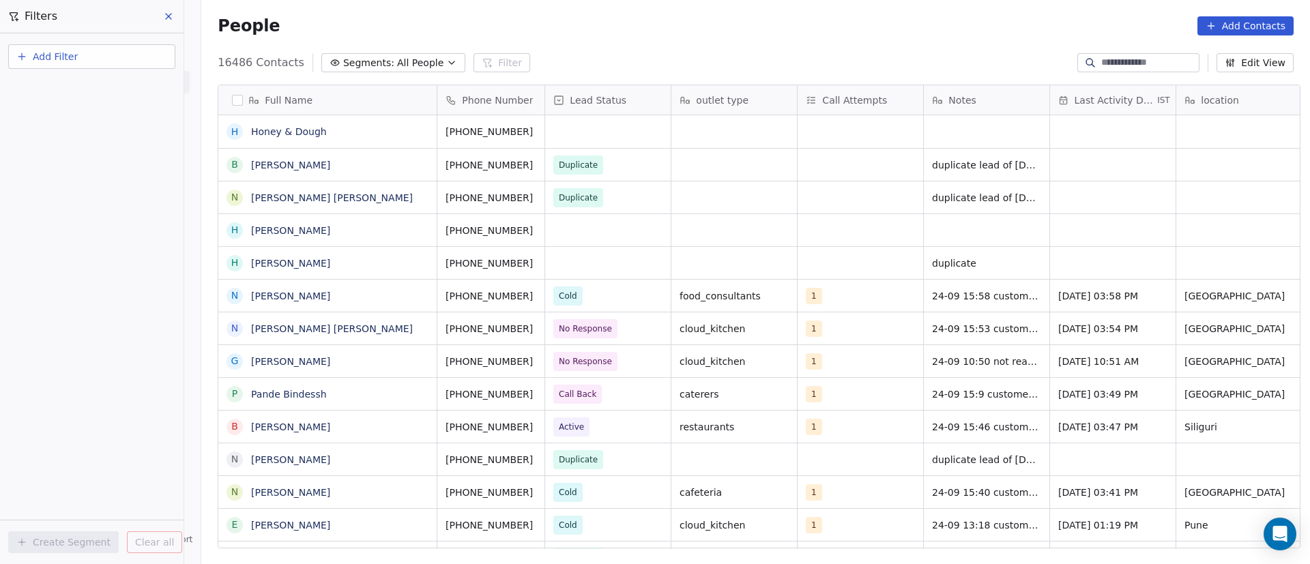
click at [100, 55] on button "Add Filter" at bounding box center [91, 56] width 167 height 25
click at [100, 85] on span "Contact properties" at bounding box center [67, 89] width 89 height 14
type input "***"
click at [77, 138] on div "Assignee" at bounding box center [92, 138] width 139 height 14
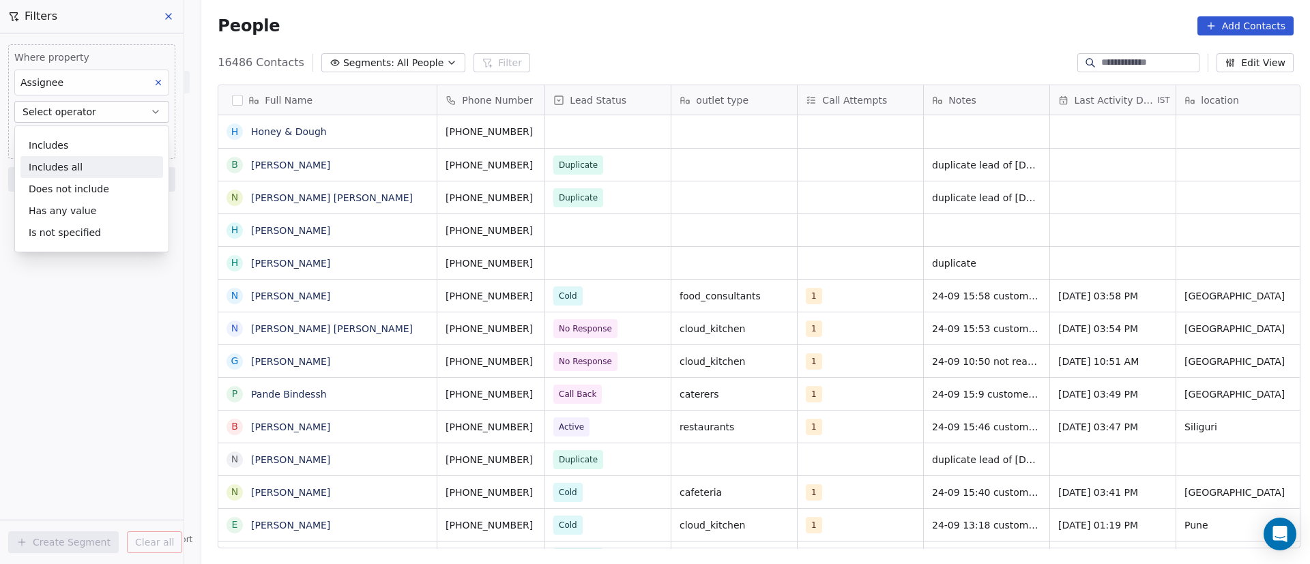
click at [80, 162] on div "Includes all" at bounding box center [91, 167] width 143 height 22
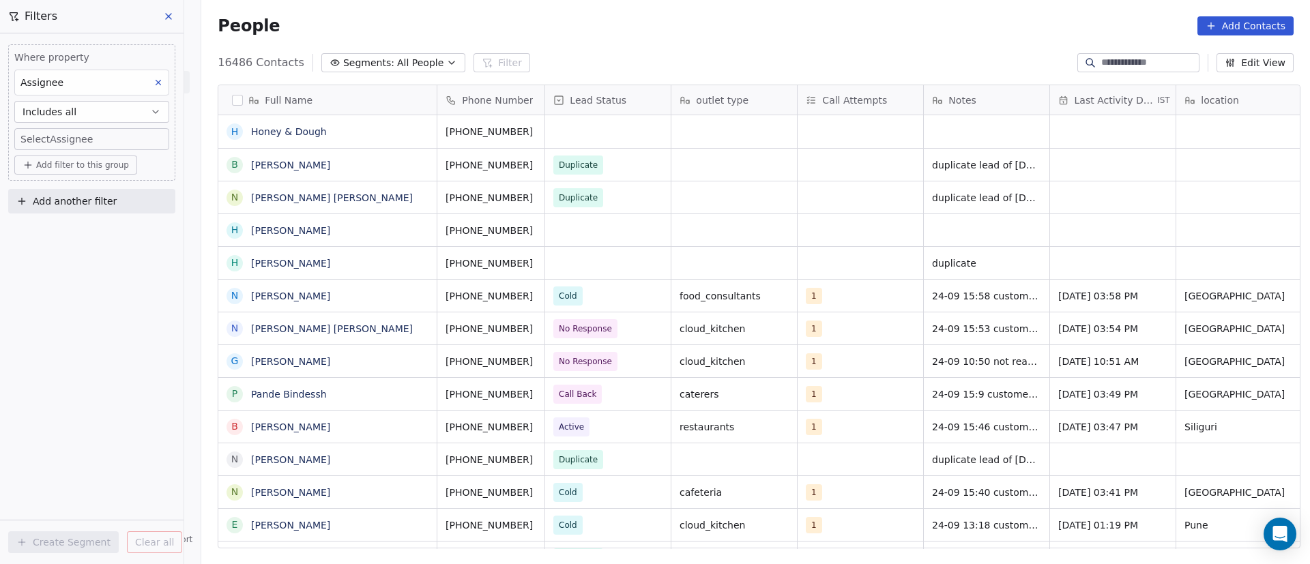
click at [94, 139] on body "On2Cook India Pvt. Ltd. Contacts People Marketing Workflows Campaigns Metrics &…" at bounding box center [655, 282] width 1310 height 564
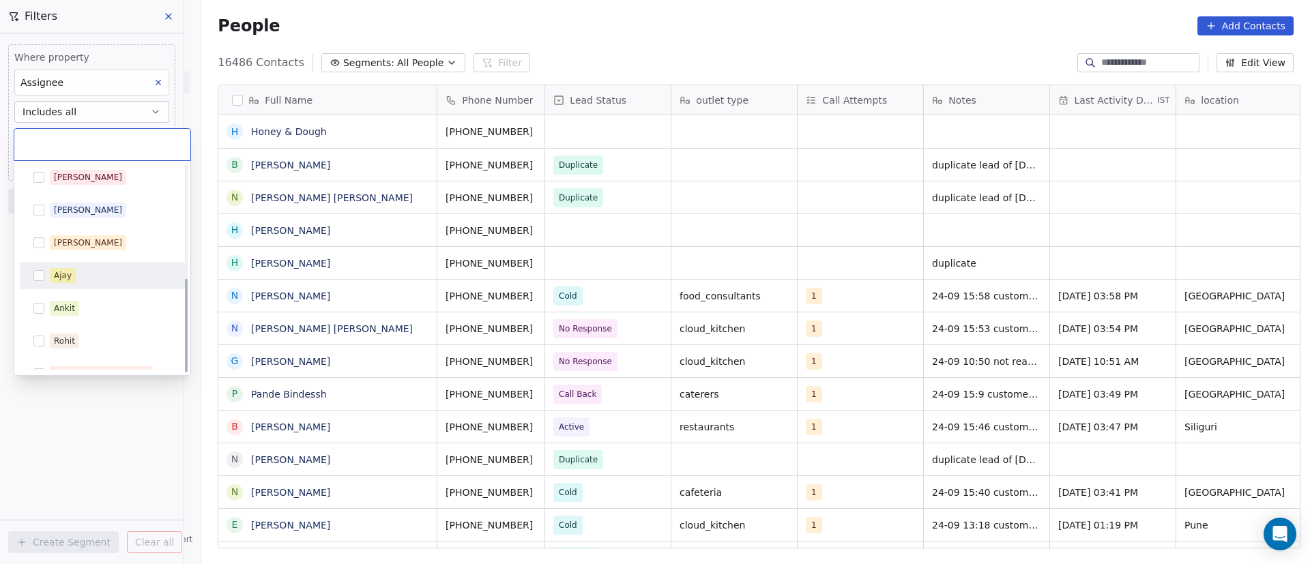
scroll to position [250, 0]
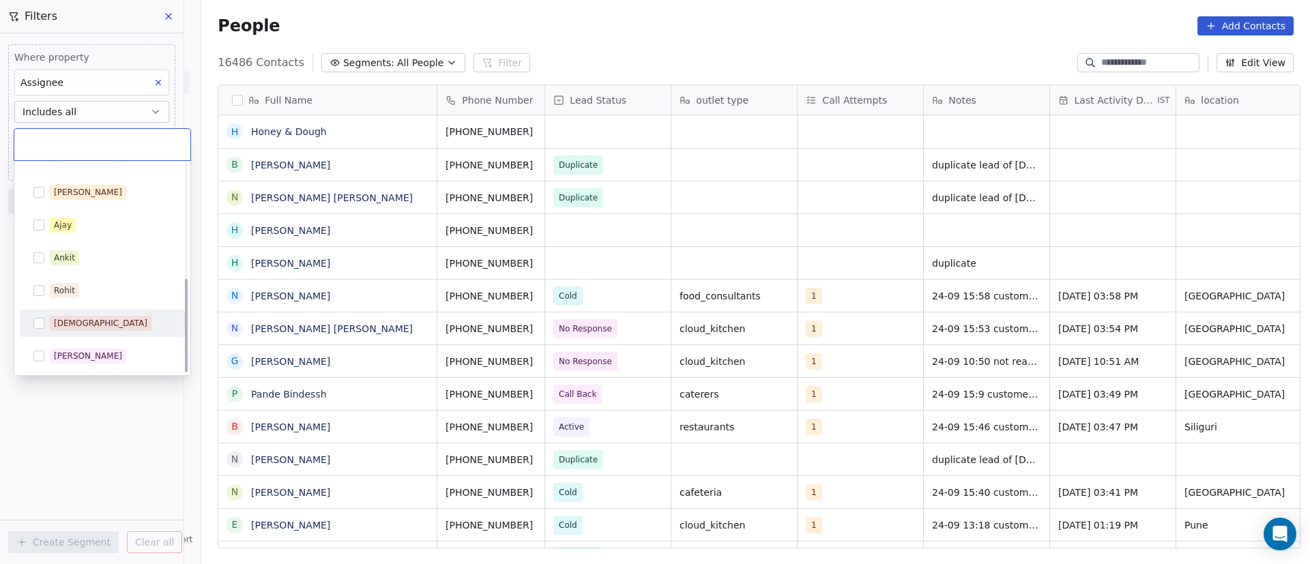
click at [96, 323] on div "[DEMOGRAPHIC_DATA]" at bounding box center [110, 323] width 121 height 15
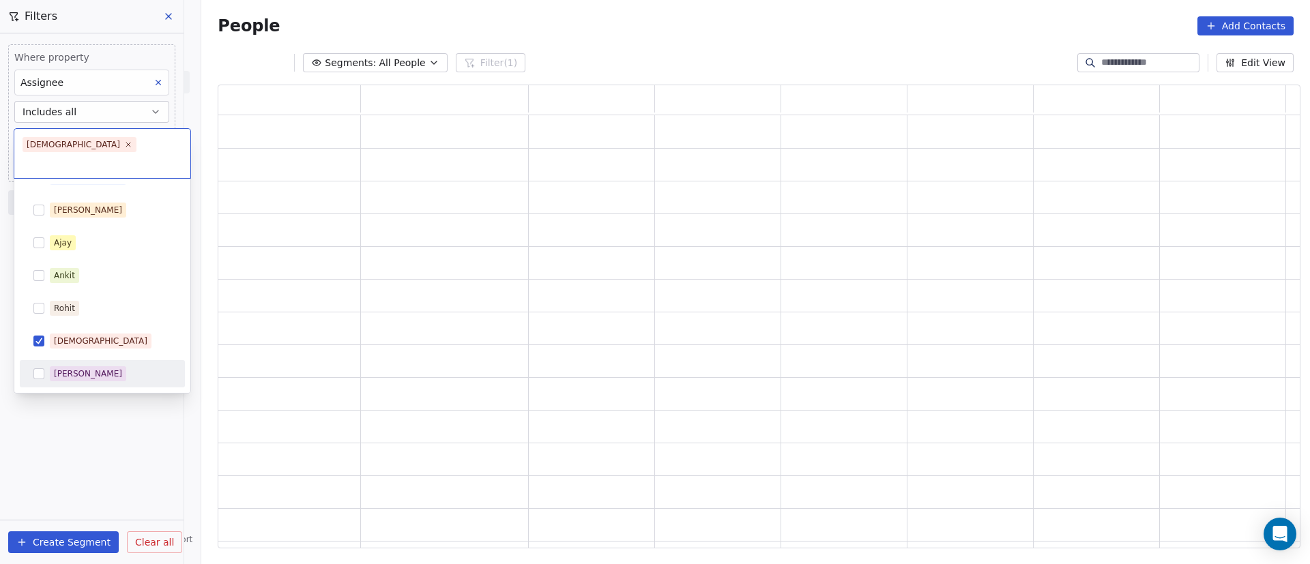
click at [104, 441] on html "On2Cook India Pvt. Ltd. Contacts People Marketing Workflows Campaigns Metrics &…" at bounding box center [655, 282] width 1310 height 564
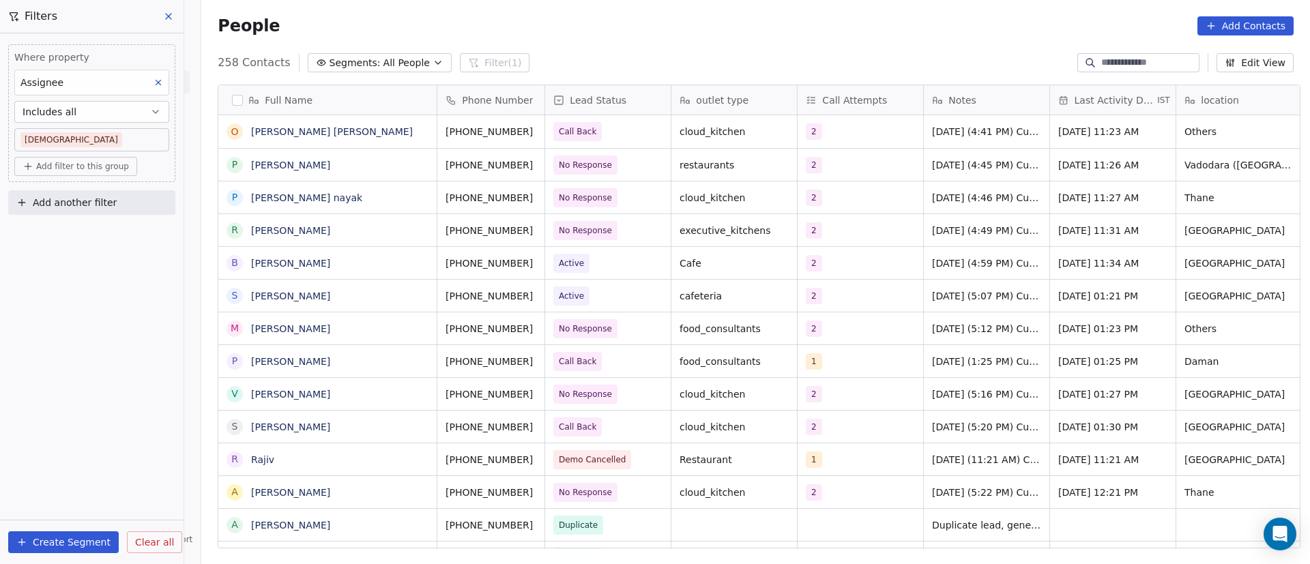
scroll to position [481, 1099]
click at [699, 35] on div "People Add Contacts" at bounding box center [755, 26] width 1109 height 52
click at [149, 108] on button "Includes all" at bounding box center [91, 112] width 155 height 22
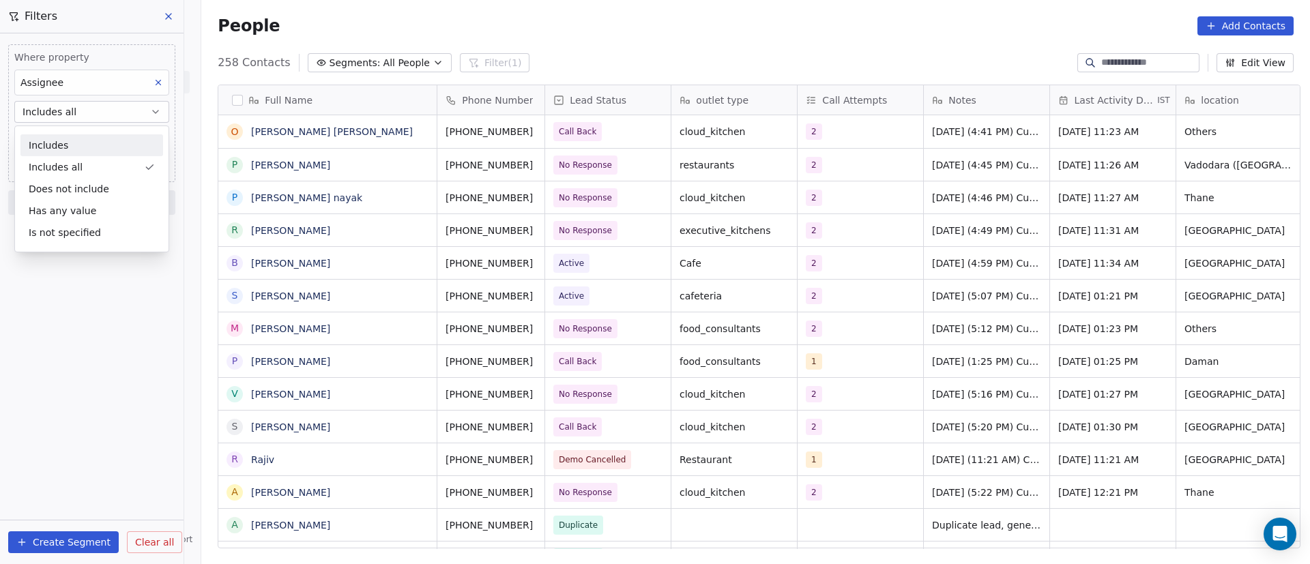
click at [110, 141] on div "Includes" at bounding box center [91, 145] width 143 height 22
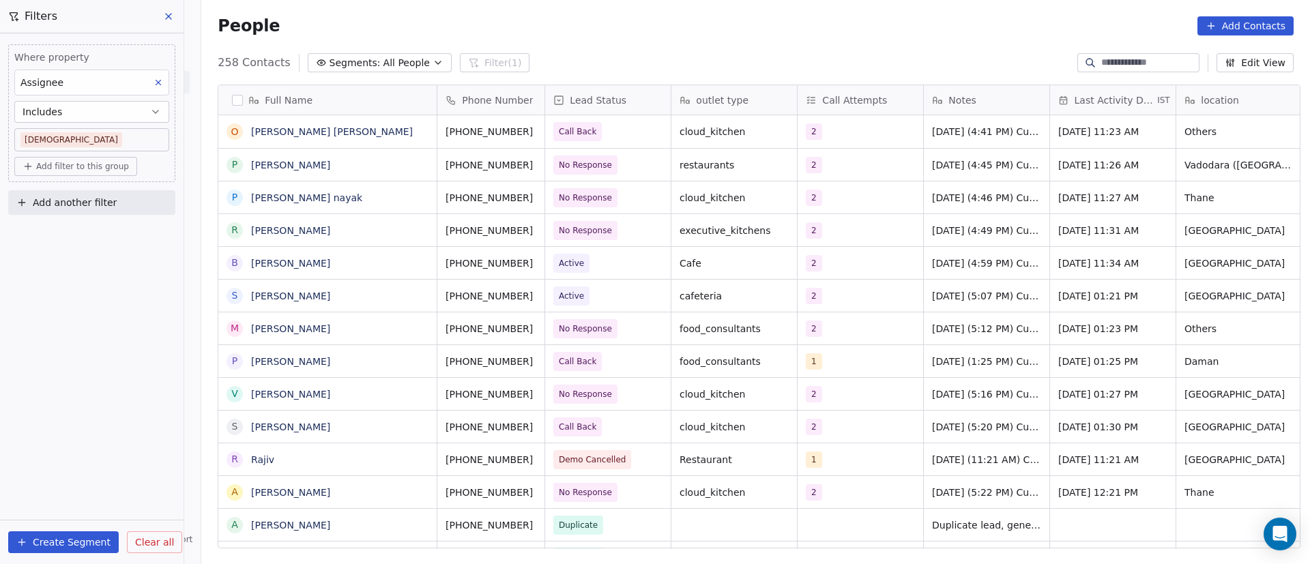
click at [110, 141] on body "On2Cook India Pvt. Ltd. Contacts People Marketing Workflows Campaigns Metrics &…" at bounding box center [655, 282] width 1310 height 564
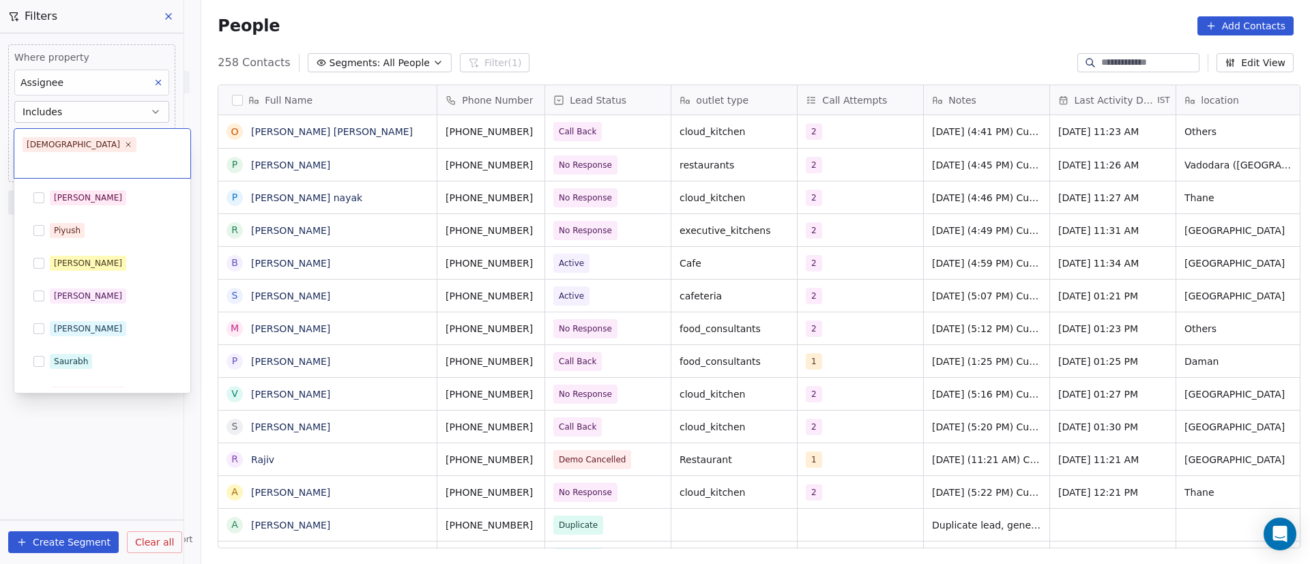
scroll to position [217, 0]
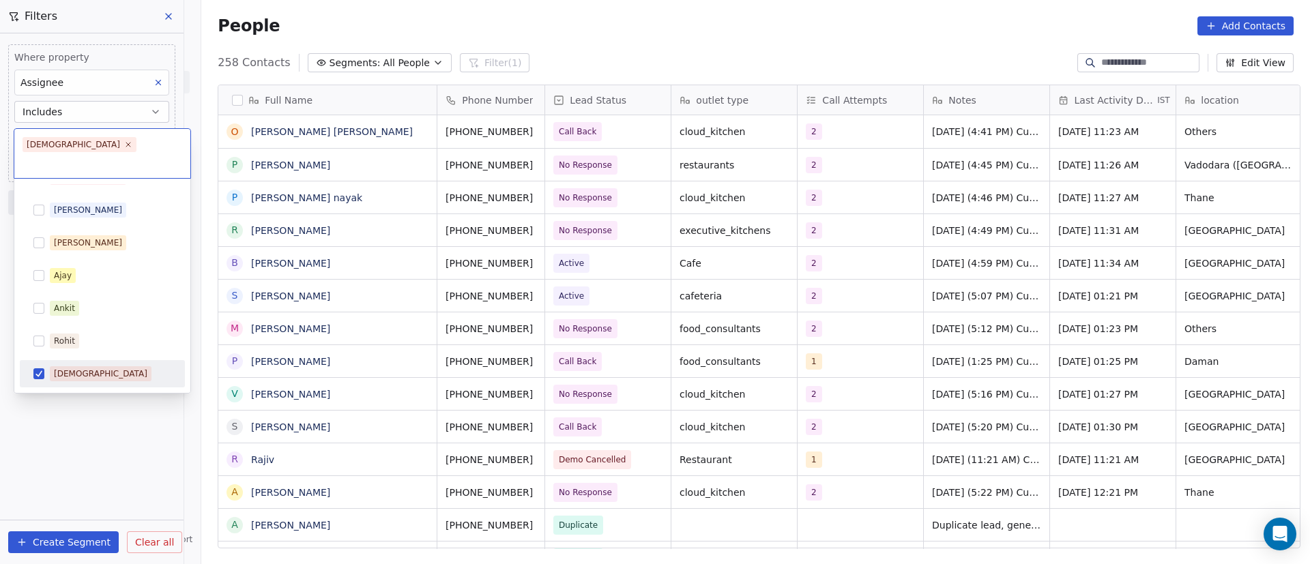
click at [77, 437] on html "On2Cook India Pvt. Ltd. Contacts People Marketing Workflows Campaigns Metrics &…" at bounding box center [655, 282] width 1310 height 564
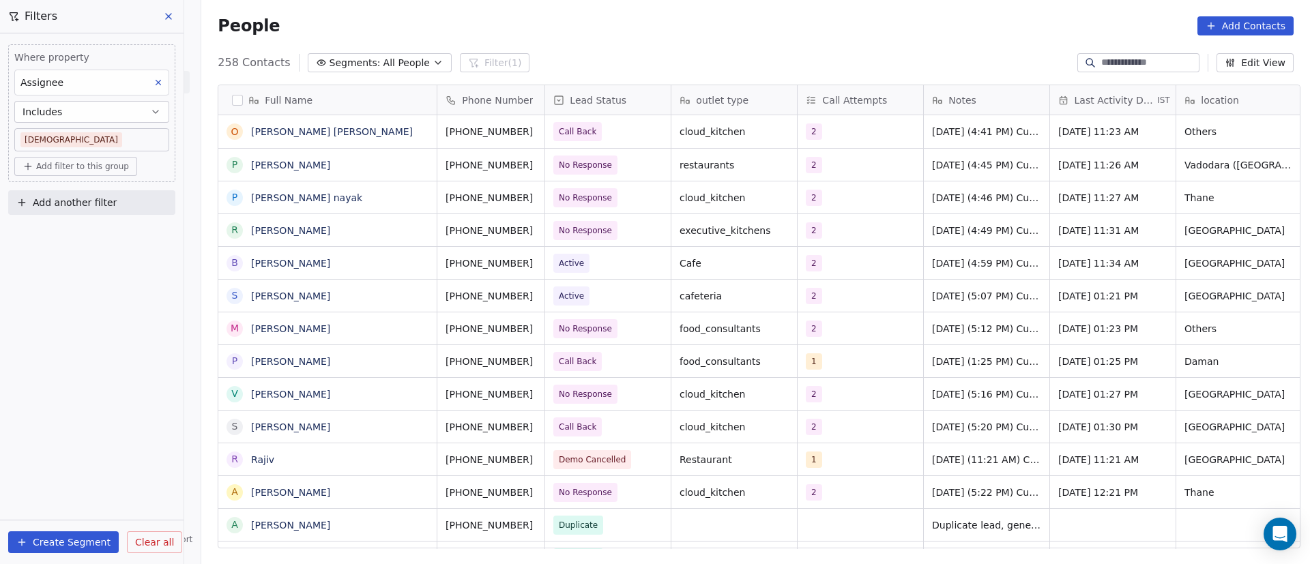
click at [121, 164] on span "Add filter to this group" at bounding box center [82, 166] width 93 height 11
click at [116, 202] on div "Contact properties" at bounding box center [92, 196] width 126 height 14
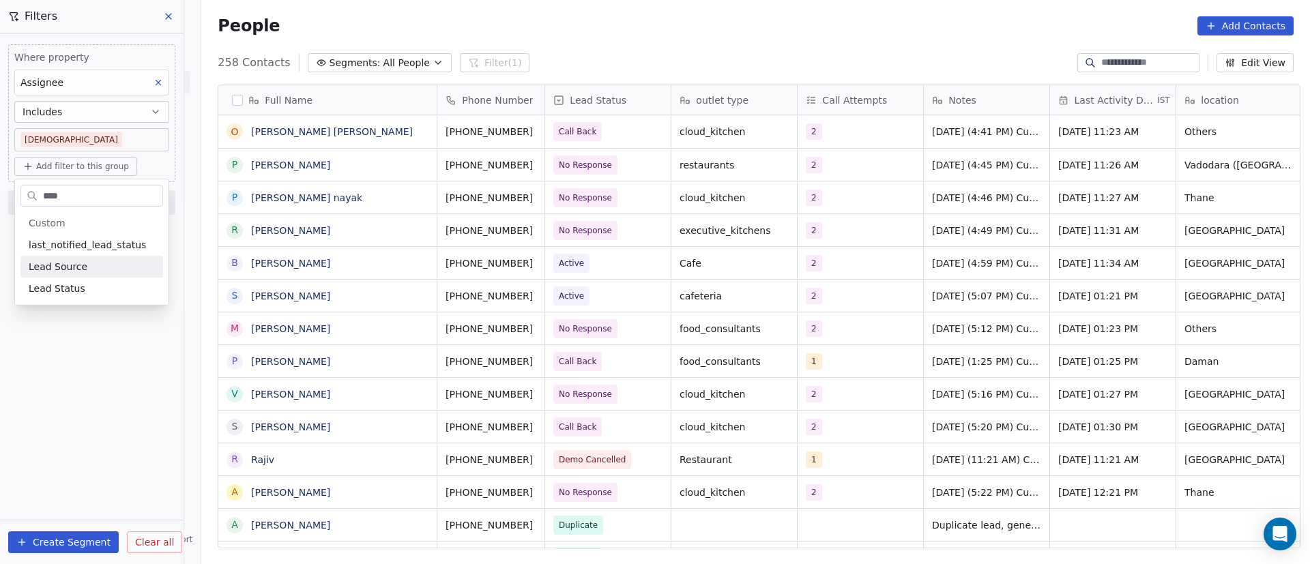
type input "****"
click at [108, 263] on div "Lead Source" at bounding box center [92, 267] width 126 height 14
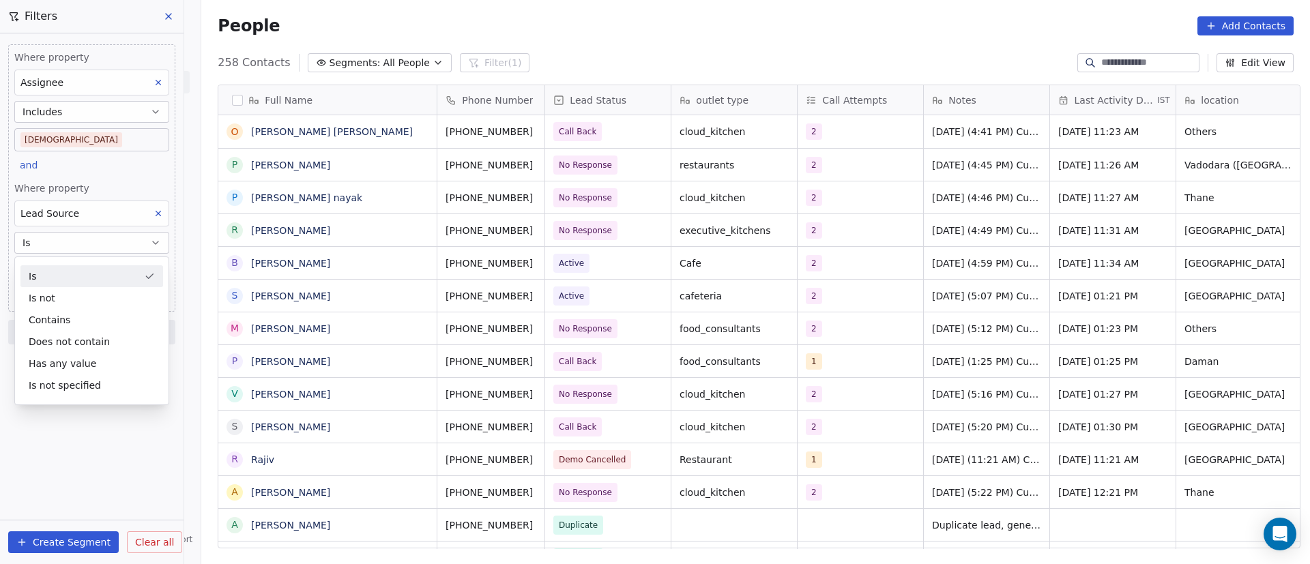
click at [115, 216] on div "Lead Source" at bounding box center [91, 214] width 155 height 26
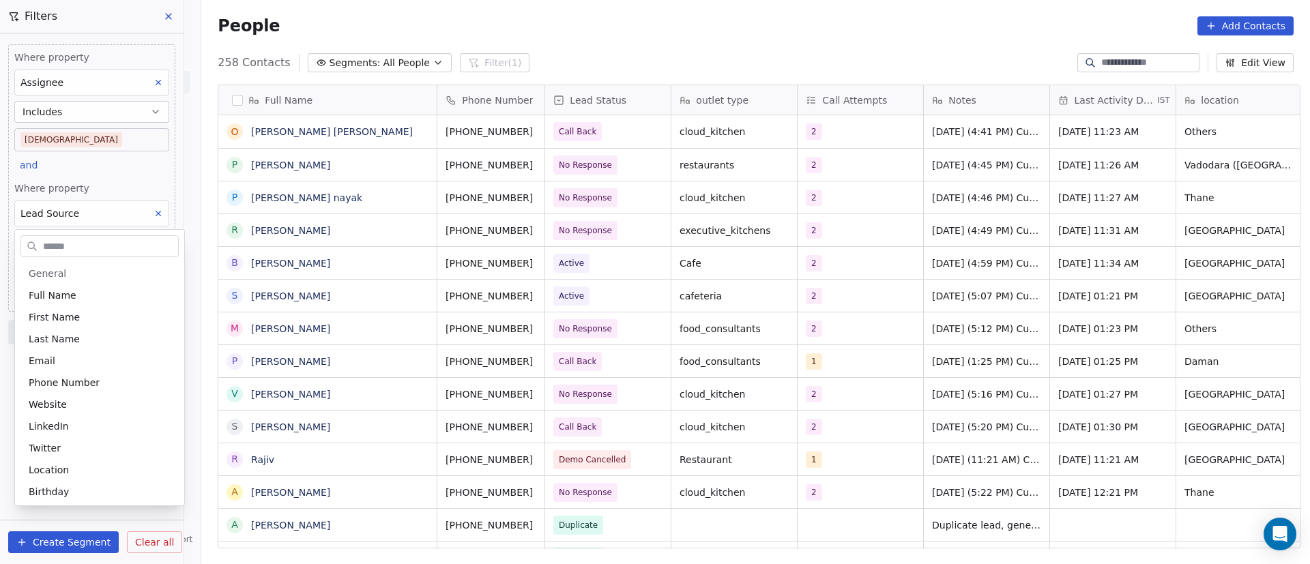
scroll to position [748, 0]
click at [151, 215] on html "On2Cook India Pvt. Ltd. Contacts People Marketing Workflows Campaigns Metrics &…" at bounding box center [655, 282] width 1310 height 564
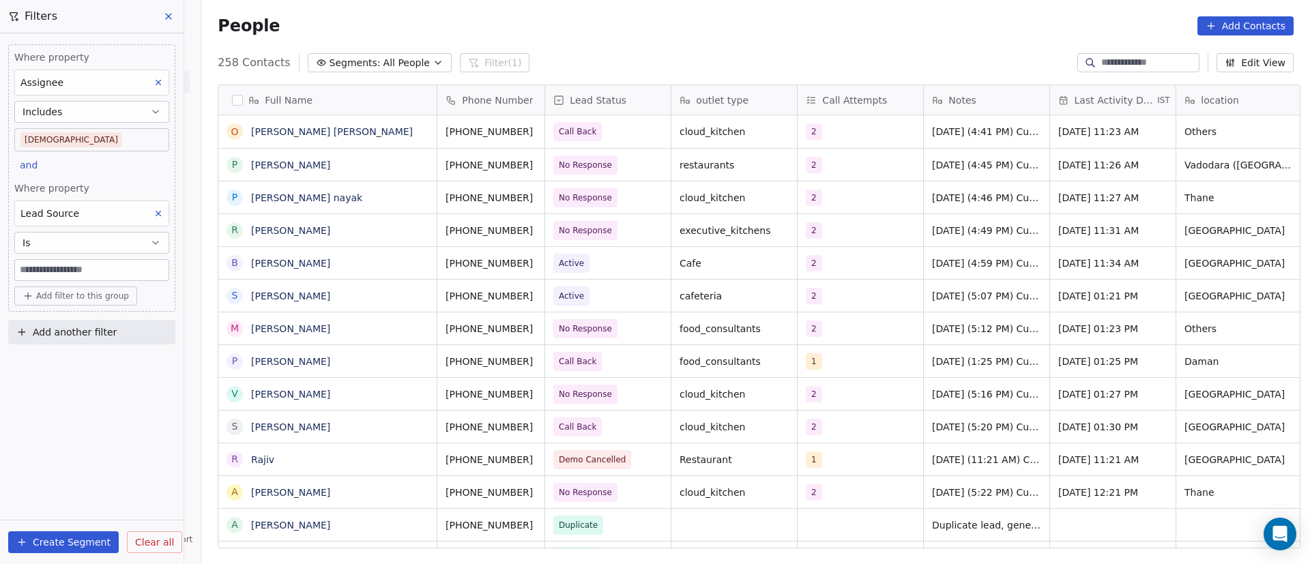
click at [153, 214] on button at bounding box center [158, 214] width 18 height 18
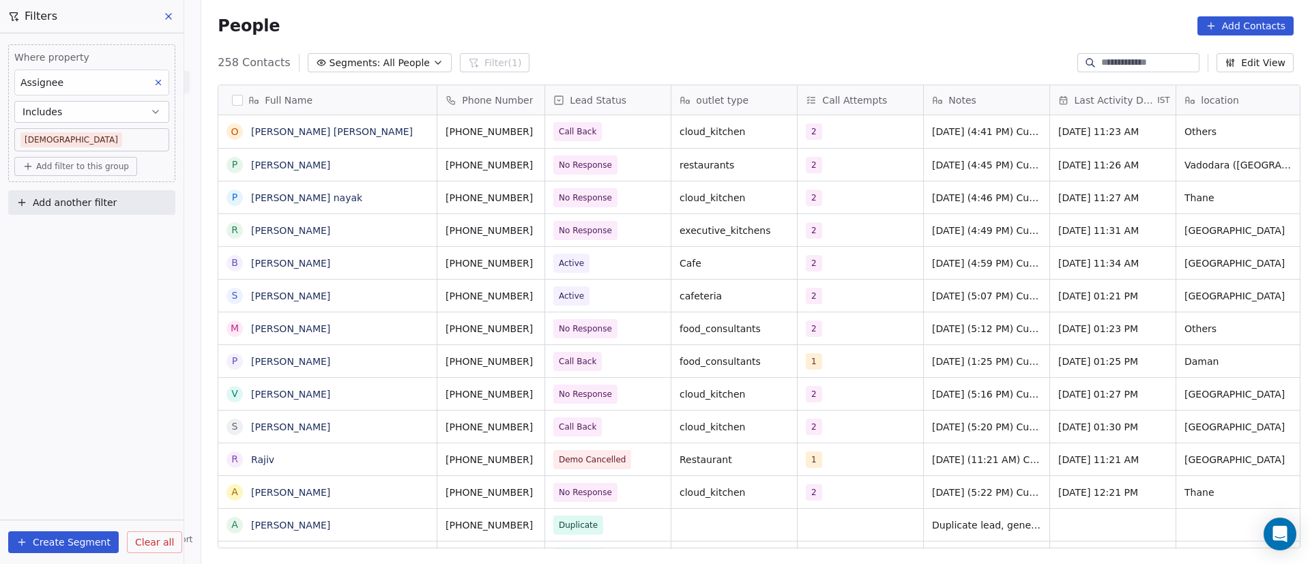
click at [102, 169] on span "Add filter to this group" at bounding box center [82, 166] width 93 height 11
click at [100, 192] on span "Contact properties" at bounding box center [73, 196] width 89 height 14
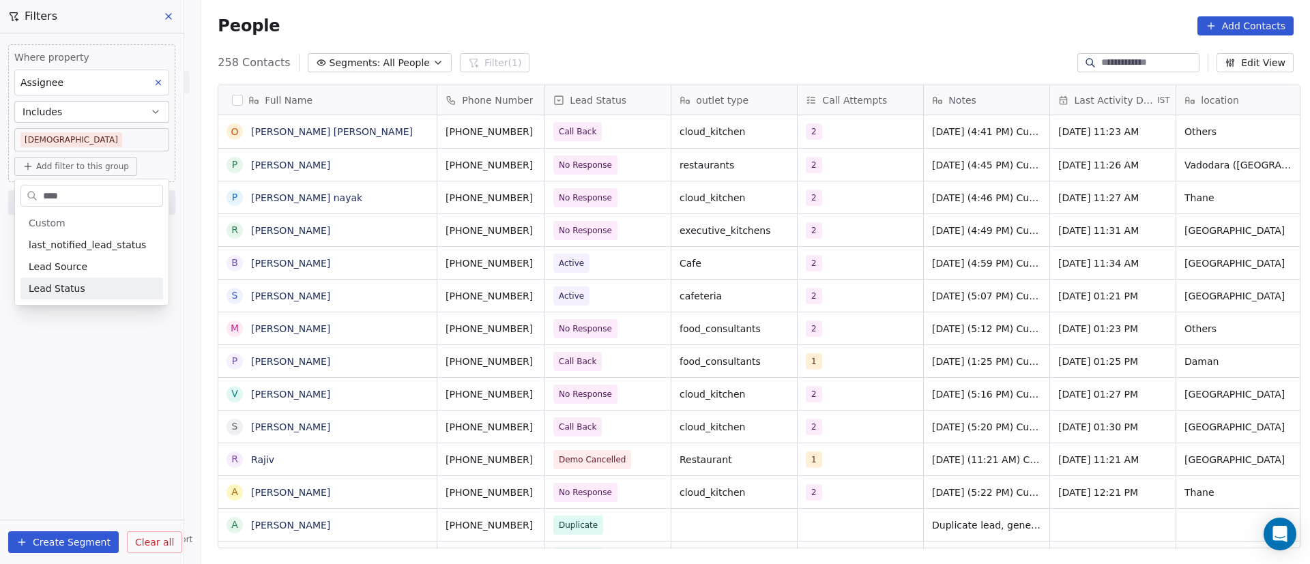
type input "****"
click at [90, 291] on div "Lead Status" at bounding box center [92, 289] width 126 height 14
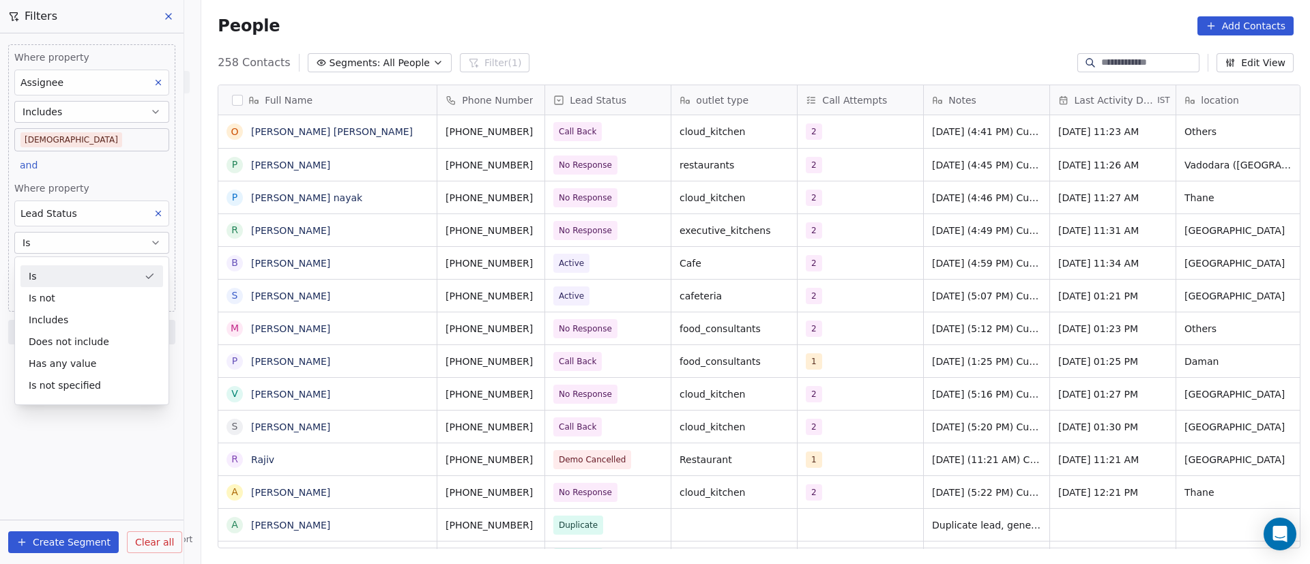
click at [91, 278] on div "Is" at bounding box center [91, 276] width 143 height 22
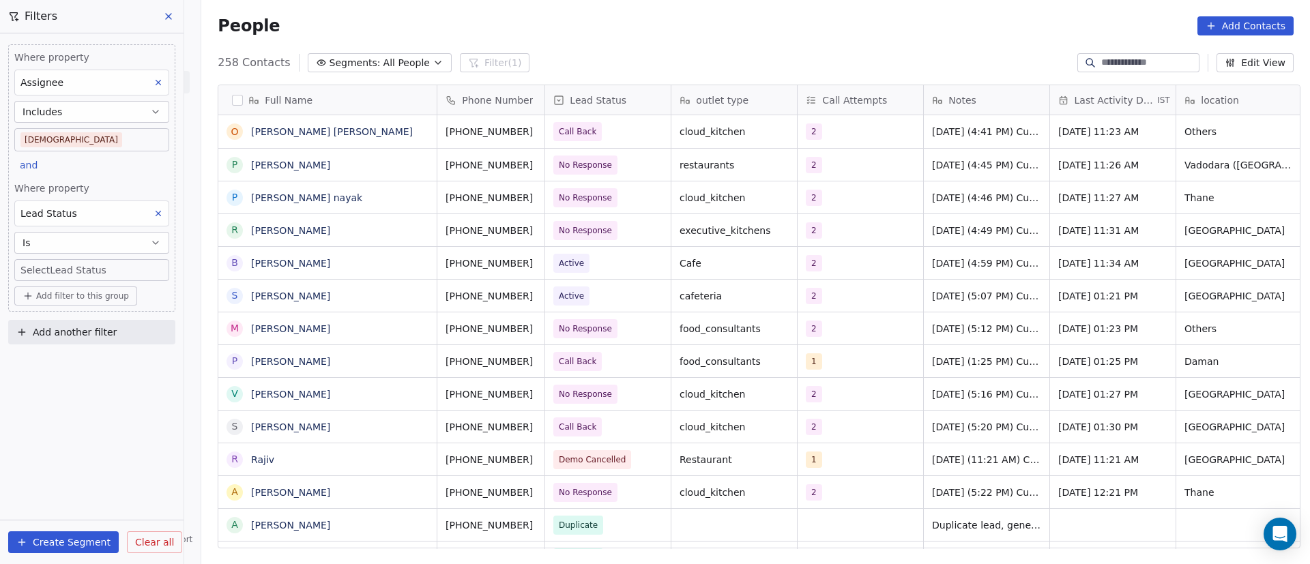
click at [92, 278] on body "On2Cook India Pvt. Ltd. Contacts People Marketing Workflows Campaigns Metrics &…" at bounding box center [655, 282] width 1310 height 564
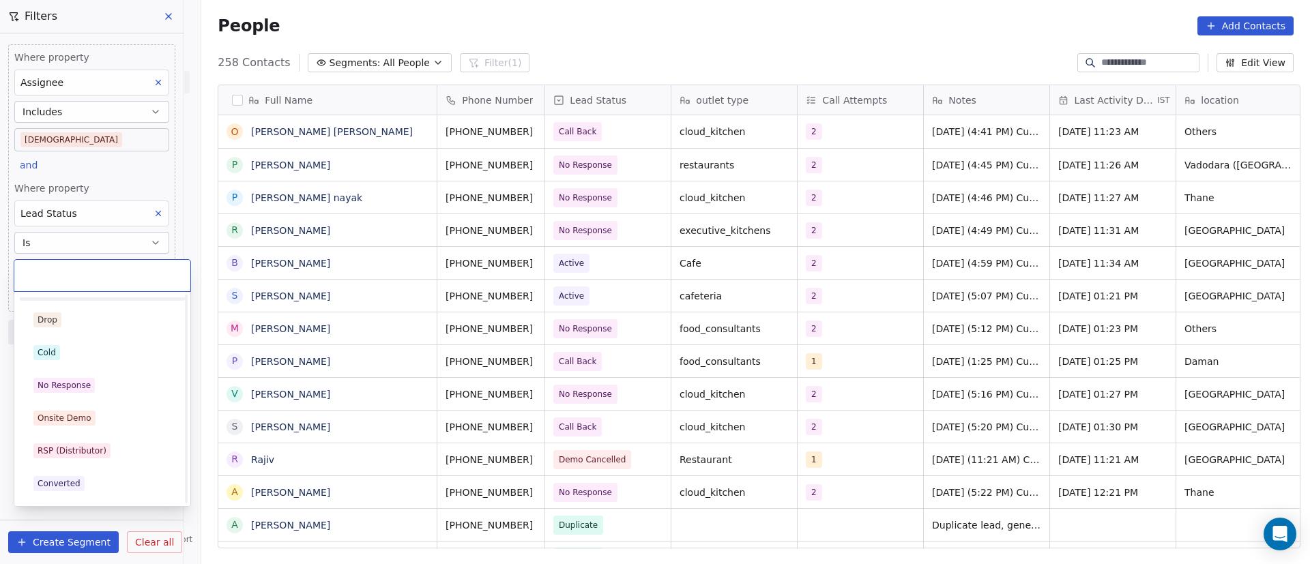
scroll to position [102, 0]
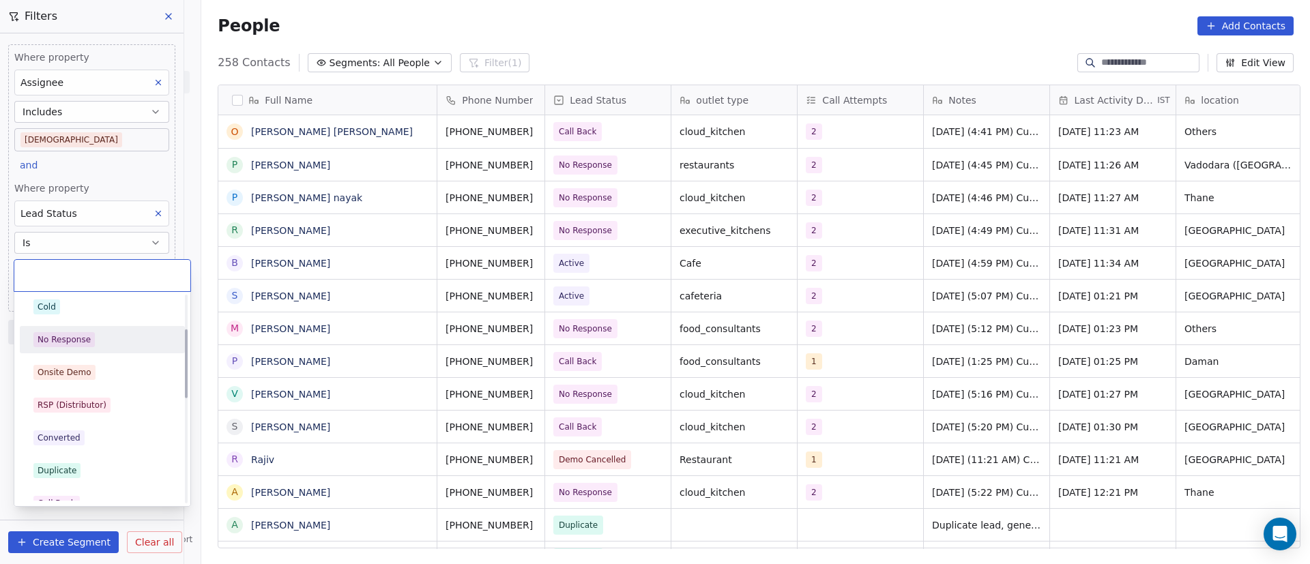
click at [91, 340] on span "No Response" at bounding box center [63, 339] width 61 height 15
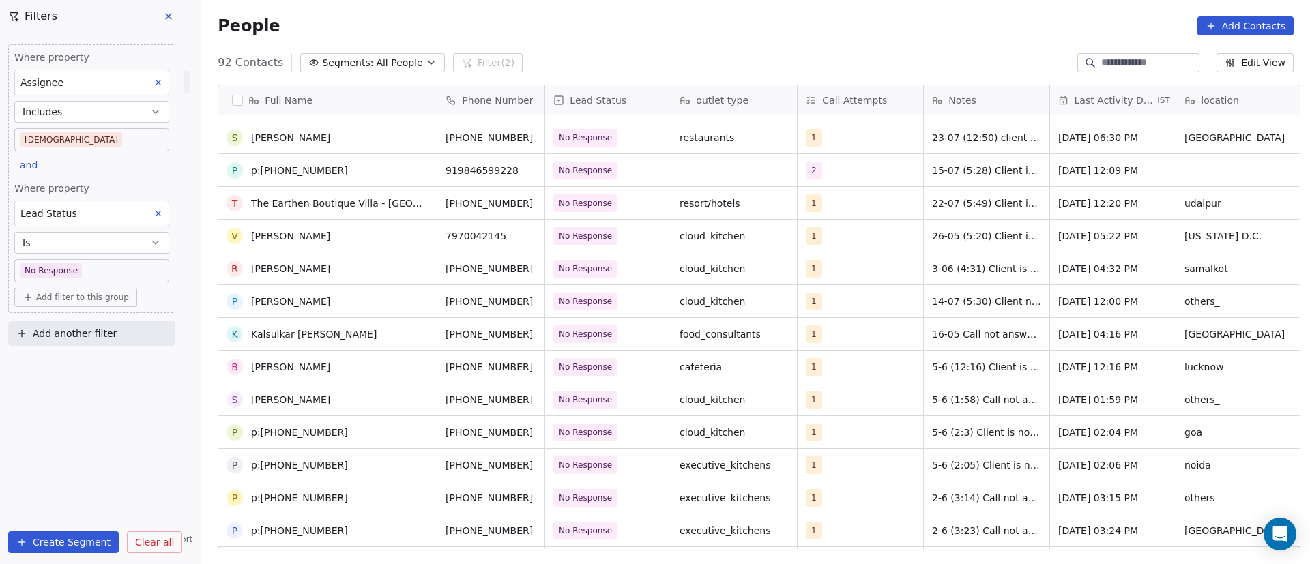
scroll to position [0, 0]
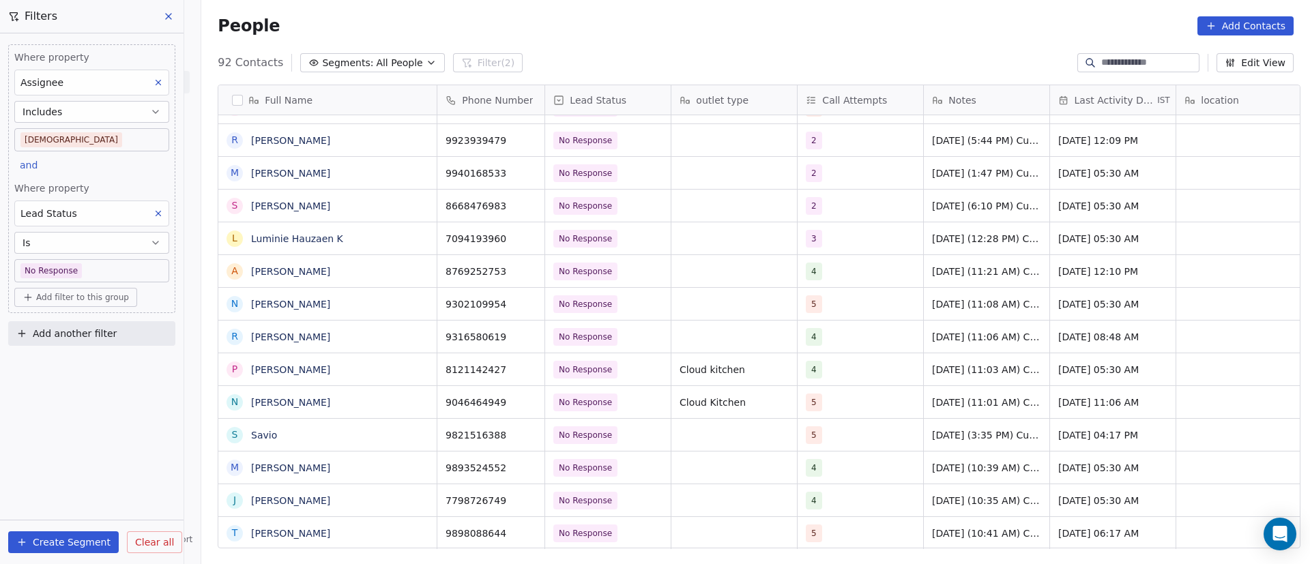
click at [965, 527] on span "[DATE] (10:41 AM) Customer didn't pickup call. WhatsApp message send. [DATE] (1…" at bounding box center [986, 534] width 109 height 14
click at [945, 527] on span "[DATE] (10:41 AM) Customer didn't pickup call. WhatsApp message send. [DATE] (1…" at bounding box center [986, 534] width 109 height 14
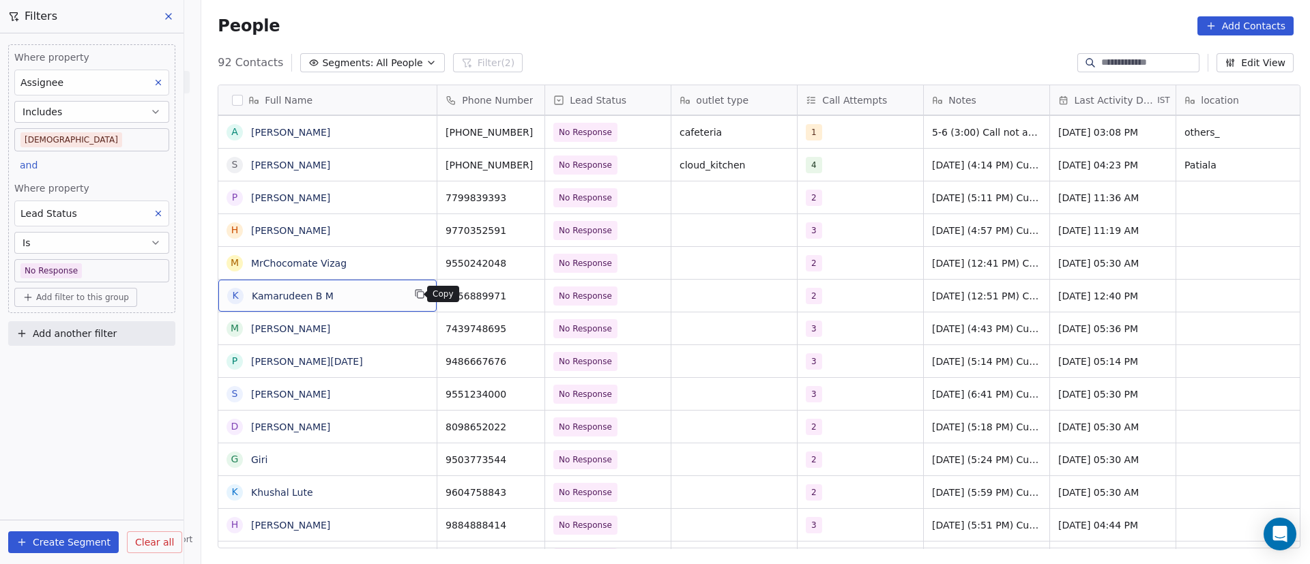
click at [416, 295] on icon "grid" at bounding box center [419, 294] width 11 height 11
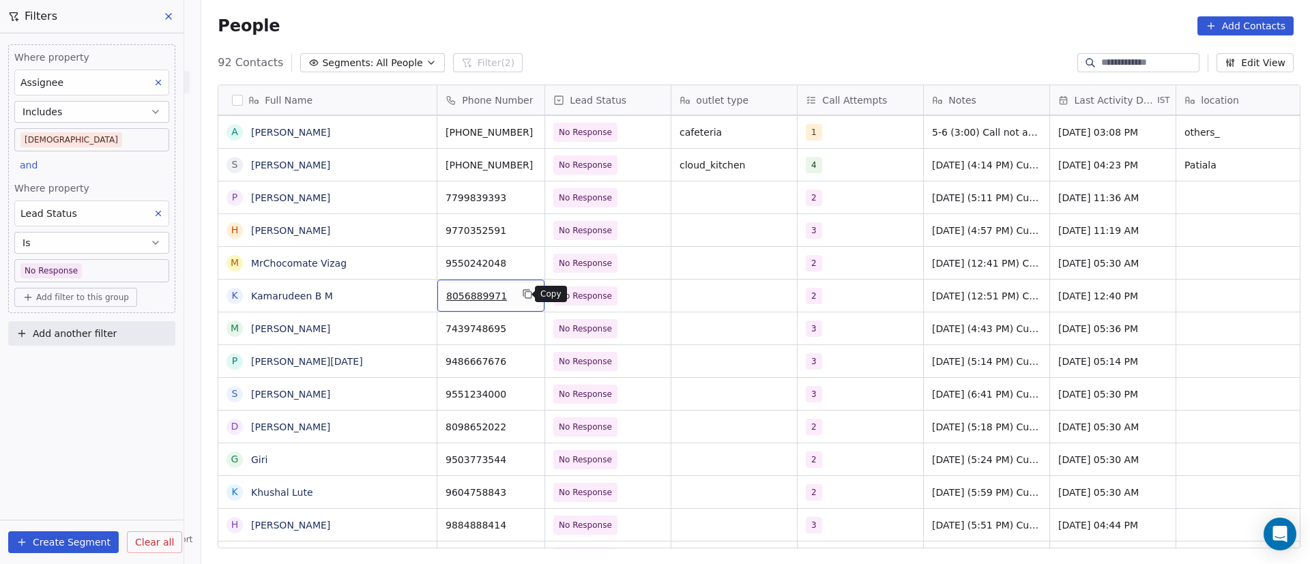
click at [523, 293] on icon "grid" at bounding box center [526, 293] width 6 height 6
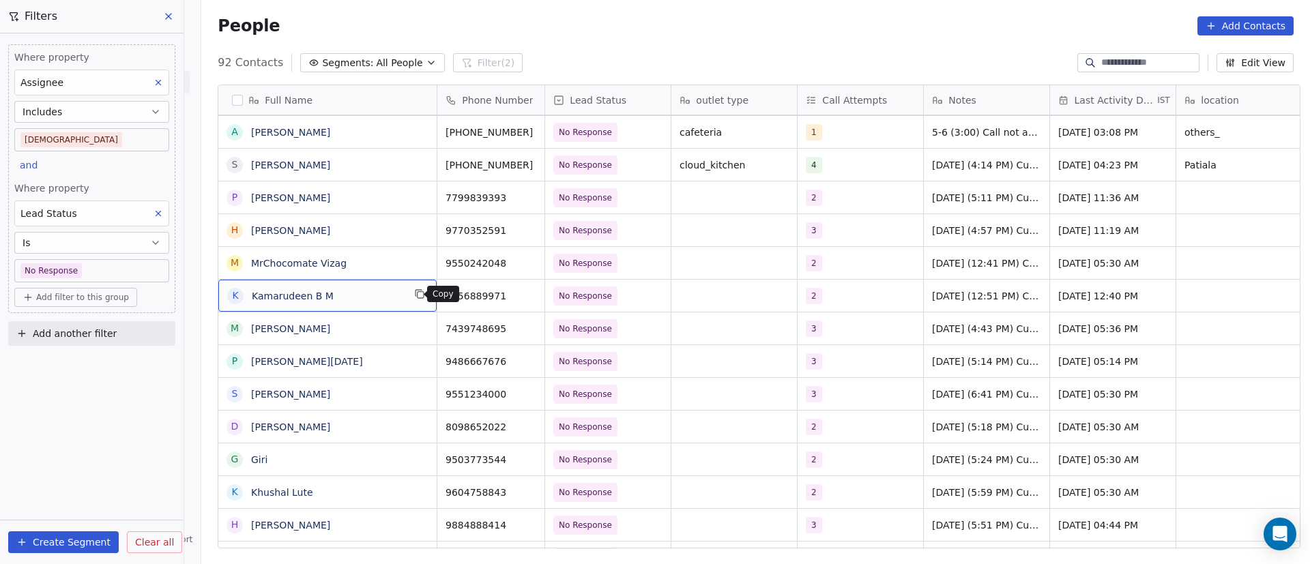
click at [411, 293] on button "grid" at bounding box center [419, 294] width 16 height 16
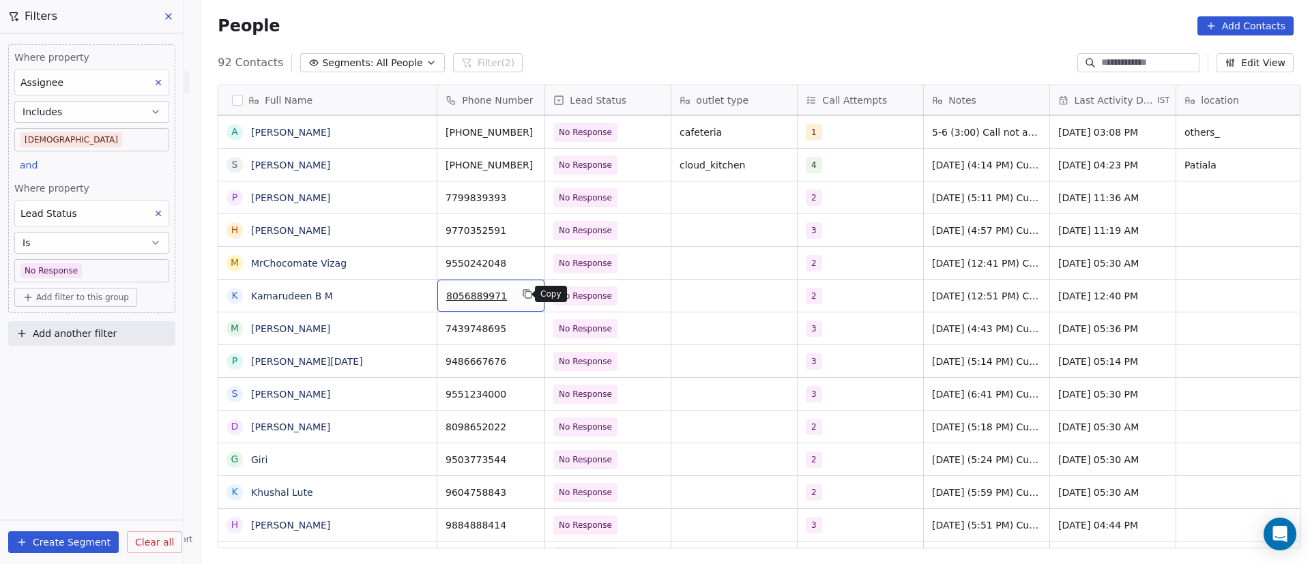
click at [522, 295] on icon "grid" at bounding box center [527, 294] width 11 height 11
click at [834, 293] on div "2" at bounding box center [847, 296] width 83 height 16
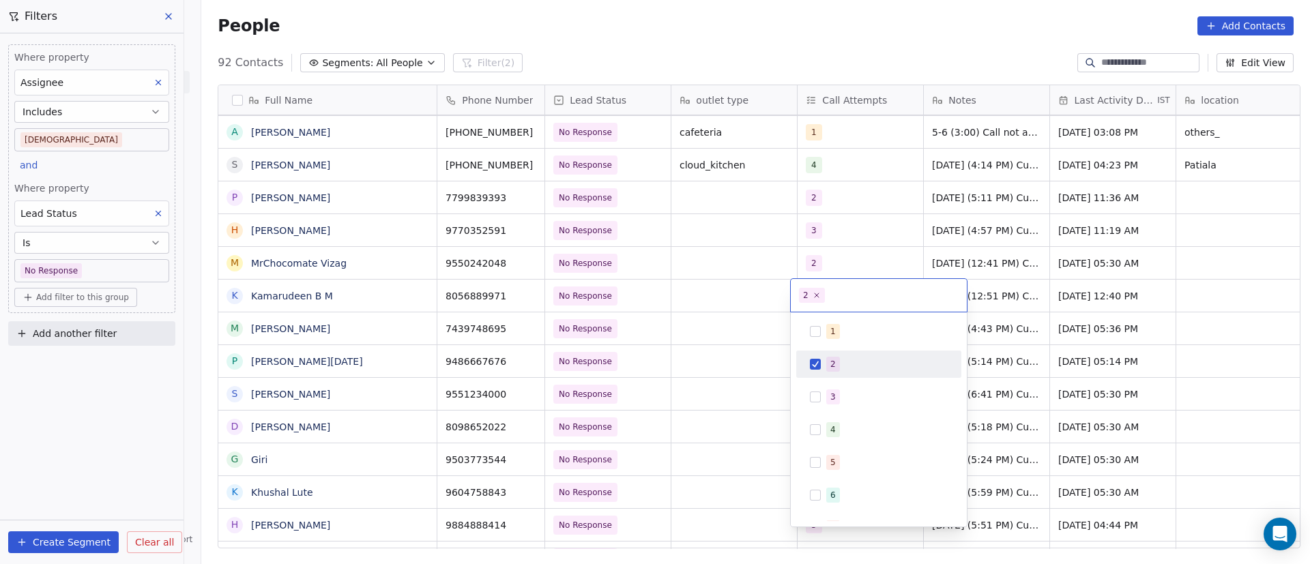
click at [826, 364] on div "2" at bounding box center [879, 364] width 154 height 22
click at [824, 390] on div "3" at bounding box center [879, 397] width 154 height 22
click at [746, 316] on html "On2Cook India Pvt. Ltd. Contacts People Marketing Workflows Campaigns Metrics &…" at bounding box center [655, 282] width 1310 height 564
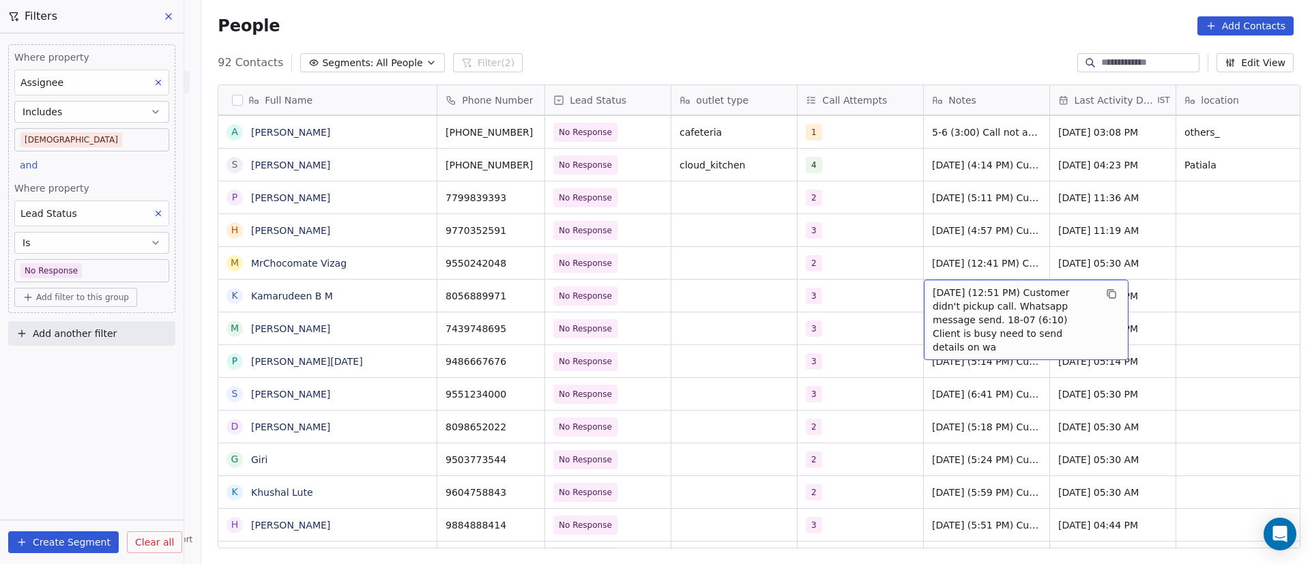
click at [942, 302] on span "[DATE] (12:51 PM) Customer didn't pickup call. Whatsapp message send. 18-07 (6:…" at bounding box center [1014, 320] width 162 height 68
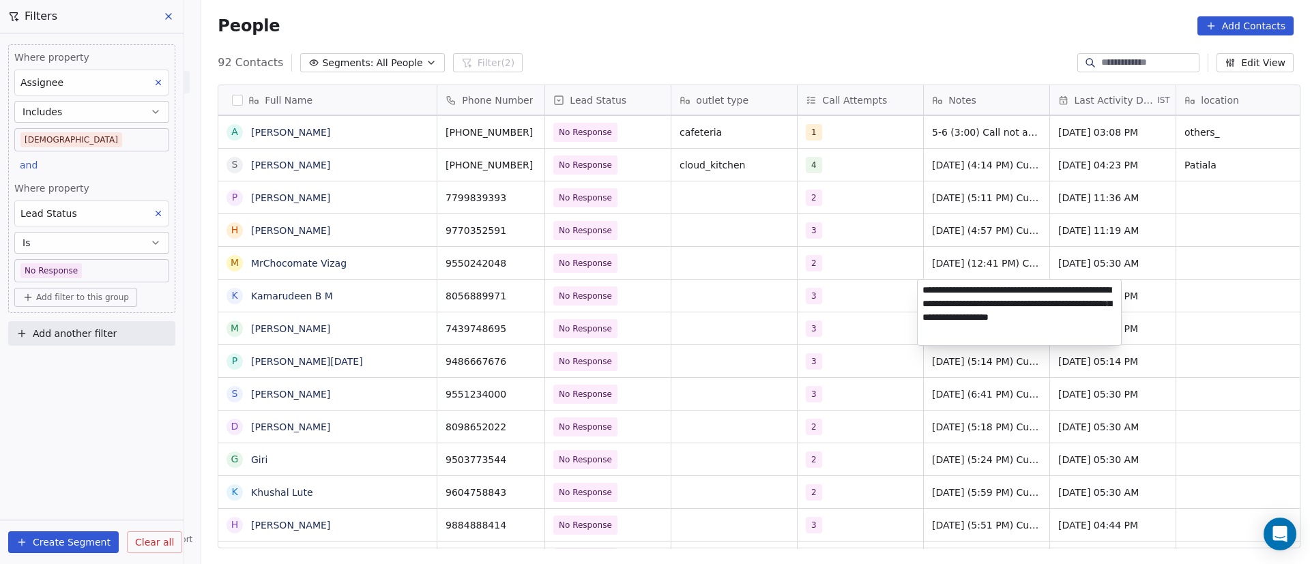
click at [921, 291] on textarea "**********" at bounding box center [1019, 313] width 203 height 66
paste textarea "**********"
type textarea "**********"
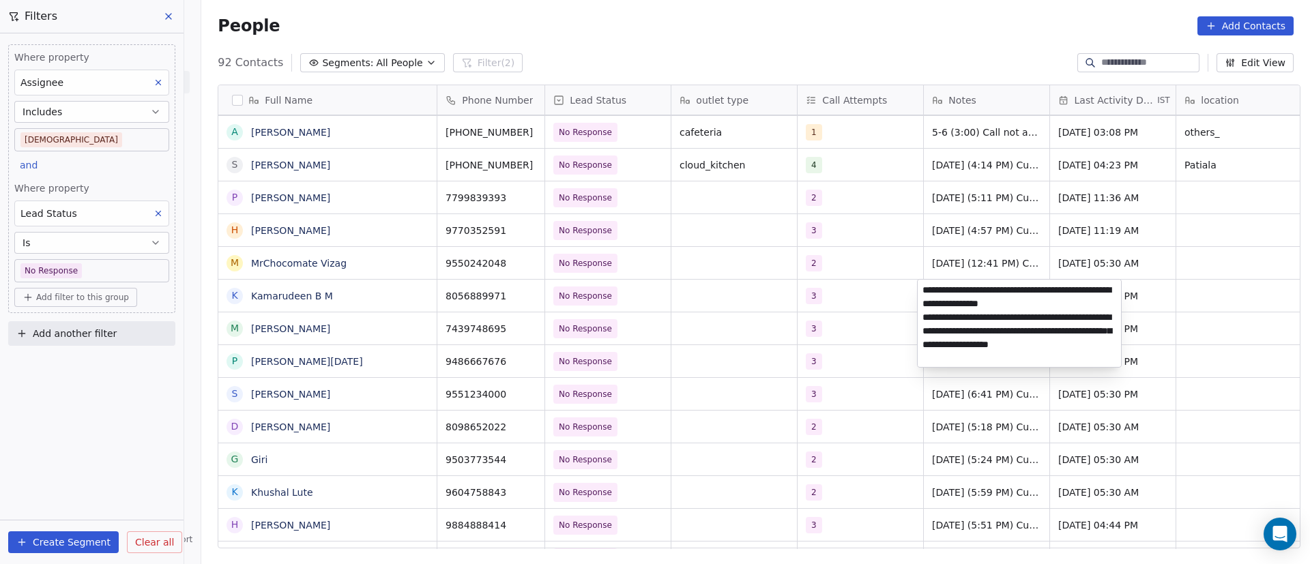
click at [817, 309] on html "On2Cook India Pvt. Ltd. Contacts People Marketing Workflows Campaigns Metrics &…" at bounding box center [655, 282] width 1310 height 564
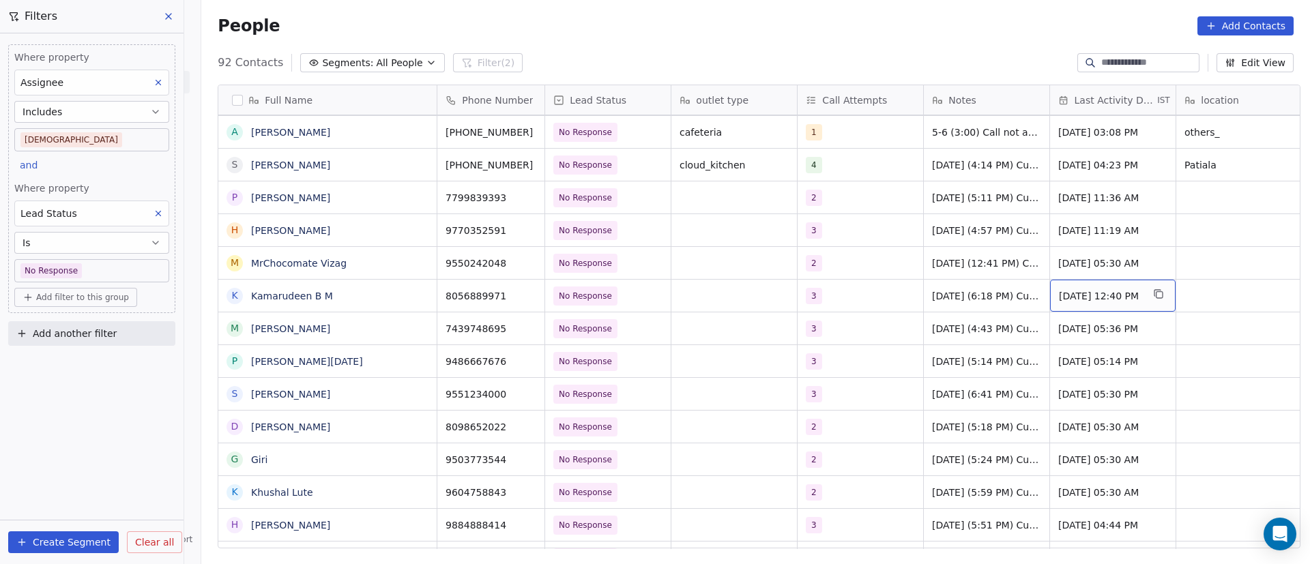
click at [1092, 298] on span "[DATE] 12:40 PM" at bounding box center [1100, 296] width 83 height 14
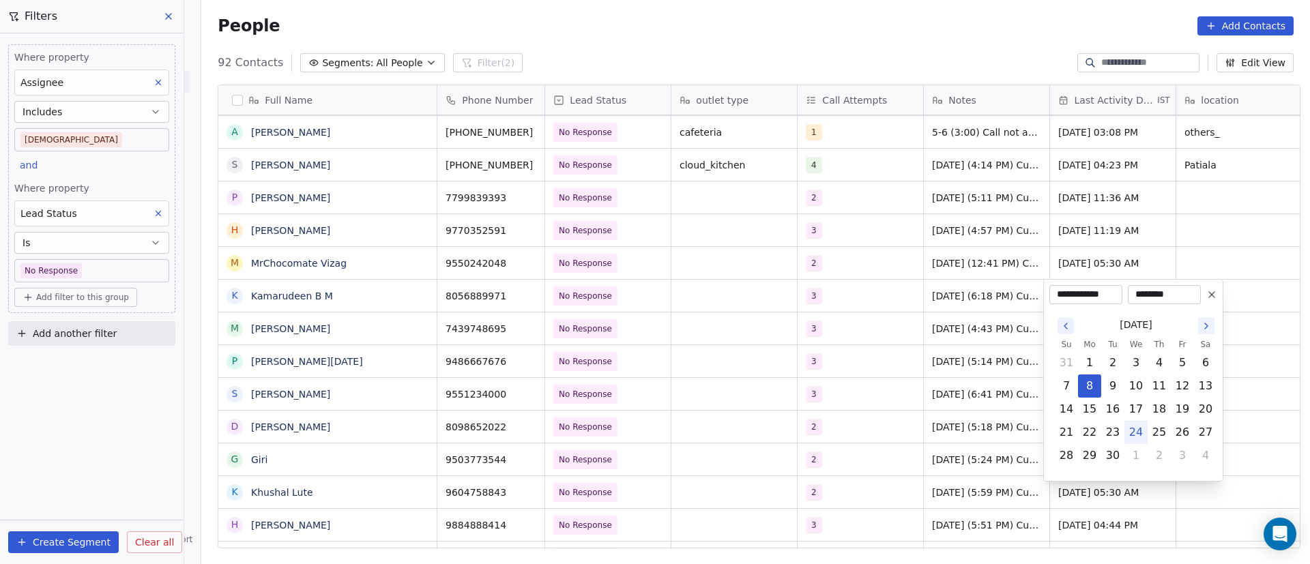
click at [1131, 430] on button "24" at bounding box center [1136, 433] width 22 height 22
type input "**********"
click at [934, 355] on html "On2Cook India Pvt. Ltd. Contacts People Marketing Workflows Campaigns Metrics &…" at bounding box center [655, 282] width 1310 height 564
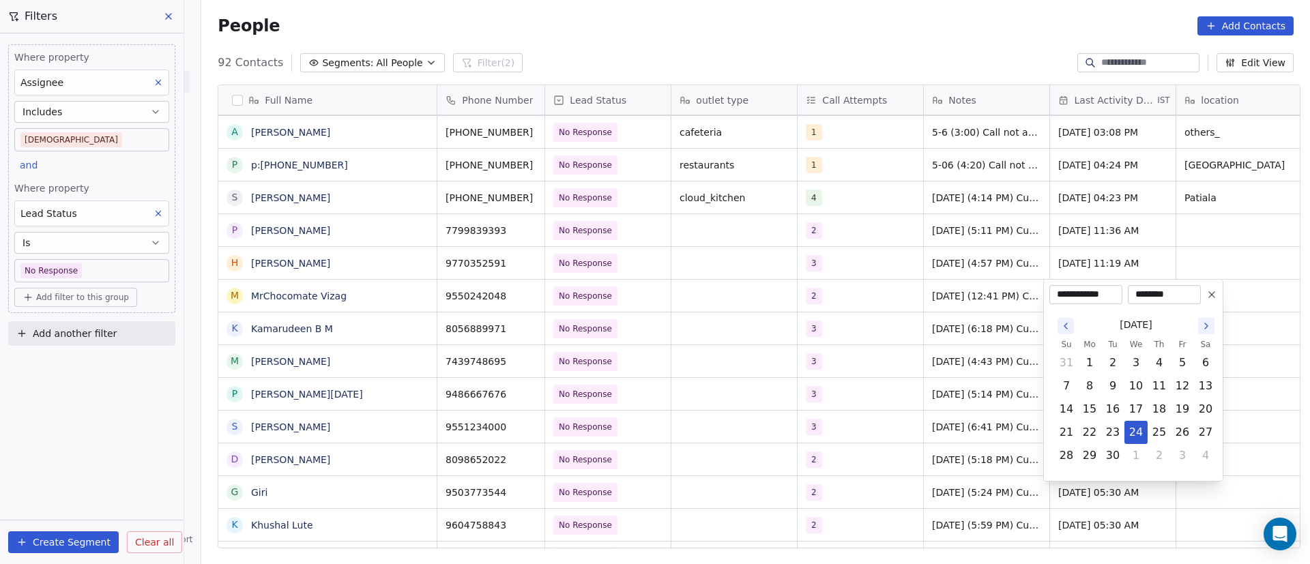
click at [866, 305] on html "On2Cook India Pvt. Ltd. Contacts People Marketing Workflows Campaigns Metrics &…" at bounding box center [655, 282] width 1310 height 564
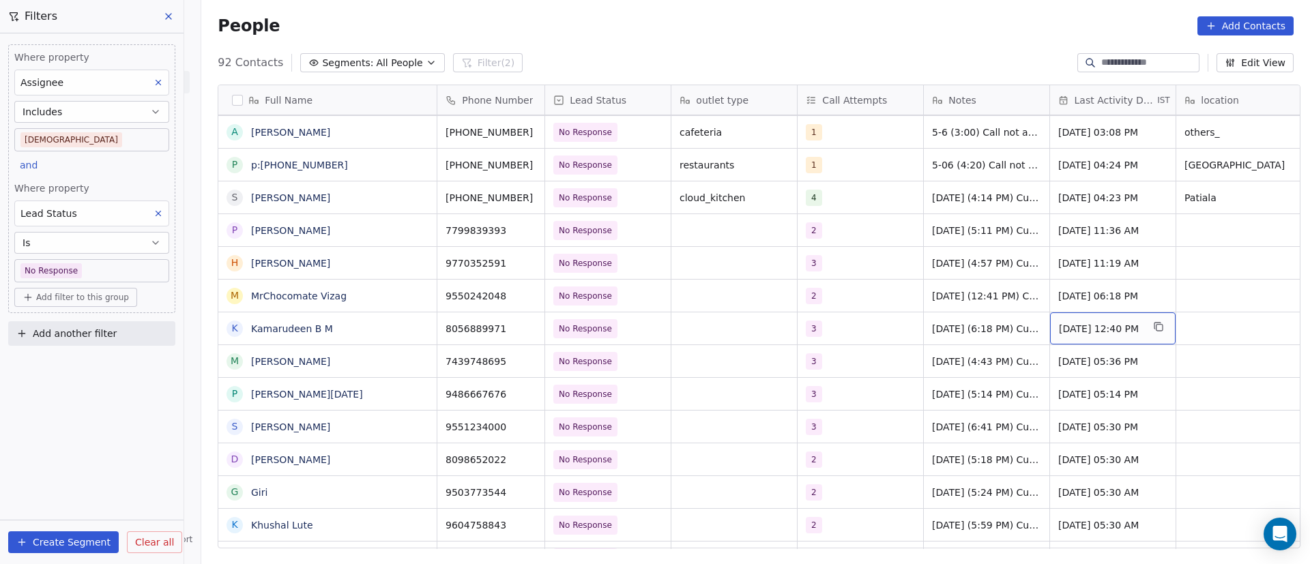
scroll to position [0, 18]
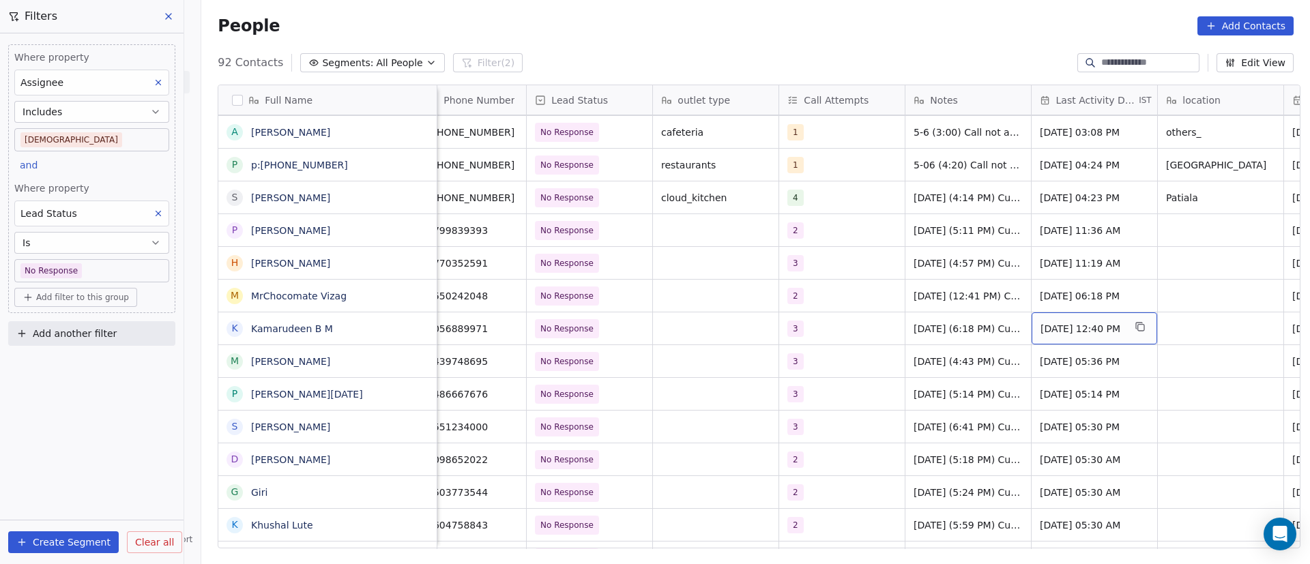
click at [1054, 330] on span "[DATE] 12:40 PM" at bounding box center [1082, 329] width 83 height 14
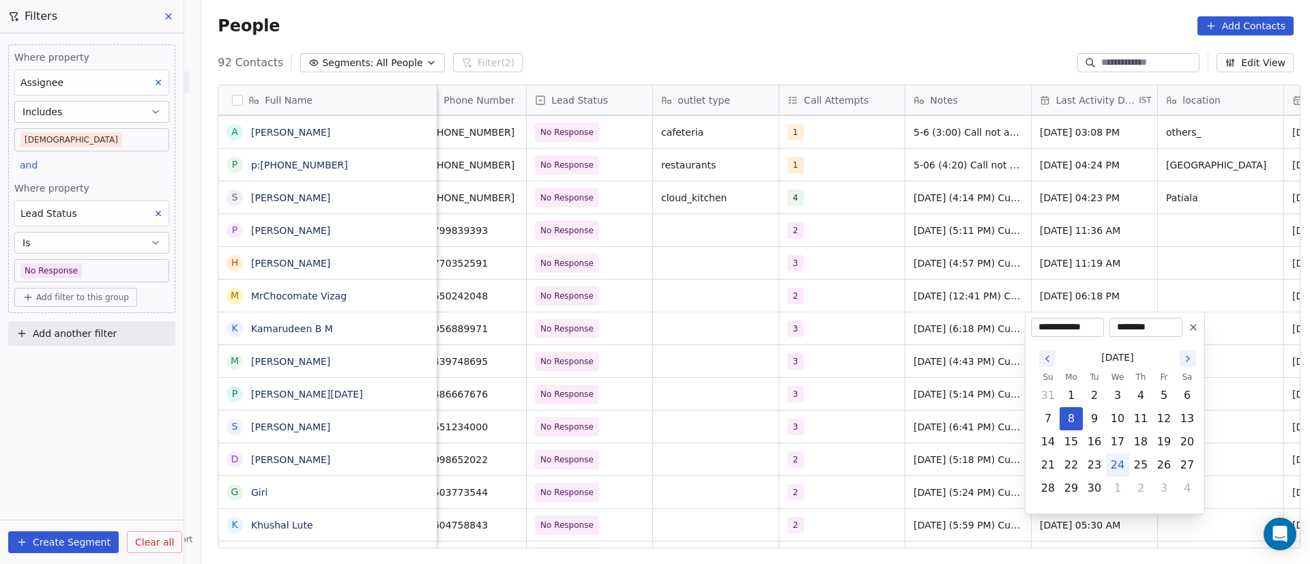
click at [1114, 465] on button "24" at bounding box center [1118, 465] width 22 height 22
type input "**********"
click at [821, 388] on html "On2Cook India Pvt. Ltd. Contacts People Marketing Workflows Campaigns Metrics &…" at bounding box center [655, 282] width 1310 height 564
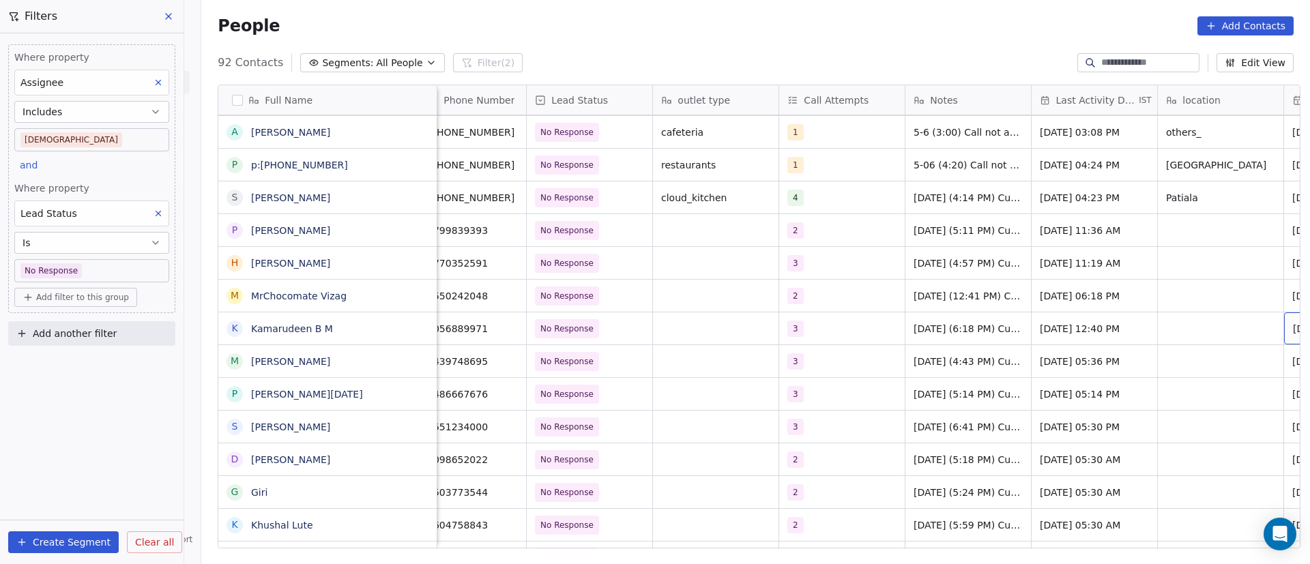
scroll to position [0, 145]
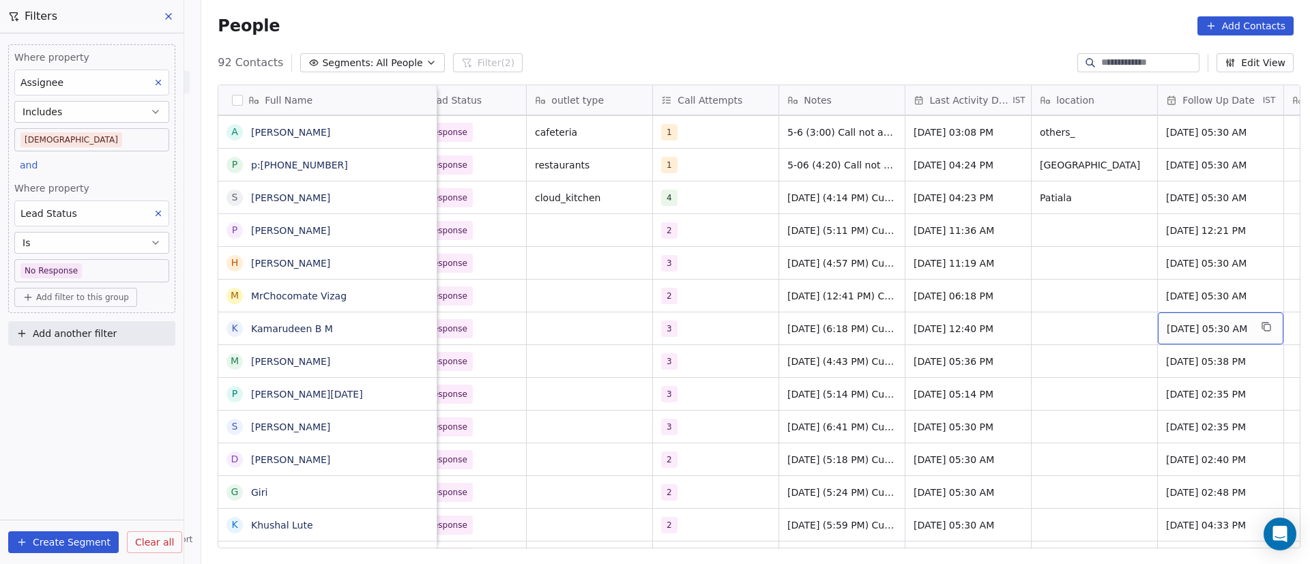
click at [1179, 336] on div "[DATE] 05:30 AM" at bounding box center [1221, 328] width 126 height 32
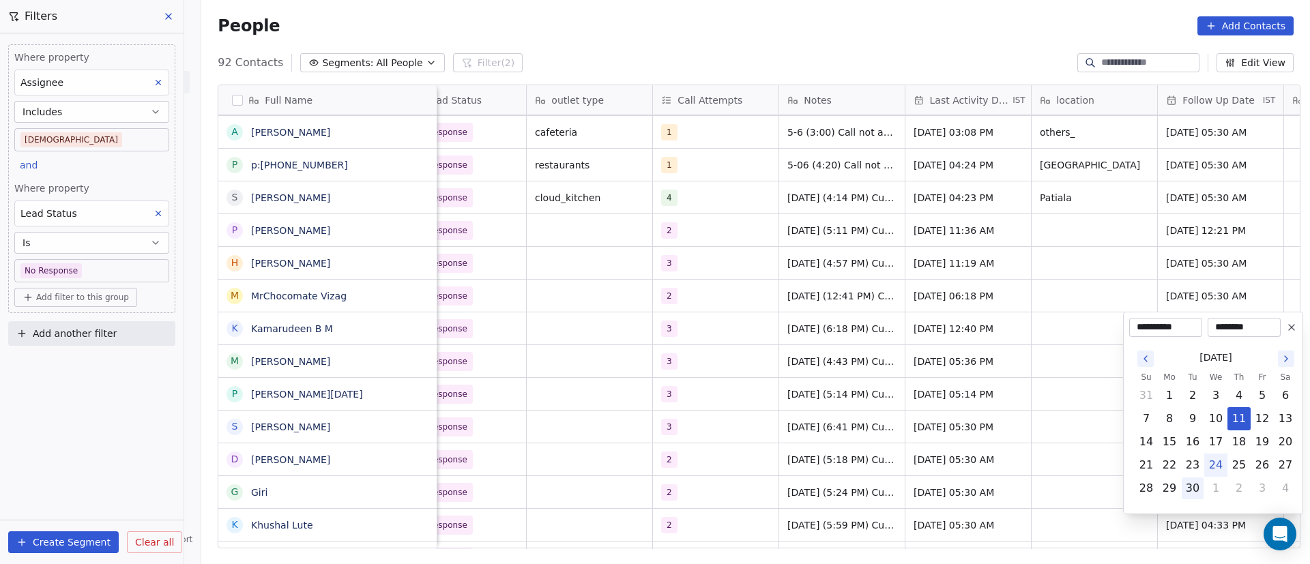
click at [1187, 493] on button "30" at bounding box center [1193, 489] width 22 height 22
type input "**********"
click at [1051, 425] on html "On2Cook India Pvt. Ltd. Contacts People Marketing Workflows Campaigns Metrics &…" at bounding box center [655, 282] width 1310 height 564
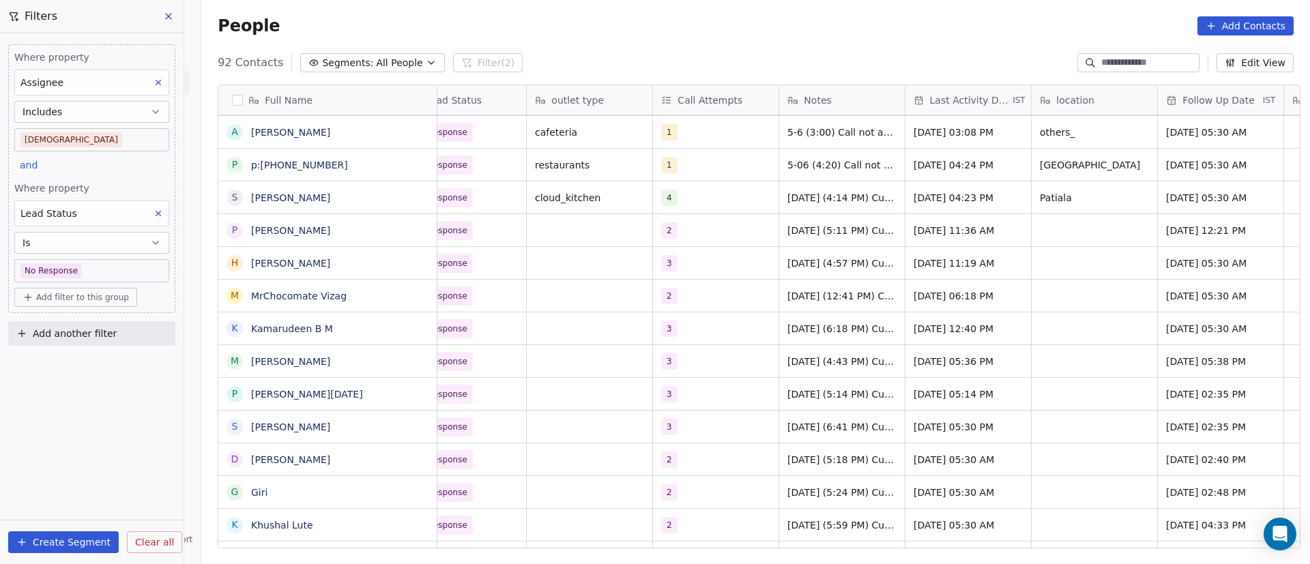
scroll to position [0, 0]
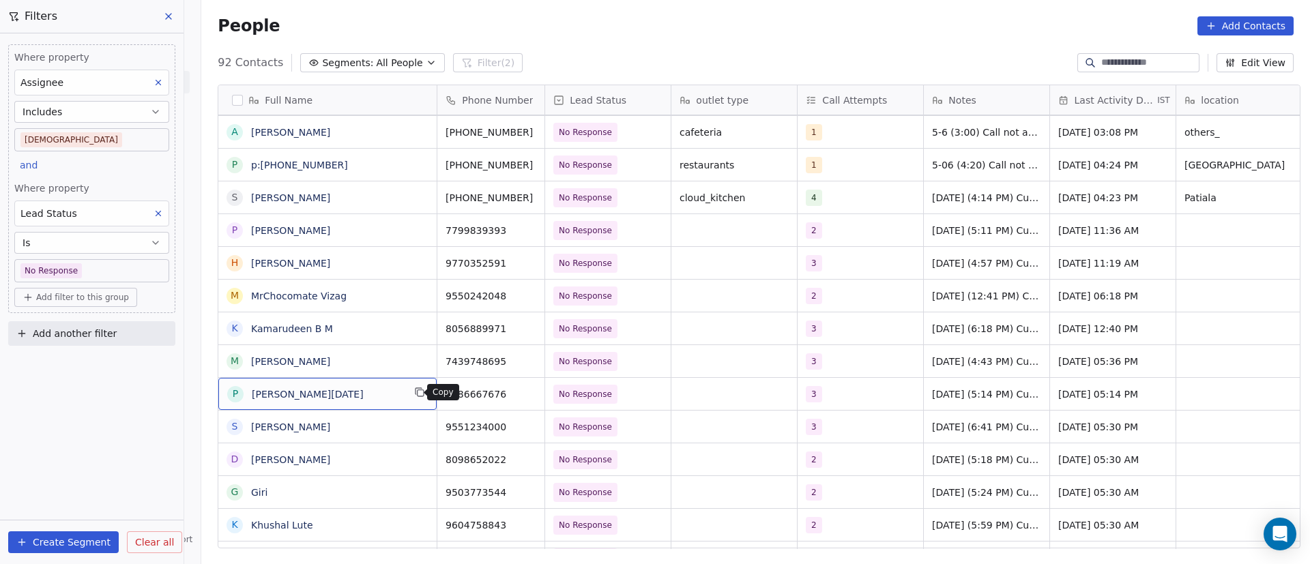
click at [416, 394] on icon "grid" at bounding box center [419, 392] width 11 height 11
click at [525, 390] on icon "grid" at bounding box center [528, 393] width 6 height 6
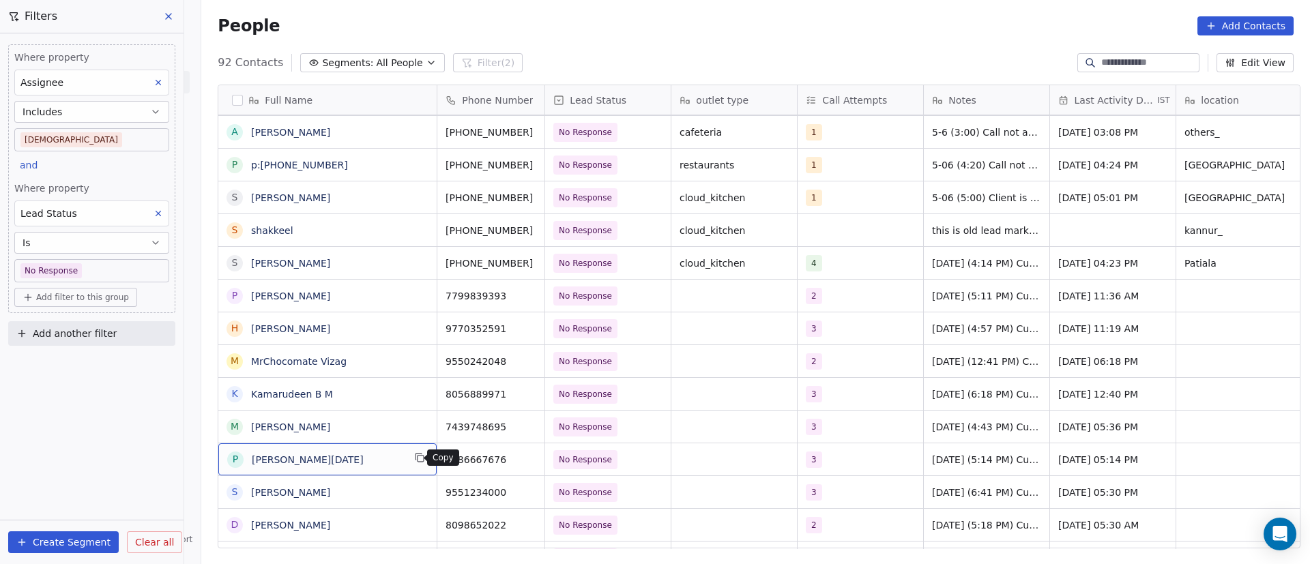
click at [418, 461] on icon "grid" at bounding box center [421, 459] width 6 height 6
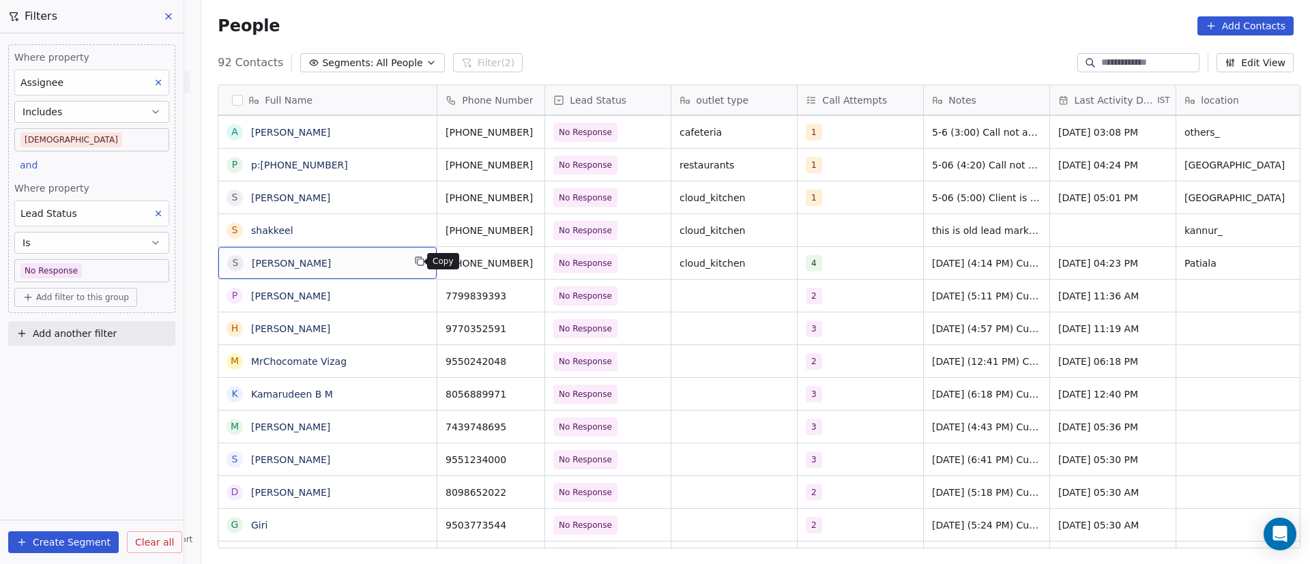
click at [419, 267] on button "grid" at bounding box center [419, 261] width 16 height 16
click at [548, 263] on icon "grid" at bounding box center [551, 262] width 6 height 6
click at [420, 265] on button "grid" at bounding box center [419, 261] width 16 height 16
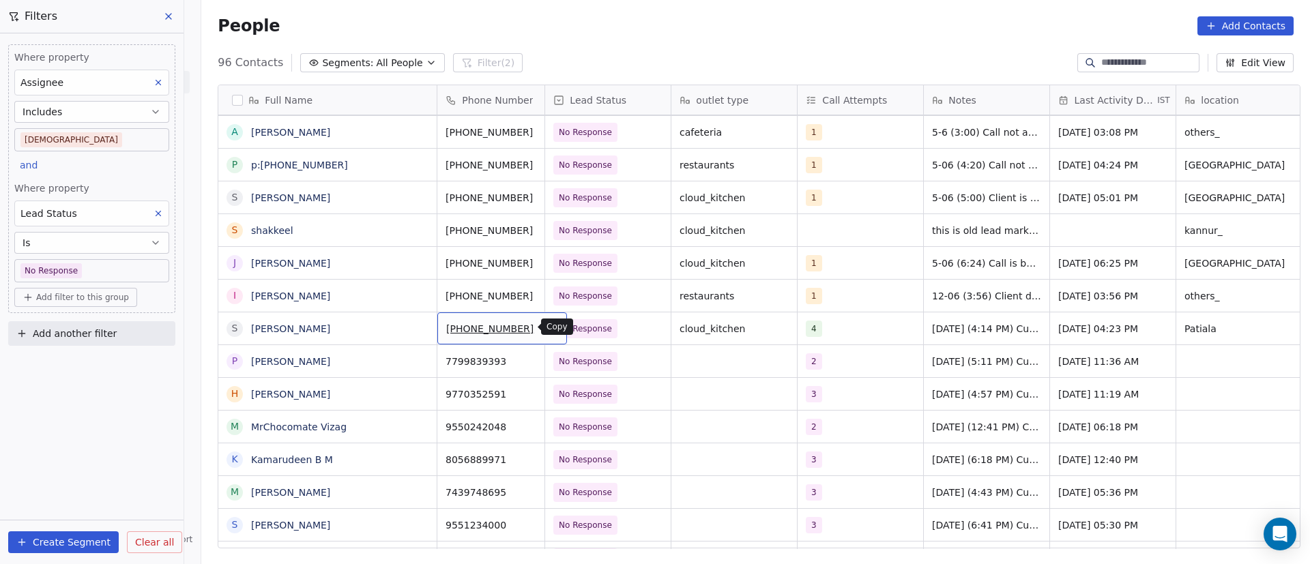
click at [545, 328] on icon "grid" at bounding box center [550, 326] width 11 height 11
click at [841, 331] on div "4" at bounding box center [847, 329] width 83 height 16
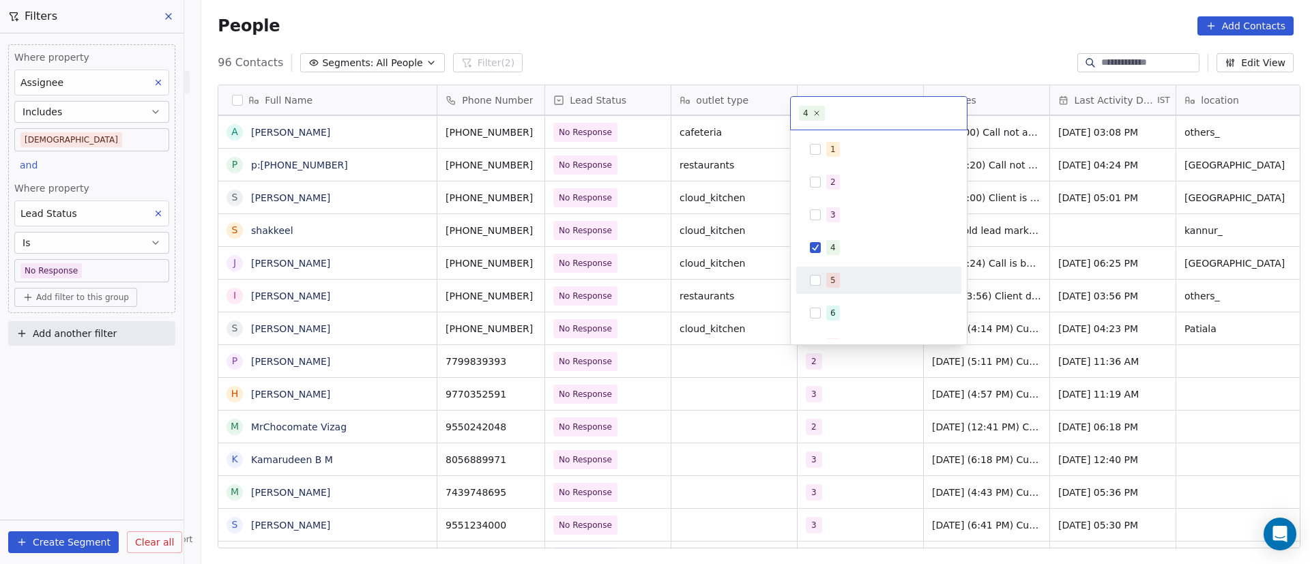
click at [832, 289] on div "5" at bounding box center [879, 281] width 154 height 22
click at [826, 258] on div "4" at bounding box center [879, 248] width 154 height 22
click at [778, 323] on html "On2Cook India Pvt. Ltd. Contacts People Marketing Workflows Campaigns Metrics &…" at bounding box center [655, 282] width 1310 height 564
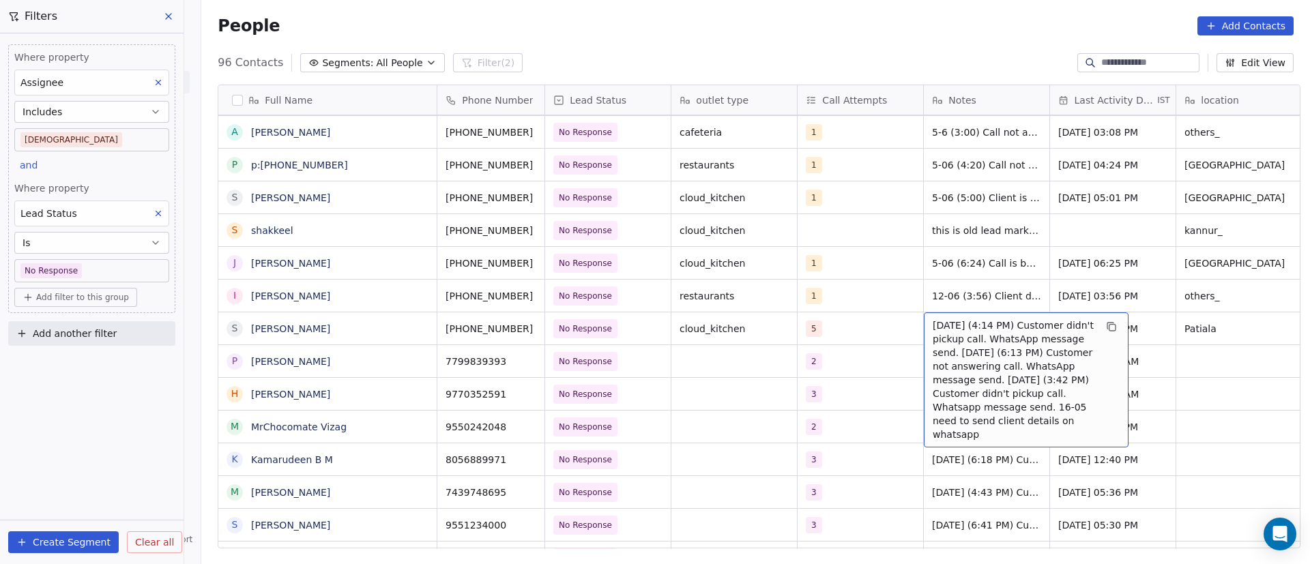
click at [953, 334] on span "[DATE] (4:14 PM) Customer didn't pickup call. WhatsApp message send. [DATE] (6:…" at bounding box center [1014, 380] width 162 height 123
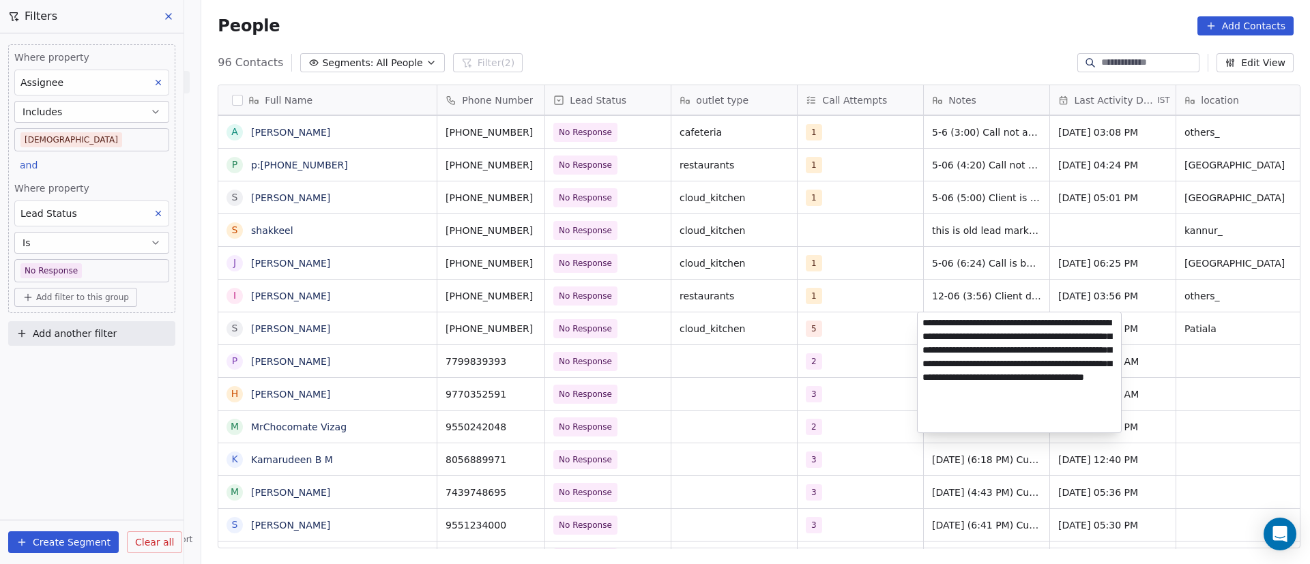
click at [925, 323] on textarea "**********" at bounding box center [1019, 372] width 203 height 120
paste textarea "**********"
type textarea "**********"
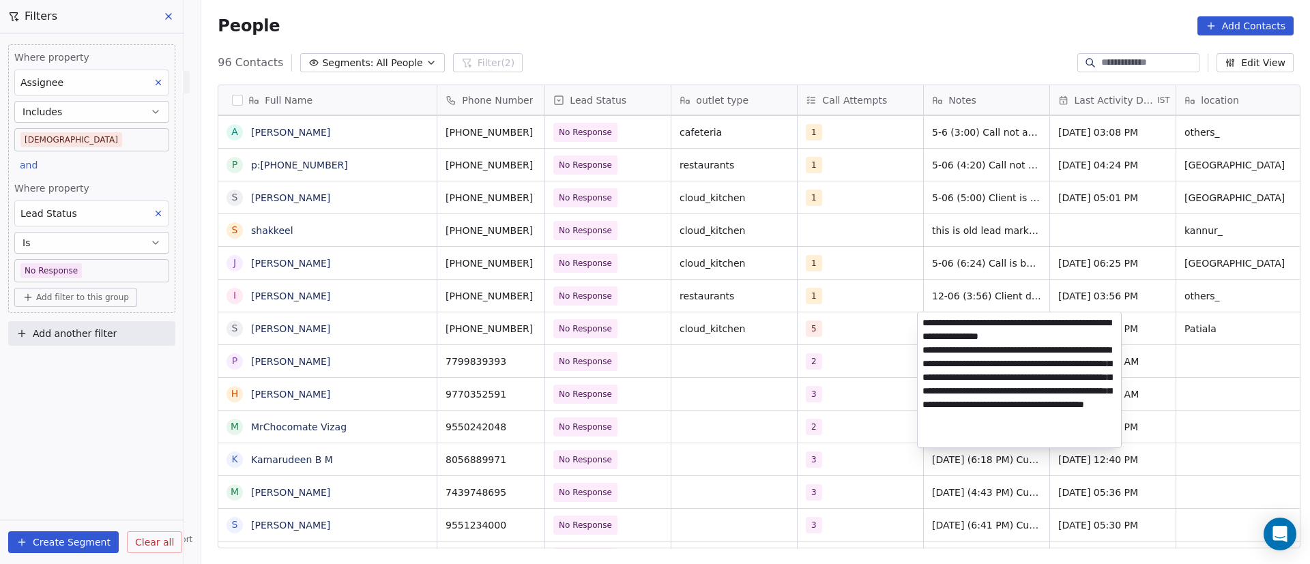
click at [864, 329] on html "On2Cook India Pvt. Ltd. Contacts People Marketing Workflows Campaigns Metrics &…" at bounding box center [655, 282] width 1310 height 564
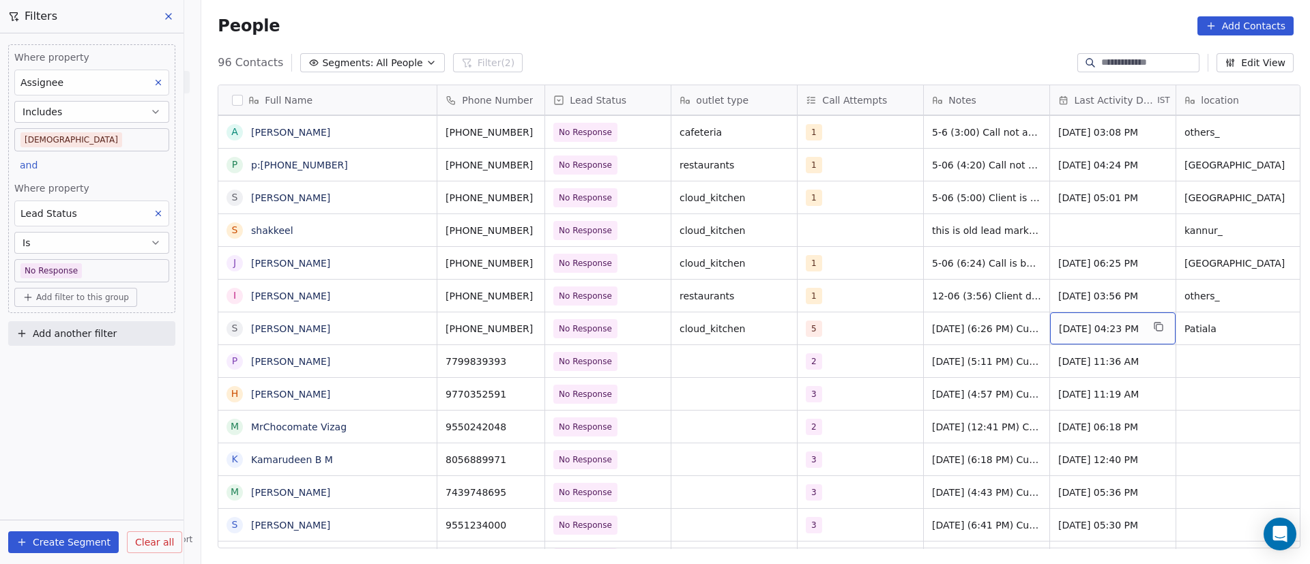
click at [1104, 333] on span "[DATE] 04:23 PM" at bounding box center [1100, 329] width 83 height 14
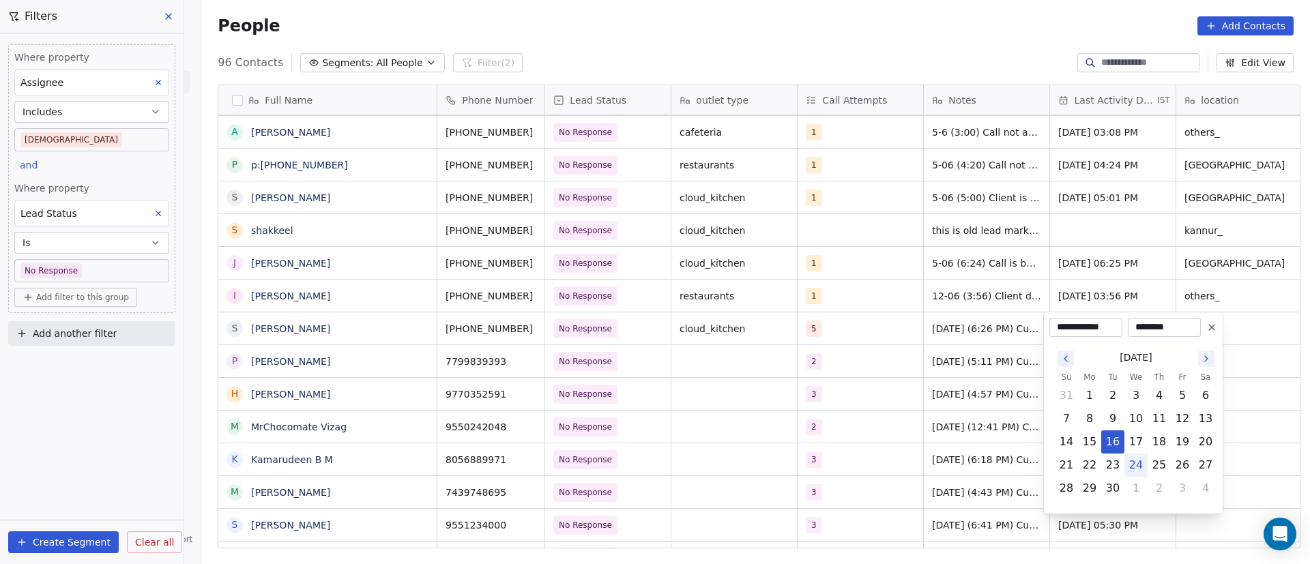
click at [1138, 460] on button "24" at bounding box center [1136, 465] width 22 height 22
type input "**********"
click at [946, 390] on html "On2Cook India Pvt. Ltd. Contacts People Marketing Workflows Campaigns Metrics &…" at bounding box center [655, 282] width 1310 height 564
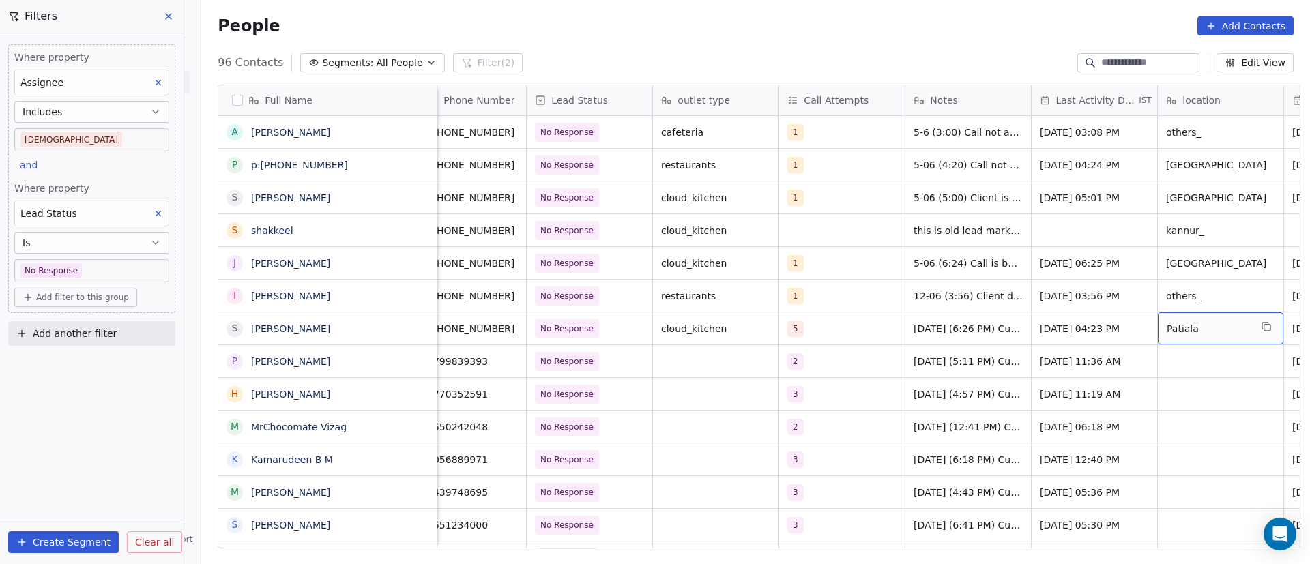
scroll to position [0, 145]
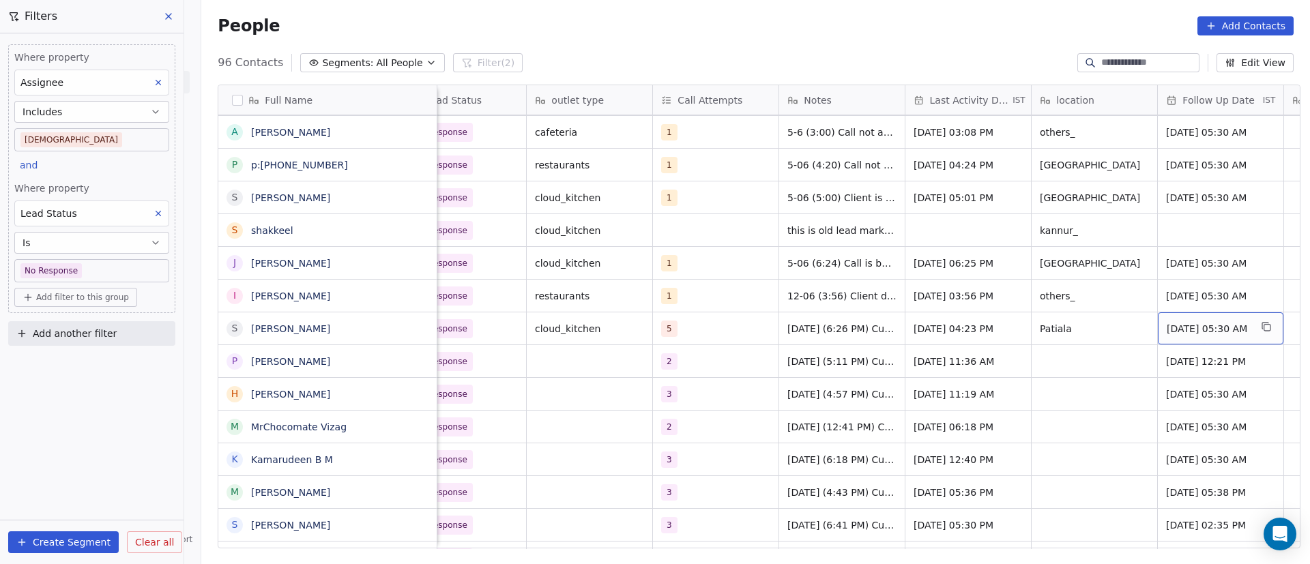
click at [1214, 328] on span "[DATE] 05:30 AM" at bounding box center [1208, 329] width 83 height 14
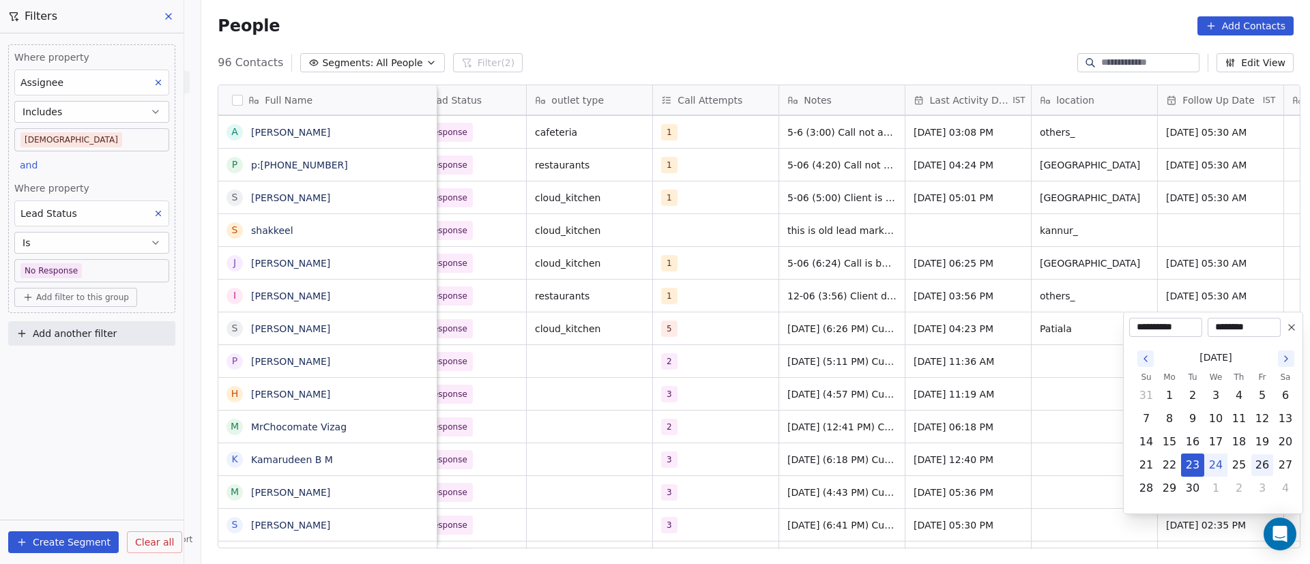
click at [1262, 464] on button "26" at bounding box center [1262, 465] width 22 height 22
type input "**********"
click at [1025, 422] on html "On2Cook India Pvt. Ltd. Contacts People Marketing Workflows Campaigns Metrics &…" at bounding box center [655, 282] width 1310 height 564
